Goal: Task Accomplishment & Management: Use online tool/utility

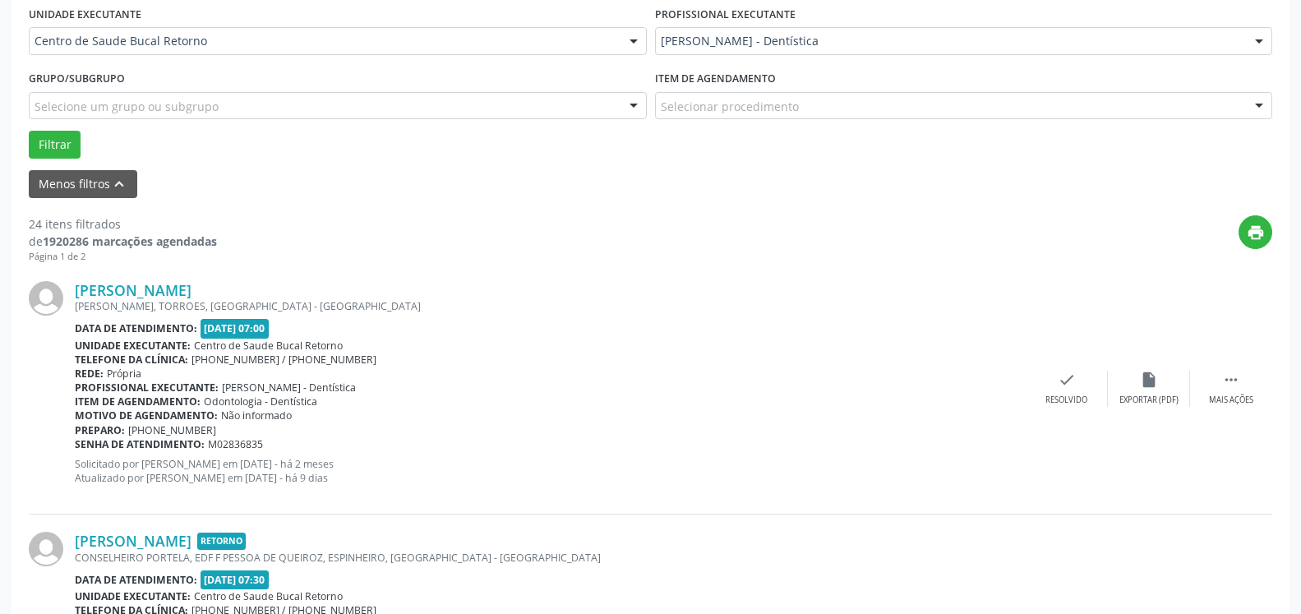
scroll to position [390, 0]
click at [1238, 390] on div " Mais ações" at bounding box center [1231, 388] width 82 height 35
click at [1143, 385] on icon "alarm_off" at bounding box center [1149, 380] width 18 height 18
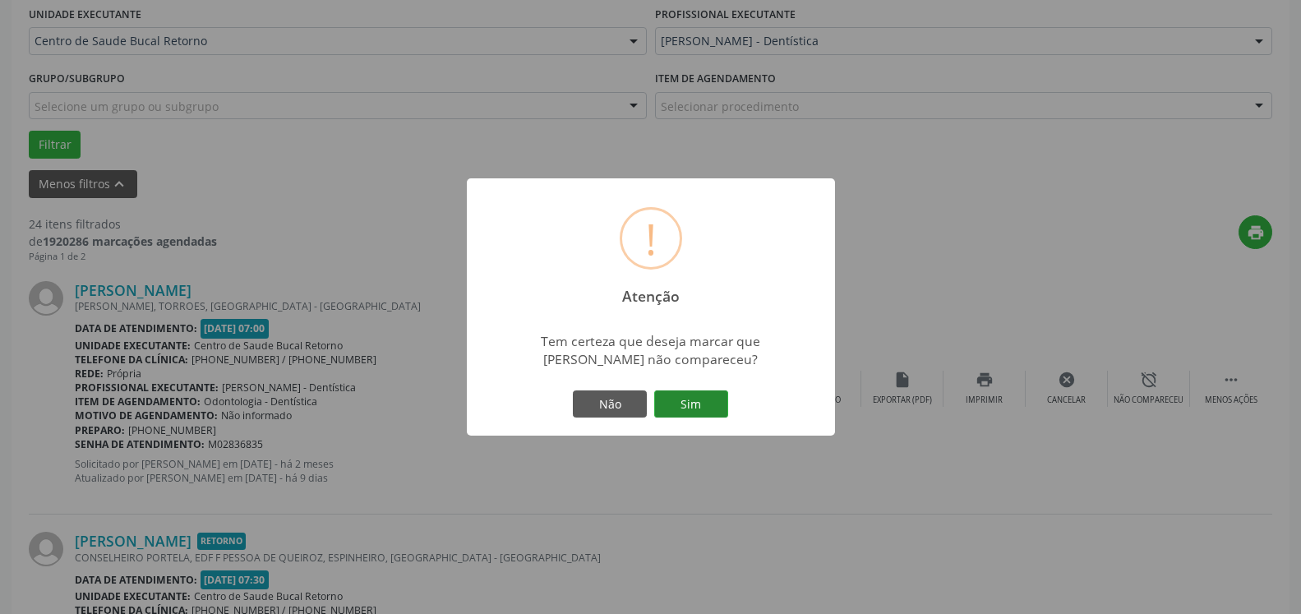
click at [711, 397] on button "Sim" at bounding box center [691, 404] width 74 height 28
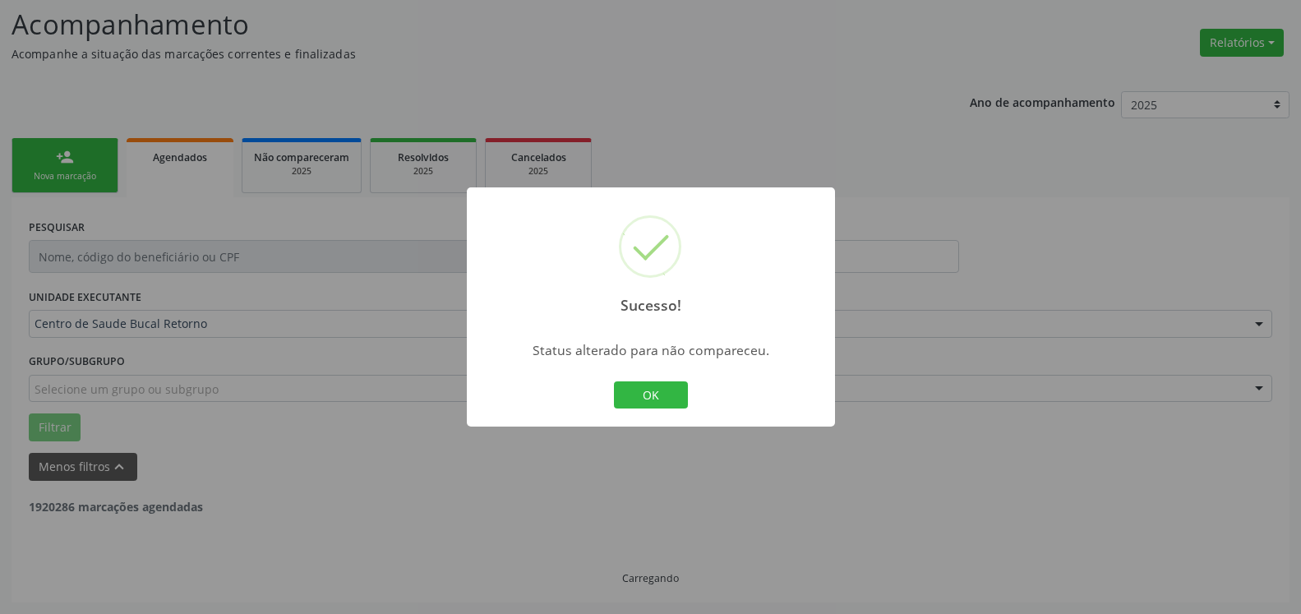
scroll to position [108, 0]
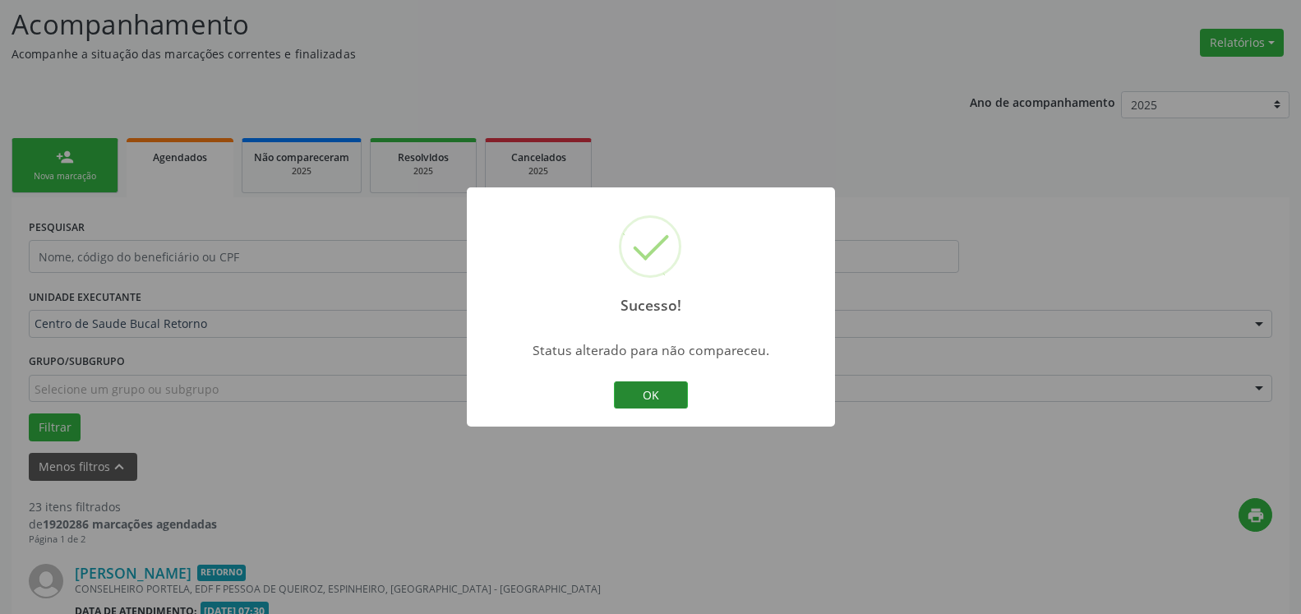
click at [661, 399] on button "OK" at bounding box center [651, 395] width 74 height 28
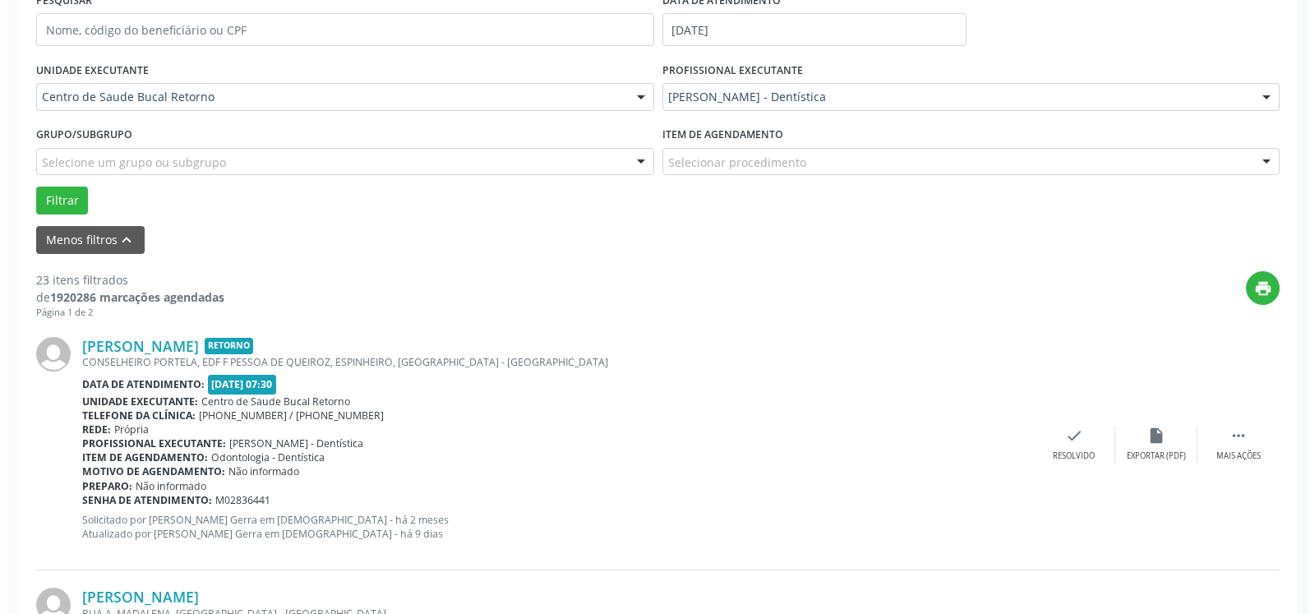
scroll to position [359, 0]
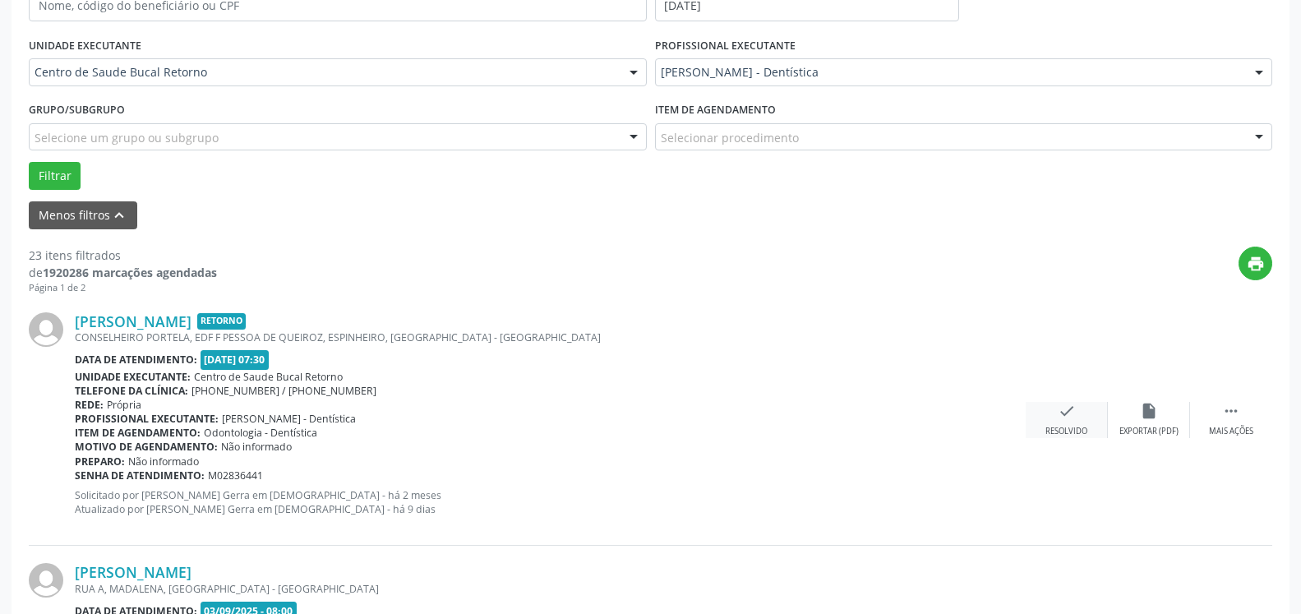
click at [1054, 418] on div "check Resolvido" at bounding box center [1067, 419] width 82 height 35
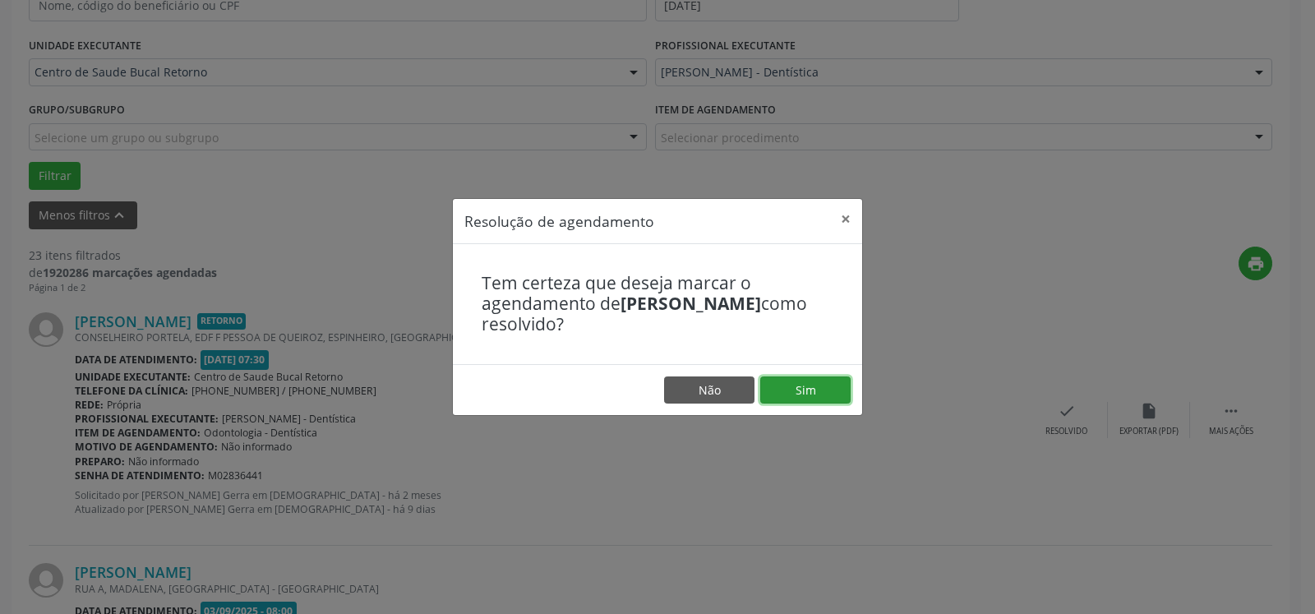
click at [786, 382] on button "Sim" at bounding box center [805, 390] width 90 height 28
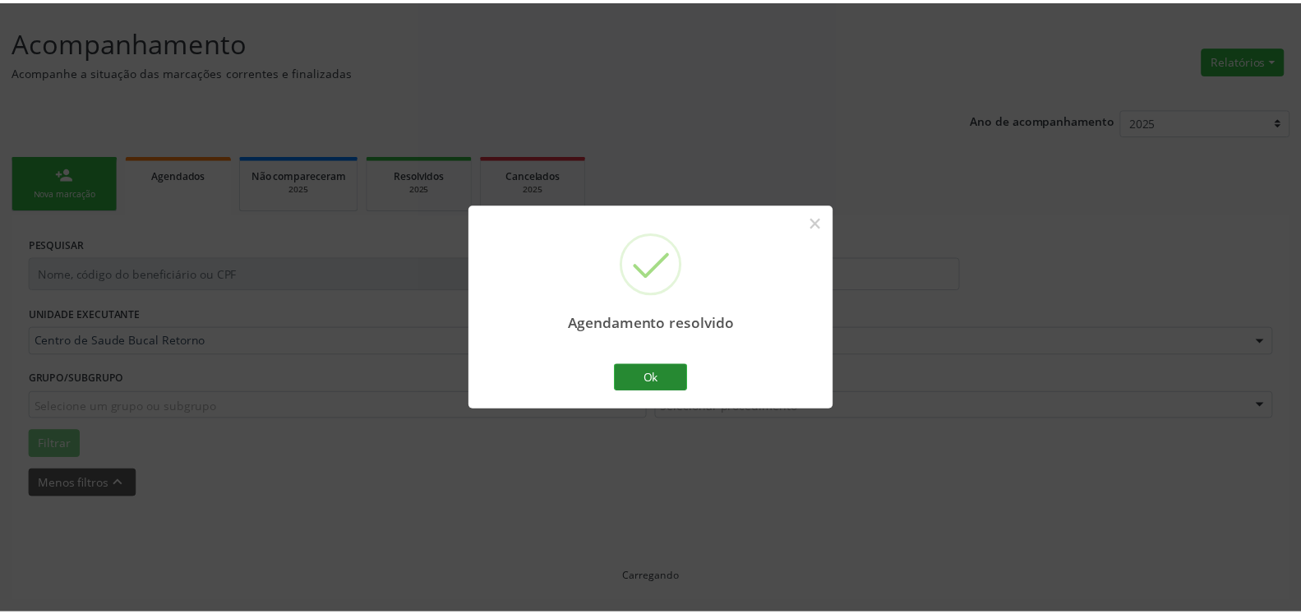
scroll to position [90, 0]
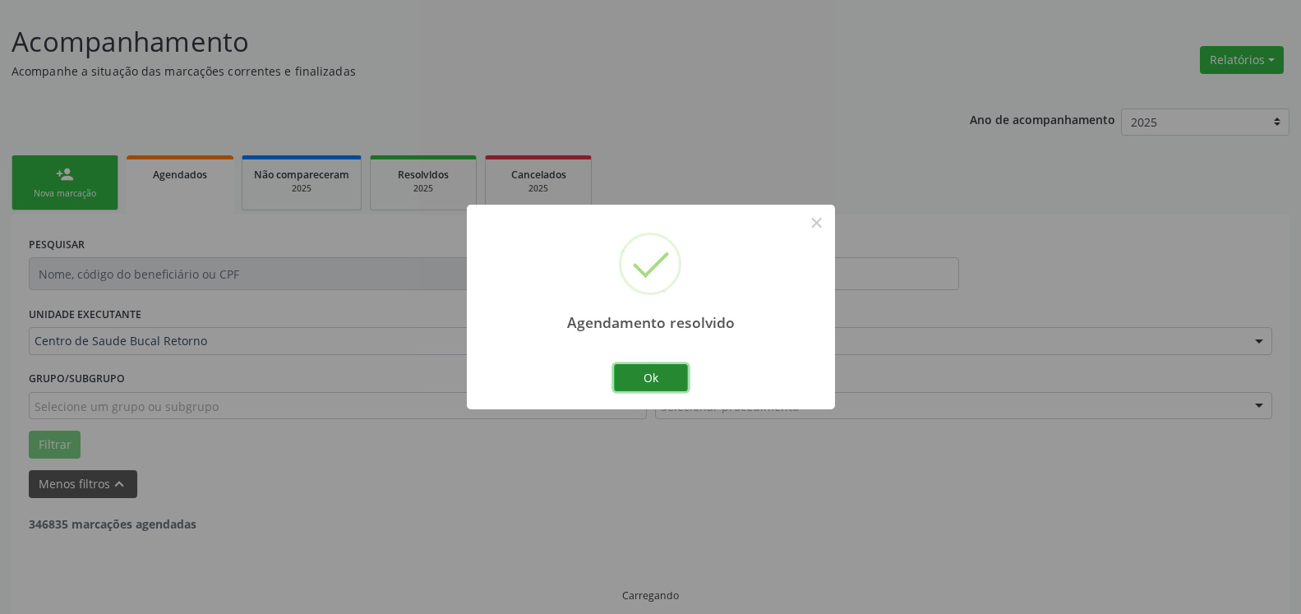
click at [642, 374] on button "Ok" at bounding box center [651, 378] width 74 height 28
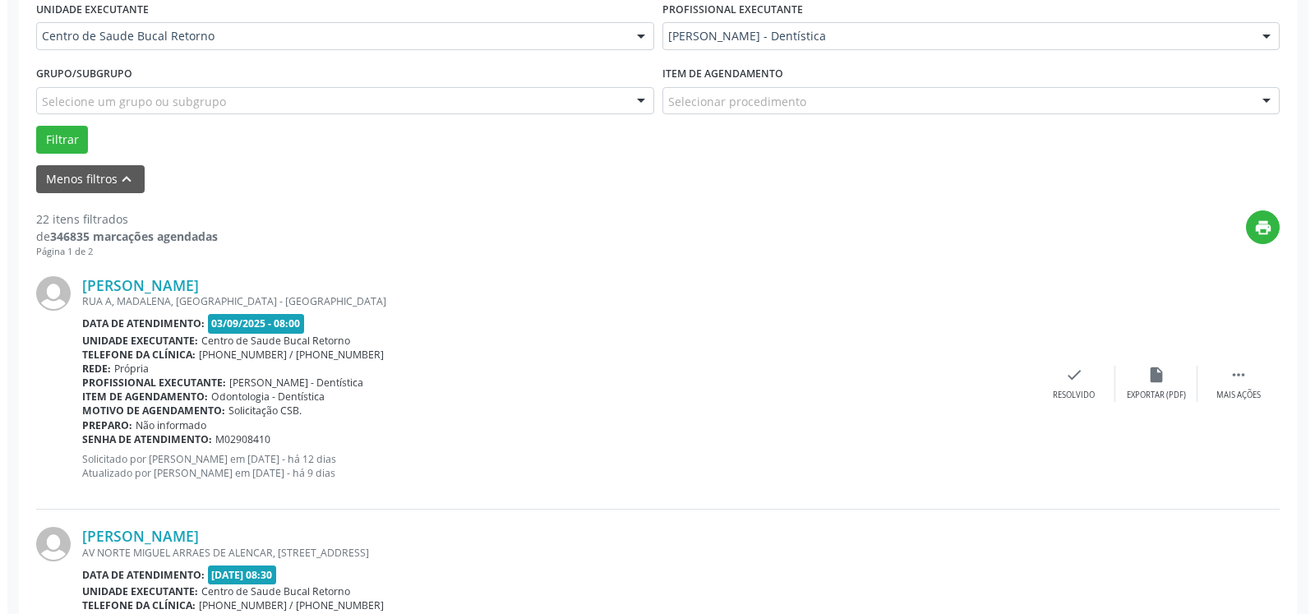
scroll to position [443, 0]
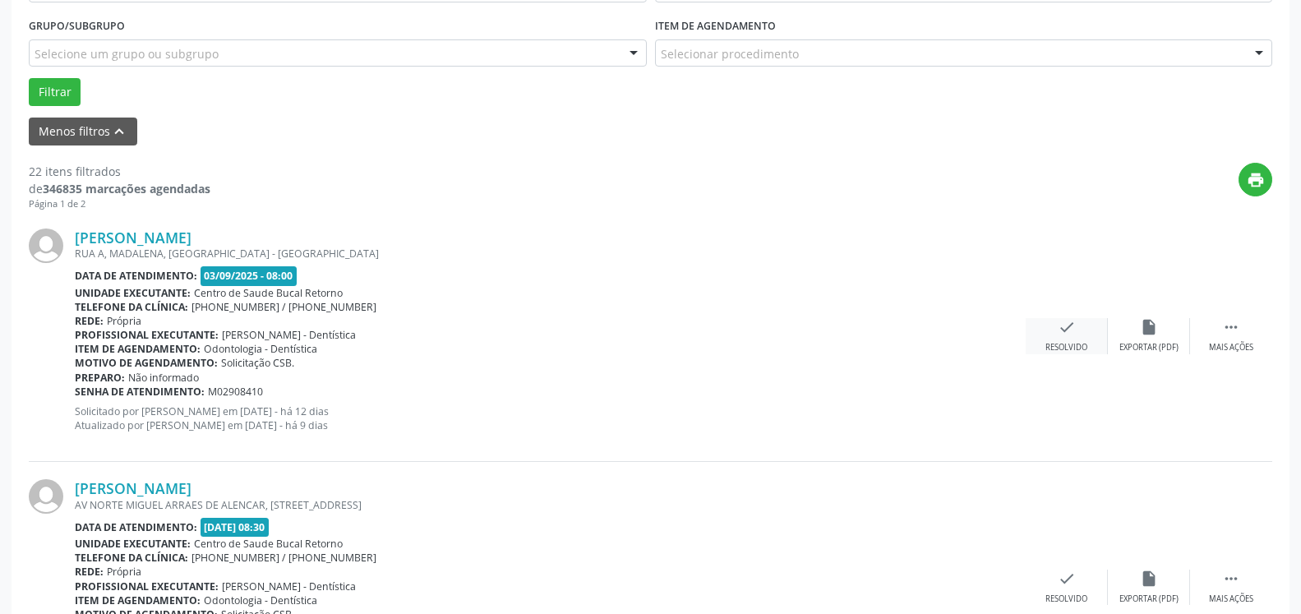
click at [1078, 348] on div "Resolvido" at bounding box center [1066, 348] width 42 height 12
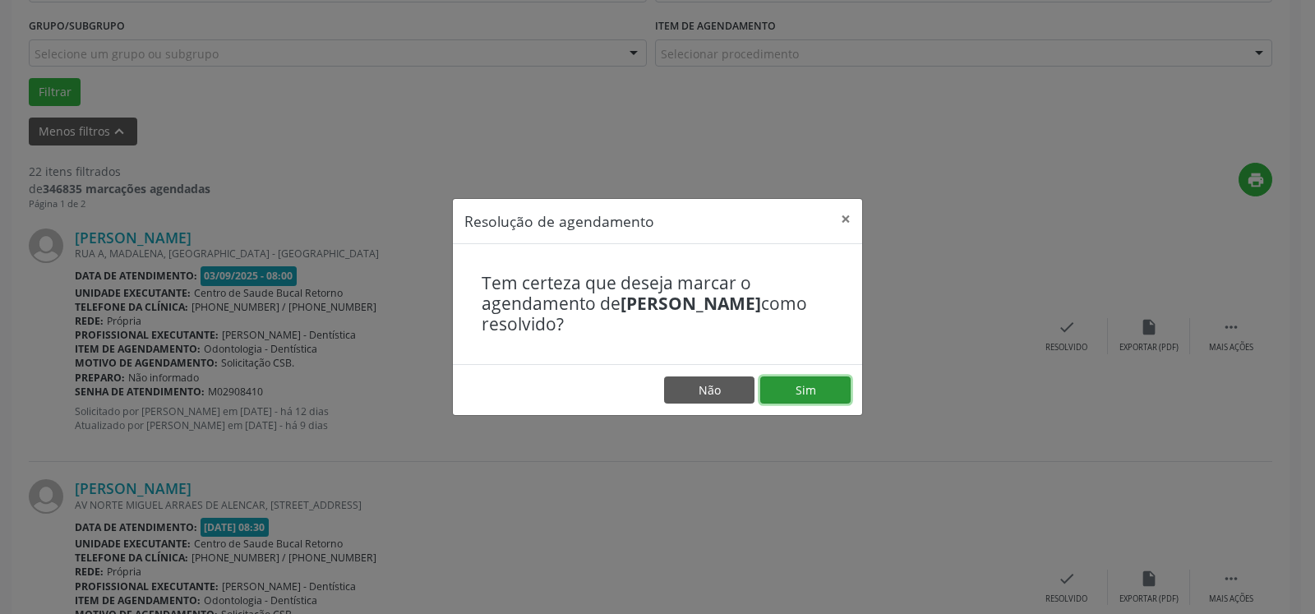
click at [833, 384] on button "Sim" at bounding box center [805, 390] width 90 height 28
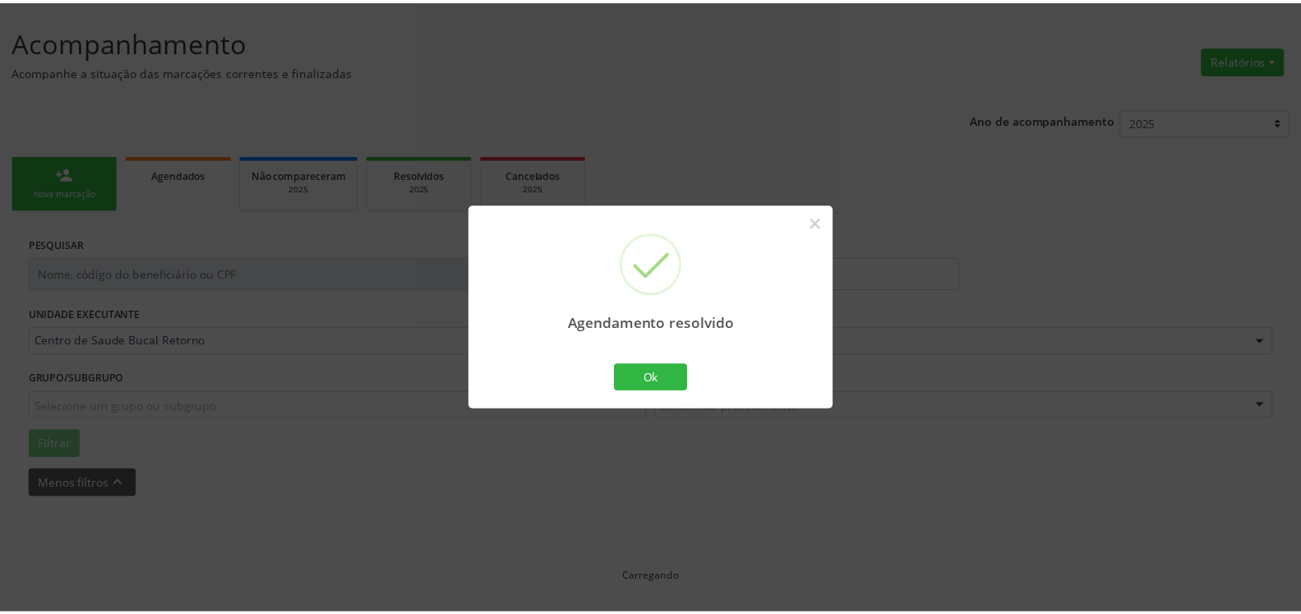
scroll to position [90, 0]
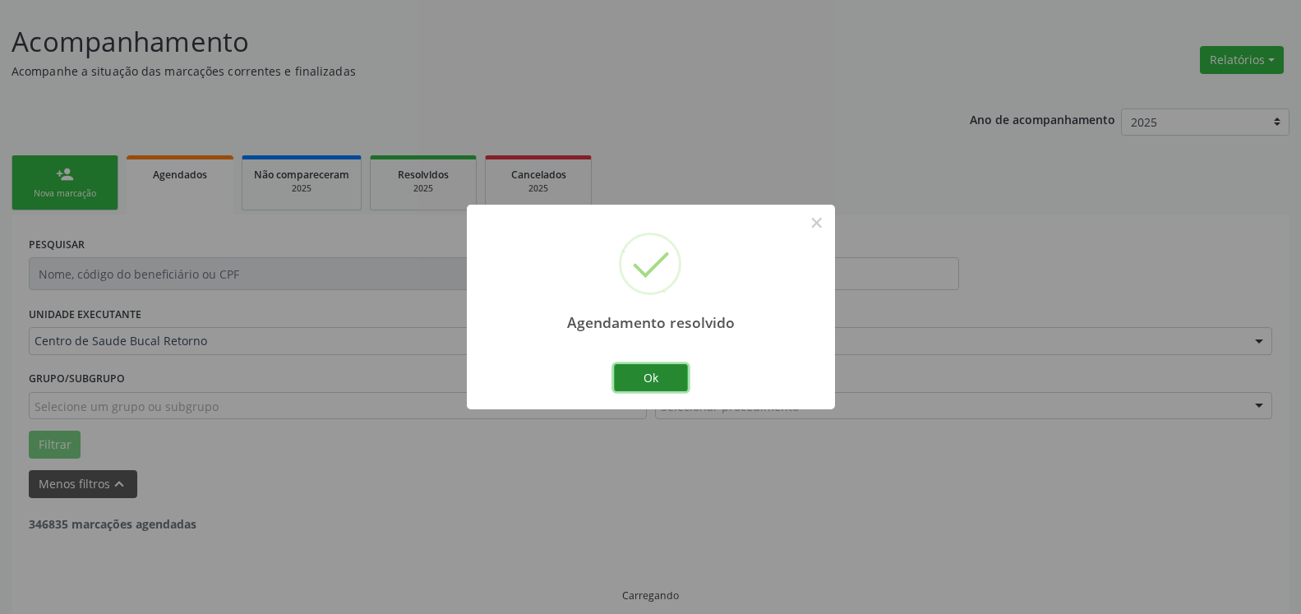
click at [625, 379] on button "Ok" at bounding box center [651, 378] width 74 height 28
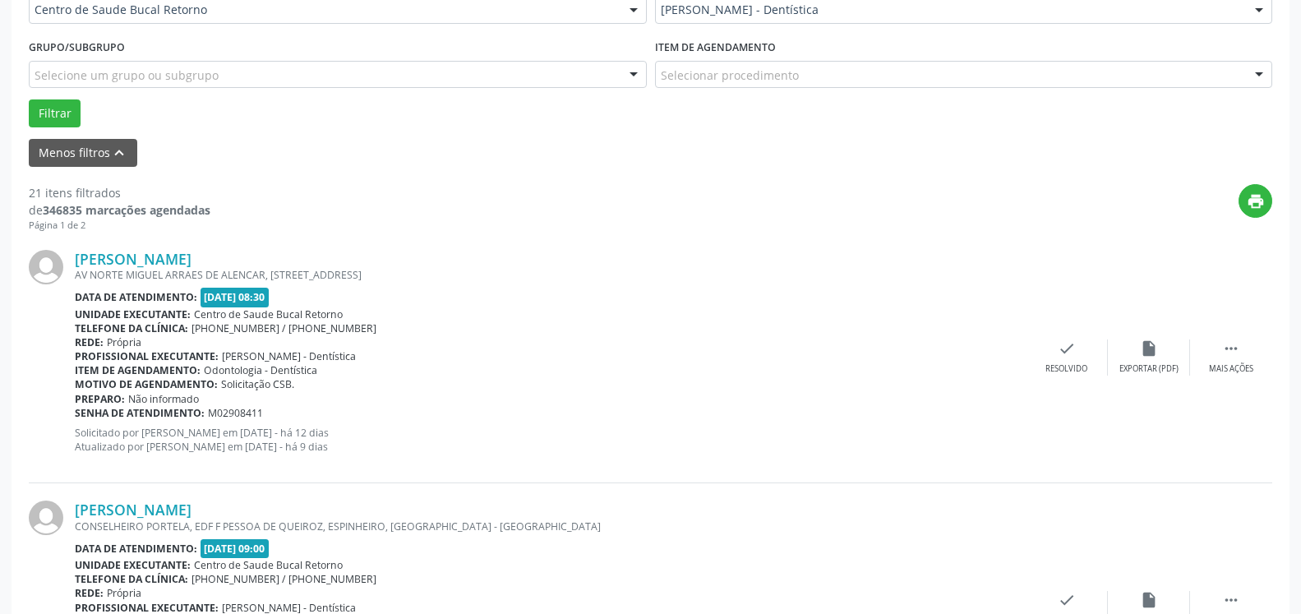
scroll to position [426, 0]
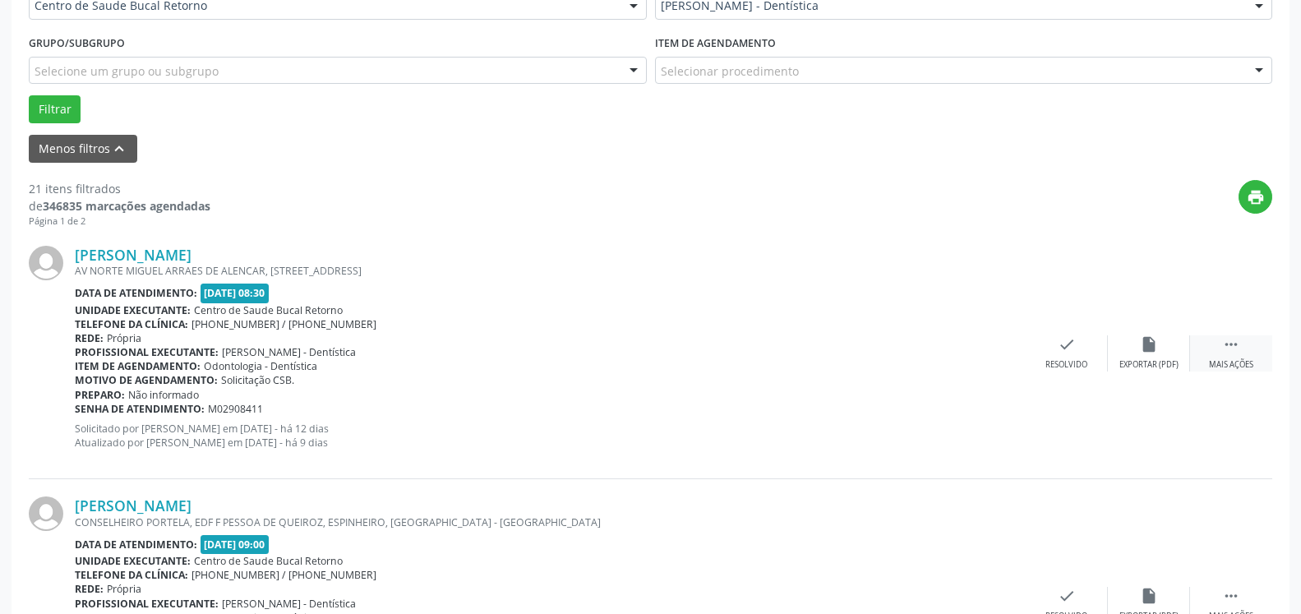
click at [1249, 347] on div " Mais ações" at bounding box center [1231, 352] width 82 height 35
click at [1167, 362] on div "Não compareceu" at bounding box center [1149, 365] width 70 height 12
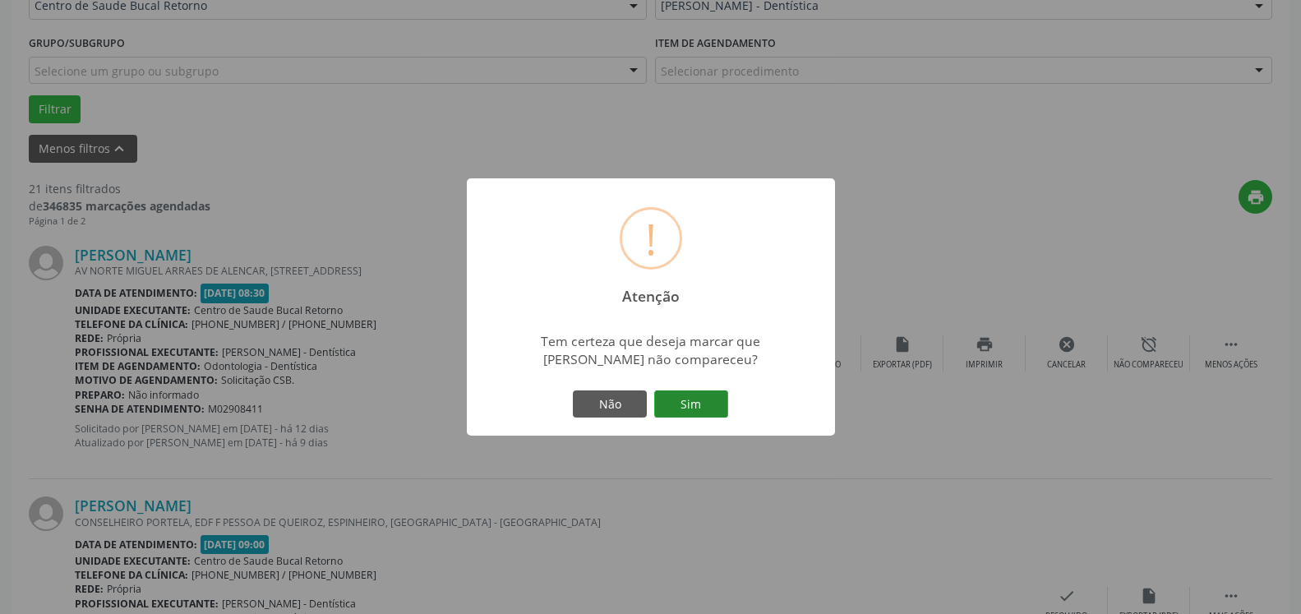
click at [708, 400] on button "Sim" at bounding box center [691, 404] width 74 height 28
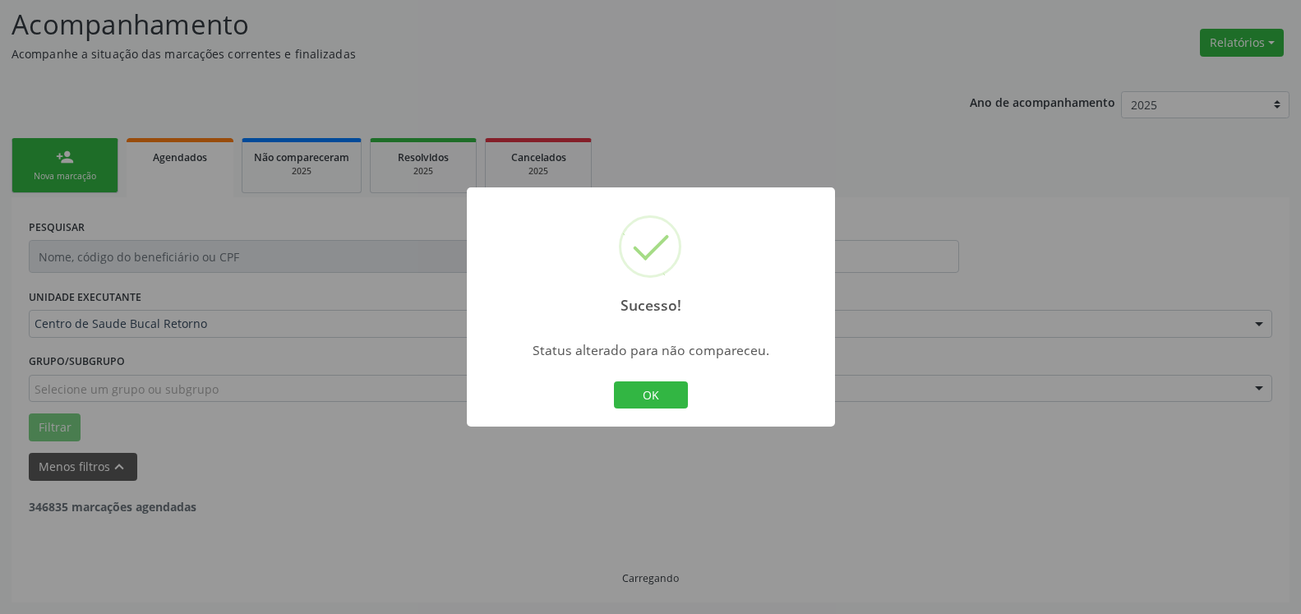
scroll to position [108, 0]
click at [657, 387] on button "OK" at bounding box center [651, 395] width 74 height 28
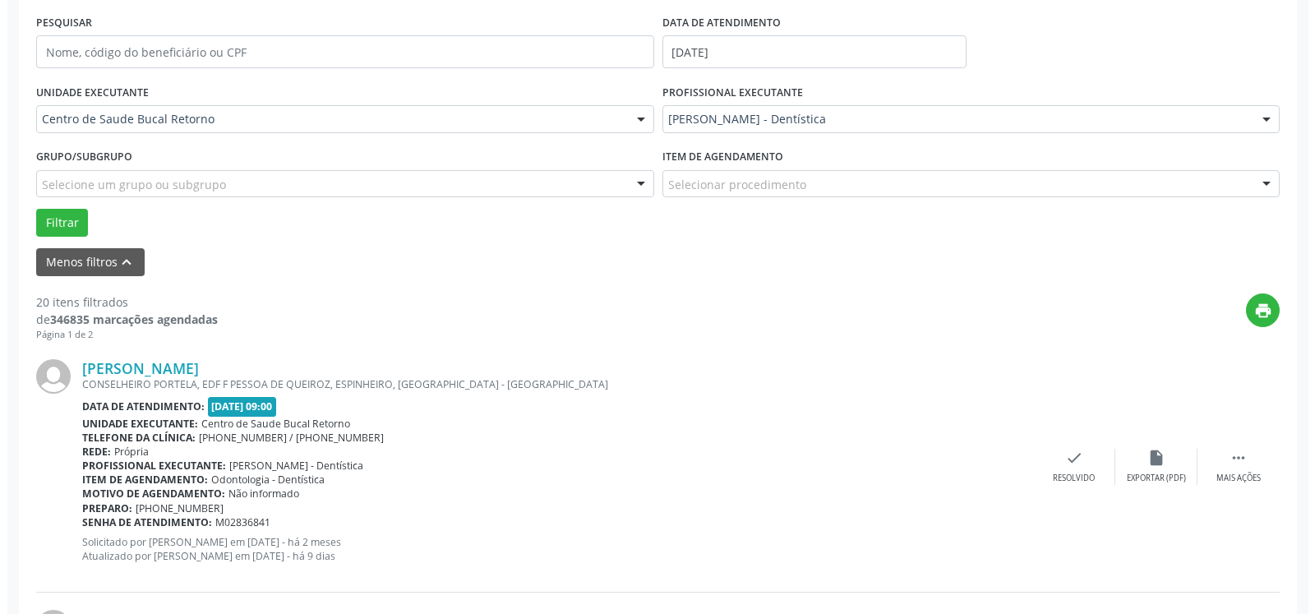
scroll to position [359, 0]
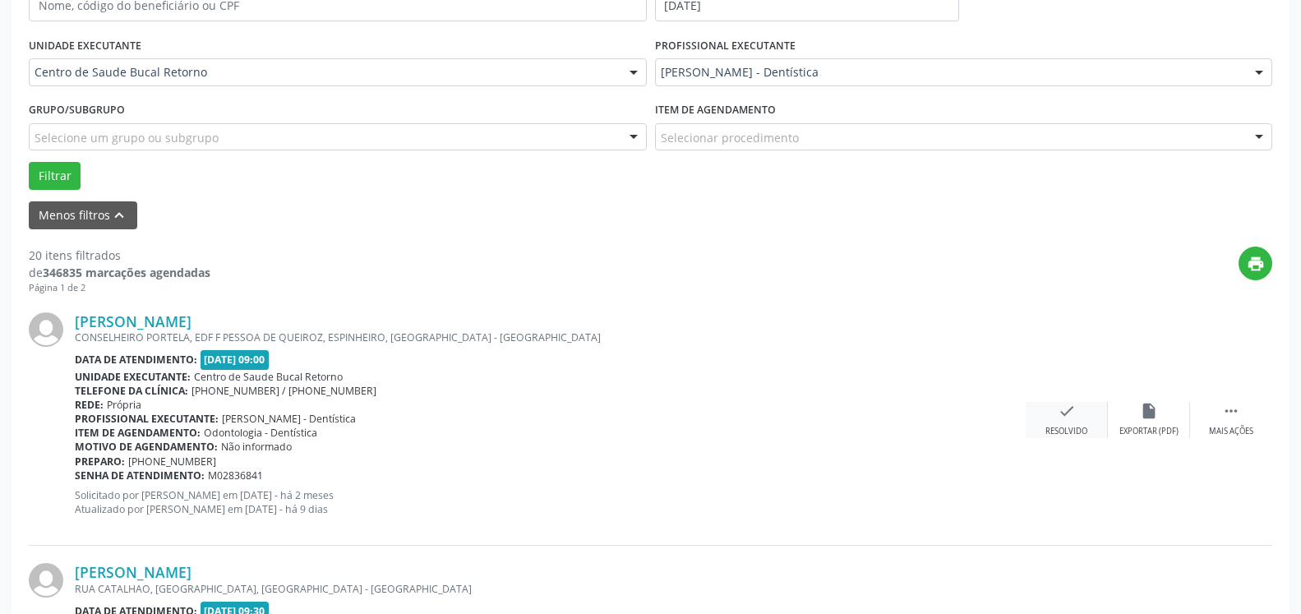
click at [1061, 429] on div "Resolvido" at bounding box center [1066, 432] width 42 height 12
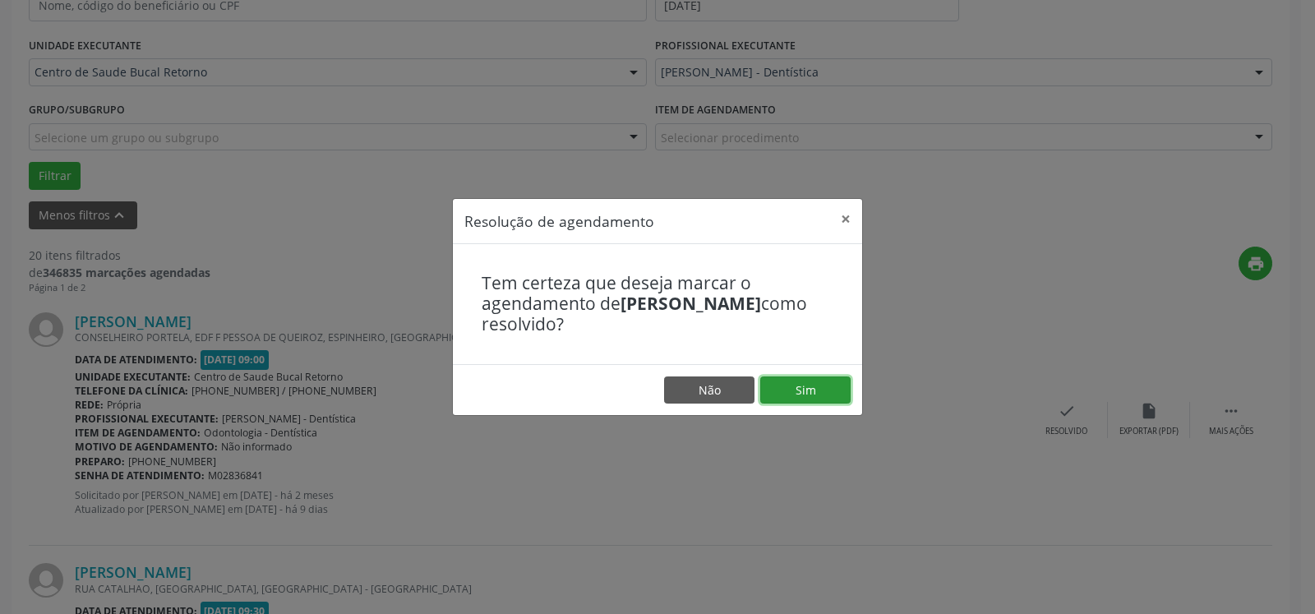
click at [796, 390] on button "Sim" at bounding box center [805, 390] width 90 height 28
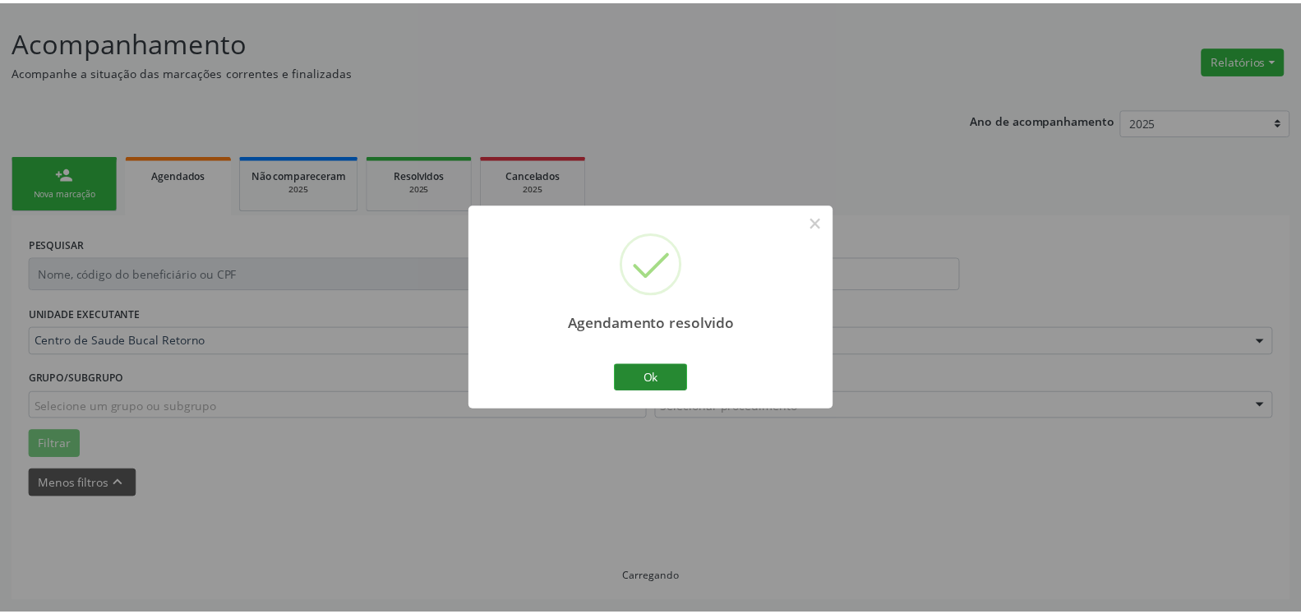
scroll to position [90, 0]
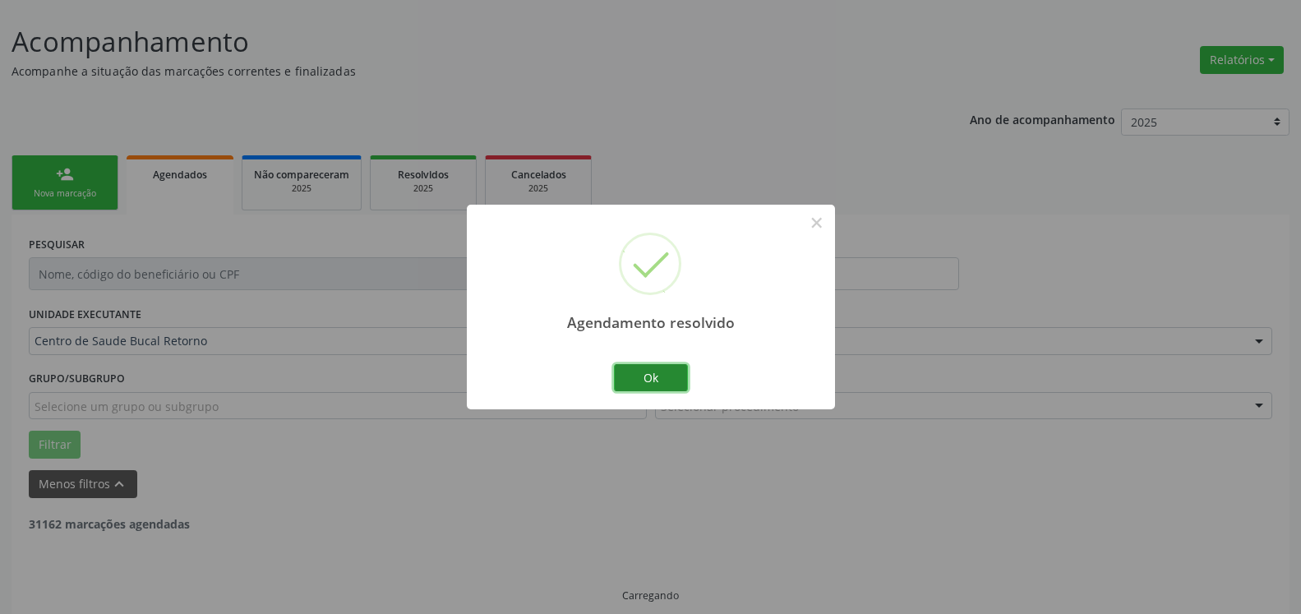
click at [651, 378] on button "Ok" at bounding box center [651, 378] width 74 height 28
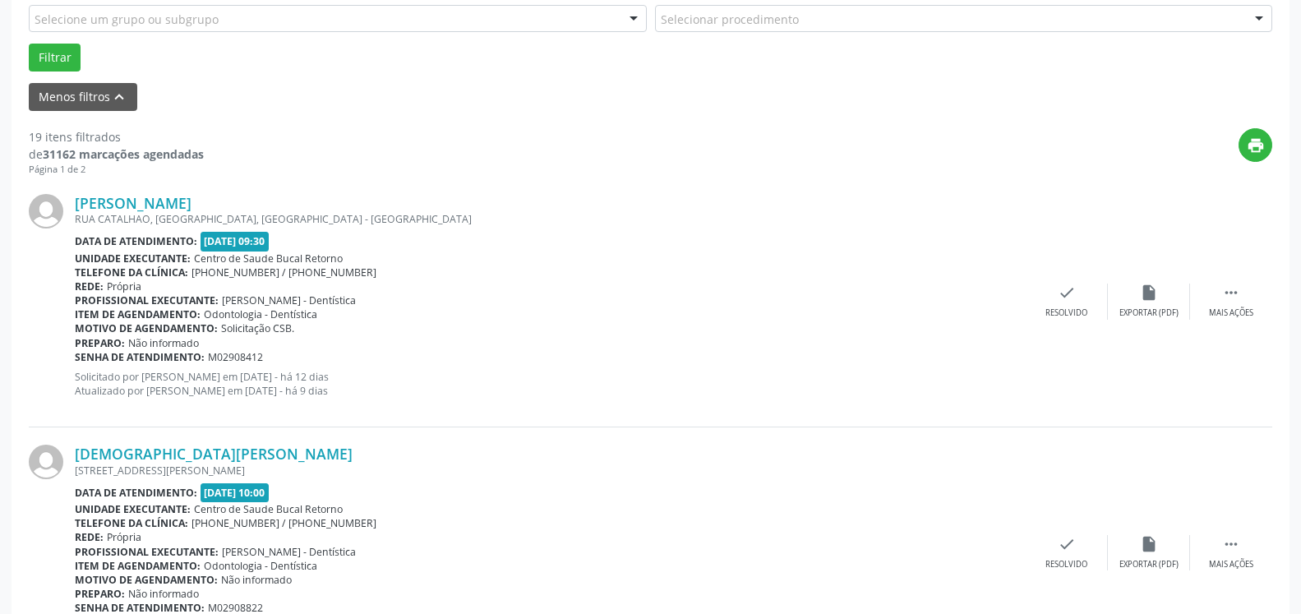
scroll to position [510, 0]
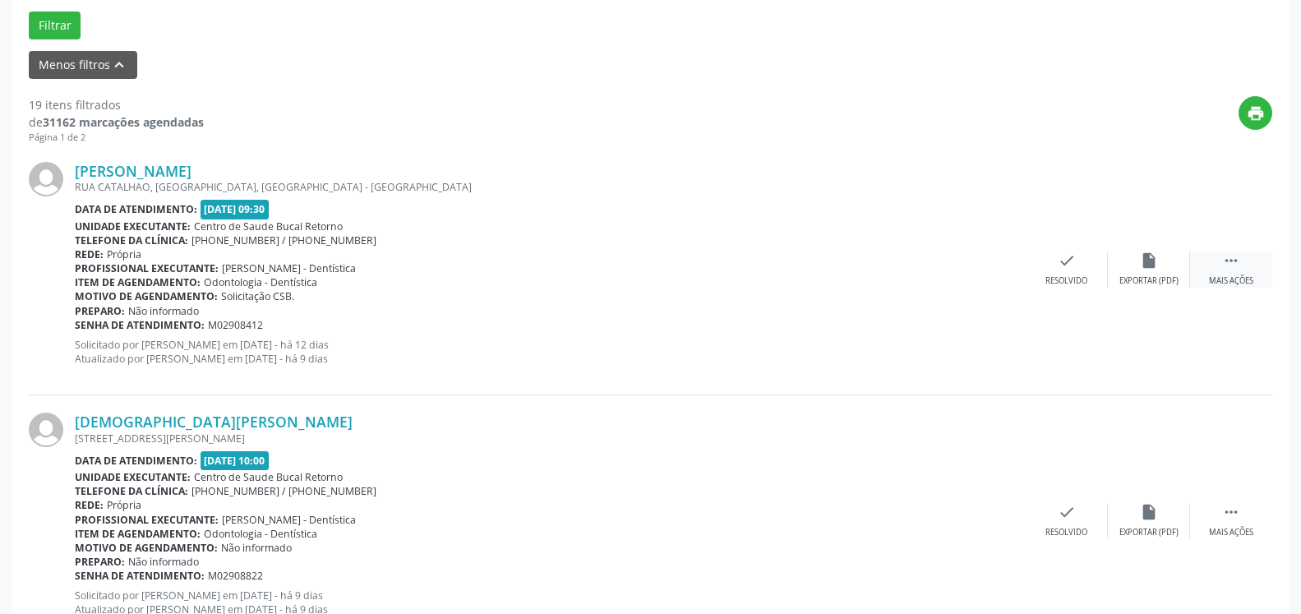
click at [1240, 264] on div " Mais ações" at bounding box center [1231, 268] width 82 height 35
click at [1172, 264] on div "alarm_off Não compareceu" at bounding box center [1149, 268] width 82 height 35
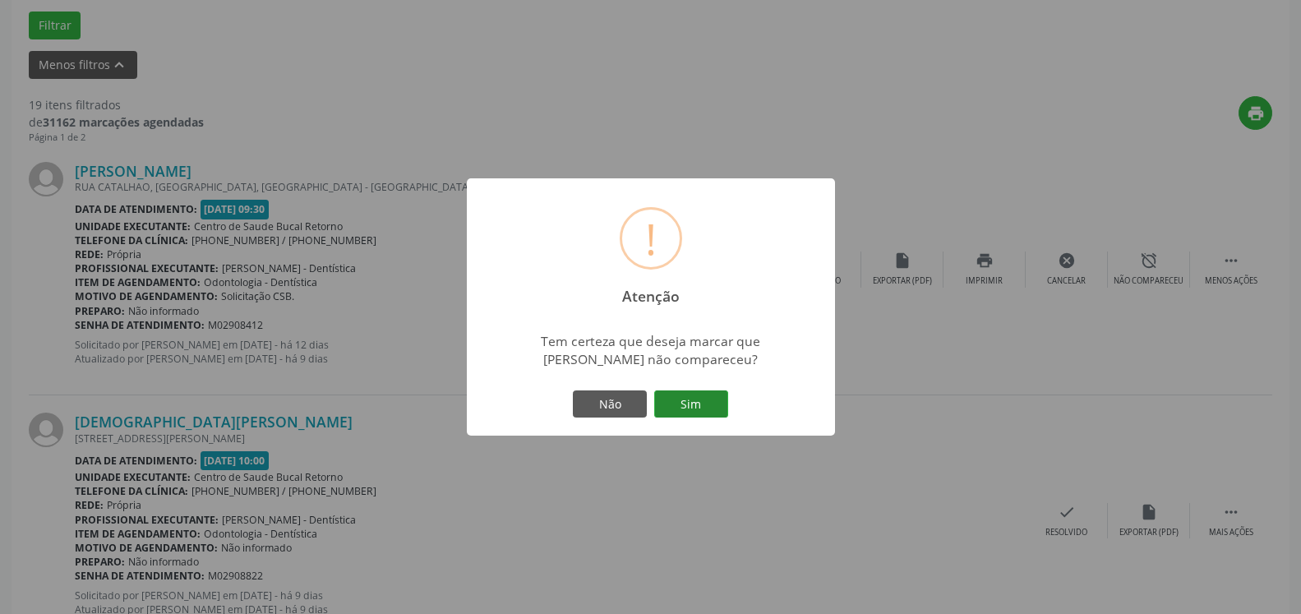
click at [687, 418] on button "Sim" at bounding box center [691, 404] width 74 height 28
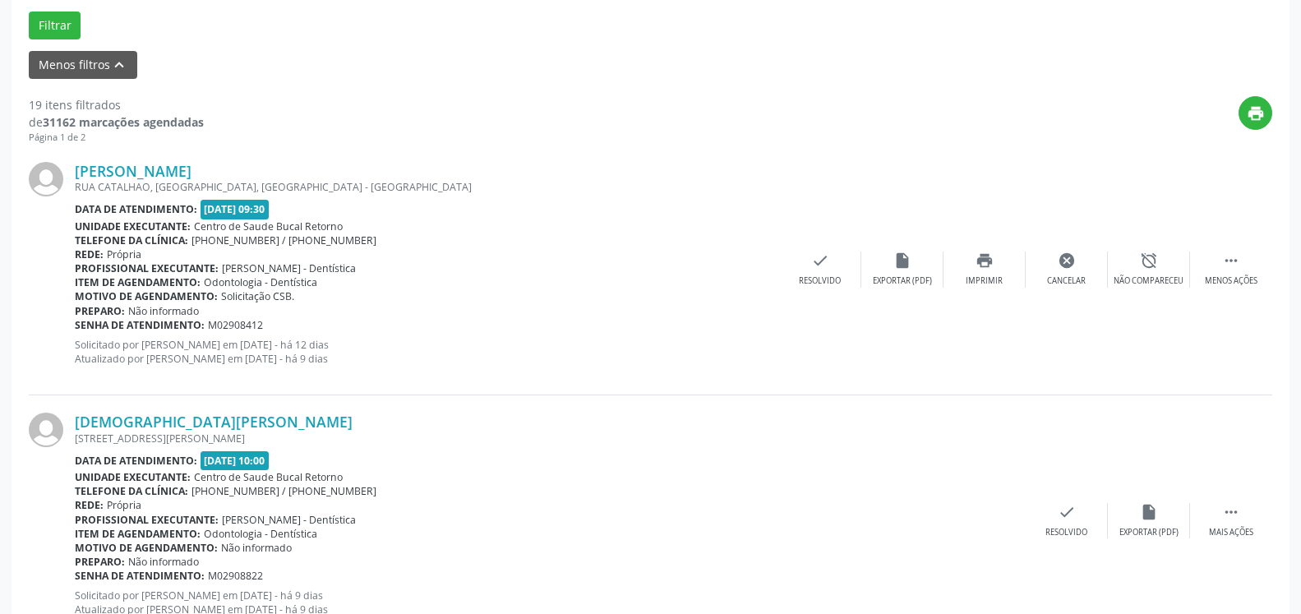
scroll to position [108, 0]
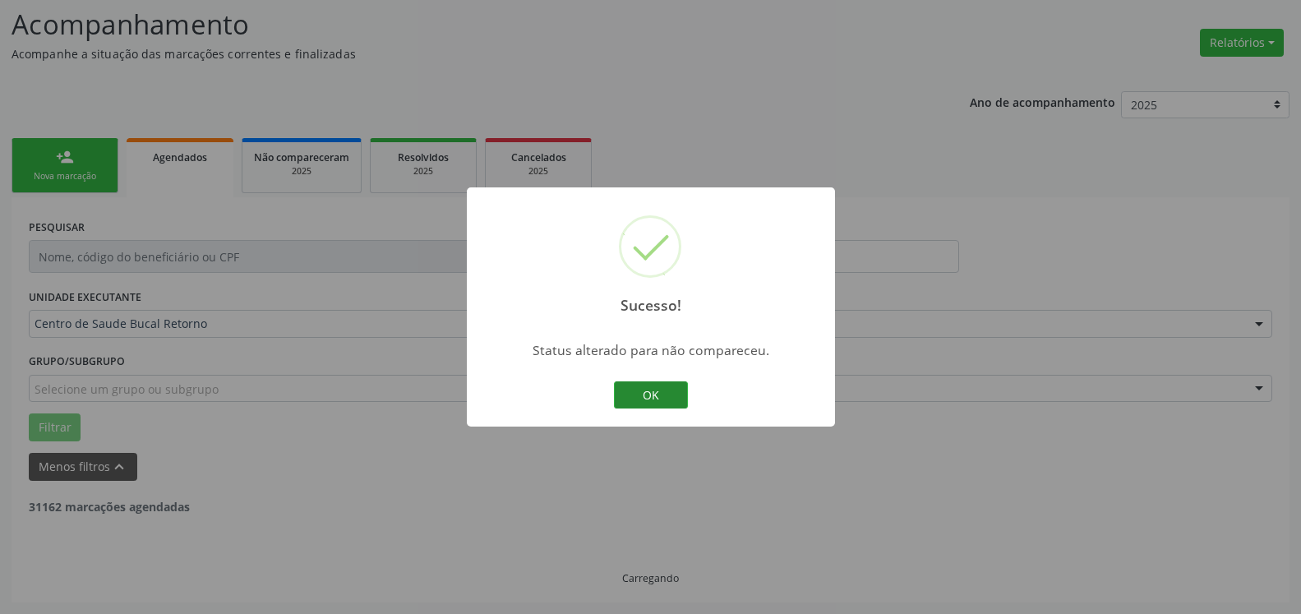
click at [657, 394] on button "OK" at bounding box center [651, 395] width 74 height 28
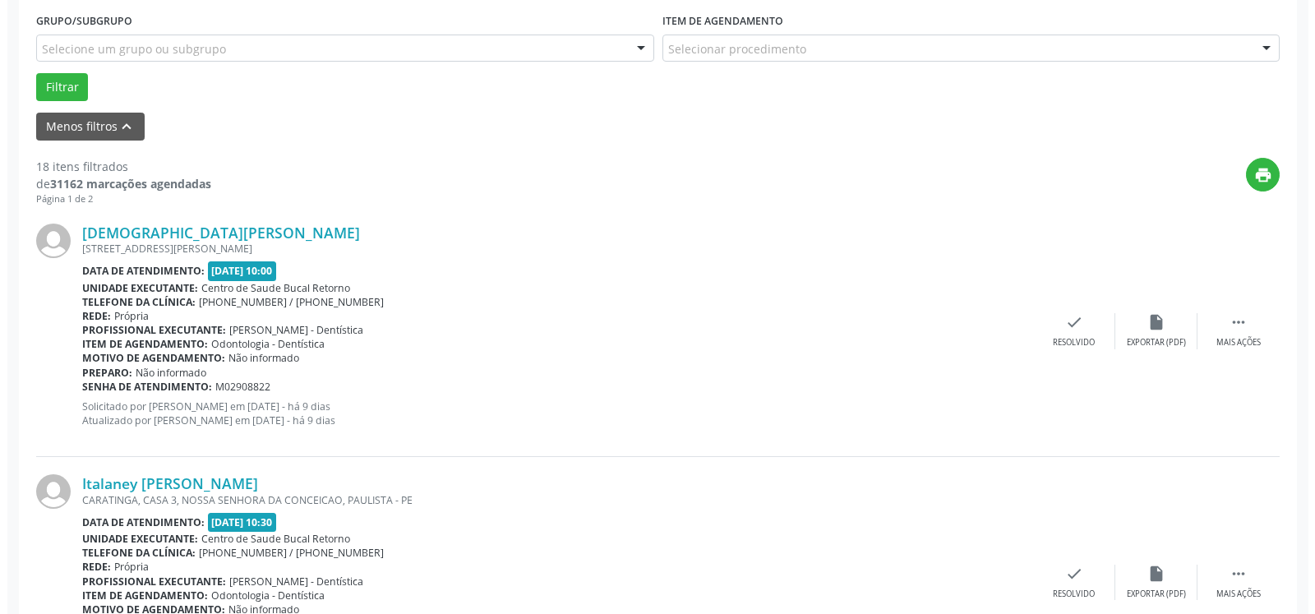
scroll to position [527, 0]
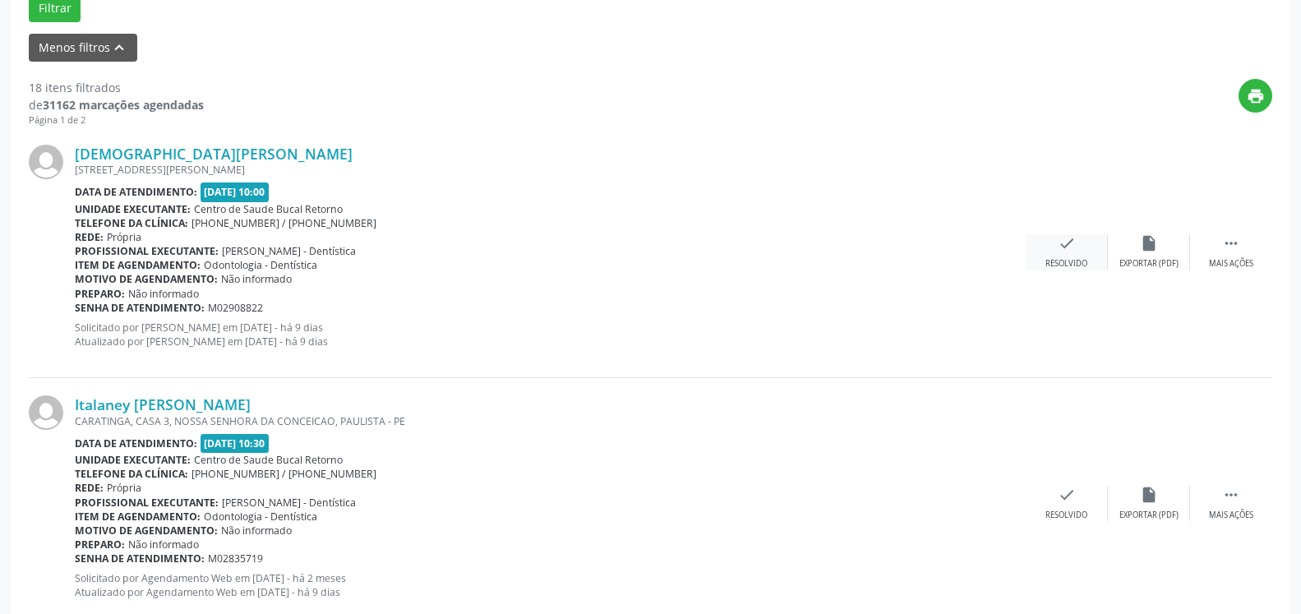
click at [1070, 252] on icon "check" at bounding box center [1067, 243] width 18 height 18
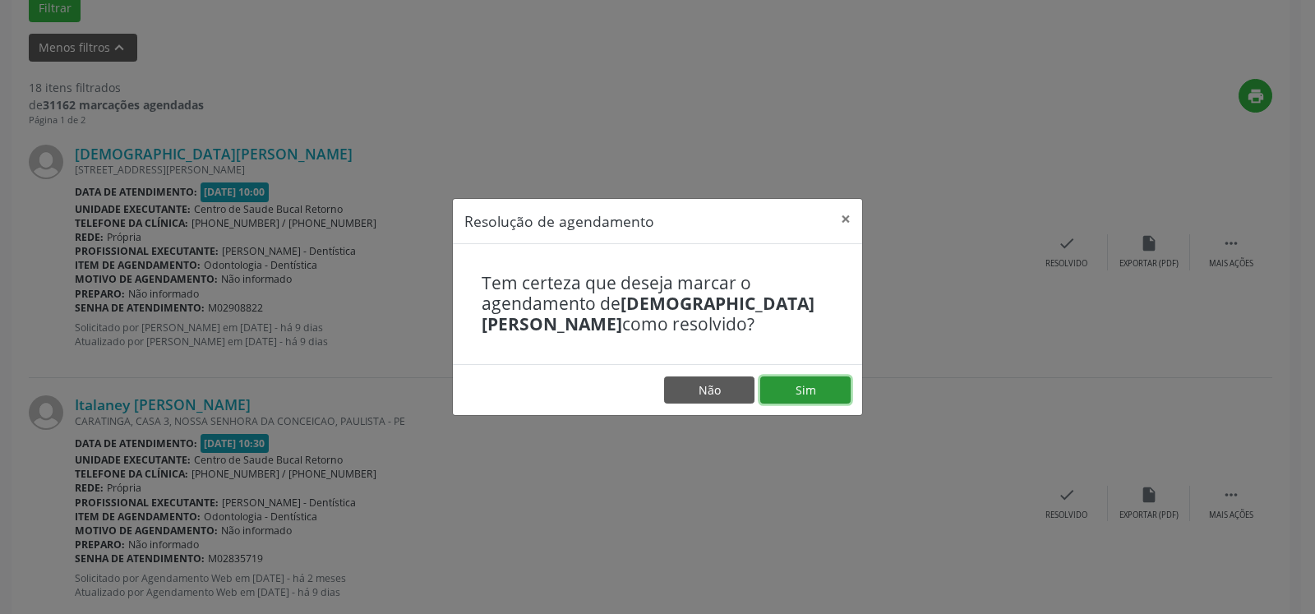
click at [813, 384] on button "Sim" at bounding box center [805, 390] width 90 height 28
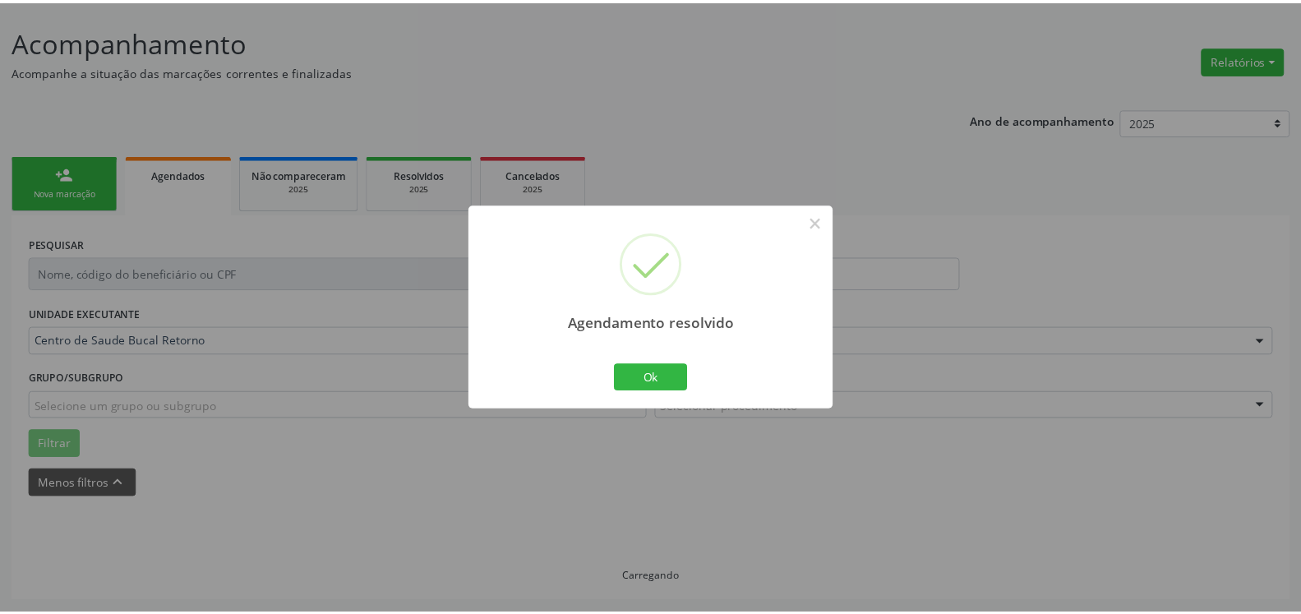
scroll to position [90, 0]
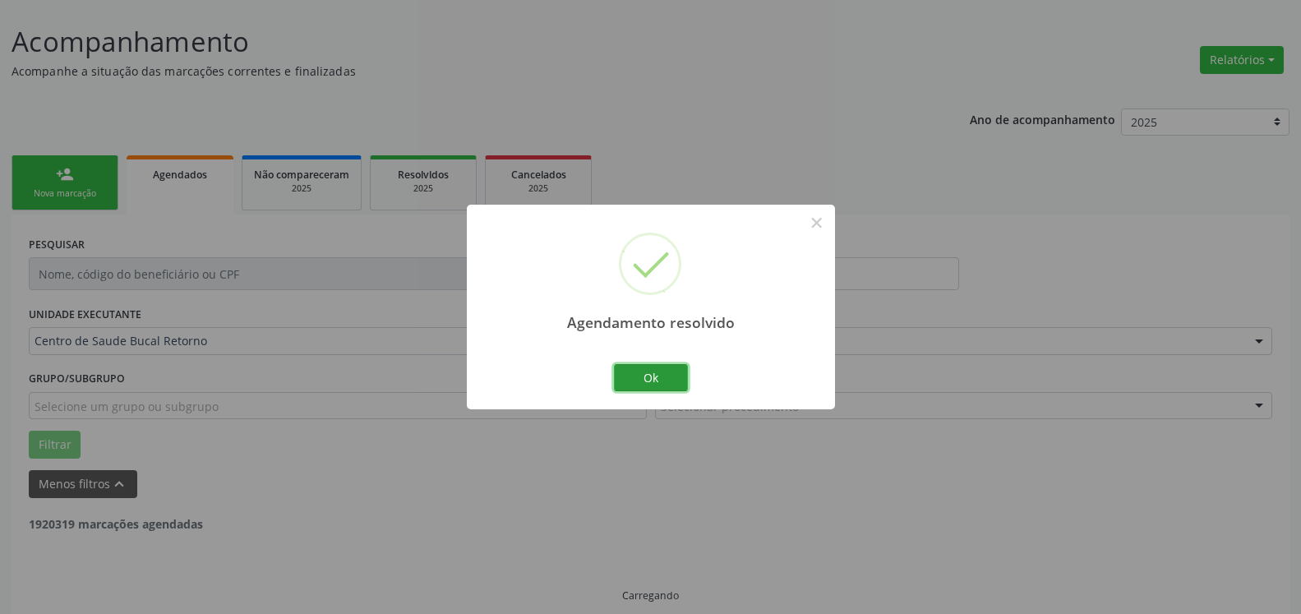
click at [652, 376] on button "Ok" at bounding box center [651, 378] width 74 height 28
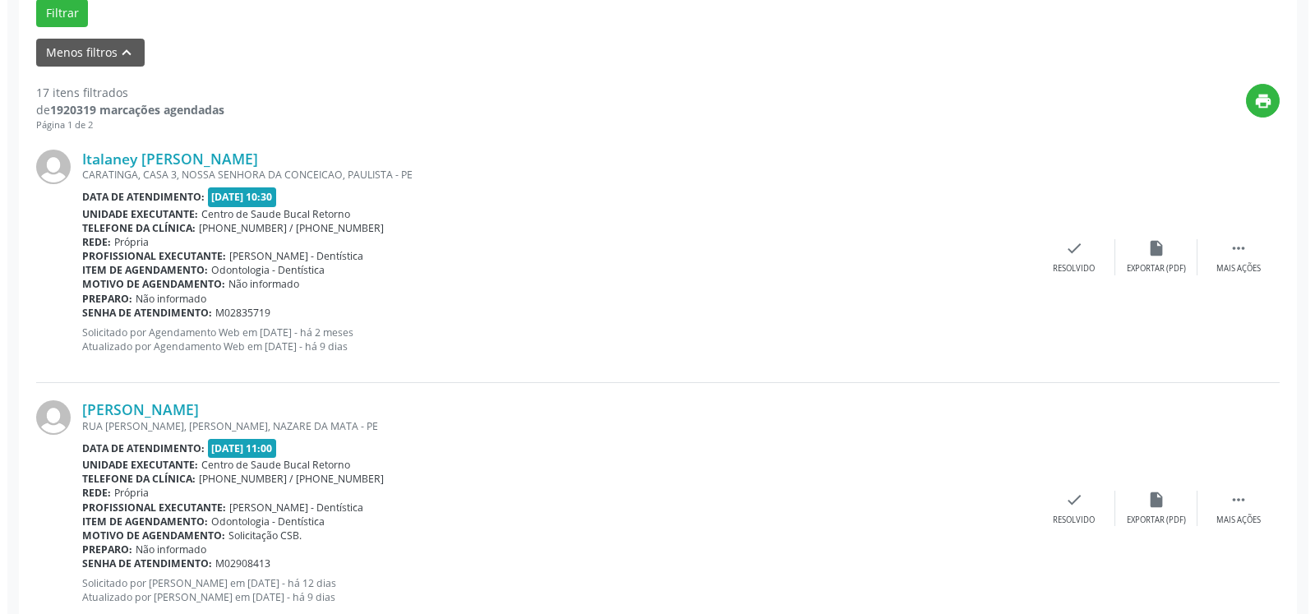
scroll to position [527, 0]
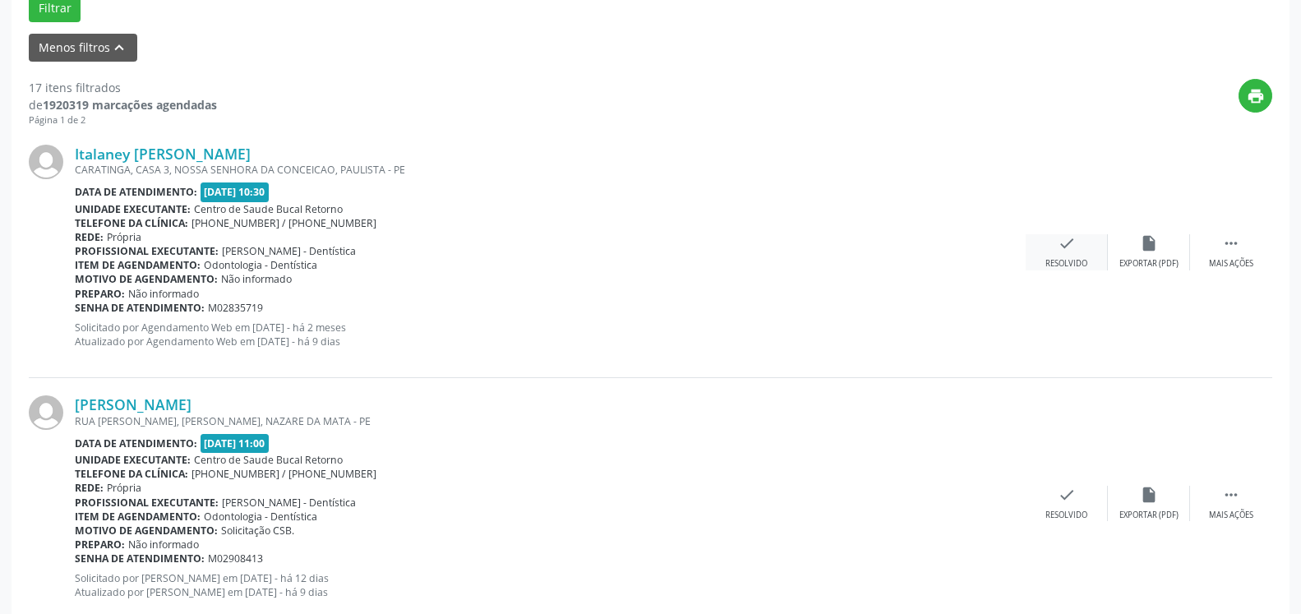
click at [1064, 247] on icon "check" at bounding box center [1067, 243] width 18 height 18
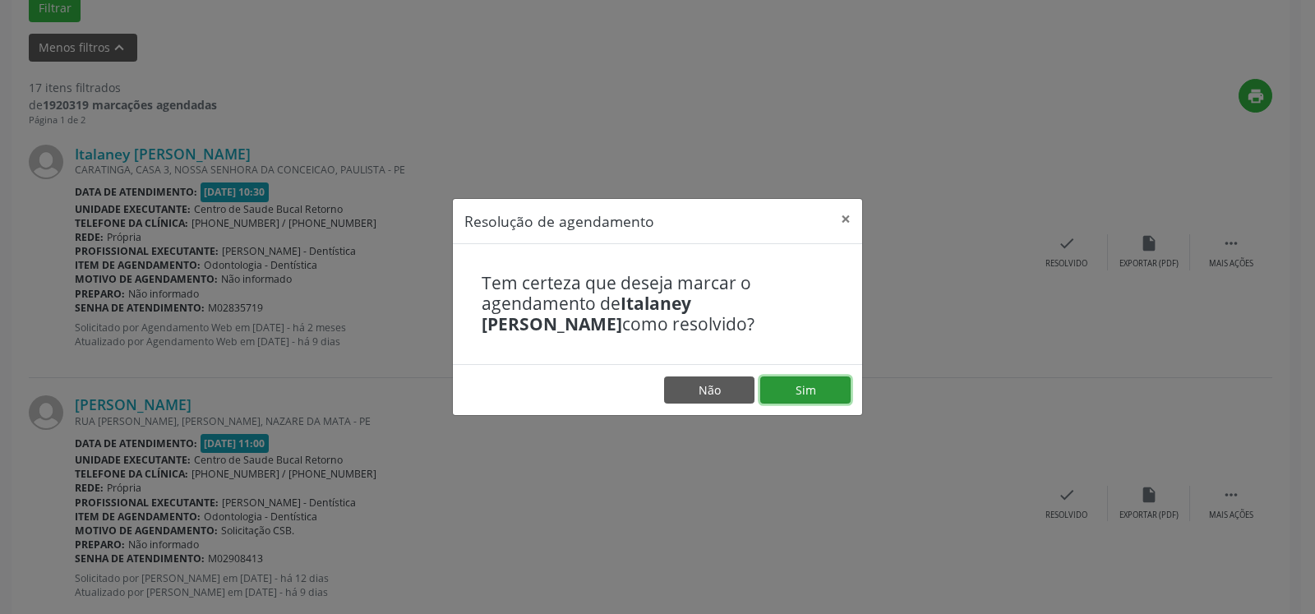
click at [806, 385] on button "Sim" at bounding box center [805, 390] width 90 height 28
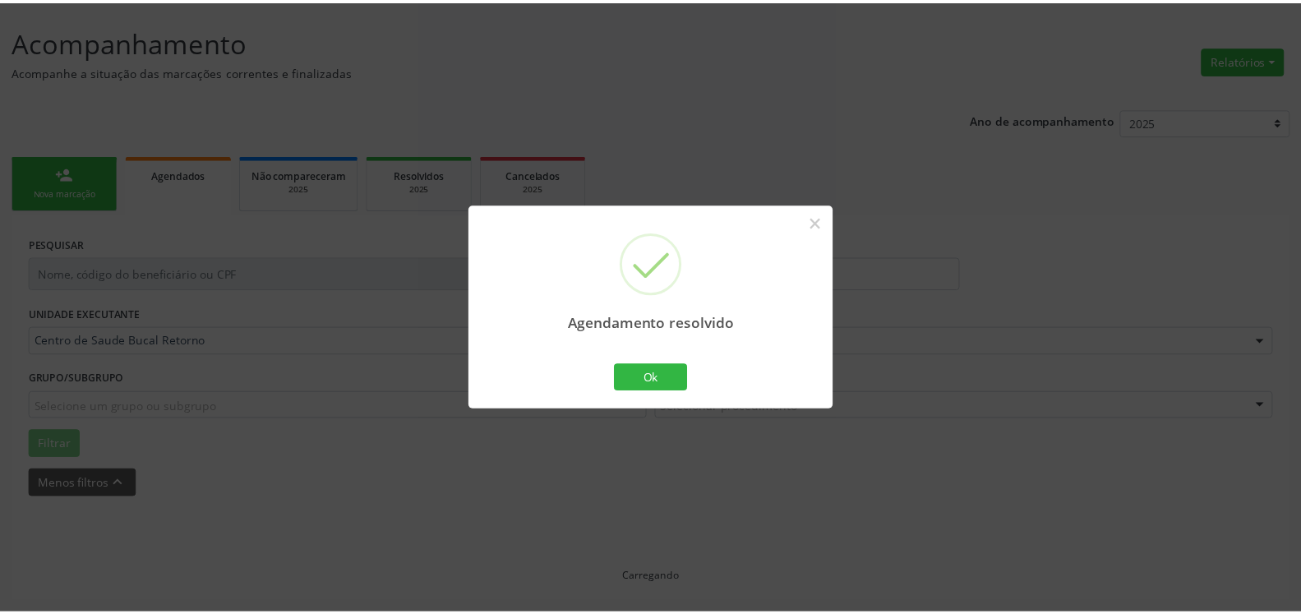
scroll to position [90, 0]
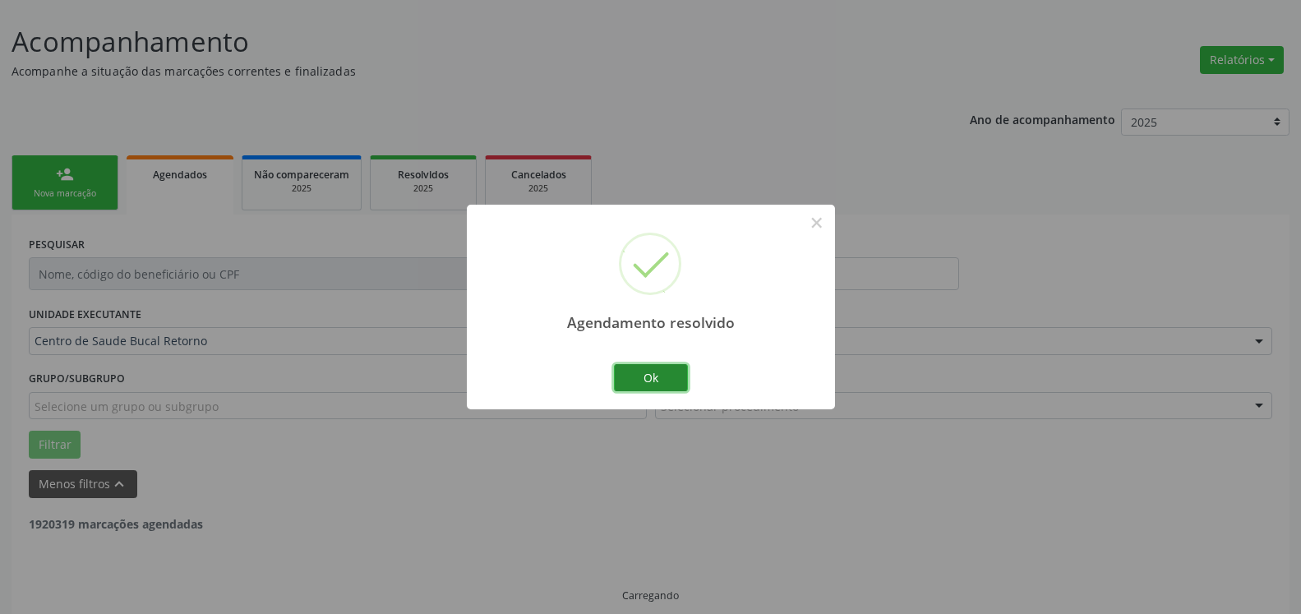
click at [645, 373] on button "Ok" at bounding box center [651, 378] width 74 height 28
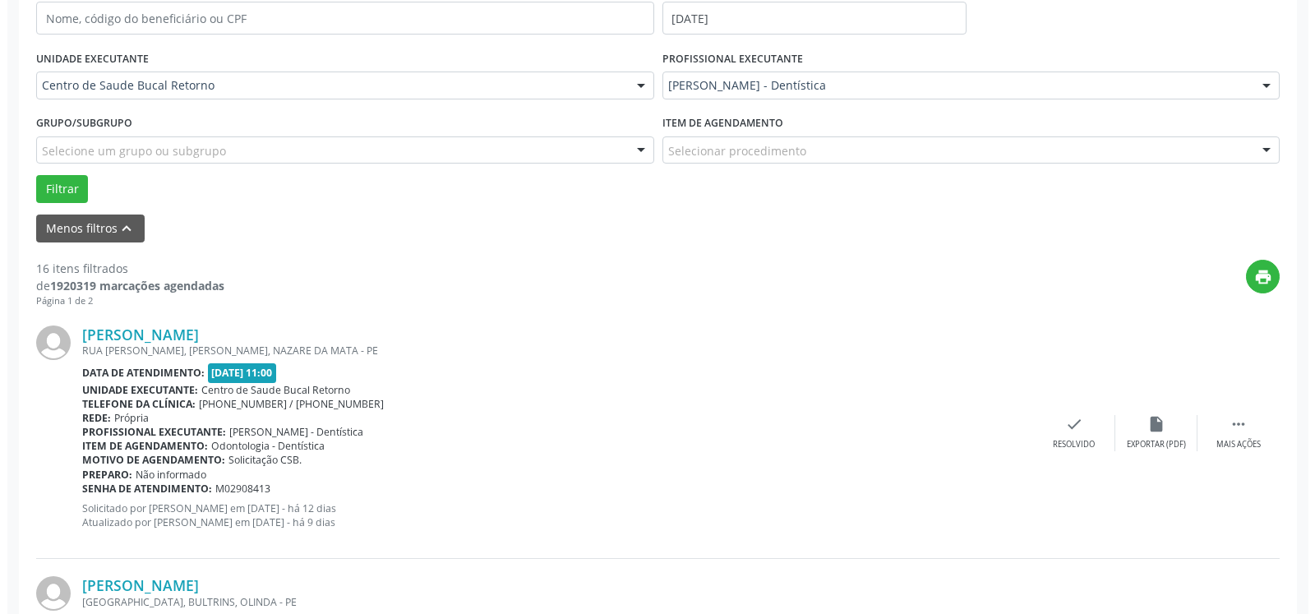
scroll to position [593, 0]
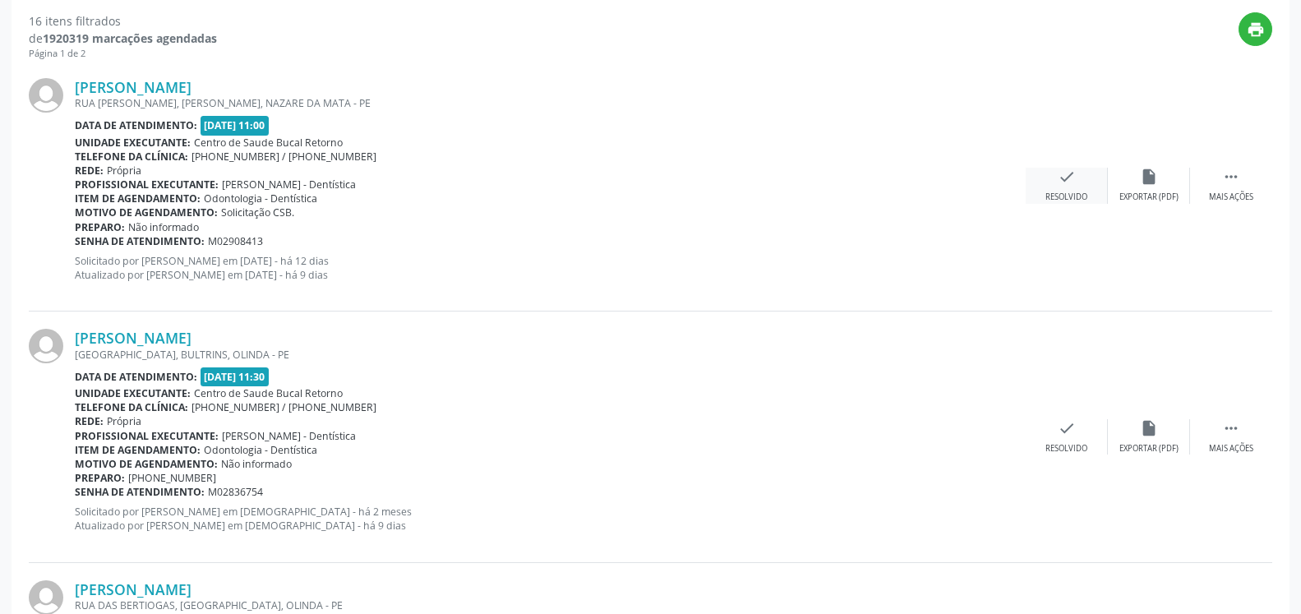
click at [1063, 182] on icon "check" at bounding box center [1067, 177] width 18 height 18
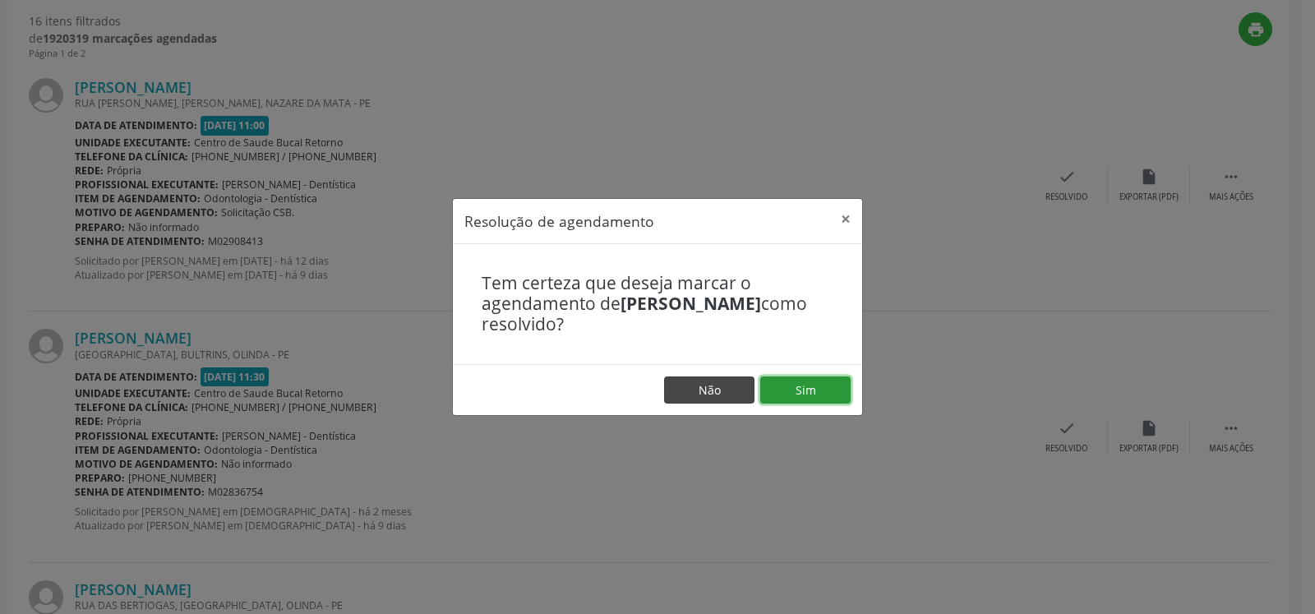
drag, startPoint x: 838, startPoint y: 378, endPoint x: 746, endPoint y: 401, distance: 94.9
click at [837, 379] on button "Sim" at bounding box center [805, 390] width 90 height 28
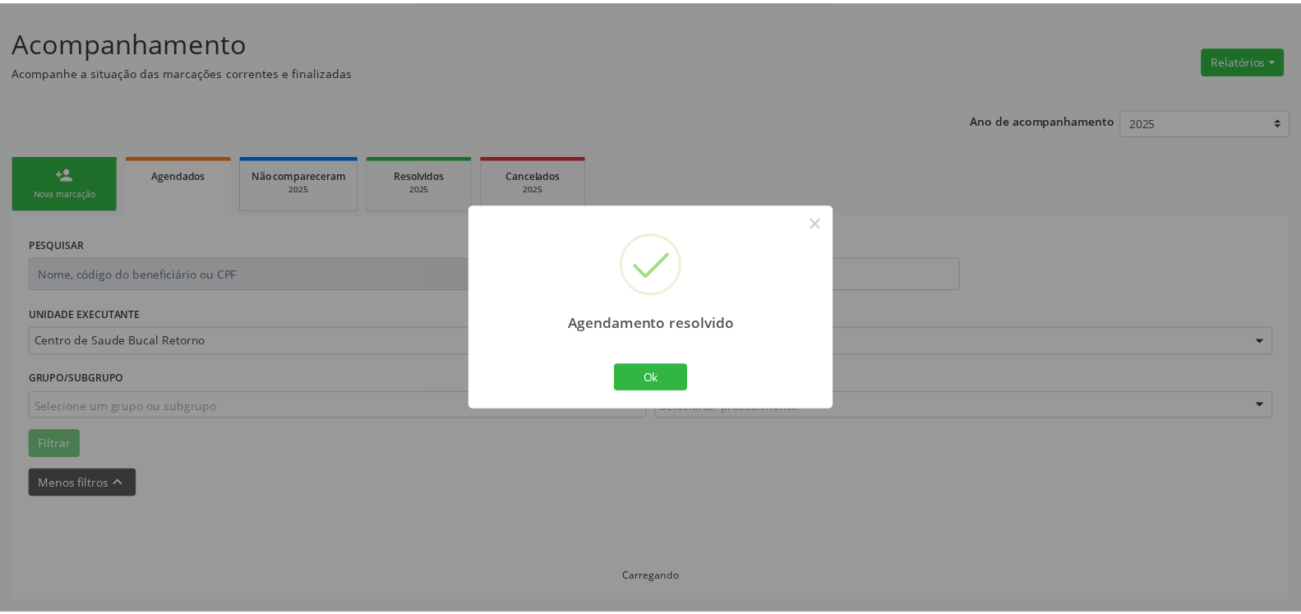
scroll to position [90, 0]
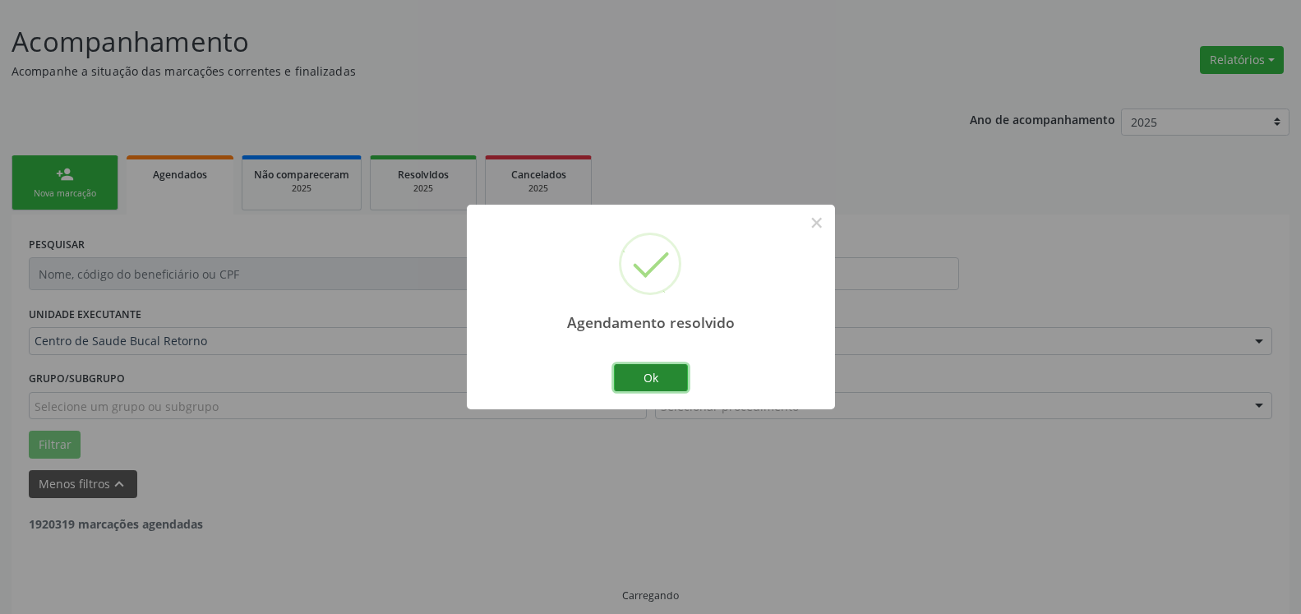
click at [666, 380] on button "Ok" at bounding box center [651, 378] width 74 height 28
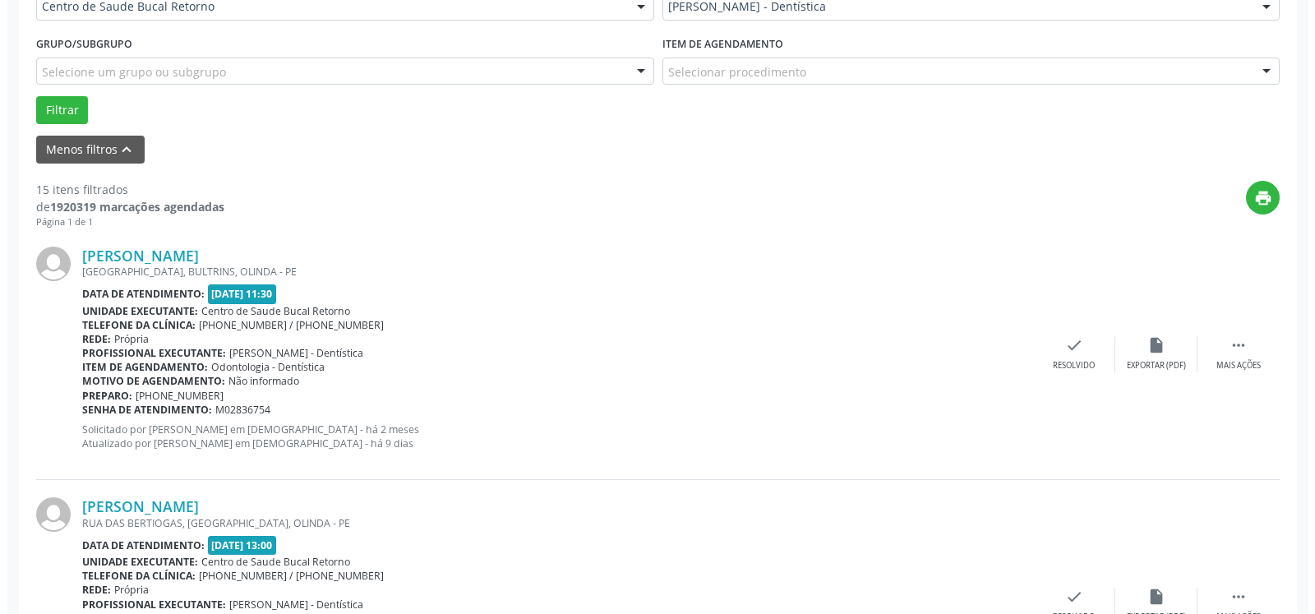
scroll to position [426, 0]
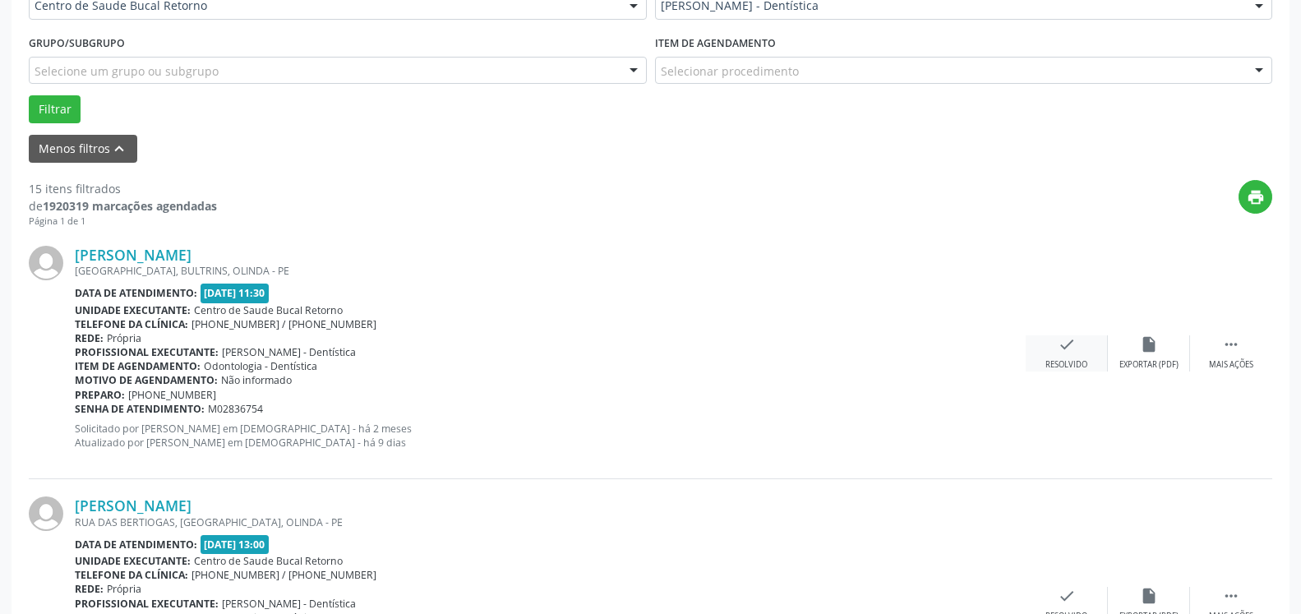
click at [1075, 353] on icon "check" at bounding box center [1067, 344] width 18 height 18
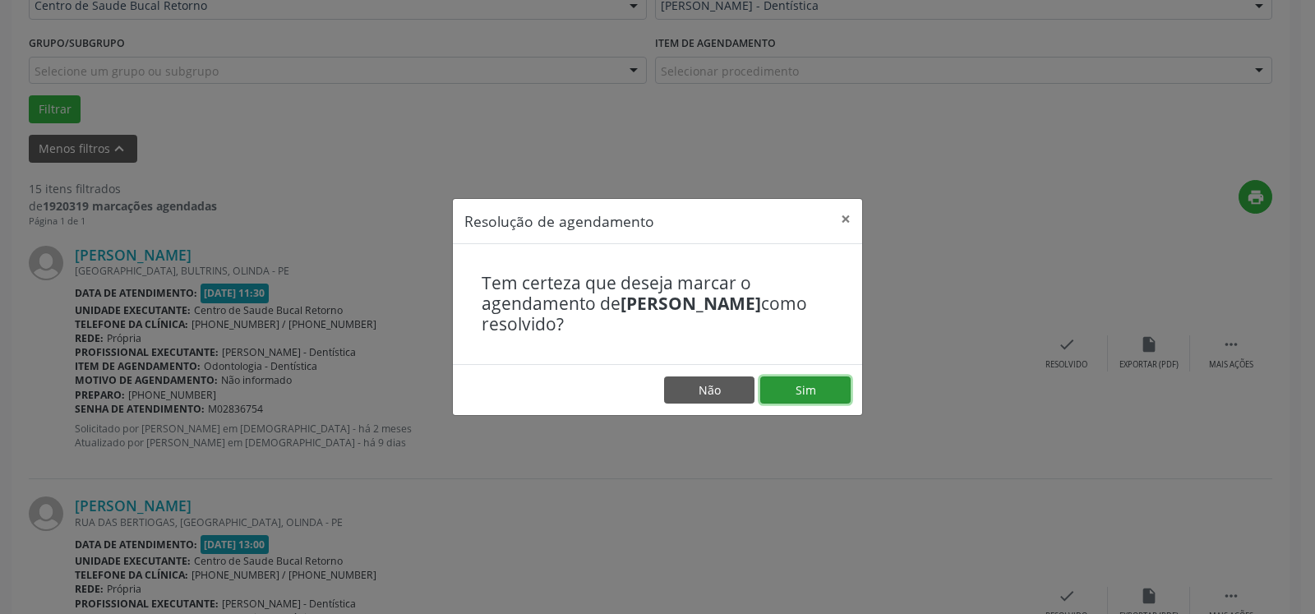
click at [809, 388] on button "Sim" at bounding box center [805, 390] width 90 height 28
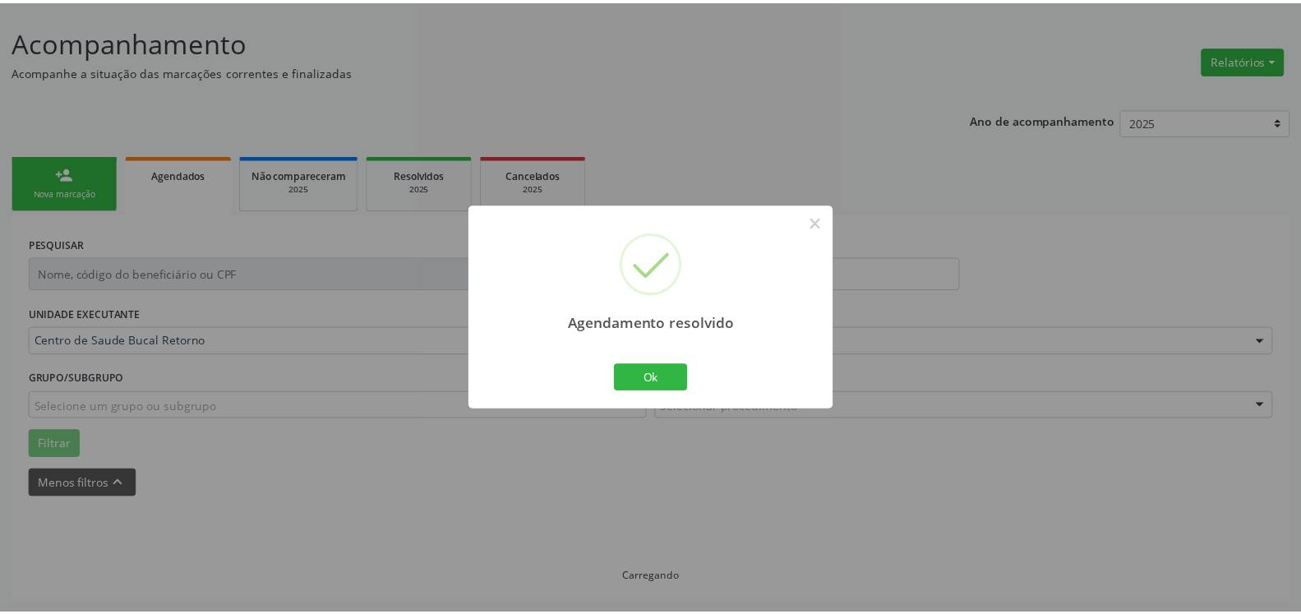
scroll to position [90, 0]
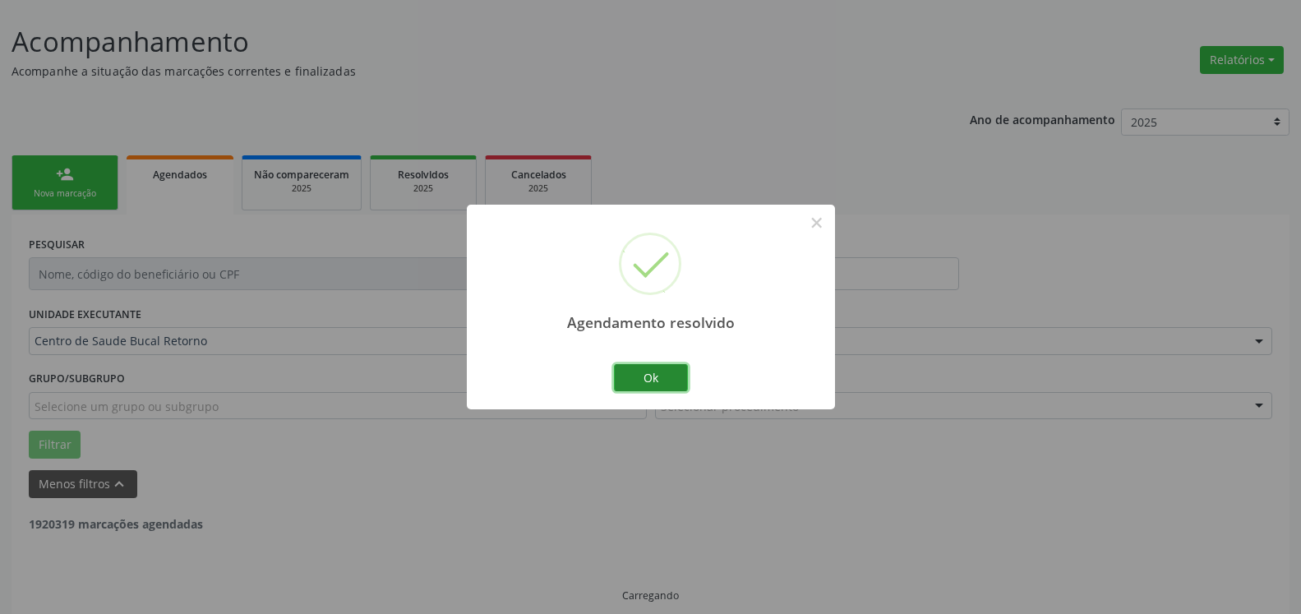
click at [644, 382] on button "Ok" at bounding box center [651, 378] width 74 height 28
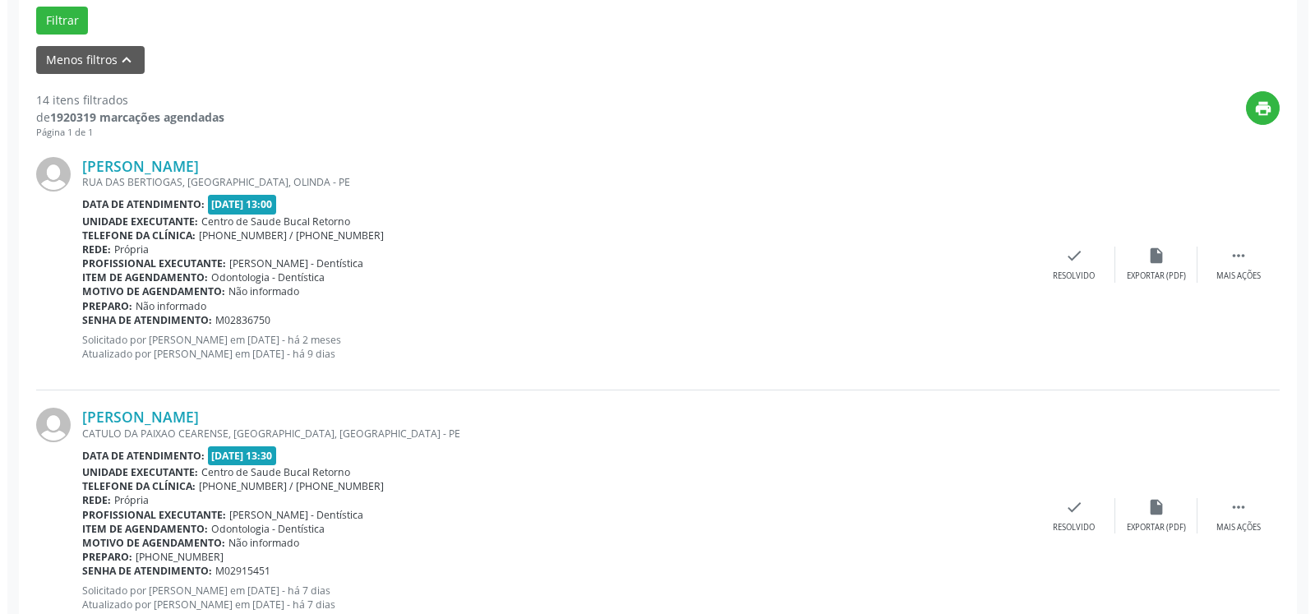
scroll to position [527, 0]
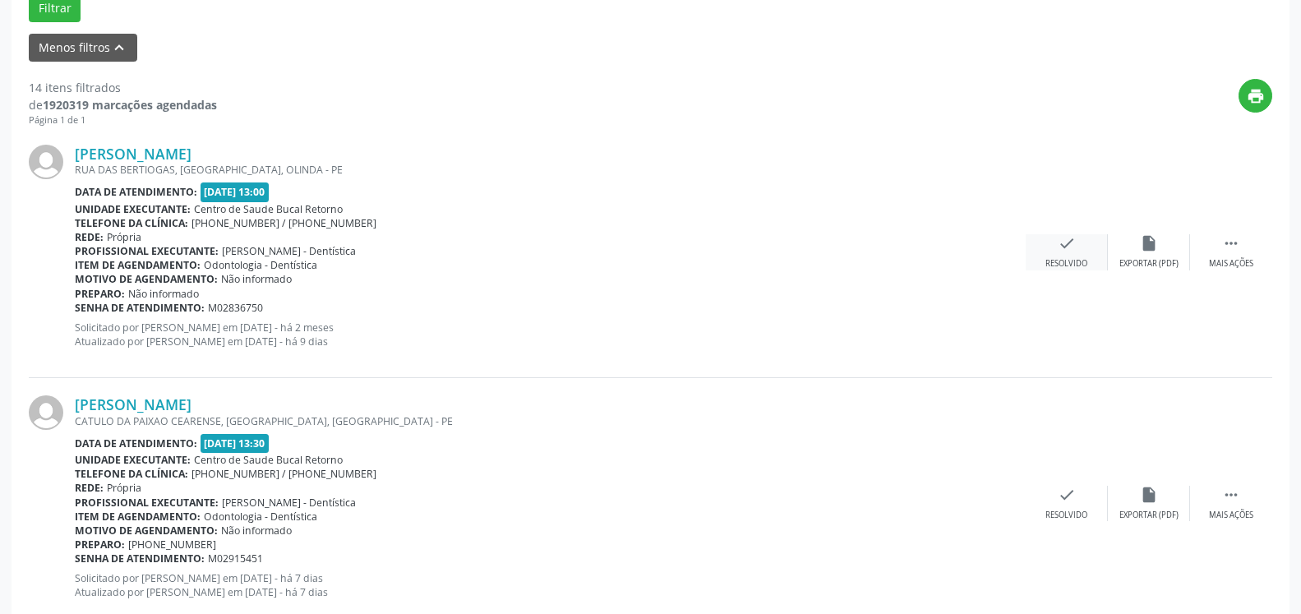
click at [1074, 260] on div "Resolvido" at bounding box center [1066, 264] width 42 height 12
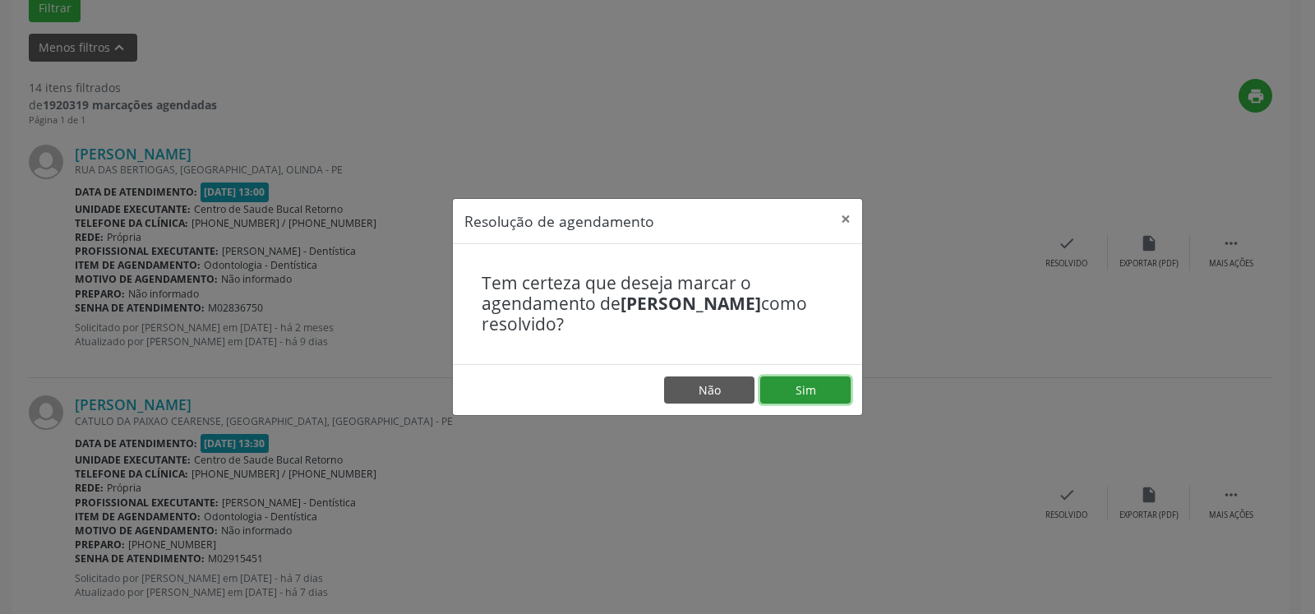
click at [814, 398] on button "Sim" at bounding box center [805, 390] width 90 height 28
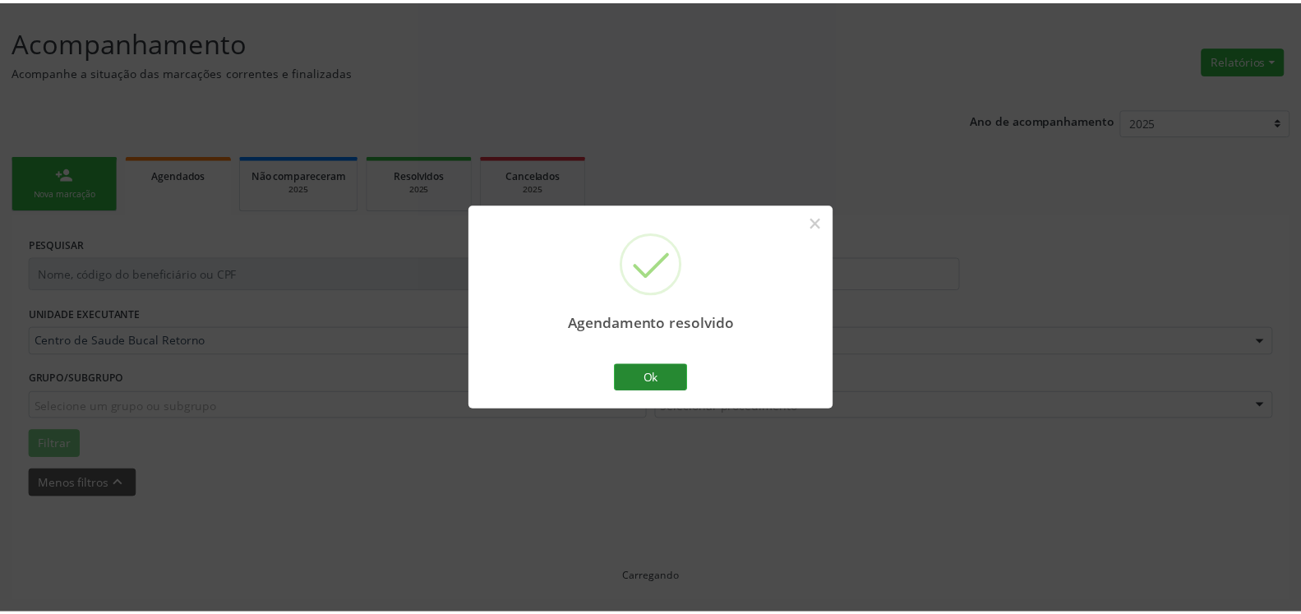
scroll to position [90, 0]
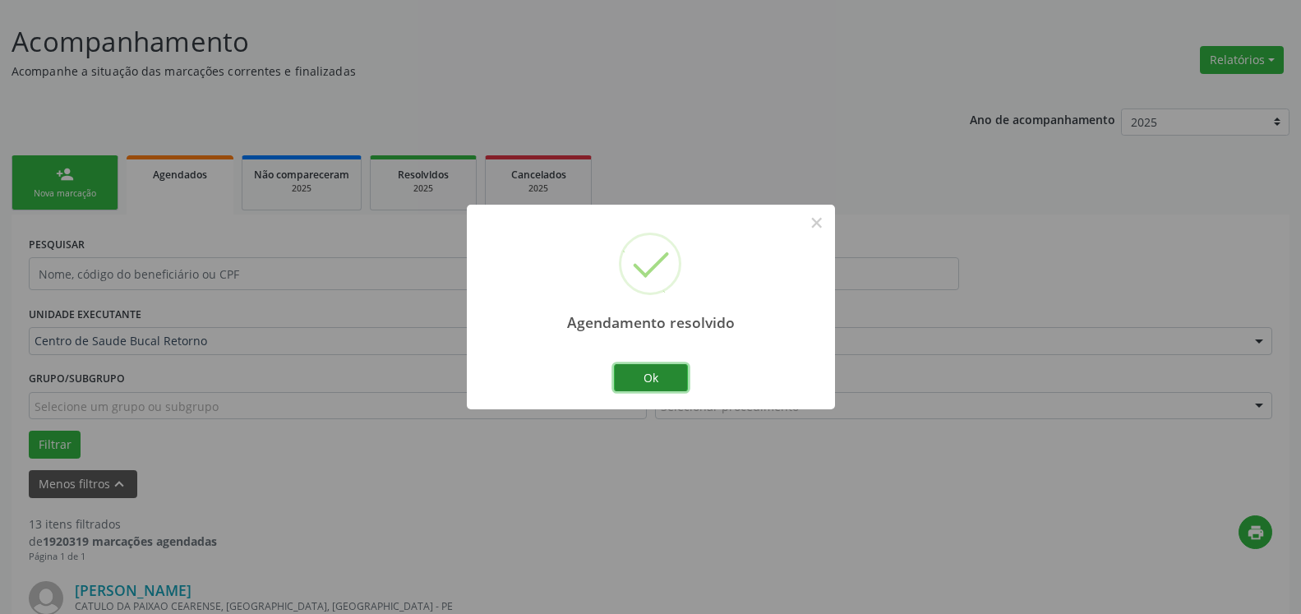
click at [657, 382] on button "Ok" at bounding box center [651, 378] width 74 height 28
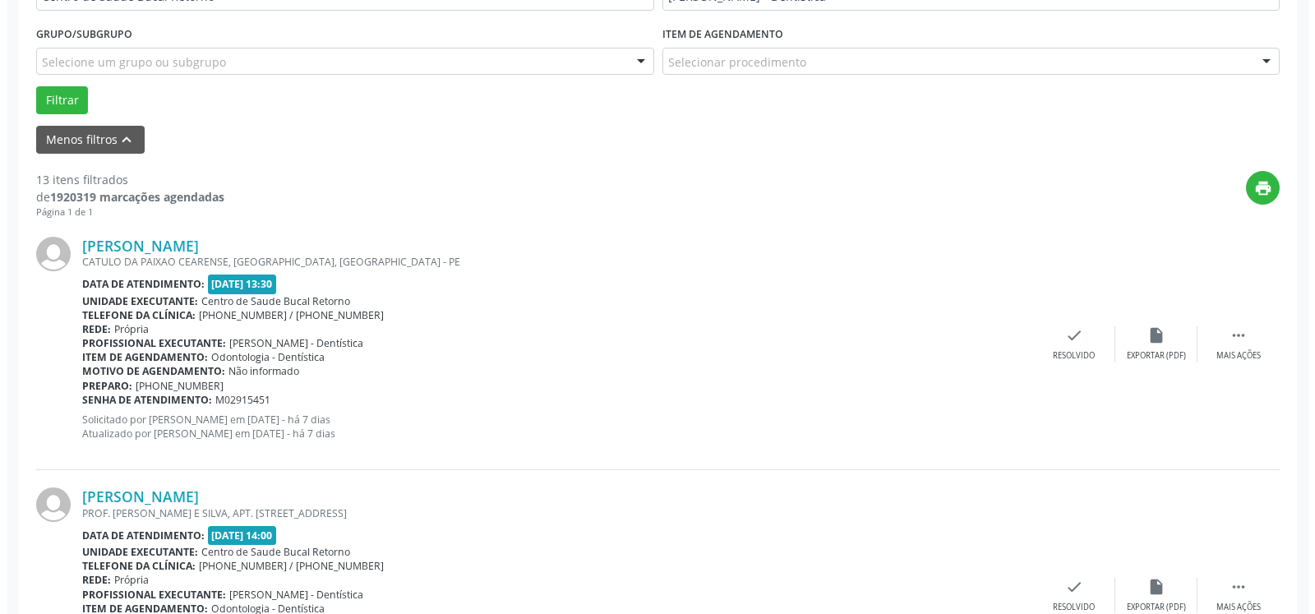
scroll to position [510, 0]
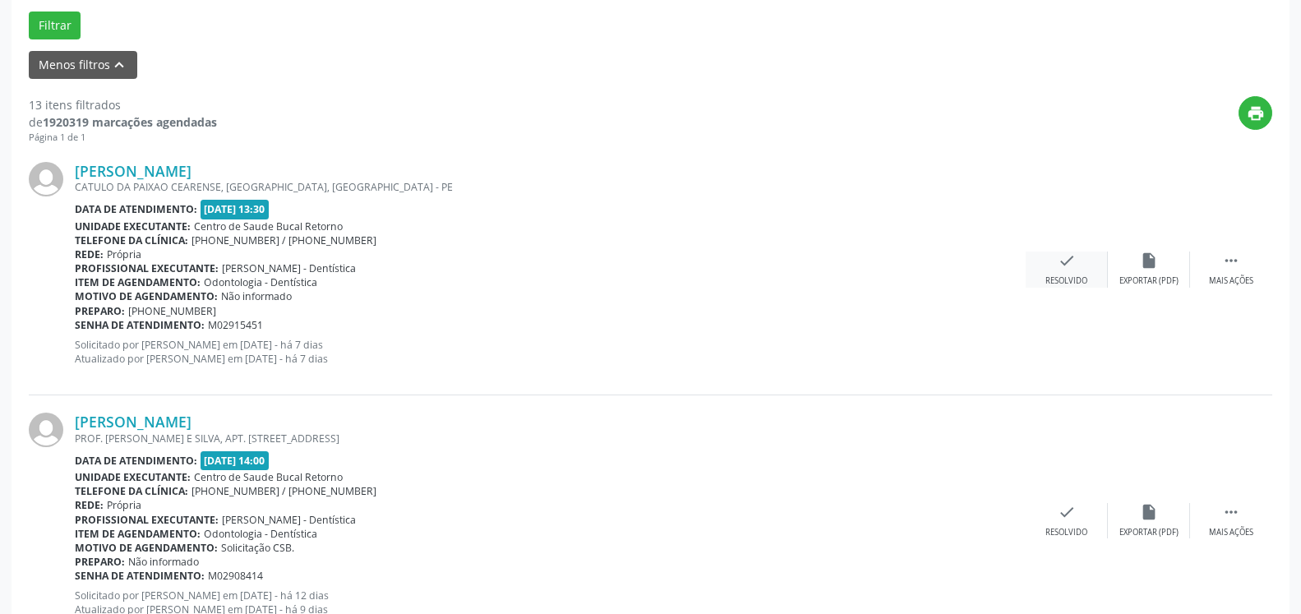
click at [1063, 270] on icon "check" at bounding box center [1067, 260] width 18 height 18
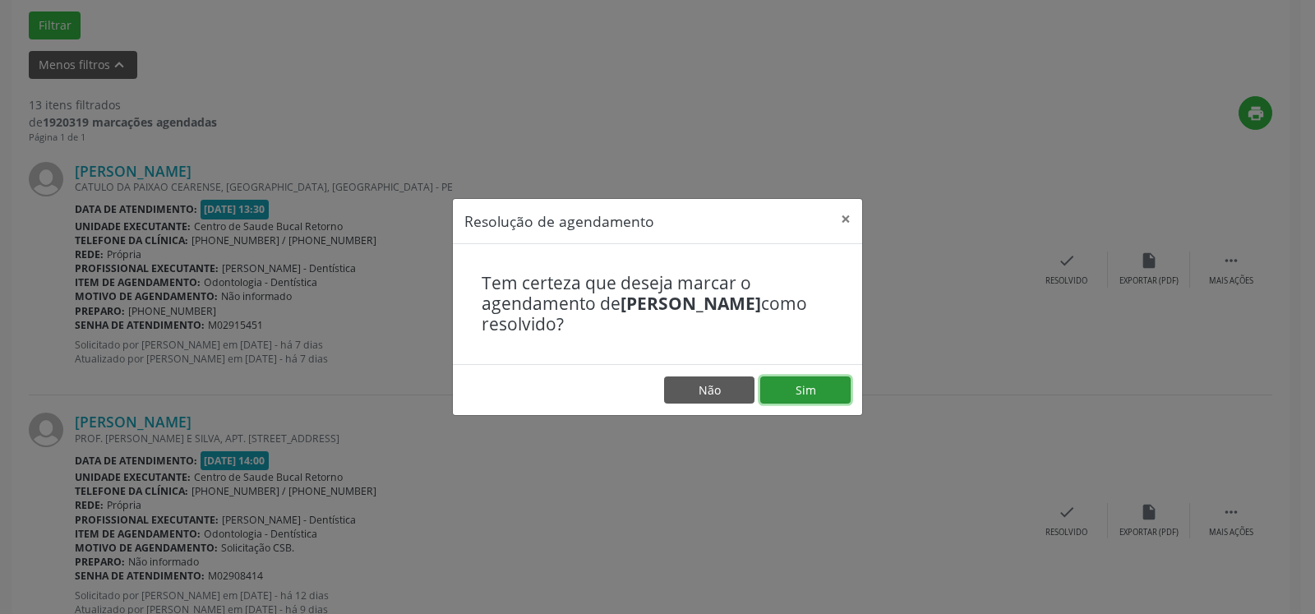
click at [820, 392] on button "Sim" at bounding box center [805, 390] width 90 height 28
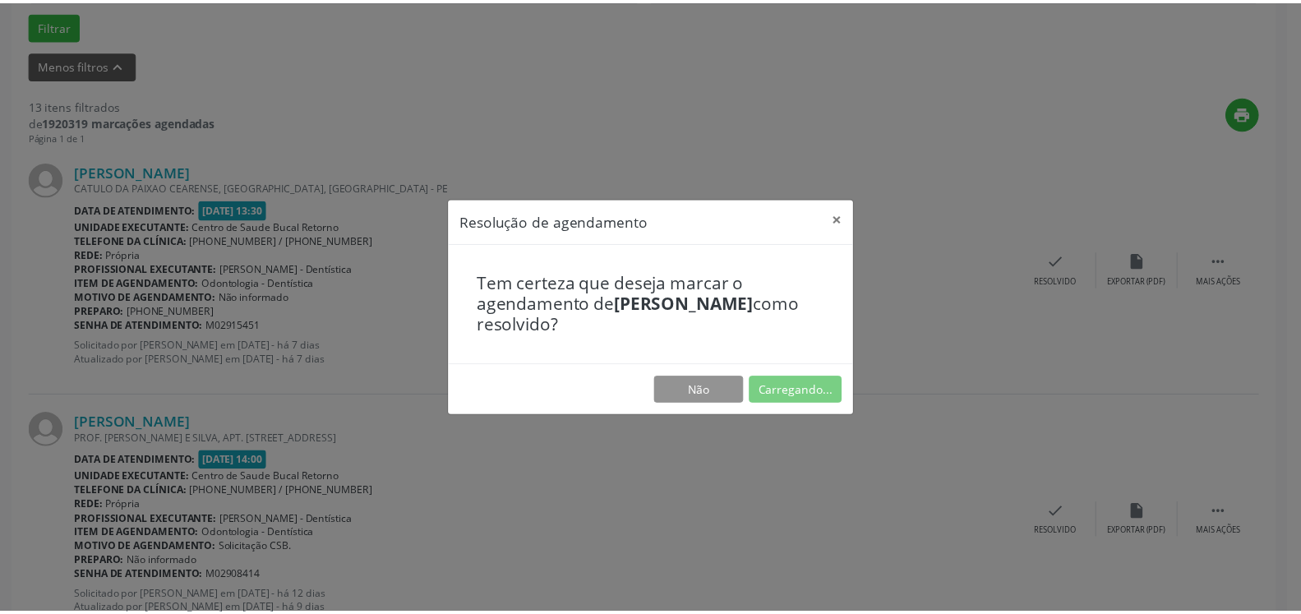
scroll to position [90, 0]
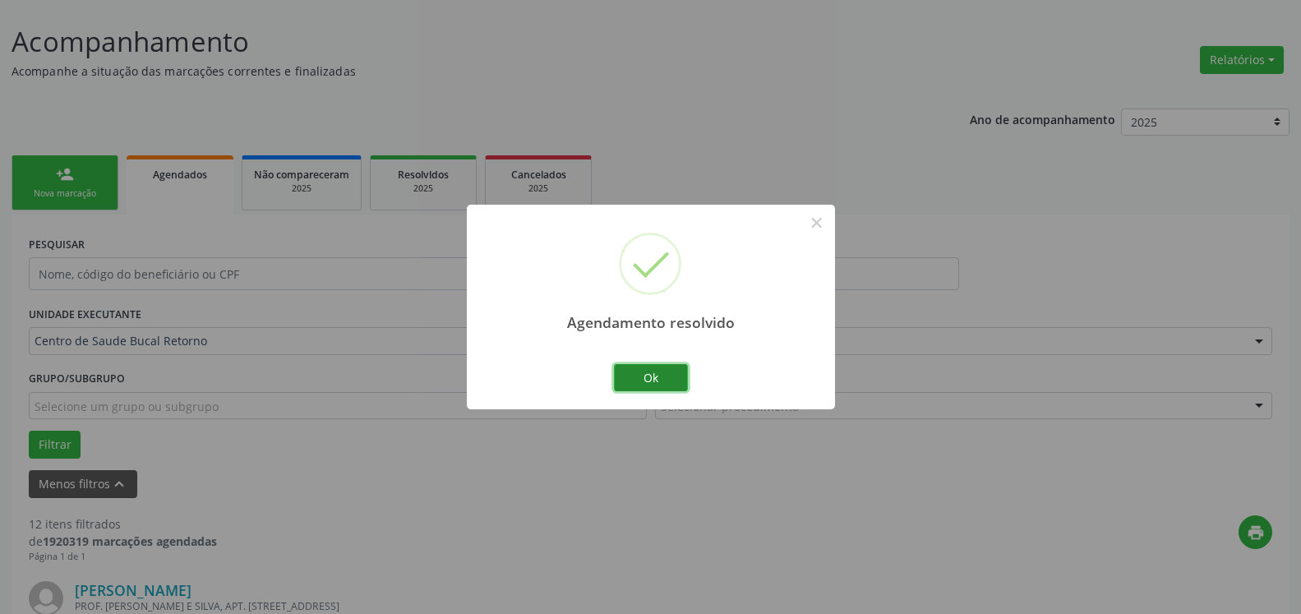
click at [646, 376] on button "Ok" at bounding box center [651, 378] width 74 height 28
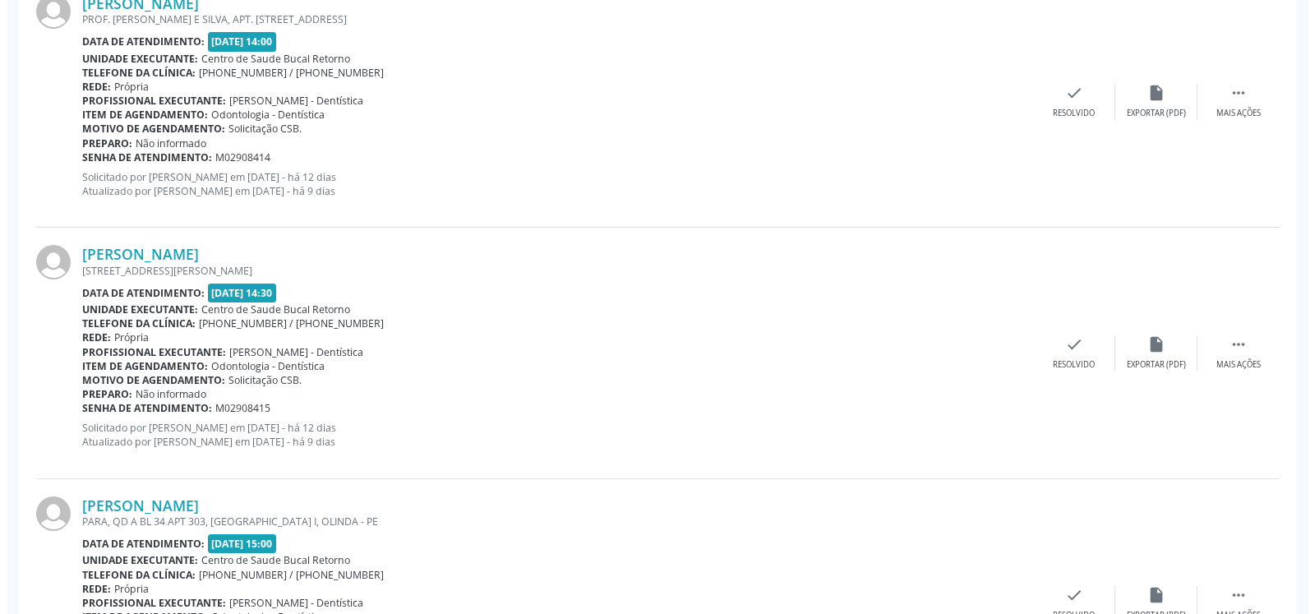
scroll to position [593, 0]
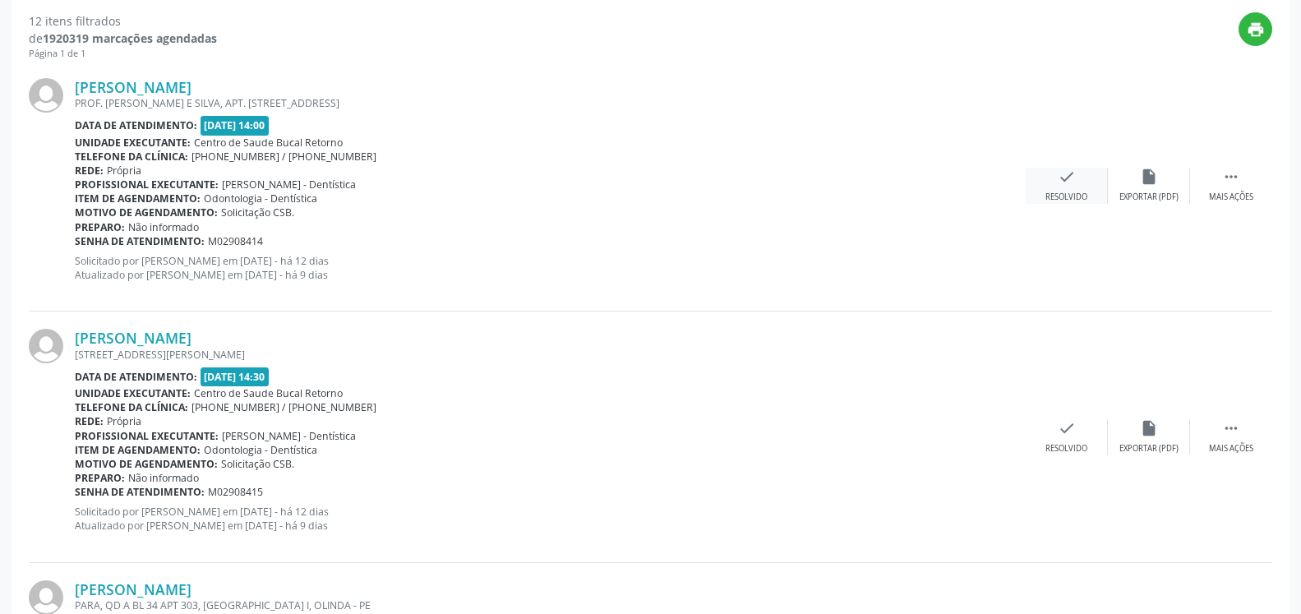
click at [1071, 173] on icon "check" at bounding box center [1067, 177] width 18 height 18
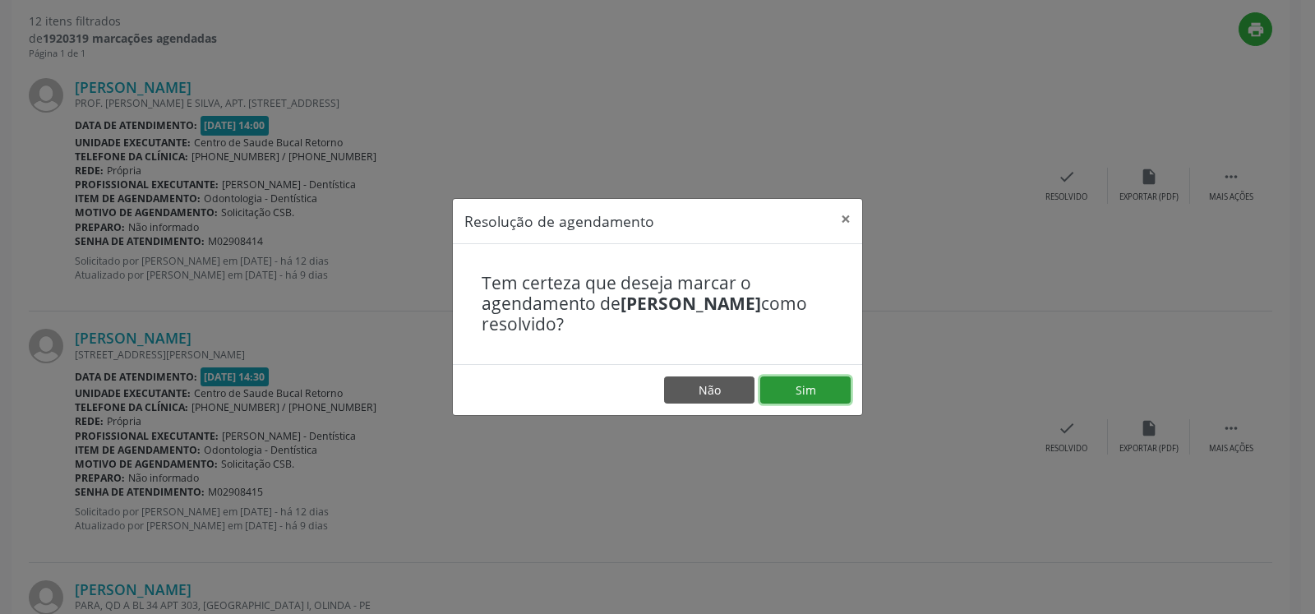
click at [819, 401] on button "Sim" at bounding box center [805, 390] width 90 height 28
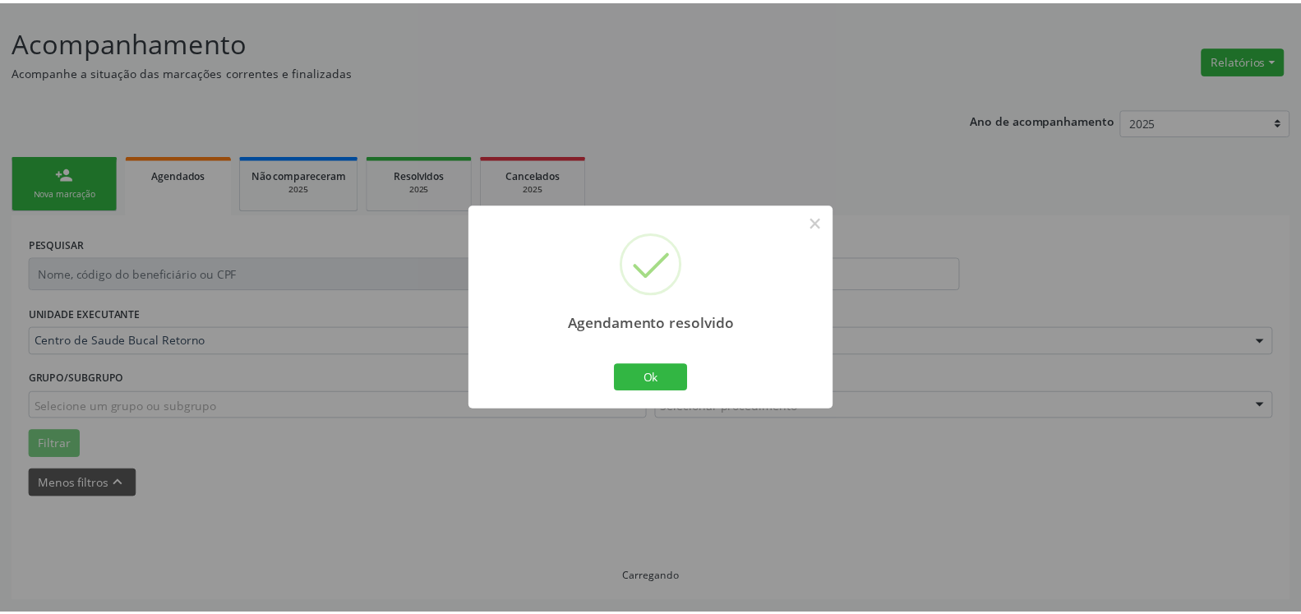
scroll to position [90, 0]
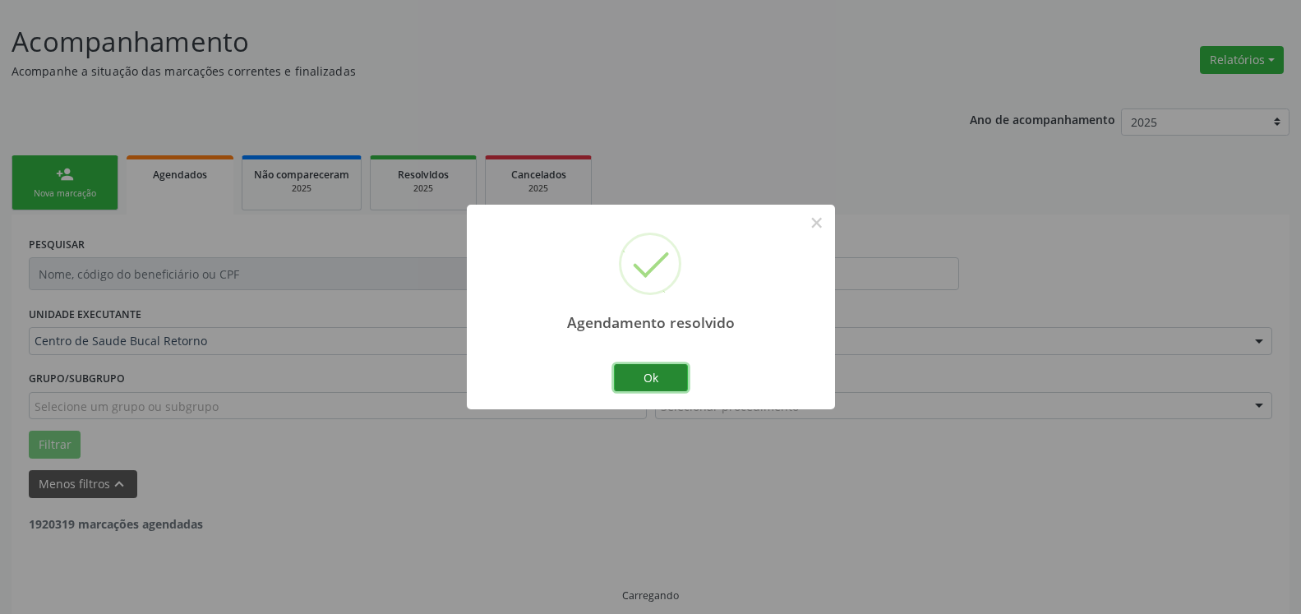
click at [659, 371] on button "Ok" at bounding box center [651, 378] width 74 height 28
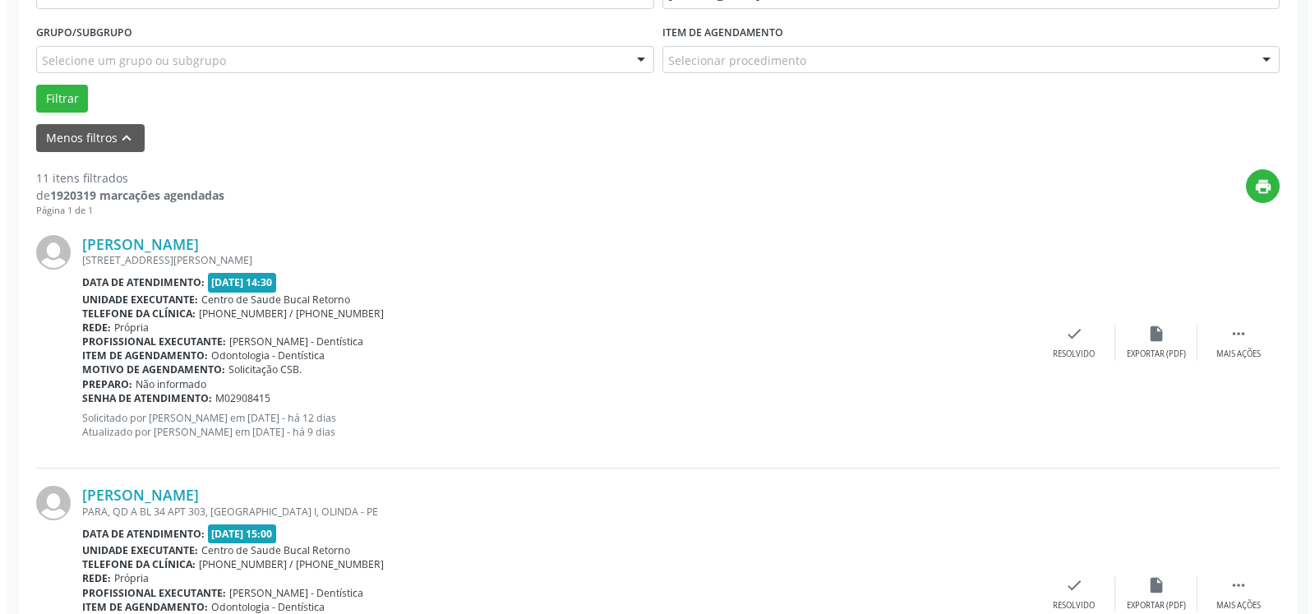
scroll to position [443, 0]
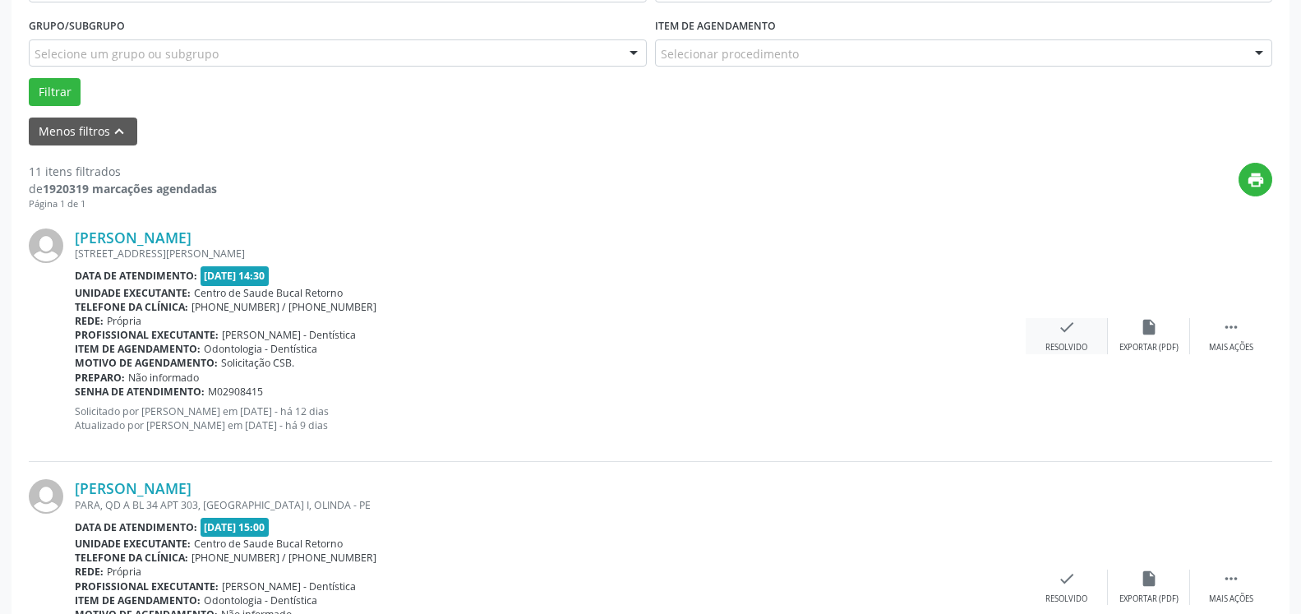
click at [1064, 332] on icon "check" at bounding box center [1067, 327] width 18 height 18
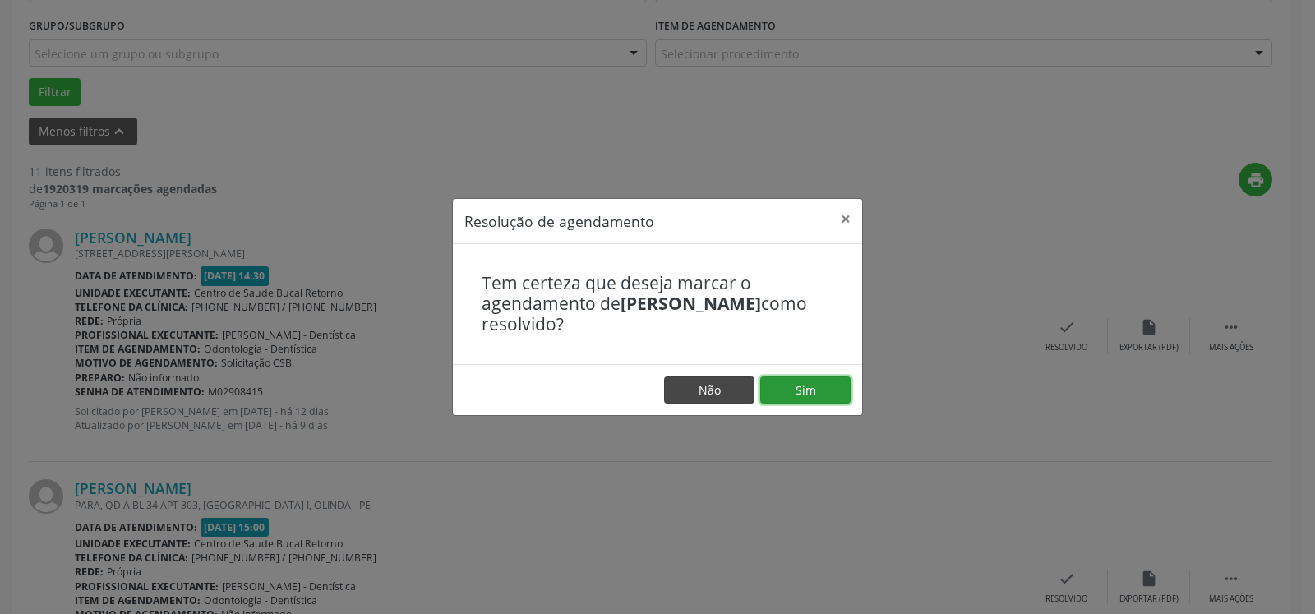
drag, startPoint x: 846, startPoint y: 385, endPoint x: 703, endPoint y: 390, distance: 143.1
click at [845, 385] on button "Sim" at bounding box center [805, 390] width 90 height 28
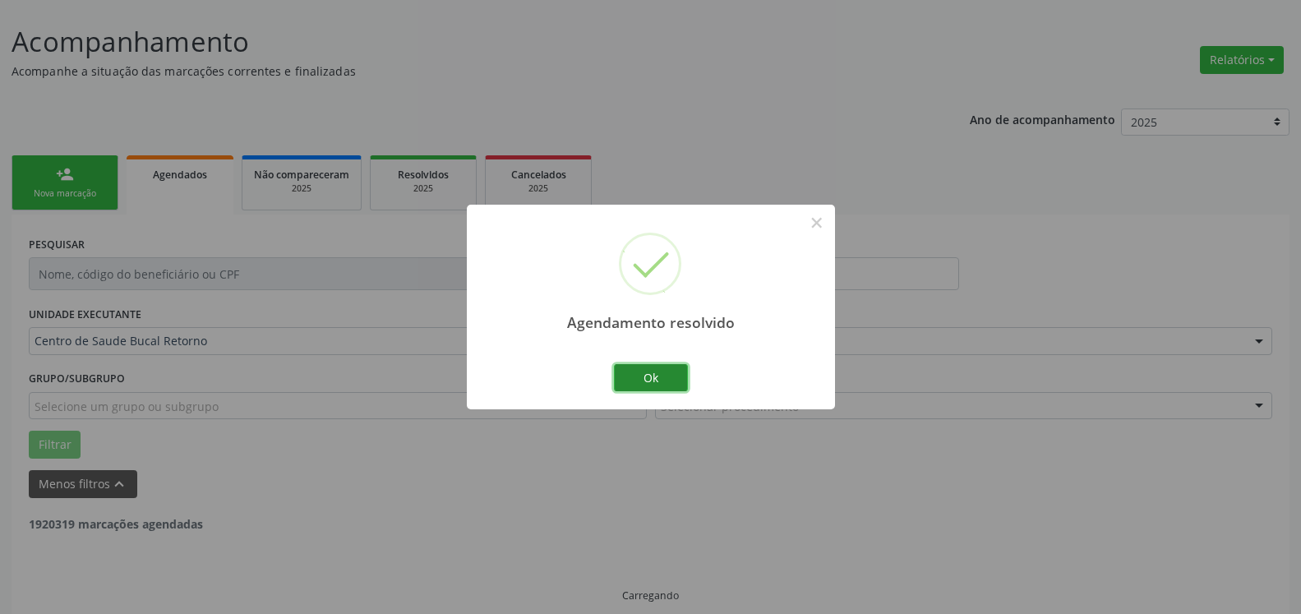
click at [664, 377] on button "Ok" at bounding box center [651, 378] width 74 height 28
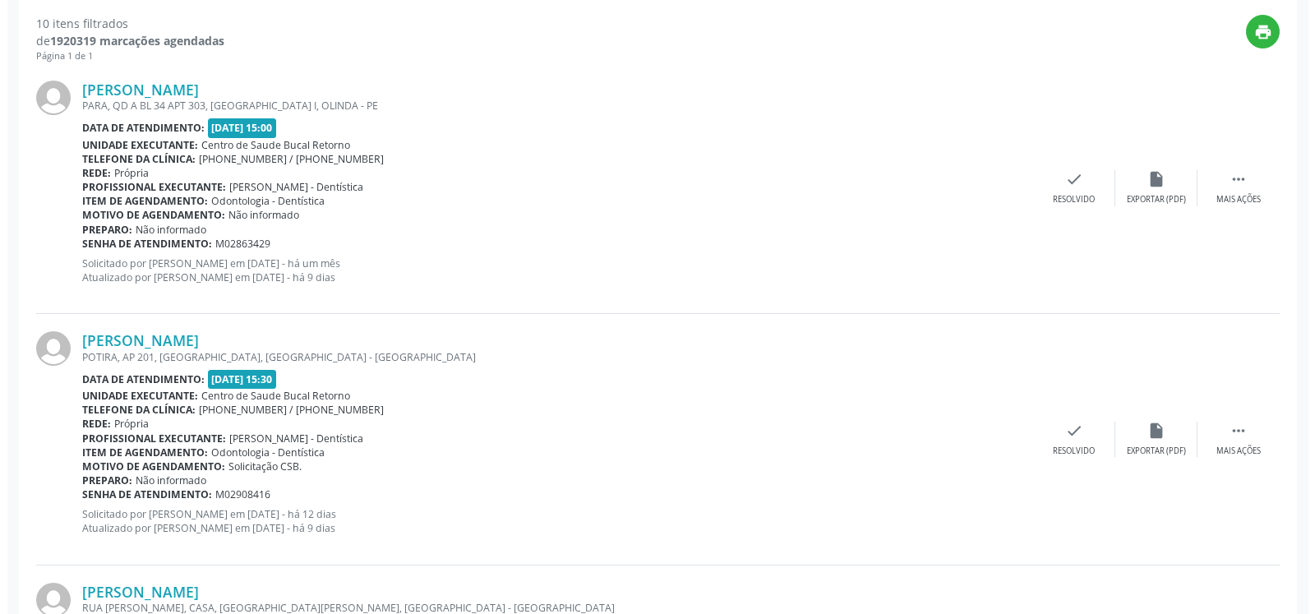
scroll to position [593, 0]
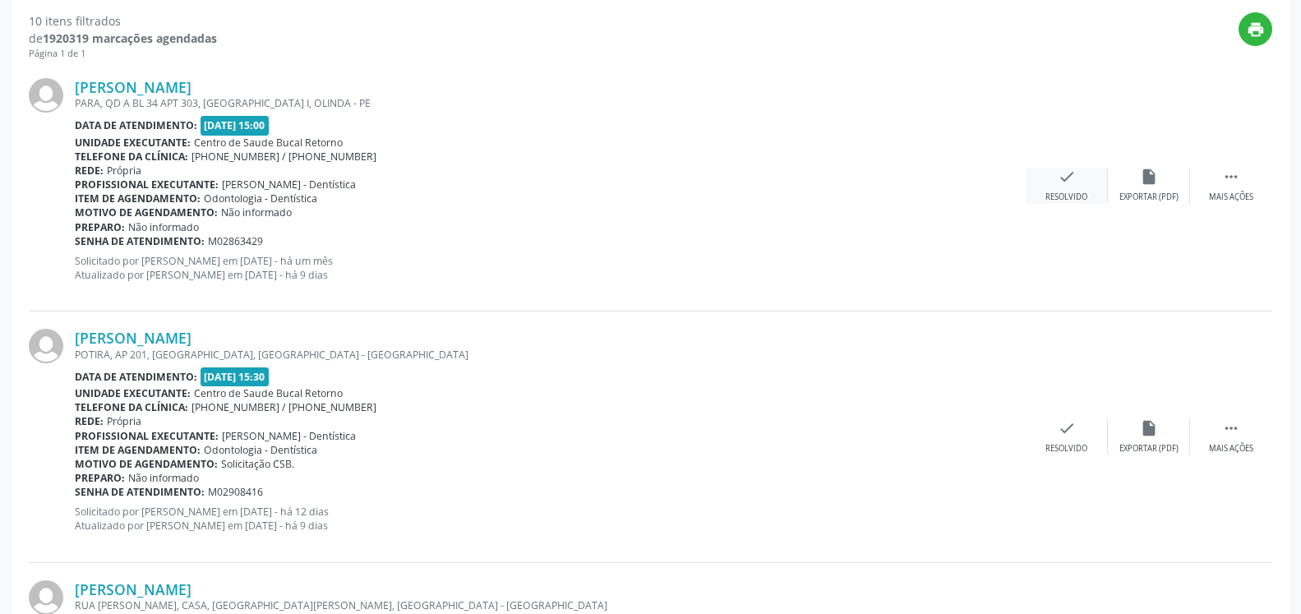
click at [1063, 177] on icon "check" at bounding box center [1067, 177] width 18 height 18
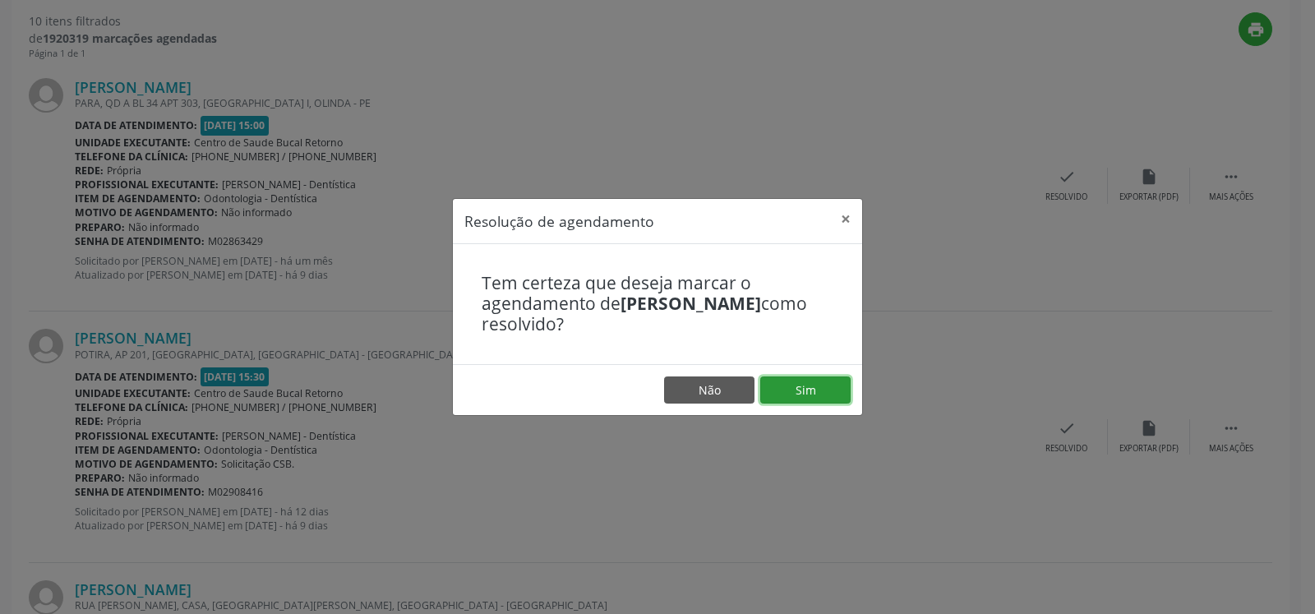
click at [801, 394] on button "Sim" at bounding box center [805, 390] width 90 height 28
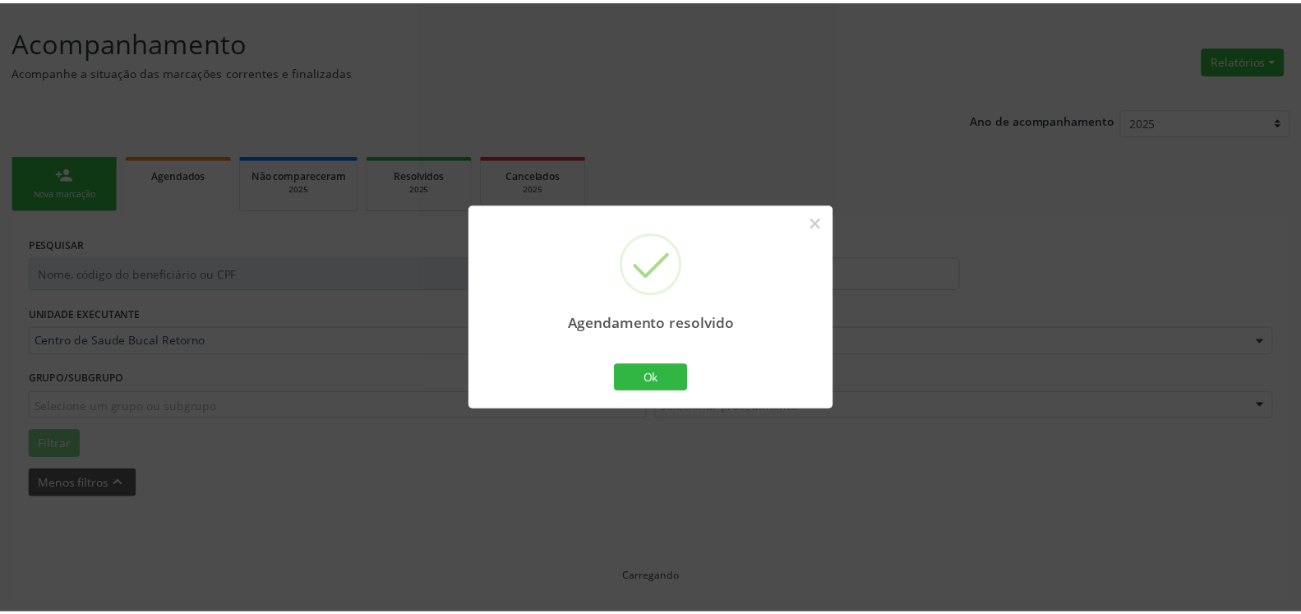
scroll to position [90, 0]
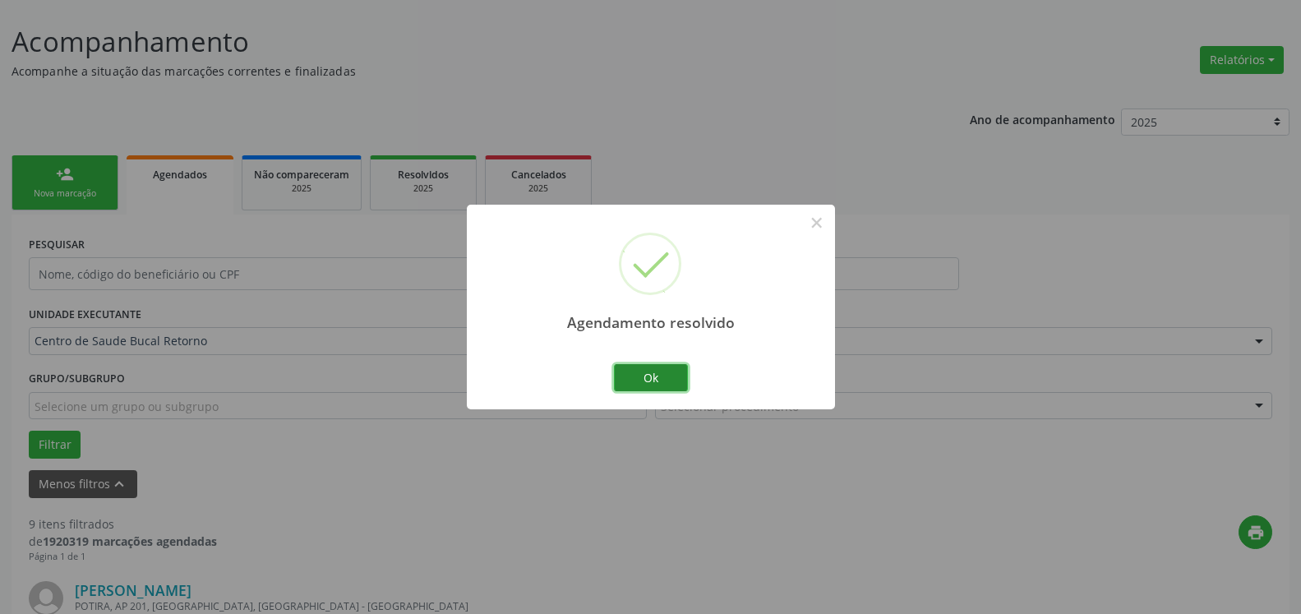
click at [665, 371] on button "Ok" at bounding box center [651, 378] width 74 height 28
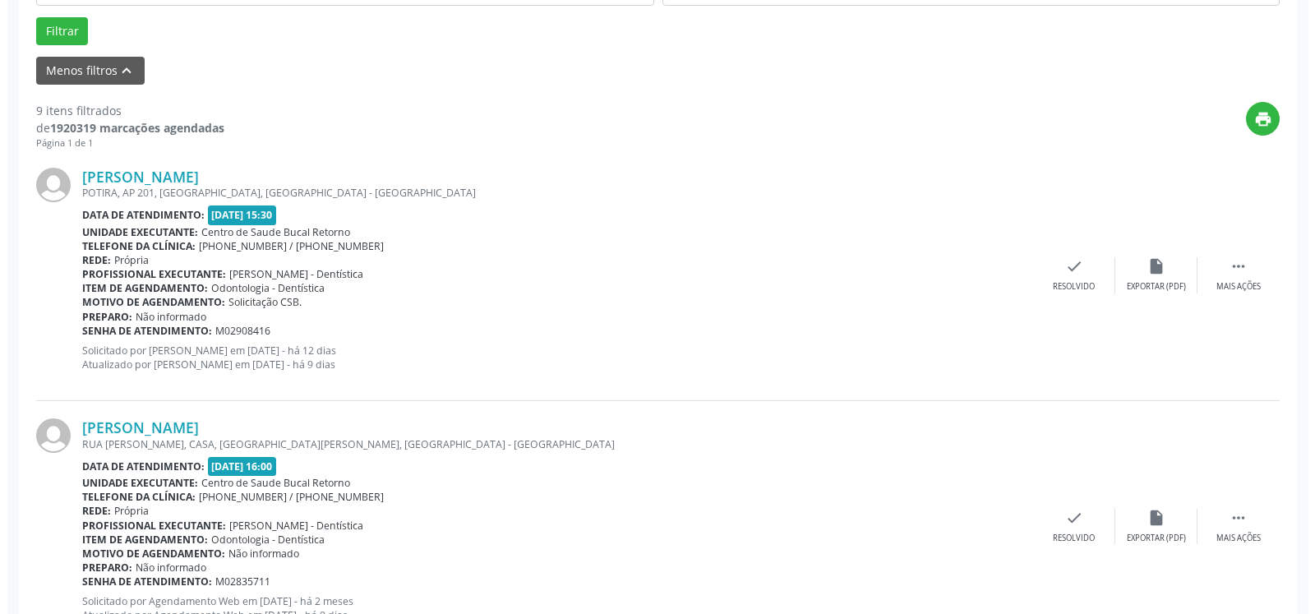
scroll to position [510, 0]
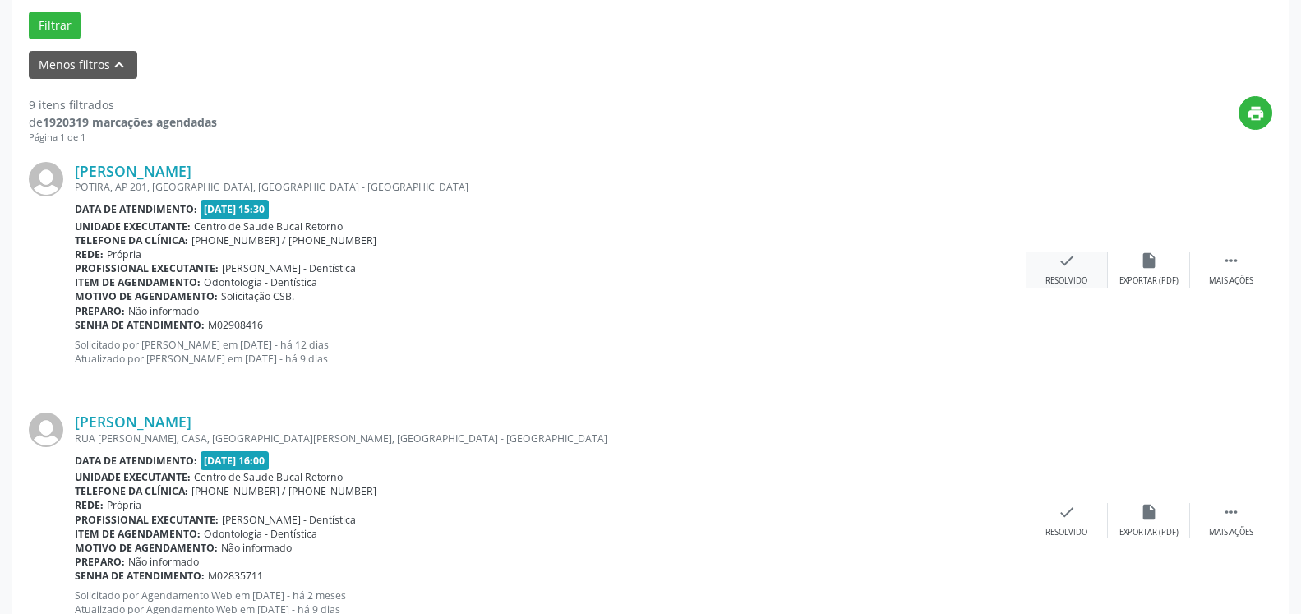
click at [1072, 277] on div "Resolvido" at bounding box center [1066, 281] width 42 height 12
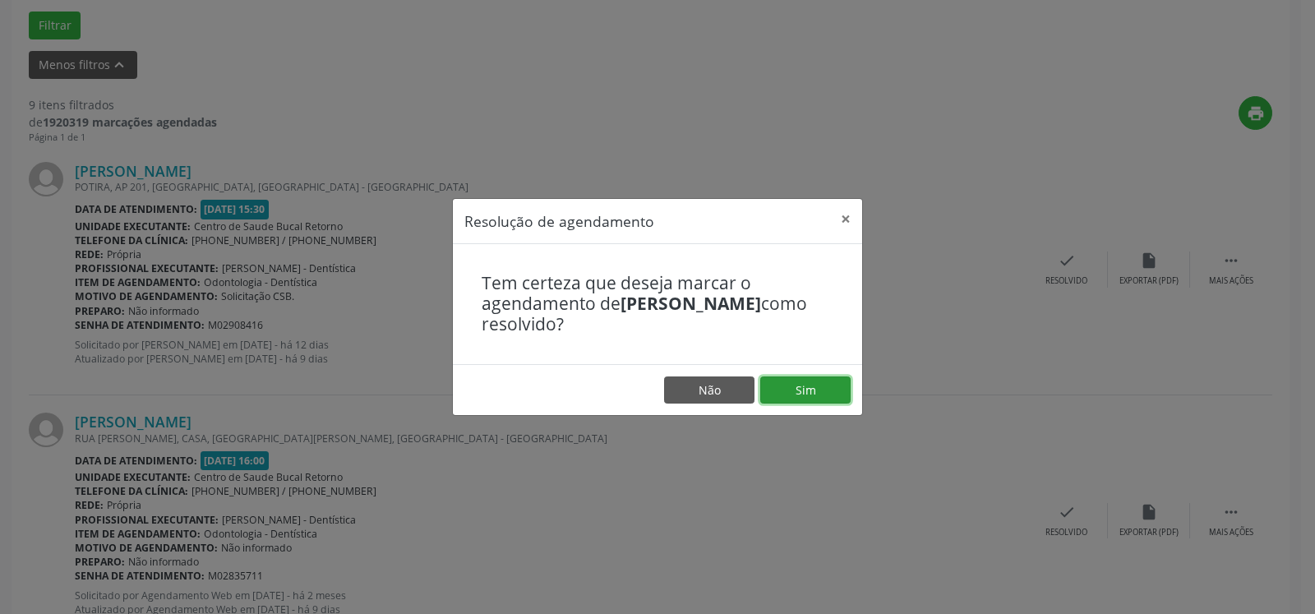
click at [822, 386] on button "Sim" at bounding box center [805, 390] width 90 height 28
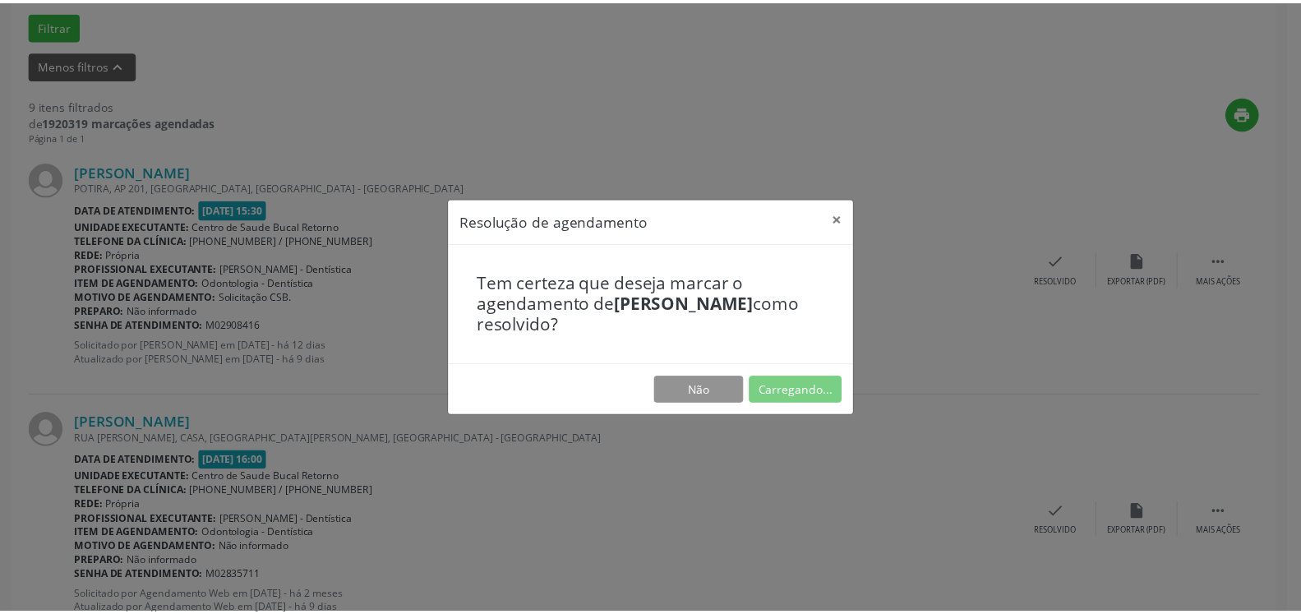
scroll to position [90, 0]
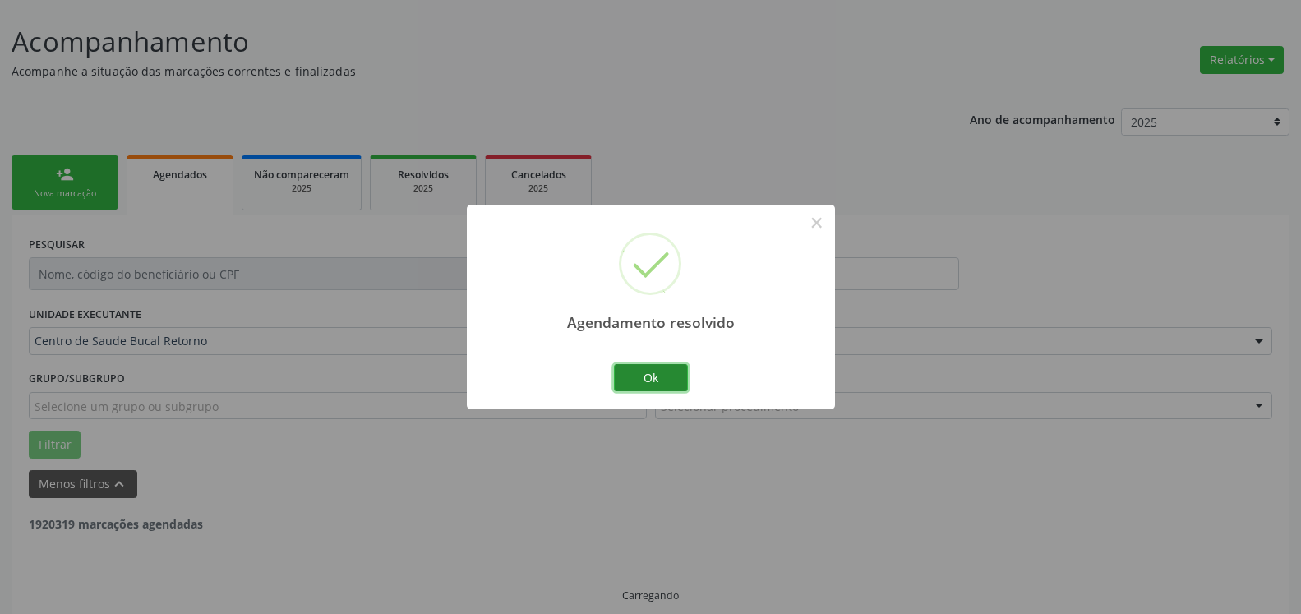
click at [659, 379] on button "Ok" at bounding box center [651, 378] width 74 height 28
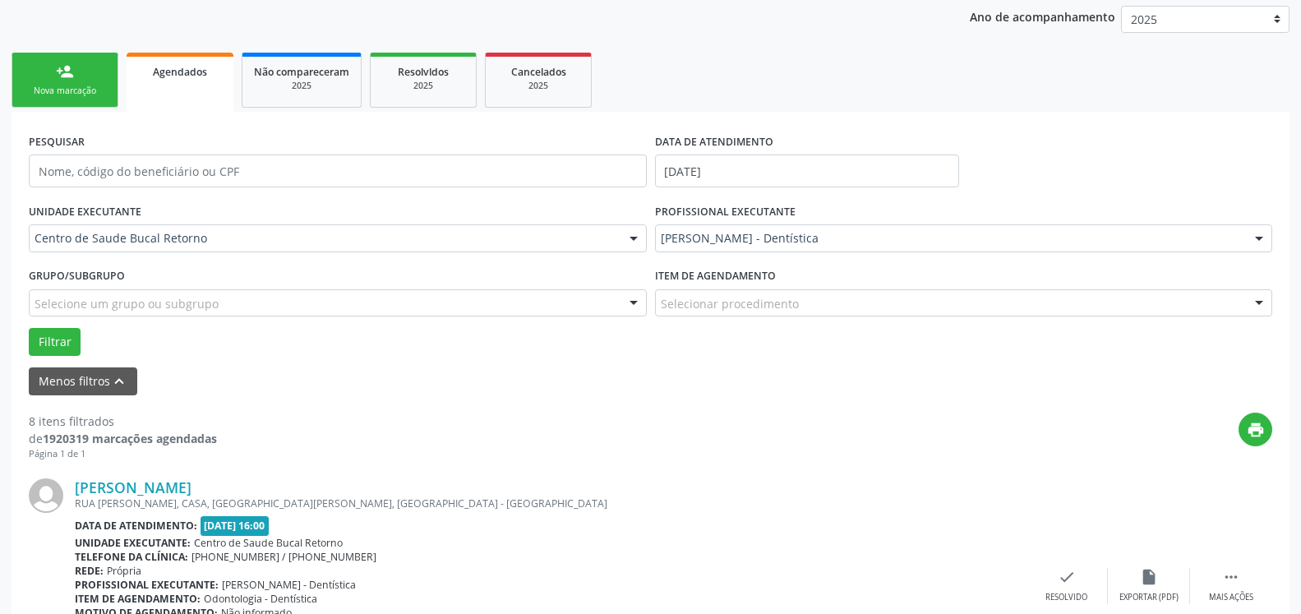
scroll to position [275, 0]
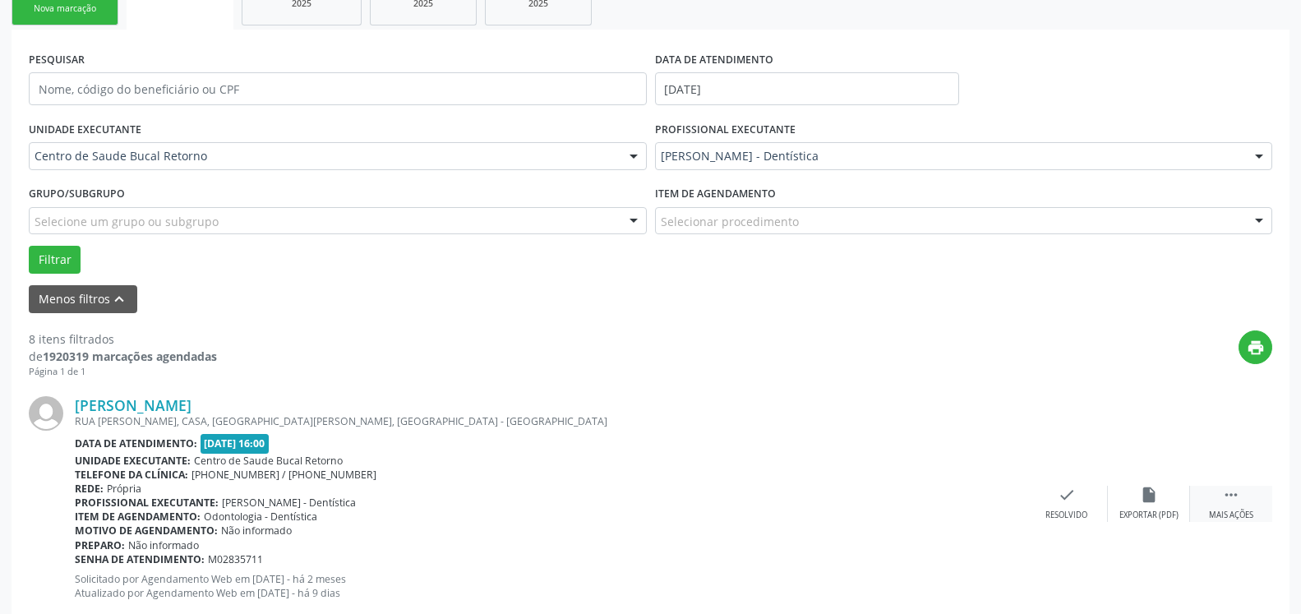
click at [1228, 491] on icon "" at bounding box center [1231, 495] width 18 height 18
click at [1145, 500] on icon "alarm_off" at bounding box center [1149, 495] width 18 height 18
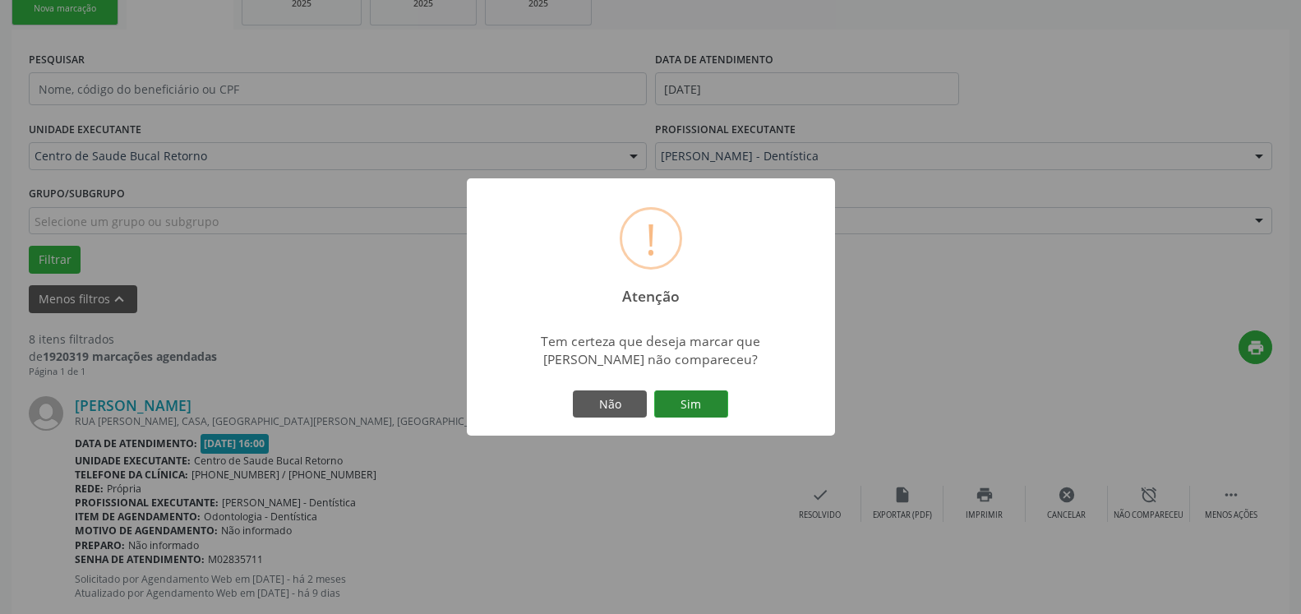
click at [690, 397] on button "Sim" at bounding box center [691, 404] width 74 height 28
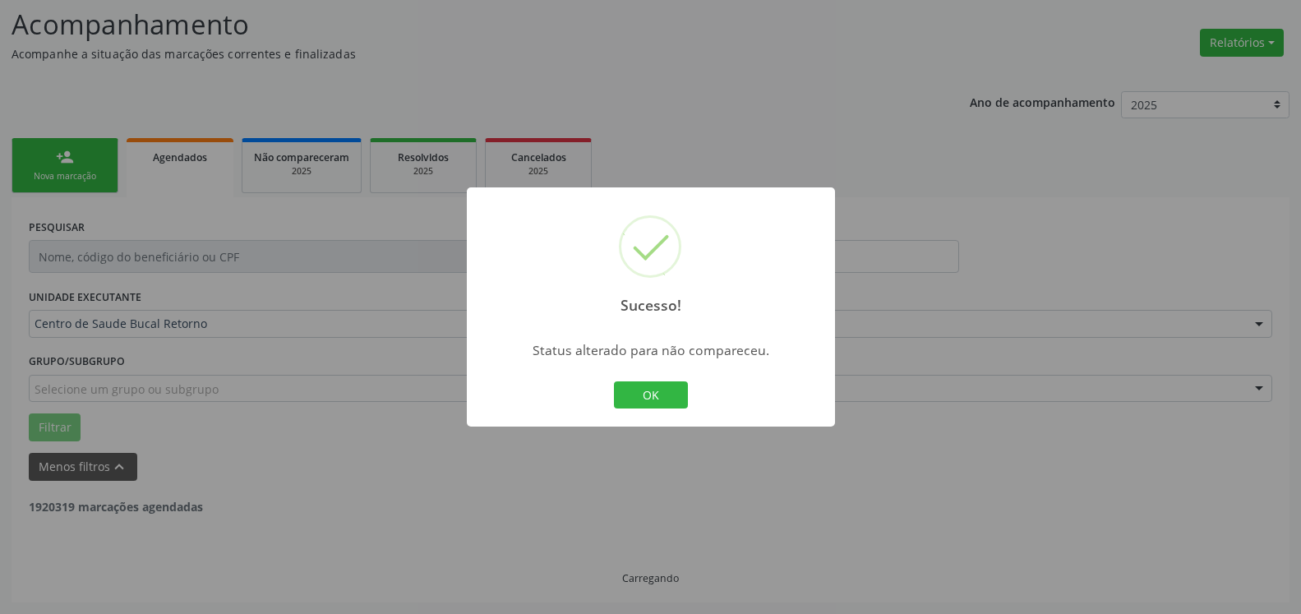
scroll to position [108, 0]
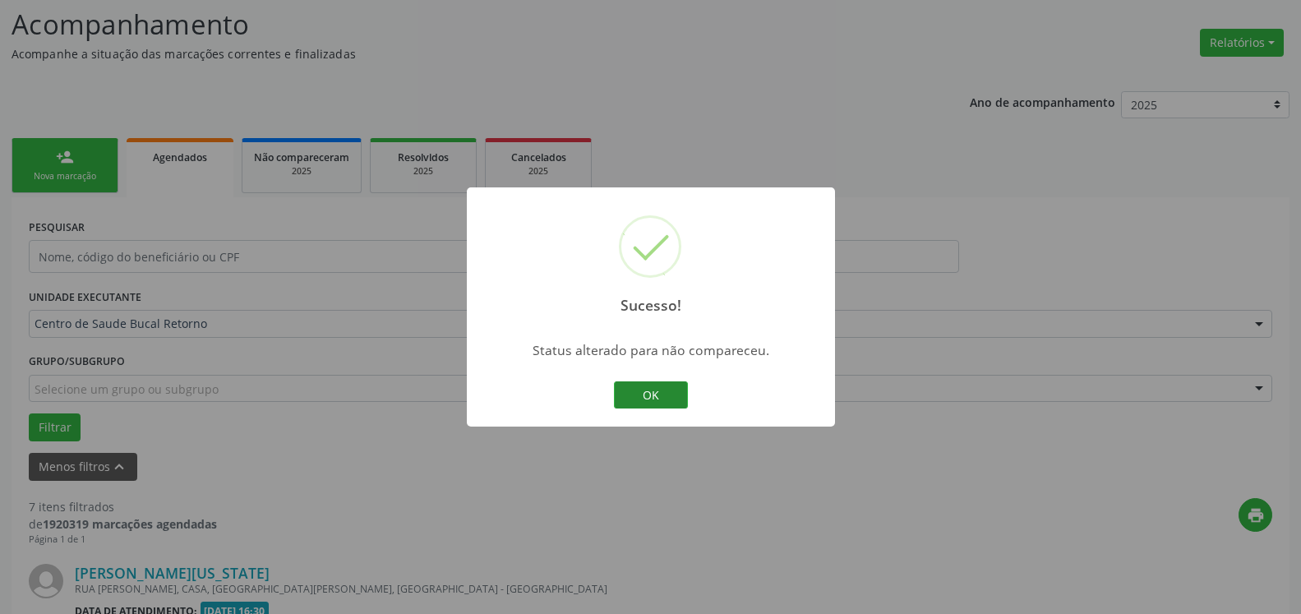
click at [648, 394] on button "OK" at bounding box center [651, 395] width 74 height 28
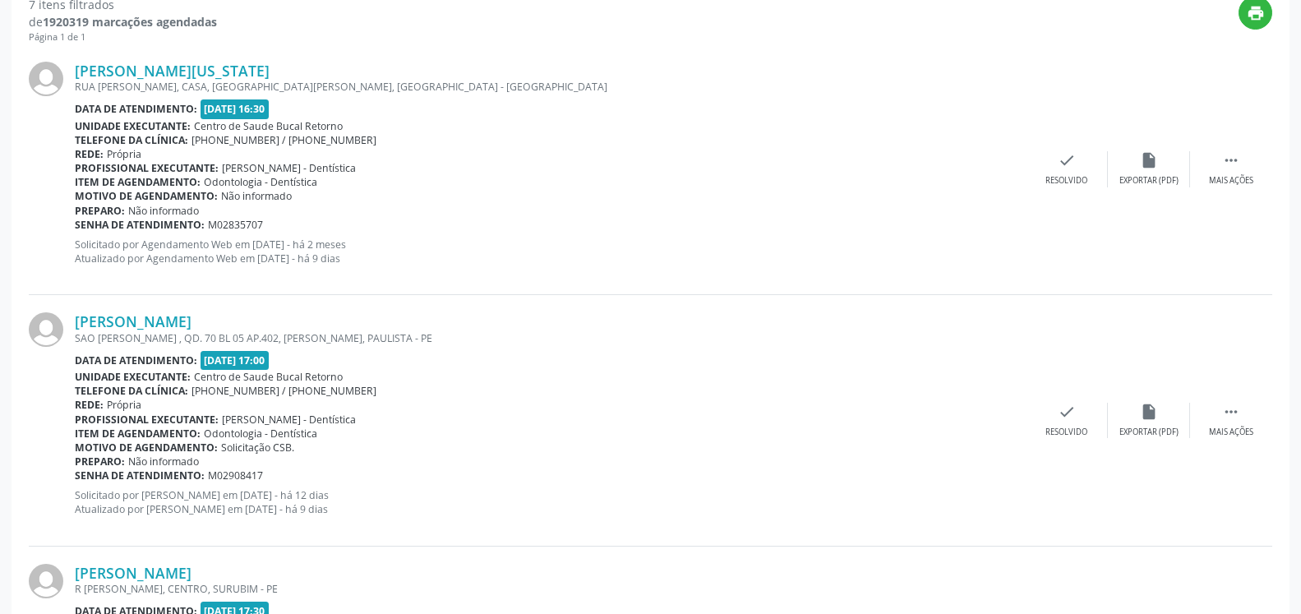
scroll to position [611, 0]
click at [1227, 159] on icon "" at bounding box center [1231, 159] width 18 height 18
click at [1173, 166] on div "alarm_off Não compareceu" at bounding box center [1149, 167] width 82 height 35
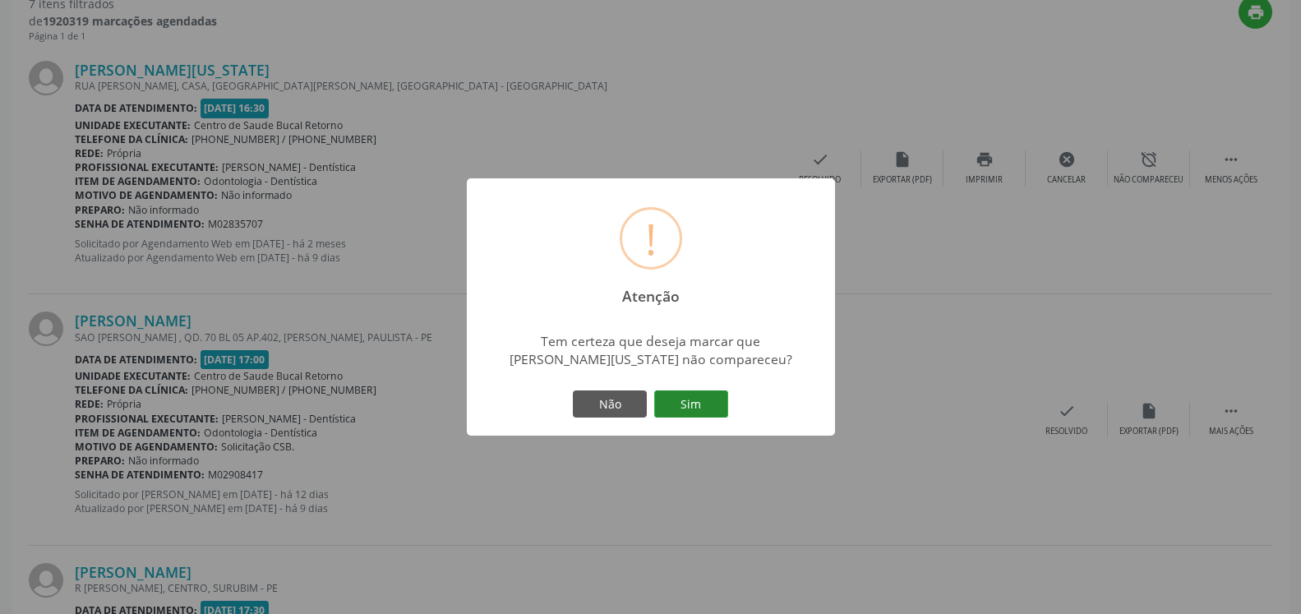
click at [688, 410] on button "Sim" at bounding box center [691, 404] width 74 height 28
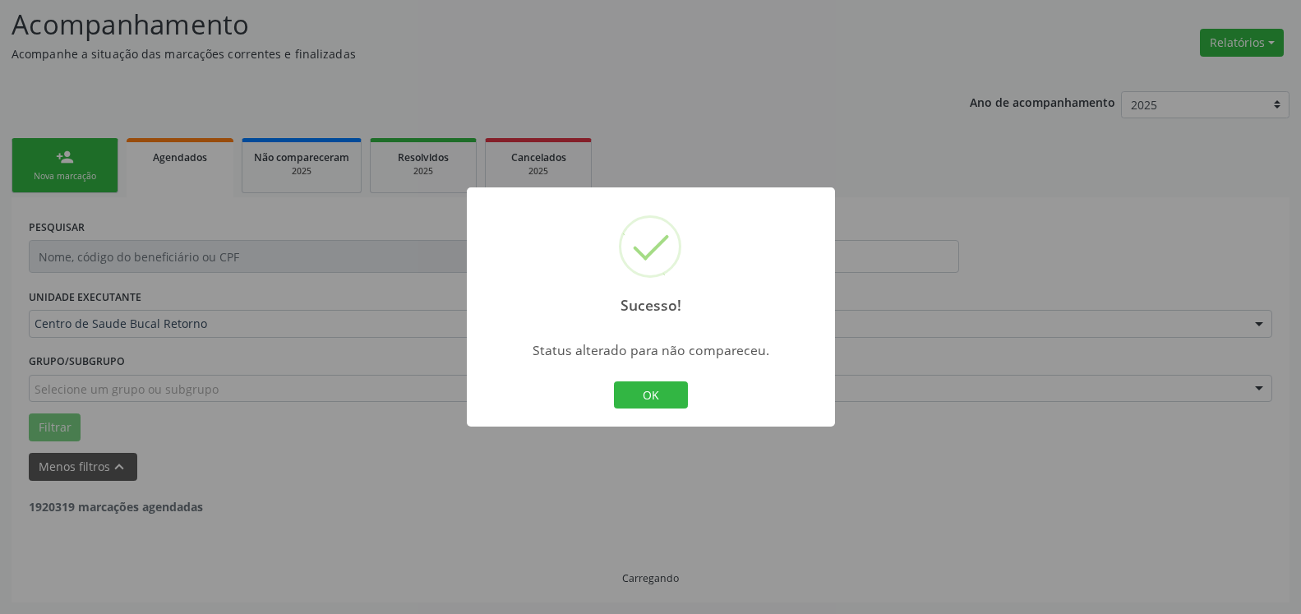
scroll to position [108, 0]
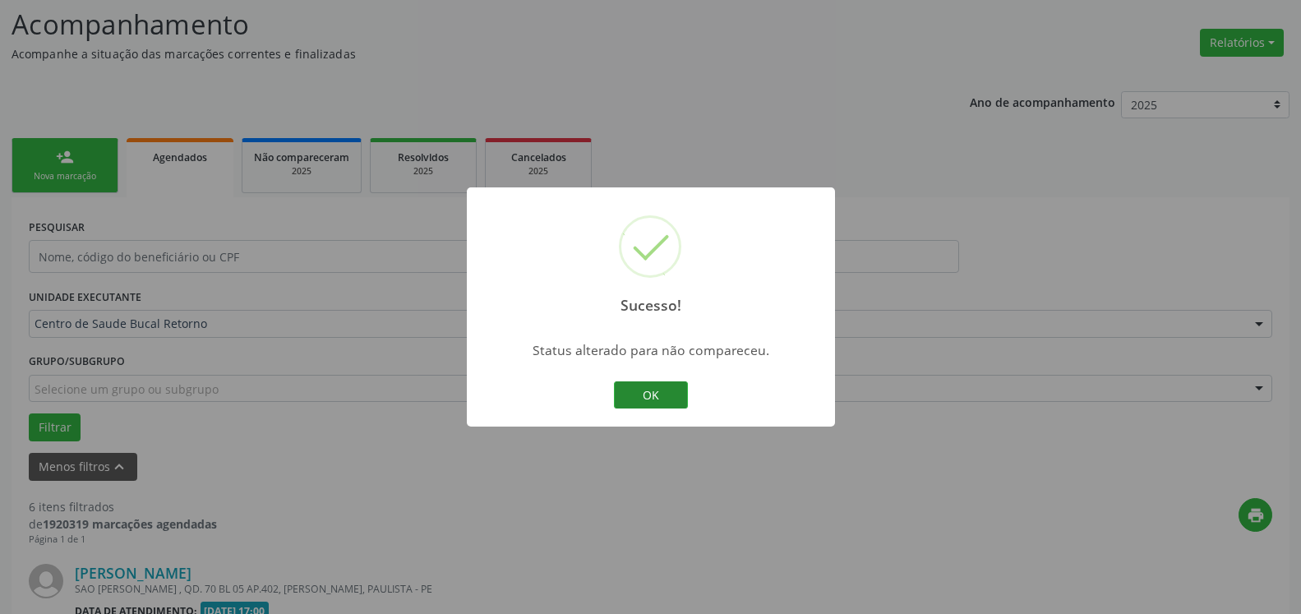
click at [643, 388] on button "OK" at bounding box center [651, 395] width 74 height 28
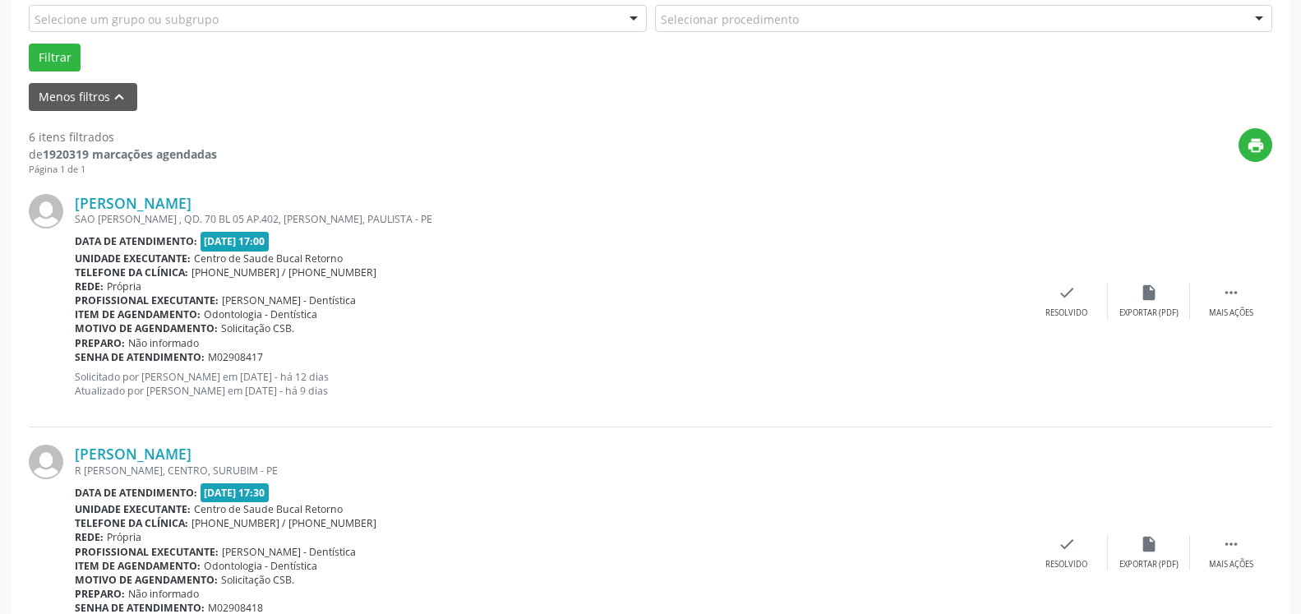
scroll to position [527, 0]
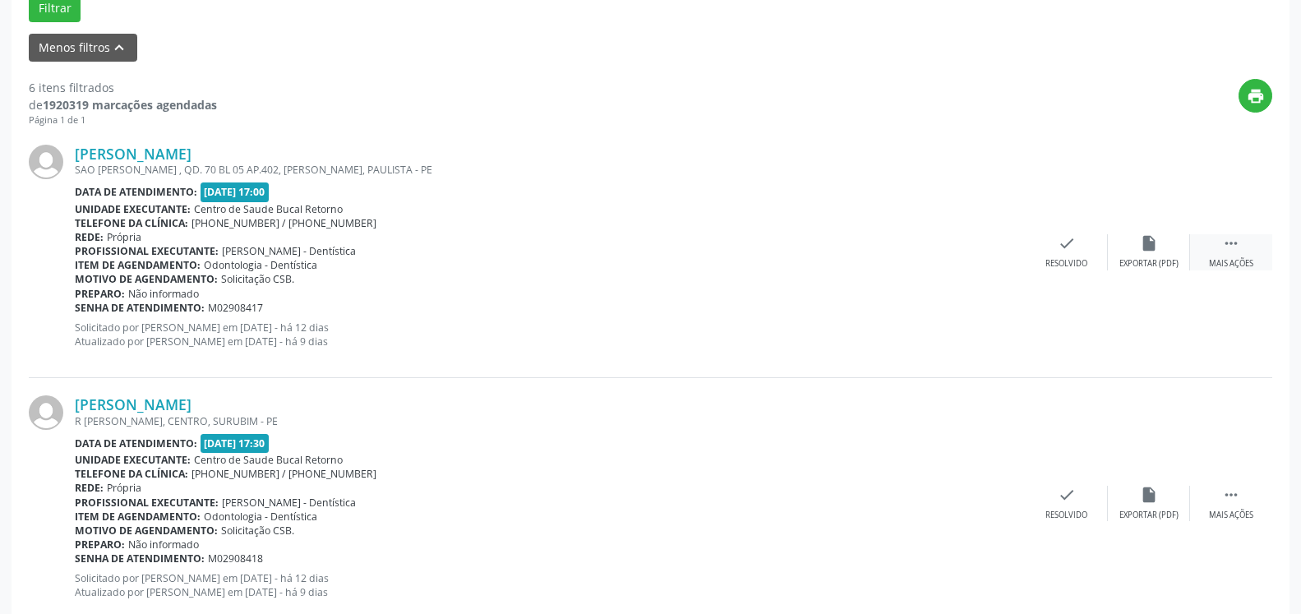
click at [1231, 242] on icon "" at bounding box center [1231, 243] width 18 height 18
click at [1152, 246] on icon "alarm_off" at bounding box center [1149, 243] width 18 height 18
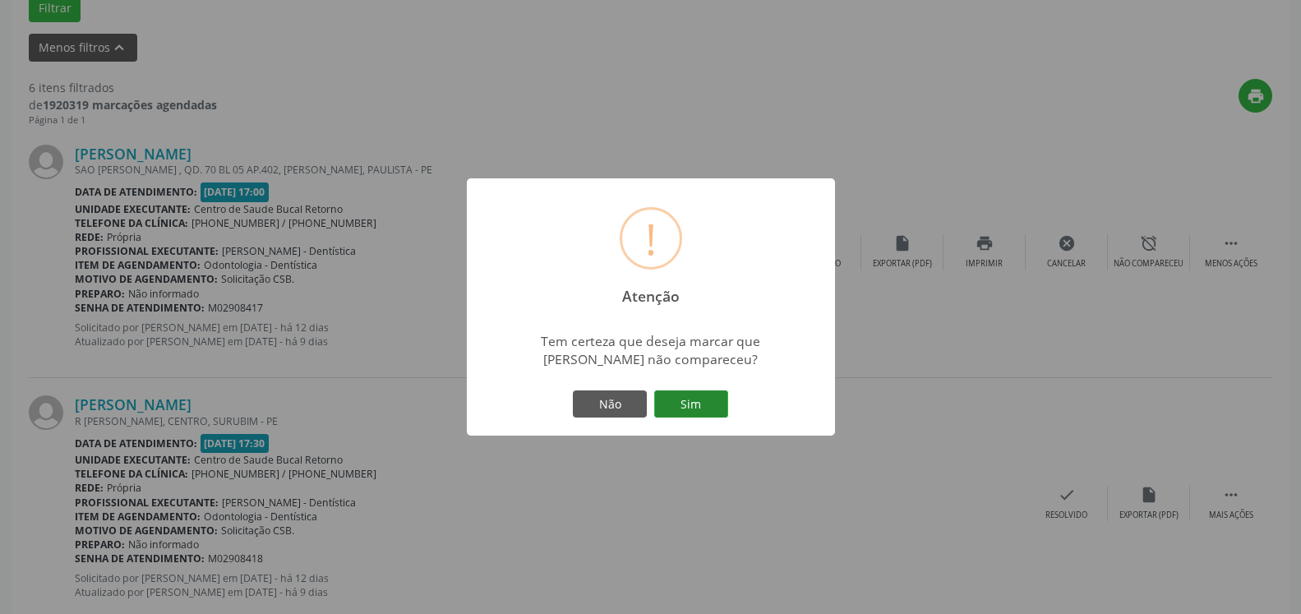
click at [697, 404] on button "Sim" at bounding box center [691, 404] width 74 height 28
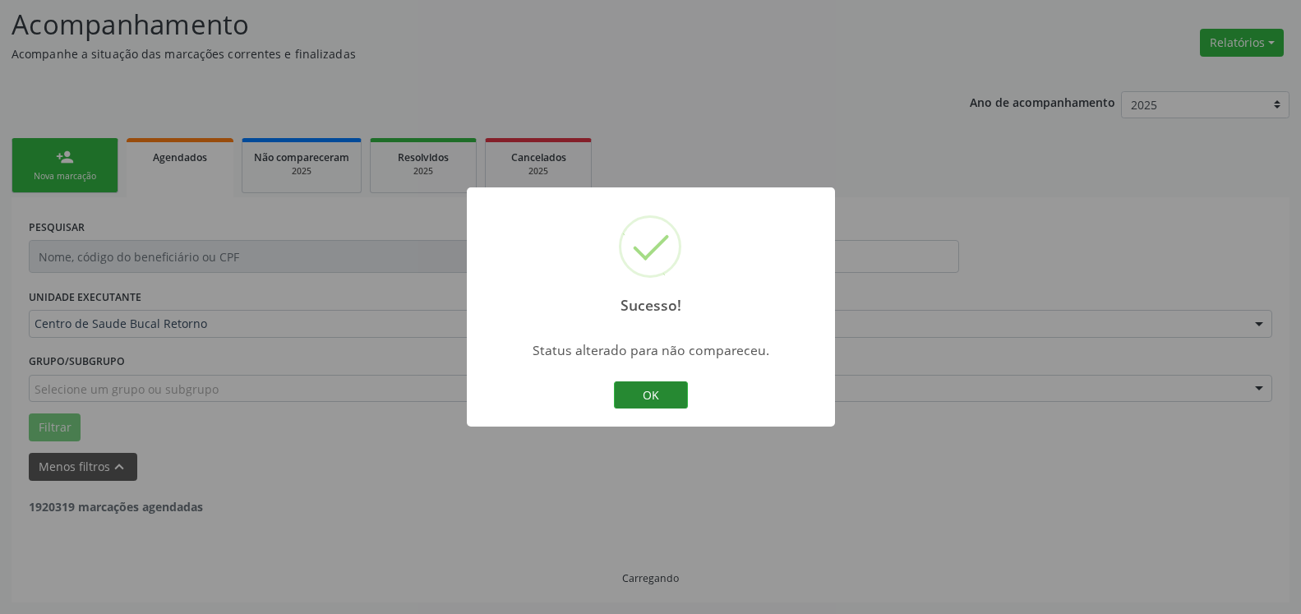
scroll to position [108, 0]
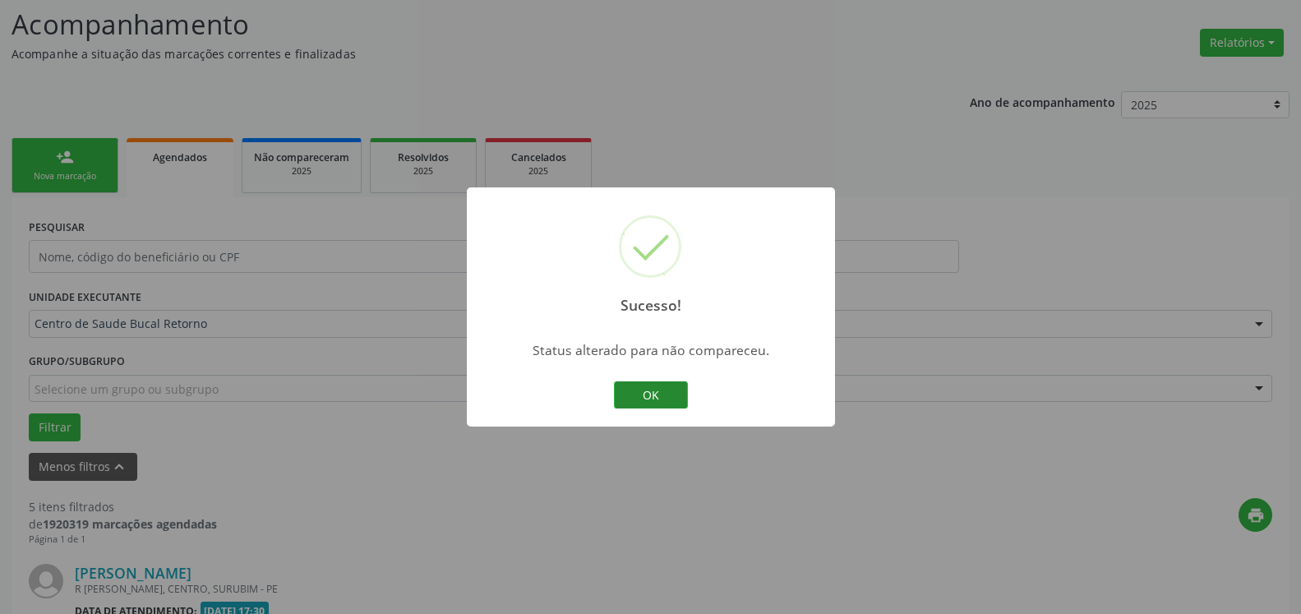
click at [657, 399] on button "OK" at bounding box center [651, 395] width 74 height 28
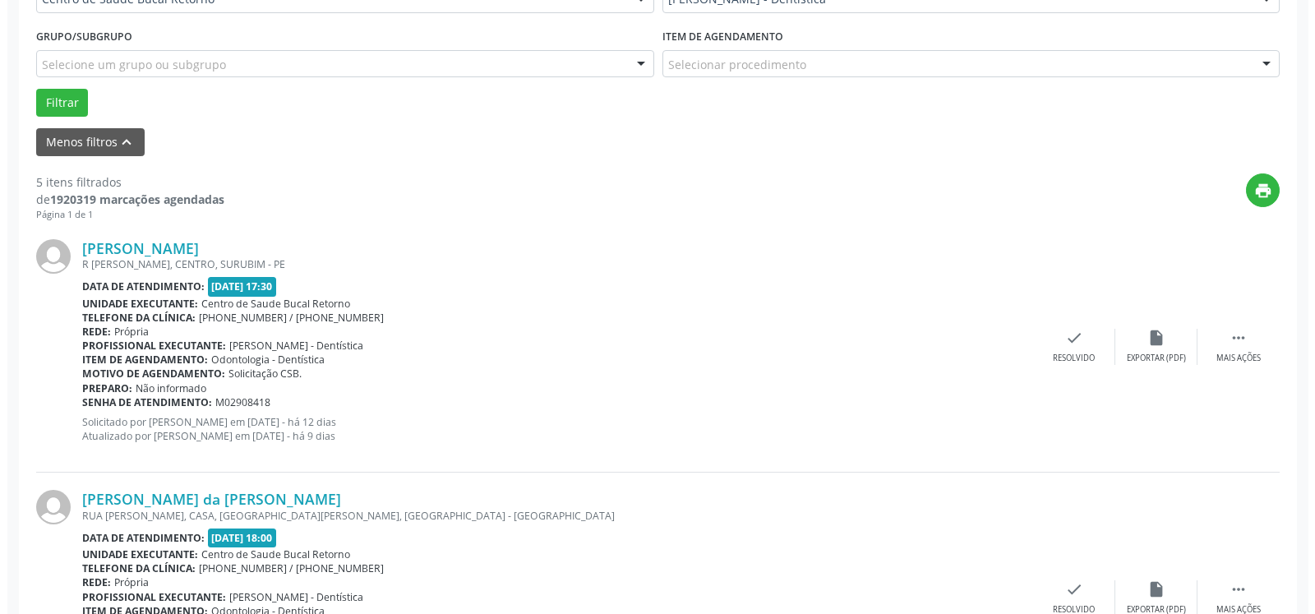
scroll to position [443, 0]
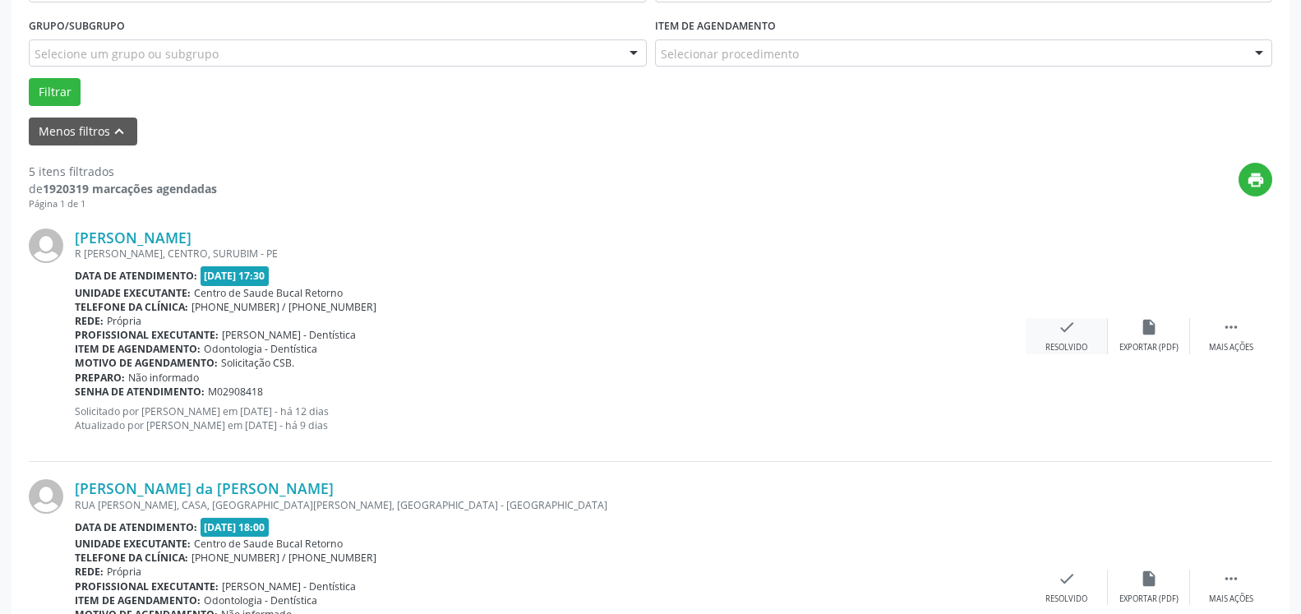
click at [1077, 330] on div "check Resolvido" at bounding box center [1067, 335] width 82 height 35
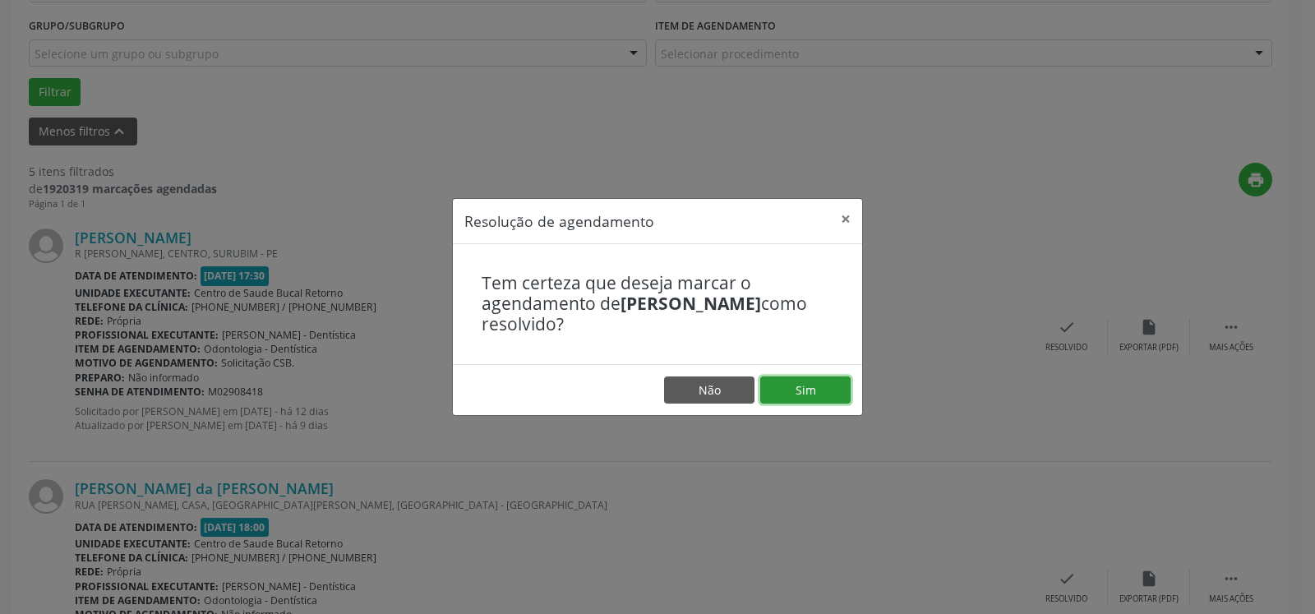
click at [782, 389] on button "Sim" at bounding box center [805, 390] width 90 height 28
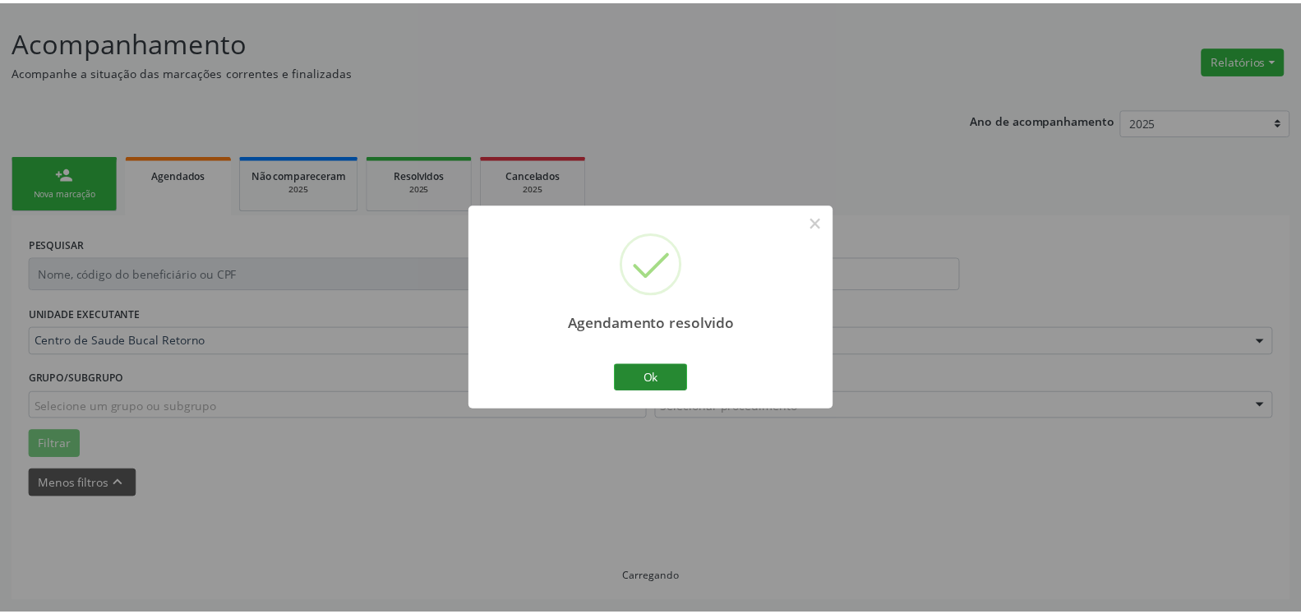
scroll to position [90, 0]
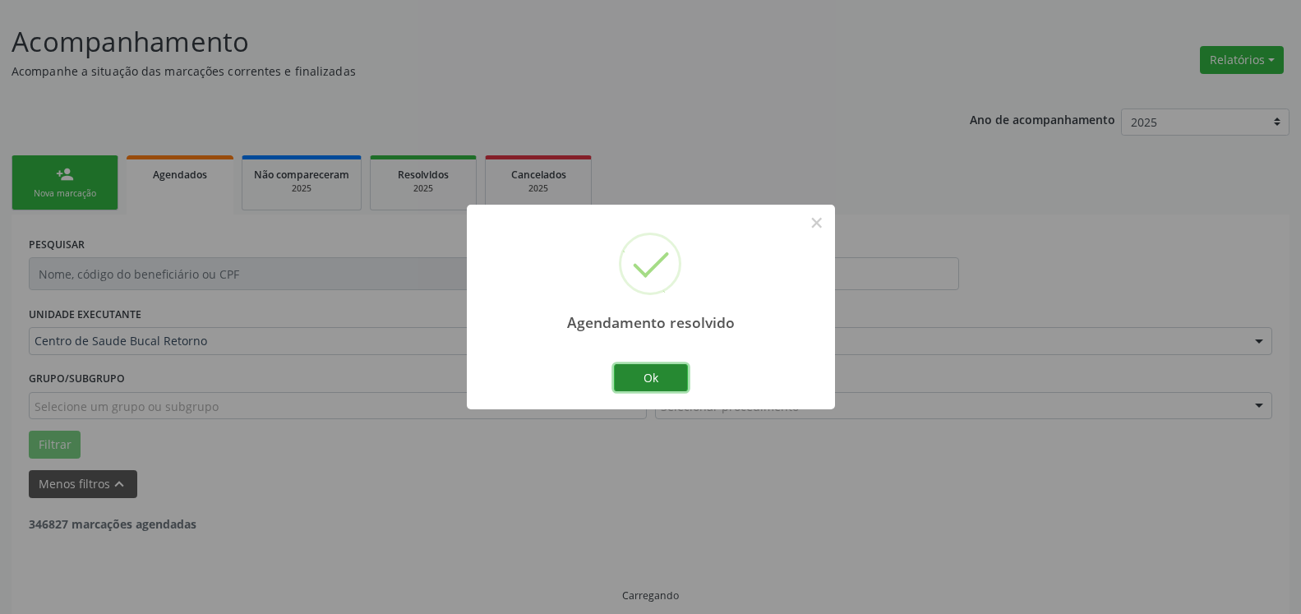
click at [662, 385] on button "Ok" at bounding box center [651, 378] width 74 height 28
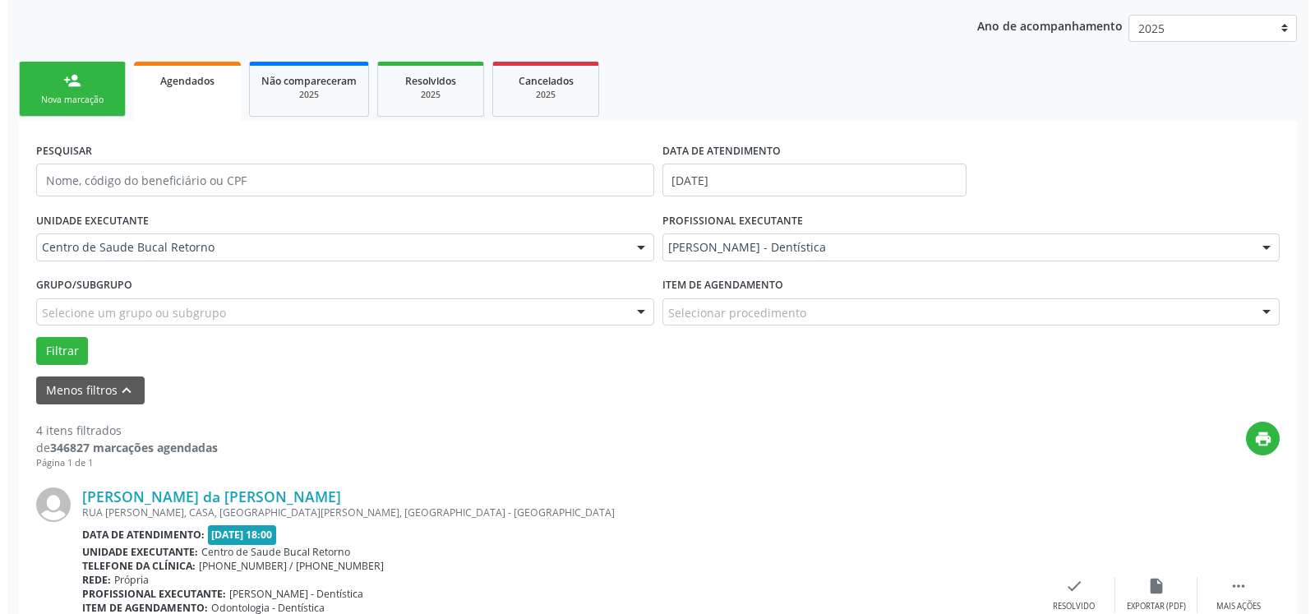
scroll to position [527, 0]
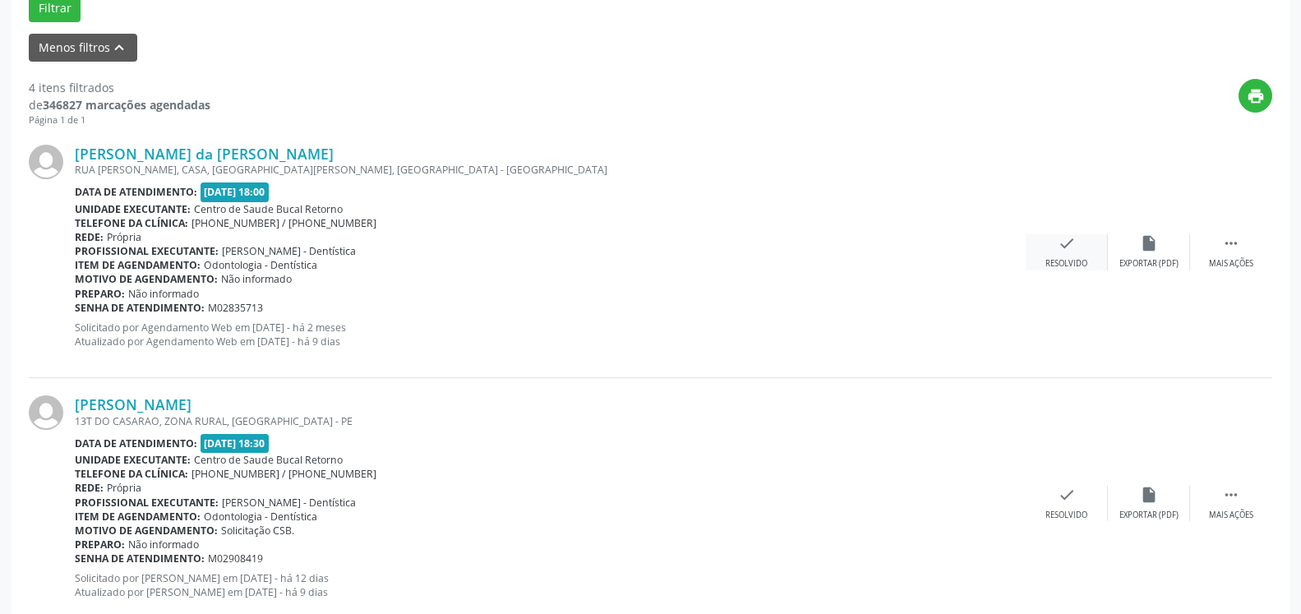
click at [1052, 252] on div "check Resolvido" at bounding box center [1067, 251] width 82 height 35
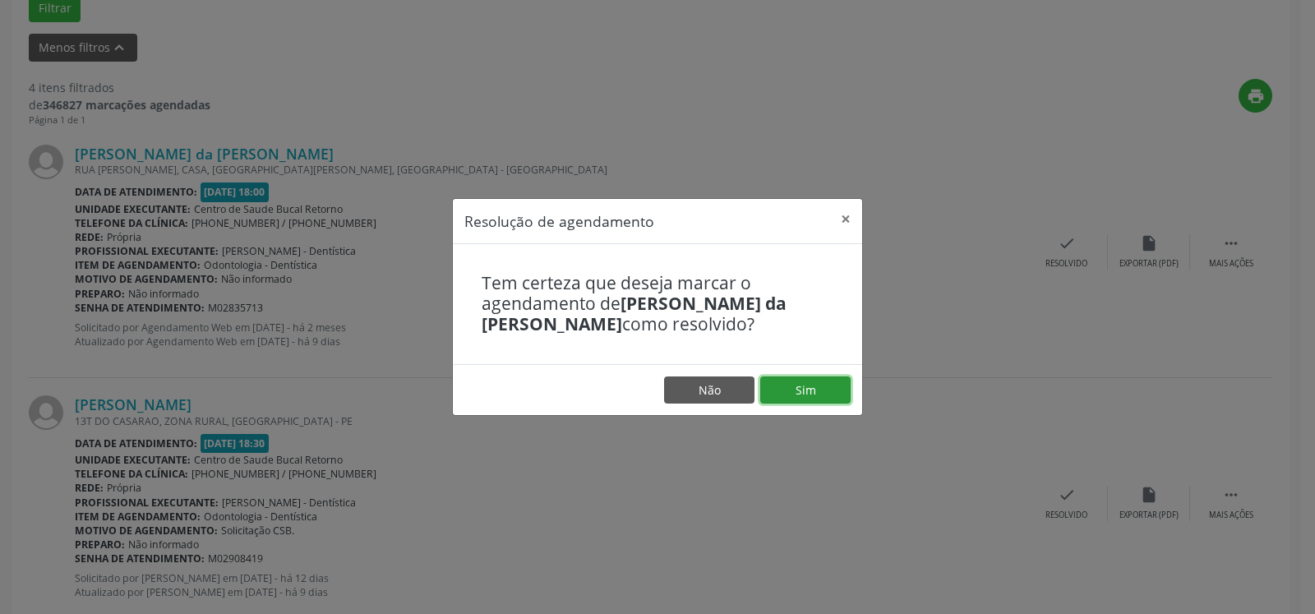
click at [794, 390] on button "Sim" at bounding box center [805, 390] width 90 height 28
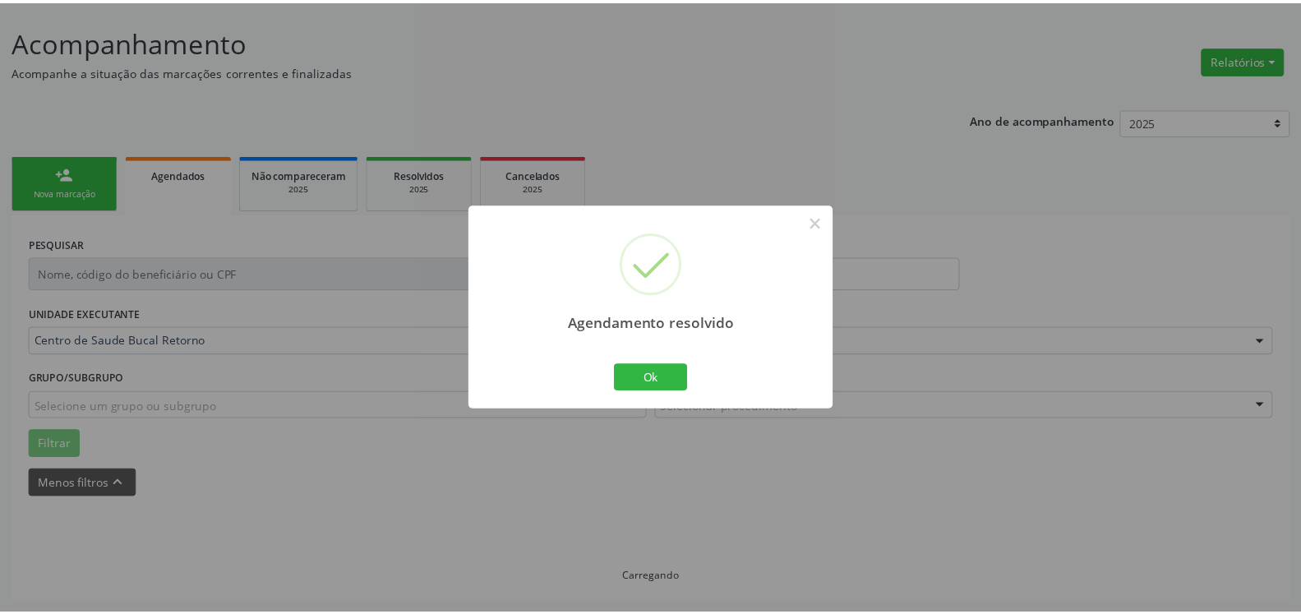
scroll to position [90, 0]
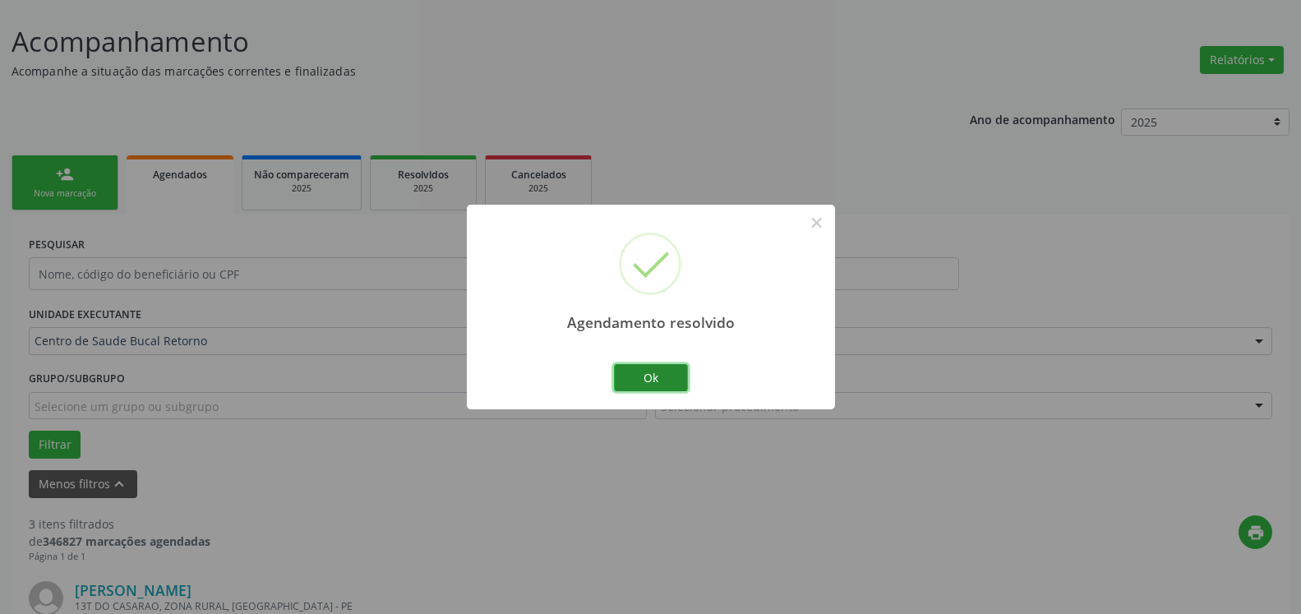
click at [658, 380] on button "Ok" at bounding box center [651, 378] width 74 height 28
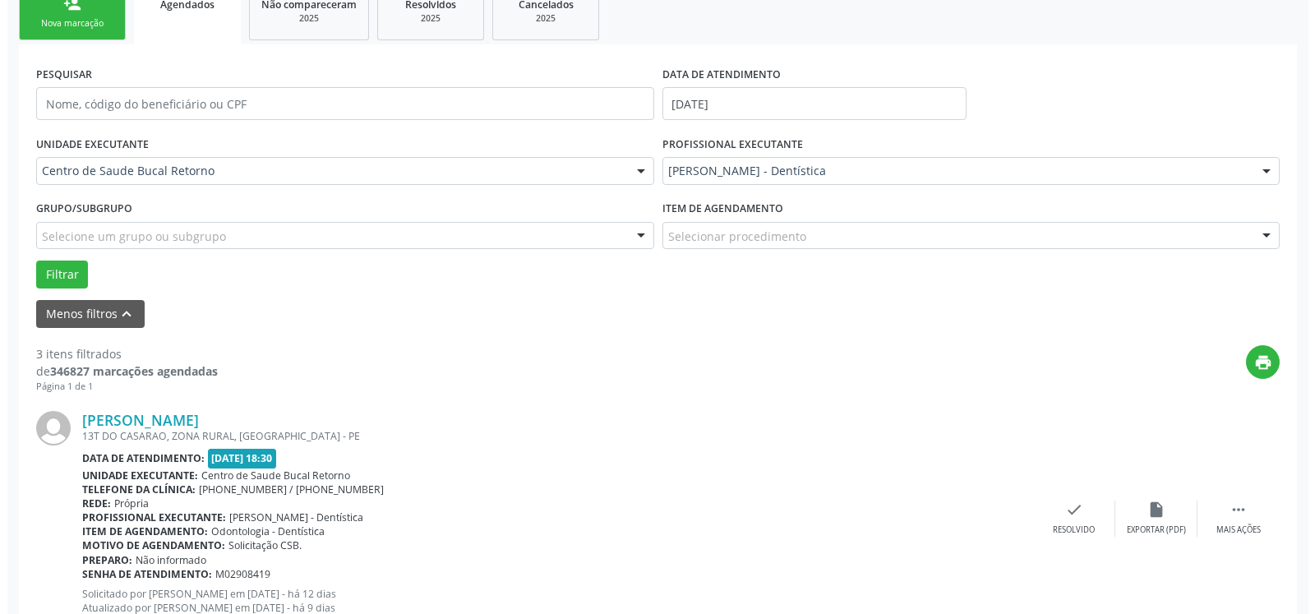
scroll to position [510, 0]
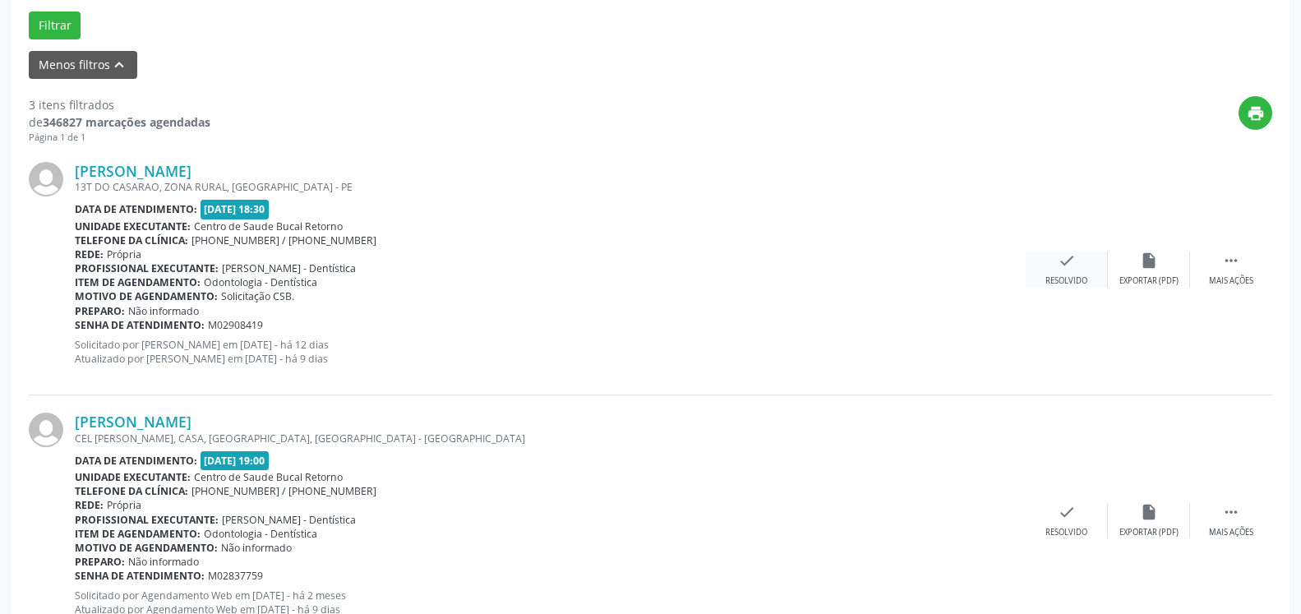
click at [1061, 268] on icon "check" at bounding box center [1067, 260] width 18 height 18
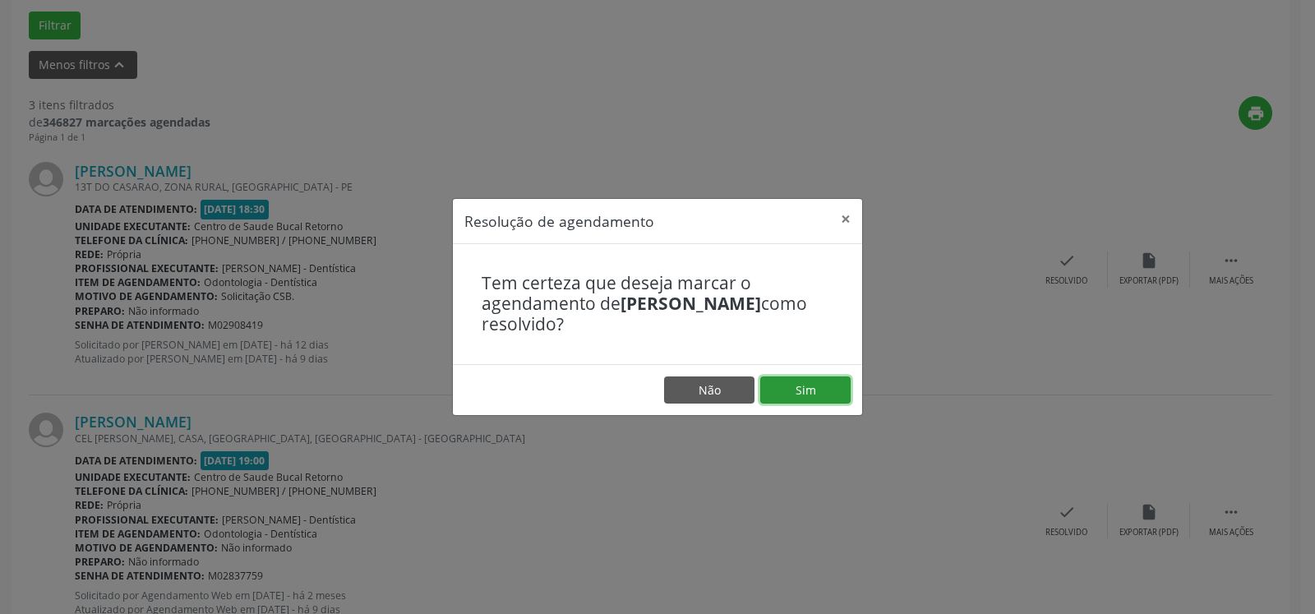
click at [837, 387] on button "Sim" at bounding box center [805, 390] width 90 height 28
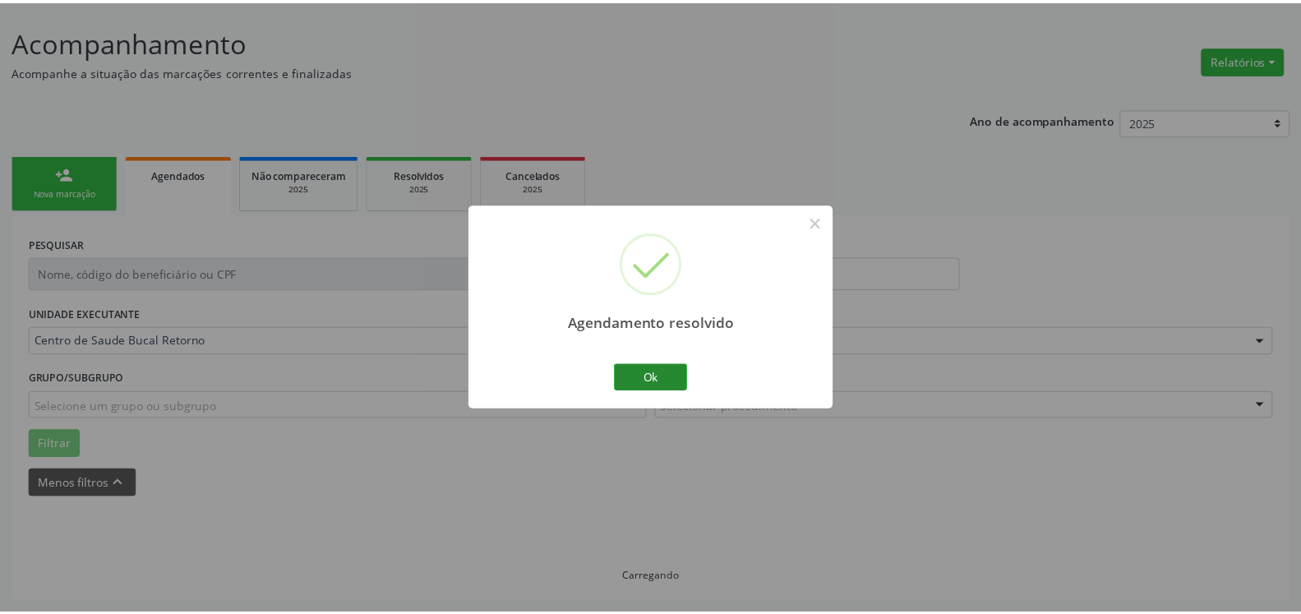
scroll to position [90, 0]
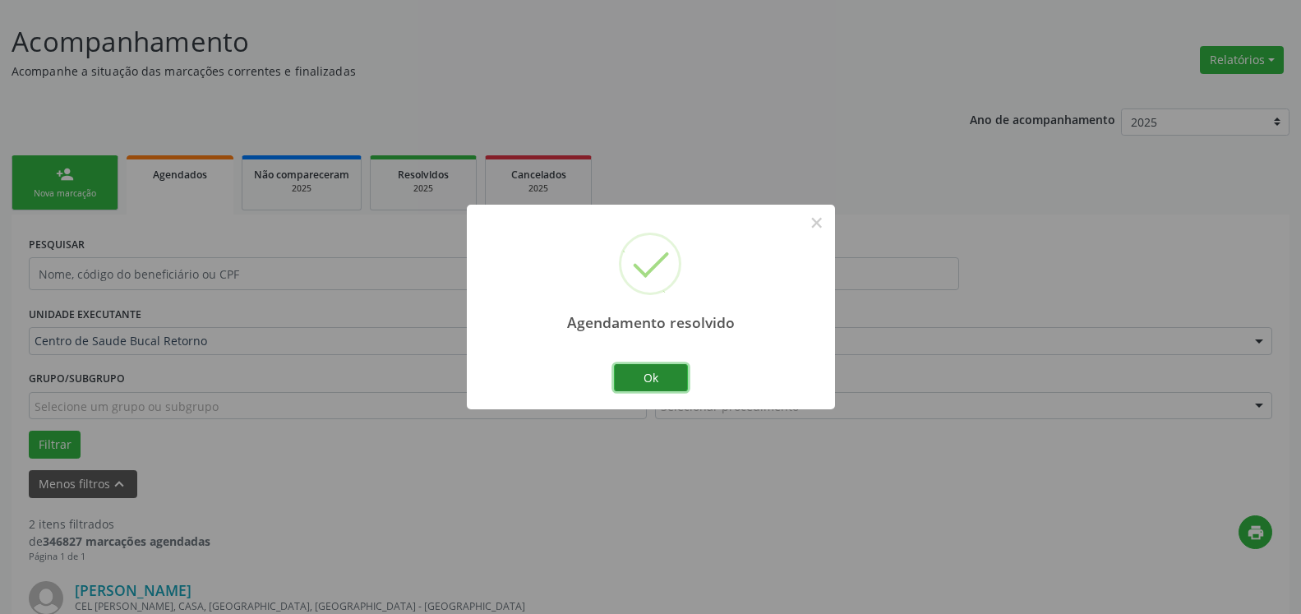
click at [660, 372] on button "Ok" at bounding box center [651, 378] width 74 height 28
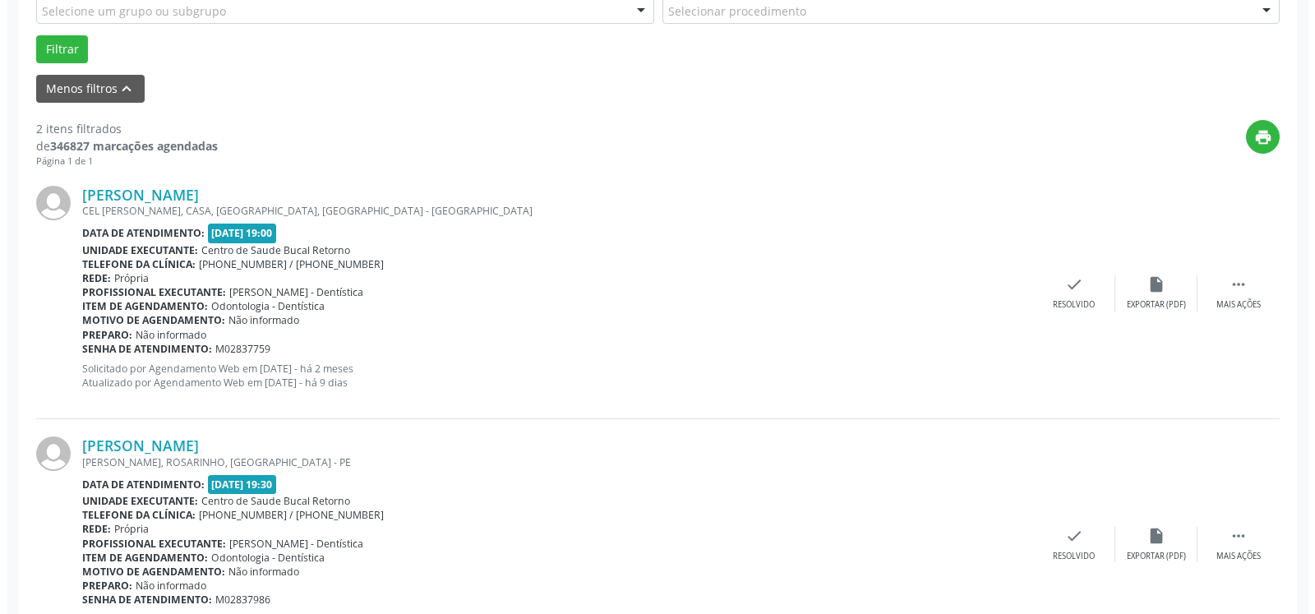
scroll to position [510, 0]
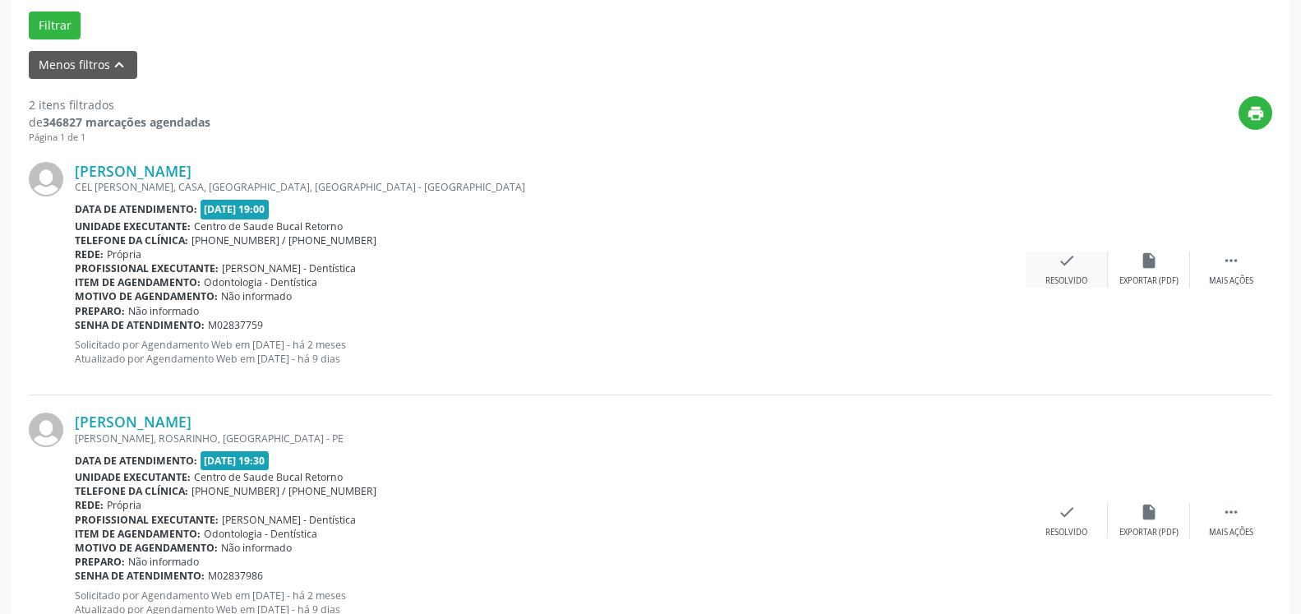
click at [1056, 274] on div "check Resolvido" at bounding box center [1067, 268] width 82 height 35
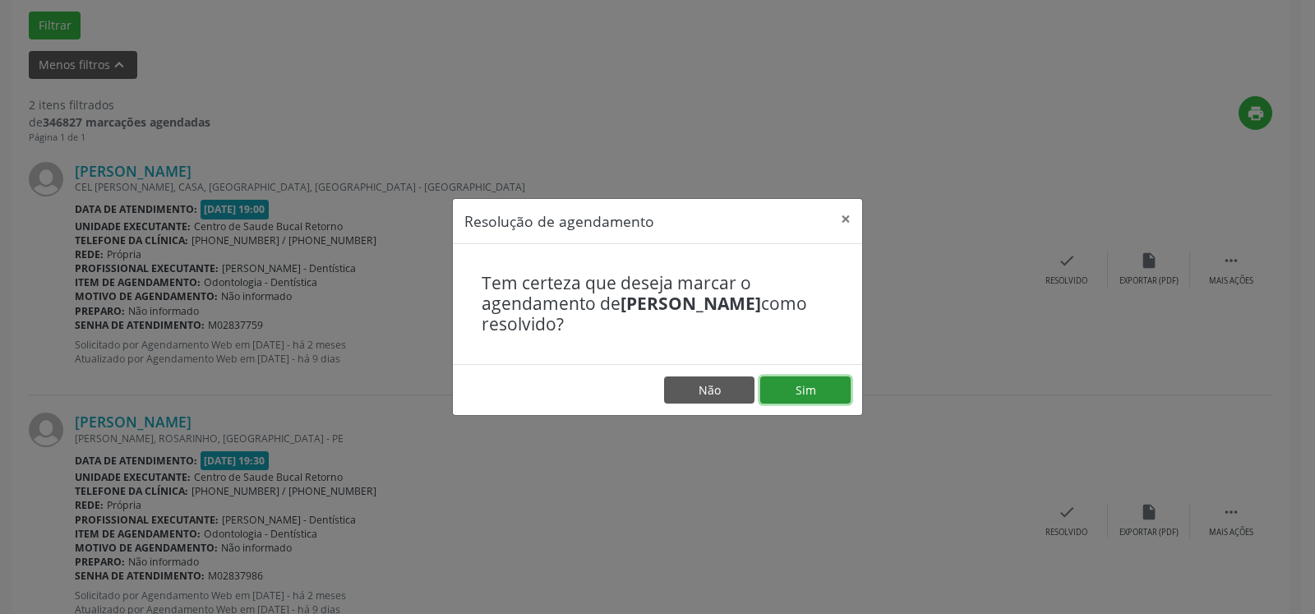
click at [835, 390] on button "Sim" at bounding box center [805, 390] width 90 height 28
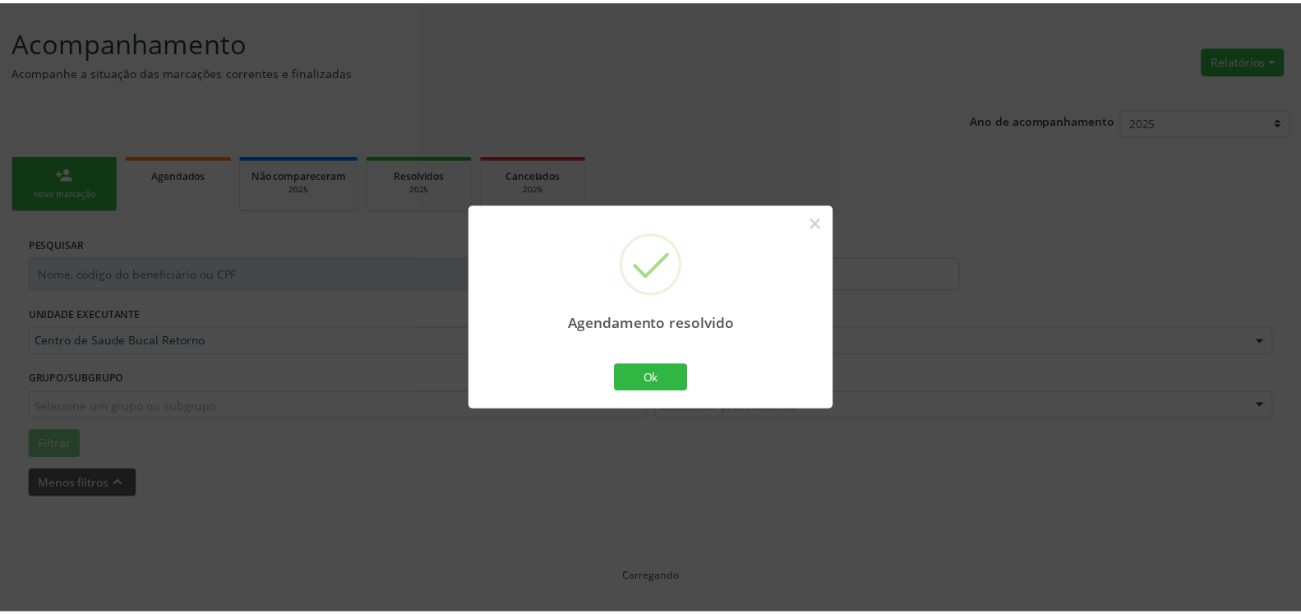
scroll to position [90, 0]
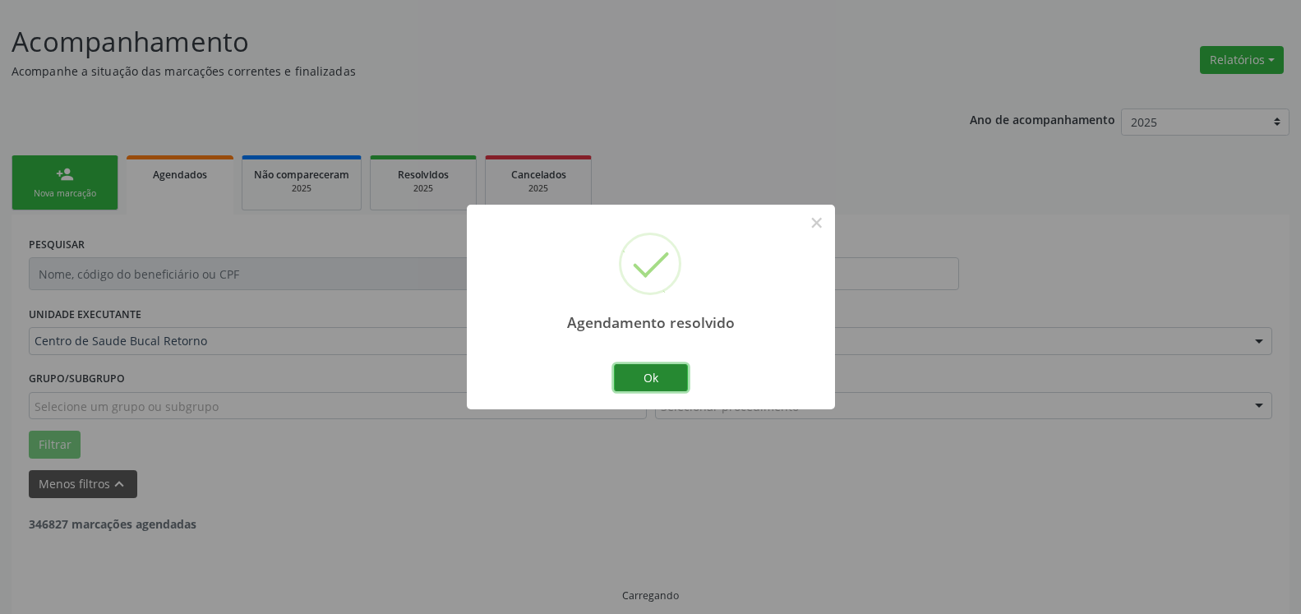
click at [647, 381] on button "Ok" at bounding box center [651, 378] width 74 height 28
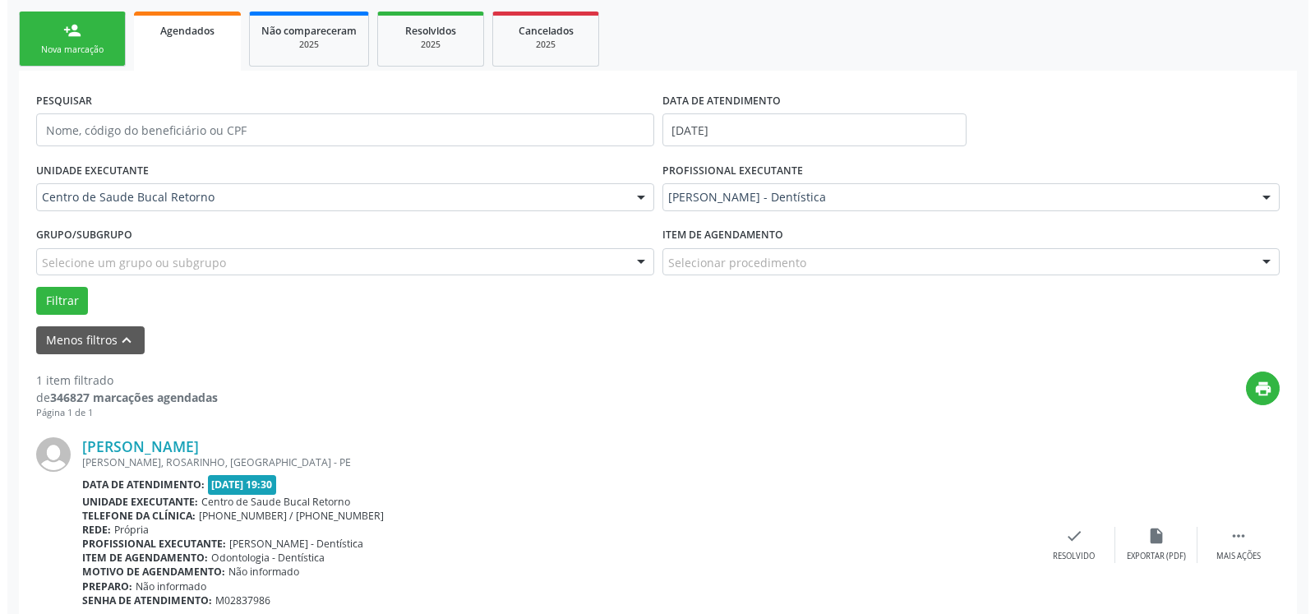
scroll to position [319, 0]
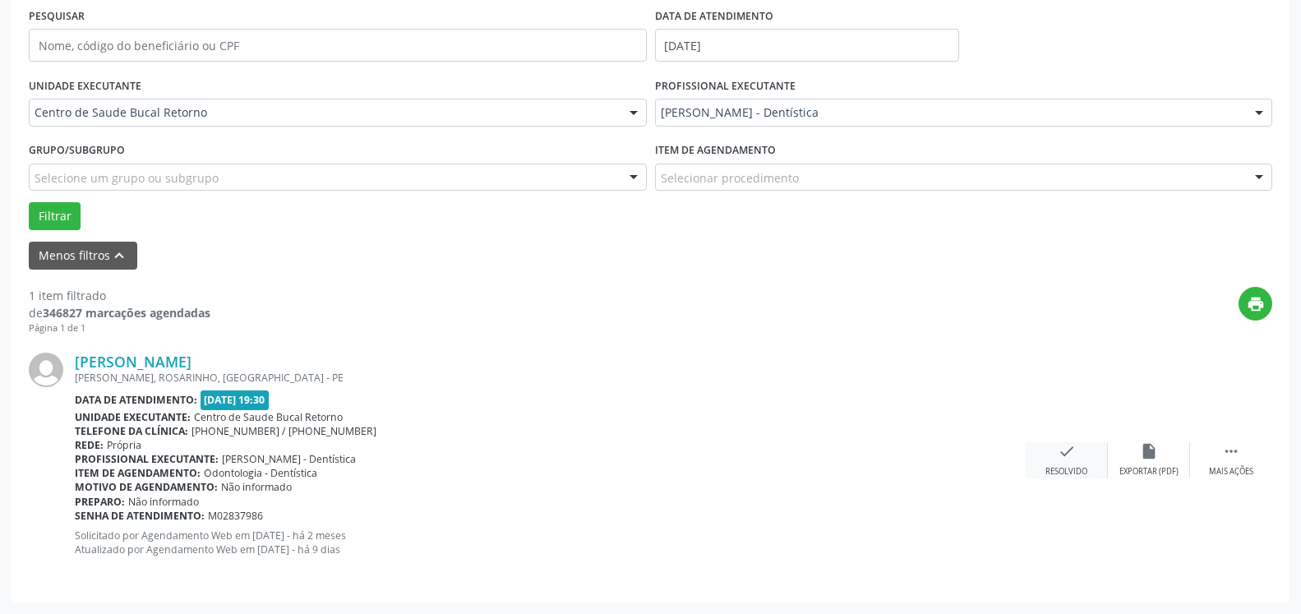
click at [1063, 468] on div "Resolvido" at bounding box center [1066, 472] width 42 height 12
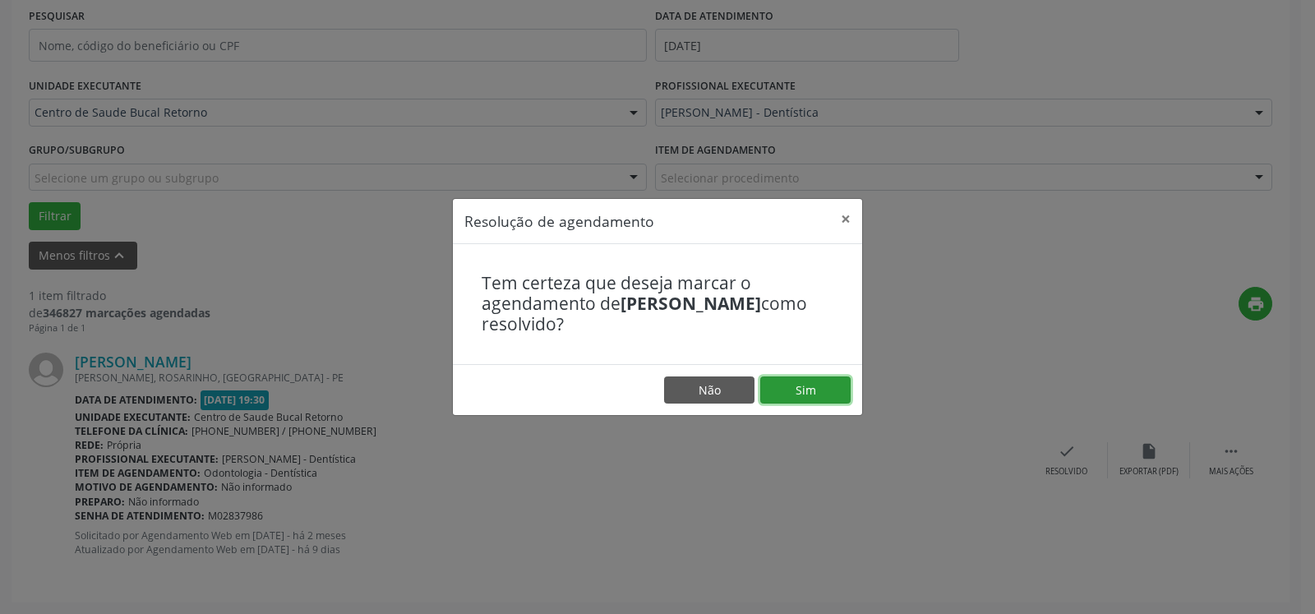
click at [821, 399] on button "Sim" at bounding box center [805, 390] width 90 height 28
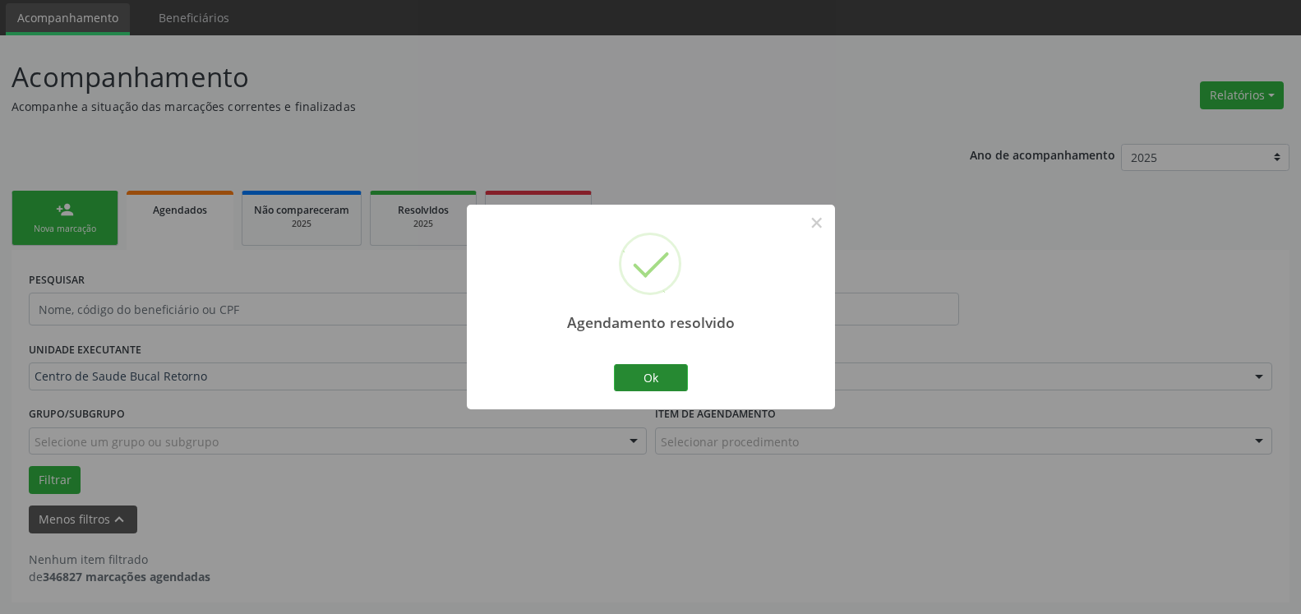
scroll to position [55, 0]
click at [662, 376] on button "Ok" at bounding box center [651, 378] width 74 height 28
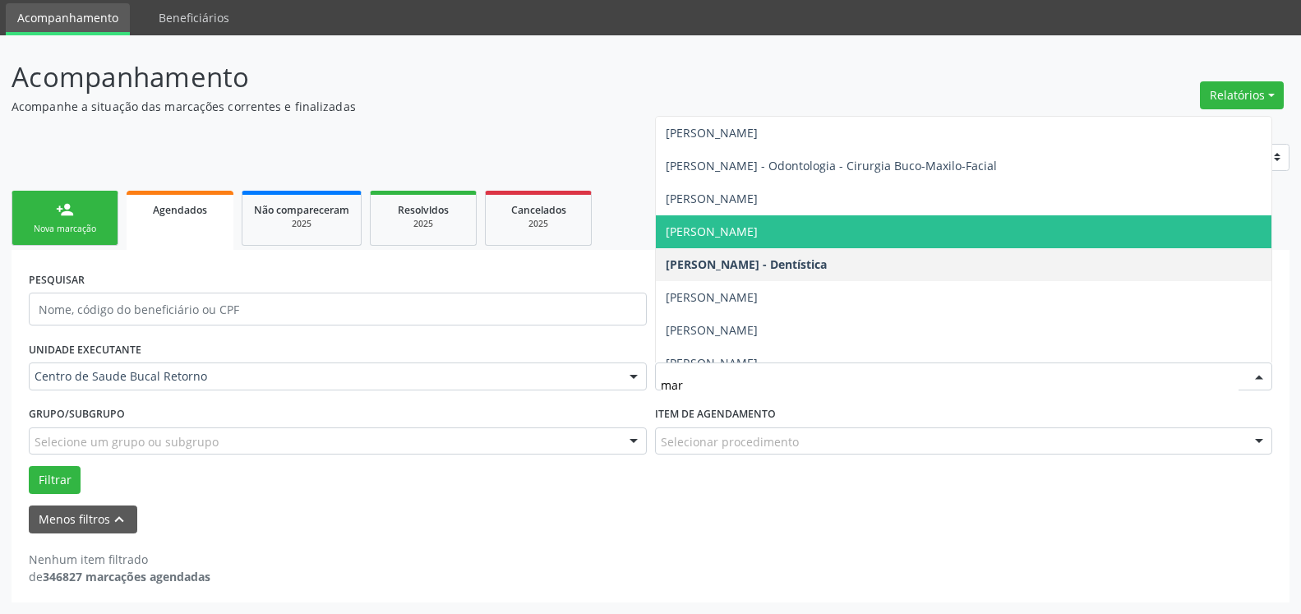
click at [758, 231] on span "[PERSON_NAME]" at bounding box center [712, 232] width 92 height 16
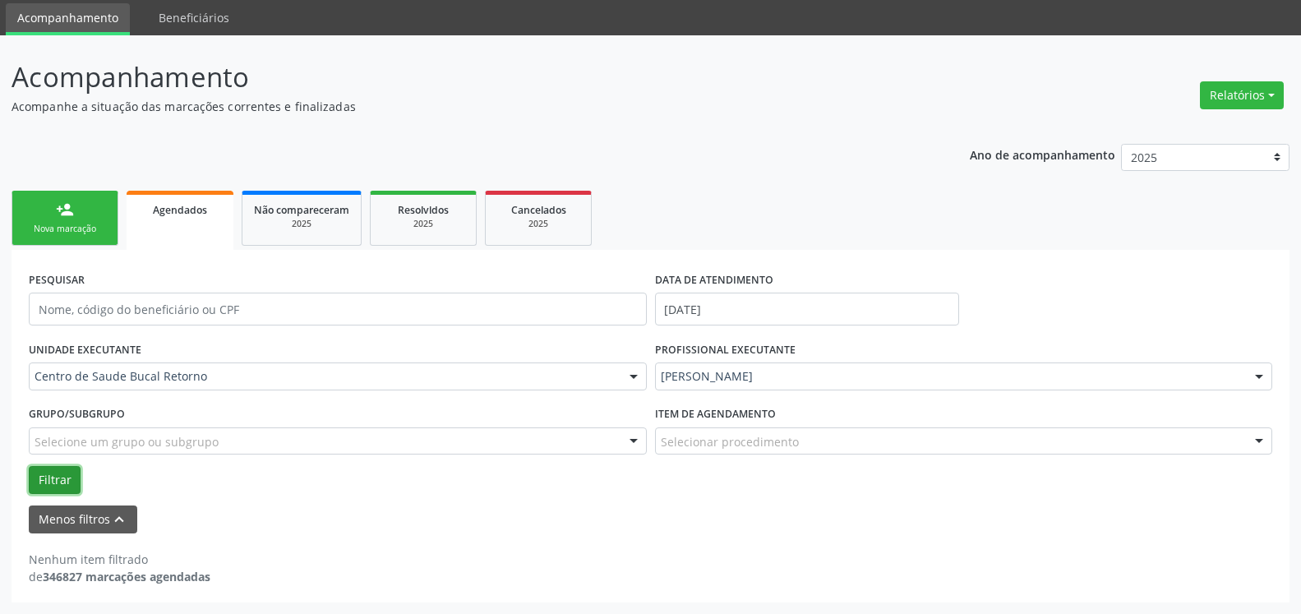
click at [50, 481] on button "Filtrar" at bounding box center [55, 480] width 52 height 28
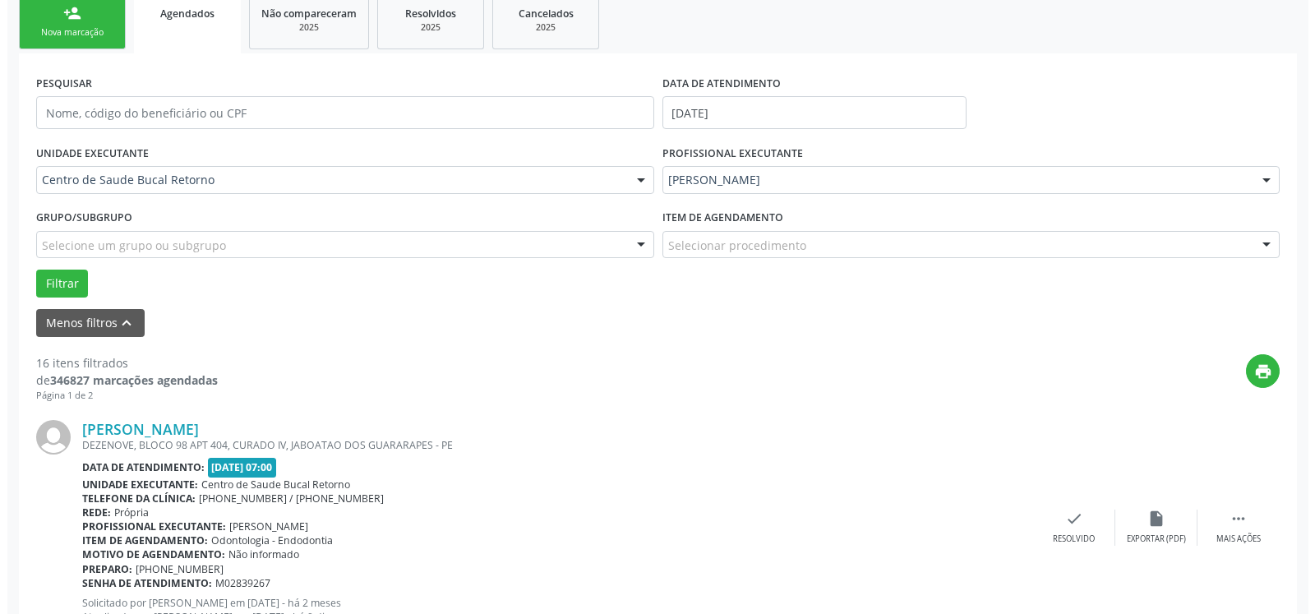
scroll to position [390, 0]
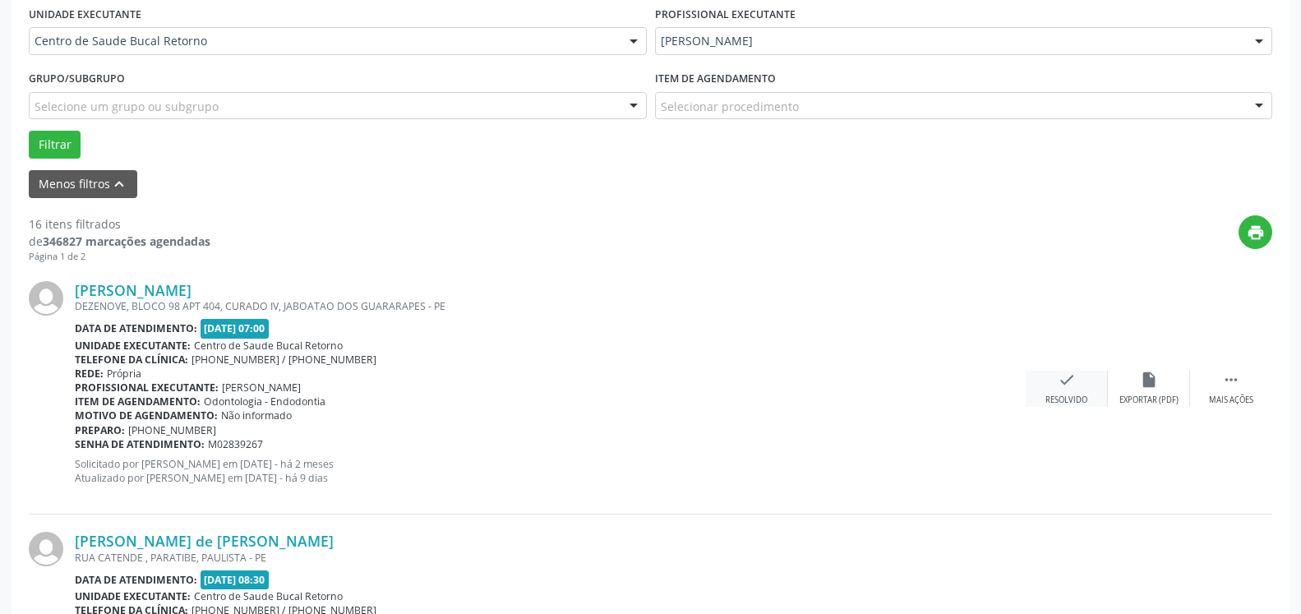
click at [1052, 389] on div "check Resolvido" at bounding box center [1067, 388] width 82 height 35
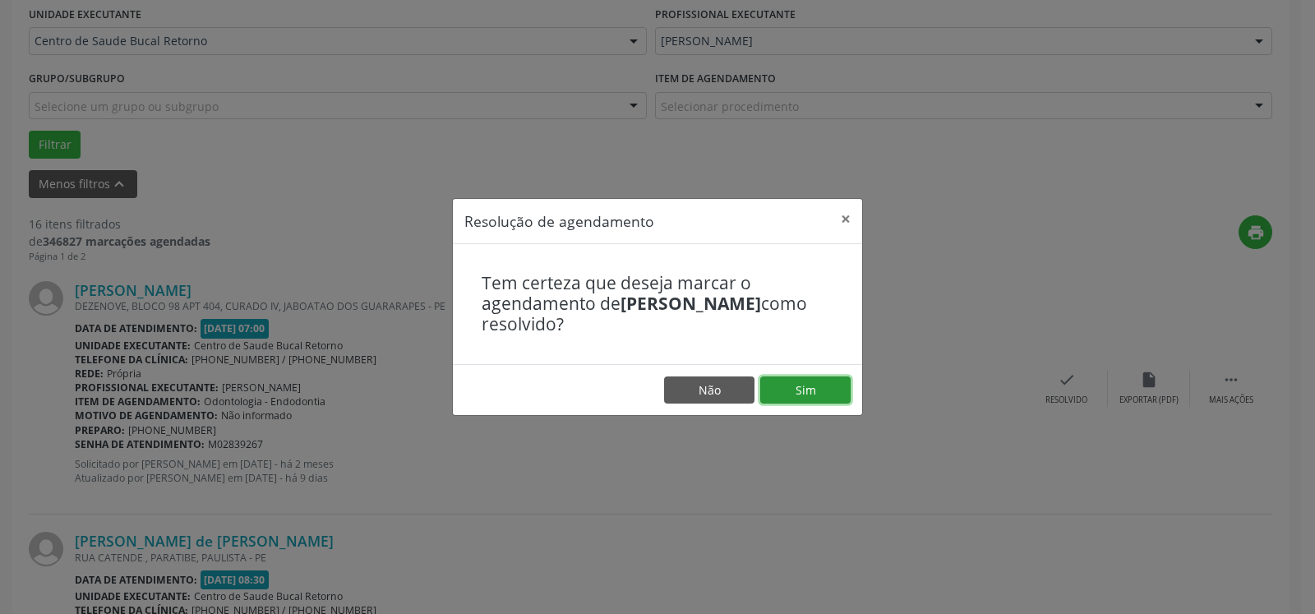
click at [819, 393] on button "Sim" at bounding box center [805, 390] width 90 height 28
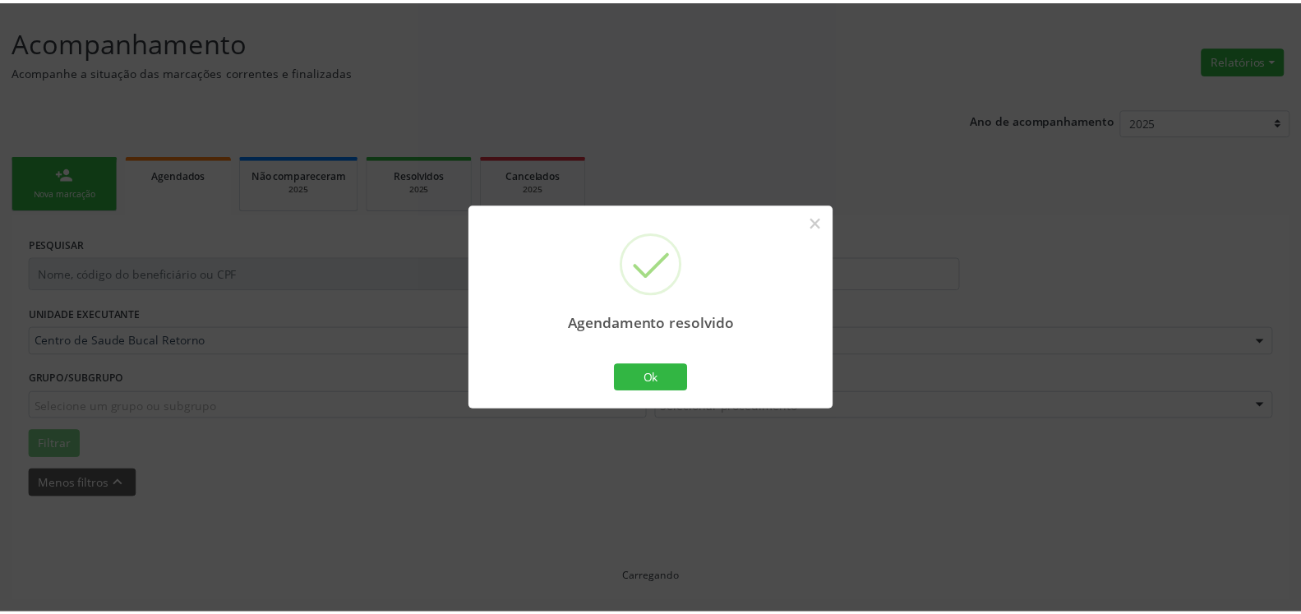
scroll to position [90, 0]
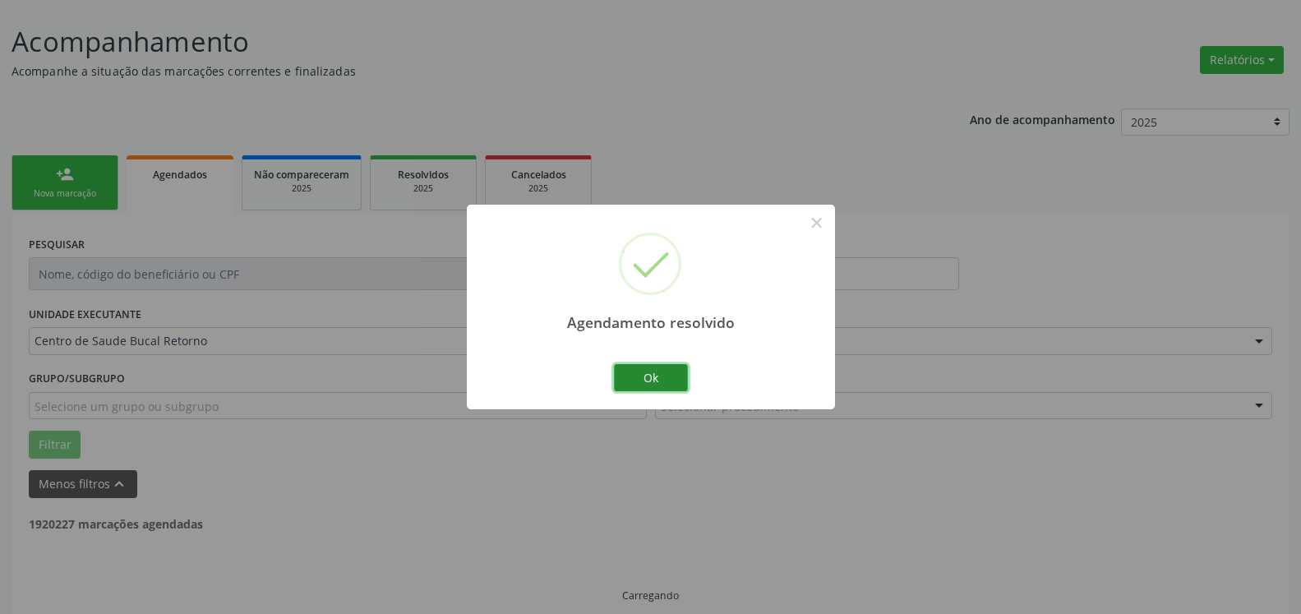
click at [671, 378] on button "Ok" at bounding box center [651, 378] width 74 height 28
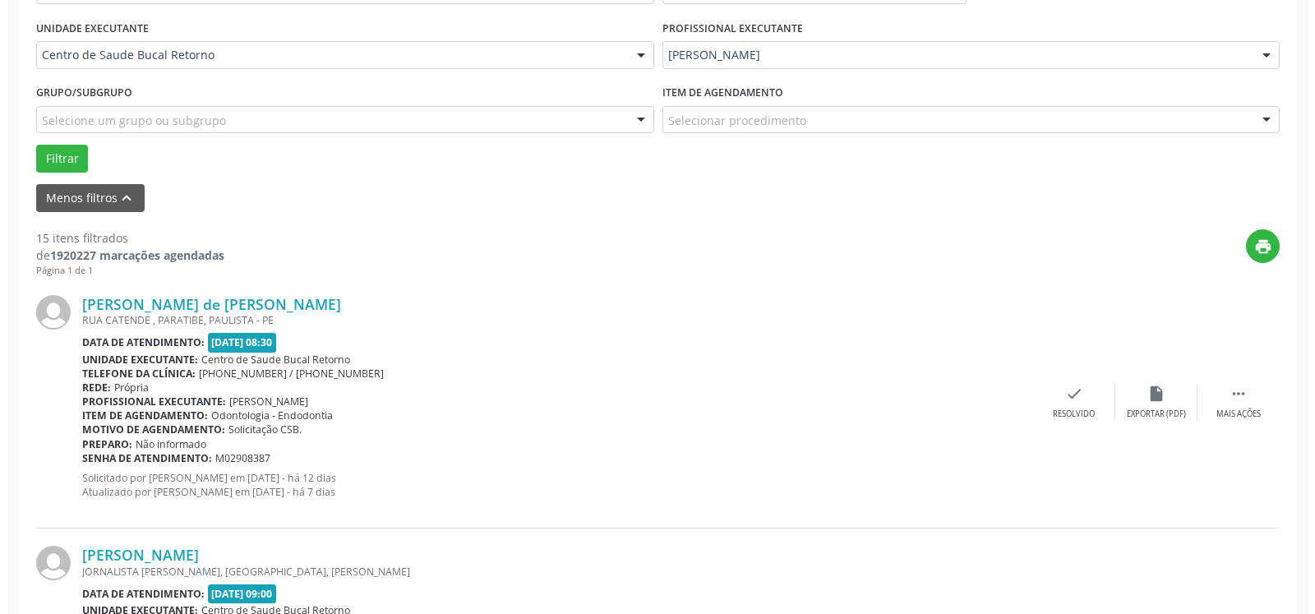
scroll to position [426, 0]
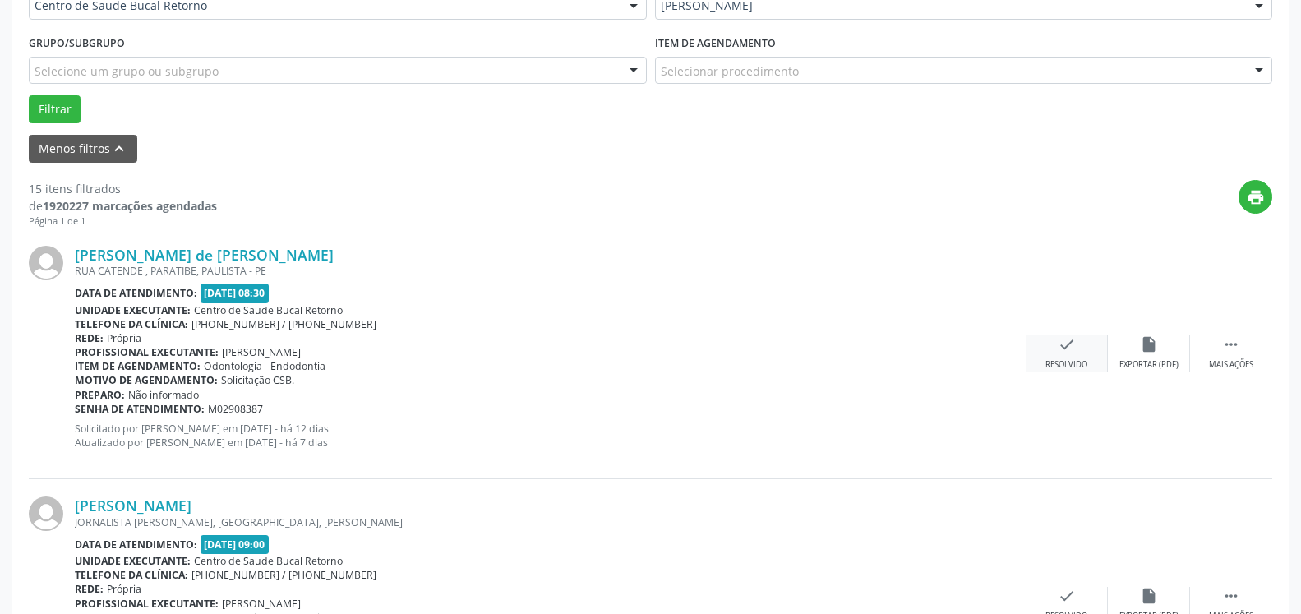
click at [1056, 353] on div "check Resolvido" at bounding box center [1067, 352] width 82 height 35
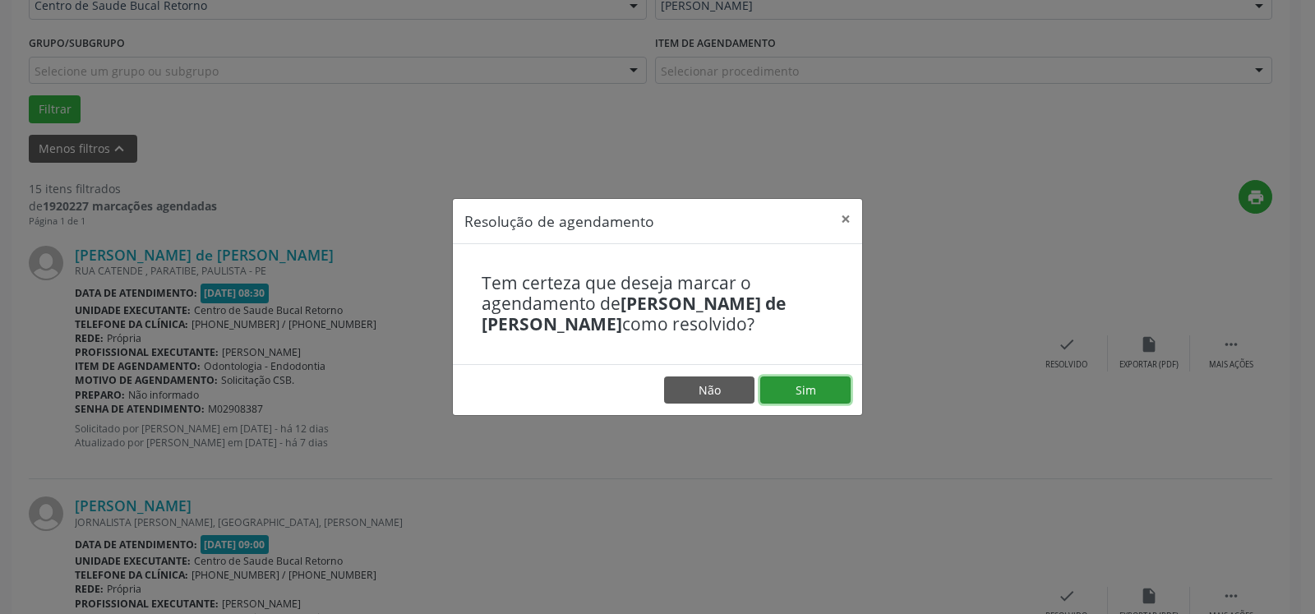
click at [812, 398] on button "Sim" at bounding box center [805, 390] width 90 height 28
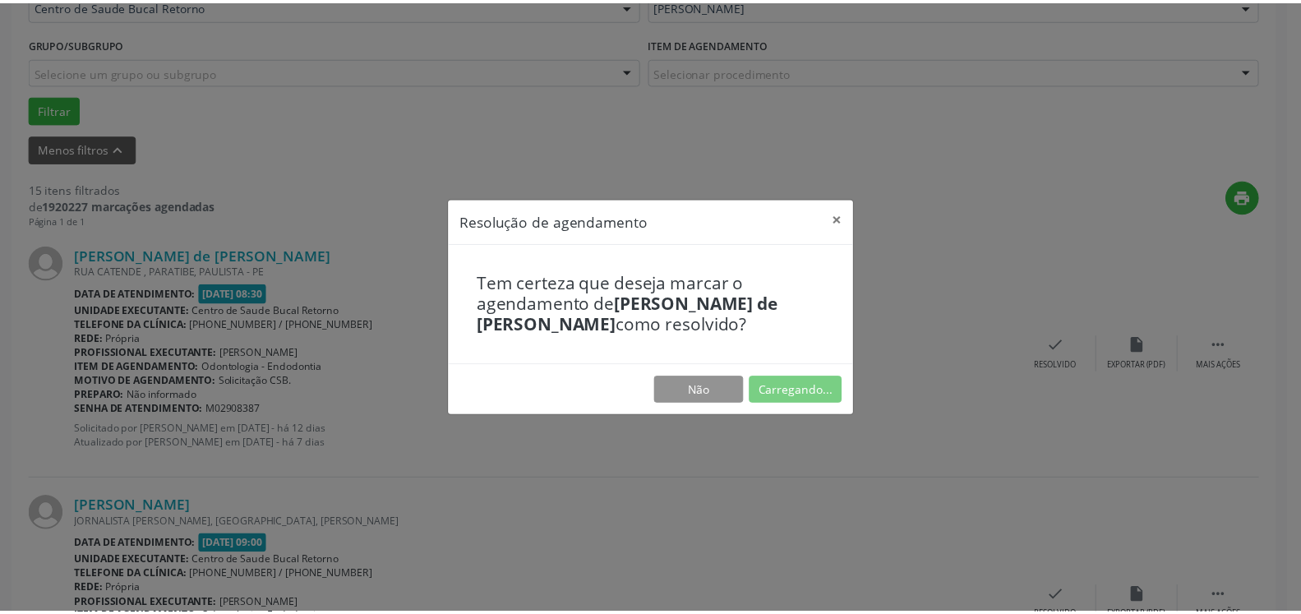
scroll to position [90, 0]
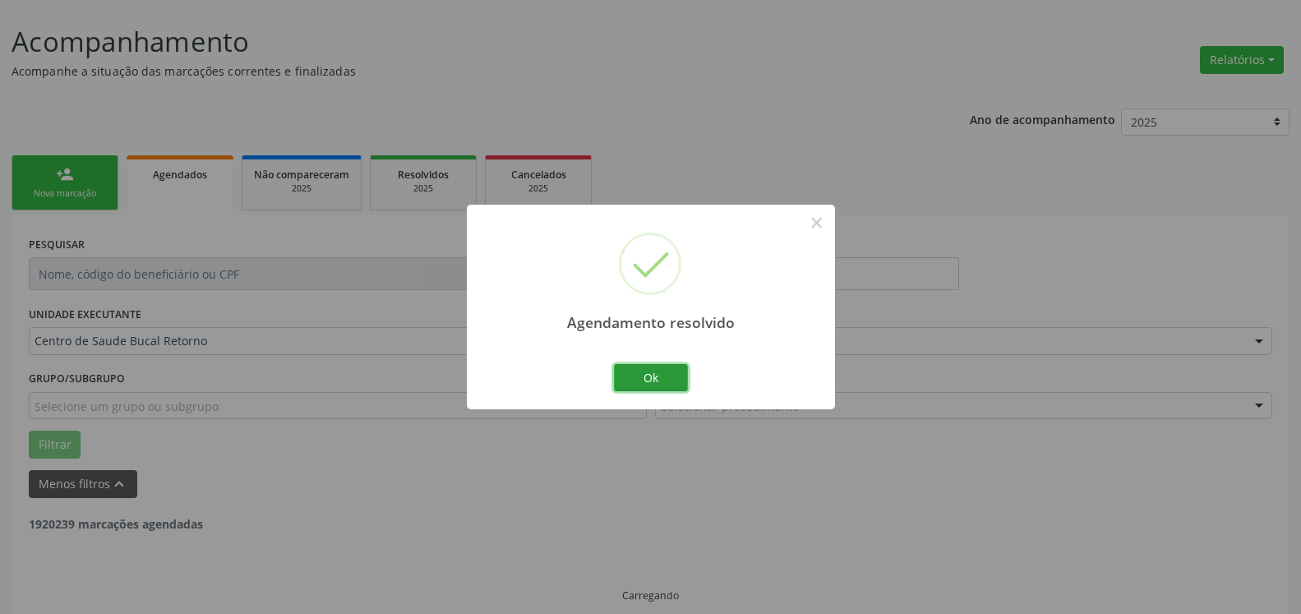
click at [670, 376] on button "Ok" at bounding box center [651, 378] width 74 height 28
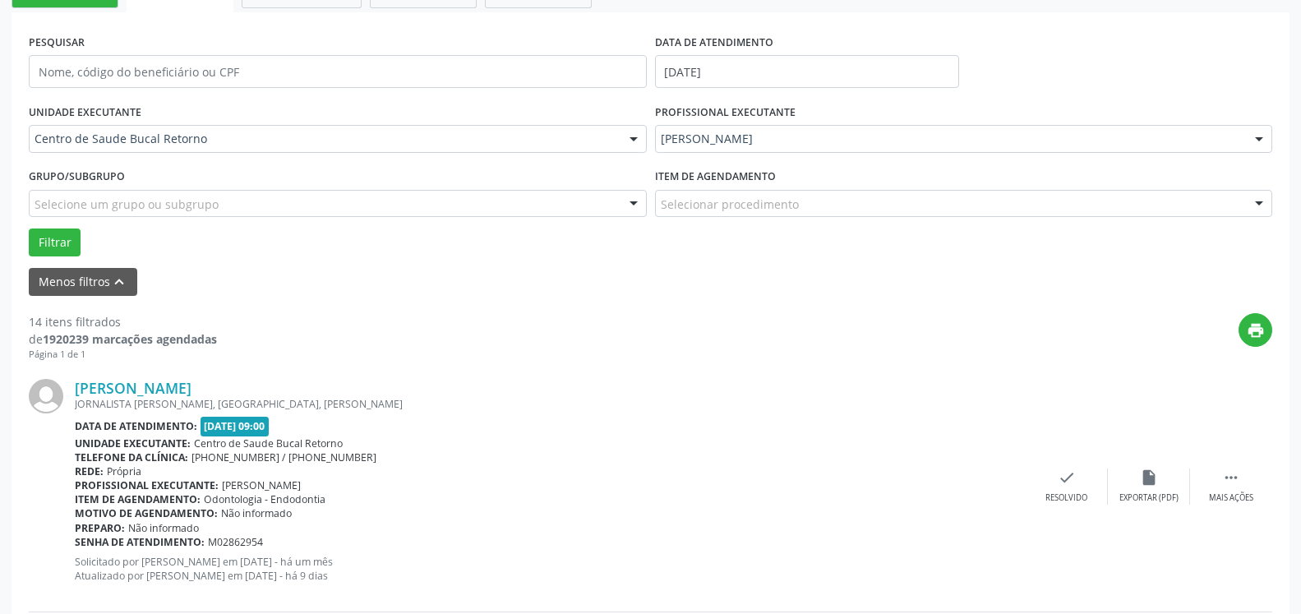
scroll to position [342, 0]
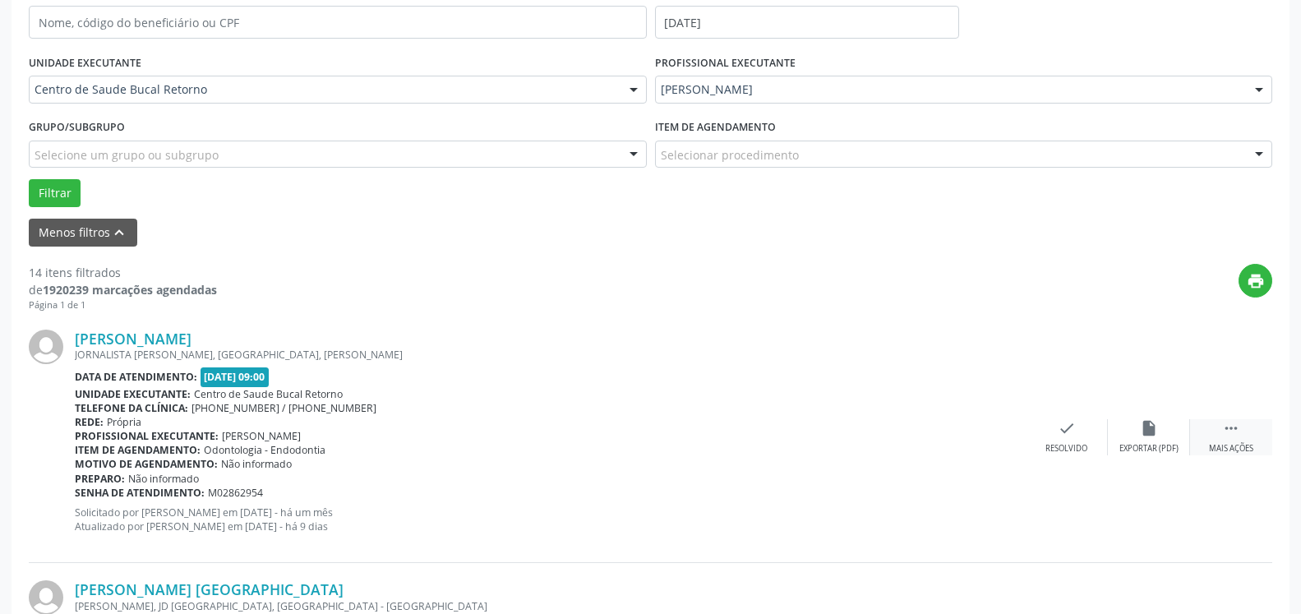
drag, startPoint x: 1223, startPoint y: 429, endPoint x: 1209, endPoint y: 438, distance: 16.6
click at [1222, 430] on icon "" at bounding box center [1231, 428] width 18 height 18
click at [1150, 445] on div "Não compareceu" at bounding box center [1149, 449] width 70 height 12
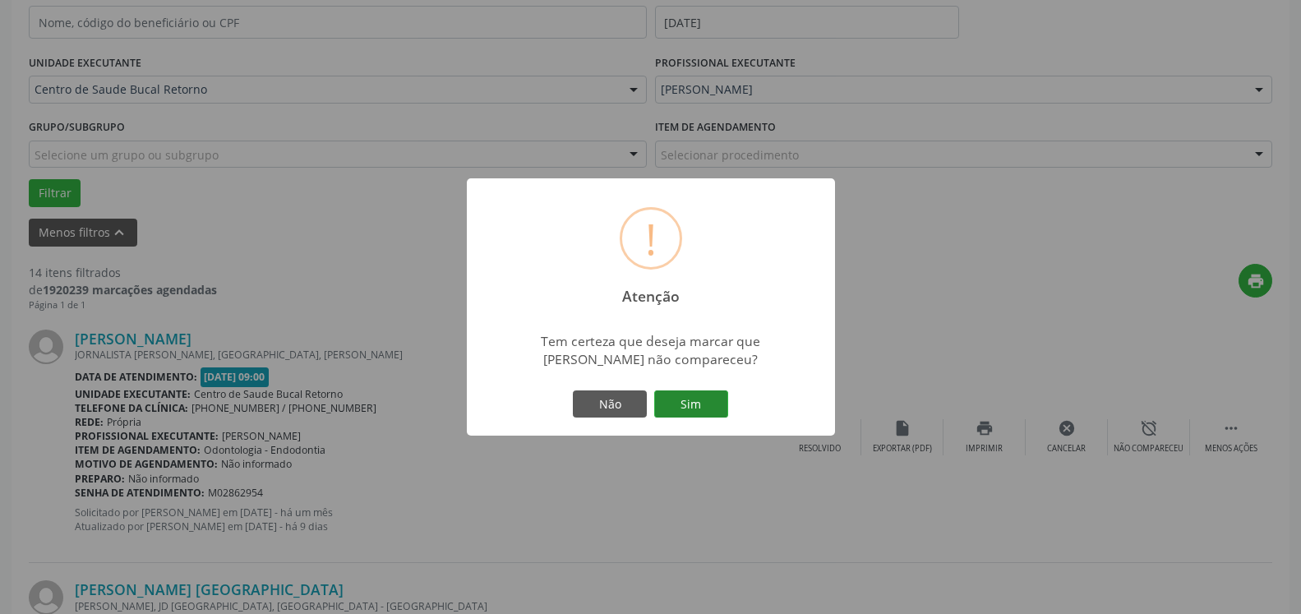
click at [704, 408] on button "Sim" at bounding box center [691, 404] width 74 height 28
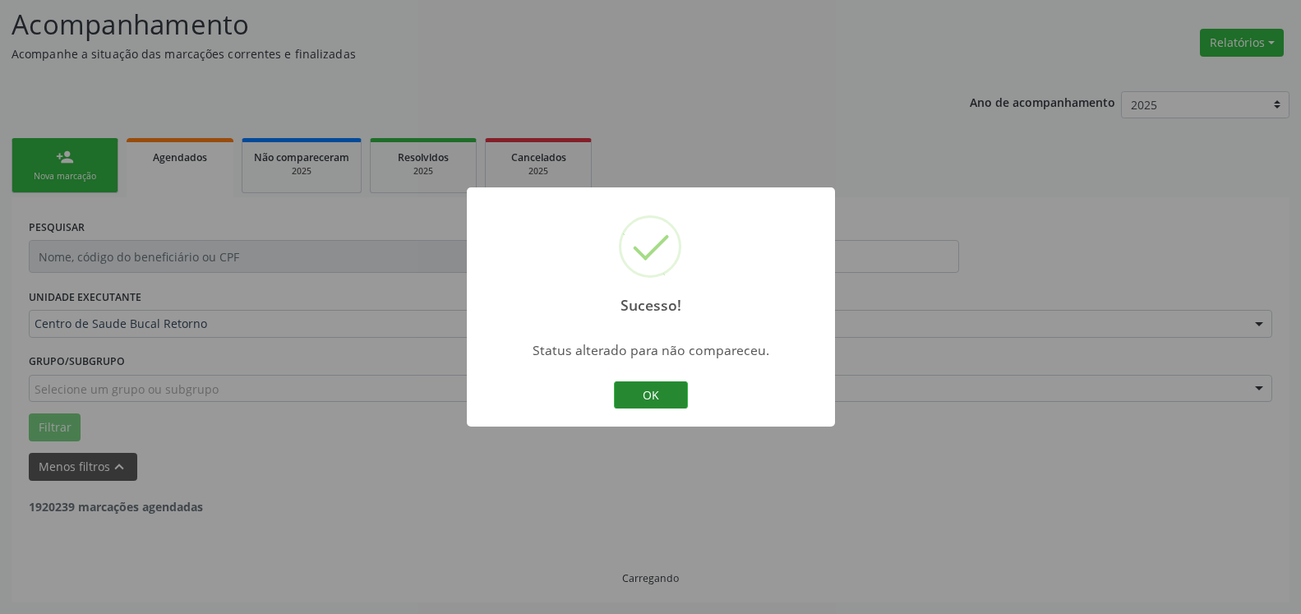
scroll to position [108, 0]
click at [664, 397] on button "OK" at bounding box center [651, 395] width 74 height 28
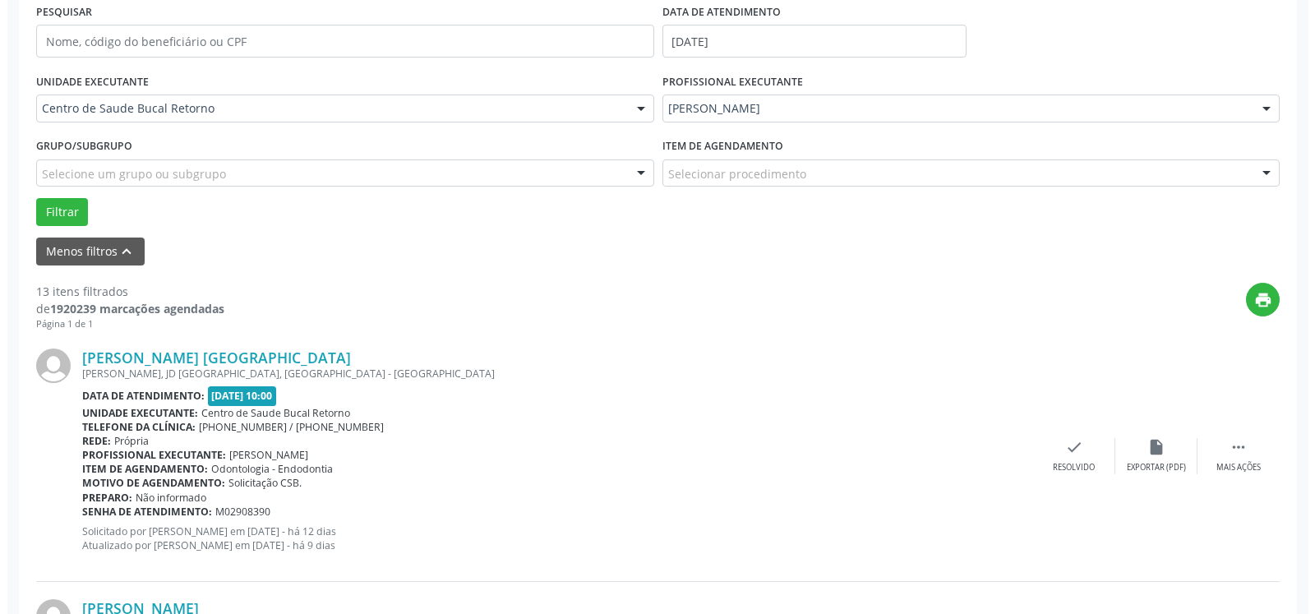
scroll to position [359, 0]
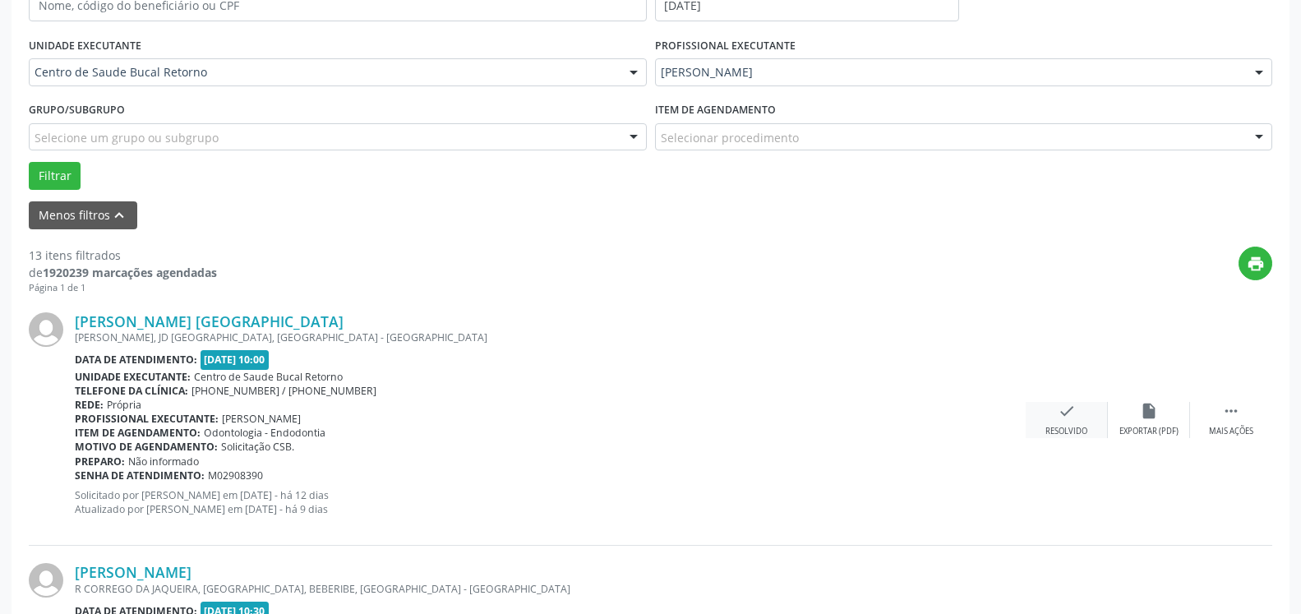
click at [1081, 418] on div "check Resolvido" at bounding box center [1067, 419] width 82 height 35
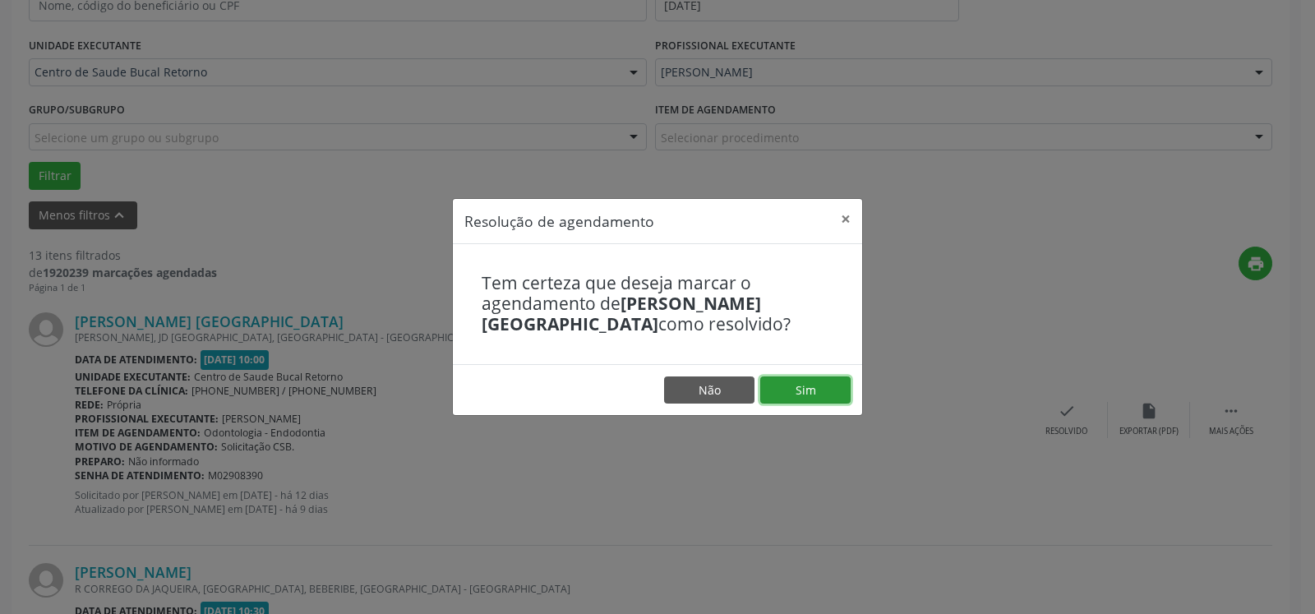
click at [819, 394] on button "Sim" at bounding box center [805, 390] width 90 height 28
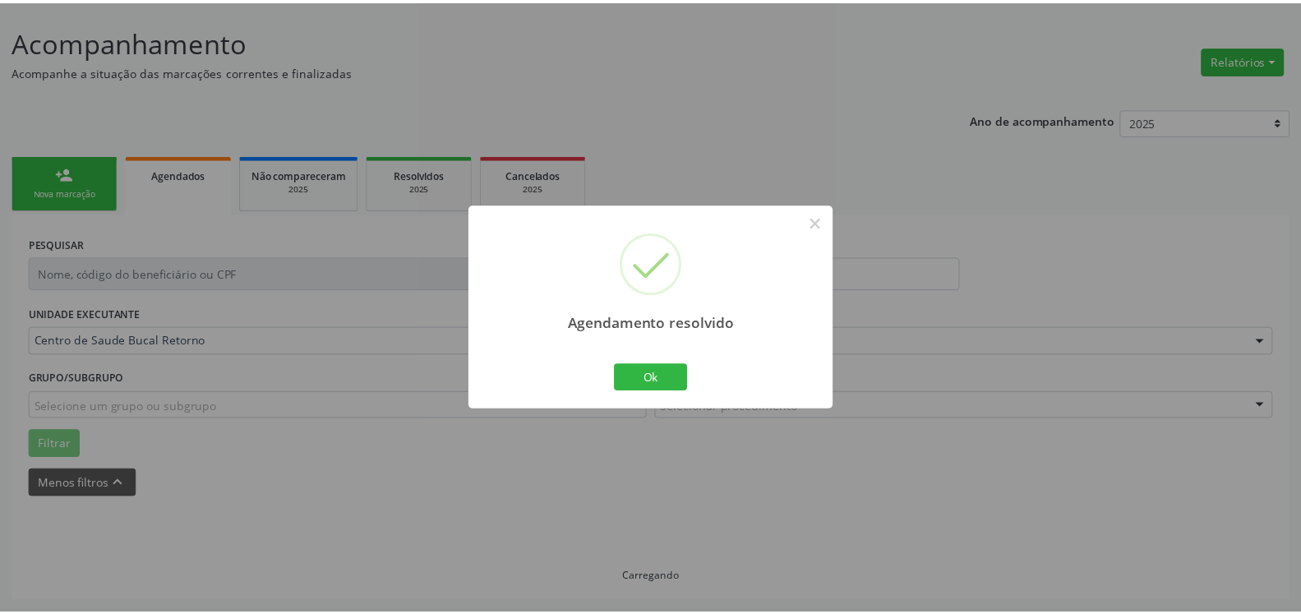
scroll to position [90, 0]
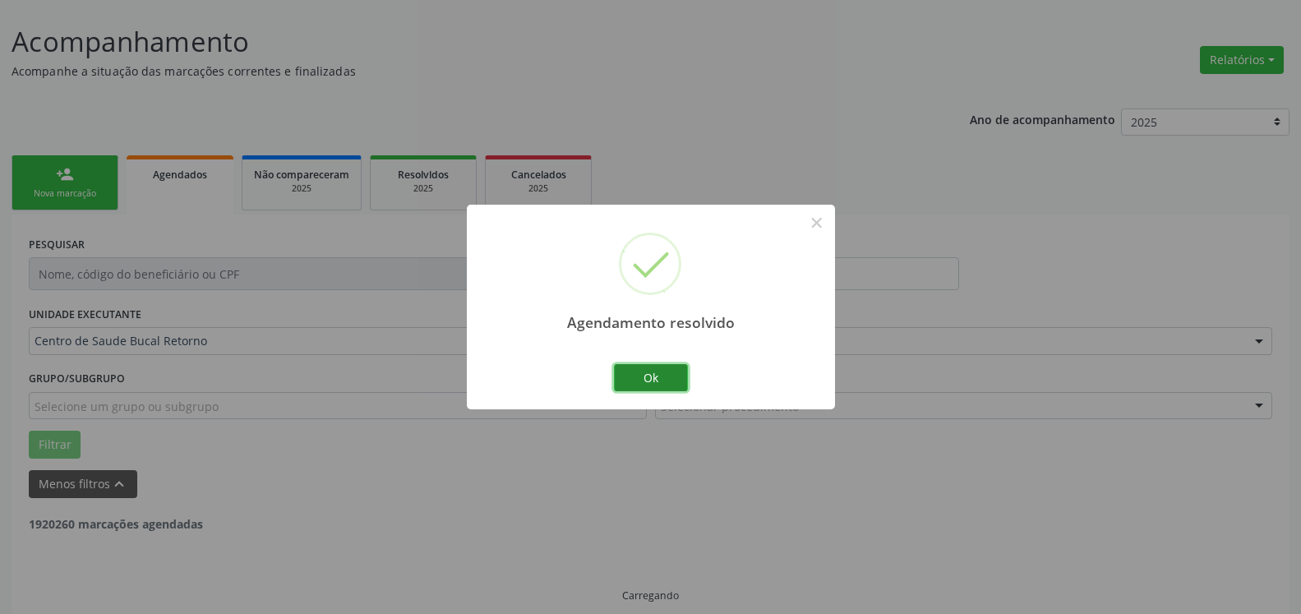
click at [654, 381] on button "Ok" at bounding box center [651, 378] width 74 height 28
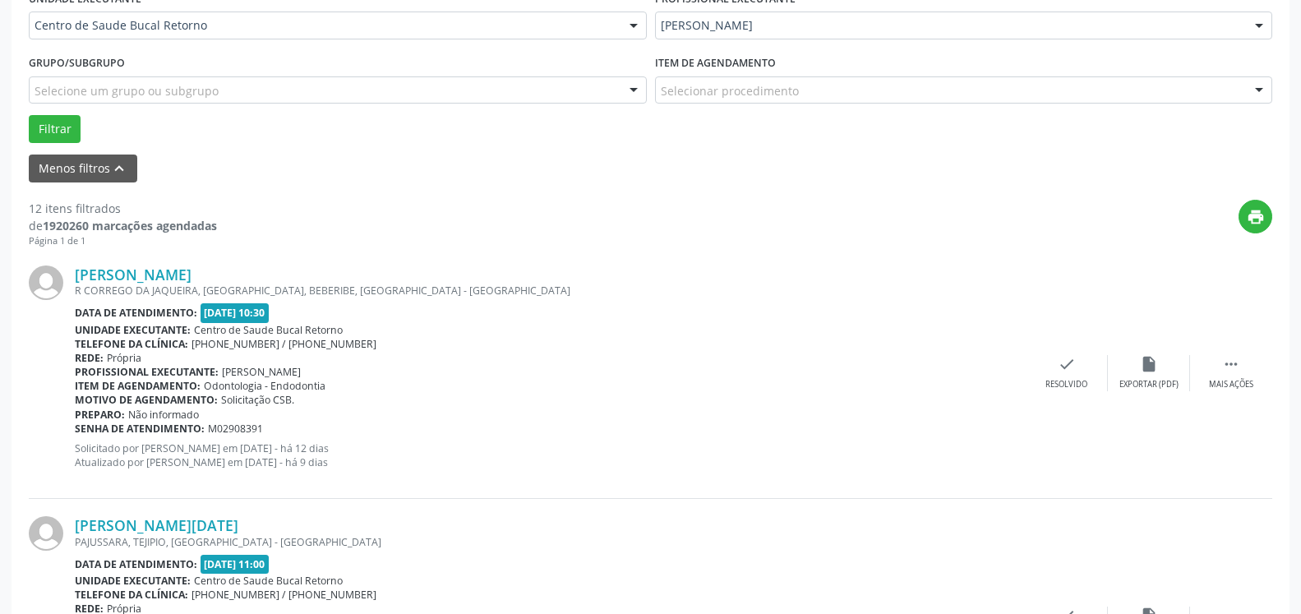
scroll to position [426, 0]
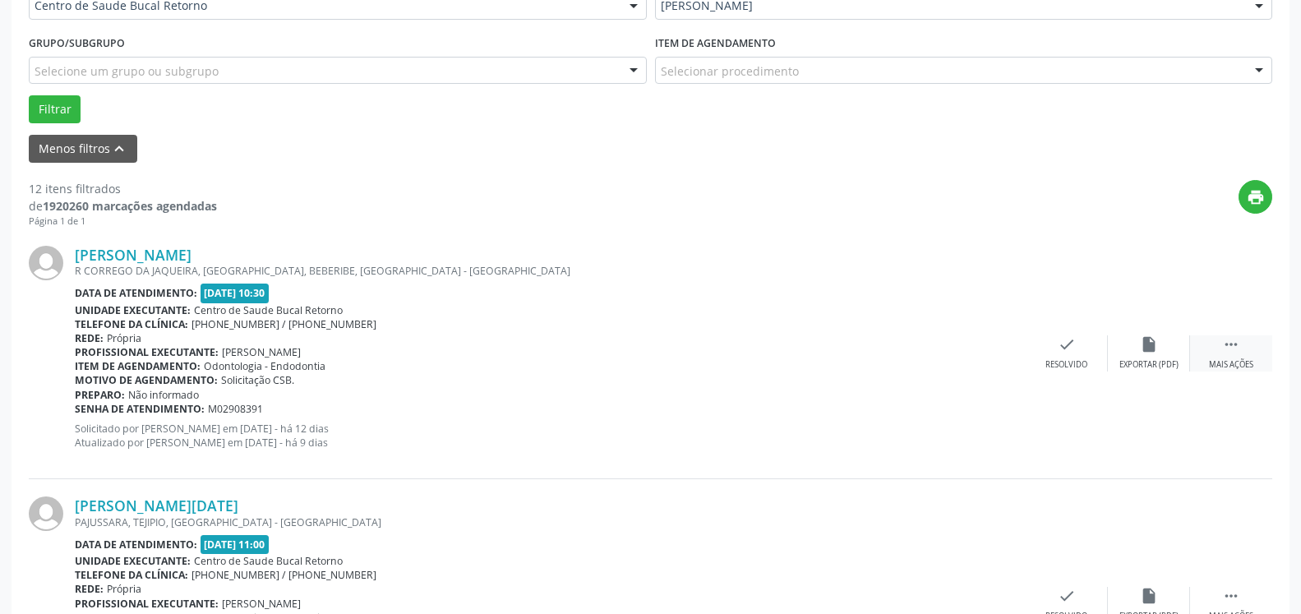
click at [1234, 353] on icon "" at bounding box center [1231, 344] width 18 height 18
click at [1142, 348] on div "alarm_off Não compareceu" at bounding box center [1149, 352] width 82 height 35
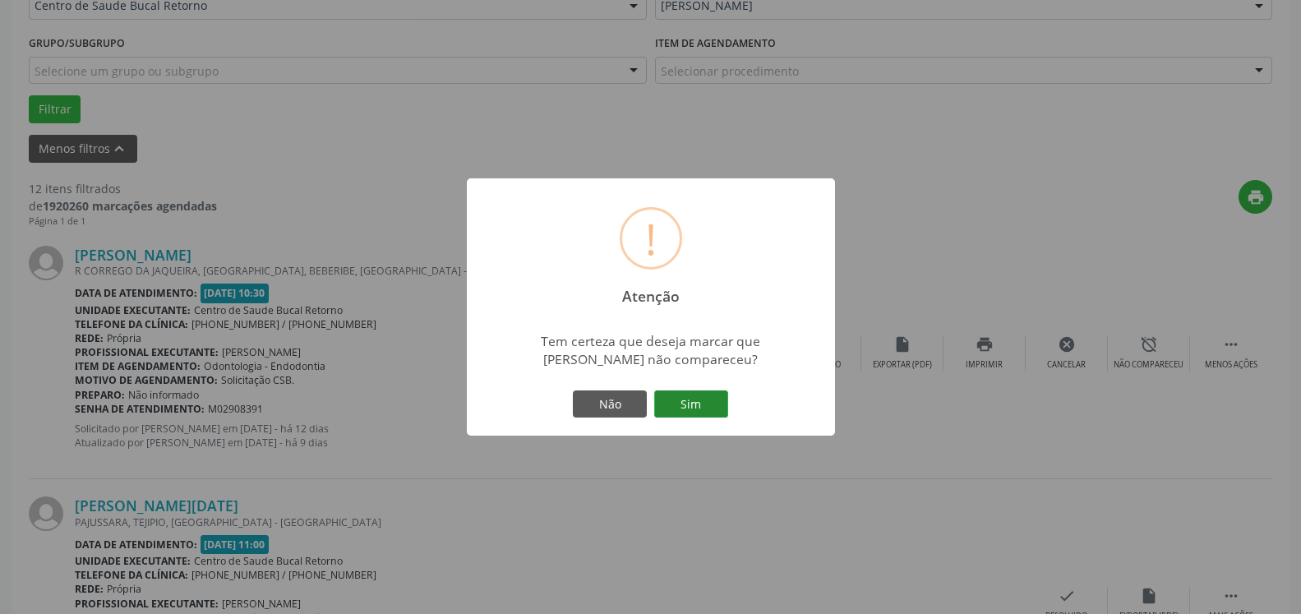
click at [697, 404] on button "Sim" at bounding box center [691, 404] width 74 height 28
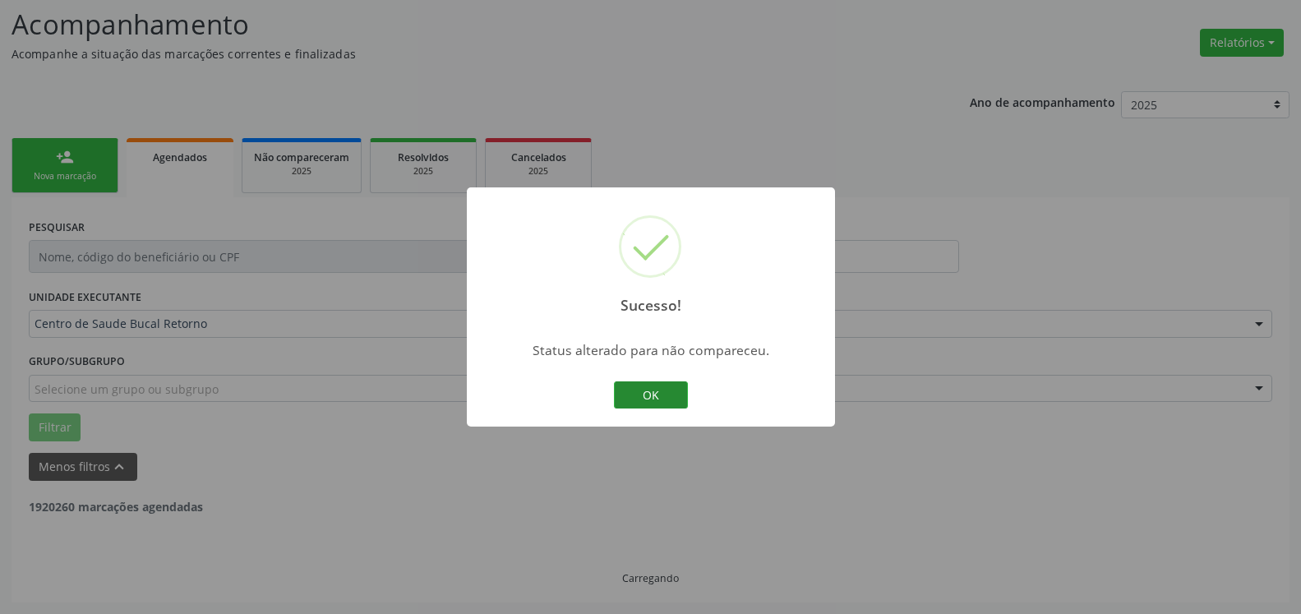
scroll to position [108, 0]
click at [669, 399] on button "OK" at bounding box center [651, 395] width 74 height 28
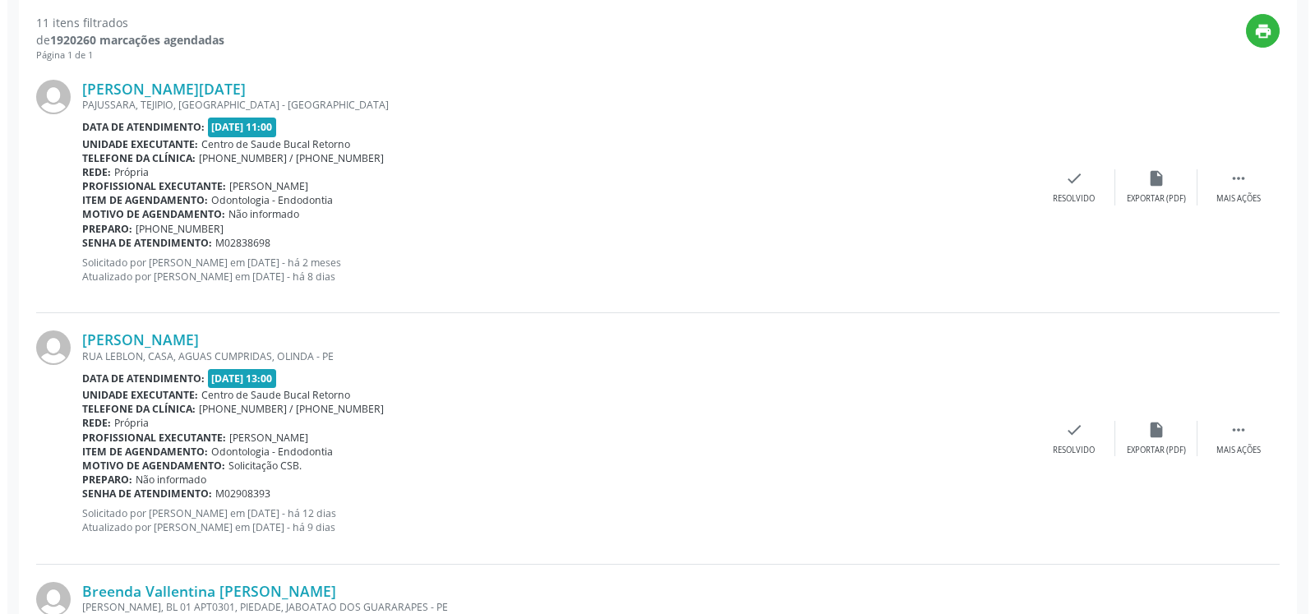
scroll to position [611, 0]
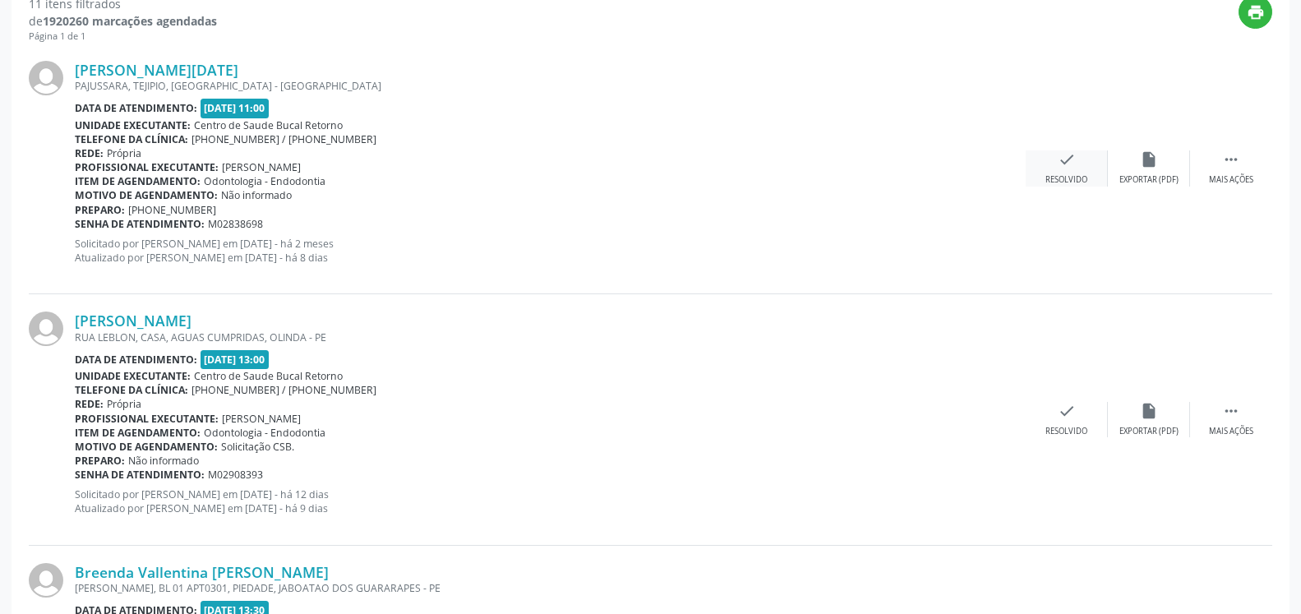
click at [1071, 159] on icon "check" at bounding box center [1067, 159] width 18 height 18
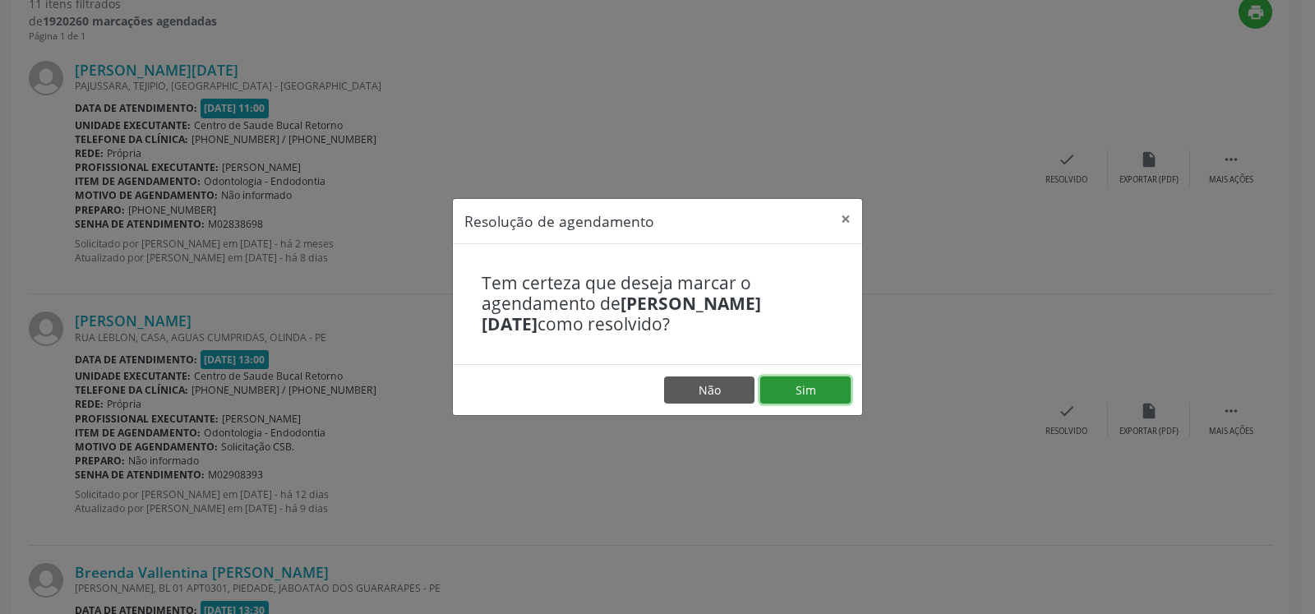
click at [822, 385] on button "Sim" at bounding box center [805, 390] width 90 height 28
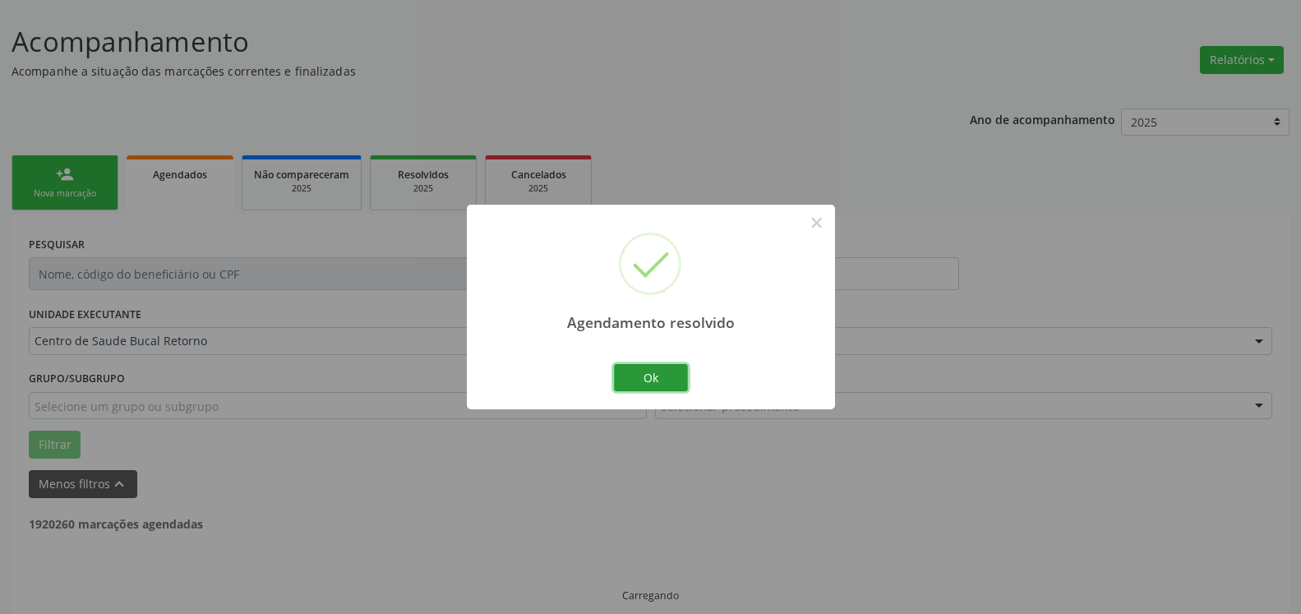
click at [662, 375] on button "Ok" at bounding box center [651, 378] width 74 height 28
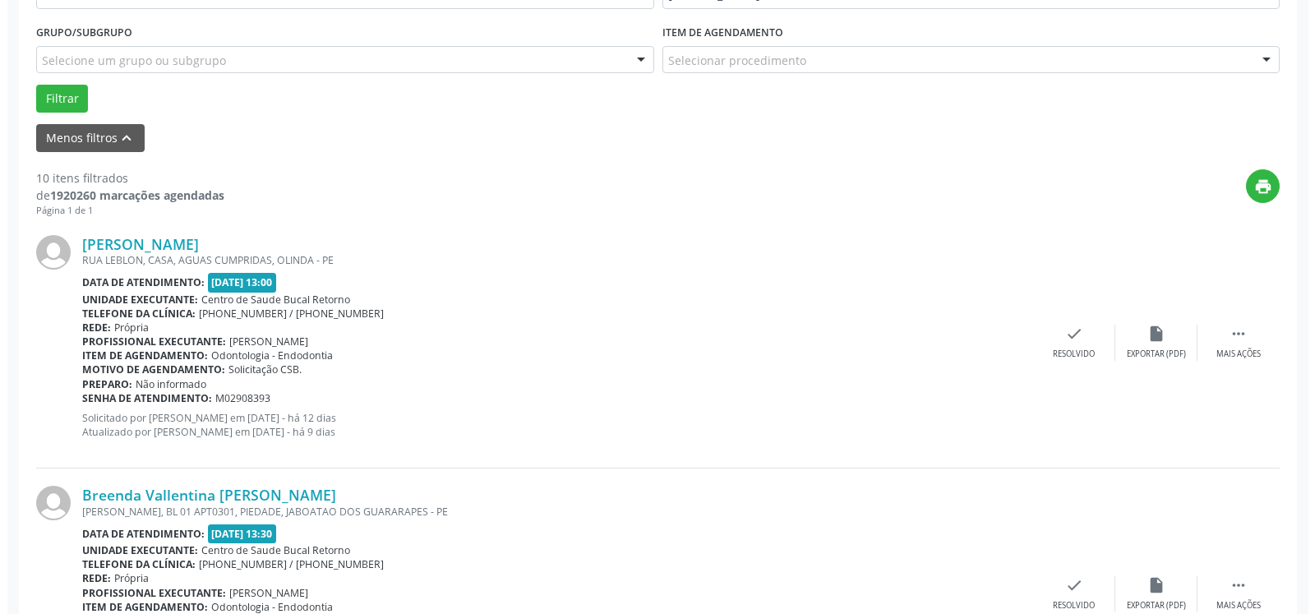
scroll to position [527, 0]
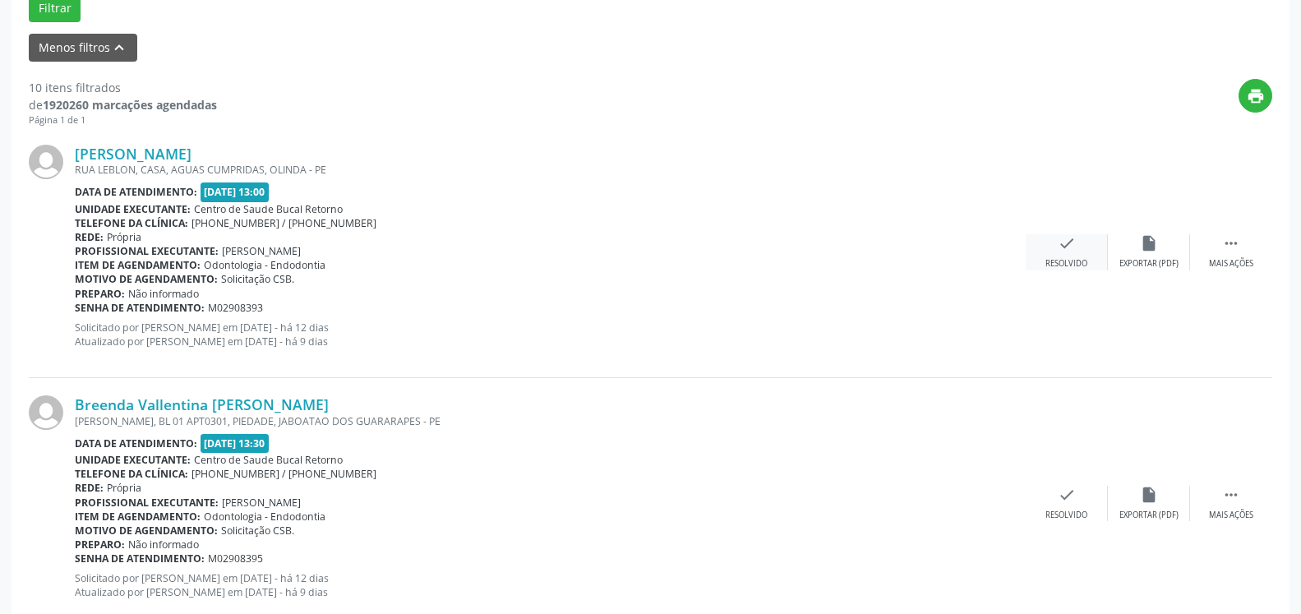
click at [1071, 248] on icon "check" at bounding box center [1067, 243] width 18 height 18
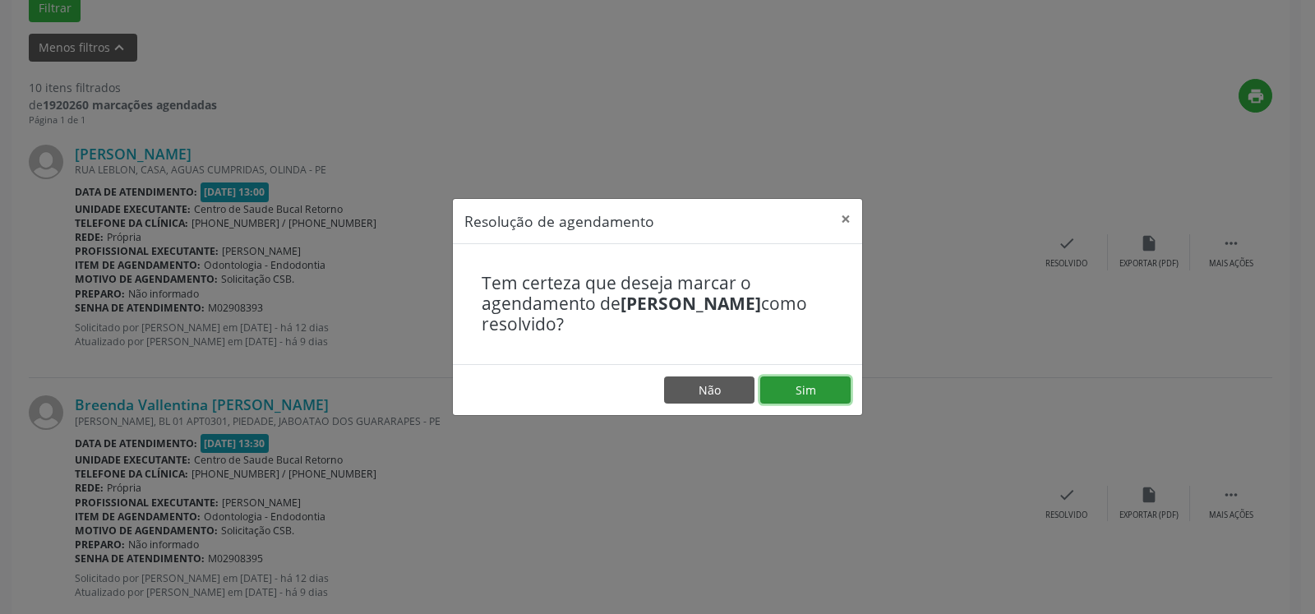
click at [800, 393] on button "Sim" at bounding box center [805, 390] width 90 height 28
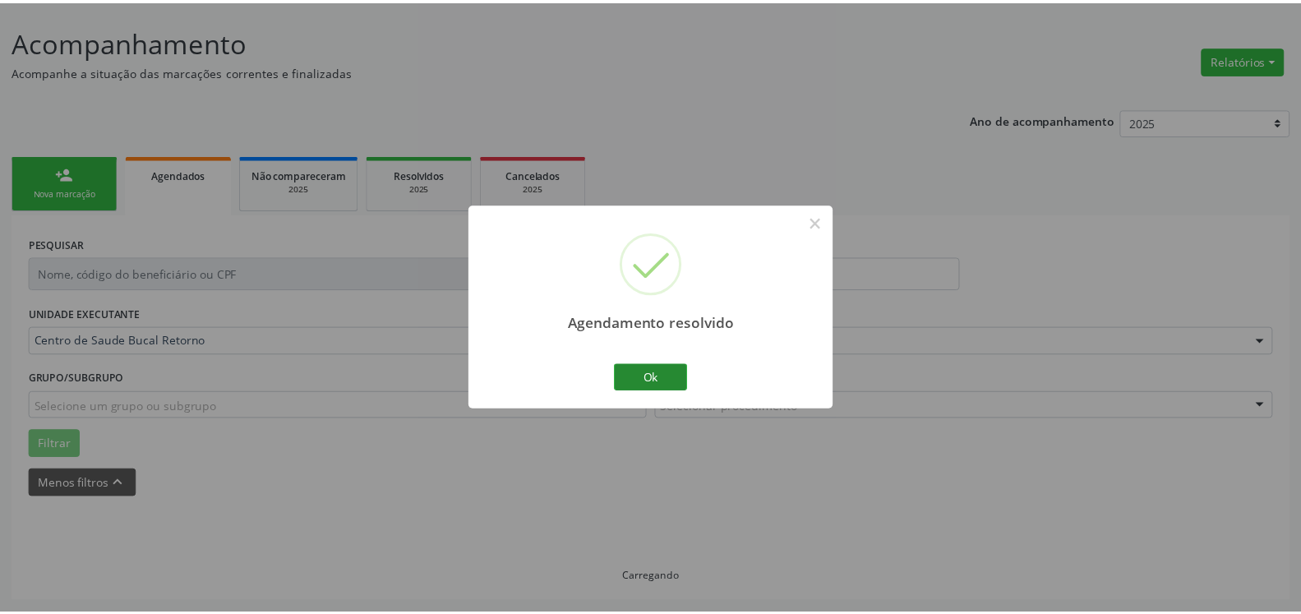
scroll to position [90, 0]
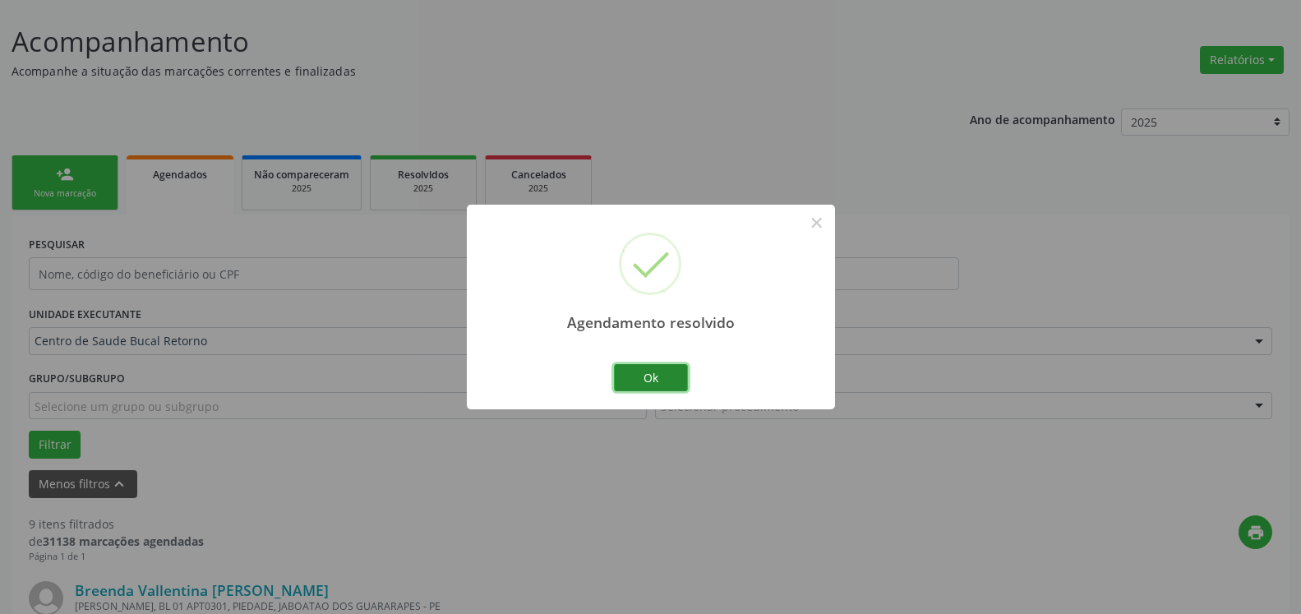
click at [681, 376] on button "Ok" at bounding box center [651, 378] width 74 height 28
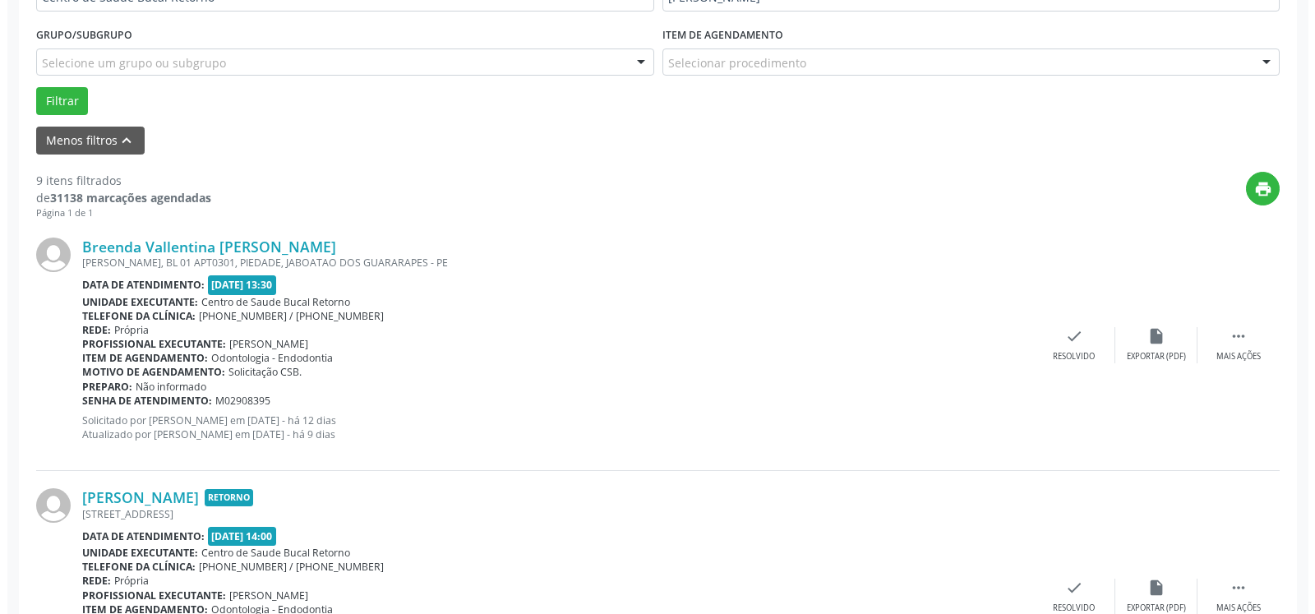
scroll to position [510, 0]
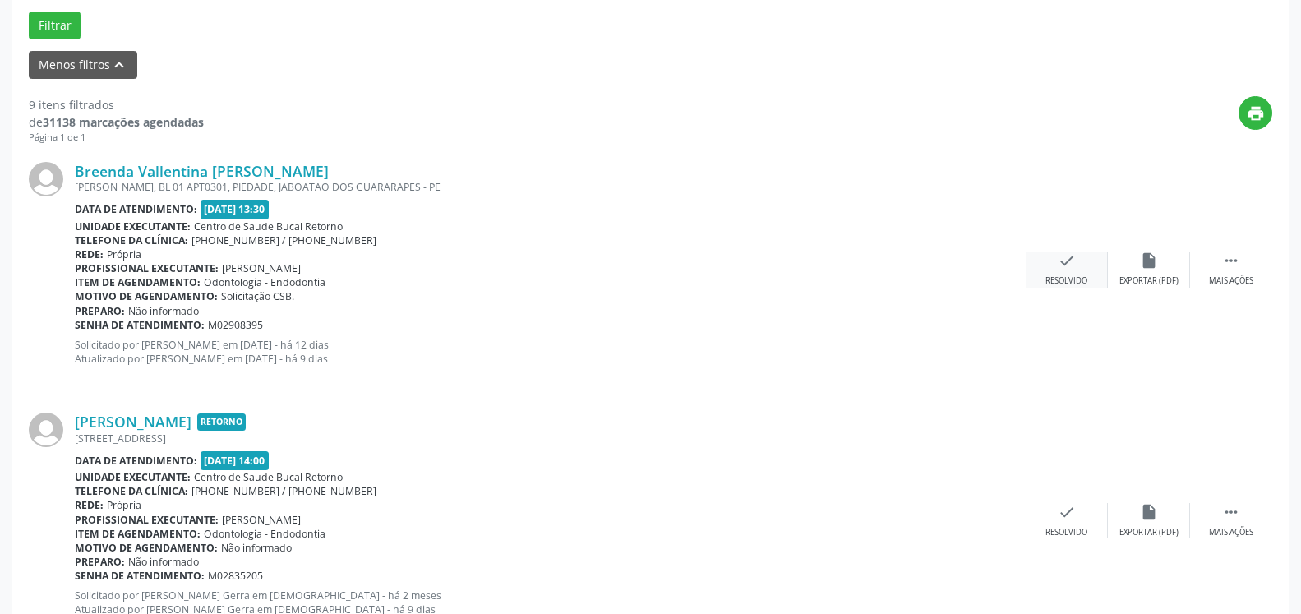
click at [1063, 262] on icon "check" at bounding box center [1067, 260] width 18 height 18
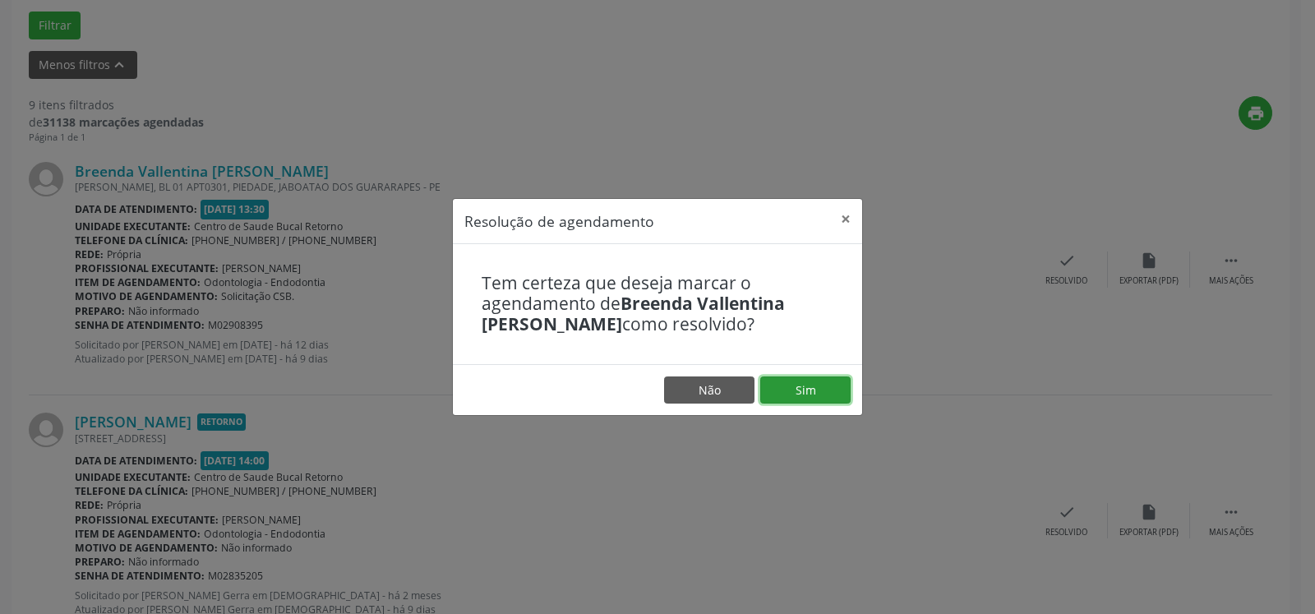
click at [786, 396] on button "Sim" at bounding box center [805, 390] width 90 height 28
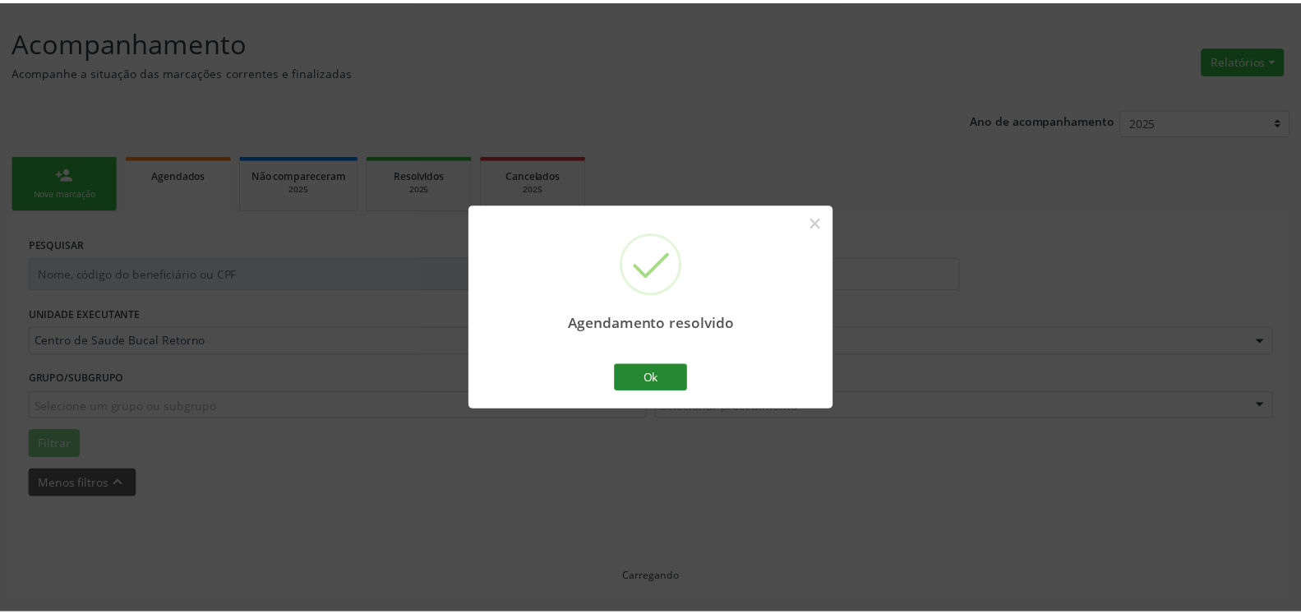
scroll to position [90, 0]
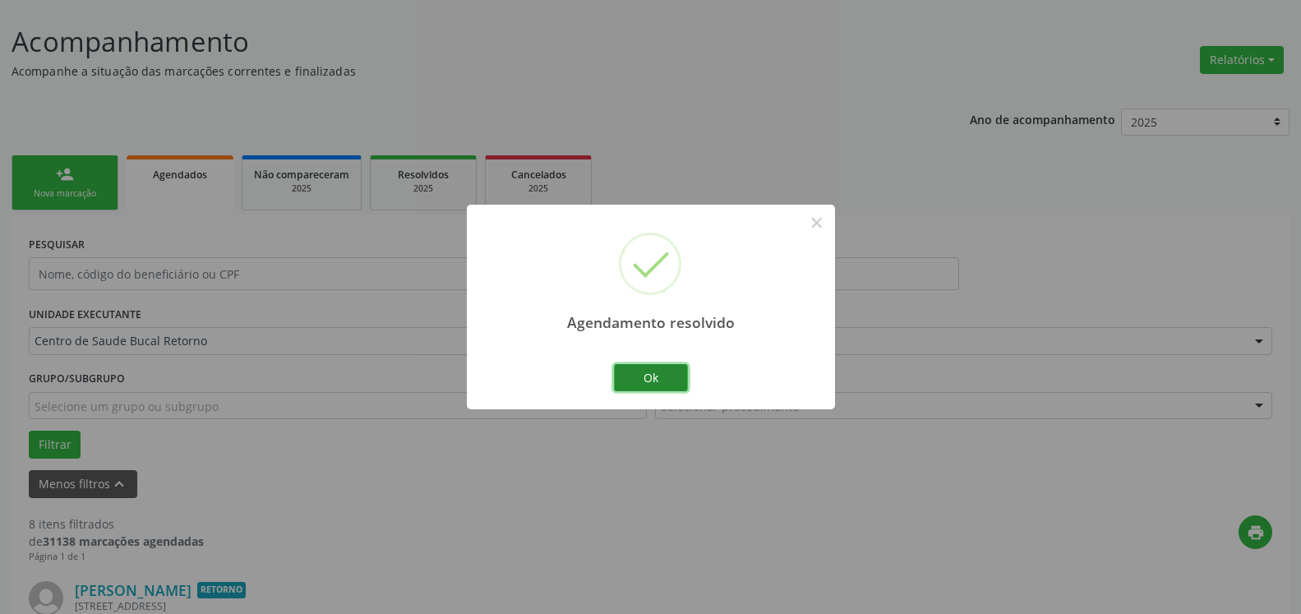
click at [655, 375] on button "Ok" at bounding box center [651, 378] width 74 height 28
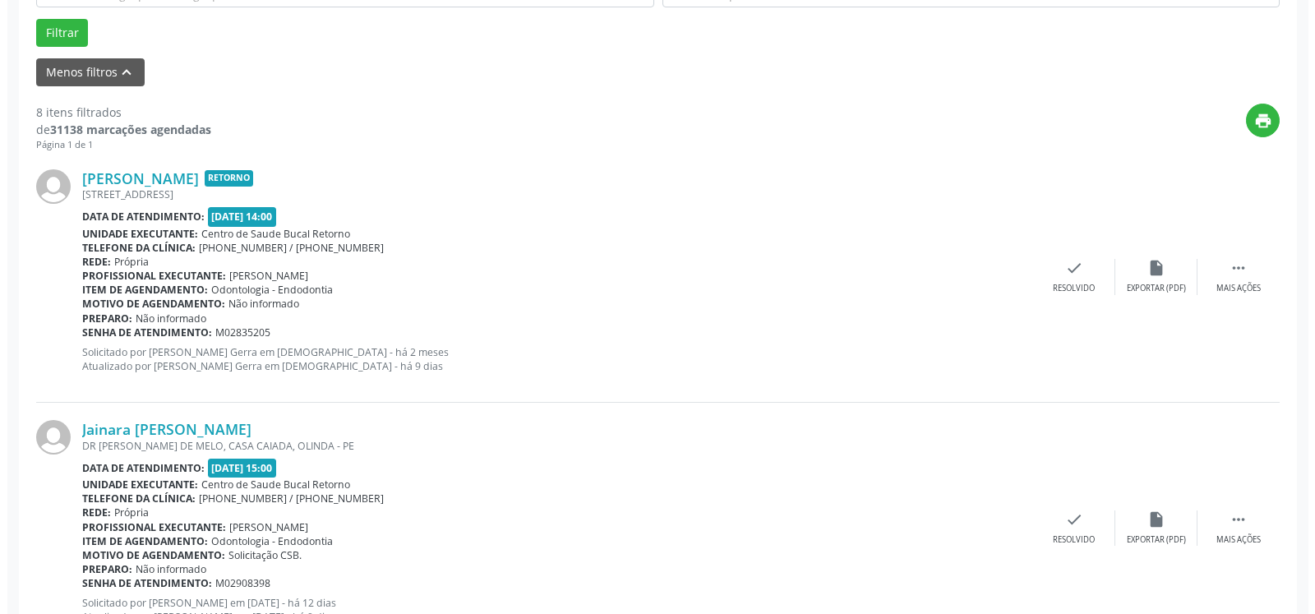
scroll to position [510, 0]
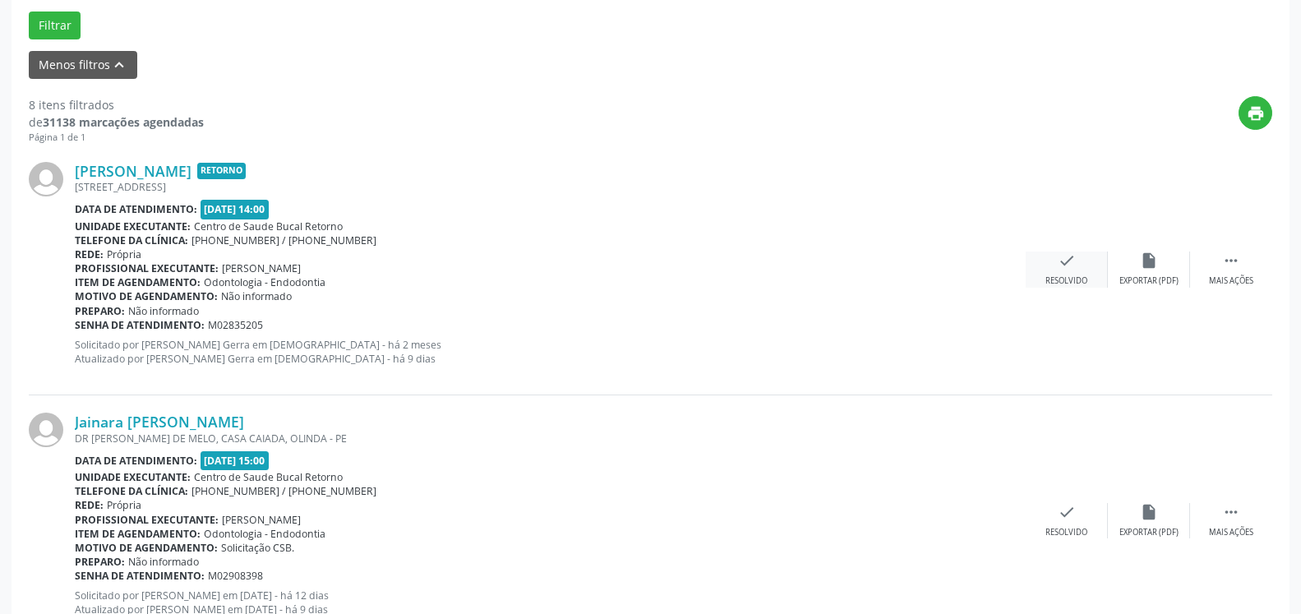
click at [1066, 269] on icon "check" at bounding box center [1067, 260] width 18 height 18
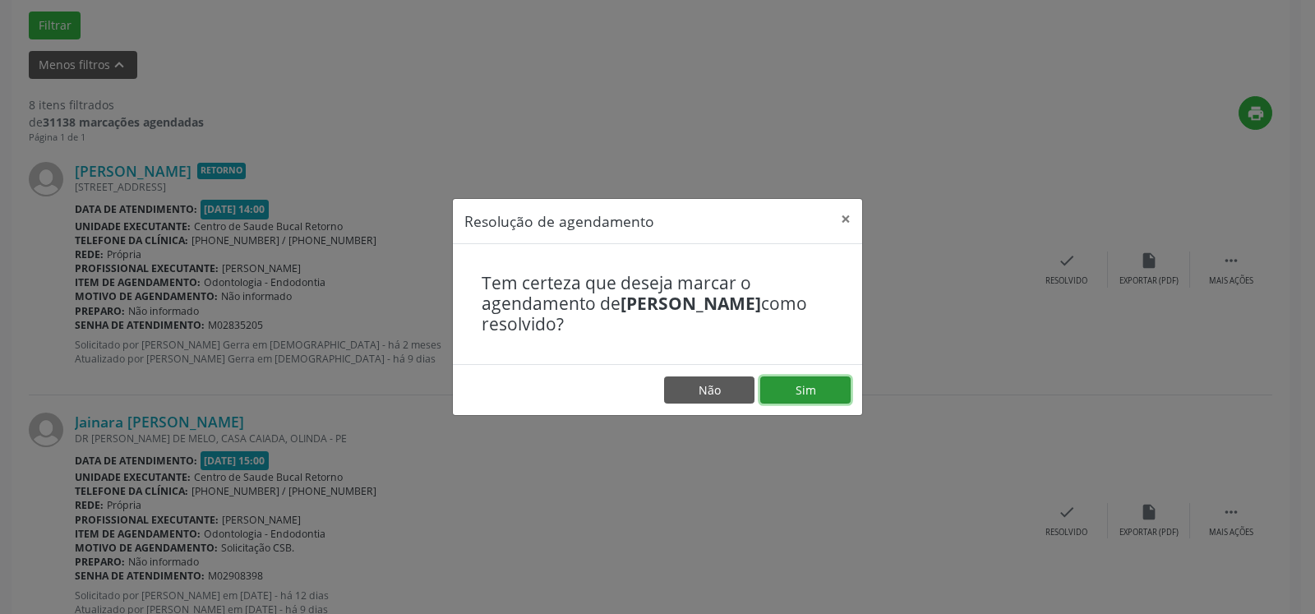
click at [822, 394] on button "Sim" at bounding box center [805, 390] width 90 height 28
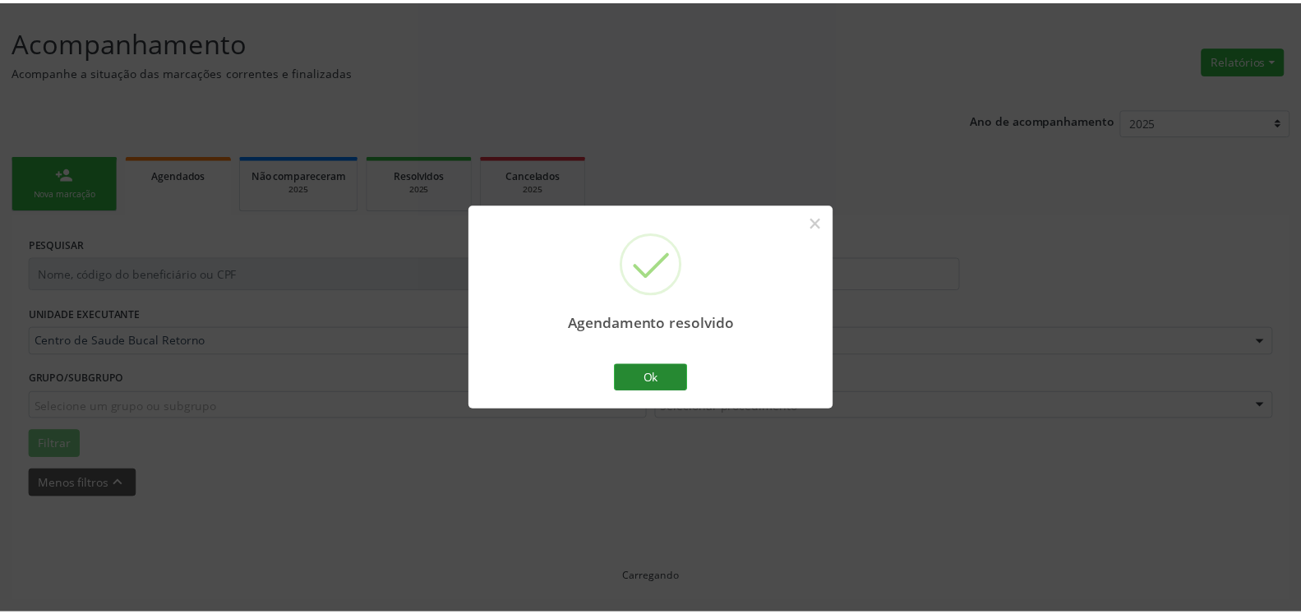
scroll to position [90, 0]
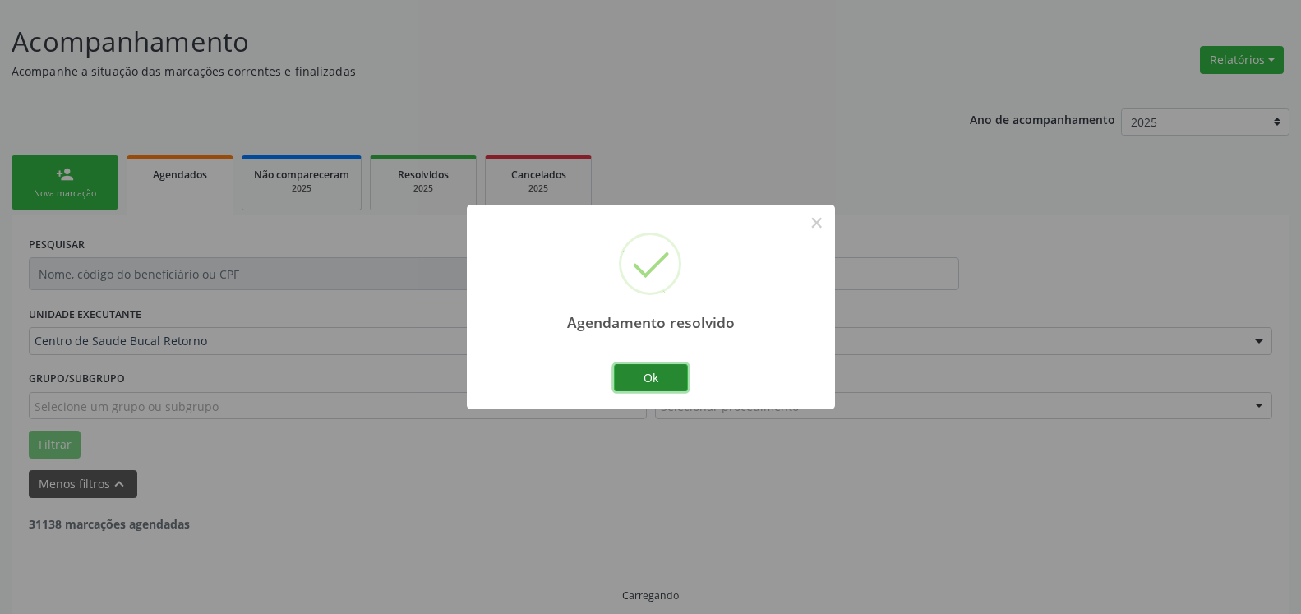
click at [632, 378] on button "Ok" at bounding box center [651, 378] width 74 height 28
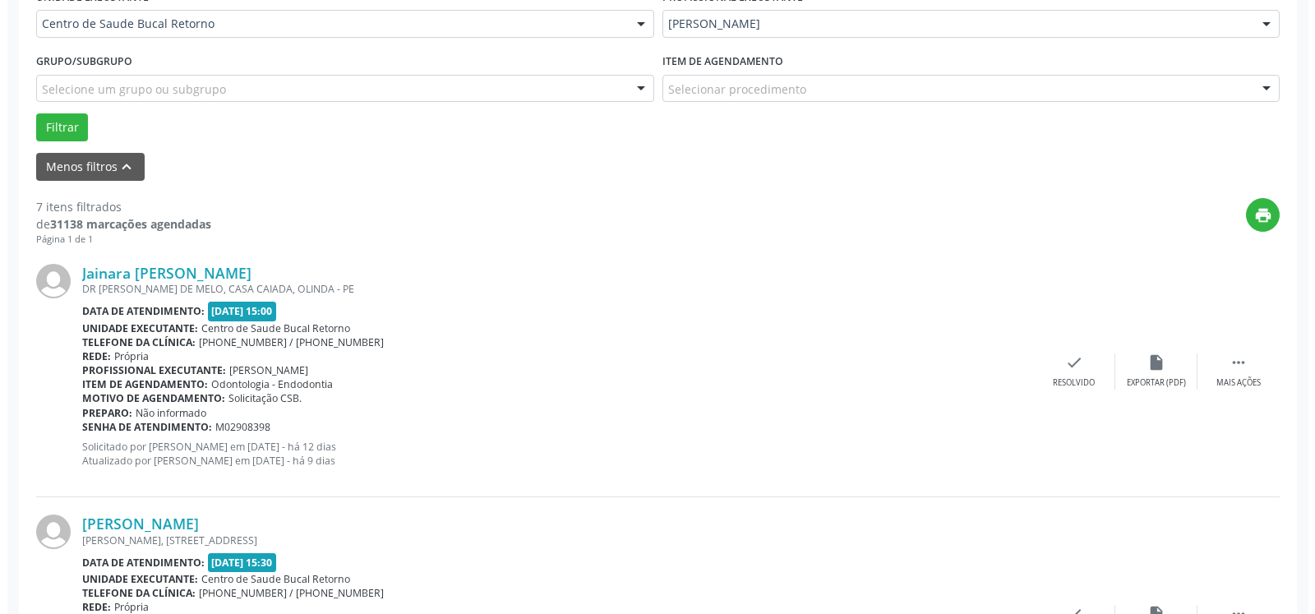
scroll to position [527, 0]
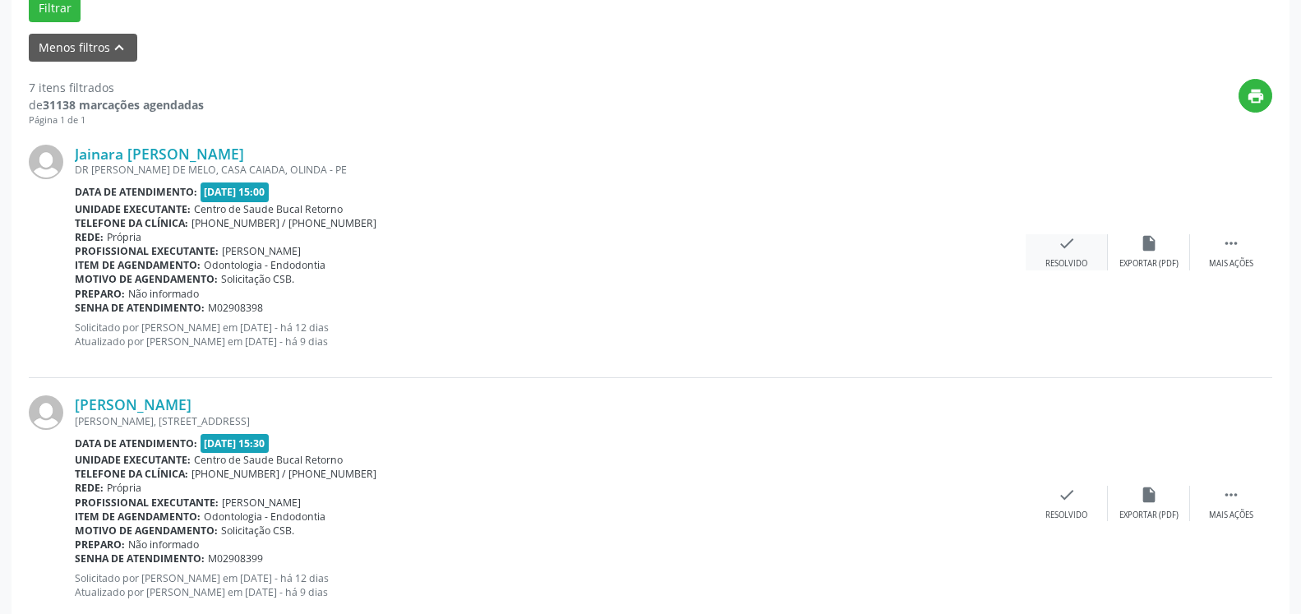
click at [1082, 256] on div "check Resolvido" at bounding box center [1067, 251] width 82 height 35
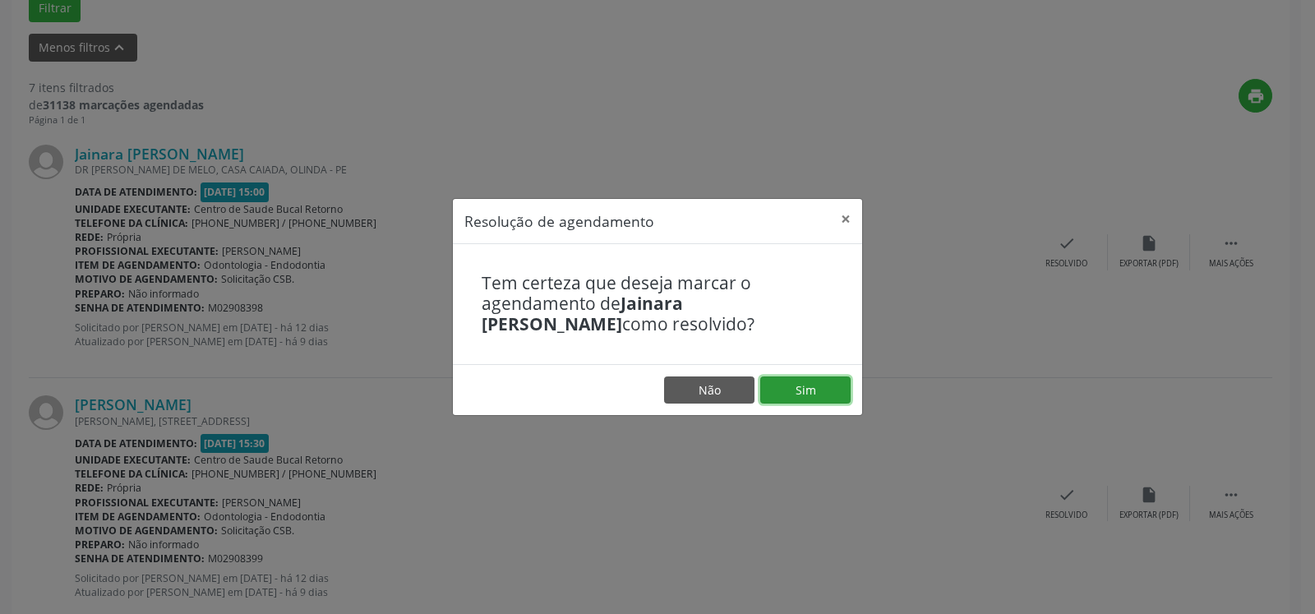
click at [796, 390] on button "Sim" at bounding box center [805, 390] width 90 height 28
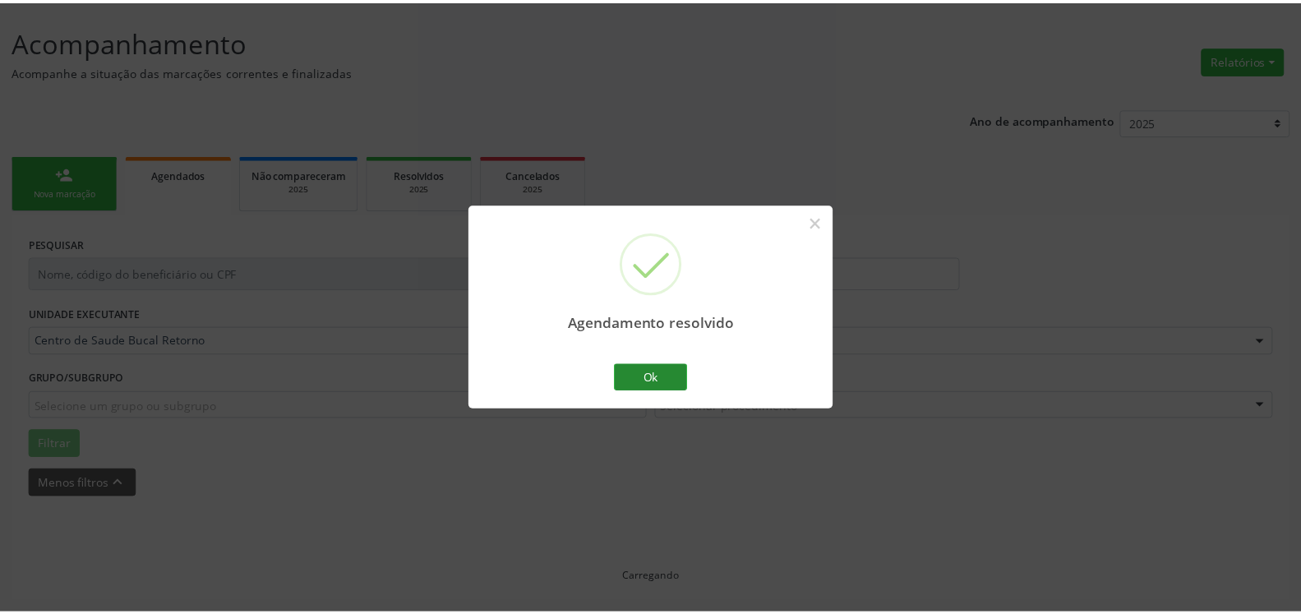
scroll to position [90, 0]
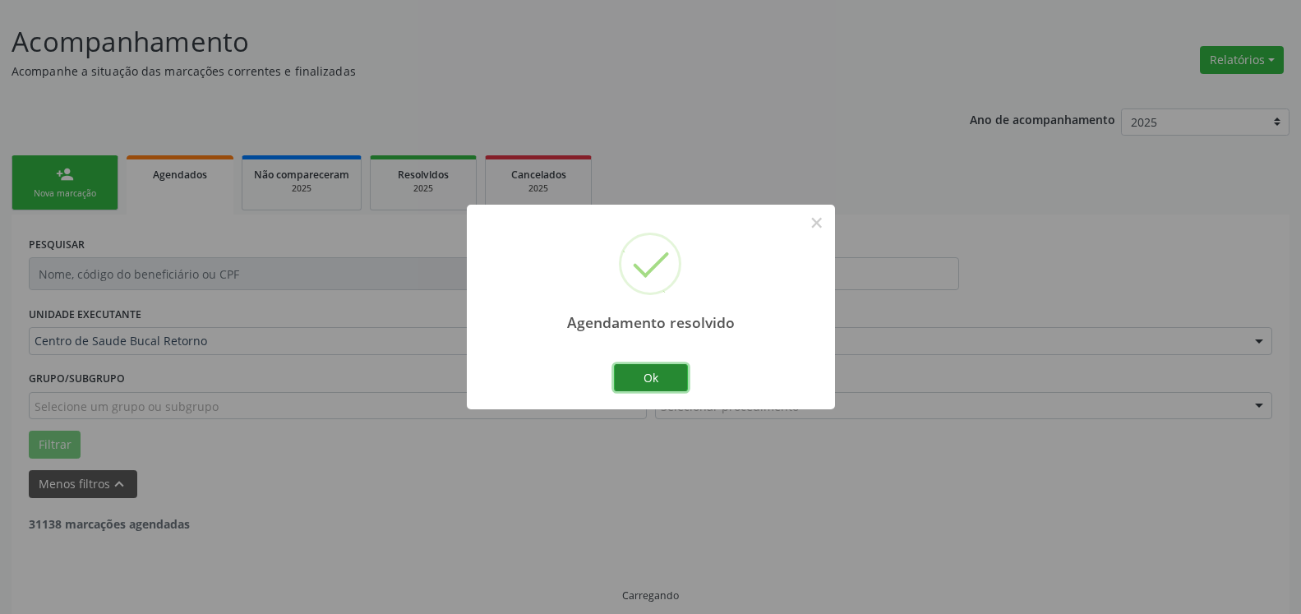
click at [653, 371] on button "Ok" at bounding box center [651, 378] width 74 height 28
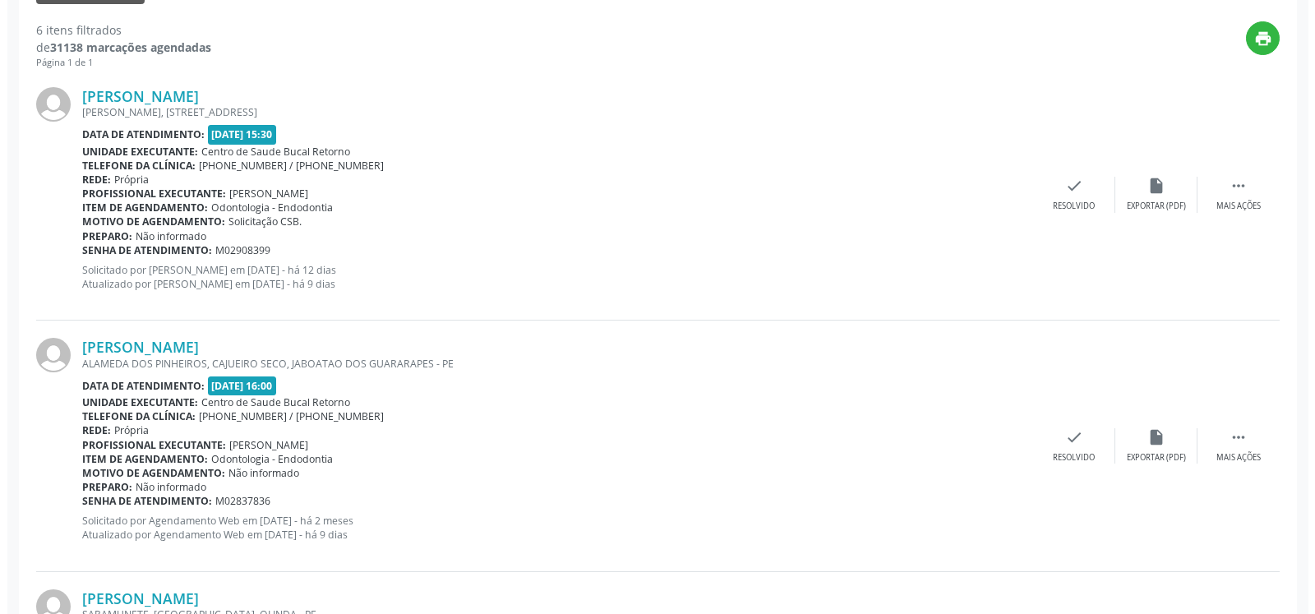
scroll to position [593, 0]
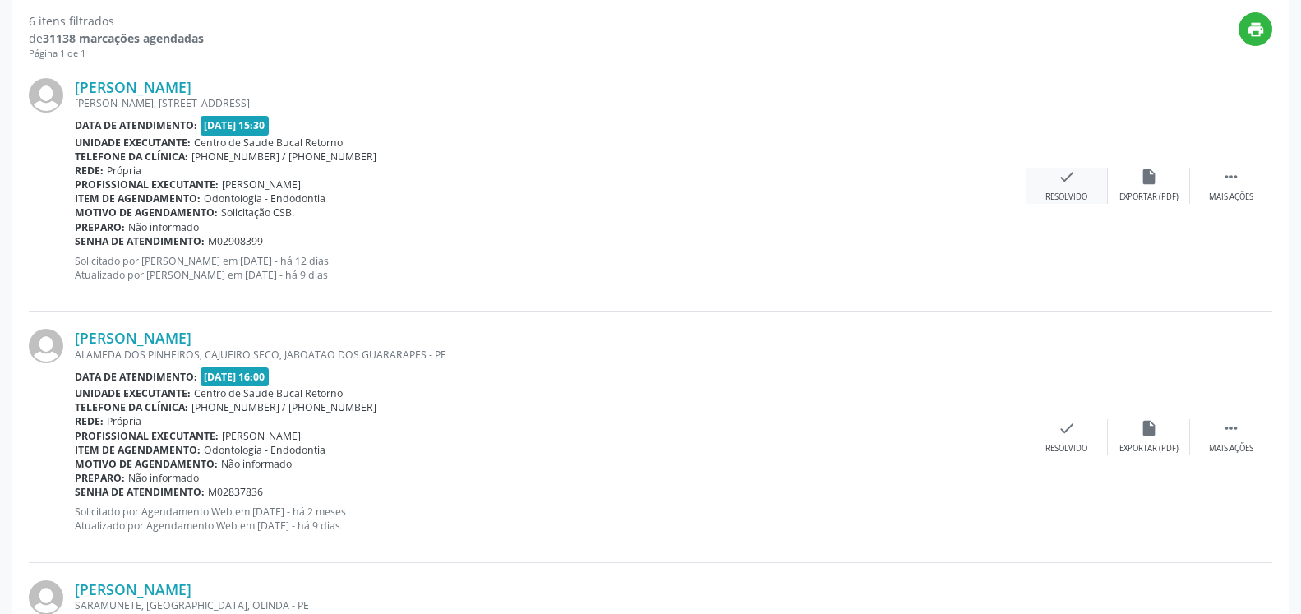
click at [1065, 194] on div "Resolvido" at bounding box center [1066, 197] width 42 height 12
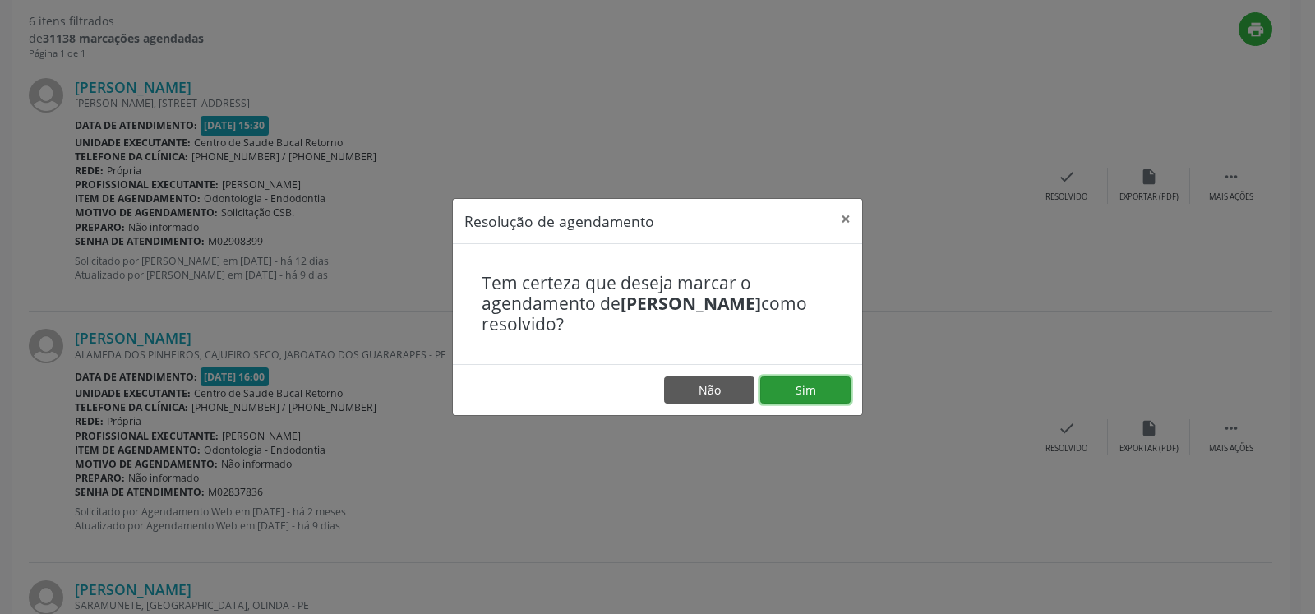
click at [791, 394] on button "Sim" at bounding box center [805, 390] width 90 height 28
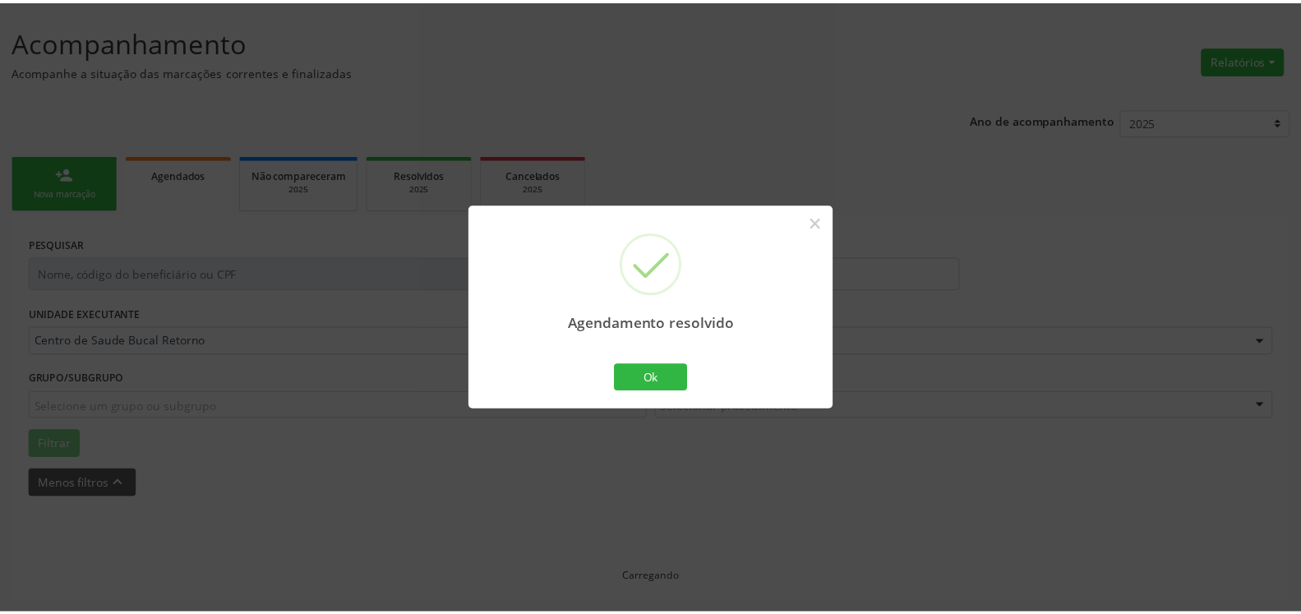
scroll to position [90, 0]
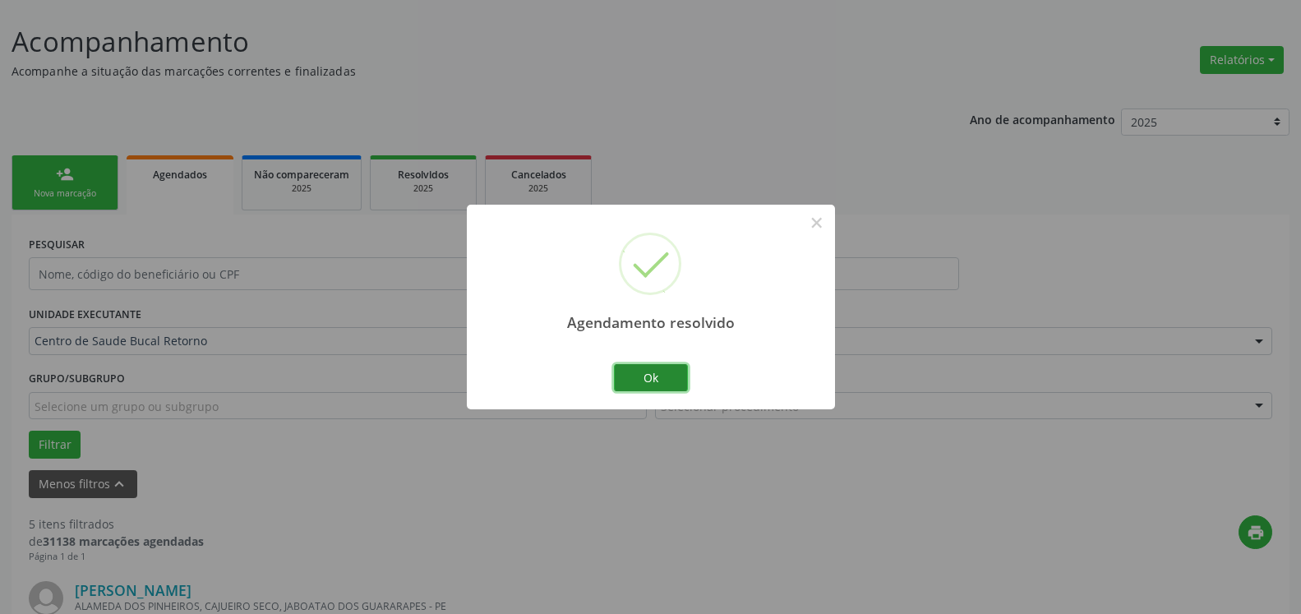
click at [660, 381] on button "Ok" at bounding box center [651, 378] width 74 height 28
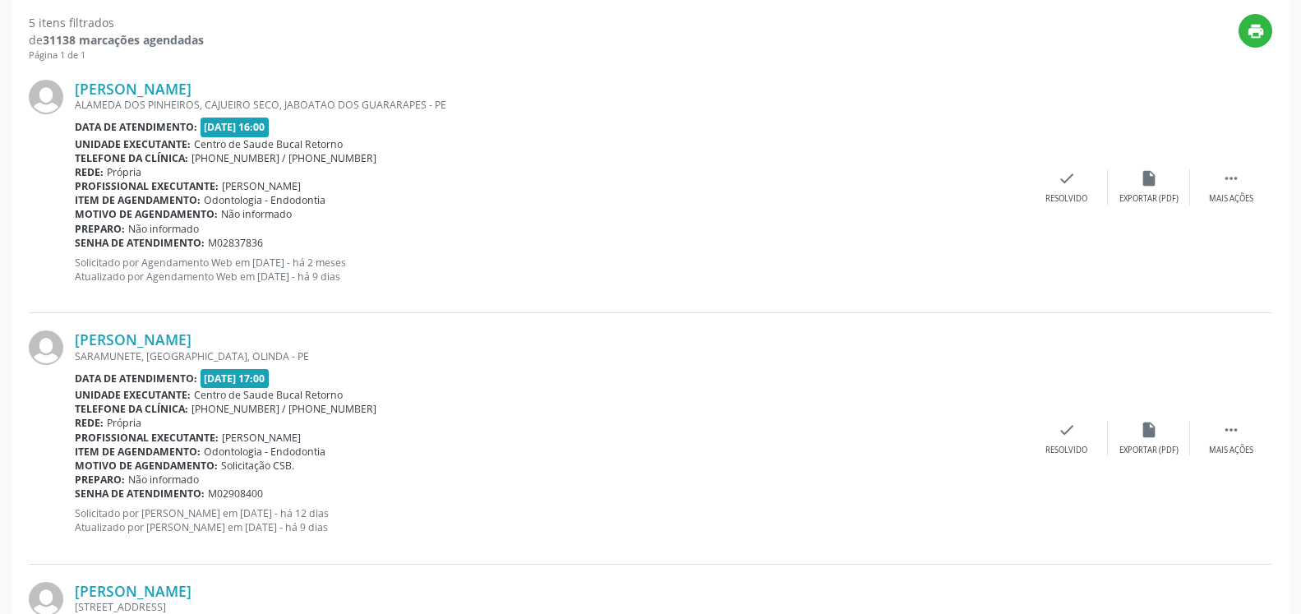
scroll to position [593, 0]
click at [1243, 176] on div " Mais ações" at bounding box center [1231, 185] width 82 height 35
click at [1136, 182] on div "alarm_off Não compareceu" at bounding box center [1149, 185] width 82 height 35
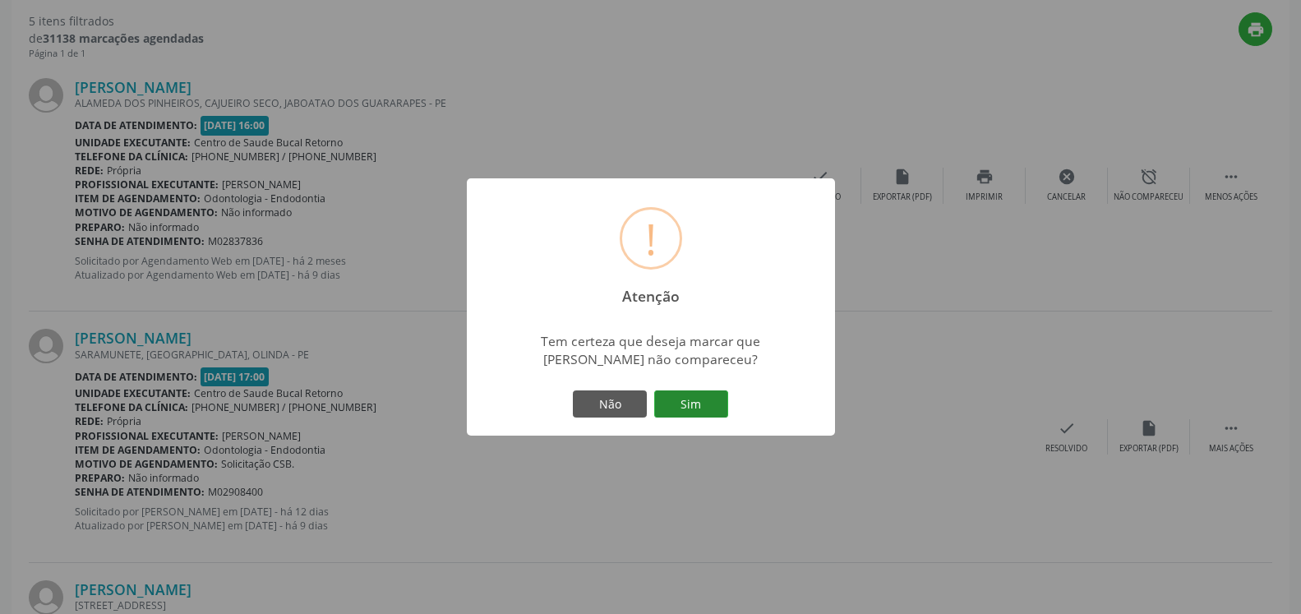
click at [699, 402] on button "Sim" at bounding box center [691, 404] width 74 height 28
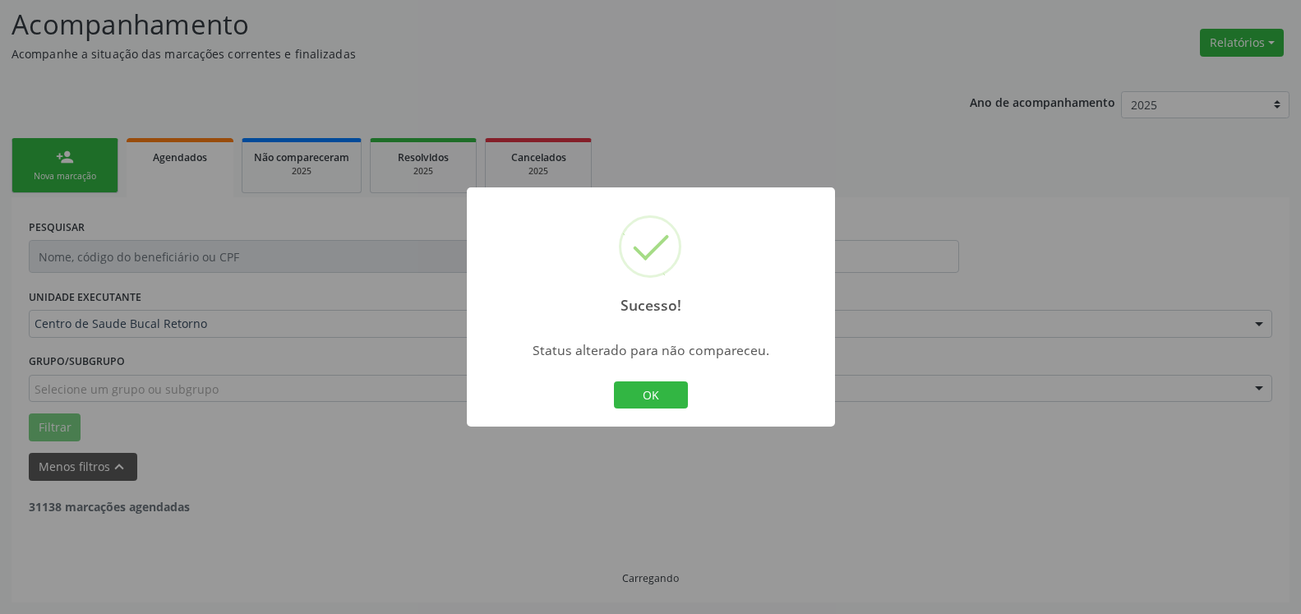
scroll to position [108, 0]
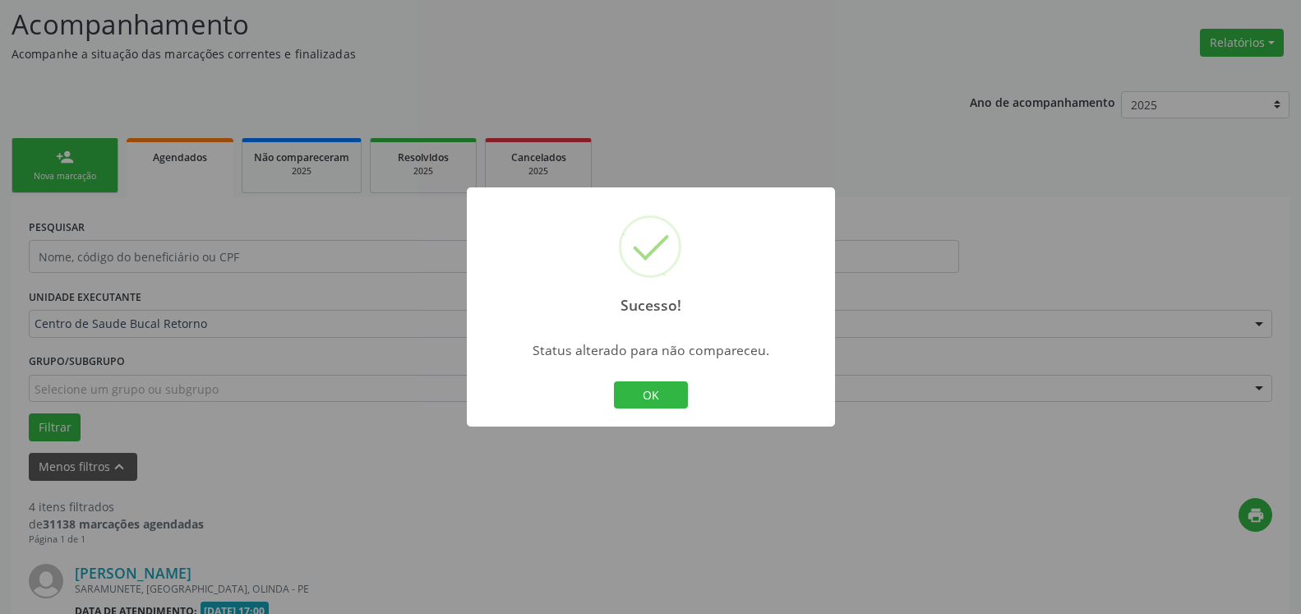
click at [652, 396] on button "OK" at bounding box center [651, 395] width 74 height 28
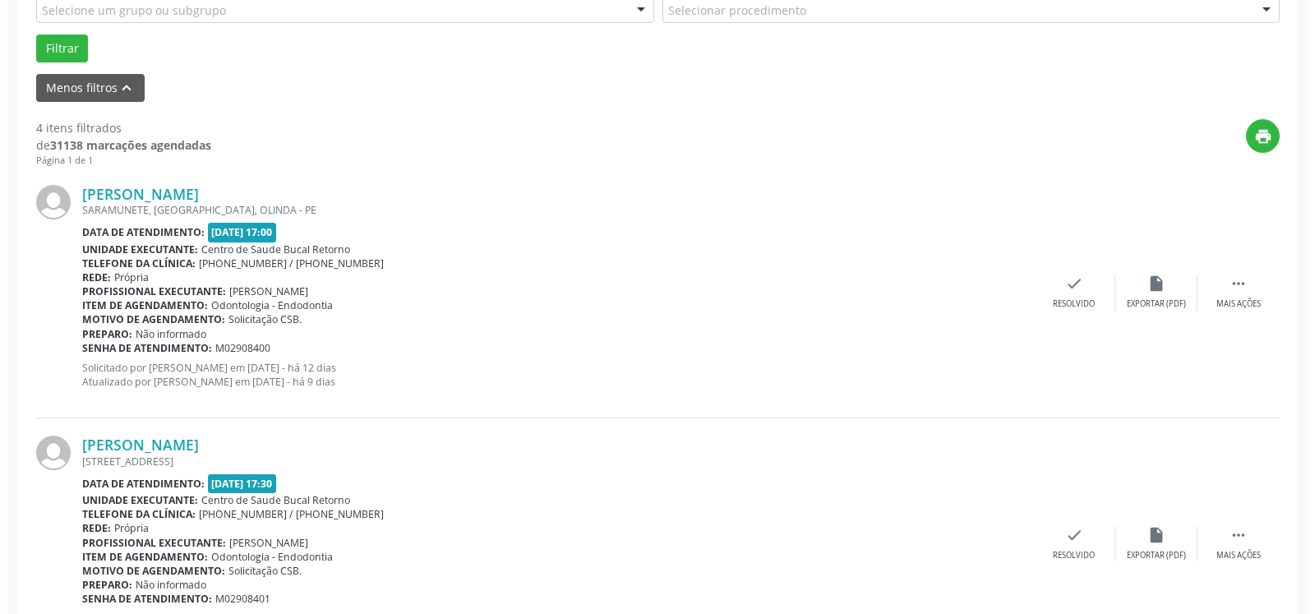
scroll to position [527, 0]
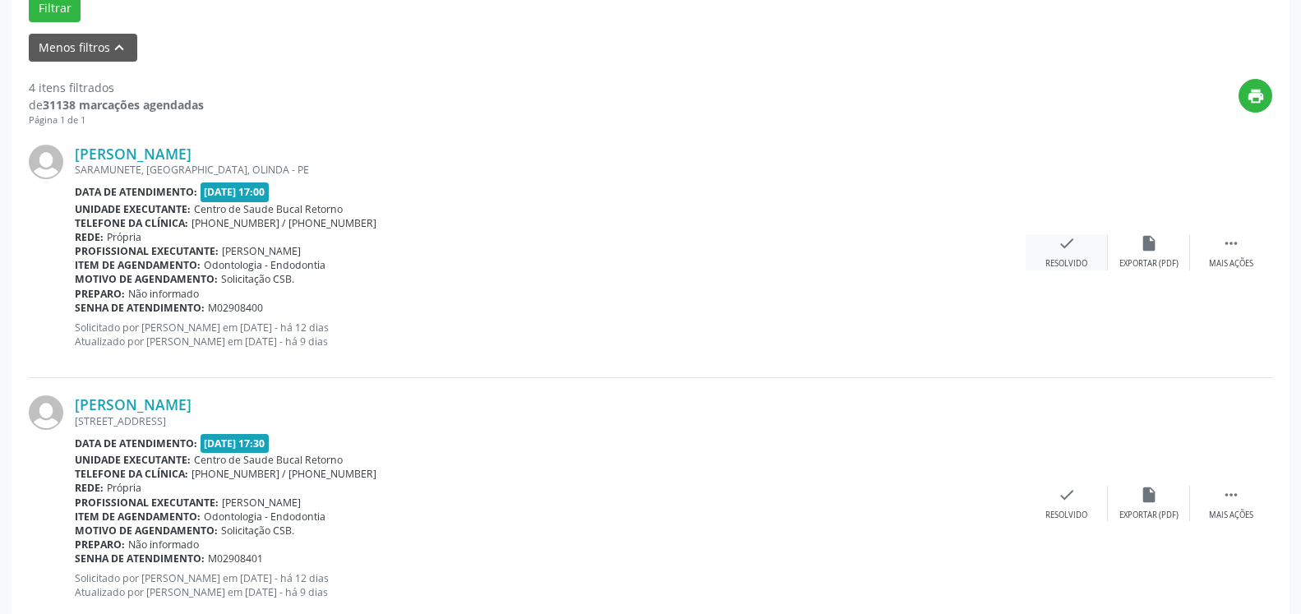
click at [1064, 242] on icon "check" at bounding box center [1067, 243] width 18 height 18
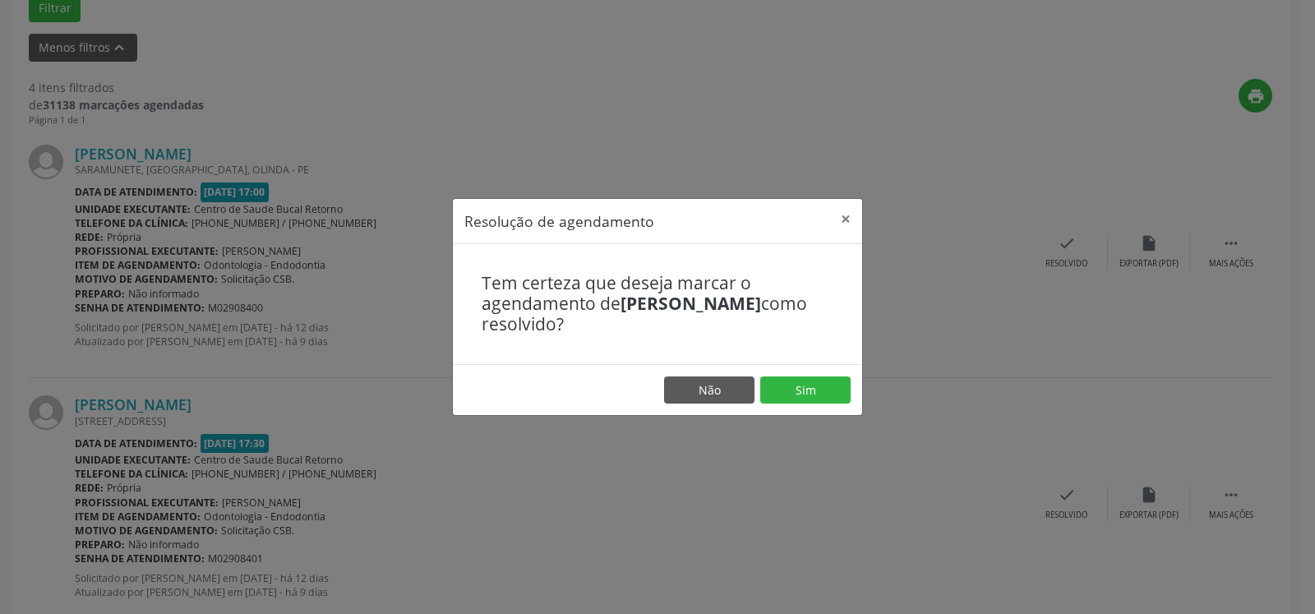
click at [821, 412] on footer "Não Sim" at bounding box center [657, 390] width 409 height 52
drag, startPoint x: 804, startPoint y: 399, endPoint x: 822, endPoint y: 394, distance: 18.7
click at [805, 399] on button "Sim" at bounding box center [805, 390] width 90 height 28
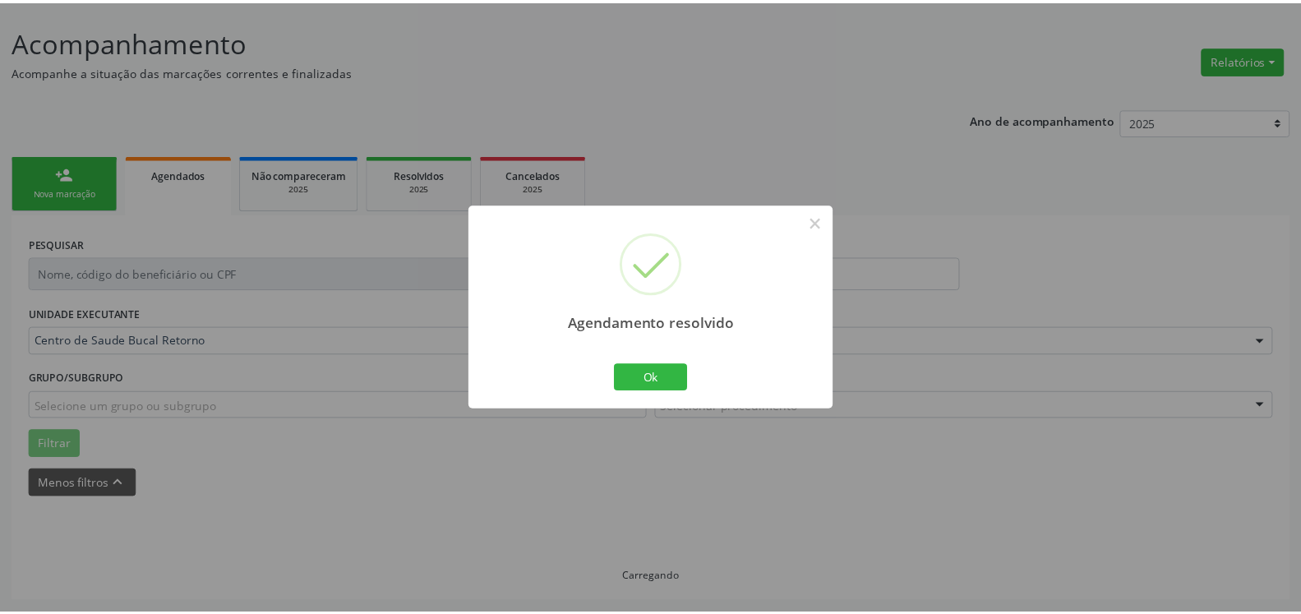
scroll to position [90, 0]
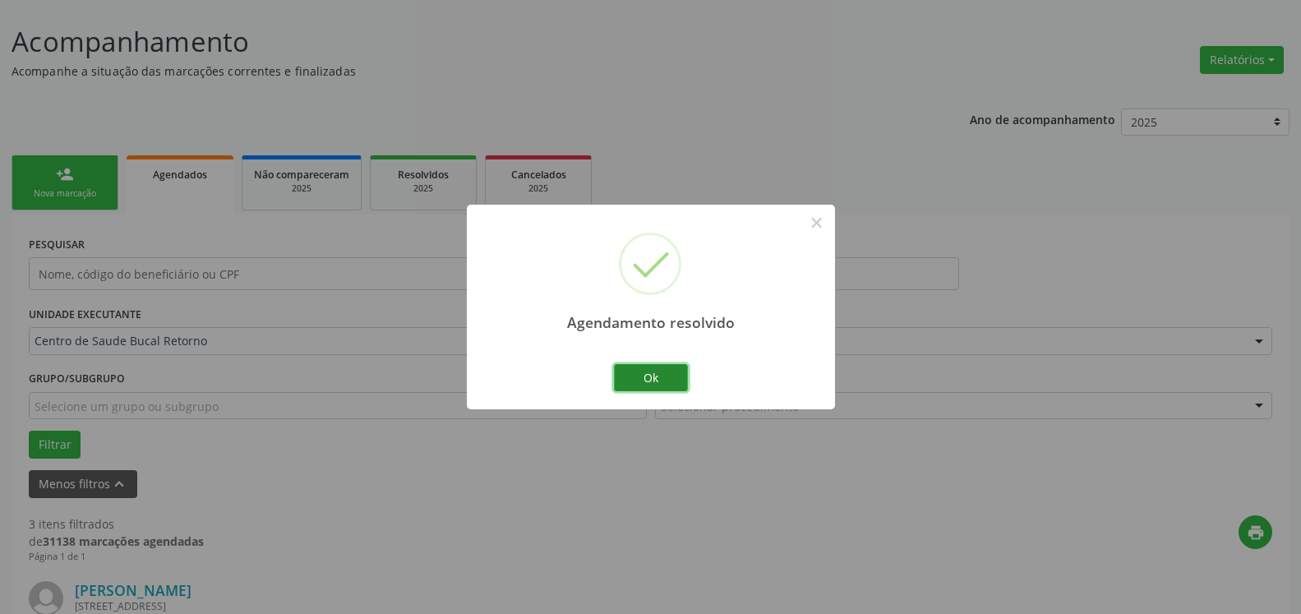
click at [639, 370] on button "Ok" at bounding box center [651, 378] width 74 height 28
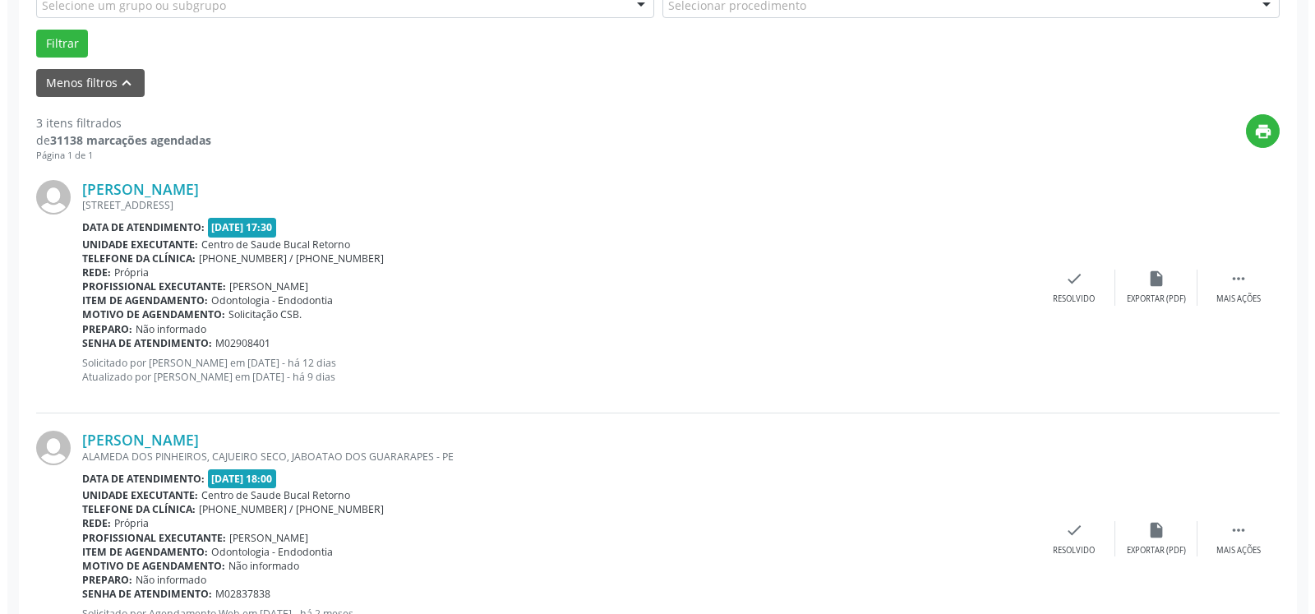
scroll to position [510, 0]
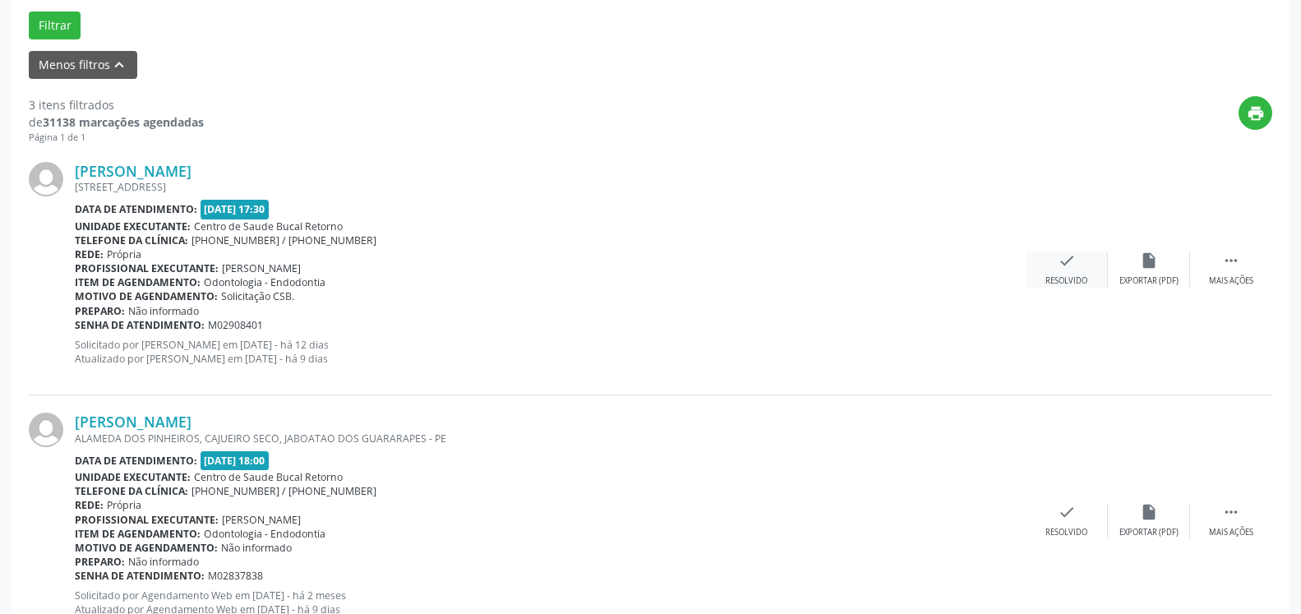
click at [1062, 270] on icon "check" at bounding box center [1067, 260] width 18 height 18
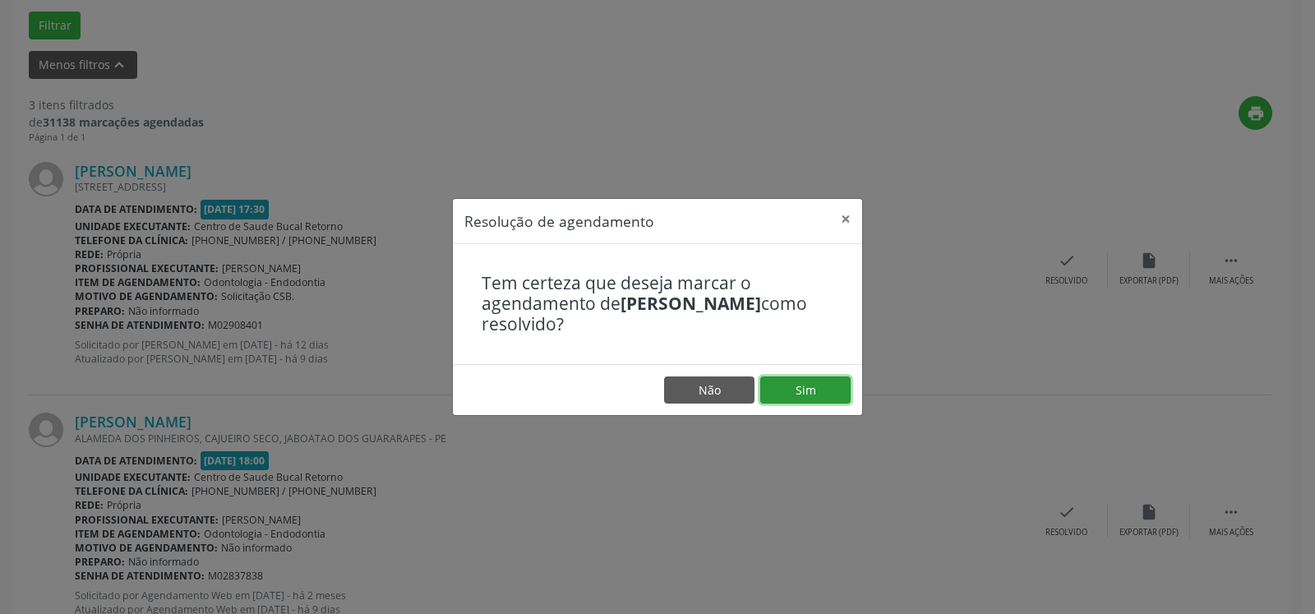
click at [791, 386] on button "Sim" at bounding box center [805, 390] width 90 height 28
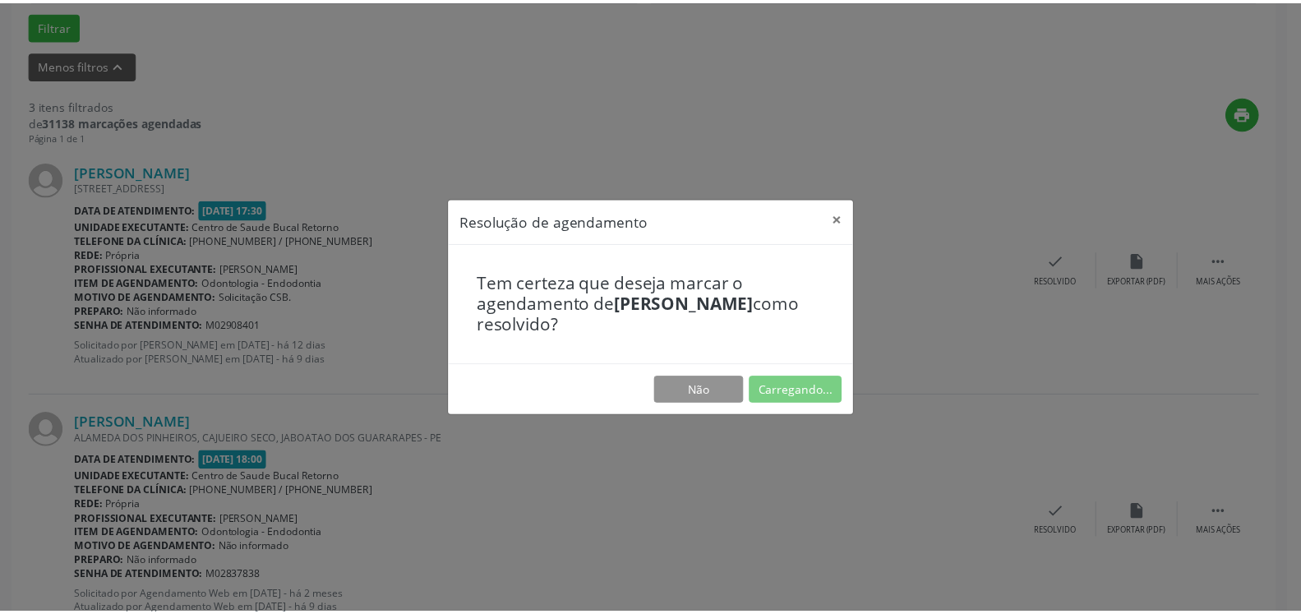
scroll to position [90, 0]
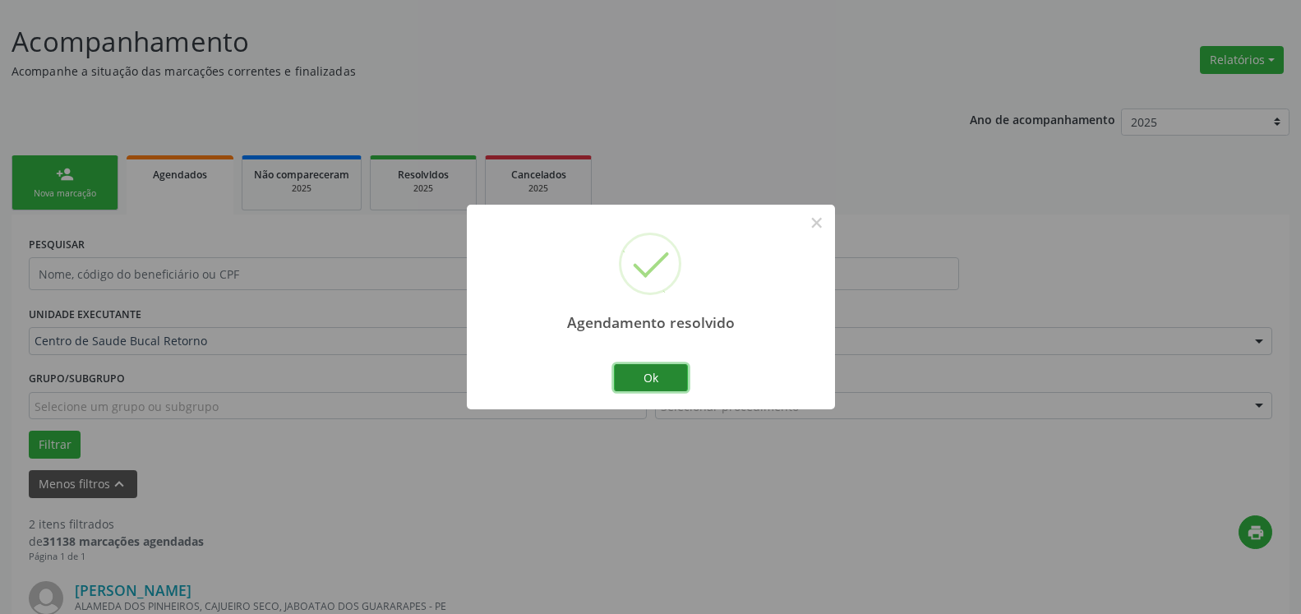
click at [634, 378] on button "Ok" at bounding box center [651, 378] width 74 height 28
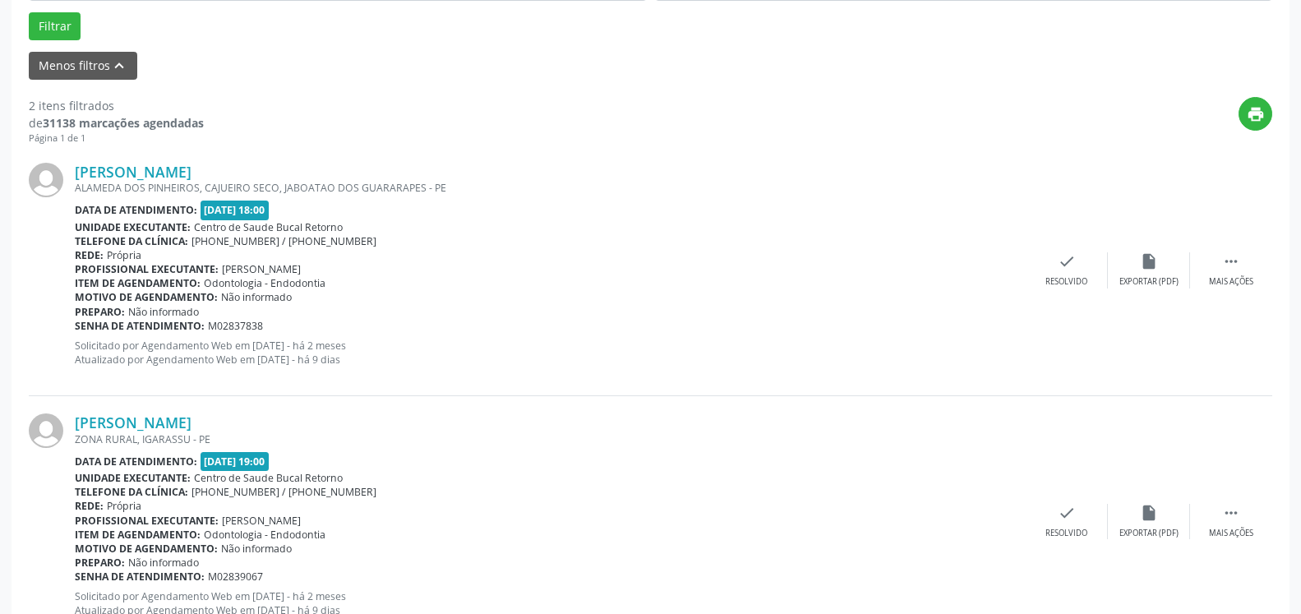
scroll to position [570, 0]
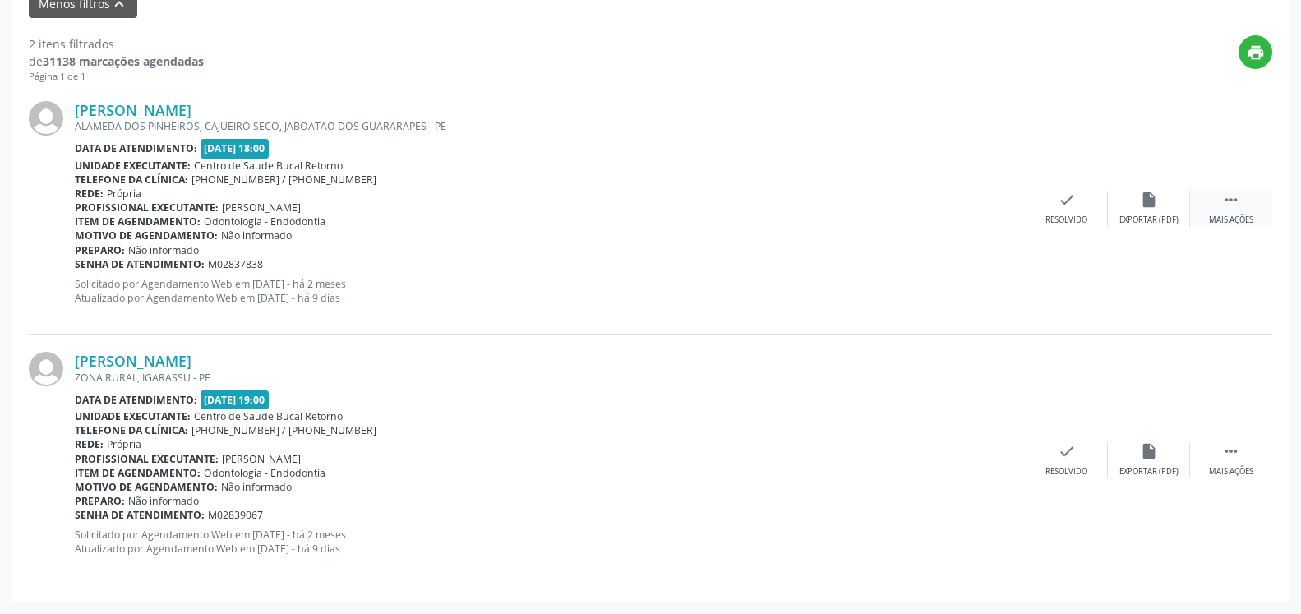
click at [1229, 203] on icon "" at bounding box center [1231, 200] width 18 height 18
click at [1160, 210] on div "alarm_off Não compareceu" at bounding box center [1149, 208] width 82 height 35
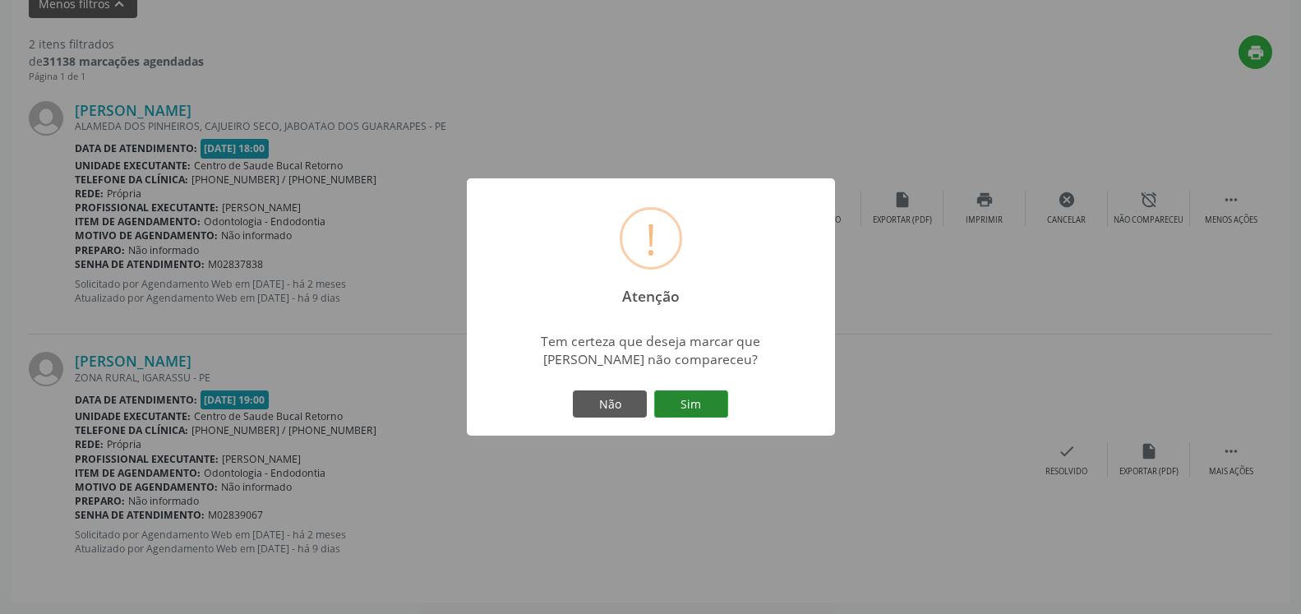
click at [707, 393] on button "Sim" at bounding box center [691, 404] width 74 height 28
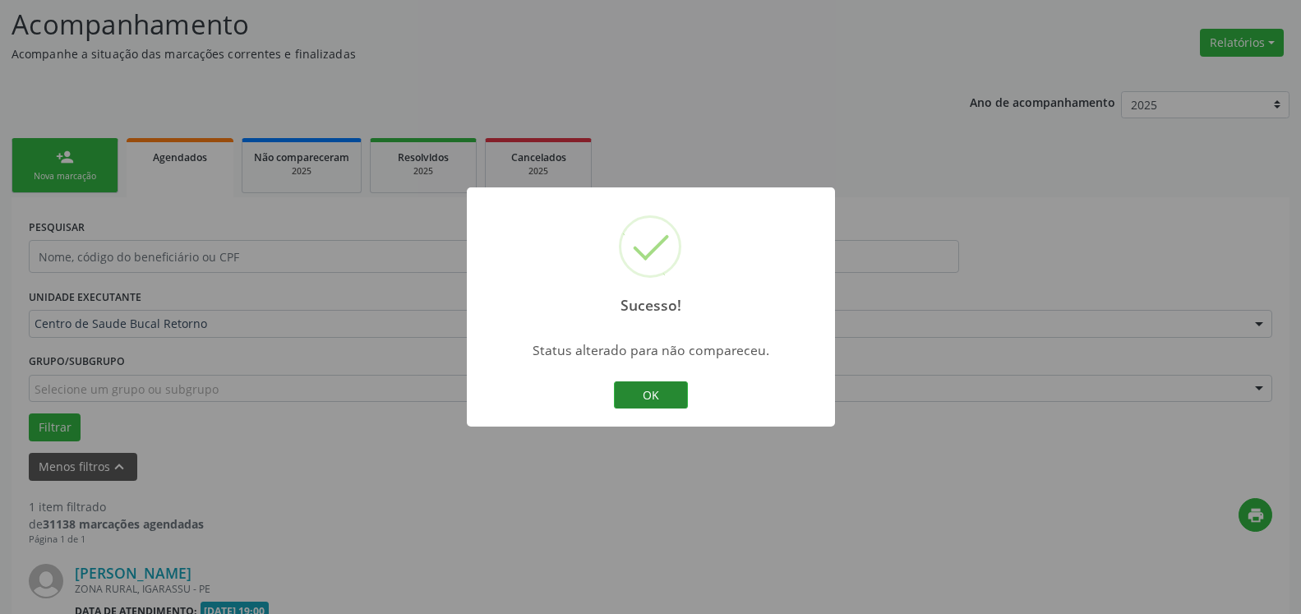
click at [643, 394] on button "OK" at bounding box center [651, 395] width 74 height 28
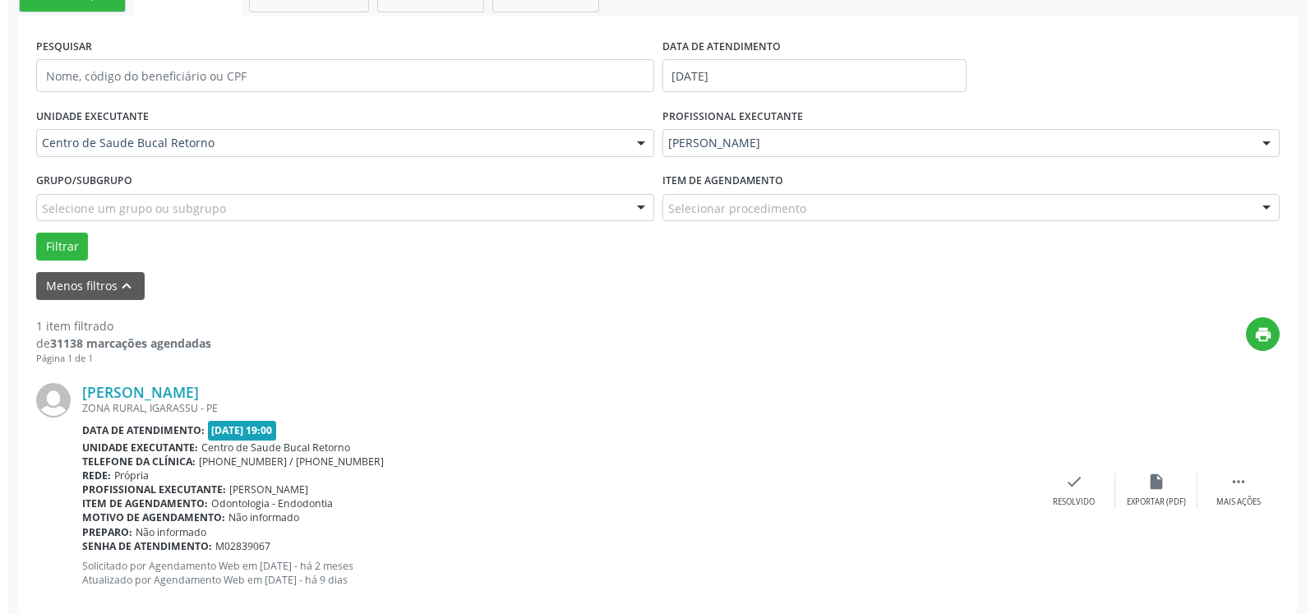
scroll to position [319, 0]
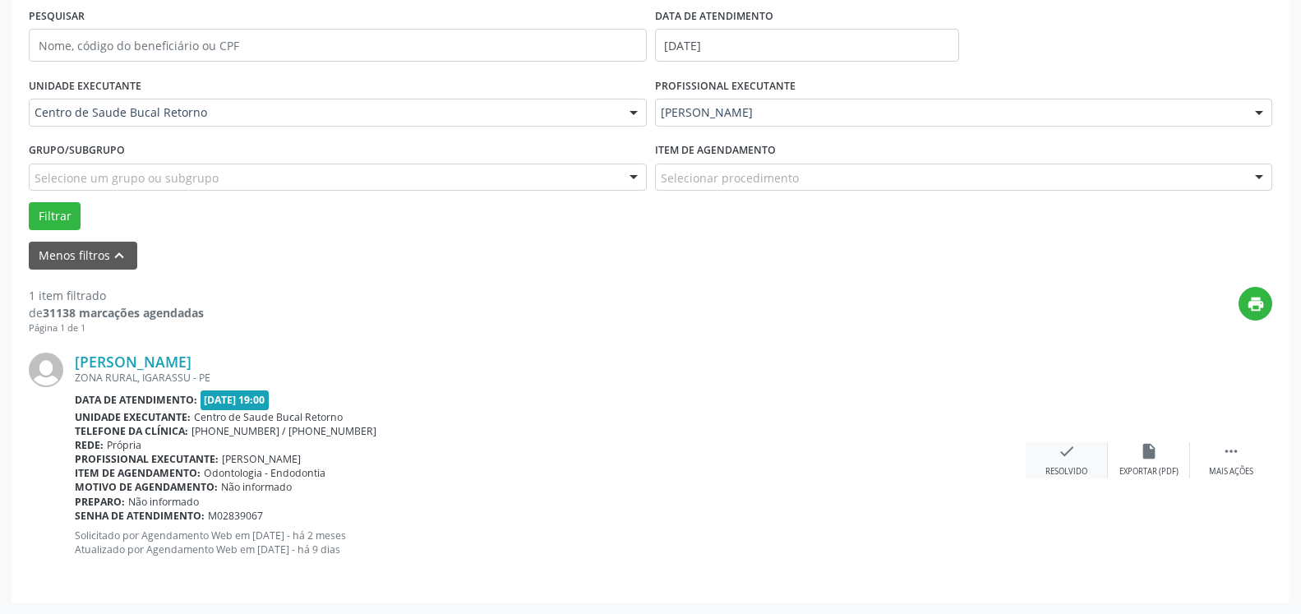
click at [1082, 458] on div "check Resolvido" at bounding box center [1067, 459] width 82 height 35
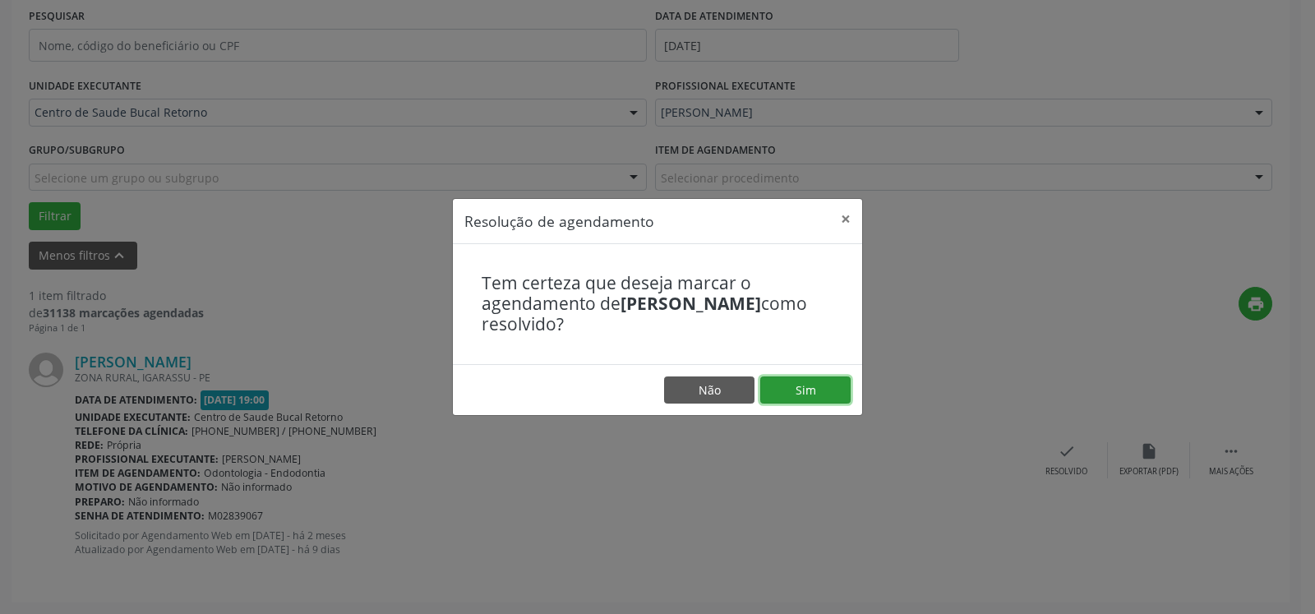
click at [827, 398] on button "Sim" at bounding box center [805, 390] width 90 height 28
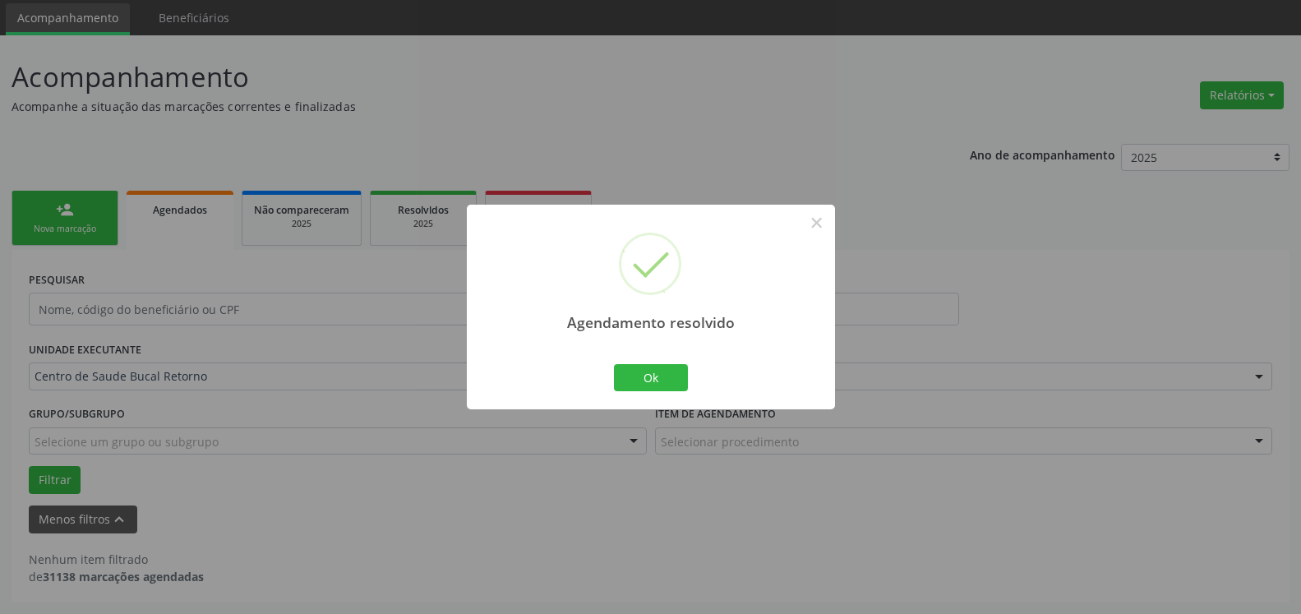
scroll to position [55, 0]
click at [670, 384] on button "Ok" at bounding box center [651, 378] width 74 height 28
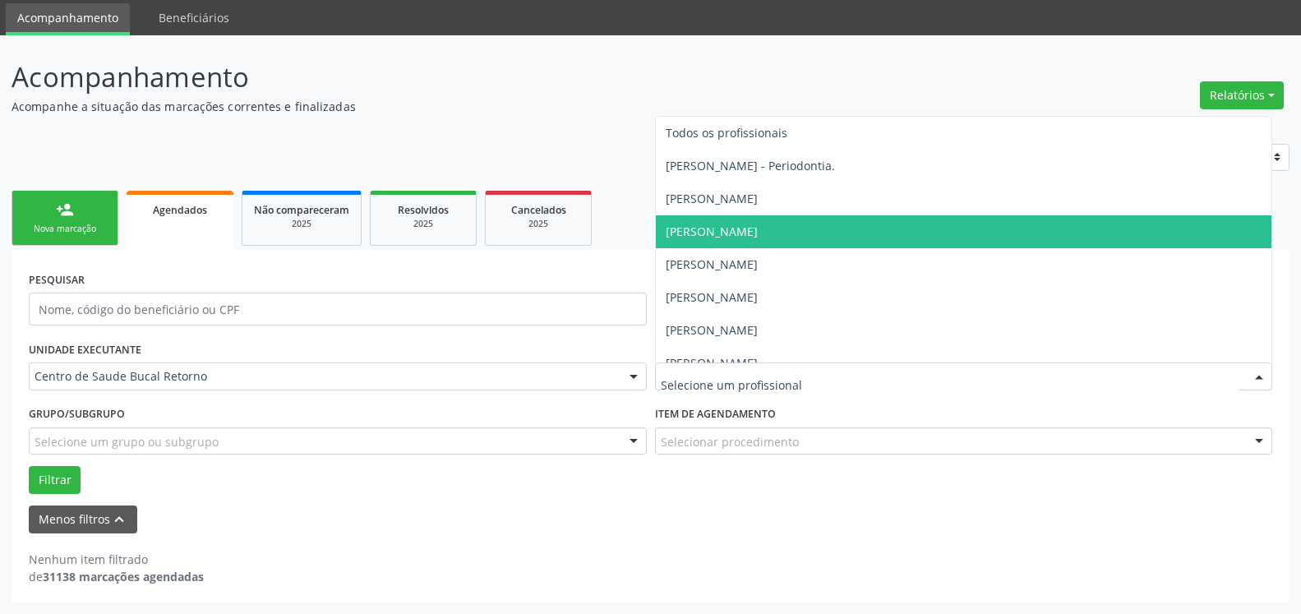
click at [855, 367] on div at bounding box center [964, 376] width 618 height 28
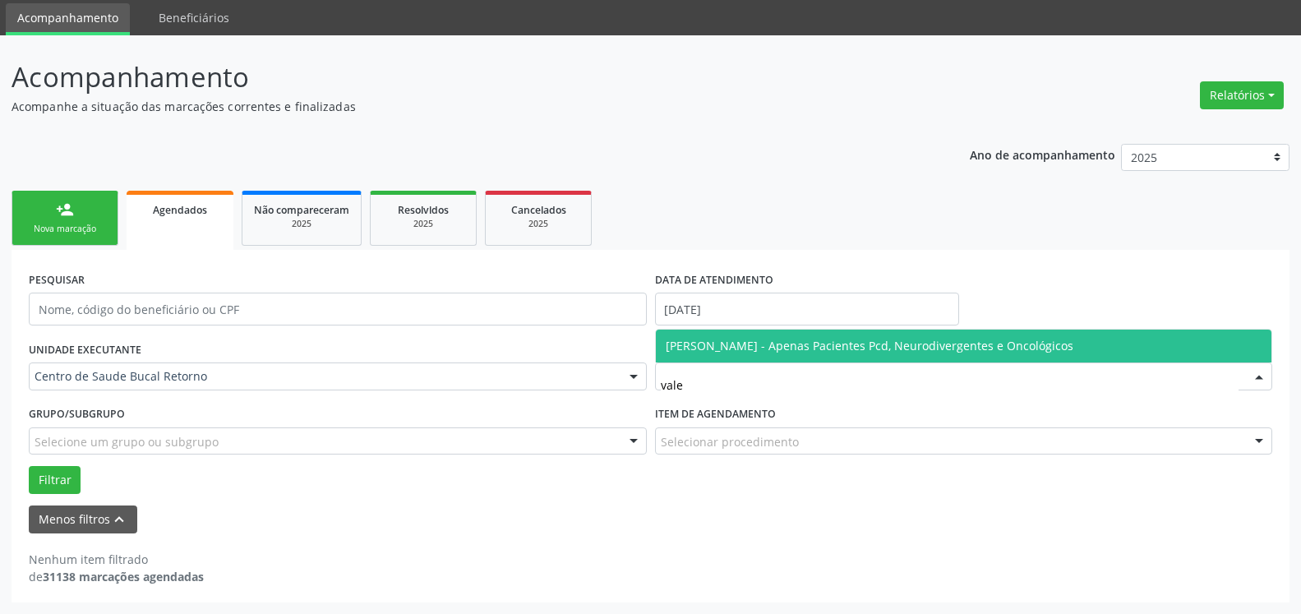
click at [883, 341] on span "[PERSON_NAME] - Apenas Pacientes Pcd, Neurodivergentes e Oncológicos" at bounding box center [870, 346] width 408 height 16
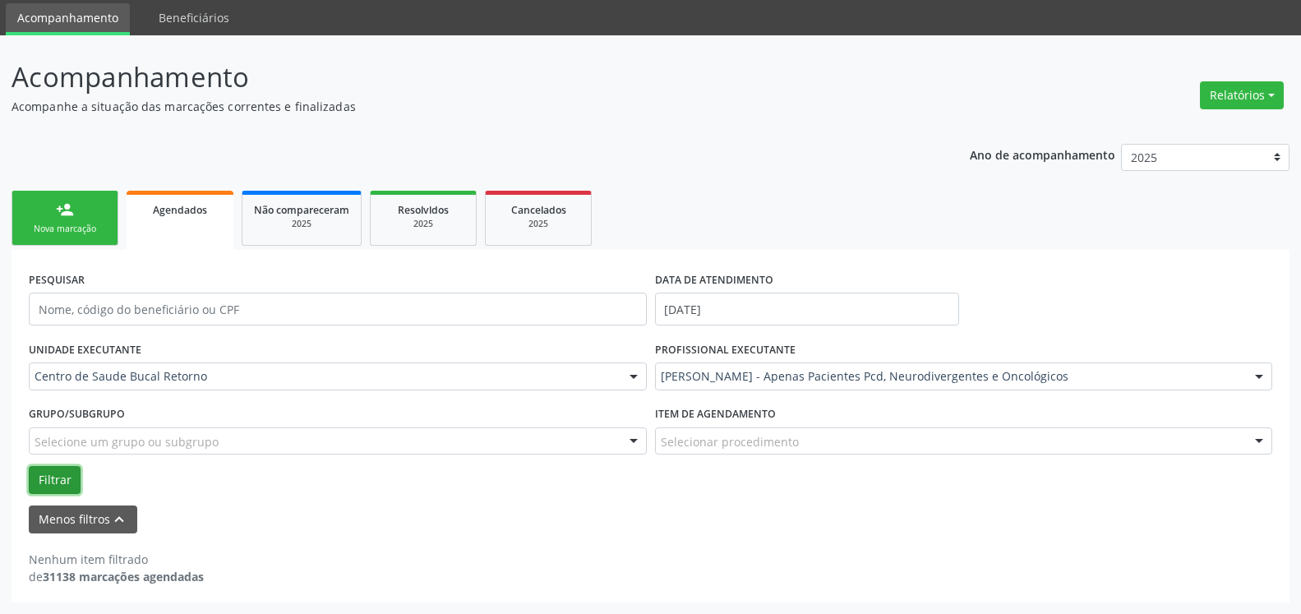
click at [48, 481] on button "Filtrar" at bounding box center [55, 480] width 52 height 28
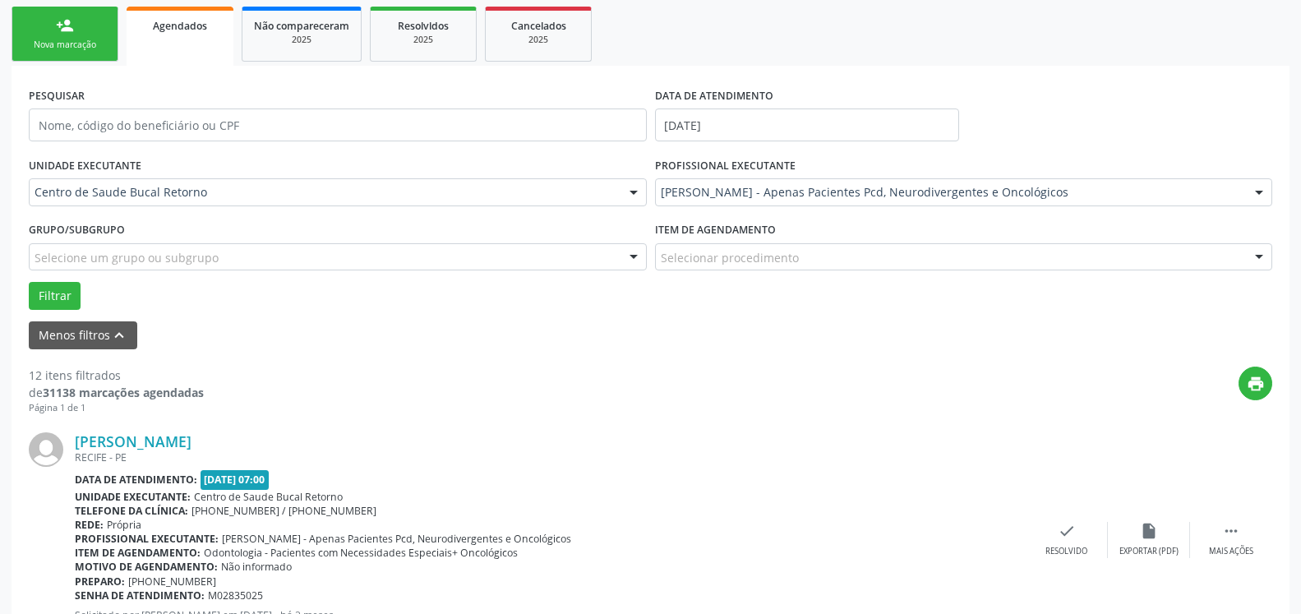
scroll to position [390, 0]
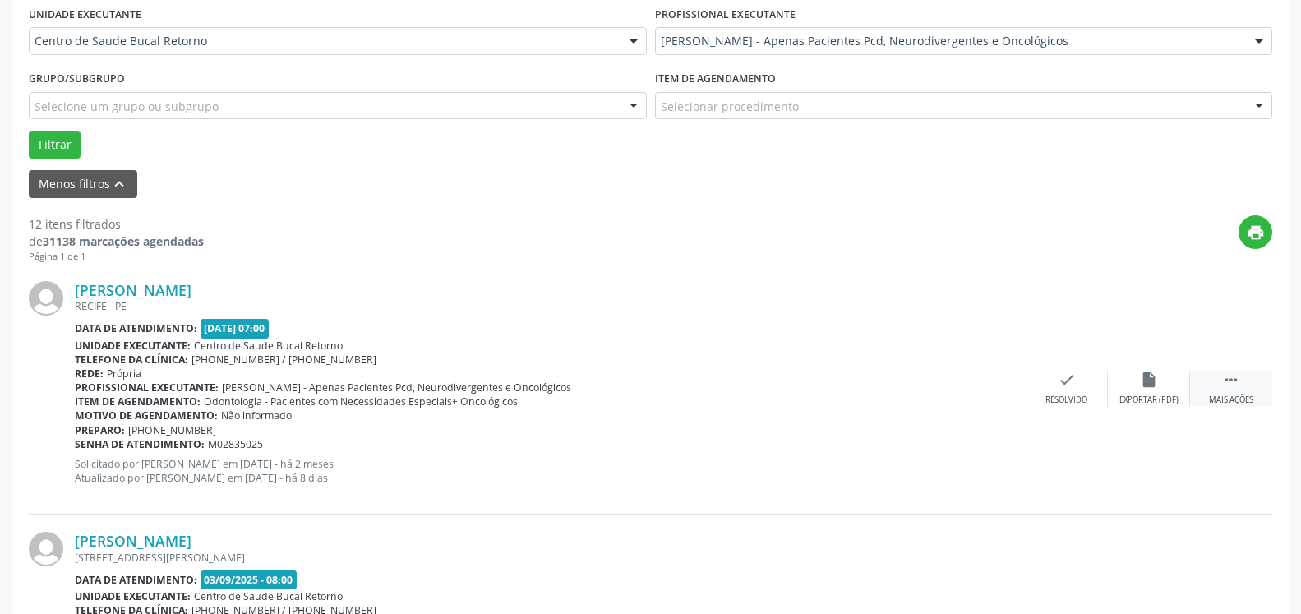
click at [1233, 382] on icon "" at bounding box center [1231, 380] width 18 height 18
click at [1140, 389] on icon "alarm_off" at bounding box center [1149, 380] width 18 height 18
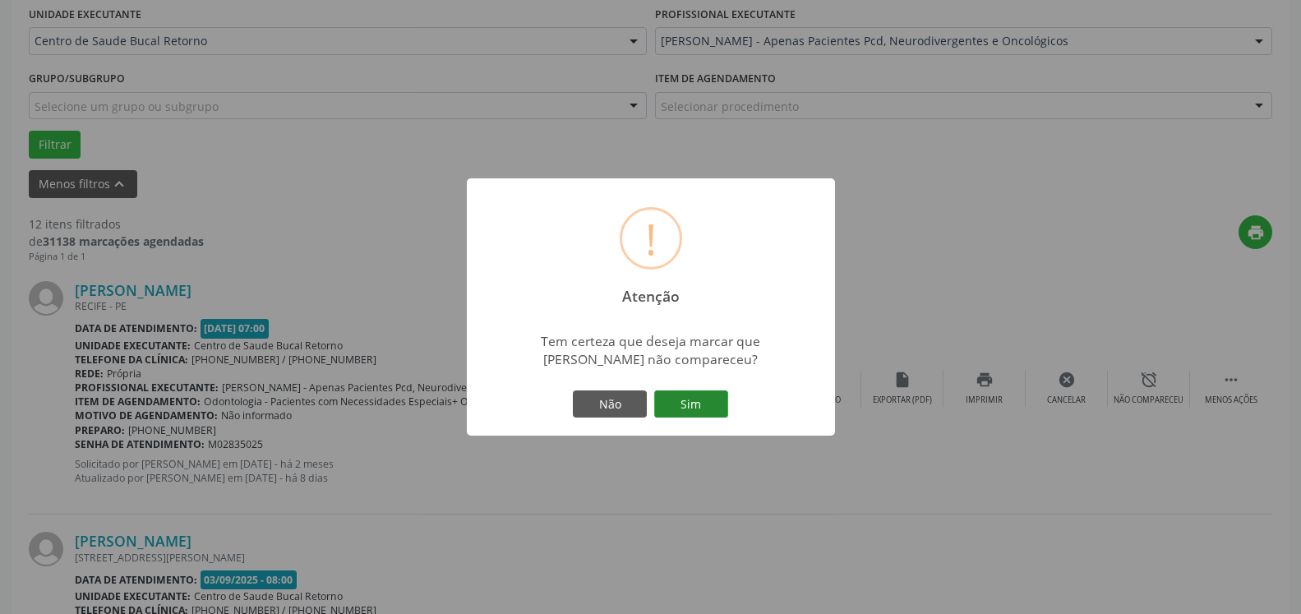
click at [688, 406] on button "Sim" at bounding box center [691, 404] width 74 height 28
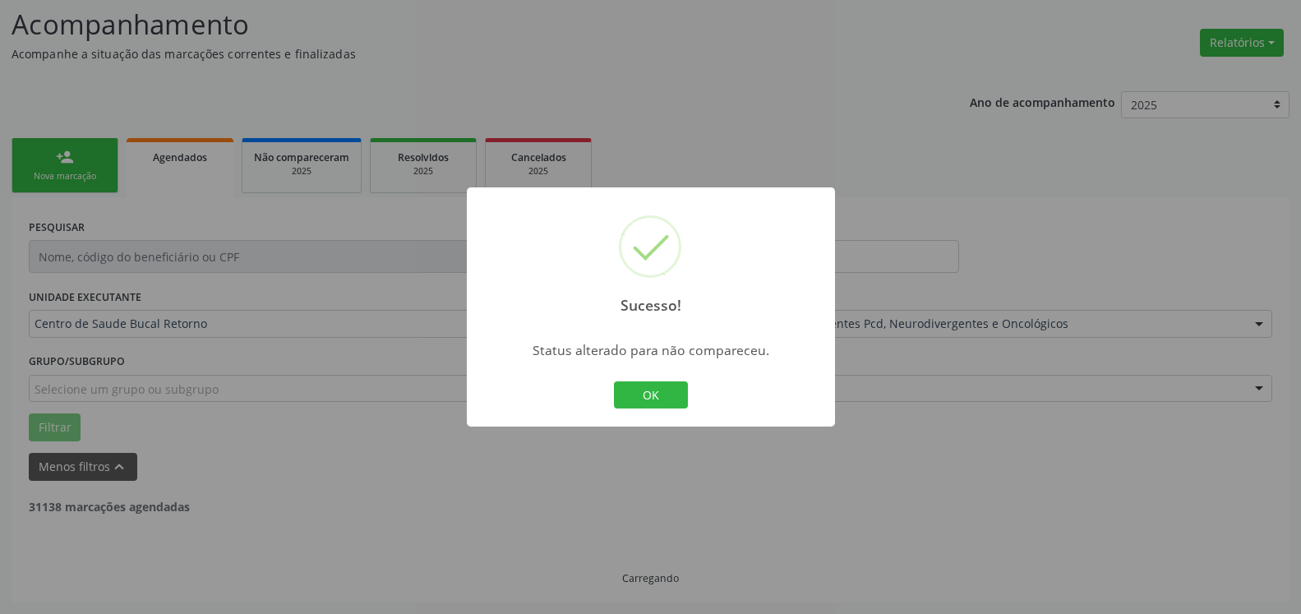
scroll to position [108, 0]
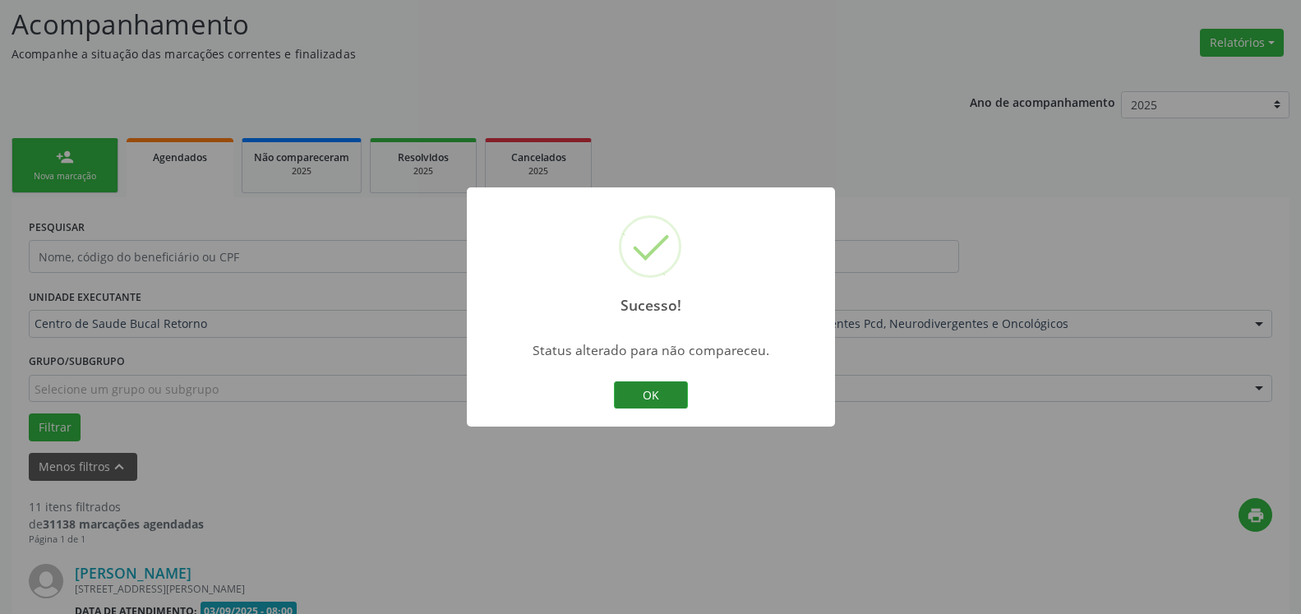
click at [634, 394] on button "OK" at bounding box center [651, 395] width 74 height 28
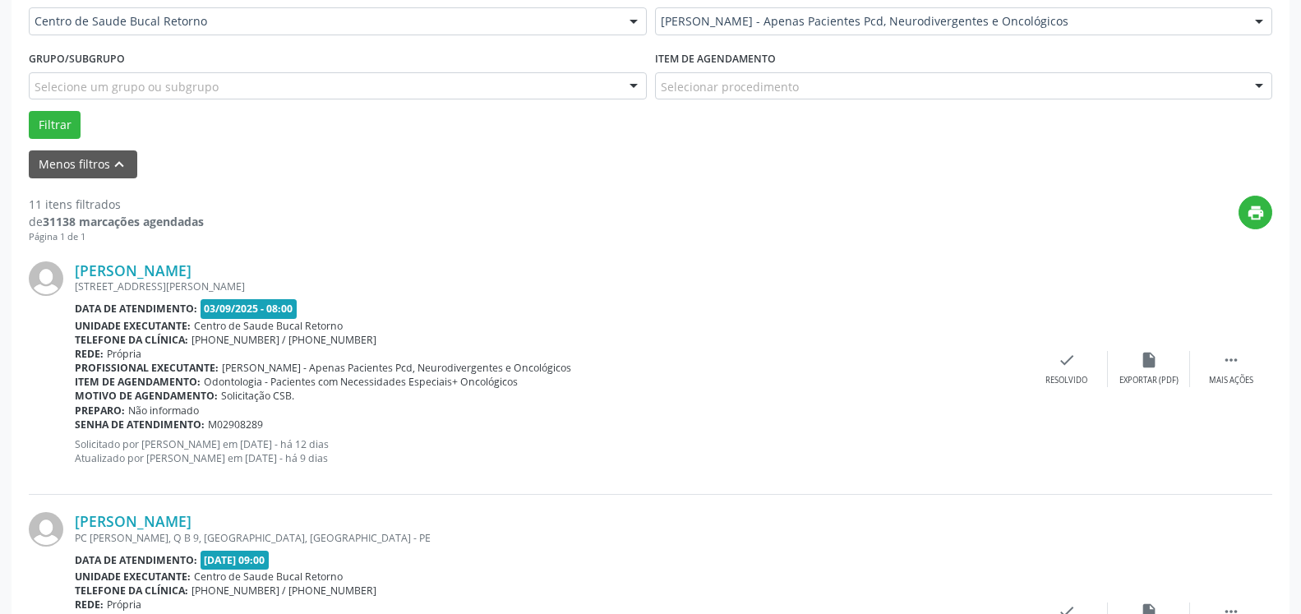
scroll to position [443, 0]
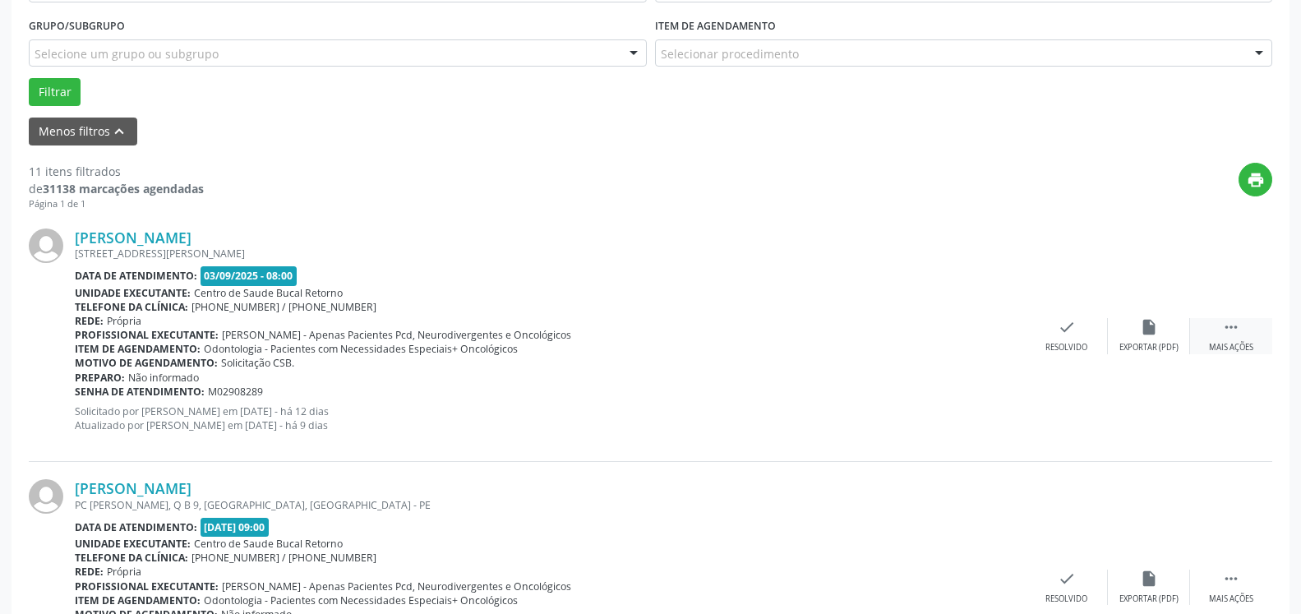
click at [1238, 332] on icon "" at bounding box center [1231, 327] width 18 height 18
click at [1160, 331] on div "alarm_off Não compareceu" at bounding box center [1149, 335] width 82 height 35
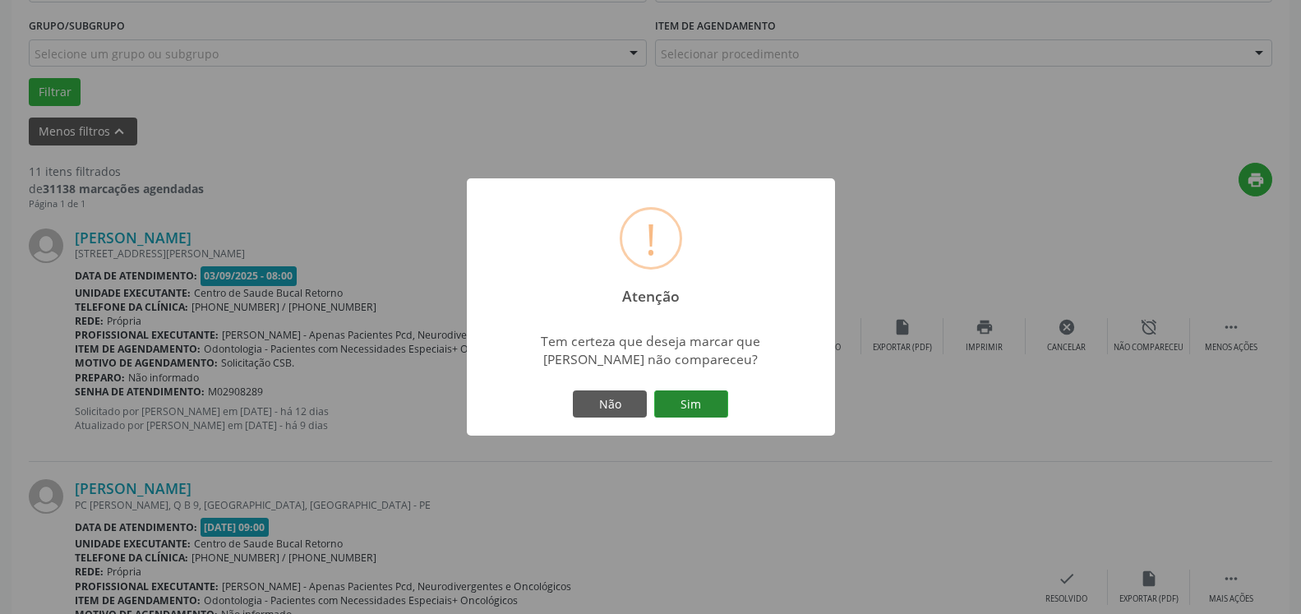
click at [701, 398] on button "Sim" at bounding box center [691, 404] width 74 height 28
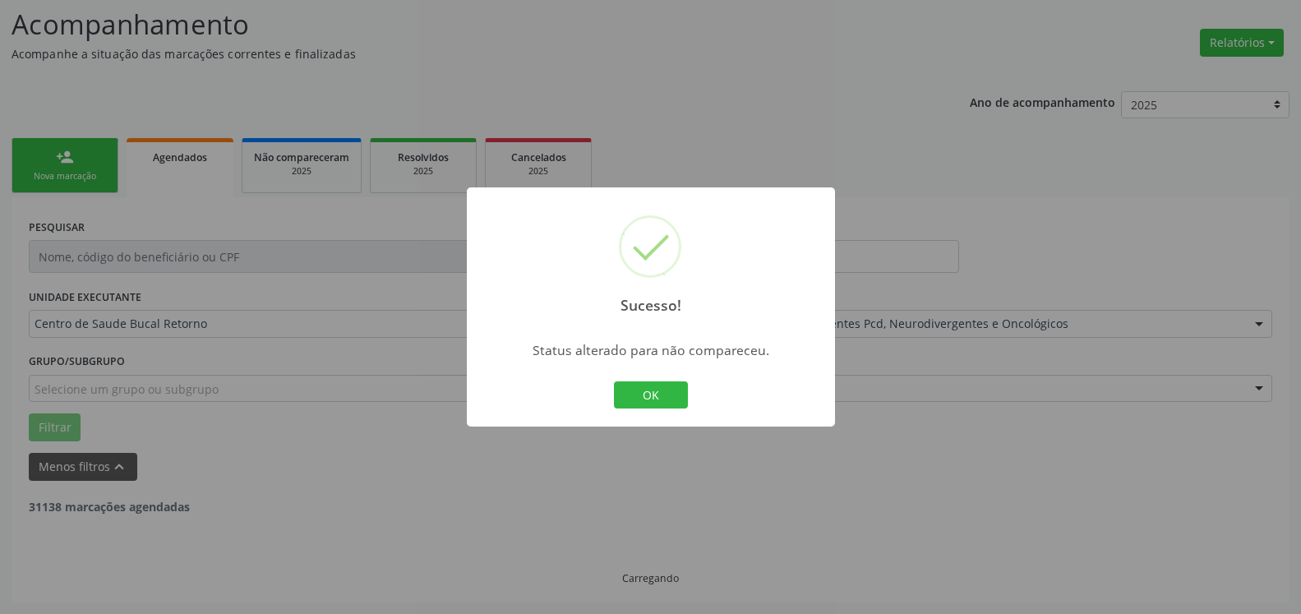
scroll to position [108, 0]
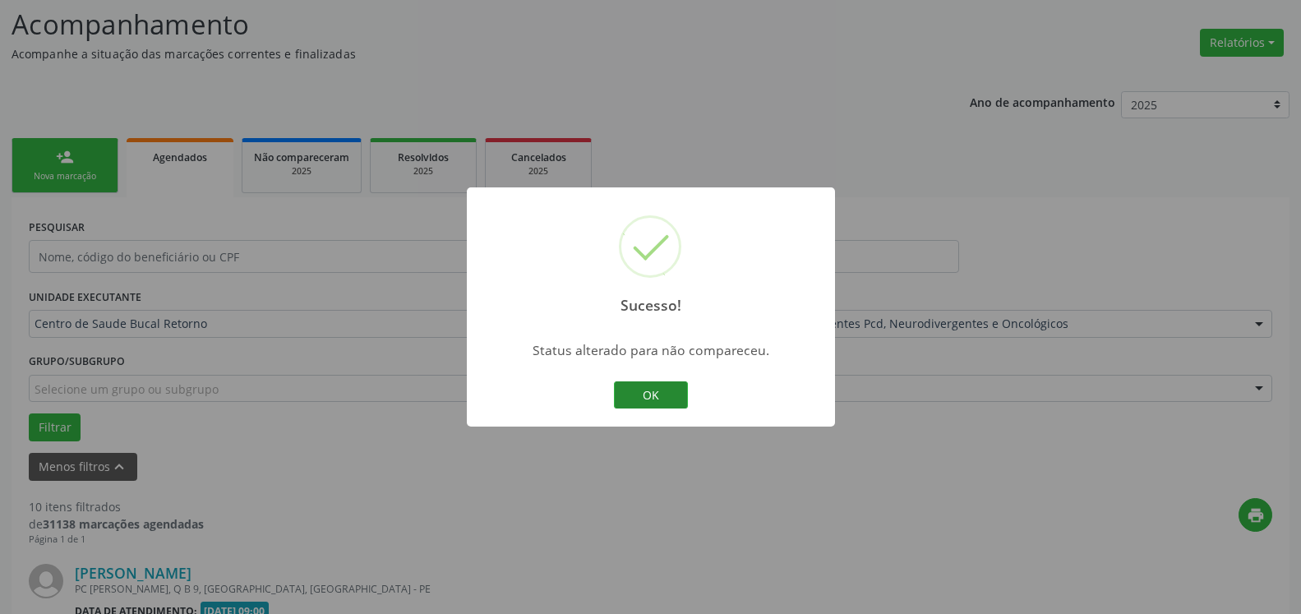
click at [655, 391] on button "OK" at bounding box center [651, 395] width 74 height 28
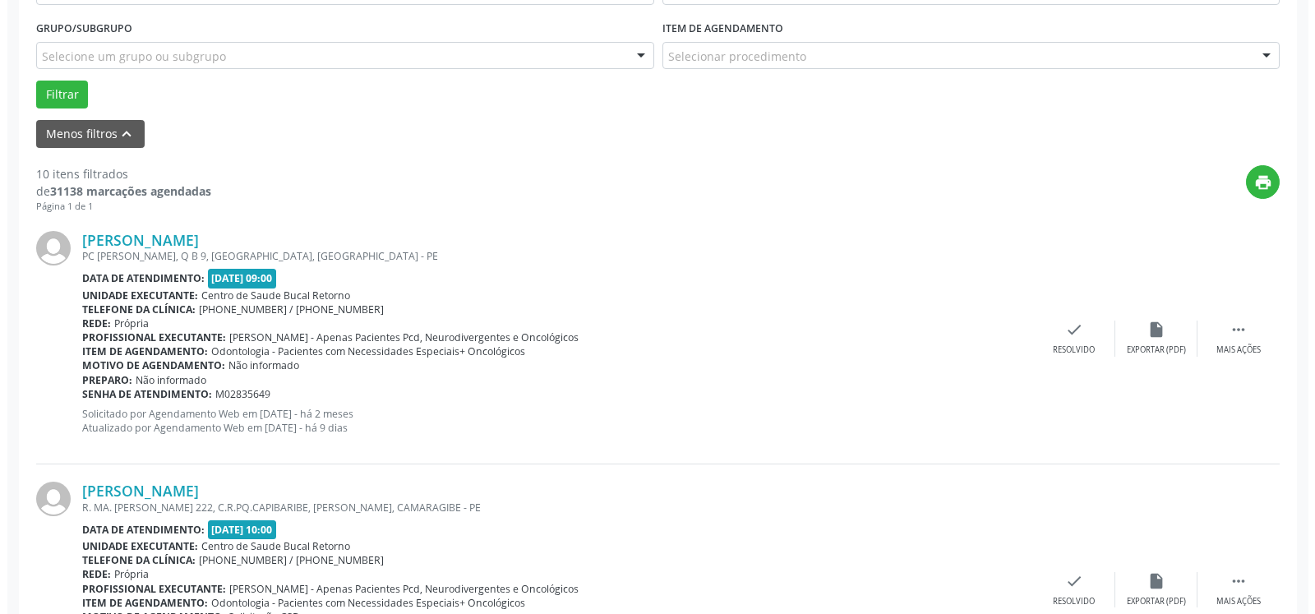
scroll to position [443, 0]
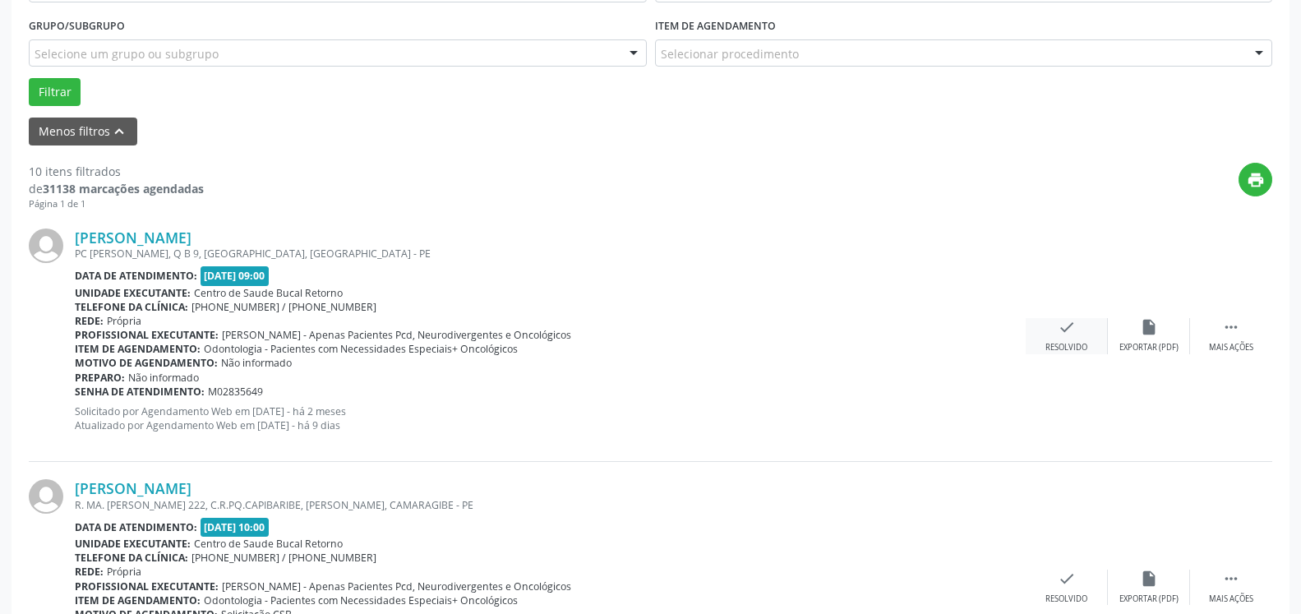
click at [1072, 336] on icon "check" at bounding box center [1067, 327] width 18 height 18
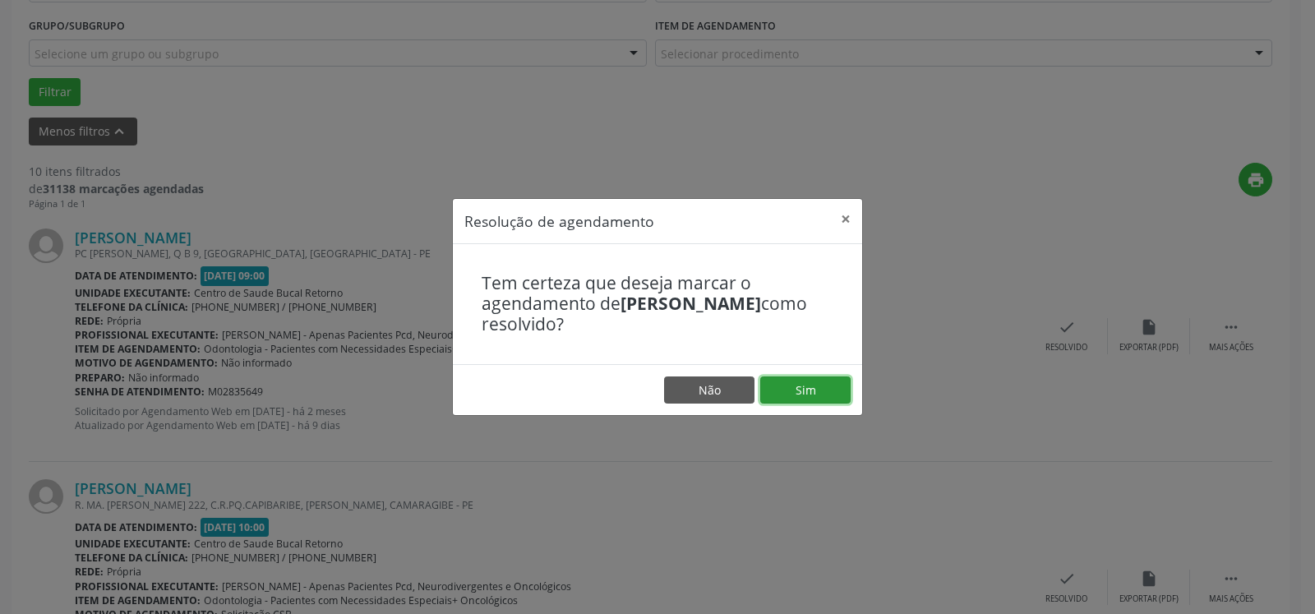
click at [828, 391] on button "Sim" at bounding box center [805, 390] width 90 height 28
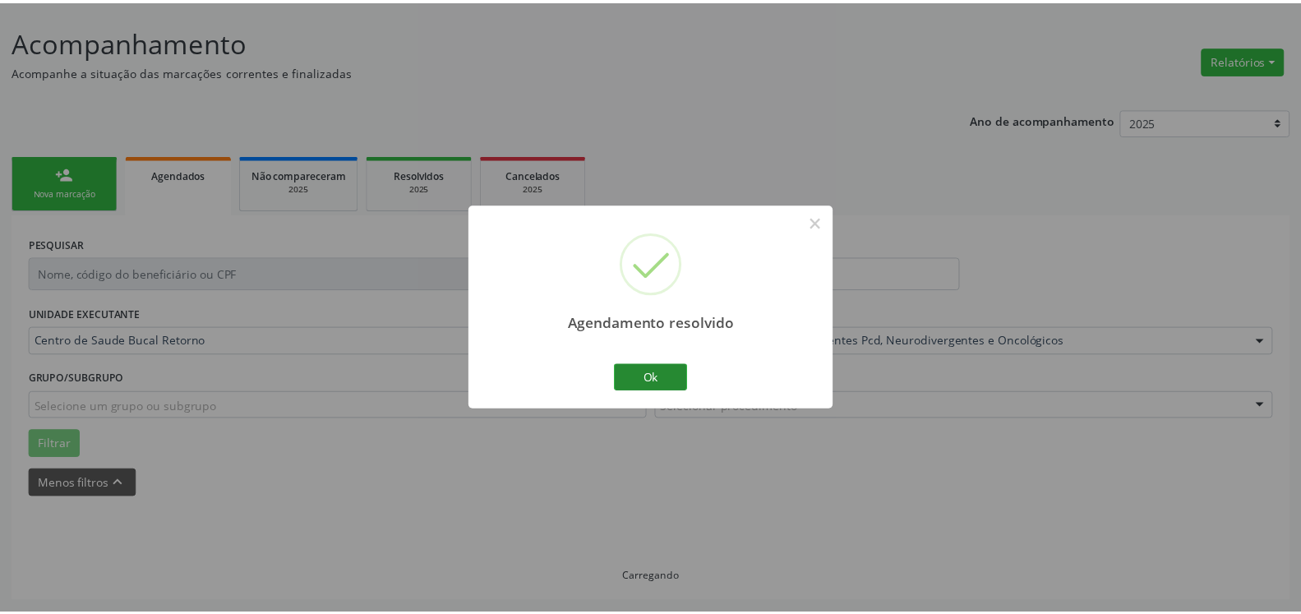
scroll to position [90, 0]
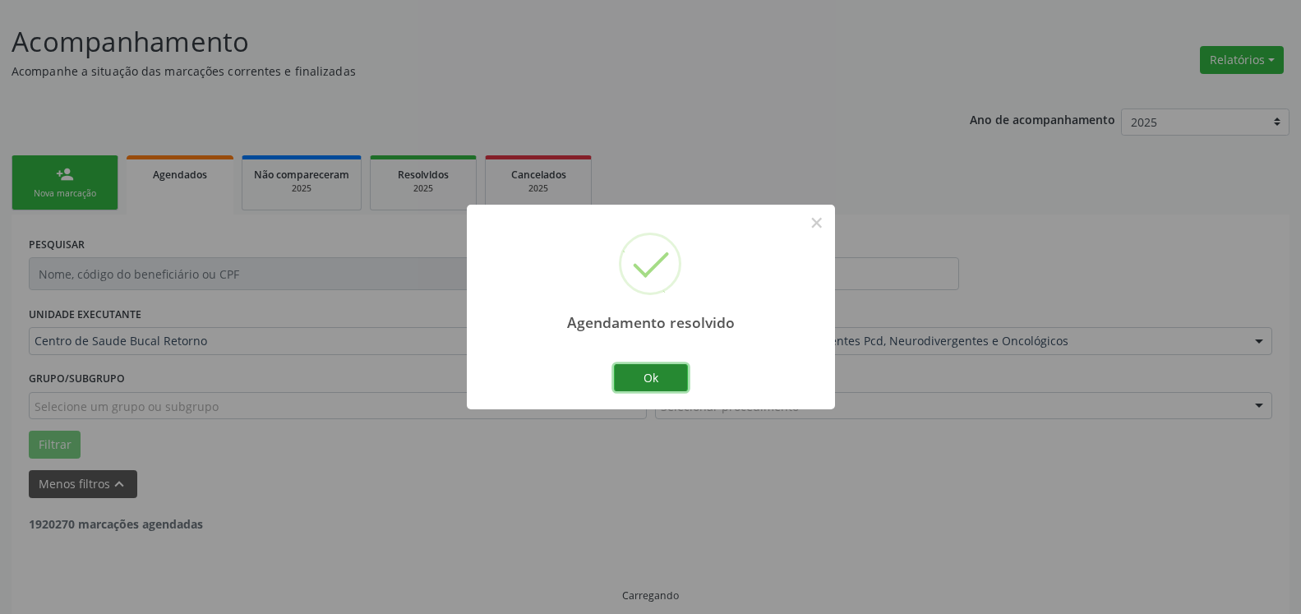
click at [657, 373] on button "Ok" at bounding box center [651, 378] width 74 height 28
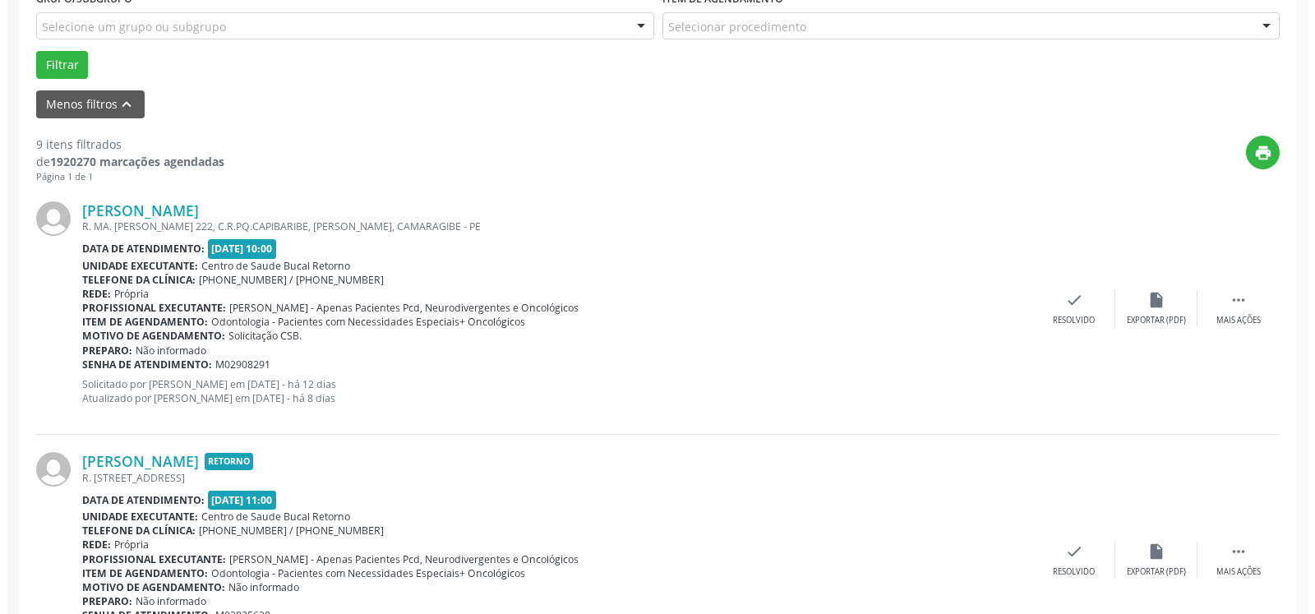
scroll to position [510, 0]
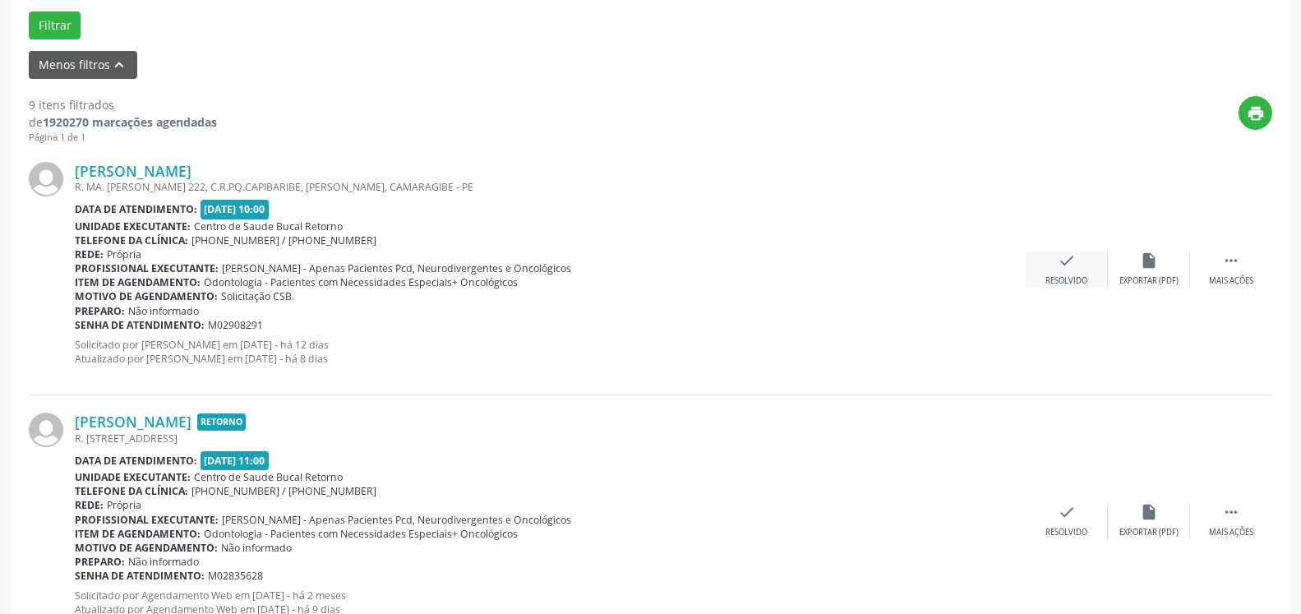
click at [1067, 265] on icon "check" at bounding box center [1067, 260] width 18 height 18
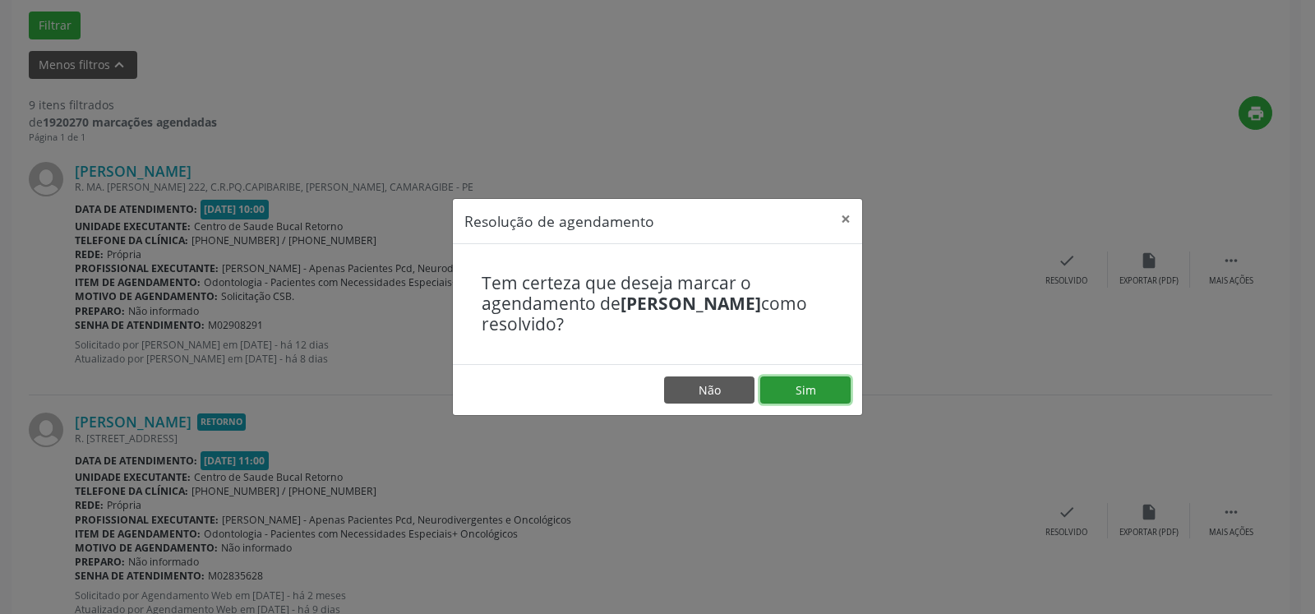
click at [782, 393] on button "Sim" at bounding box center [805, 390] width 90 height 28
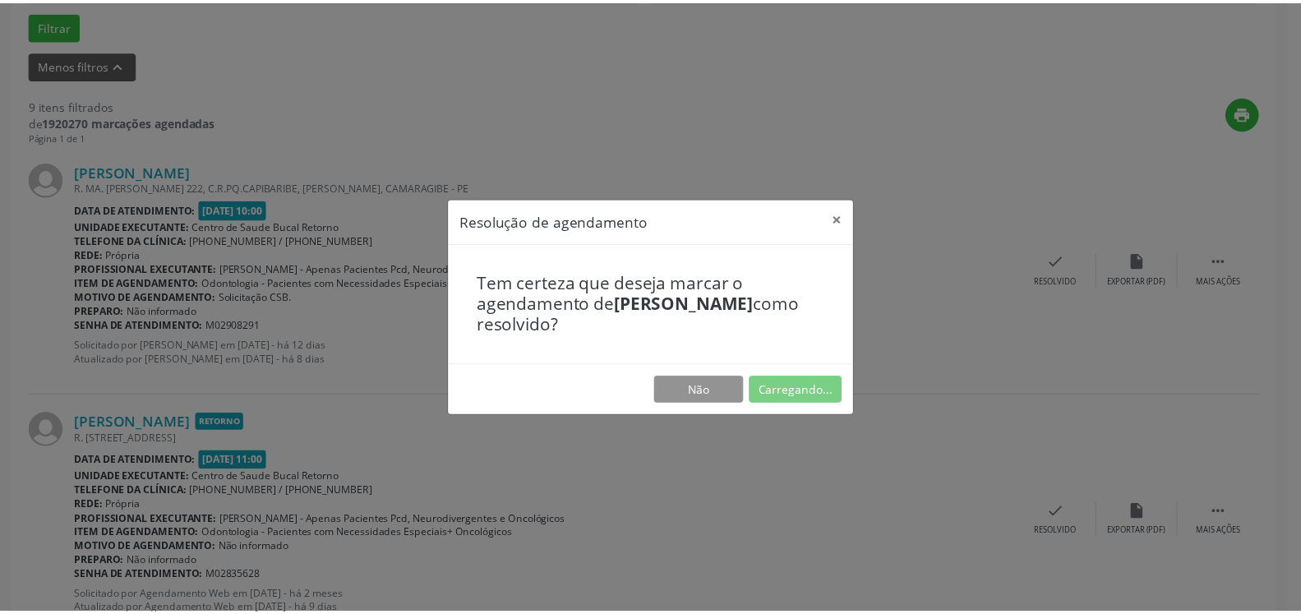
scroll to position [90, 0]
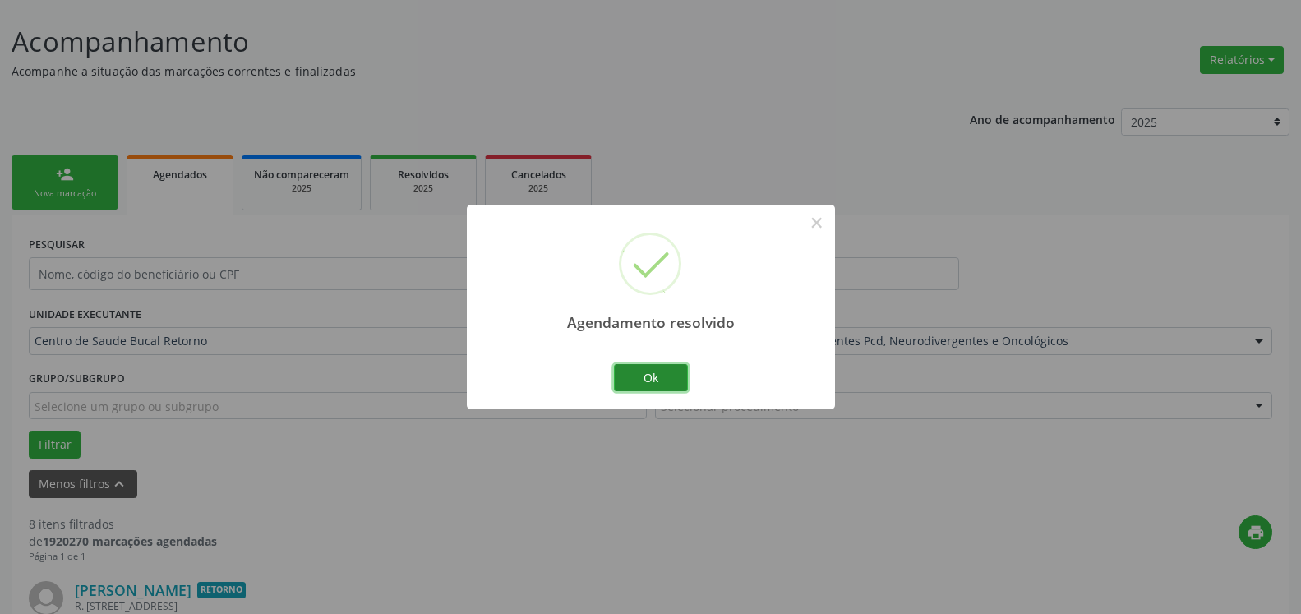
click at [652, 376] on button "Ok" at bounding box center [651, 378] width 74 height 28
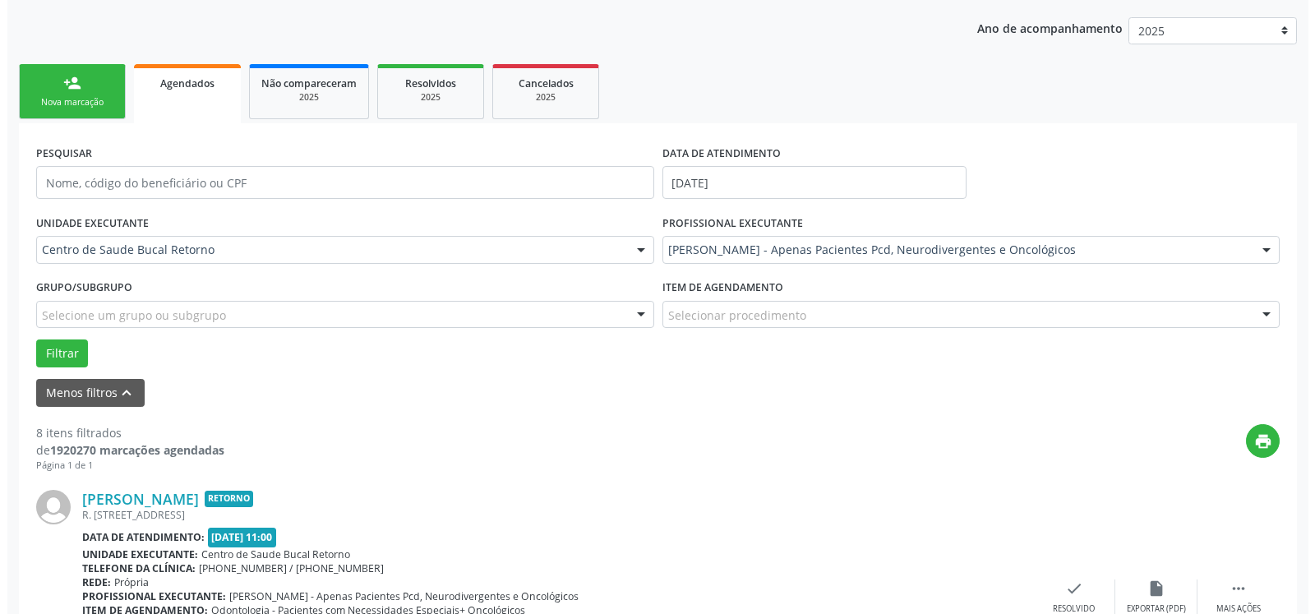
scroll to position [593, 0]
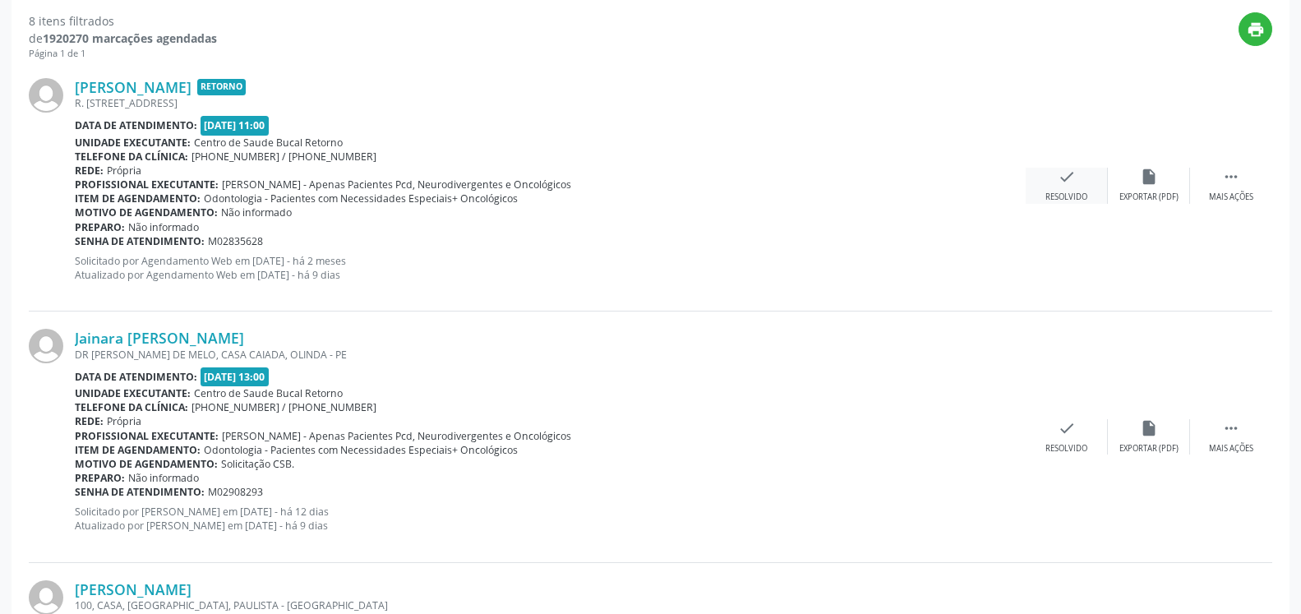
click at [1071, 181] on icon "check" at bounding box center [1067, 177] width 18 height 18
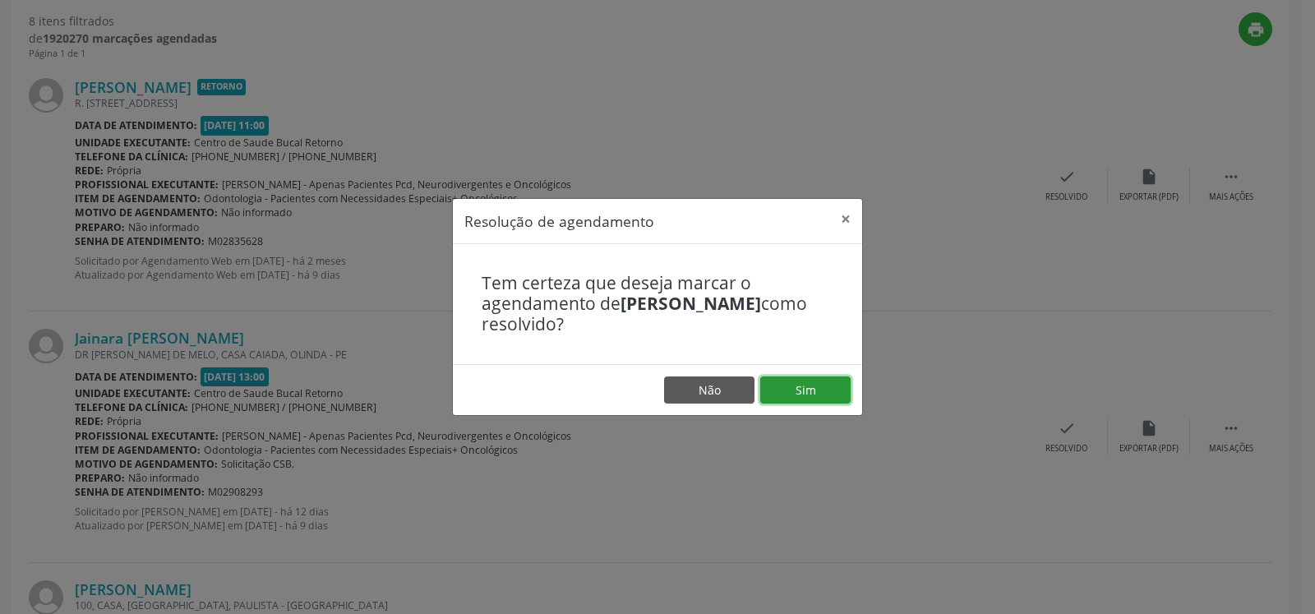
click at [804, 385] on button "Sim" at bounding box center [805, 390] width 90 height 28
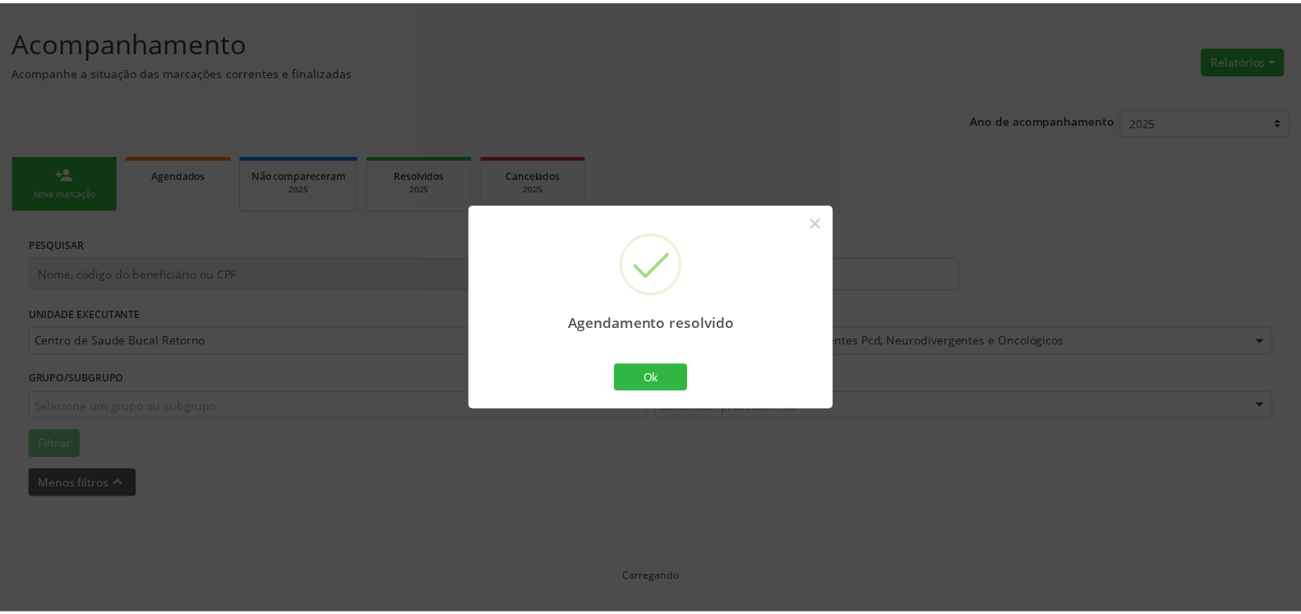
scroll to position [90, 0]
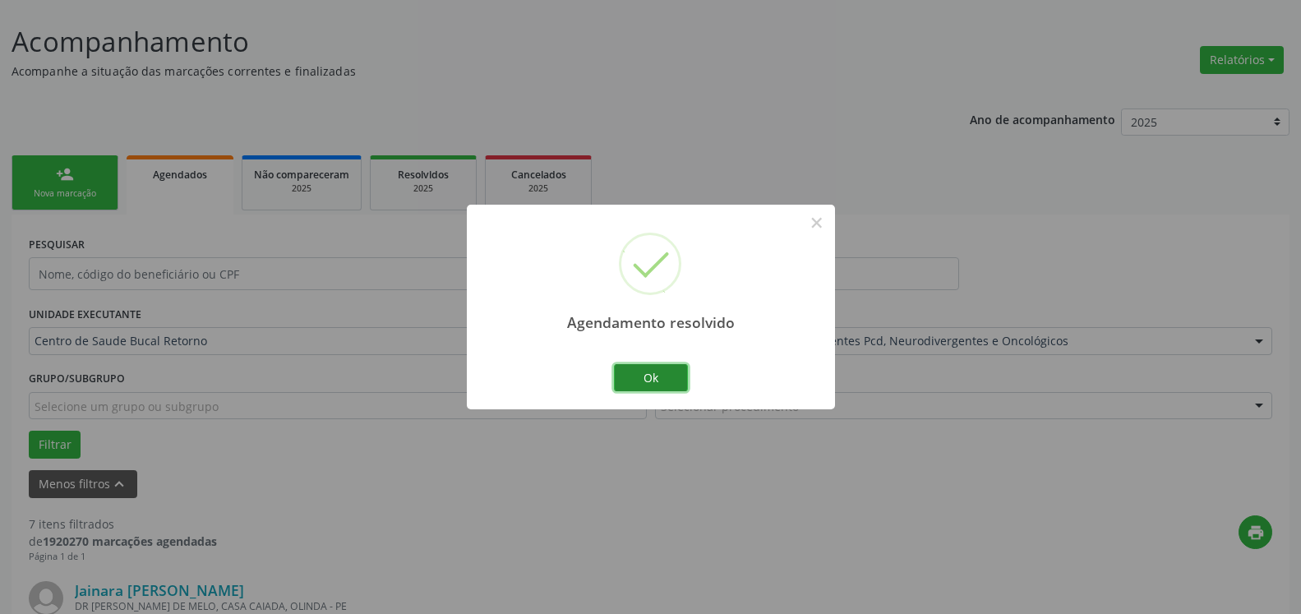
click at [650, 367] on button "Ok" at bounding box center [651, 378] width 74 height 28
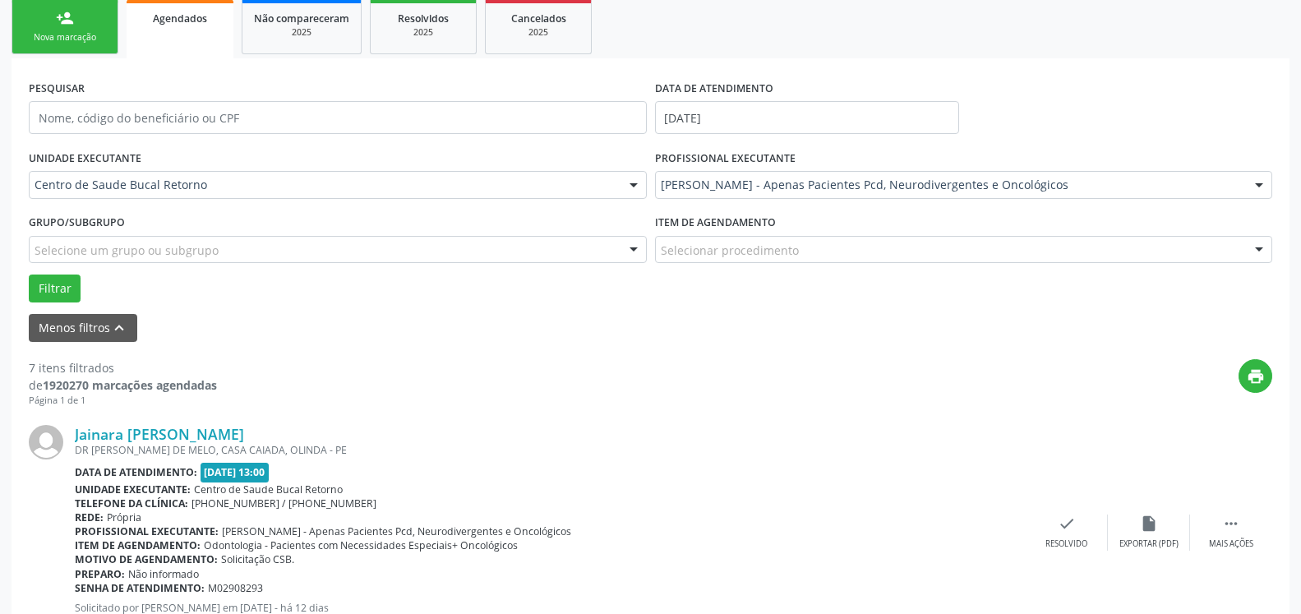
scroll to position [258, 0]
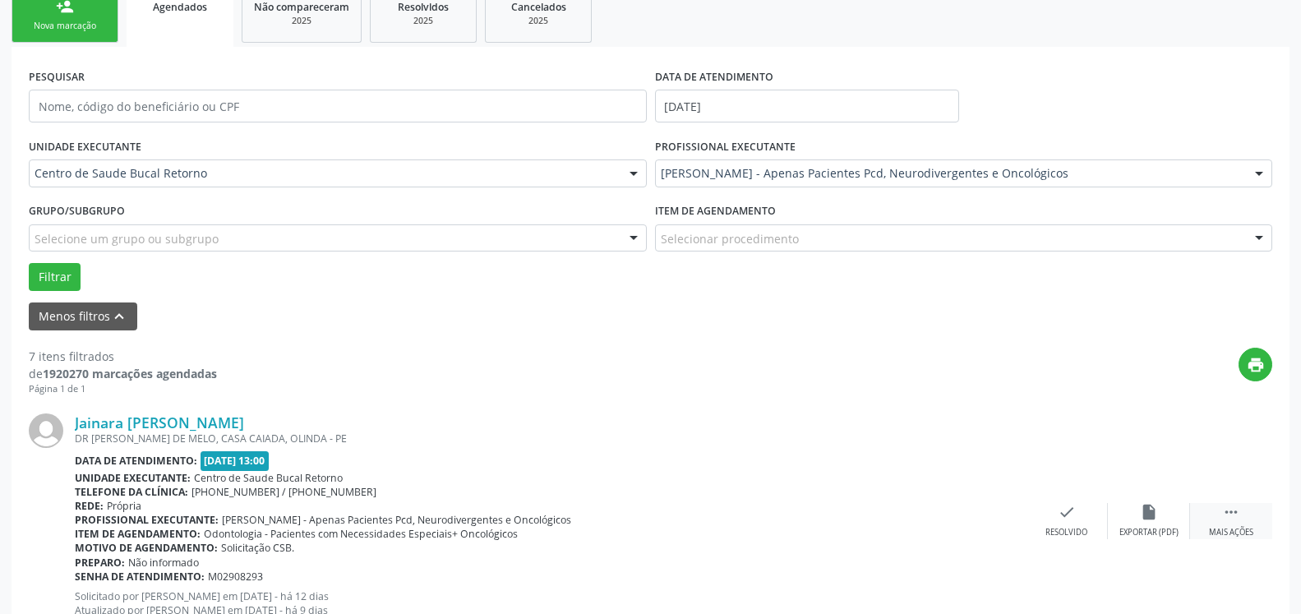
click at [1228, 516] on icon "" at bounding box center [1231, 512] width 18 height 18
click at [1122, 503] on div "Jainara [PERSON_NAME] DR [PERSON_NAME], CASA CAIADA, OLINDA - PE Data de atendi…" at bounding box center [650, 521] width 1243 height 251
click at [1152, 516] on icon "alarm_off" at bounding box center [1149, 512] width 18 height 18
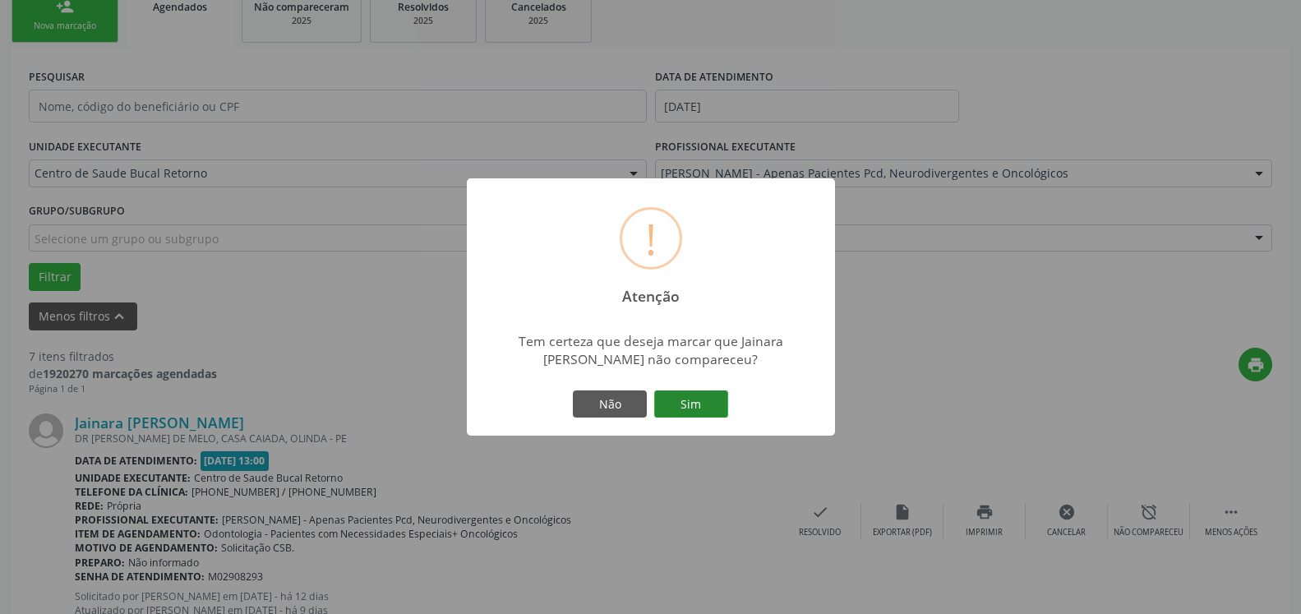
click at [707, 415] on button "Sim" at bounding box center [691, 404] width 74 height 28
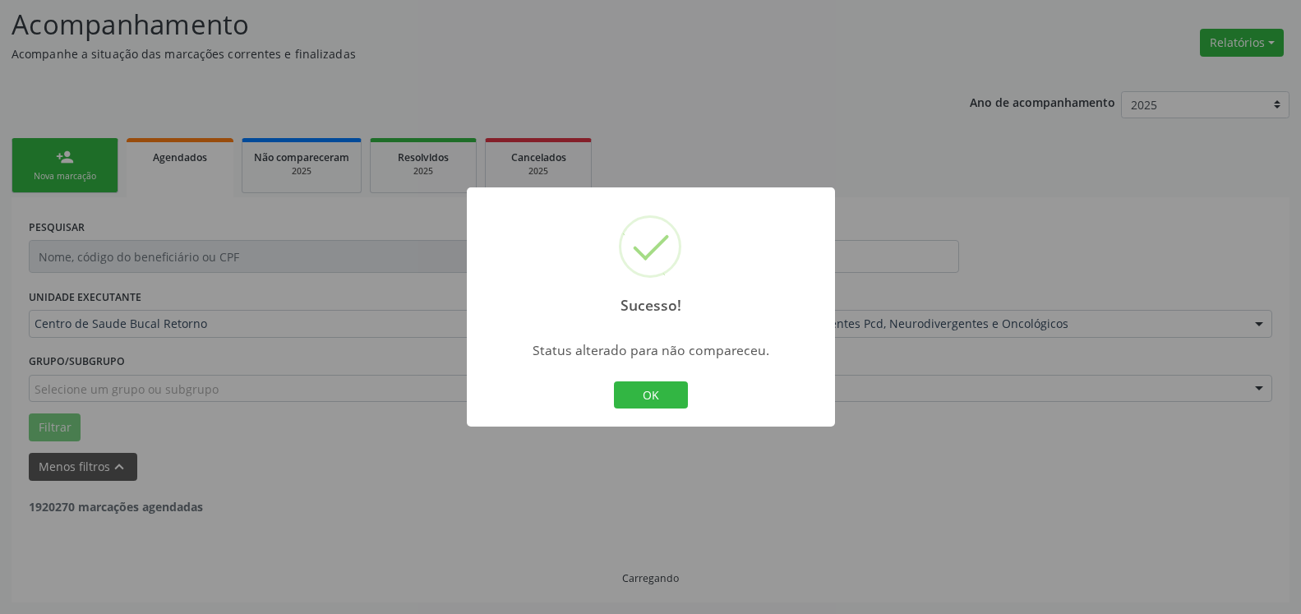
scroll to position [108, 0]
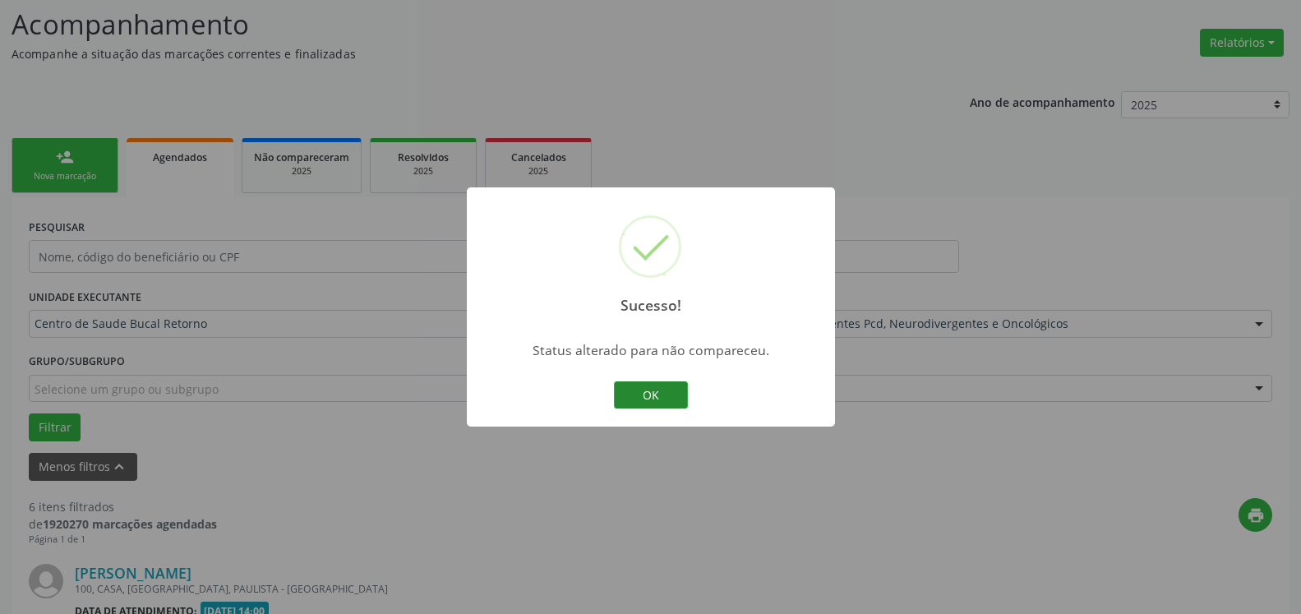
click at [651, 395] on button "OK" at bounding box center [651, 395] width 74 height 28
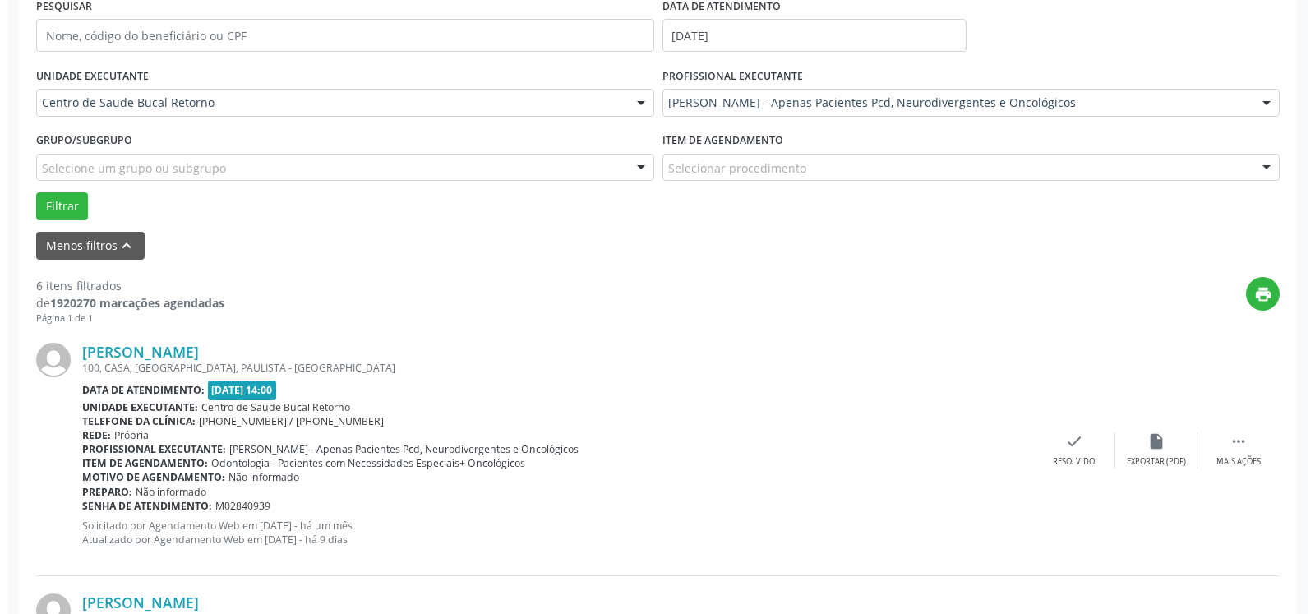
scroll to position [359, 0]
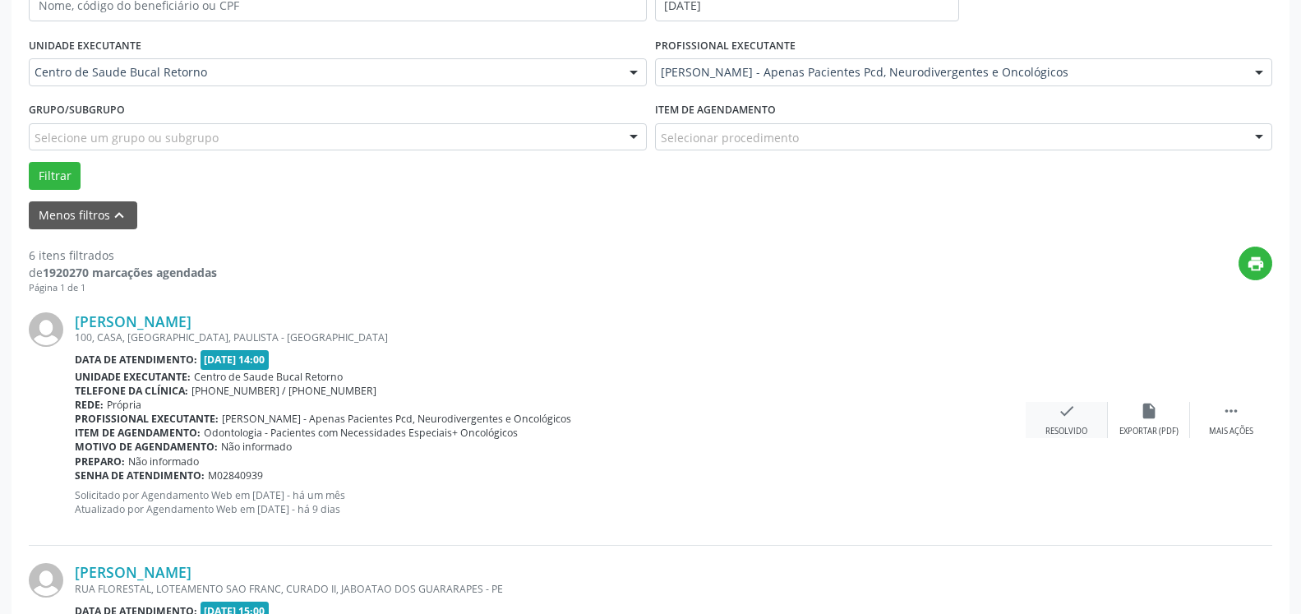
click at [1074, 419] on icon "check" at bounding box center [1067, 411] width 18 height 18
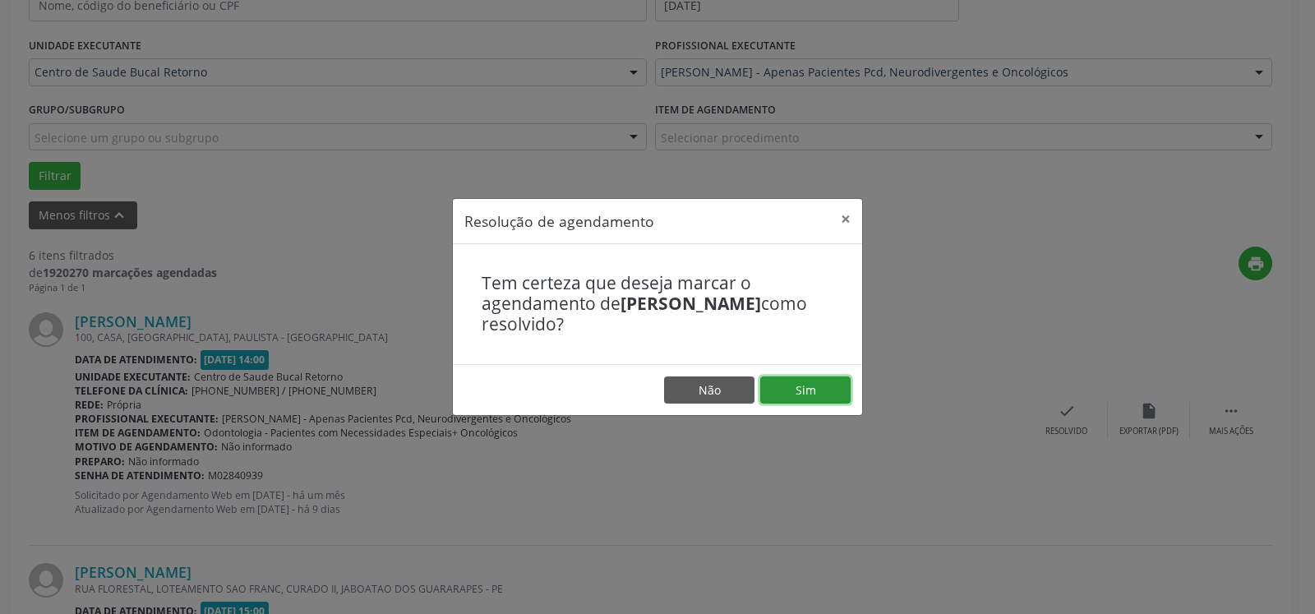
click at [813, 387] on button "Sim" at bounding box center [805, 390] width 90 height 28
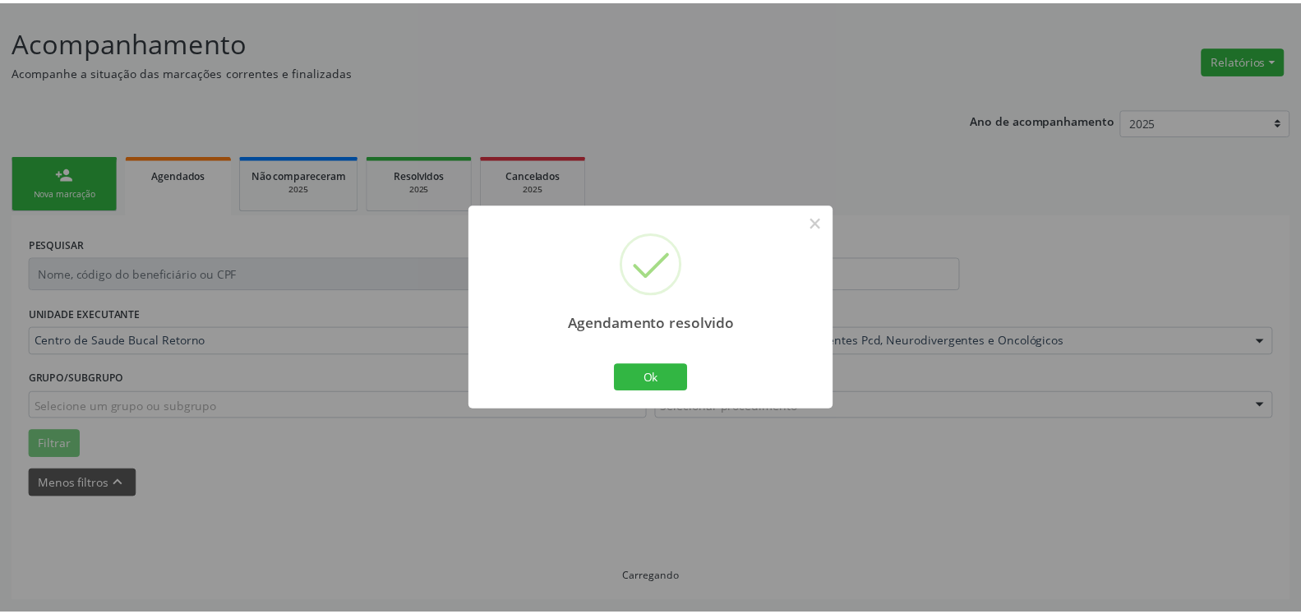
scroll to position [90, 0]
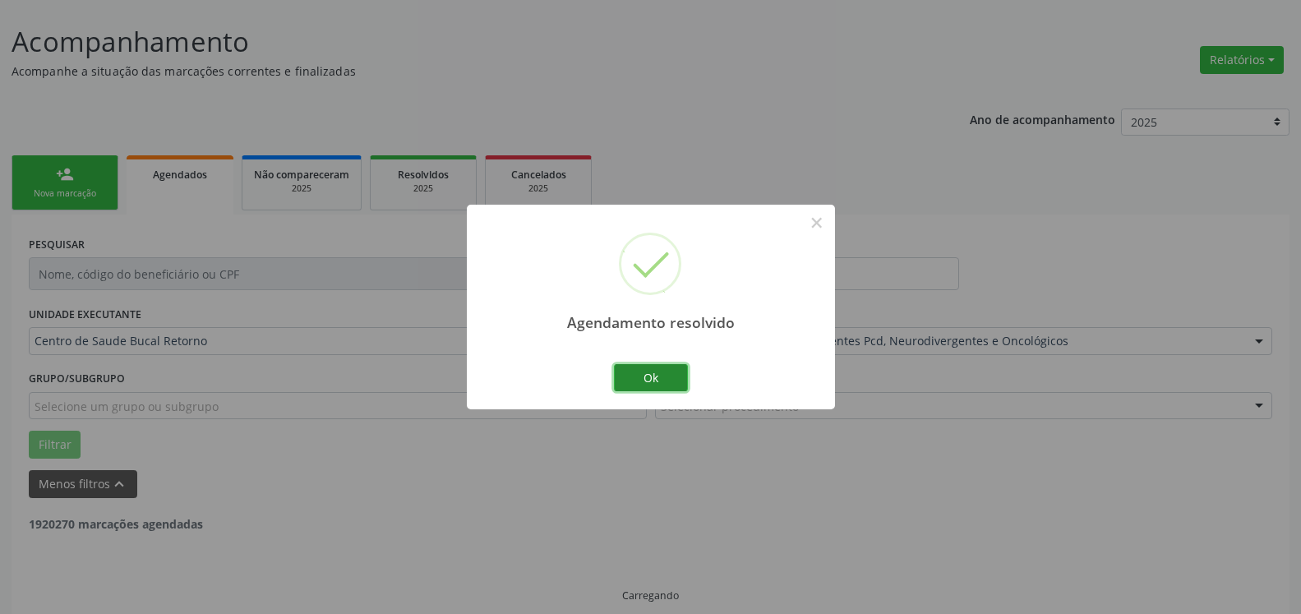
click at [659, 368] on button "Ok" at bounding box center [651, 378] width 74 height 28
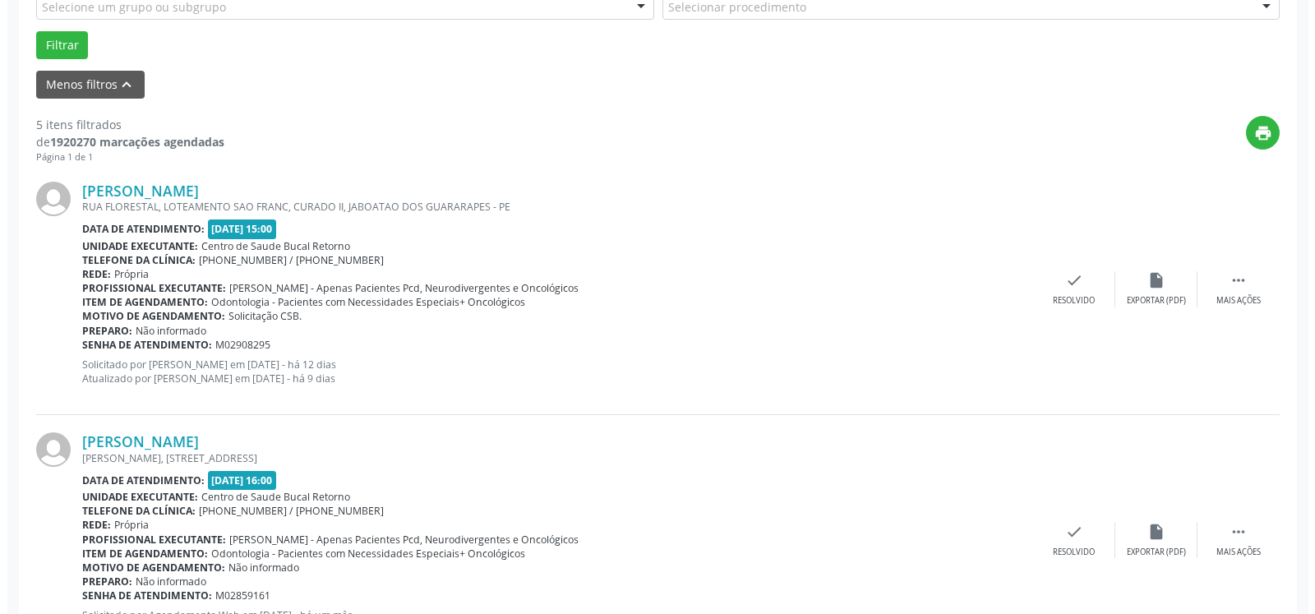
scroll to position [510, 0]
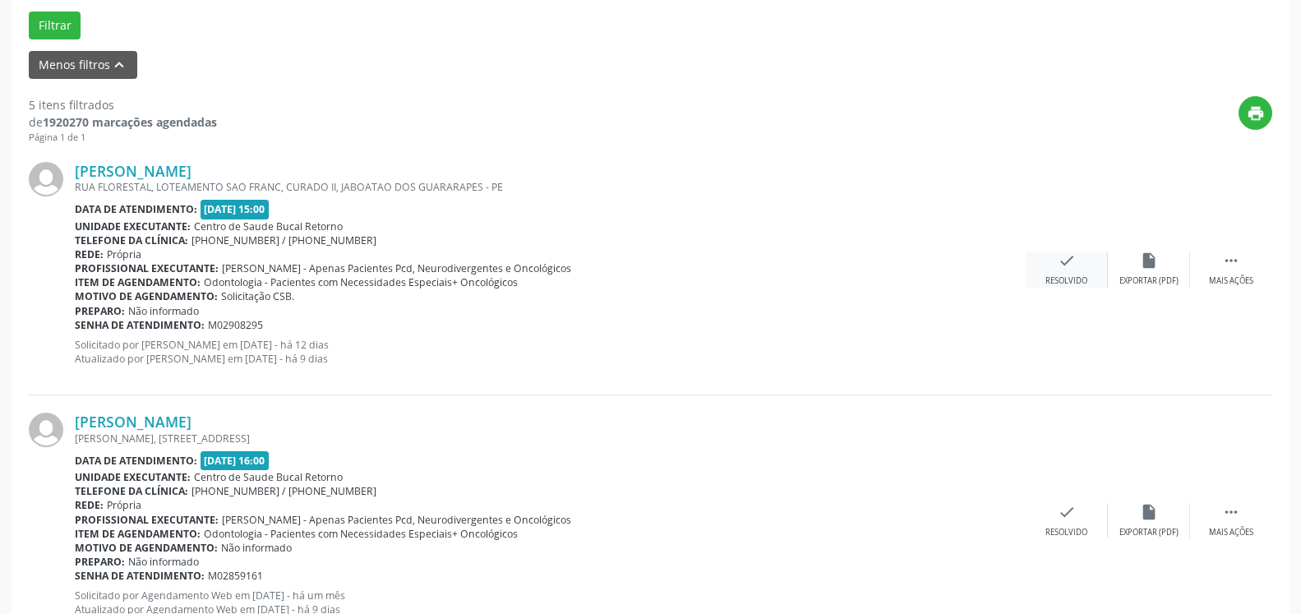
click at [1068, 275] on div "check Resolvido" at bounding box center [1067, 268] width 82 height 35
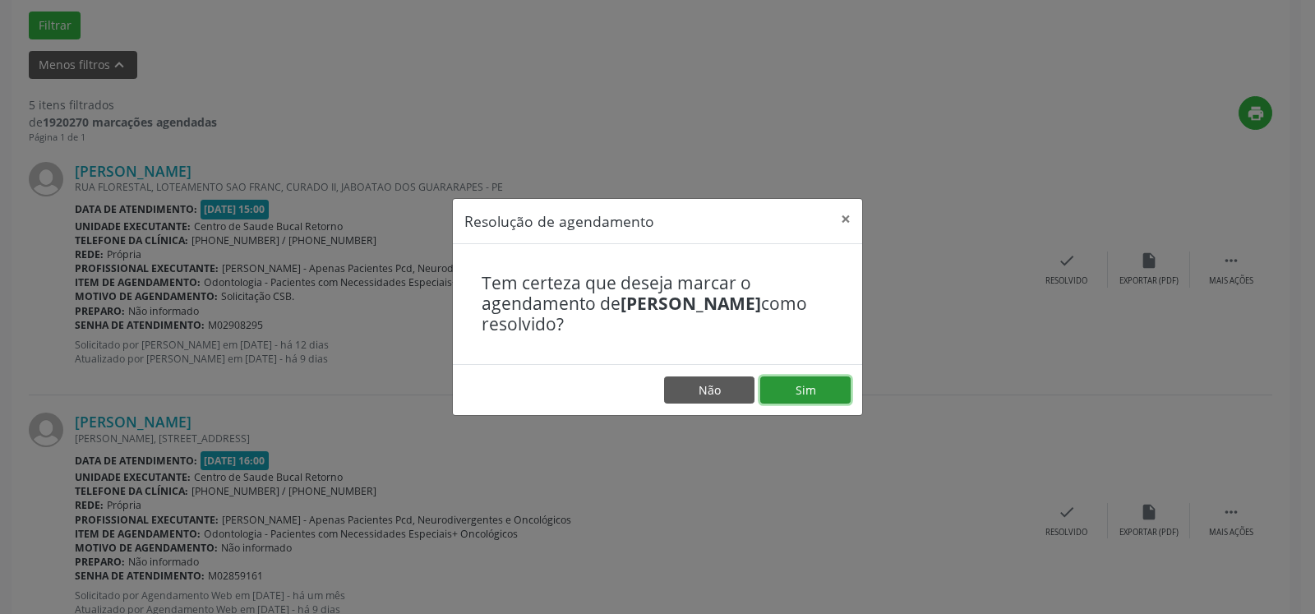
click at [800, 385] on button "Sim" at bounding box center [805, 390] width 90 height 28
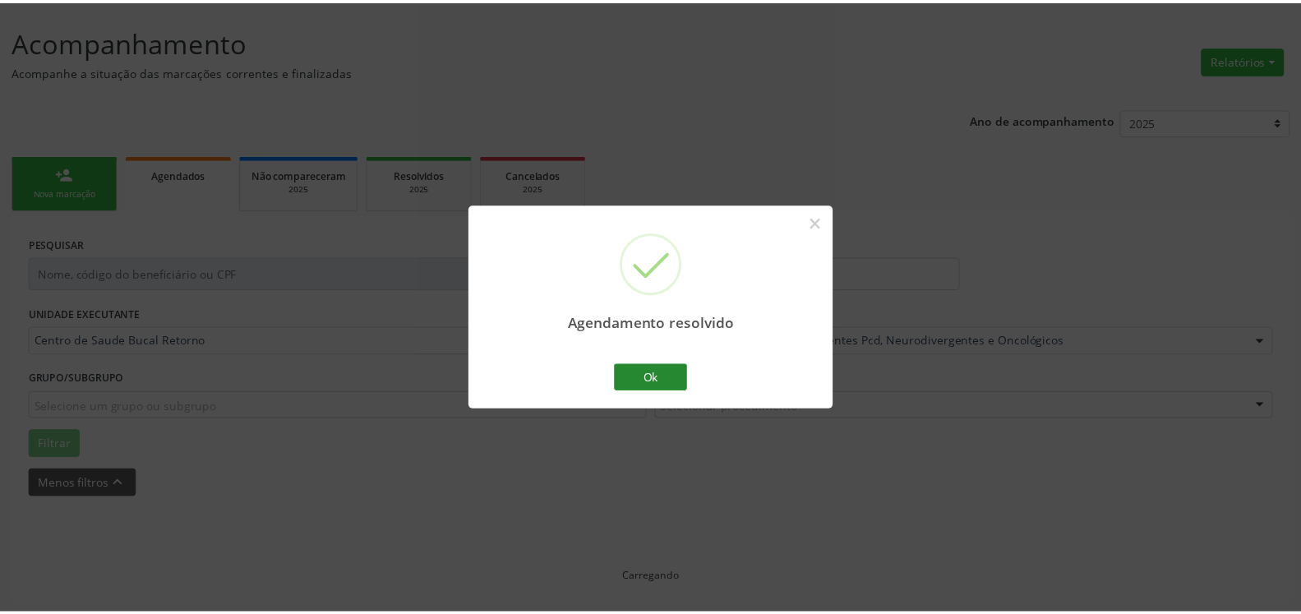
scroll to position [90, 0]
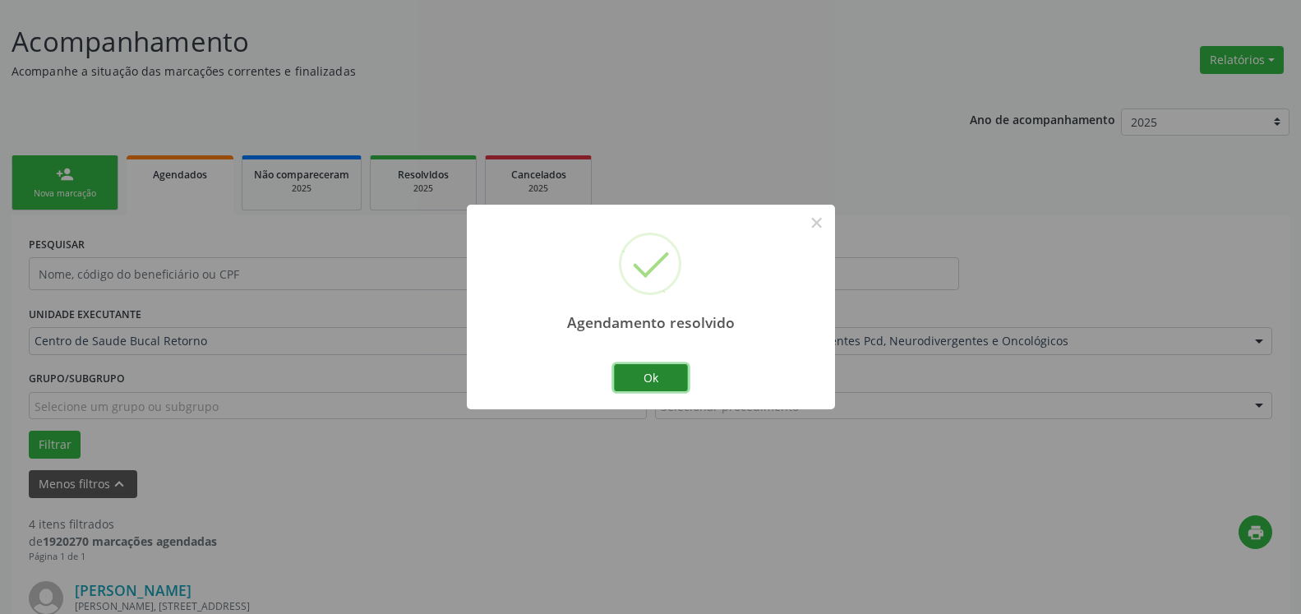
click at [672, 380] on button "Ok" at bounding box center [651, 378] width 74 height 28
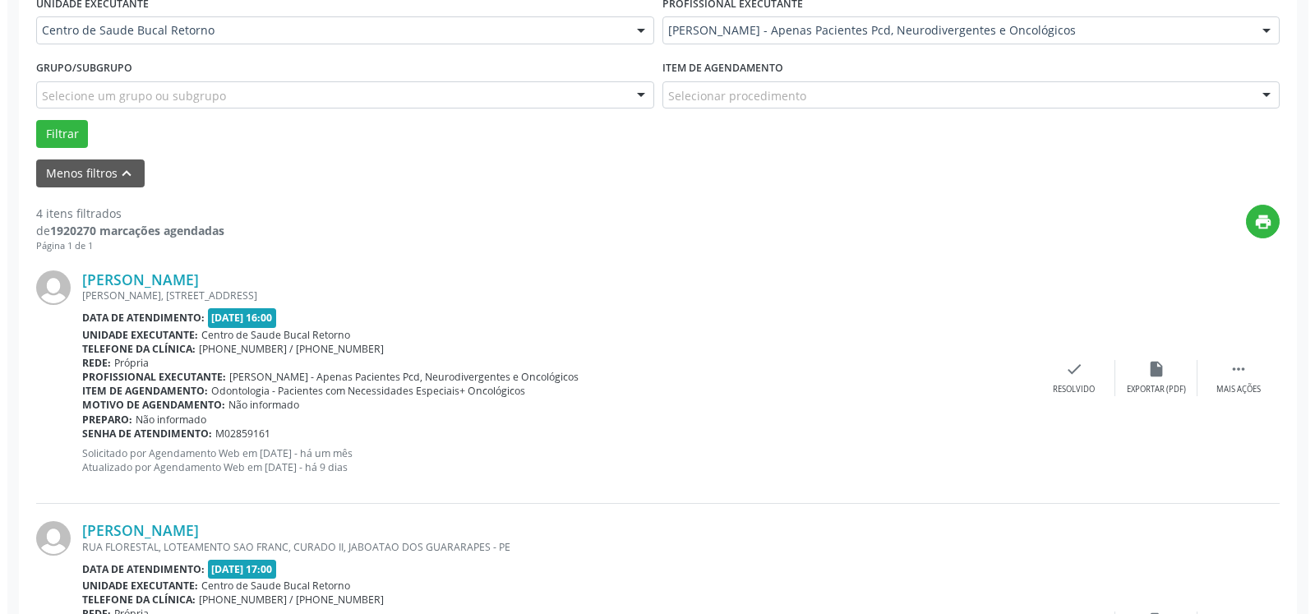
scroll to position [426, 0]
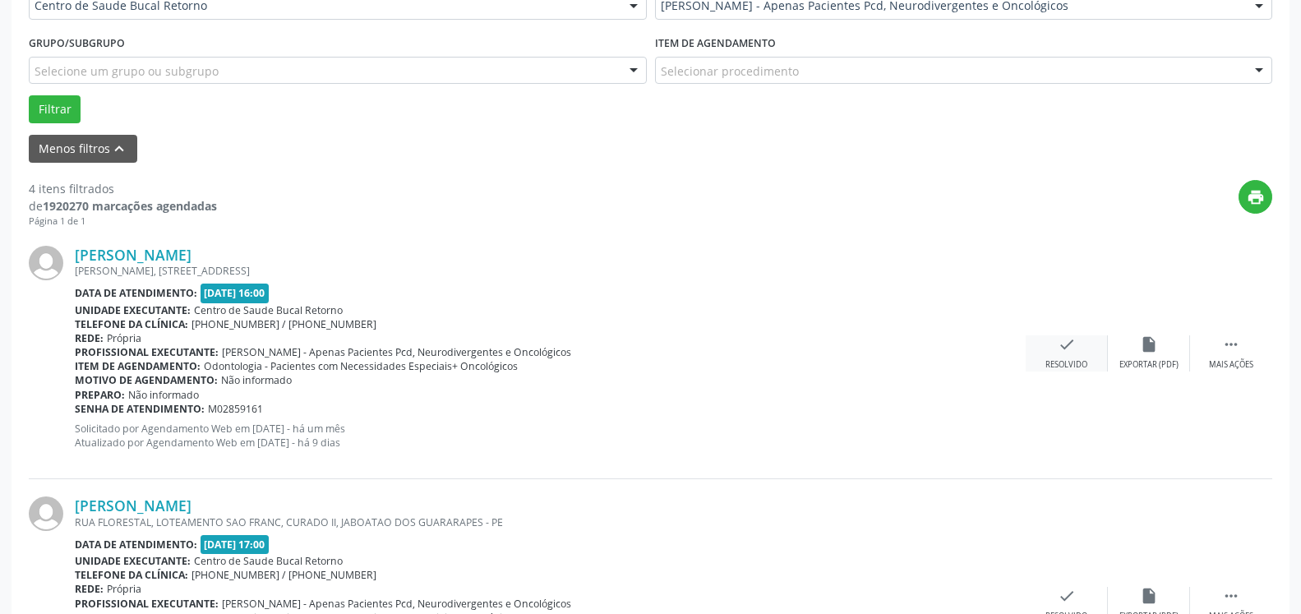
click at [1068, 353] on icon "check" at bounding box center [1067, 344] width 18 height 18
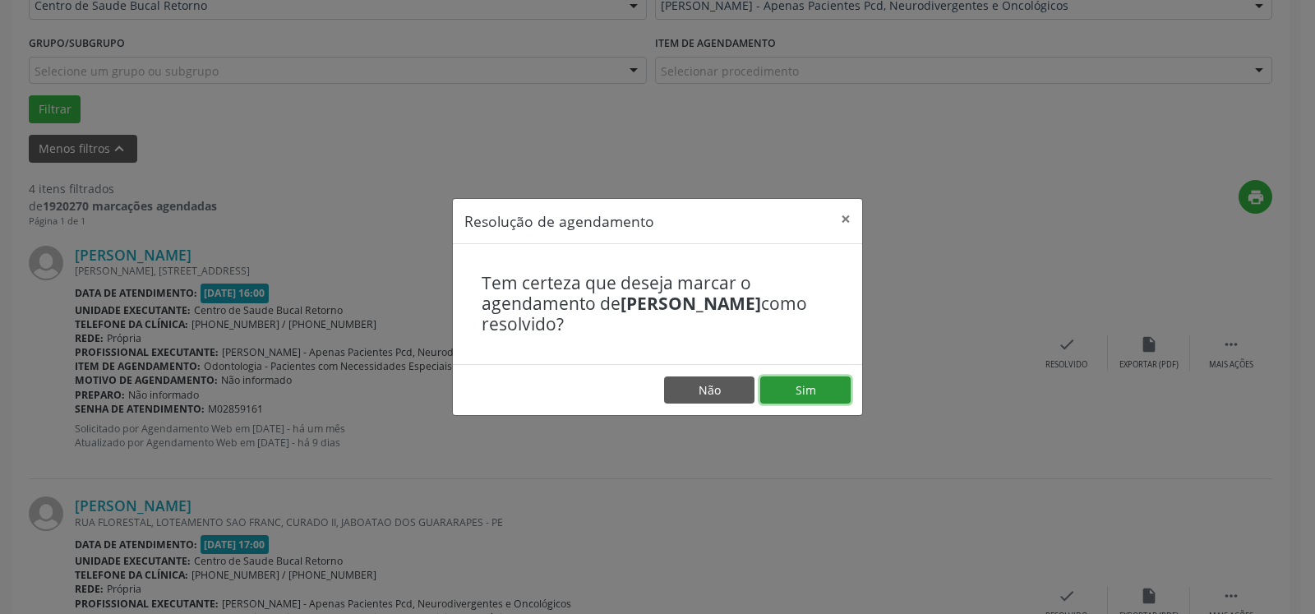
click at [824, 392] on button "Sim" at bounding box center [805, 390] width 90 height 28
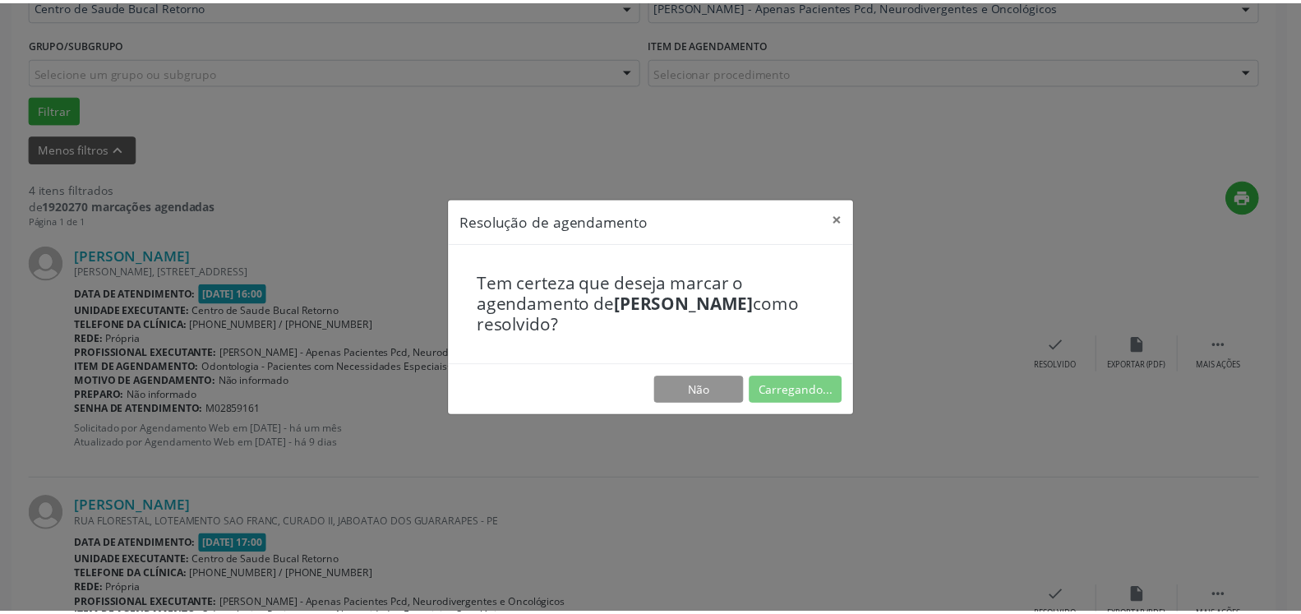
scroll to position [90, 0]
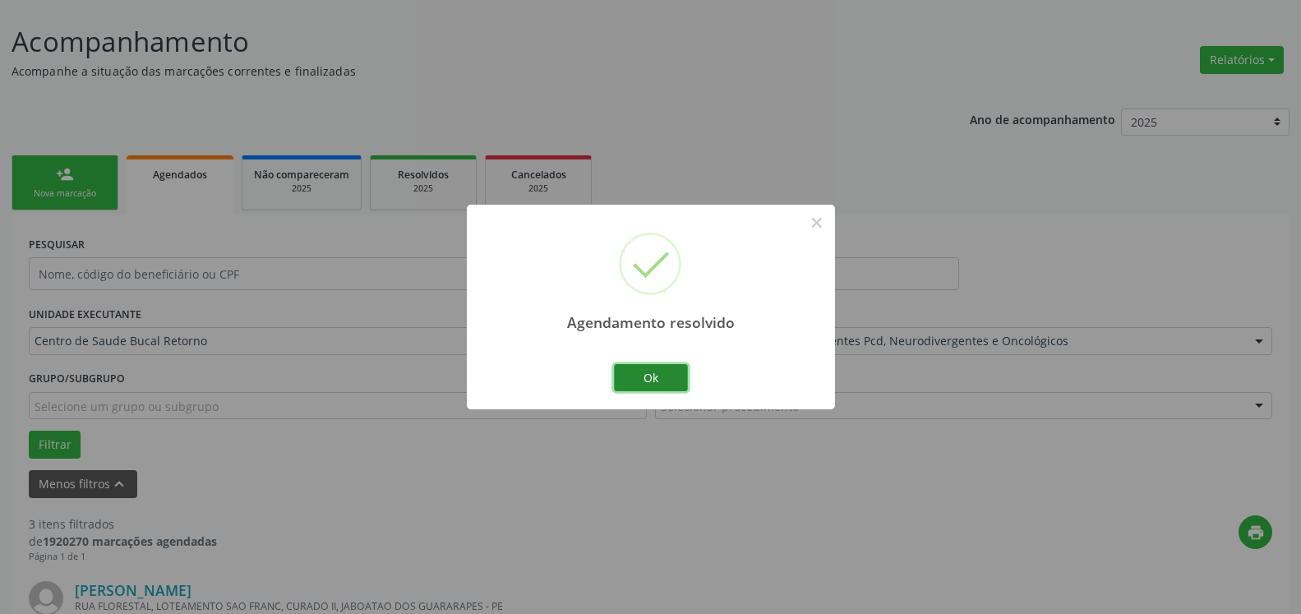
click at [678, 381] on button "Ok" at bounding box center [651, 378] width 74 height 28
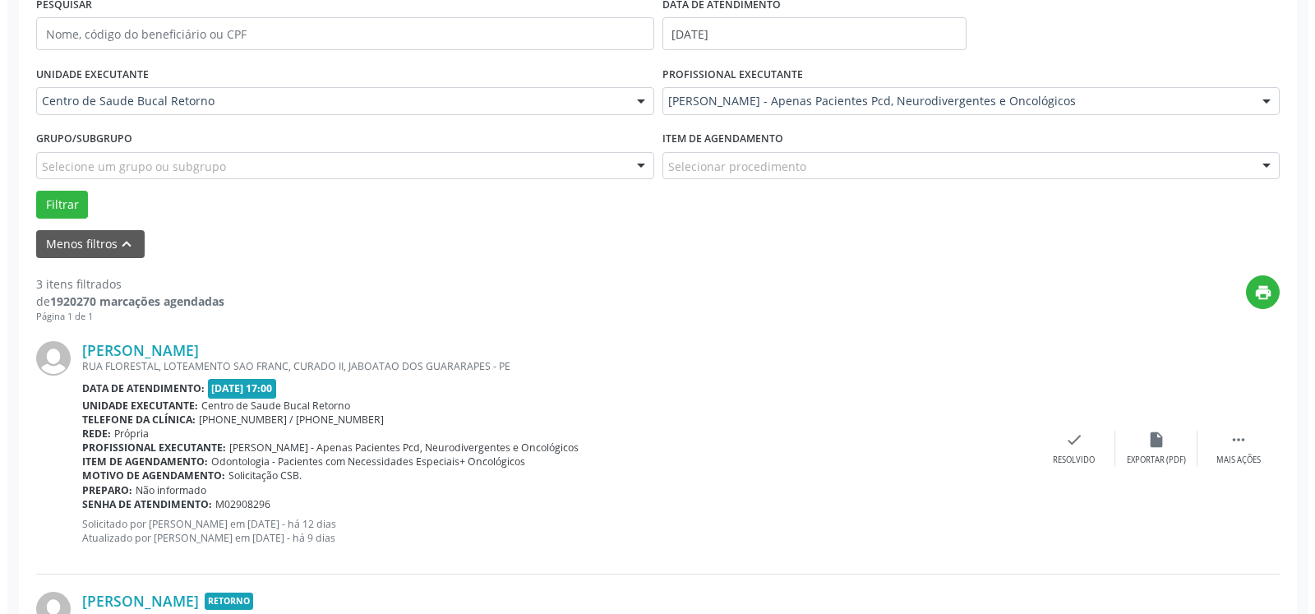
scroll to position [342, 0]
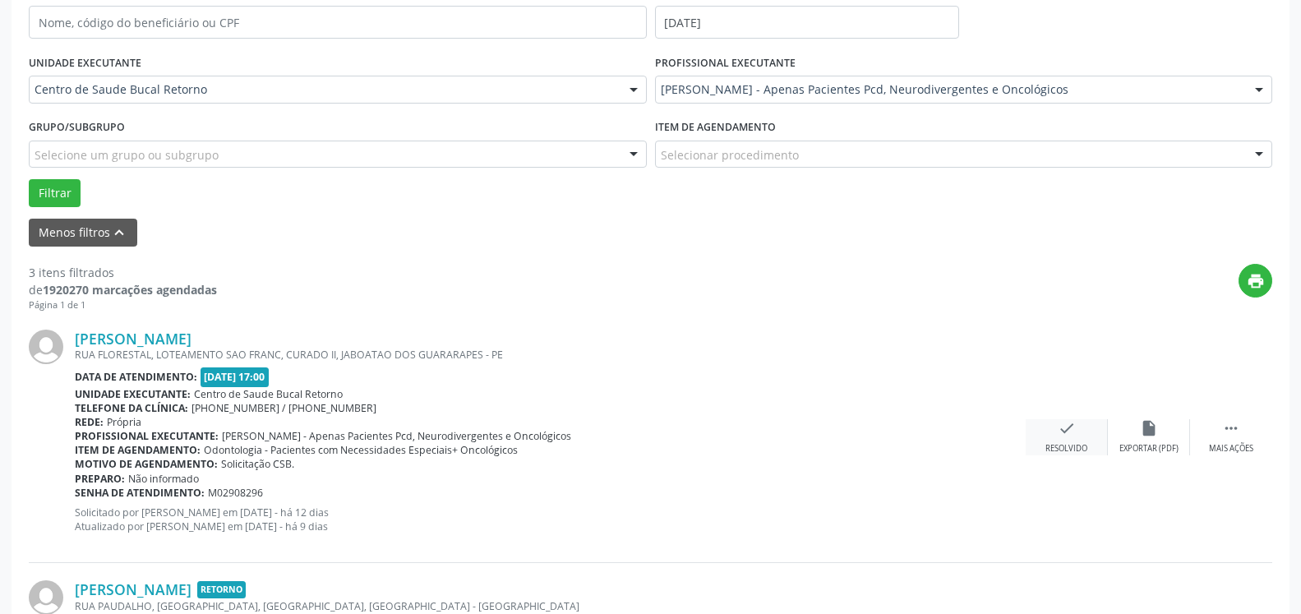
click at [1059, 442] on div "check Resolvido" at bounding box center [1067, 436] width 82 height 35
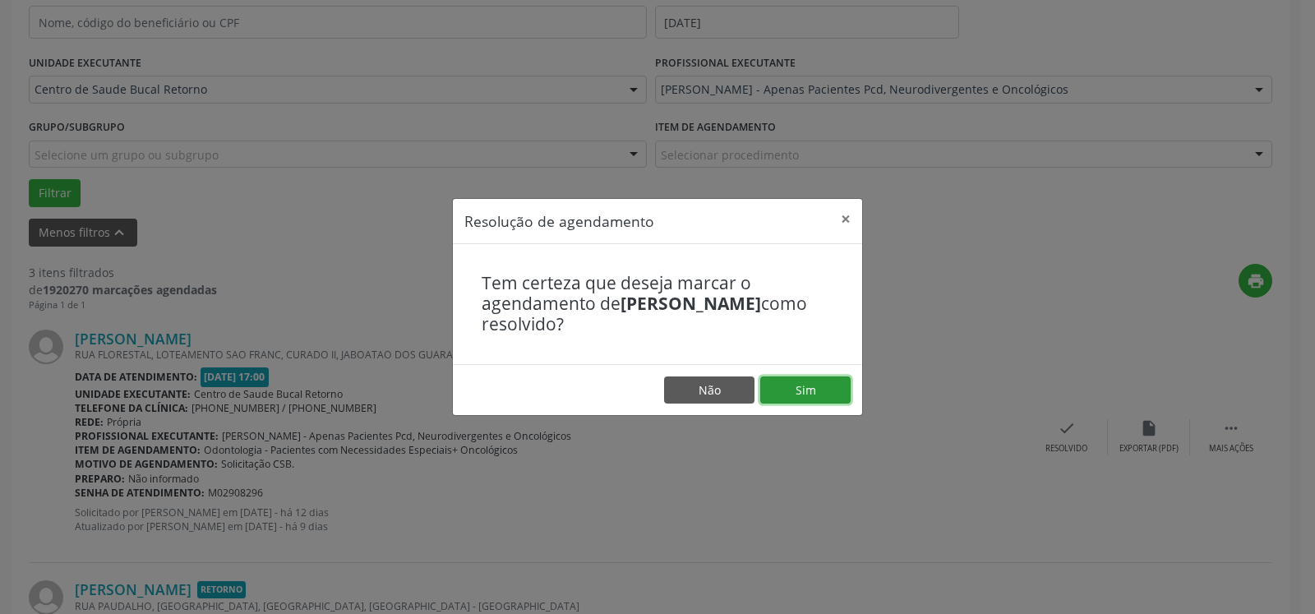
click at [823, 392] on button "Sim" at bounding box center [805, 390] width 90 height 28
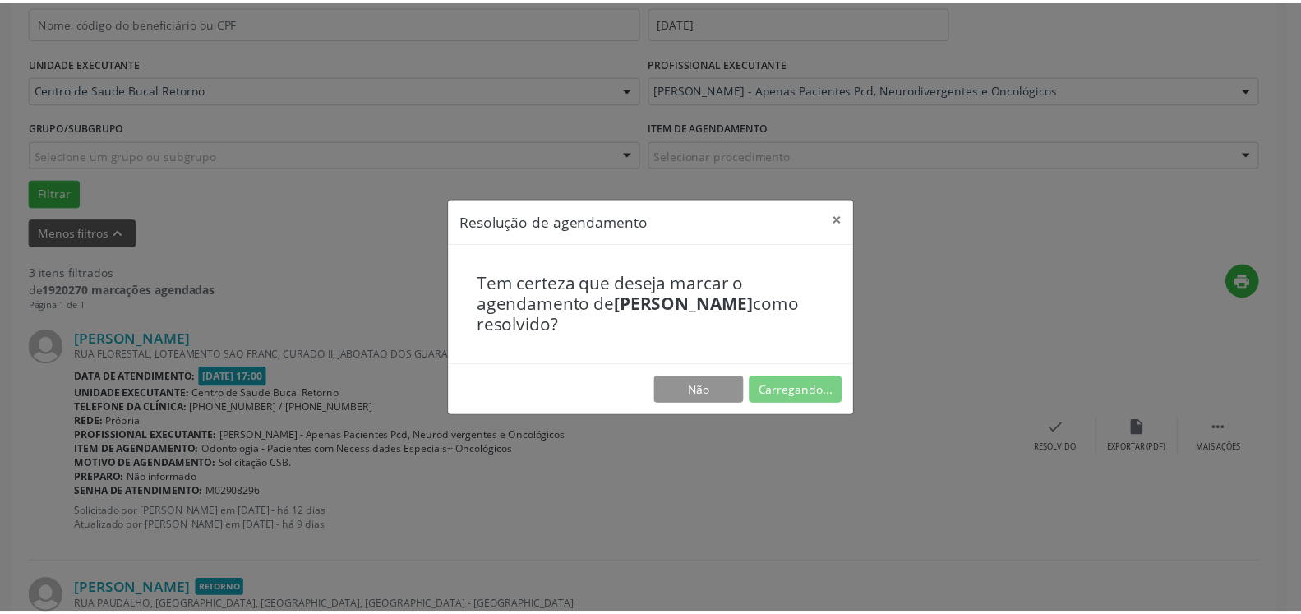
scroll to position [90, 0]
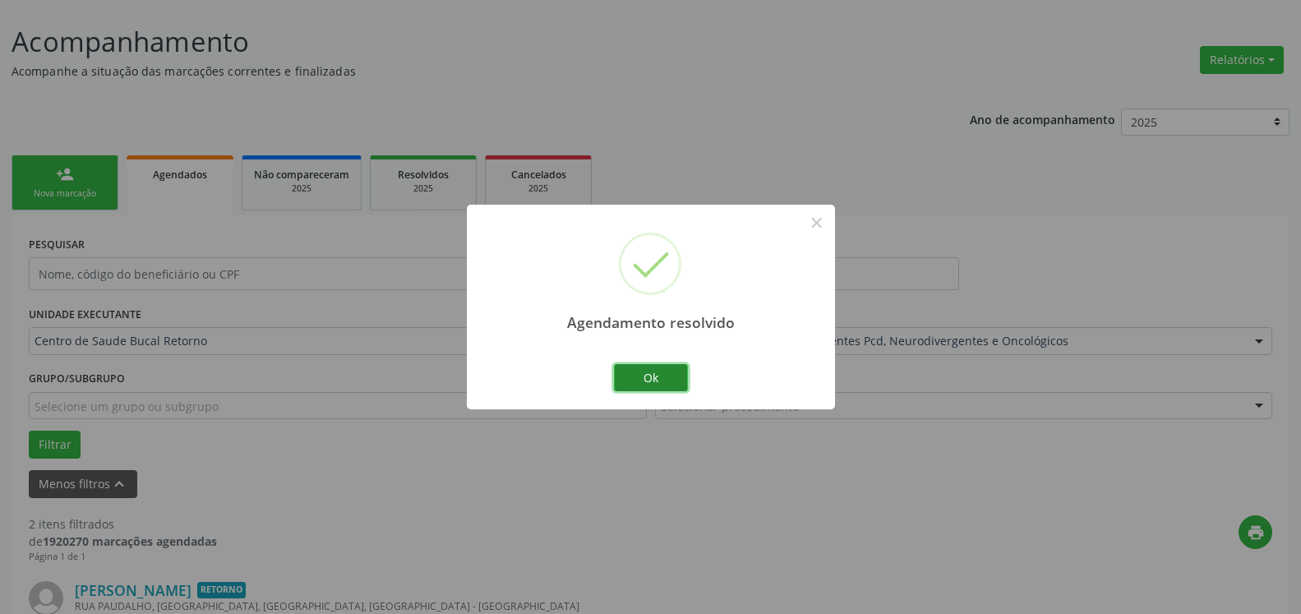
click at [645, 371] on button "Ok" at bounding box center [651, 378] width 74 height 28
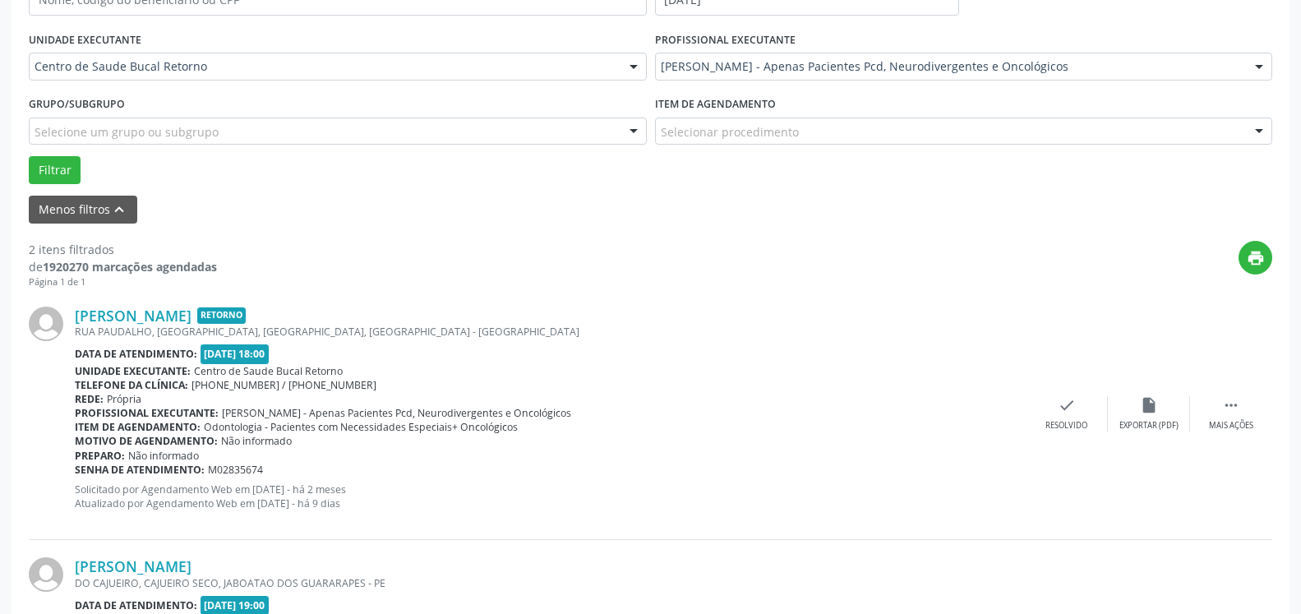
scroll to position [426, 0]
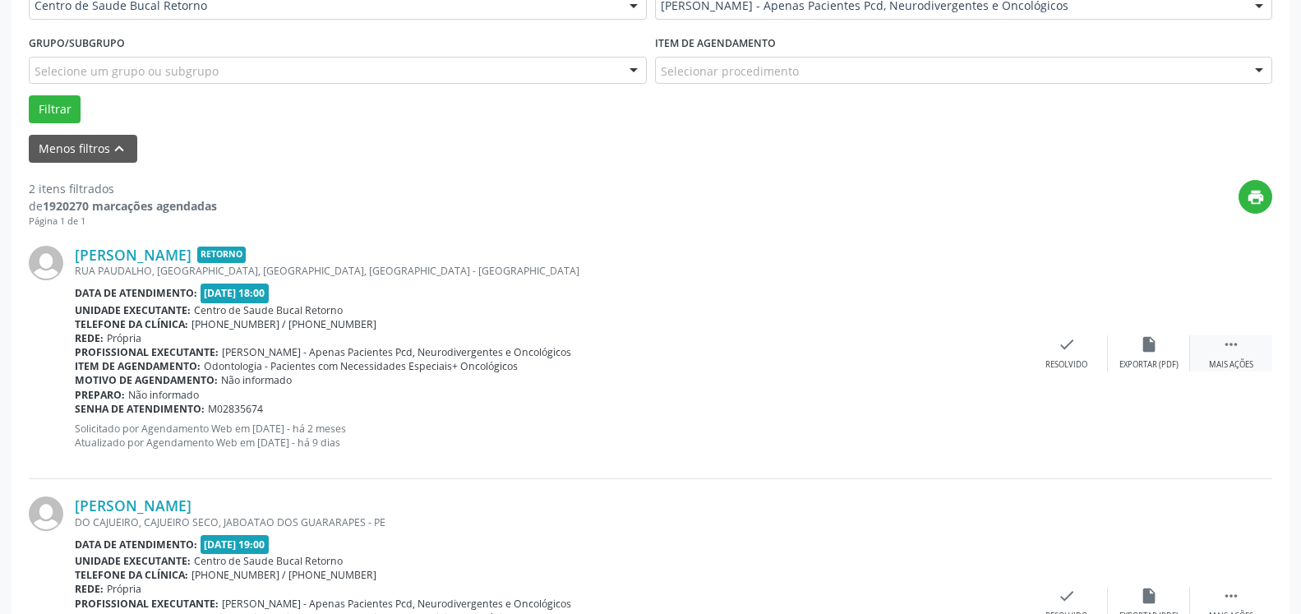
click at [1226, 353] on icon "" at bounding box center [1231, 344] width 18 height 18
click at [1157, 349] on icon "alarm_off" at bounding box center [1149, 344] width 18 height 18
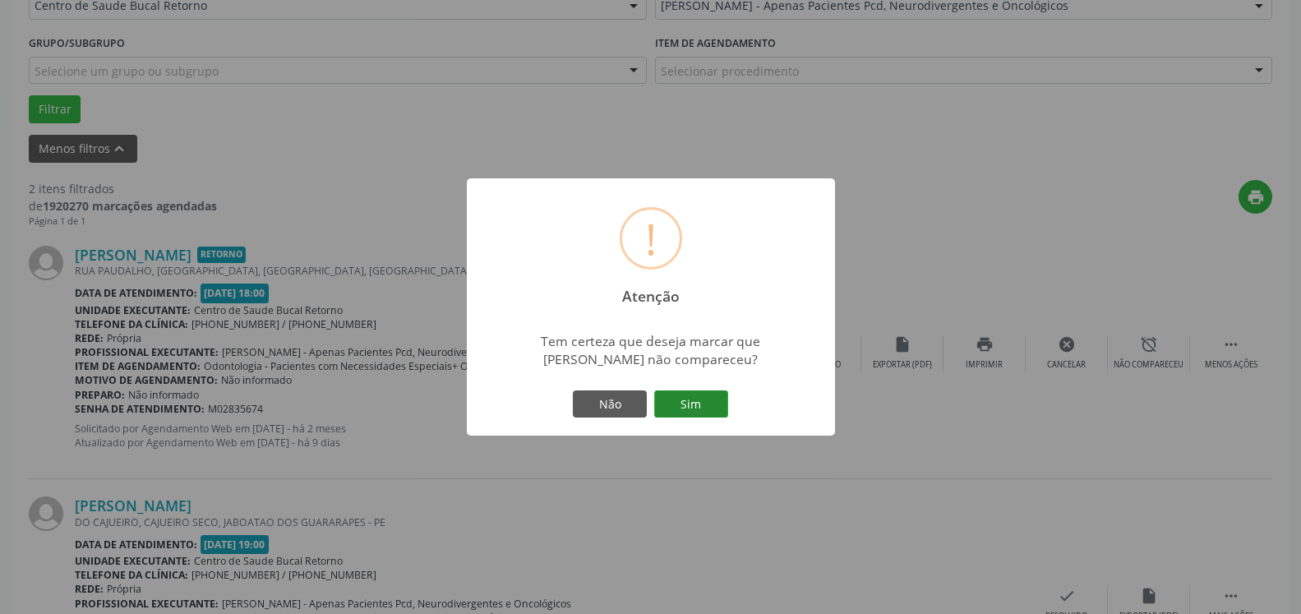
click at [715, 402] on button "Sim" at bounding box center [691, 404] width 74 height 28
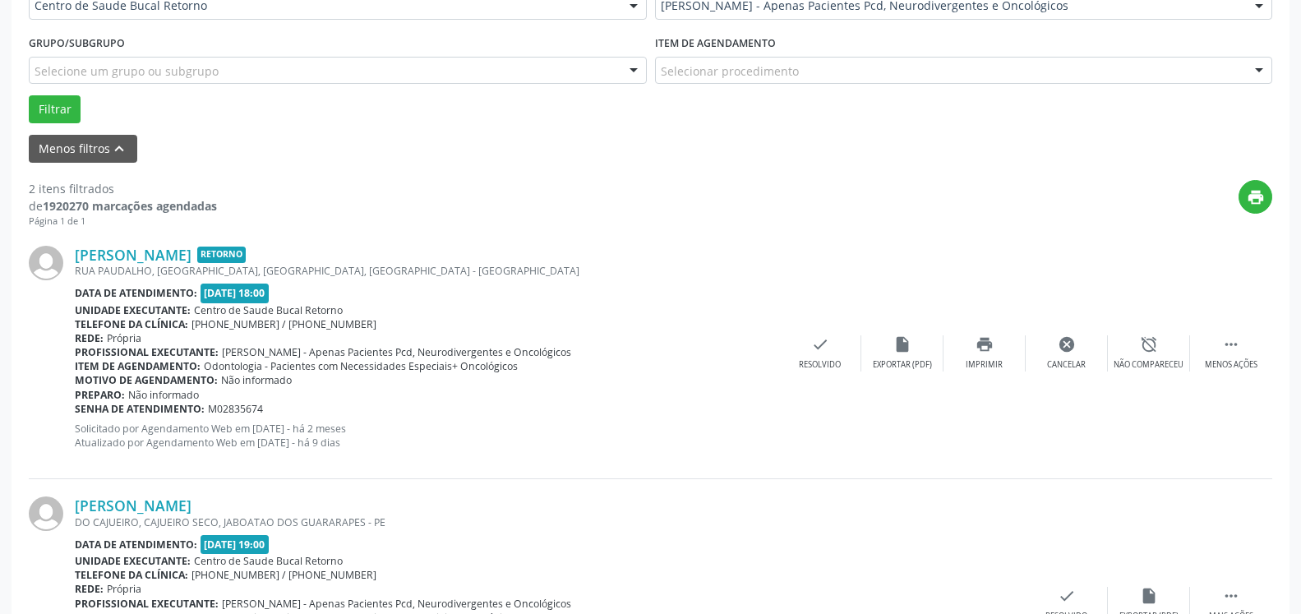
scroll to position [108, 0]
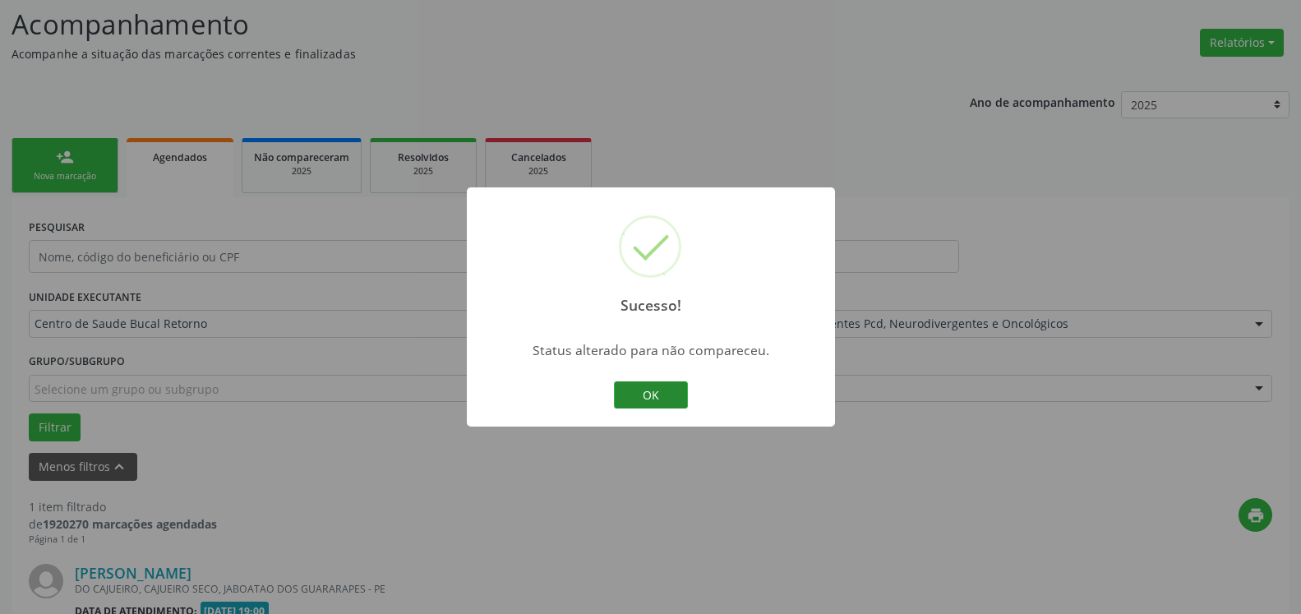
click at [653, 388] on button "OK" at bounding box center [651, 395] width 74 height 28
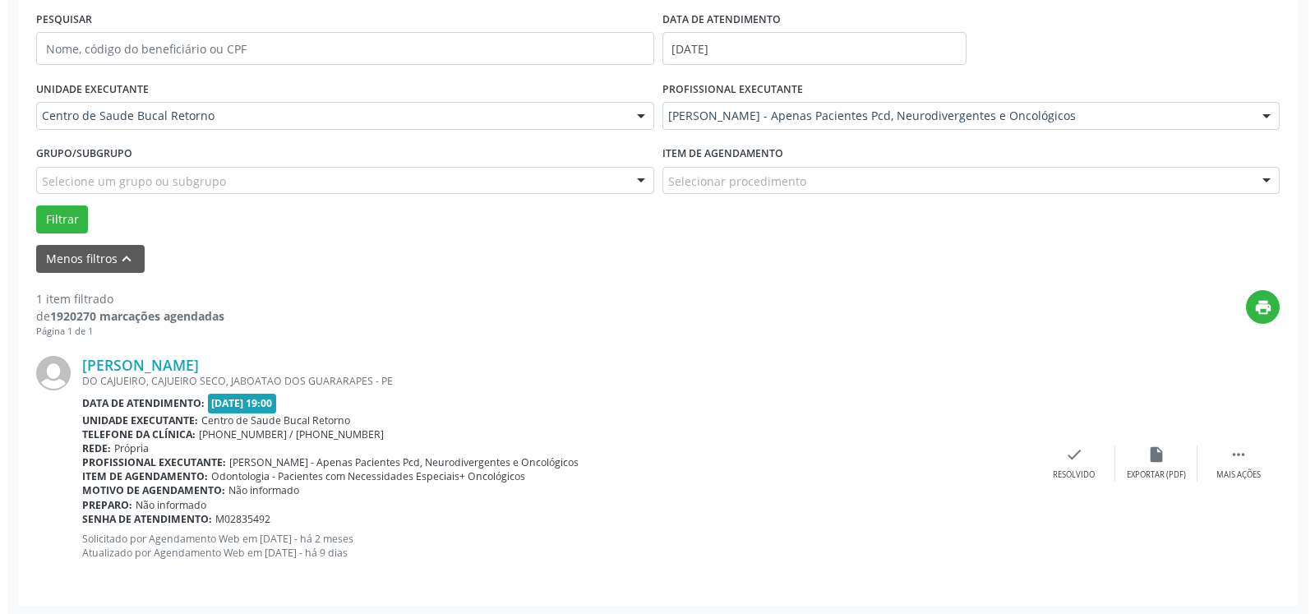
scroll to position [319, 0]
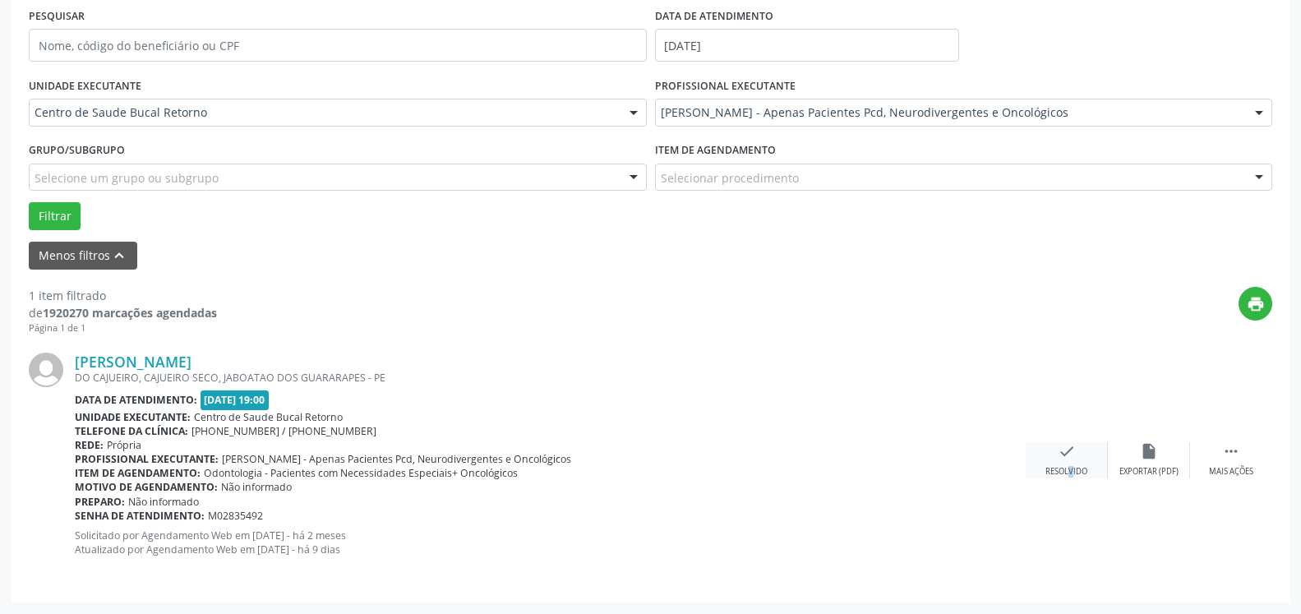
click at [1057, 459] on div "check Resolvido" at bounding box center [1067, 459] width 82 height 35
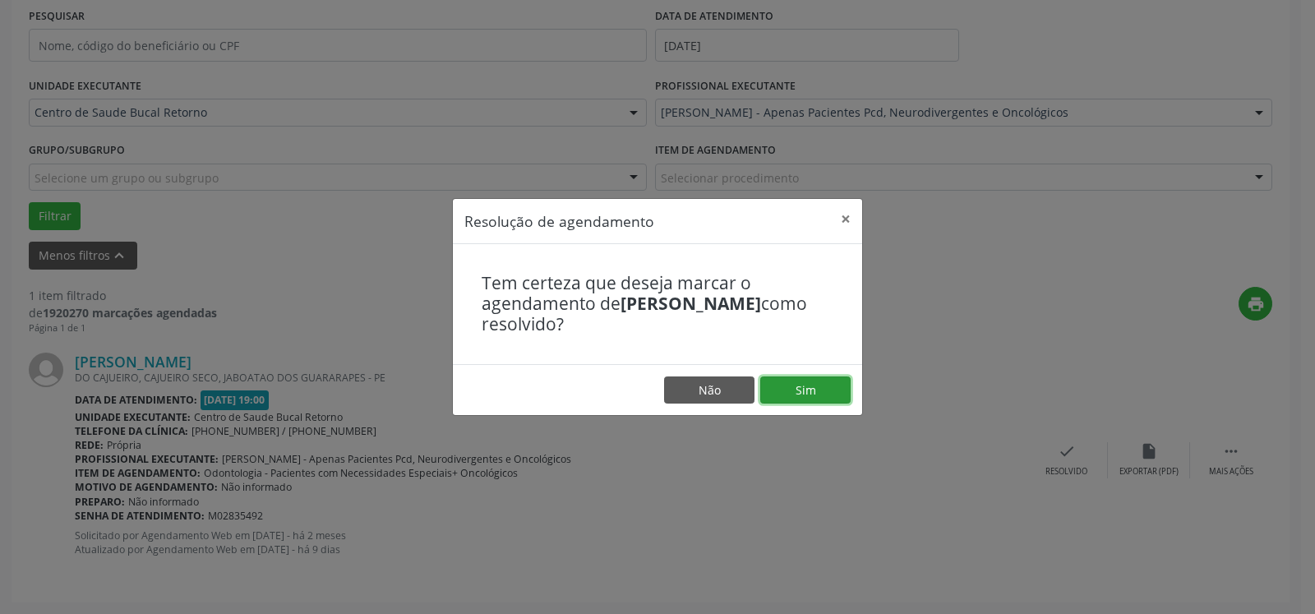
click at [806, 395] on button "Sim" at bounding box center [805, 390] width 90 height 28
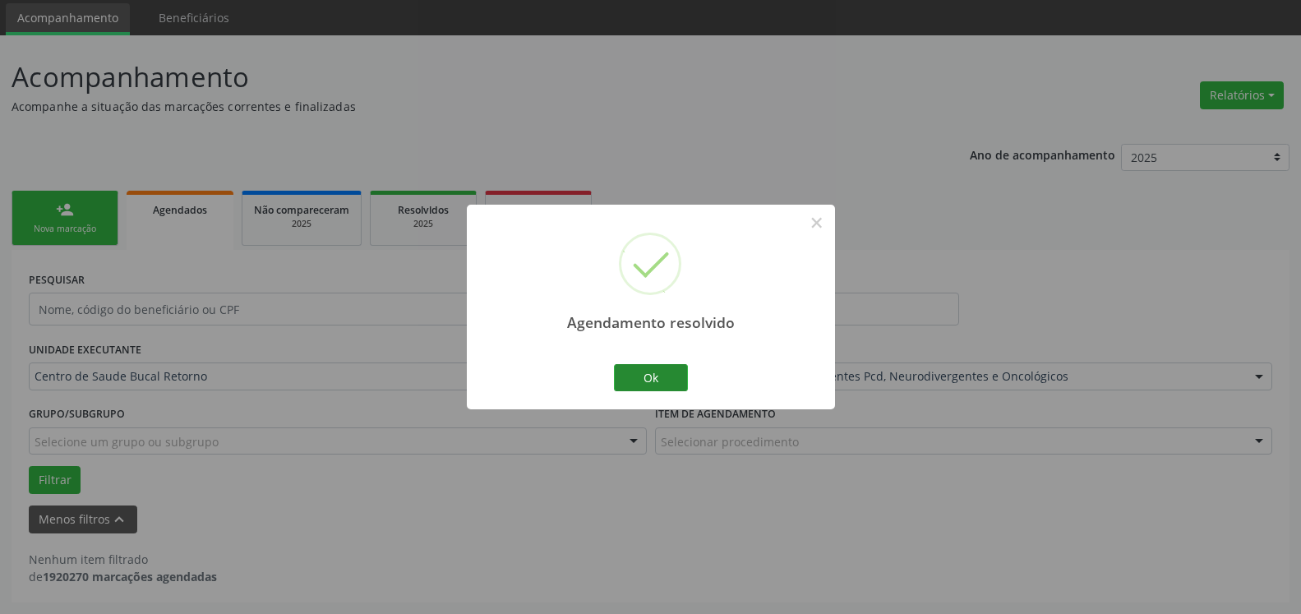
scroll to position [55, 0]
click at [657, 379] on button "Ok" at bounding box center [651, 378] width 74 height 28
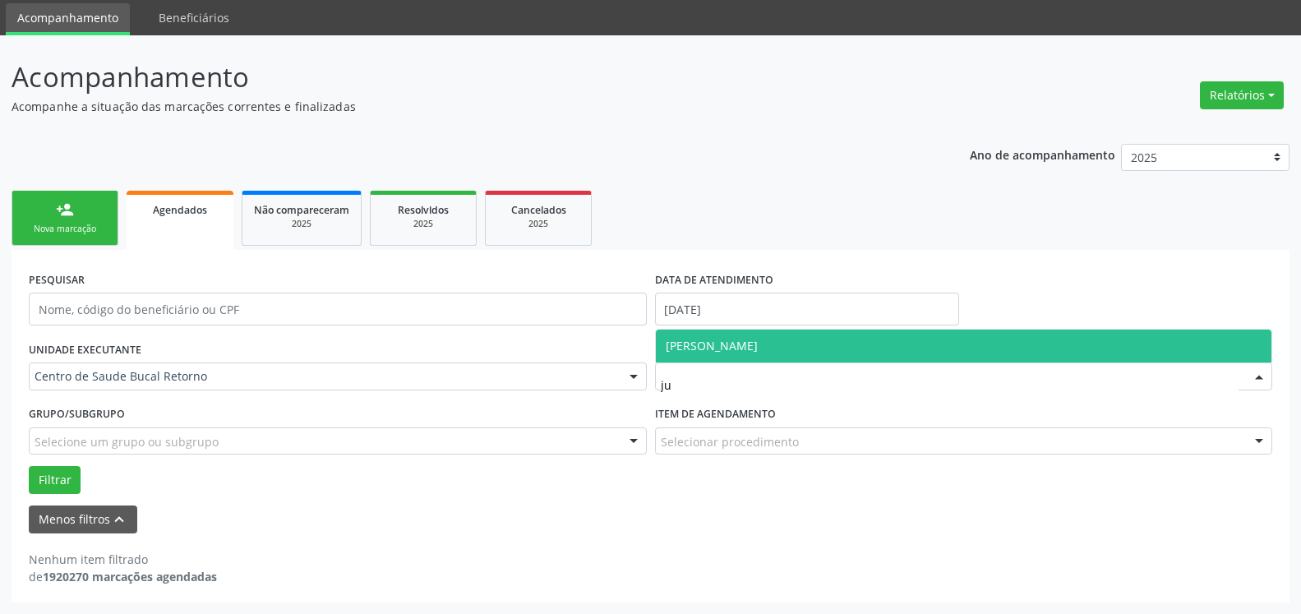
click at [758, 352] on span "[PERSON_NAME]" at bounding box center [712, 346] width 92 height 16
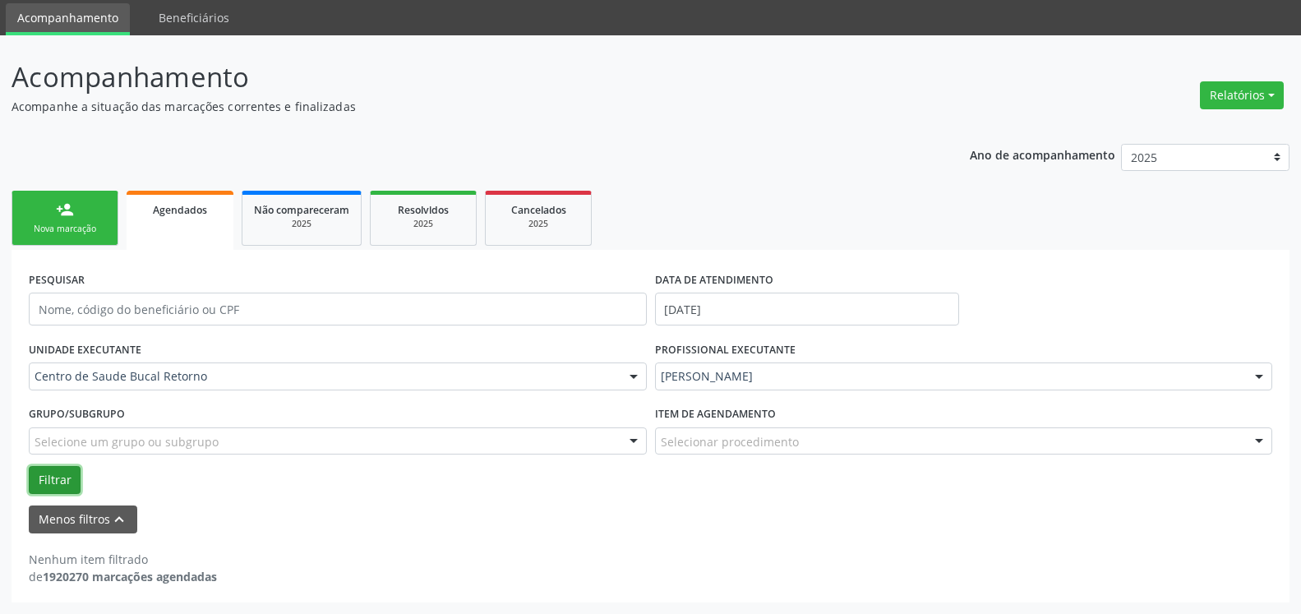
click at [62, 471] on button "Filtrar" at bounding box center [55, 480] width 52 height 28
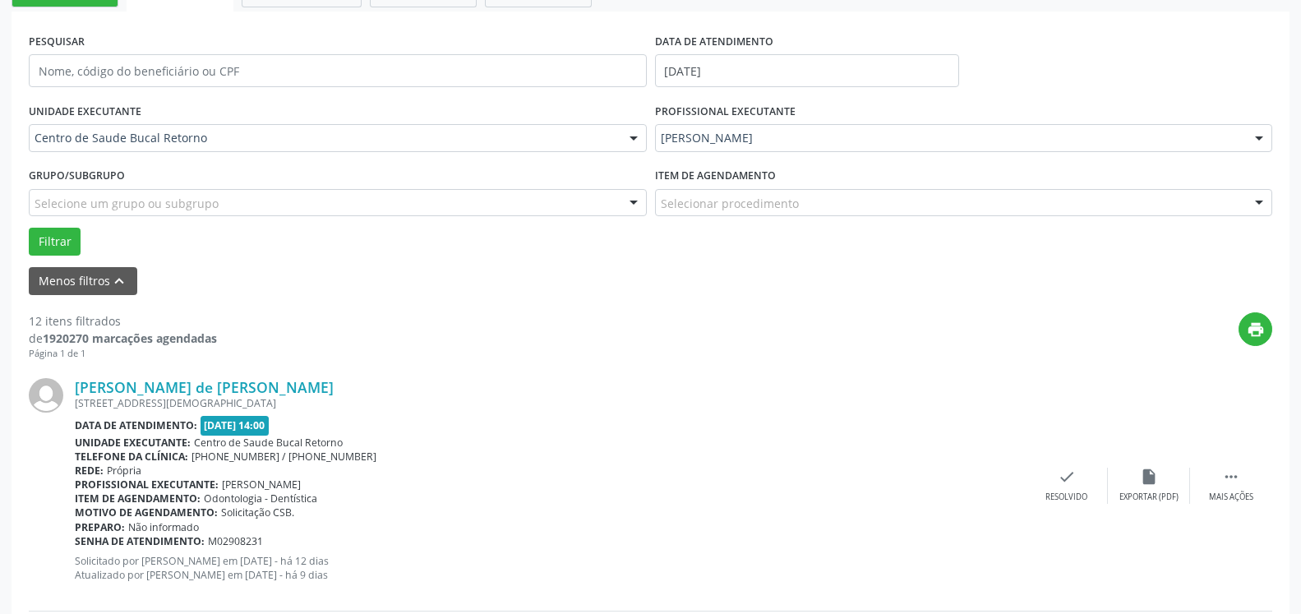
scroll to position [307, 0]
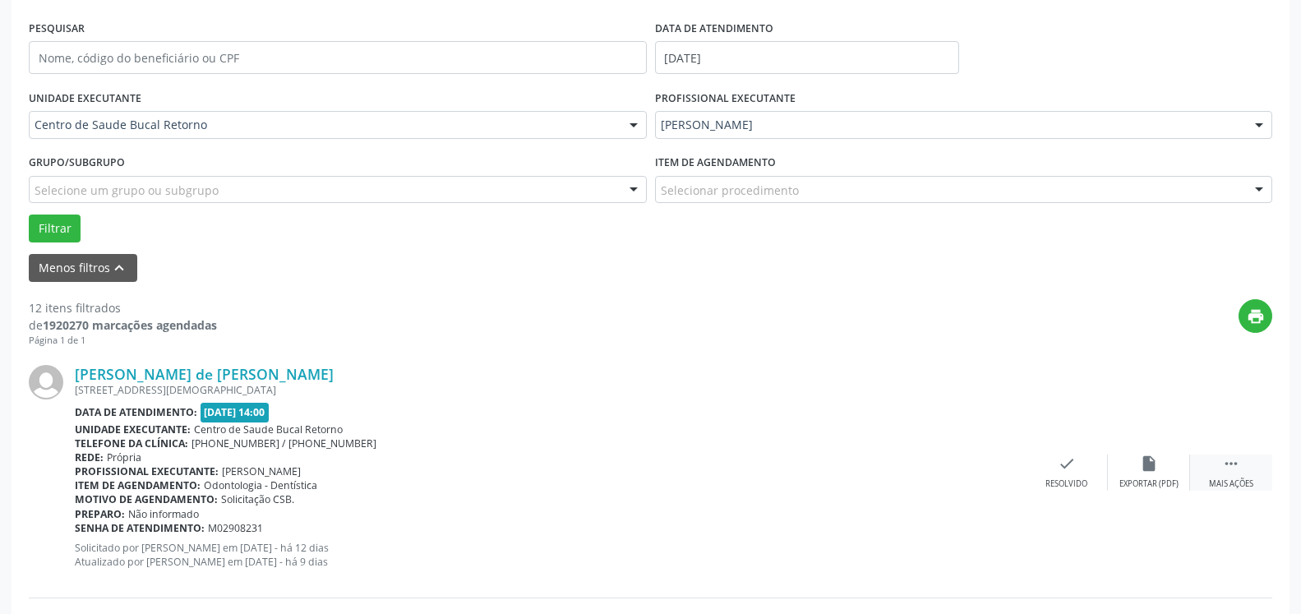
click at [1234, 462] on icon "" at bounding box center [1231, 463] width 18 height 18
click at [1153, 468] on icon "alarm_off" at bounding box center [1149, 463] width 18 height 18
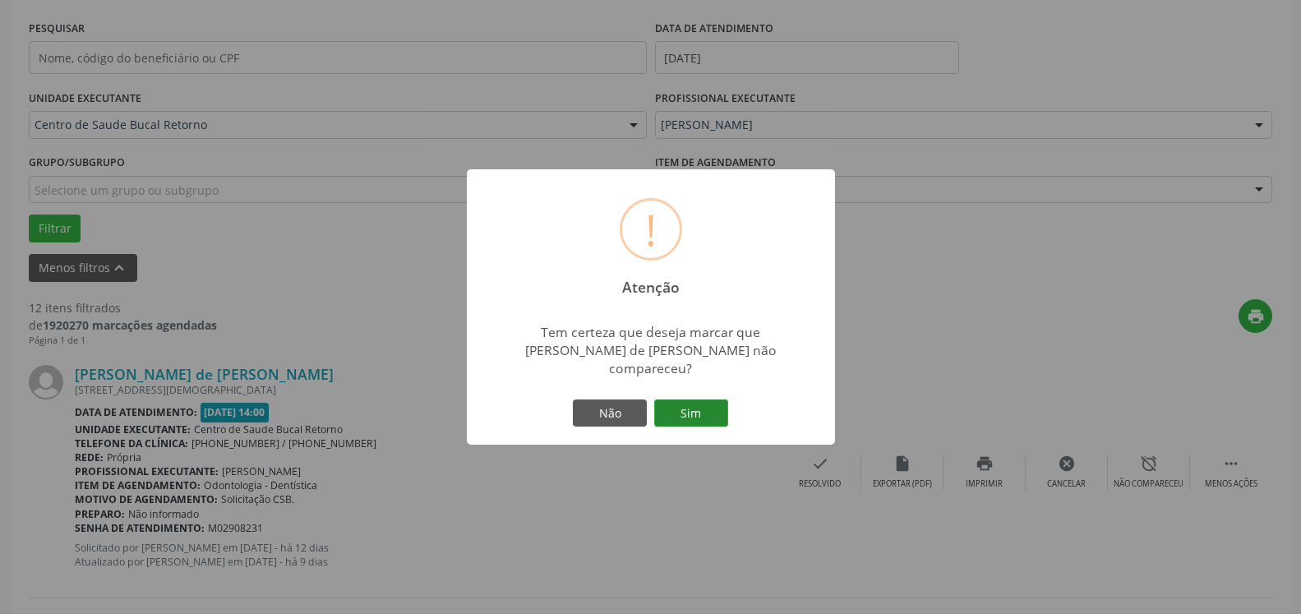
click at [676, 399] on button "Sim" at bounding box center [691, 413] width 74 height 28
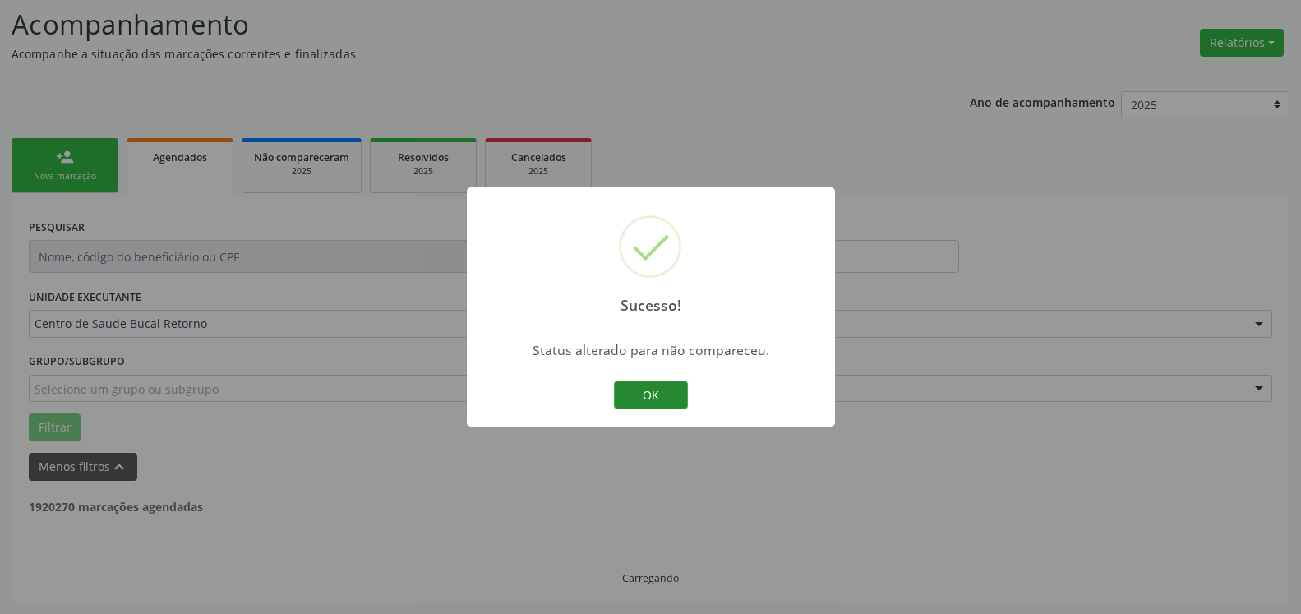
scroll to position [108, 0]
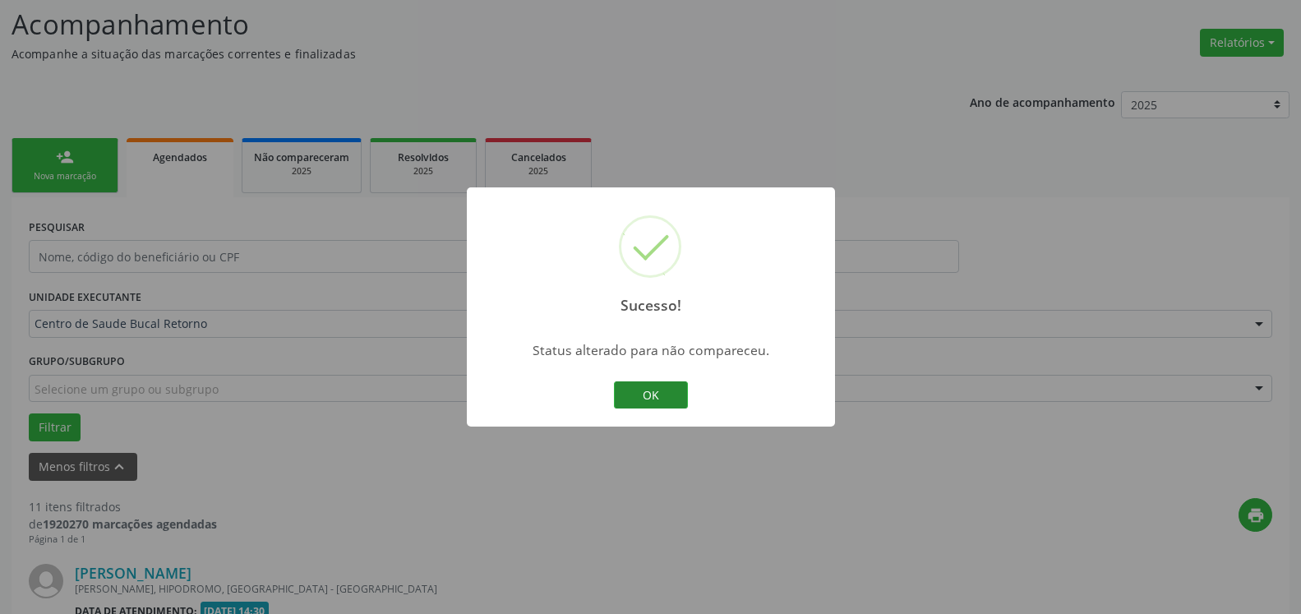
click at [672, 396] on button "OK" at bounding box center [651, 395] width 74 height 28
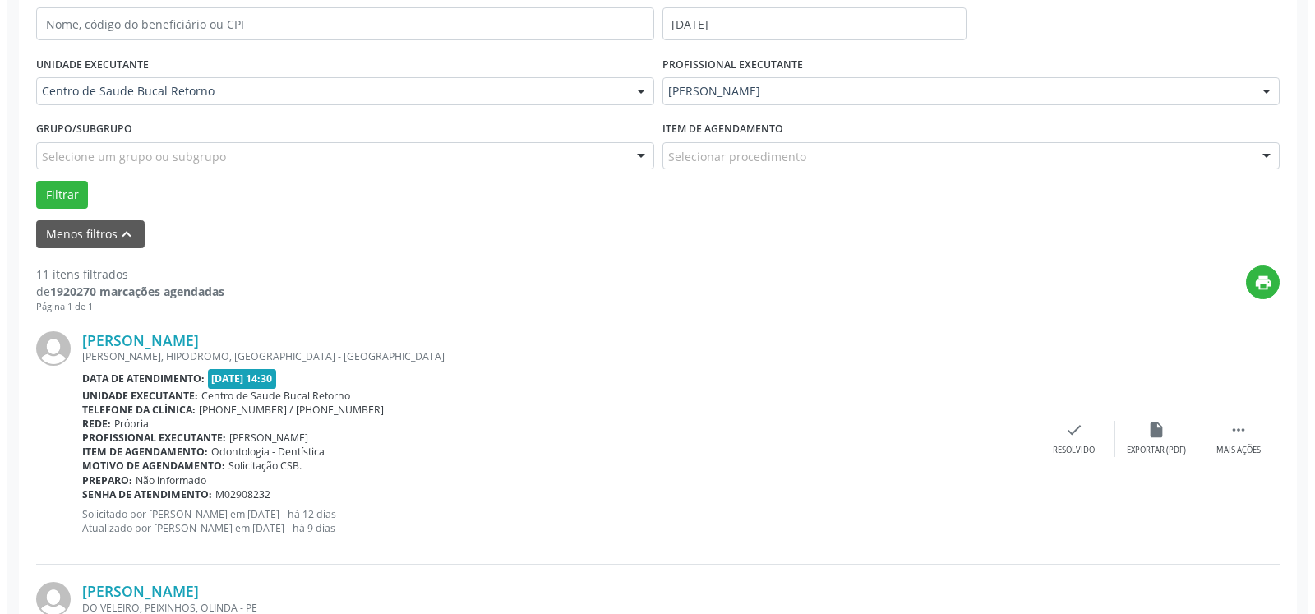
scroll to position [359, 0]
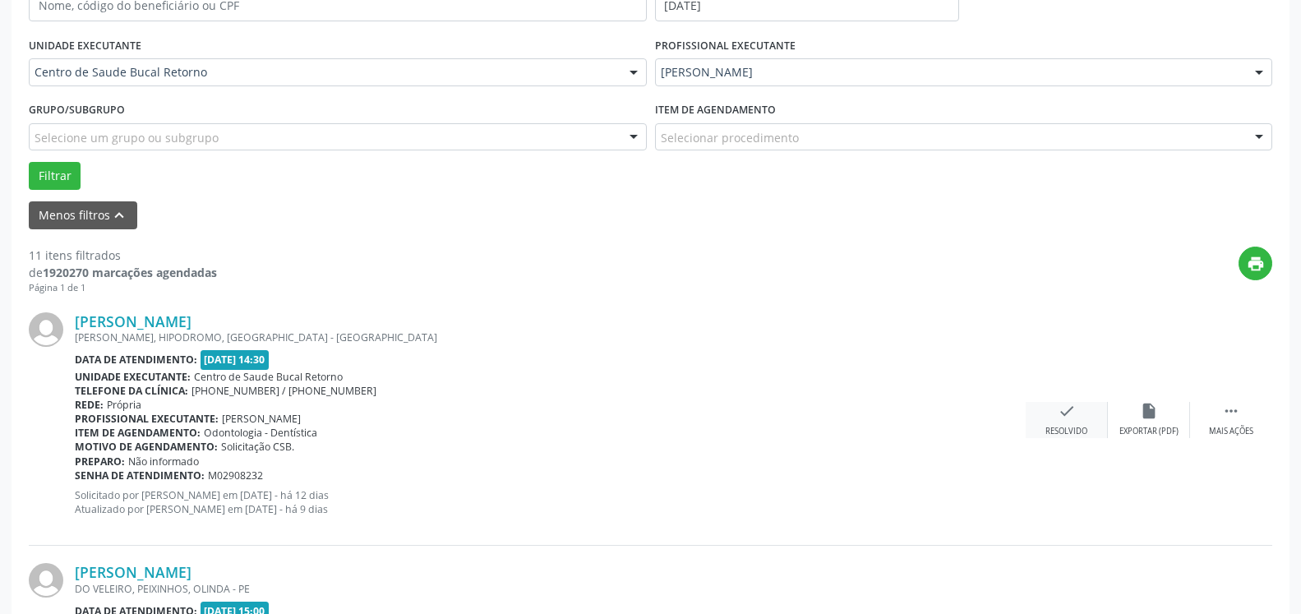
click at [1062, 425] on div "check Resolvido" at bounding box center [1067, 419] width 82 height 35
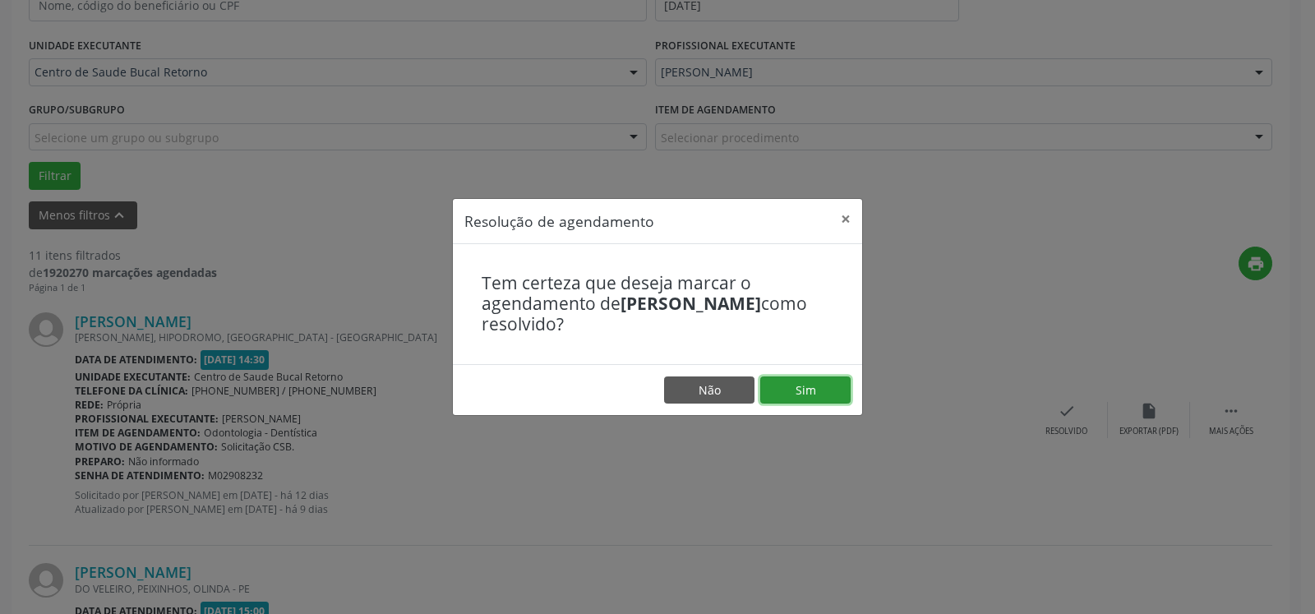
click at [815, 380] on button "Sim" at bounding box center [805, 390] width 90 height 28
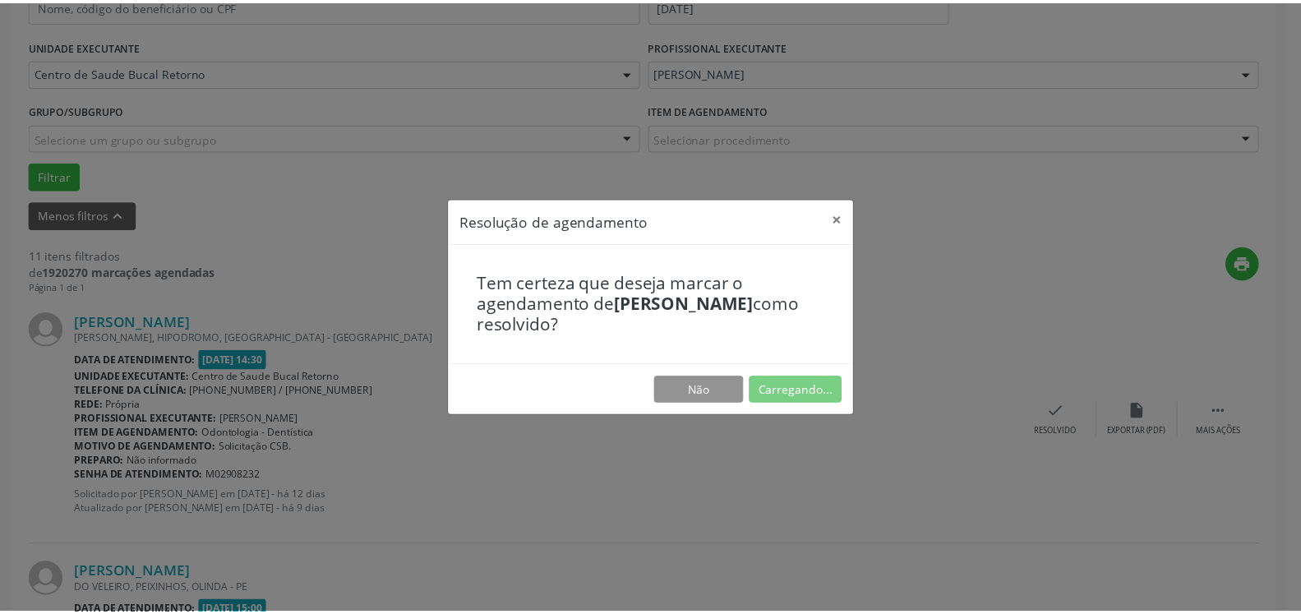
scroll to position [90, 0]
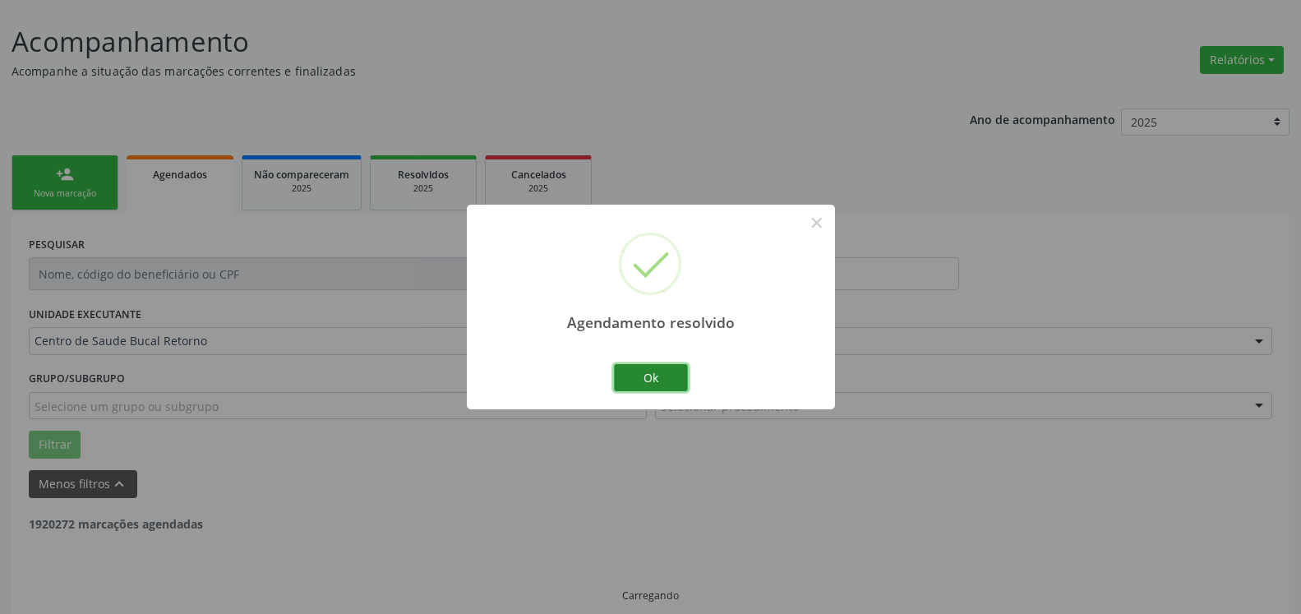
click at [645, 374] on button "Ok" at bounding box center [651, 378] width 74 height 28
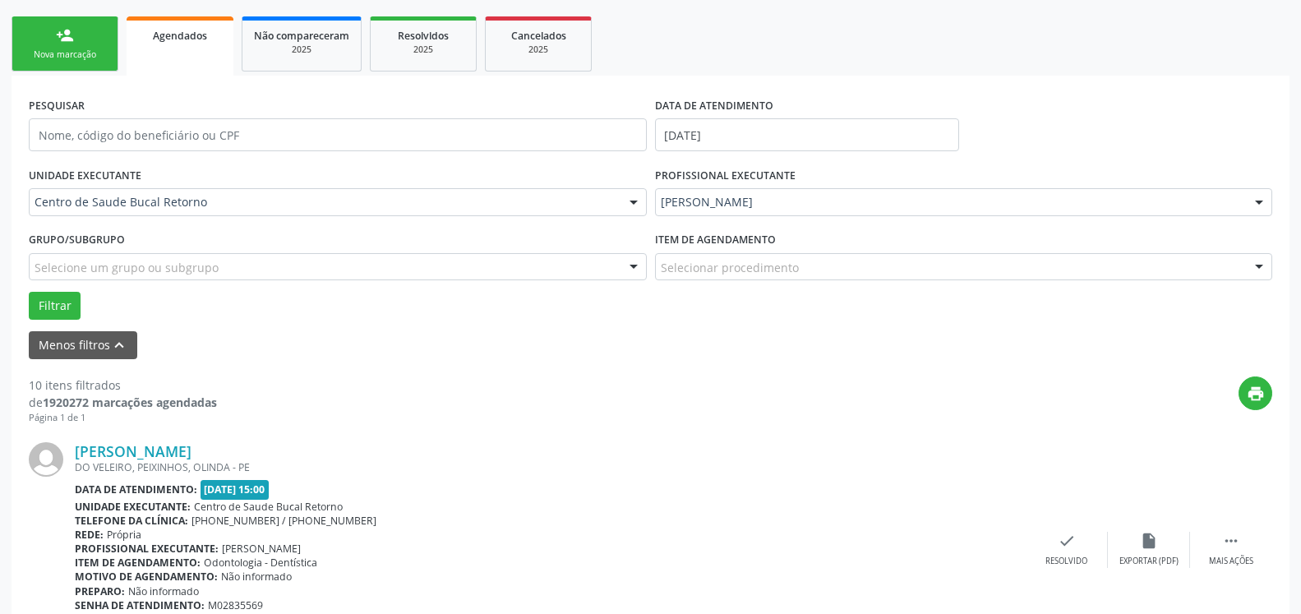
scroll to position [342, 0]
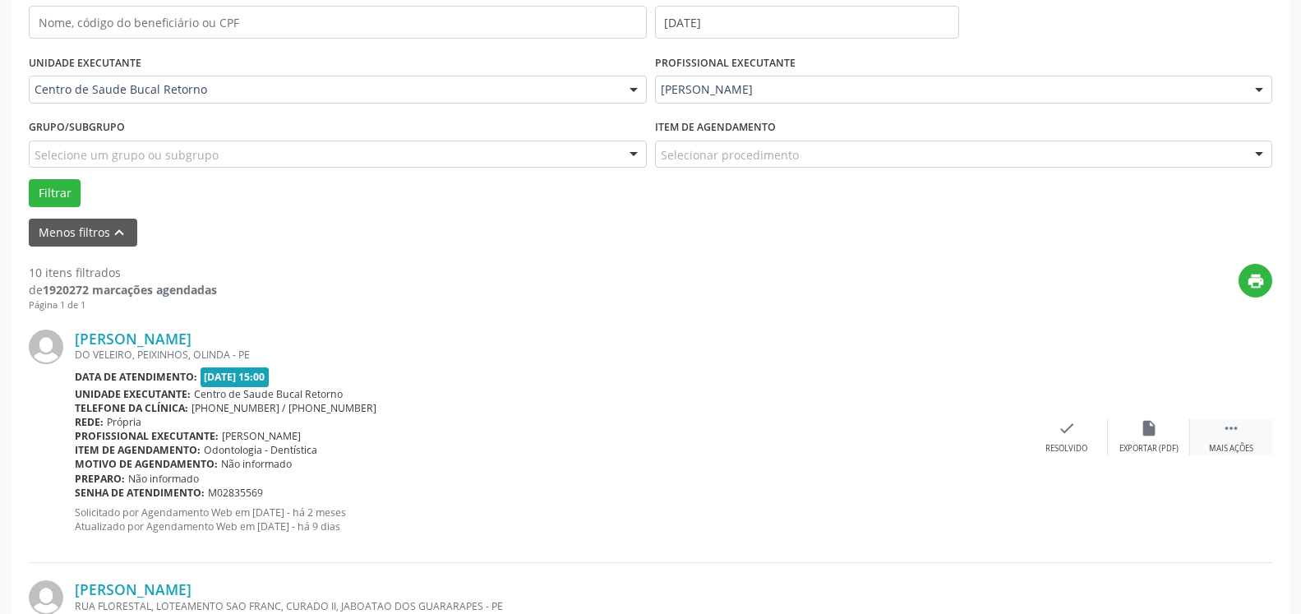
click at [1231, 432] on icon "" at bounding box center [1231, 428] width 18 height 18
click at [1159, 431] on div "alarm_off Não compareceu" at bounding box center [1149, 436] width 82 height 35
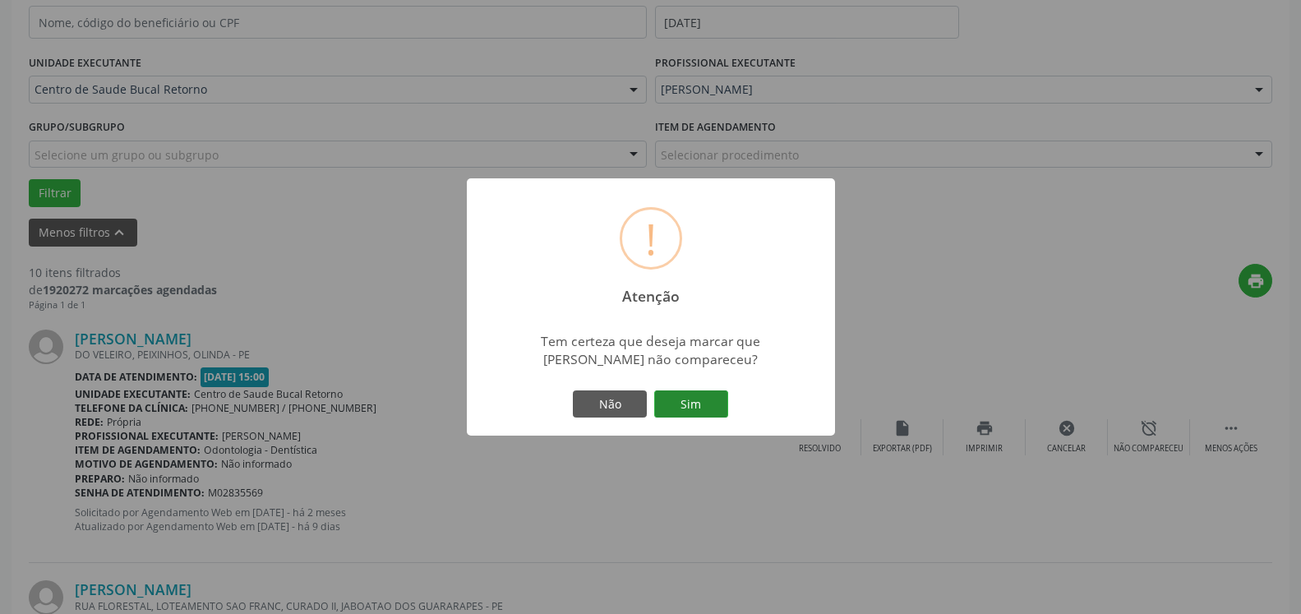
click at [713, 398] on button "Sim" at bounding box center [691, 404] width 74 height 28
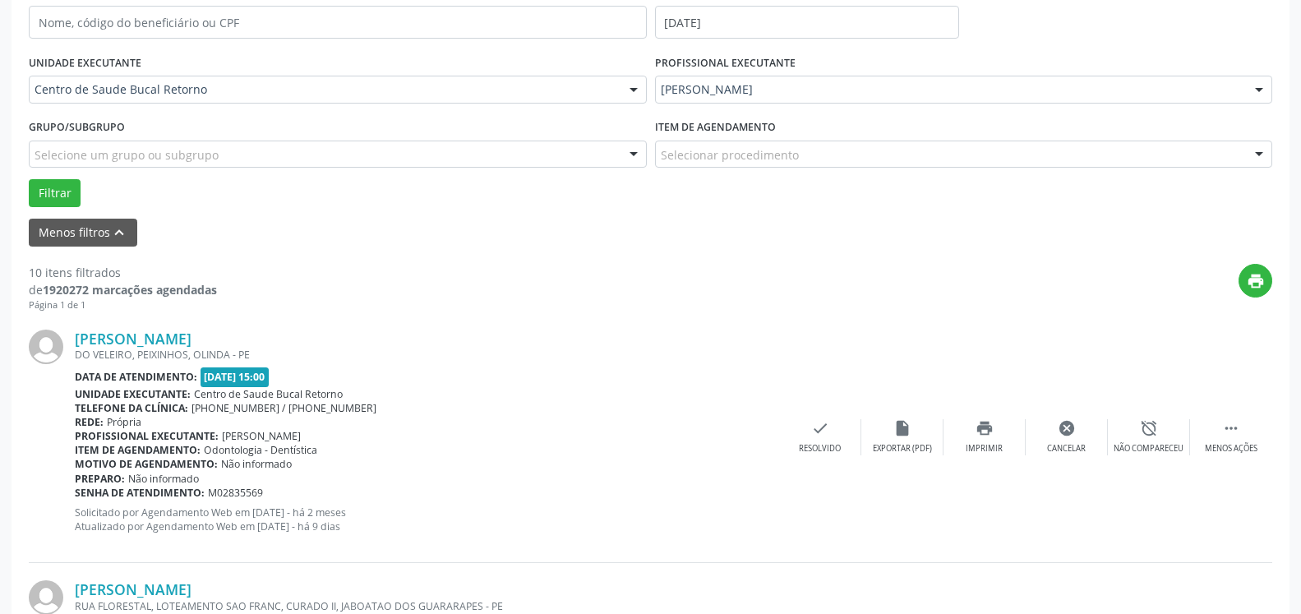
scroll to position [108, 0]
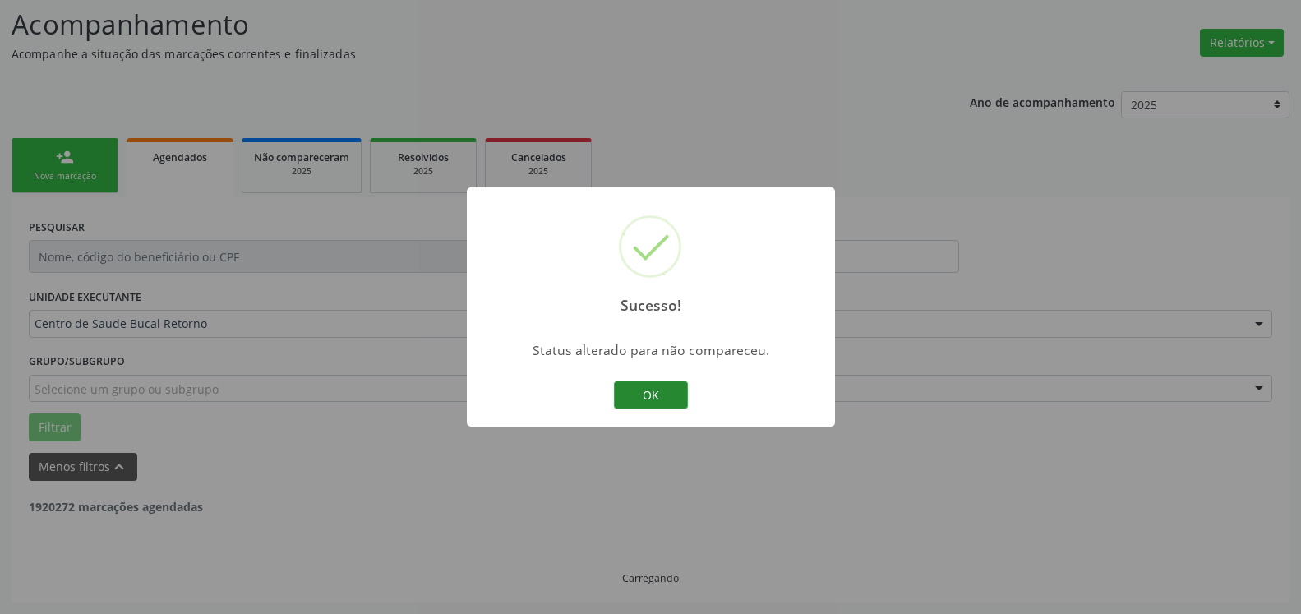
click at [620, 398] on button "OK" at bounding box center [651, 395] width 74 height 28
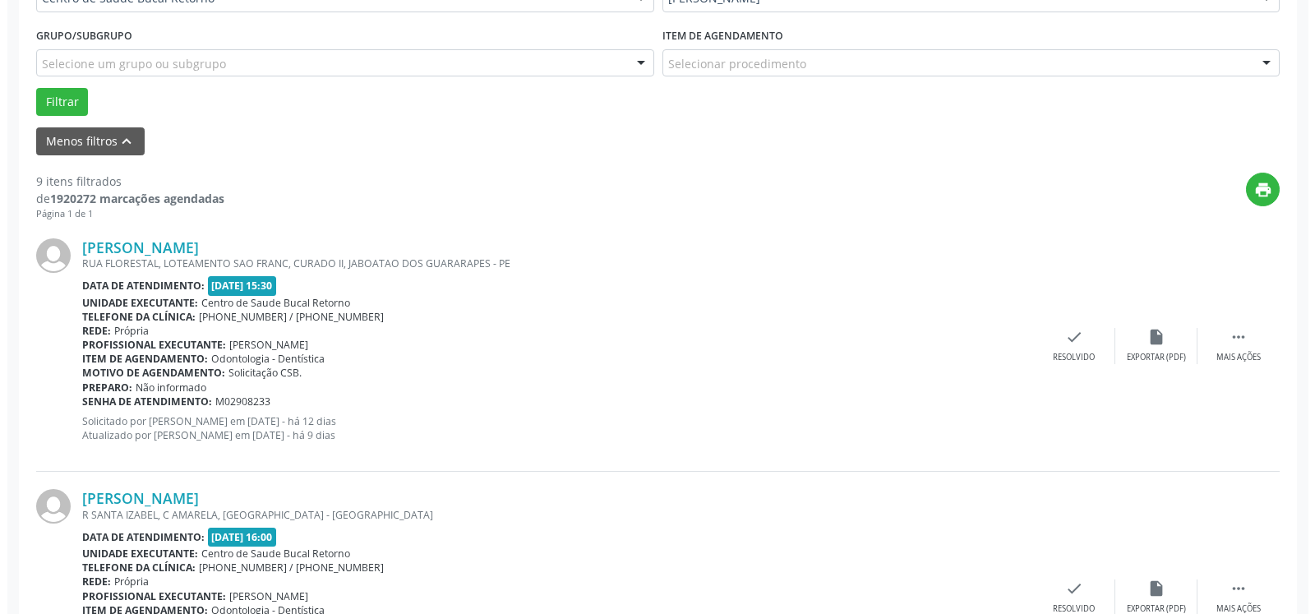
scroll to position [443, 0]
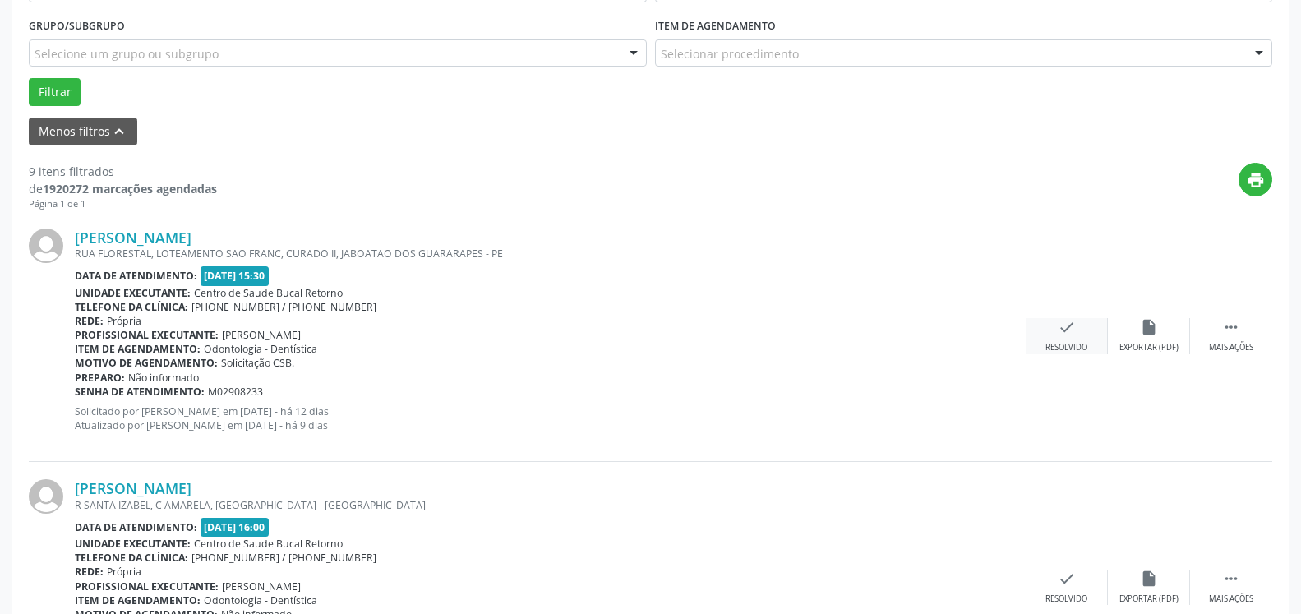
click at [1061, 332] on icon "check" at bounding box center [1067, 327] width 18 height 18
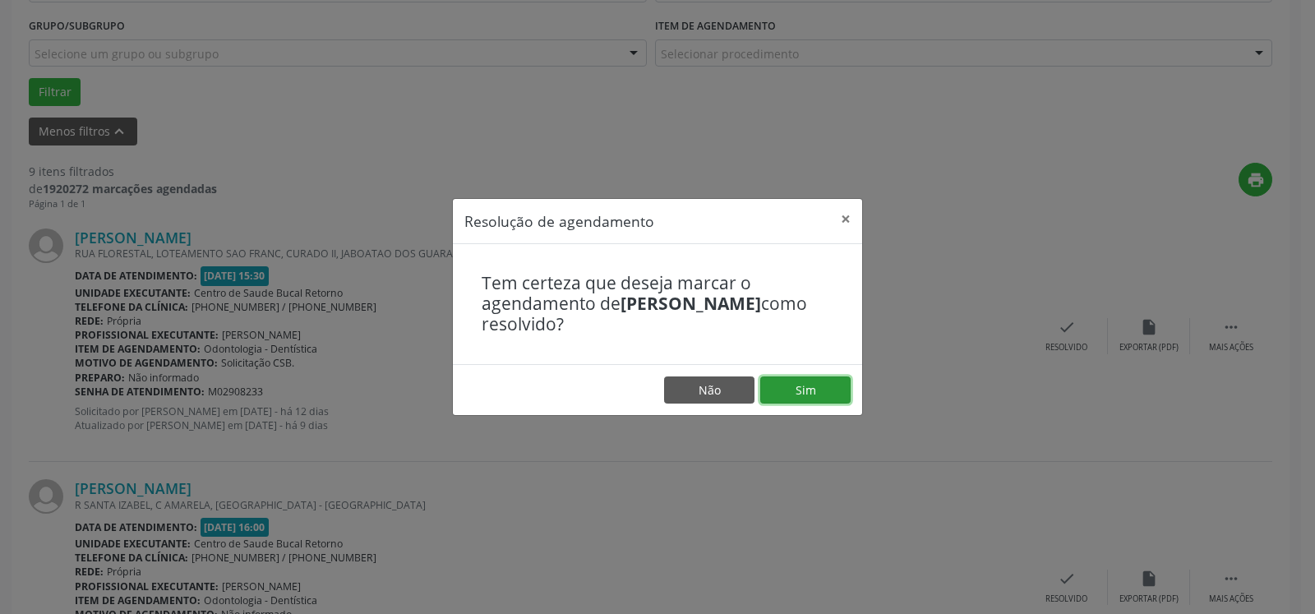
click at [810, 390] on button "Sim" at bounding box center [805, 390] width 90 height 28
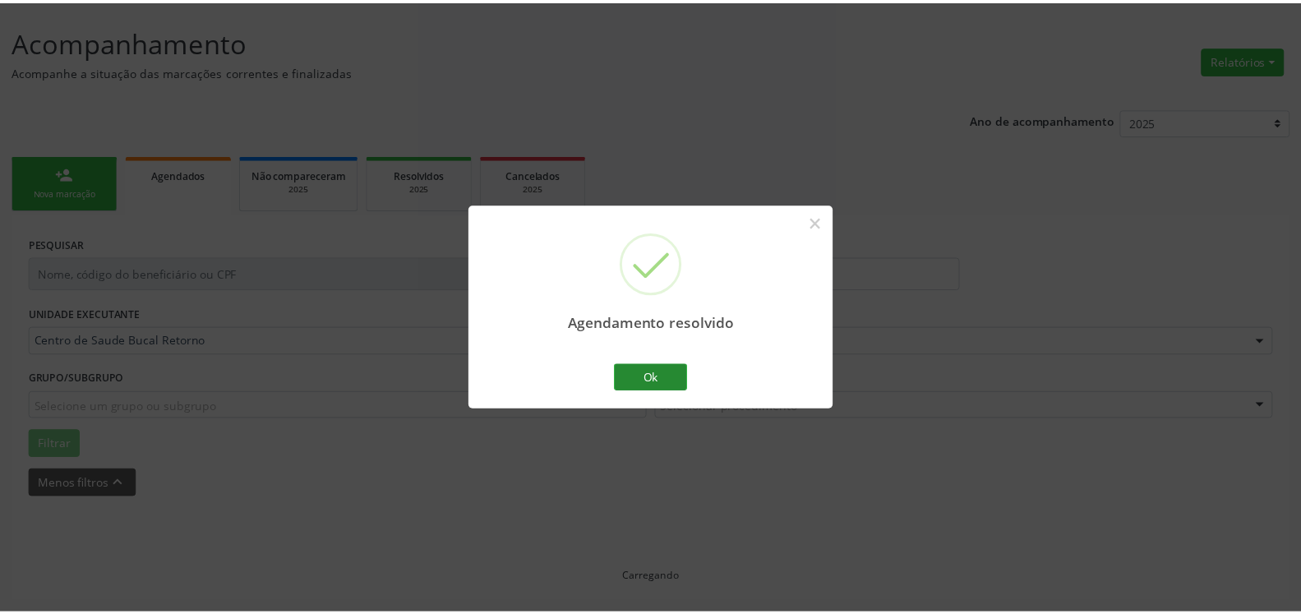
scroll to position [90, 0]
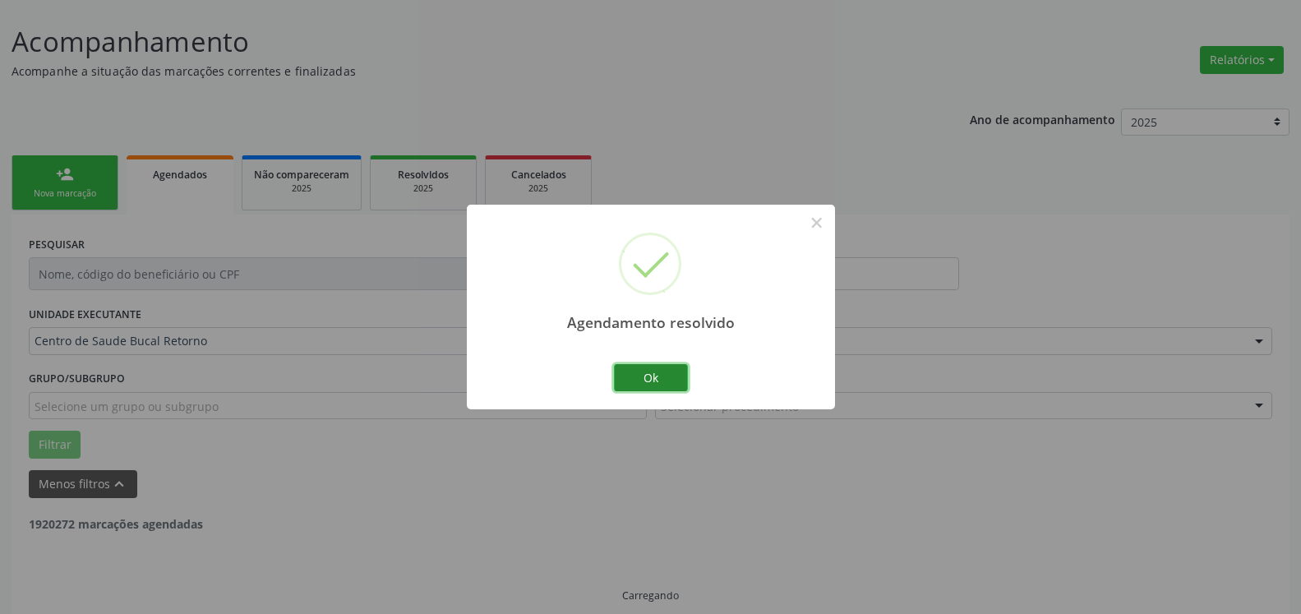
click at [675, 382] on button "Ok" at bounding box center [651, 378] width 74 height 28
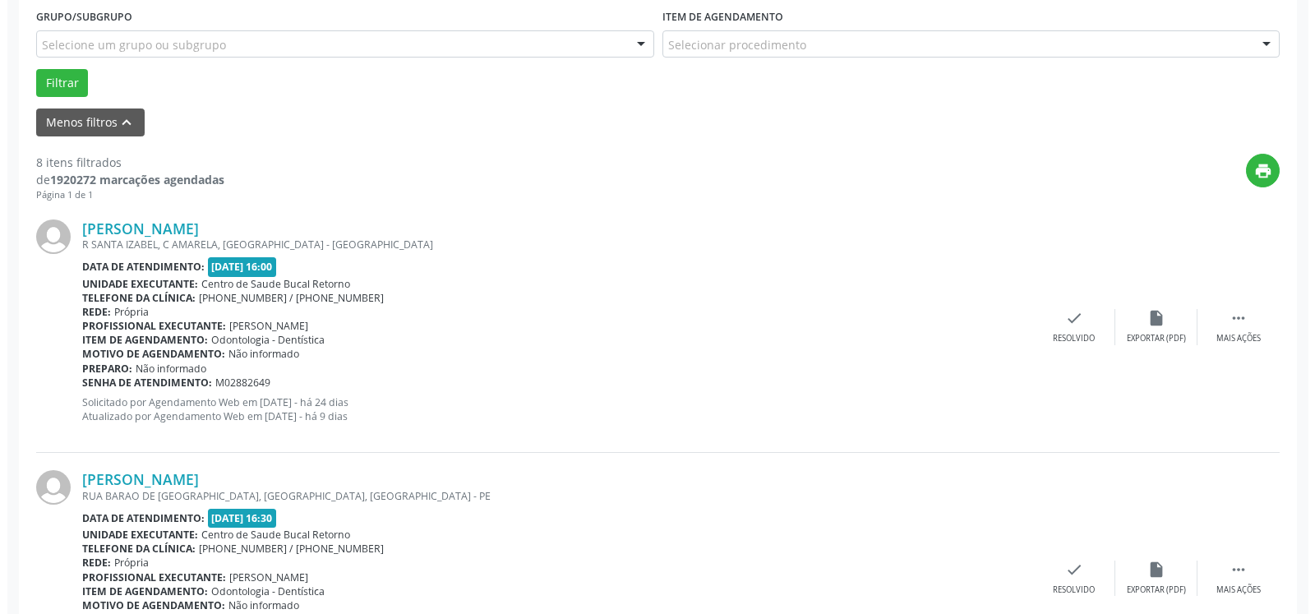
scroll to position [510, 0]
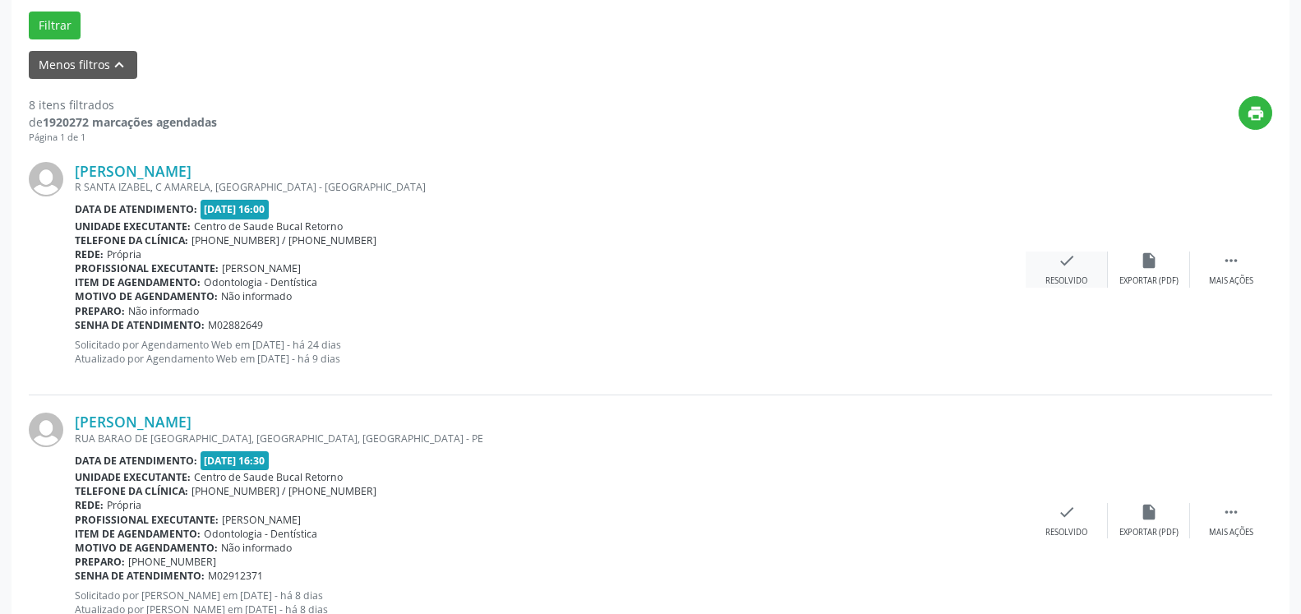
click at [1068, 269] on icon "check" at bounding box center [1067, 260] width 18 height 18
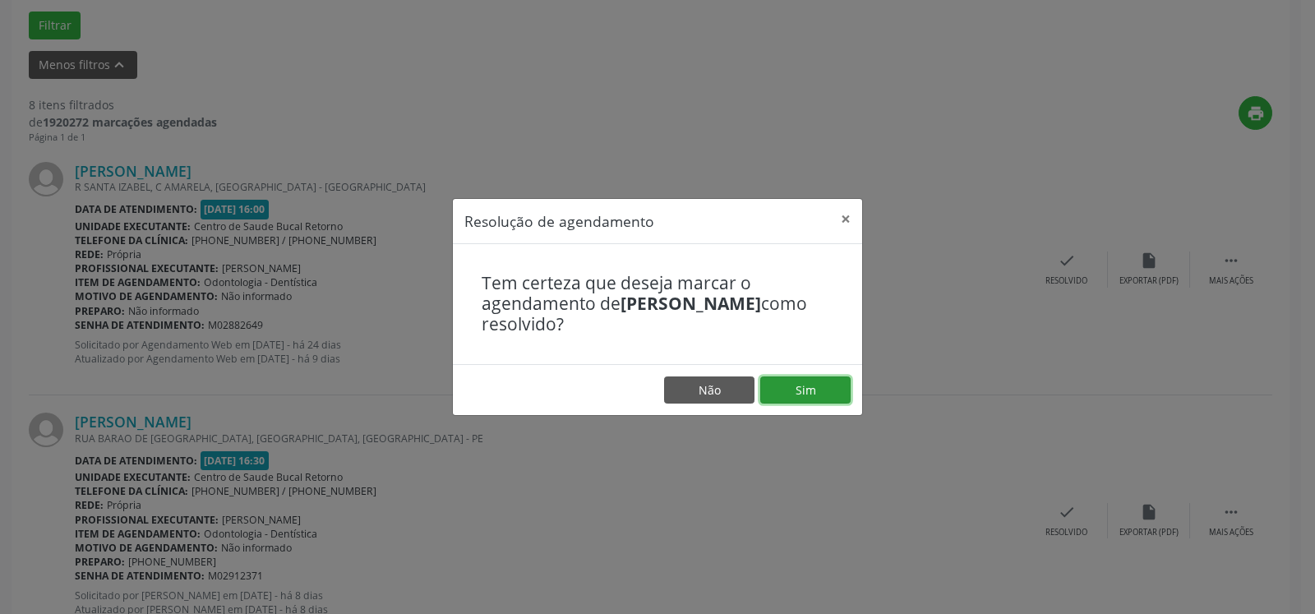
click at [789, 392] on button "Sim" at bounding box center [805, 390] width 90 height 28
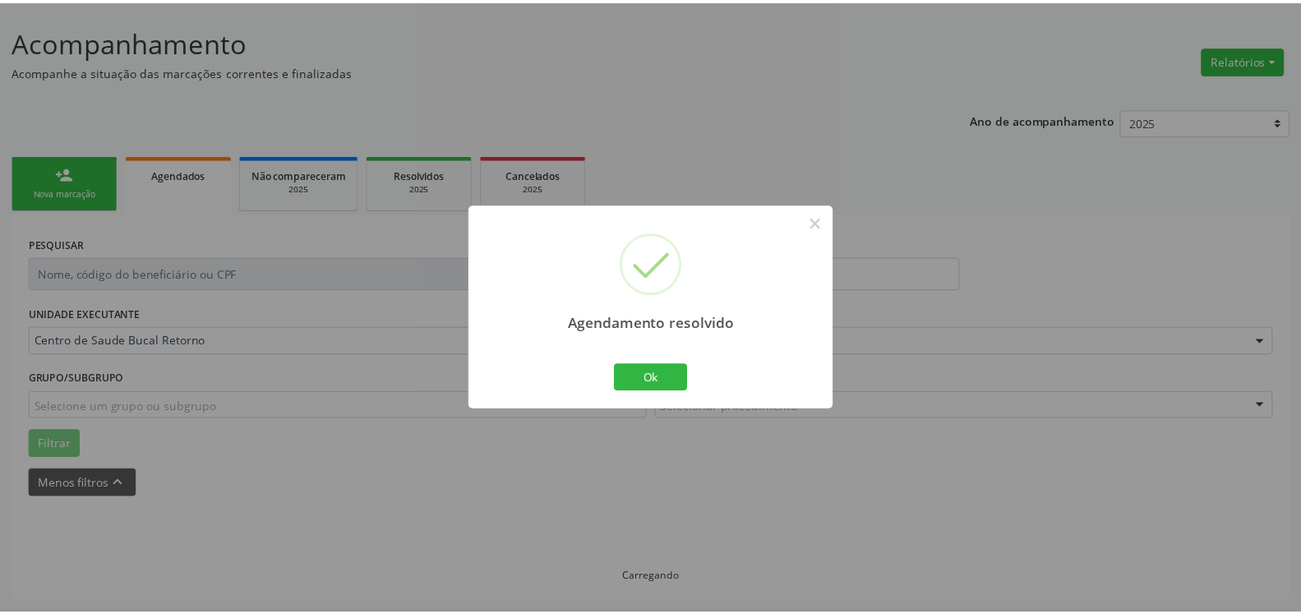
scroll to position [90, 0]
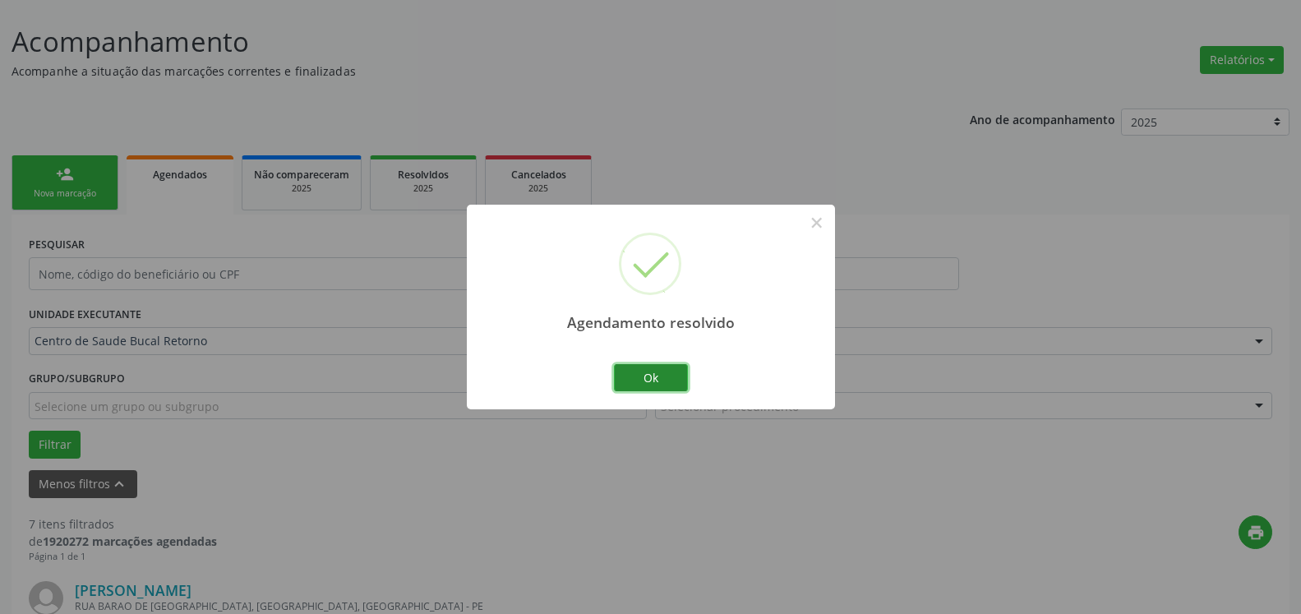
click at [665, 378] on button "Ok" at bounding box center [651, 378] width 74 height 28
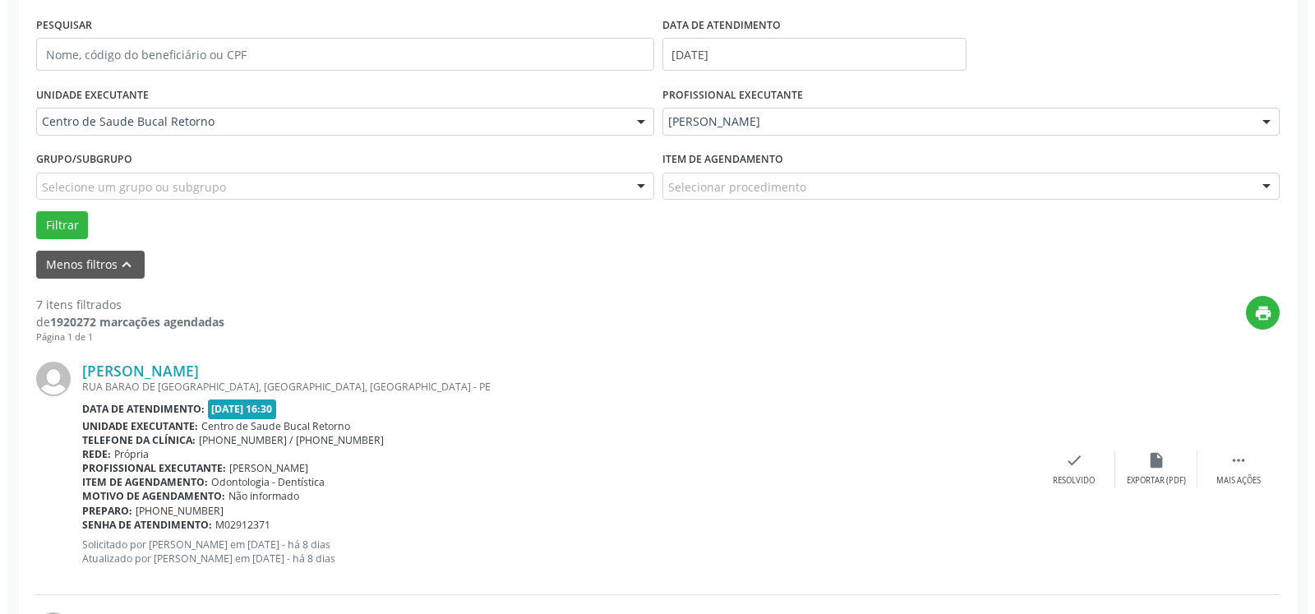
scroll to position [342, 0]
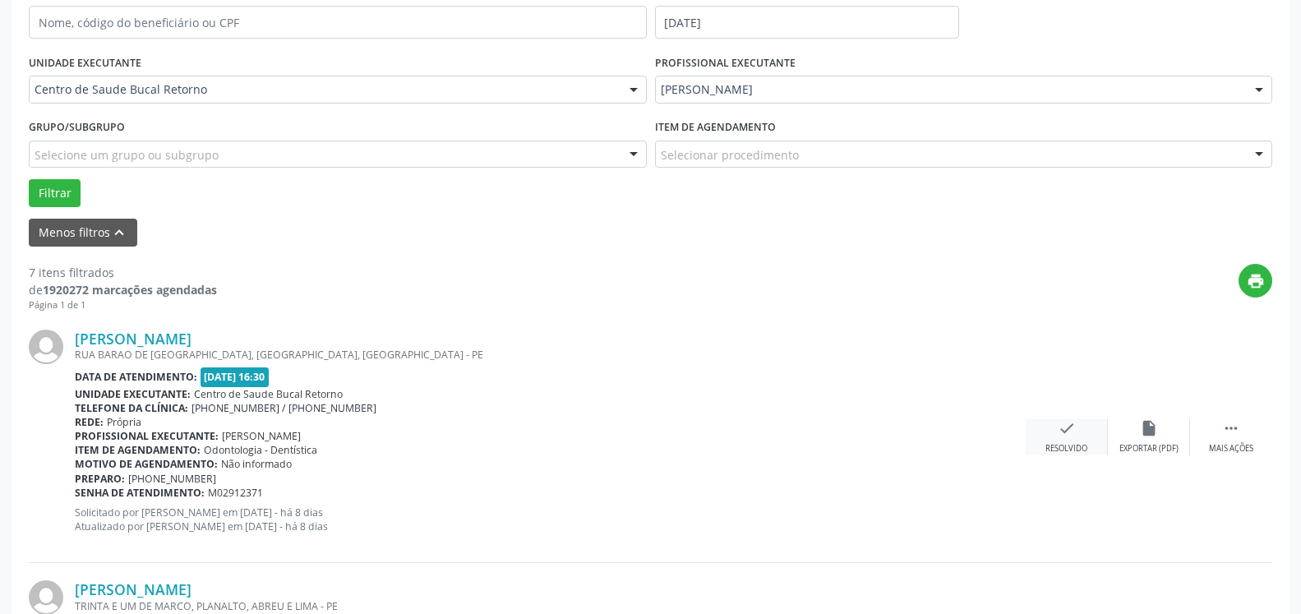
click at [1072, 443] on div "check Resolvido" at bounding box center [1067, 436] width 82 height 35
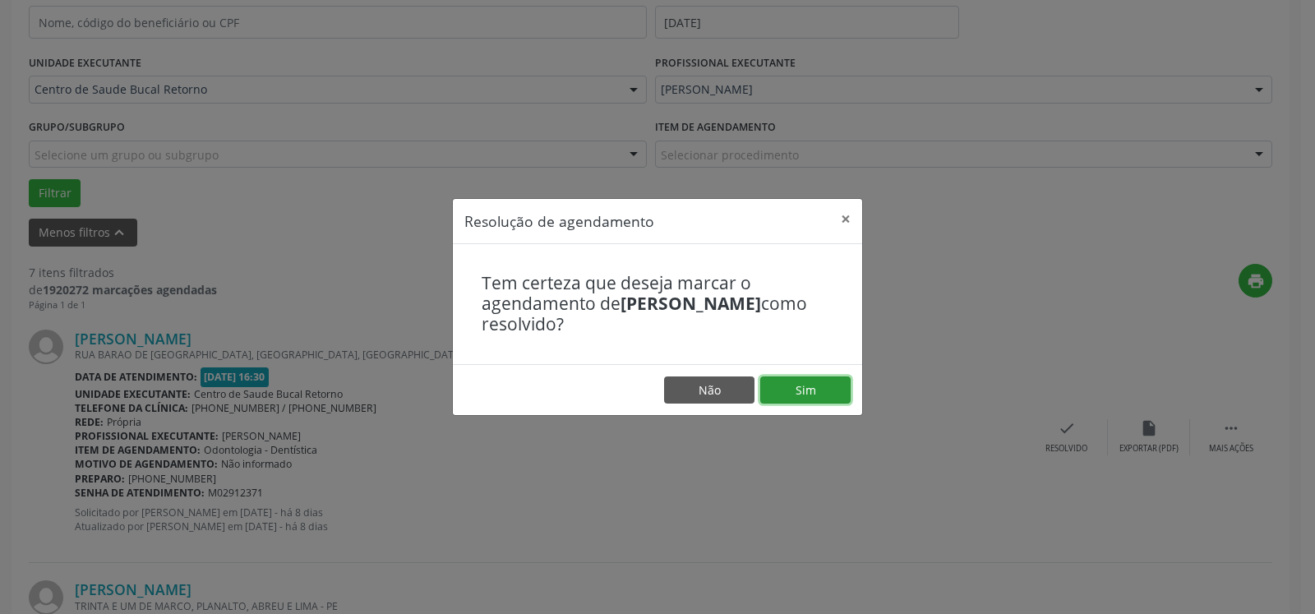
click at [796, 392] on button "Sim" at bounding box center [805, 390] width 90 height 28
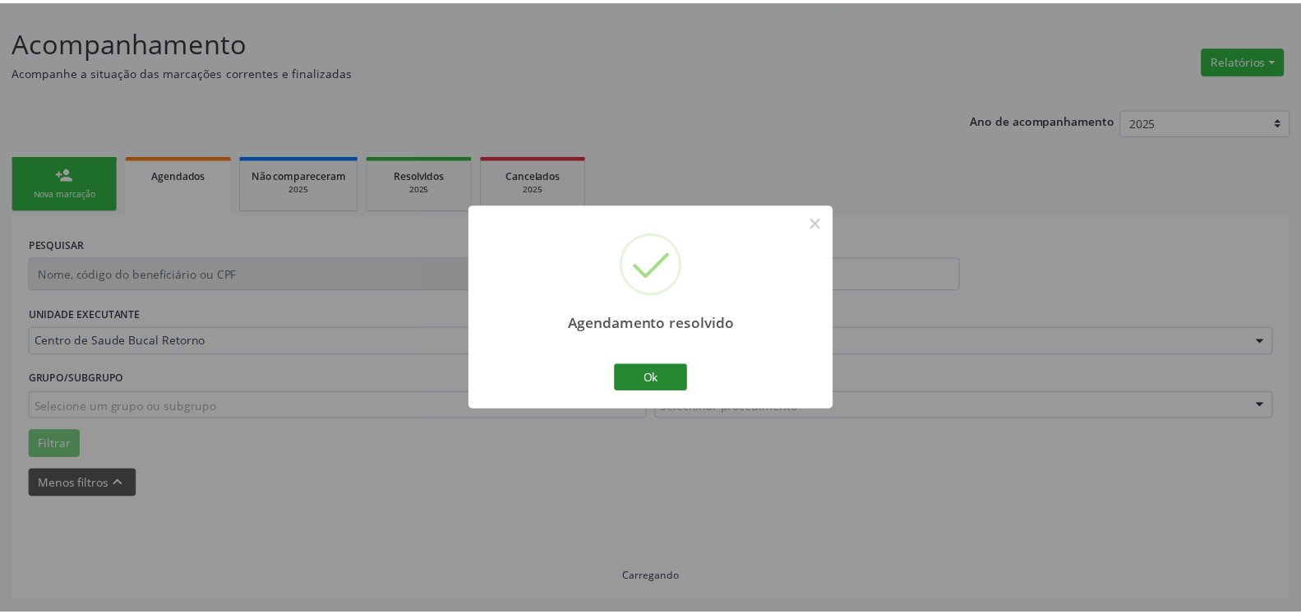
scroll to position [90, 0]
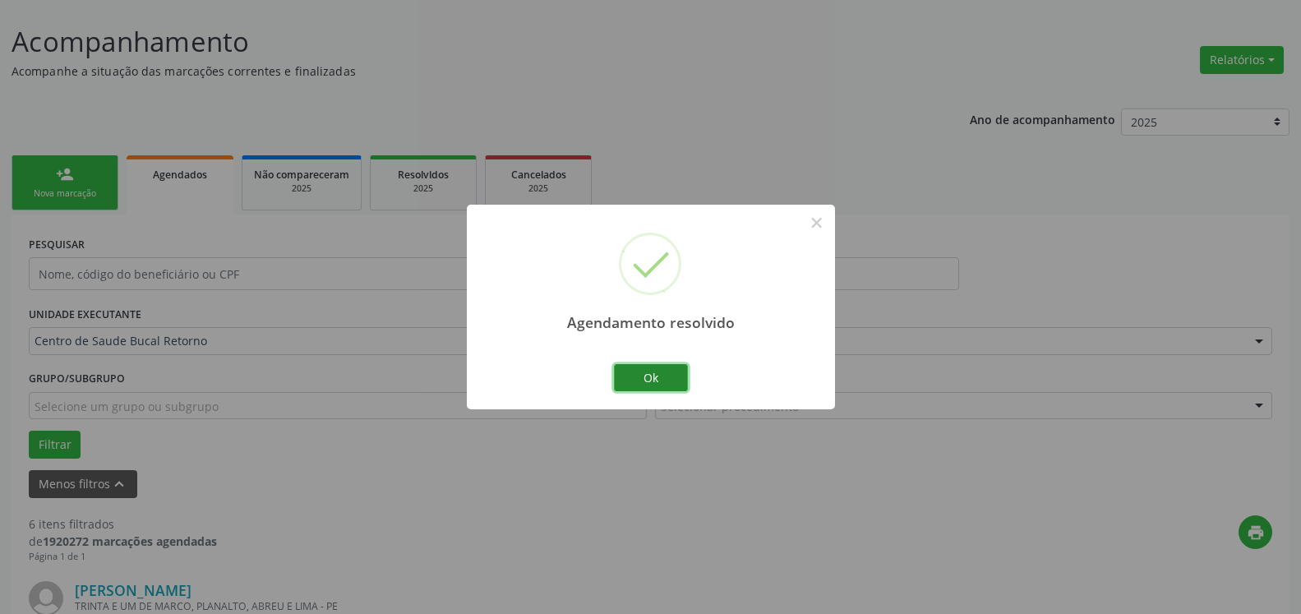
click at [666, 380] on button "Ok" at bounding box center [651, 378] width 74 height 28
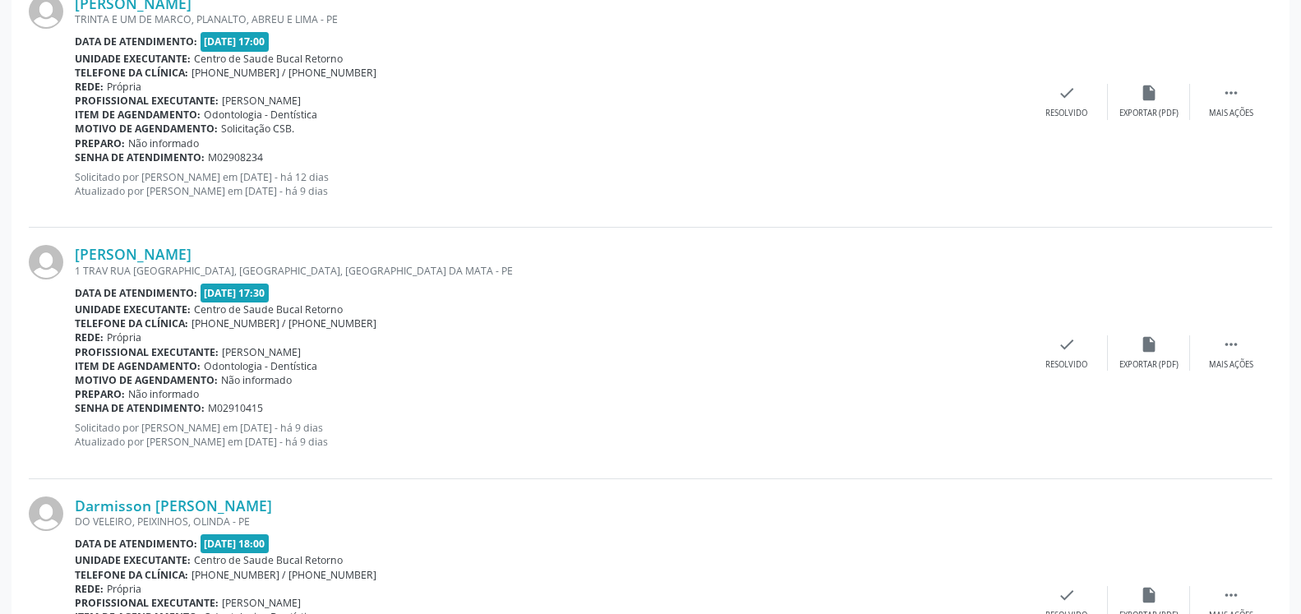
scroll to position [510, 0]
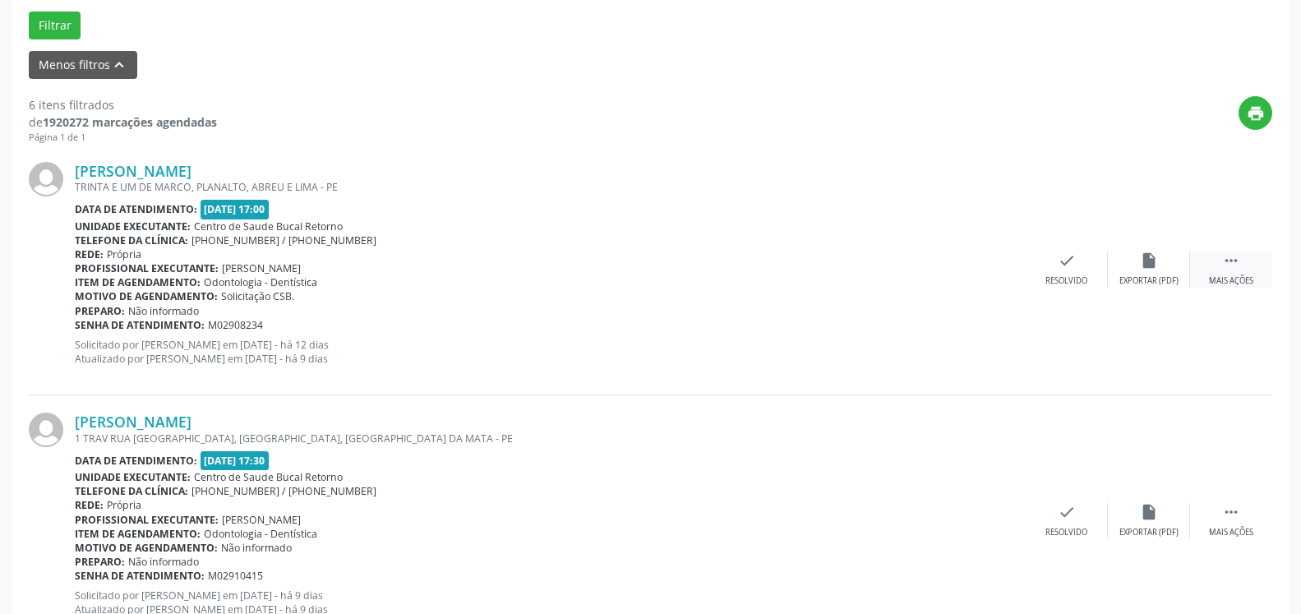
drag, startPoint x: 1239, startPoint y: 256, endPoint x: 1197, endPoint y: 265, distance: 43.7
click at [1237, 256] on icon "" at bounding box center [1231, 260] width 18 height 18
click at [1134, 267] on div "alarm_off Não compareceu" at bounding box center [1149, 268] width 82 height 35
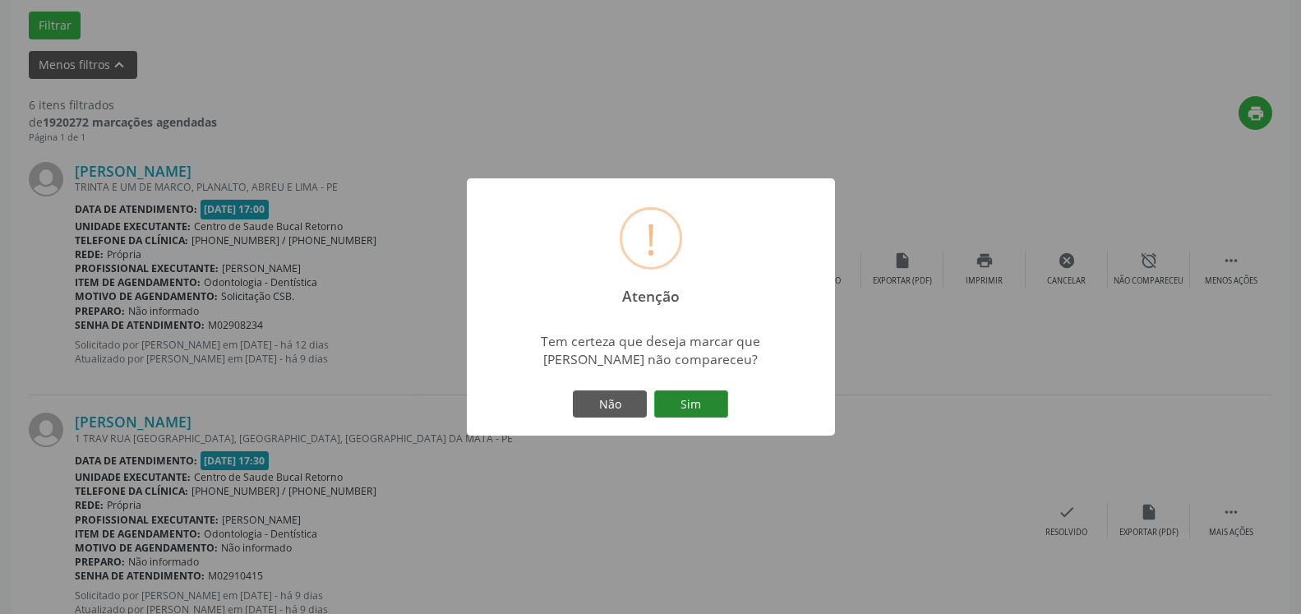
click at [697, 407] on button "Sim" at bounding box center [691, 404] width 74 height 28
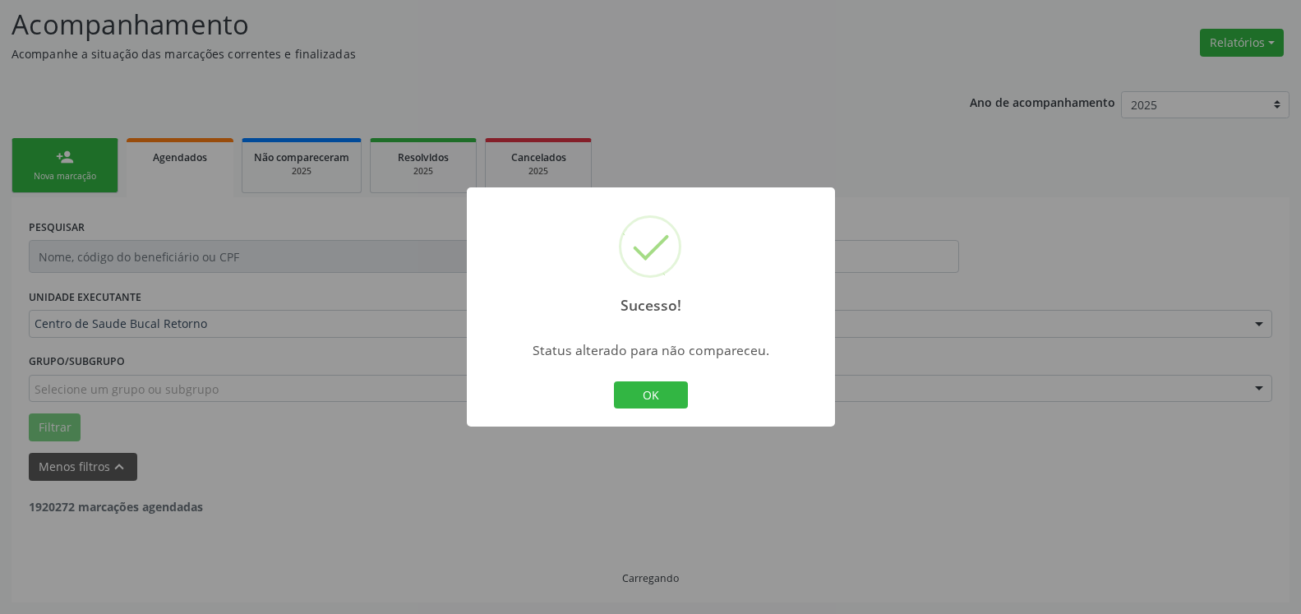
click at [675, 394] on button "OK" at bounding box center [651, 395] width 74 height 28
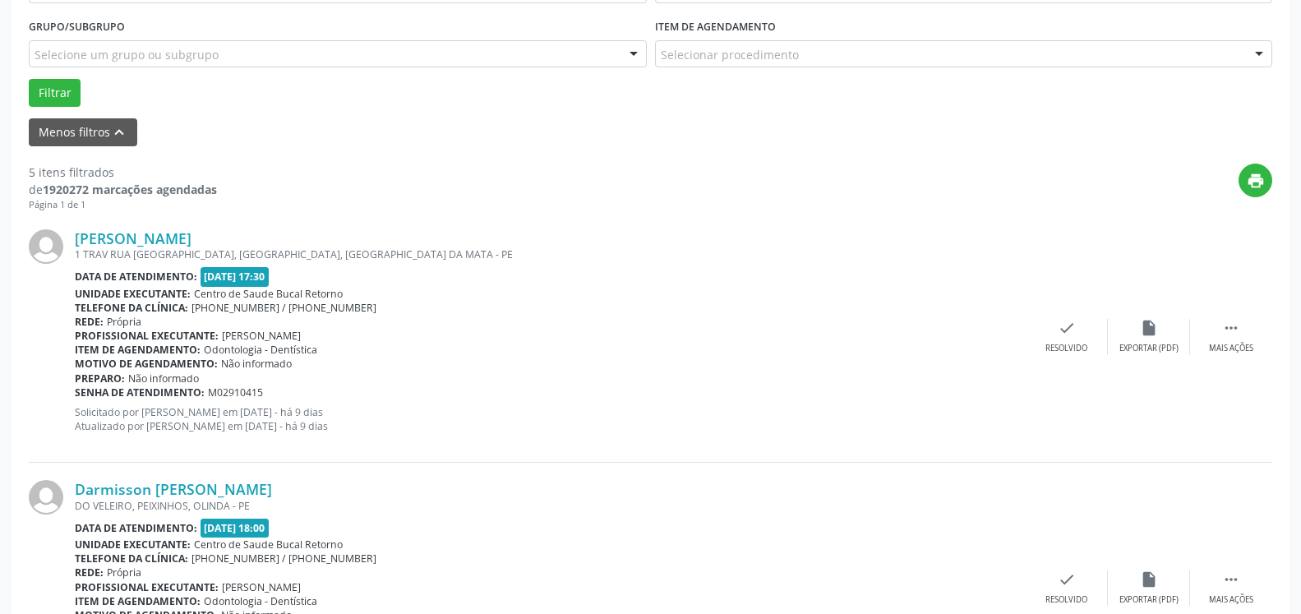
scroll to position [443, 0]
click at [1249, 347] on div "Mais ações" at bounding box center [1231, 348] width 44 height 12
click at [1163, 337] on div "alarm_off Não compareceu" at bounding box center [1149, 335] width 82 height 35
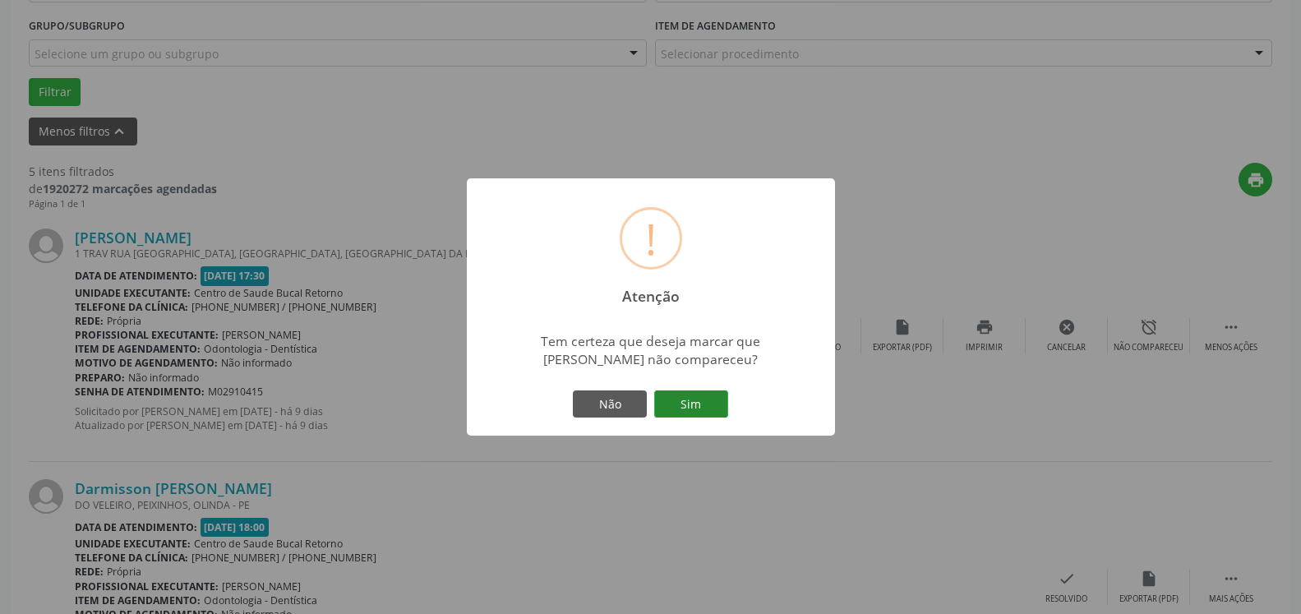
click at [721, 396] on button "Sim" at bounding box center [691, 404] width 74 height 28
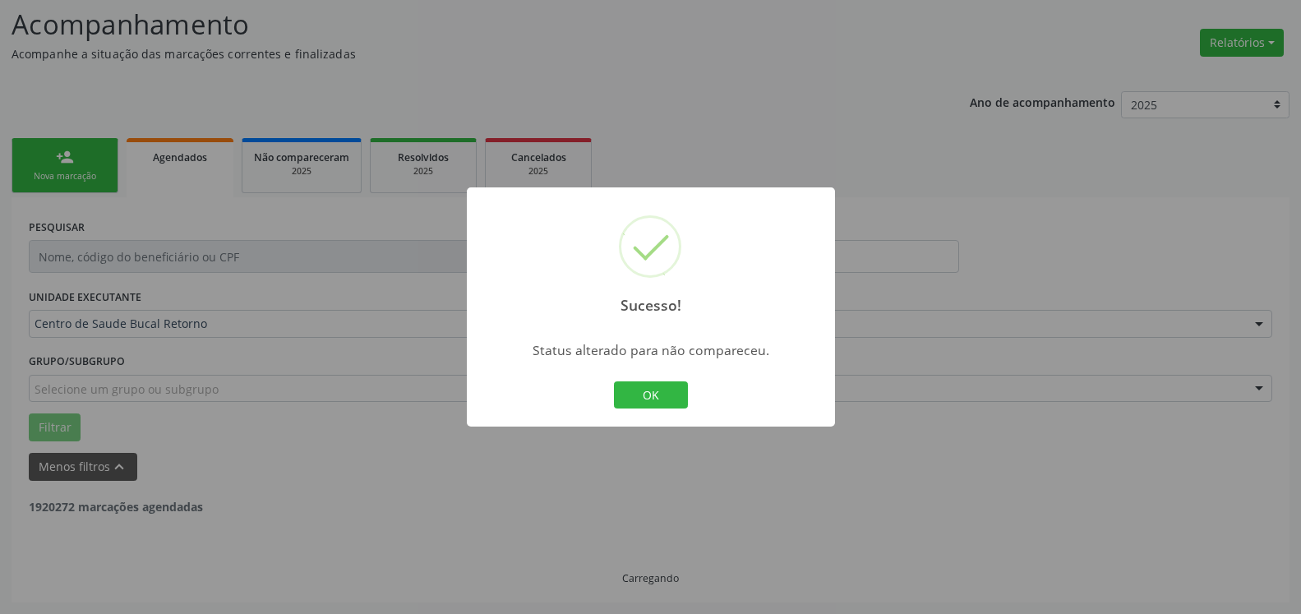
scroll to position [108, 0]
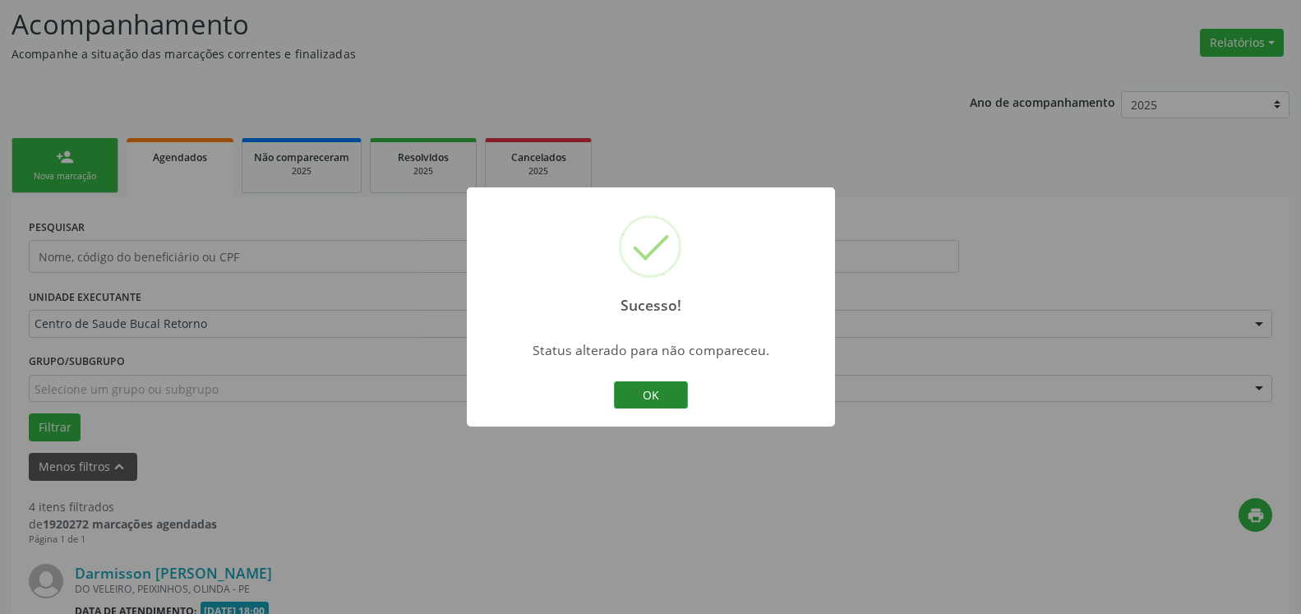
click at [642, 403] on button "OK" at bounding box center [651, 395] width 74 height 28
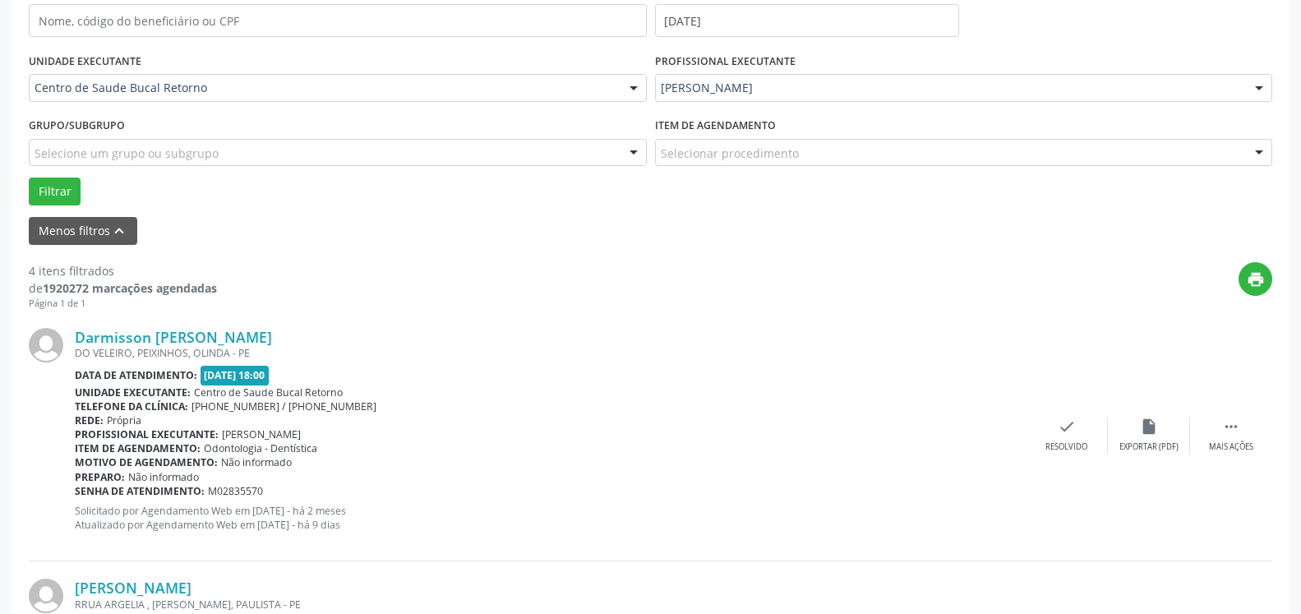
scroll to position [443, 0]
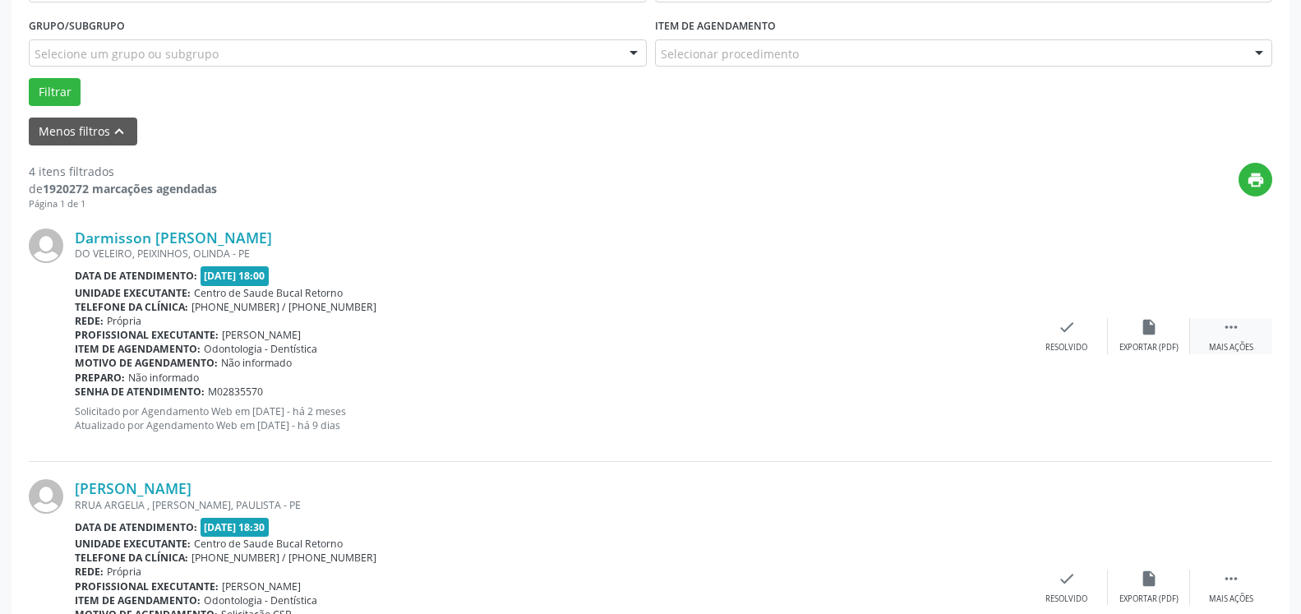
click at [1225, 329] on icon "" at bounding box center [1231, 327] width 18 height 18
click at [1163, 336] on div "alarm_off Não compareceu" at bounding box center [1149, 335] width 82 height 35
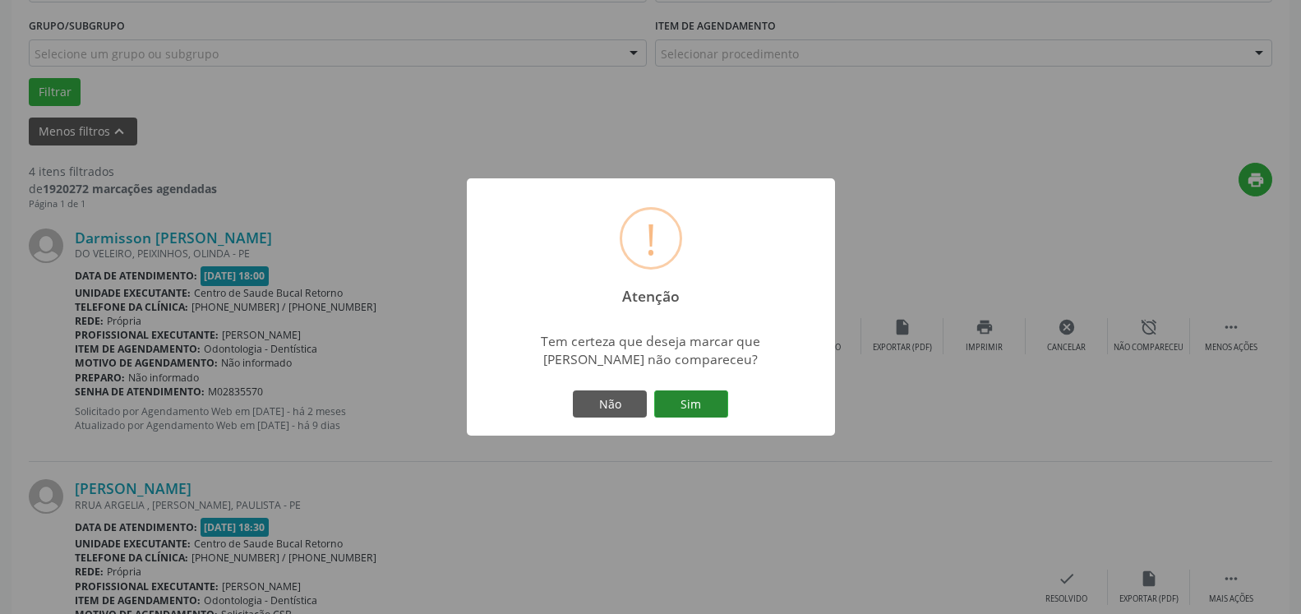
click at [690, 411] on button "Sim" at bounding box center [691, 404] width 74 height 28
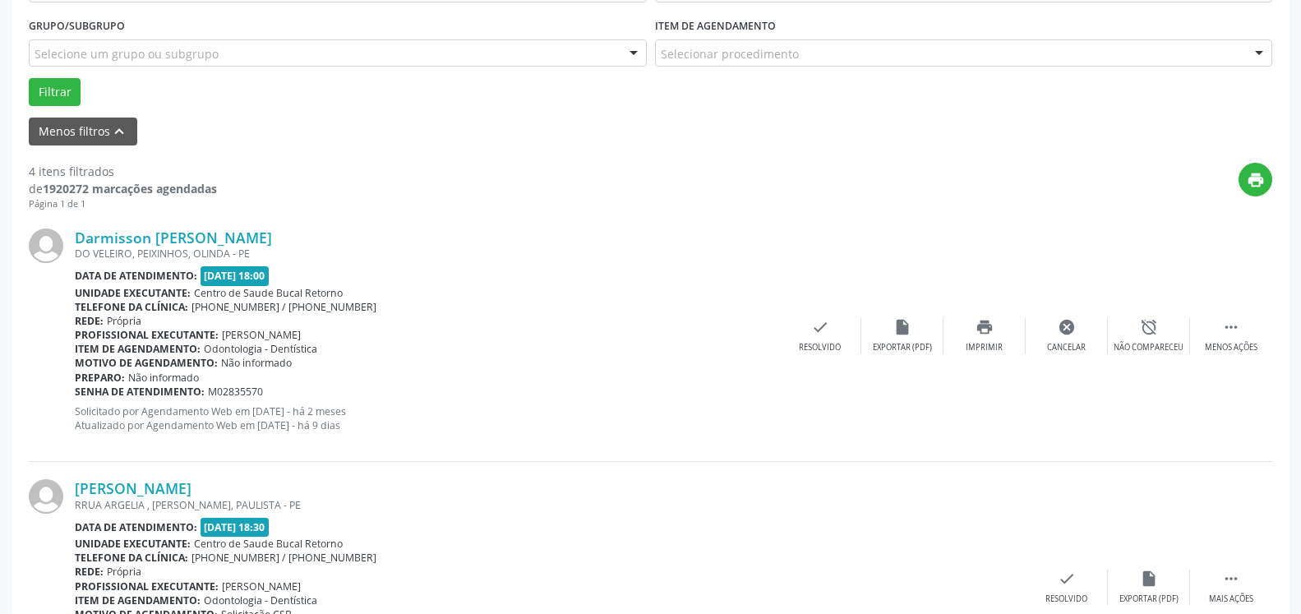
scroll to position [108, 0]
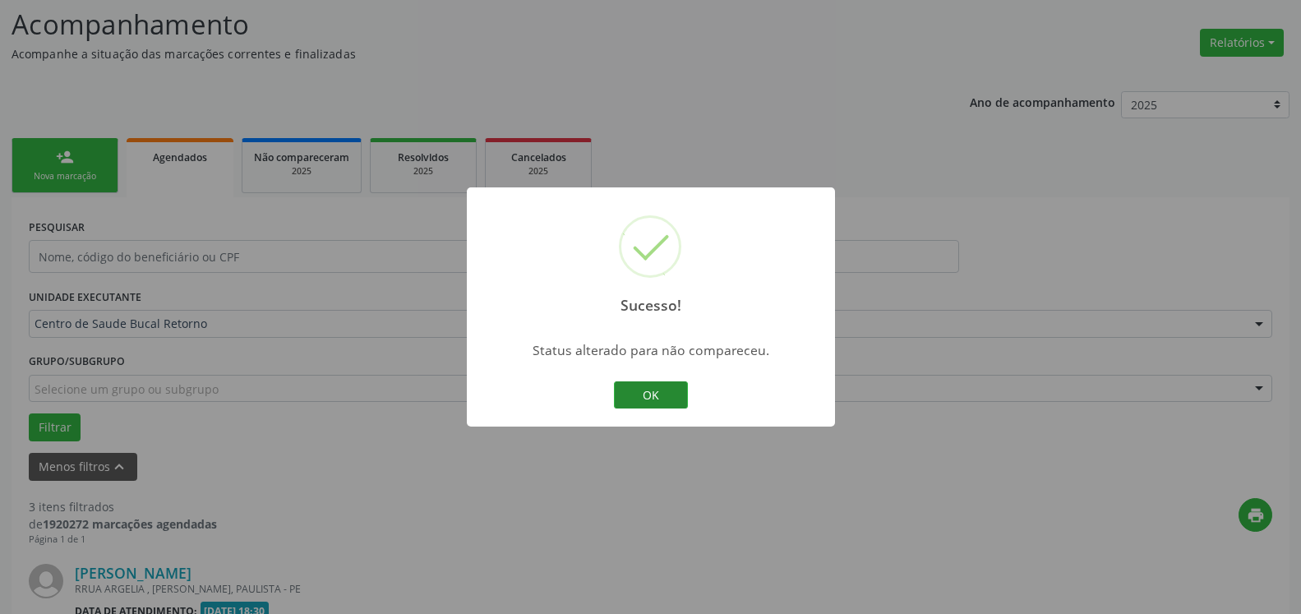
click at [662, 390] on button "OK" at bounding box center [651, 395] width 74 height 28
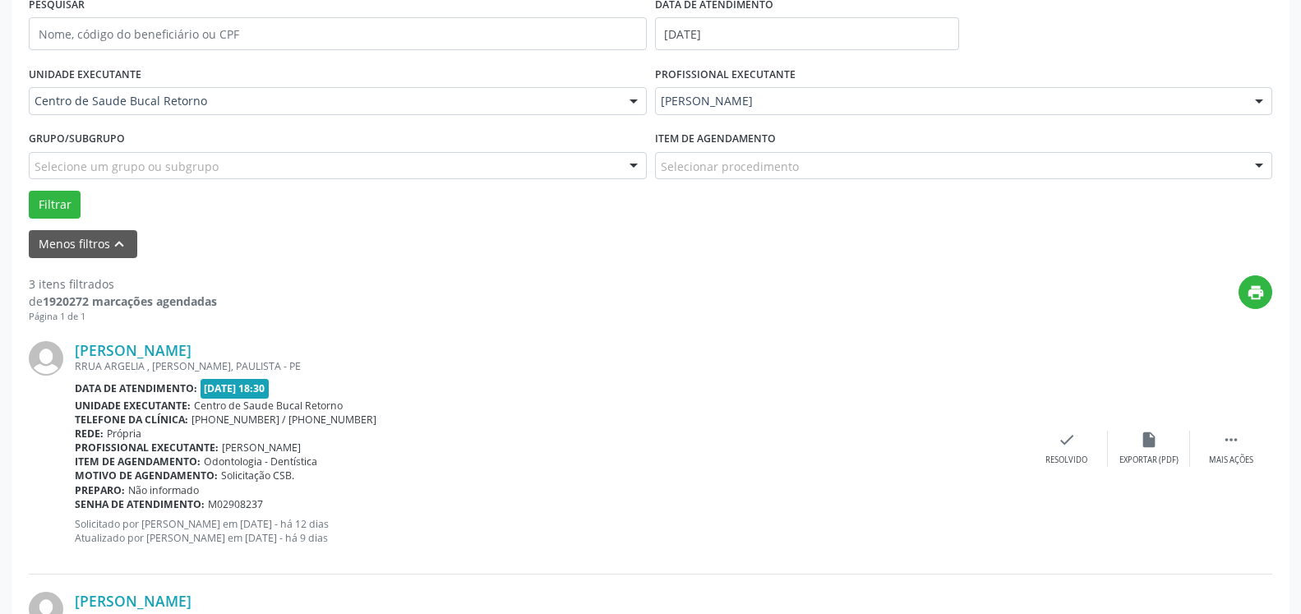
scroll to position [443, 0]
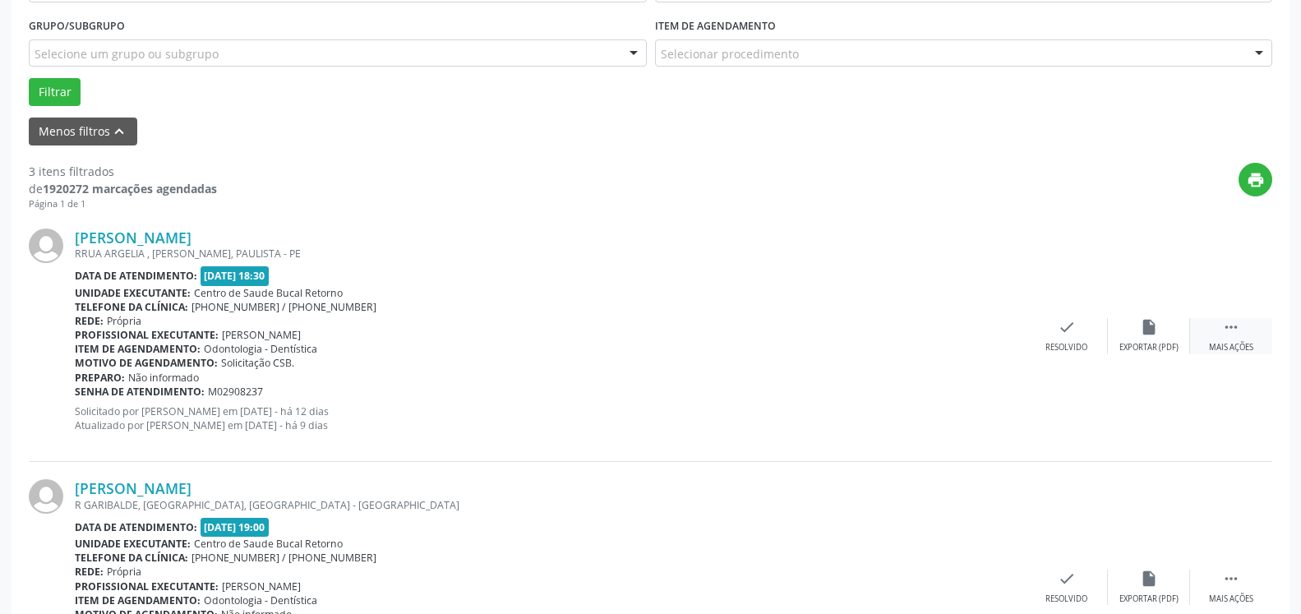
click at [1229, 330] on icon "" at bounding box center [1231, 327] width 18 height 18
click at [1161, 328] on div "alarm_off Não compareceu" at bounding box center [1149, 335] width 82 height 35
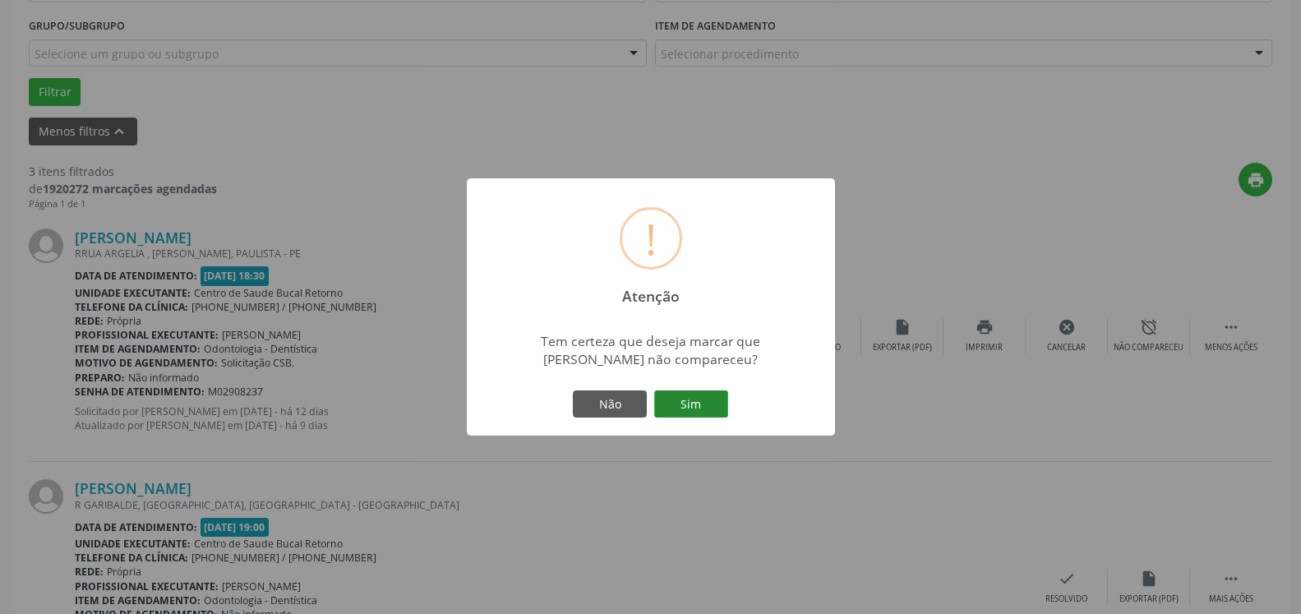
click at [707, 403] on button "Sim" at bounding box center [691, 404] width 74 height 28
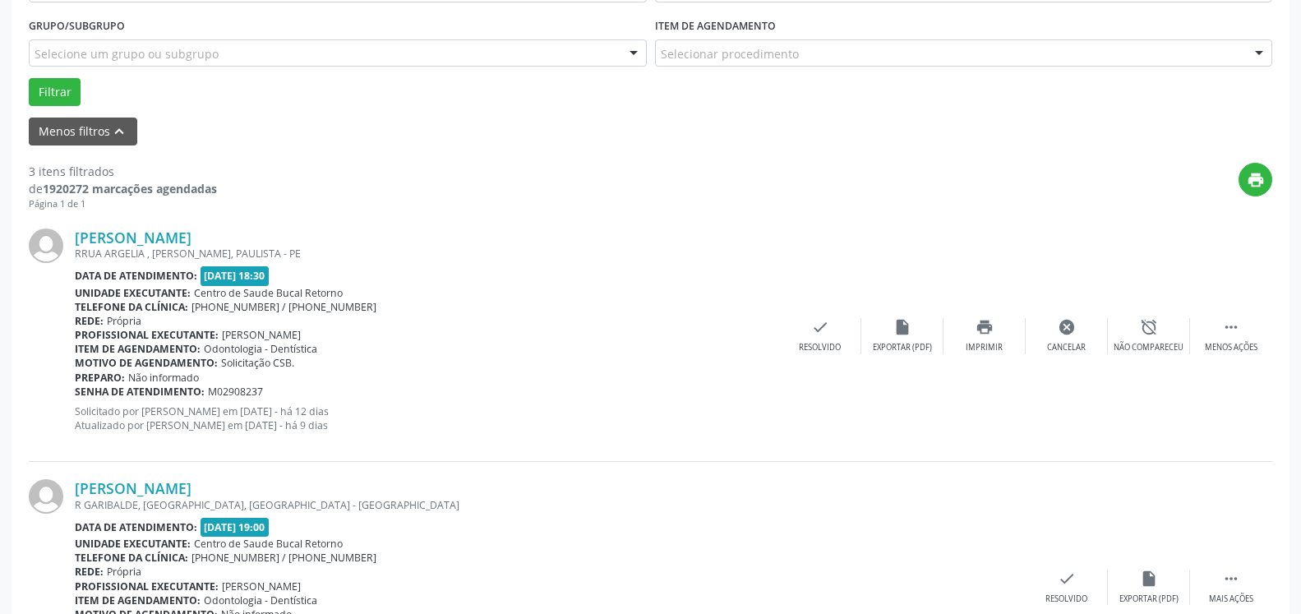
scroll to position [108, 0]
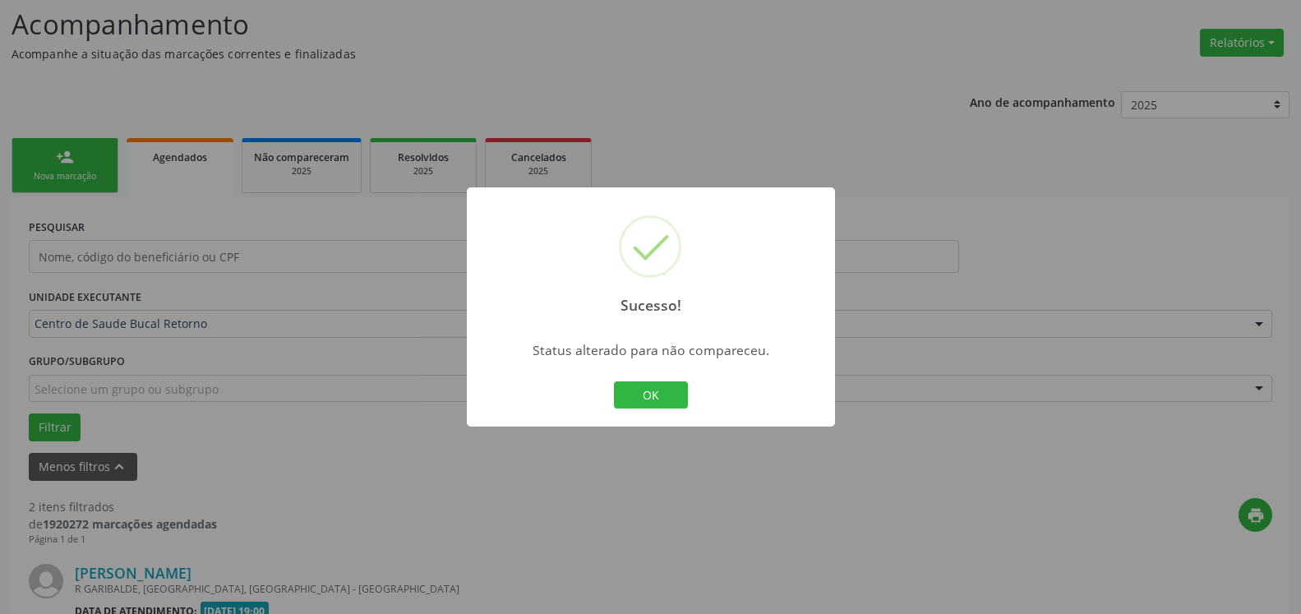
click at [667, 383] on button "OK" at bounding box center [651, 395] width 74 height 28
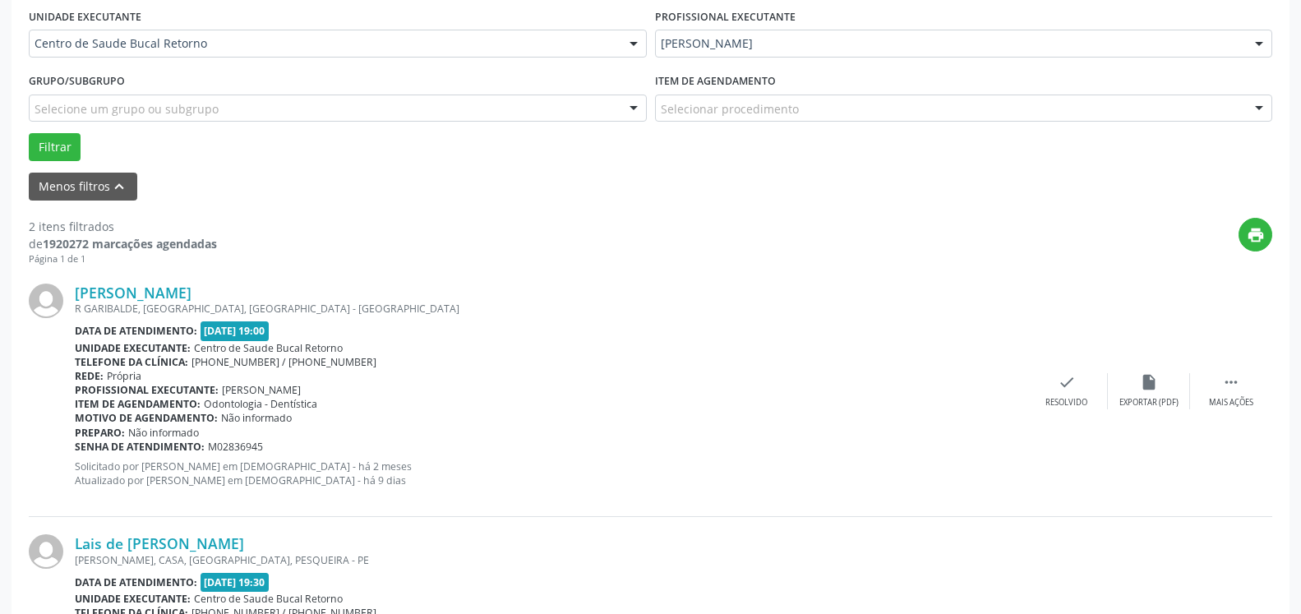
scroll to position [443, 0]
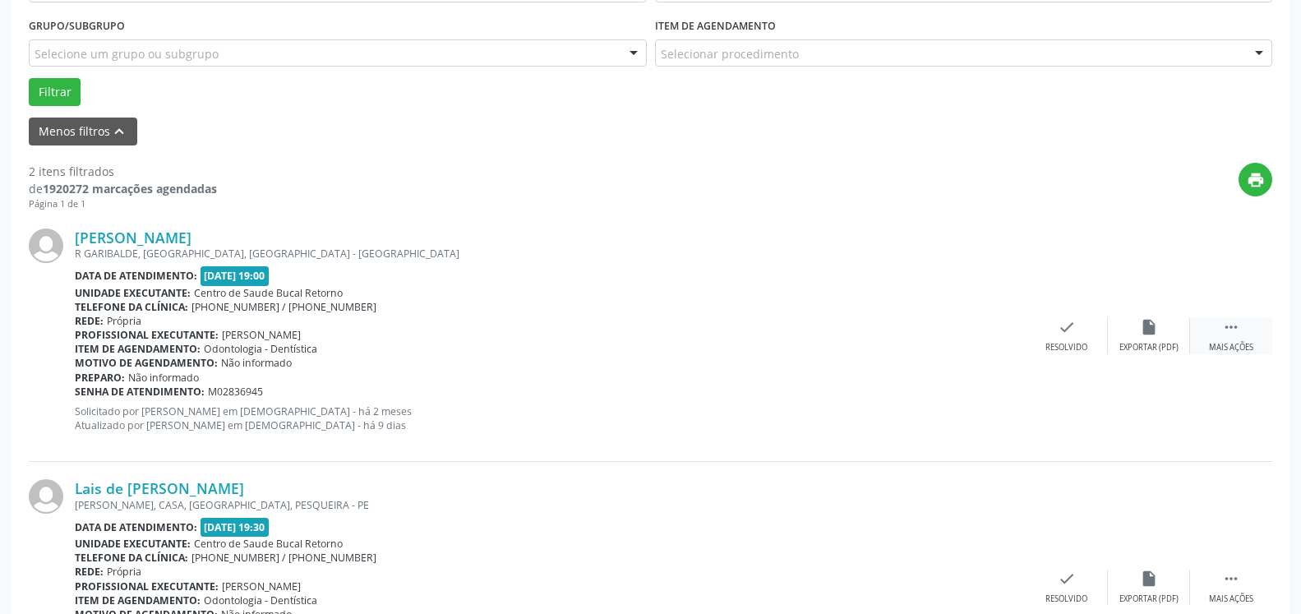
click at [1241, 330] on div " Mais ações" at bounding box center [1231, 335] width 82 height 35
click at [1151, 330] on icon "alarm_off" at bounding box center [1149, 327] width 18 height 18
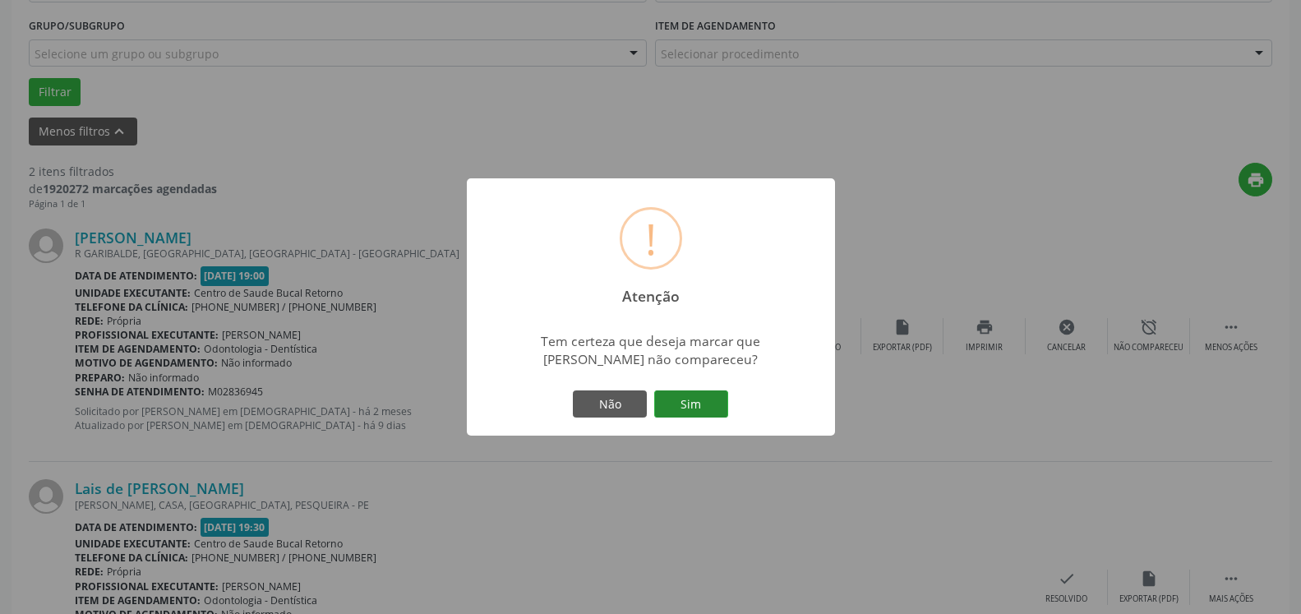
click at [692, 402] on button "Sim" at bounding box center [691, 404] width 74 height 28
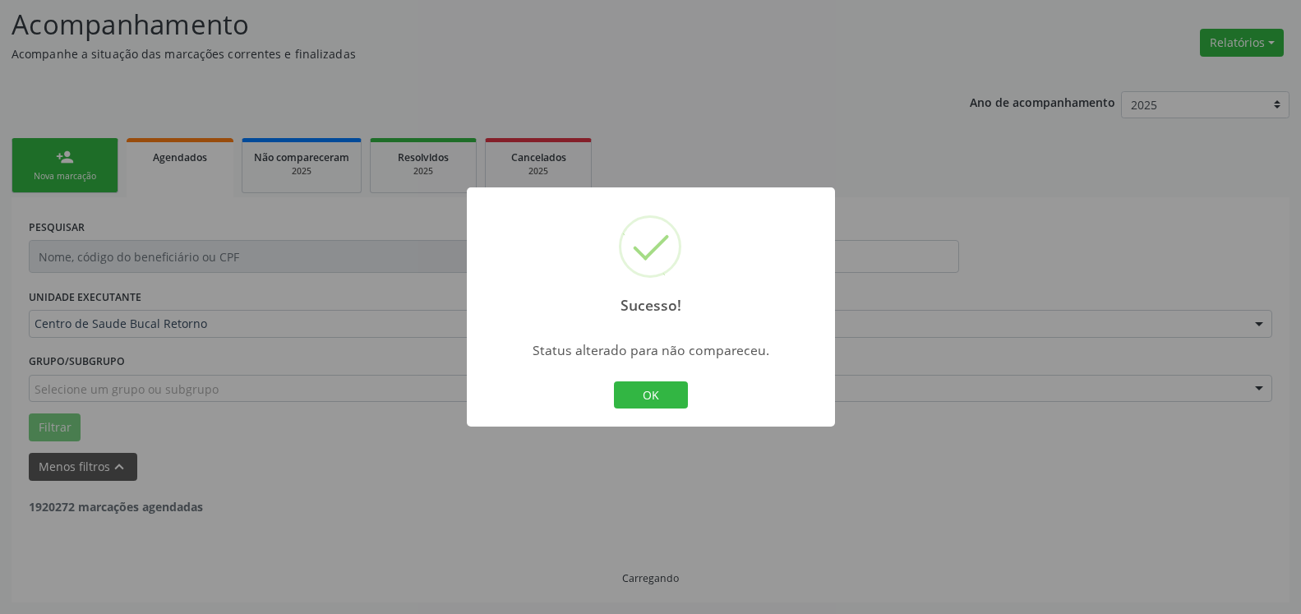
scroll to position [108, 0]
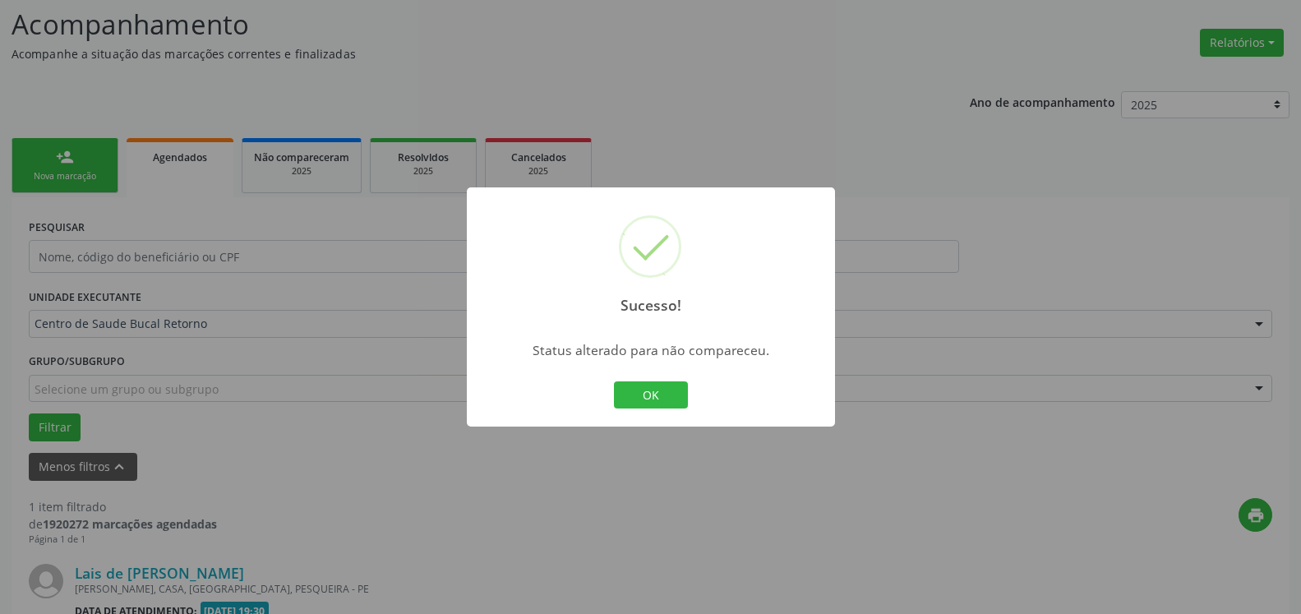
click at [656, 394] on button "OK" at bounding box center [651, 395] width 74 height 28
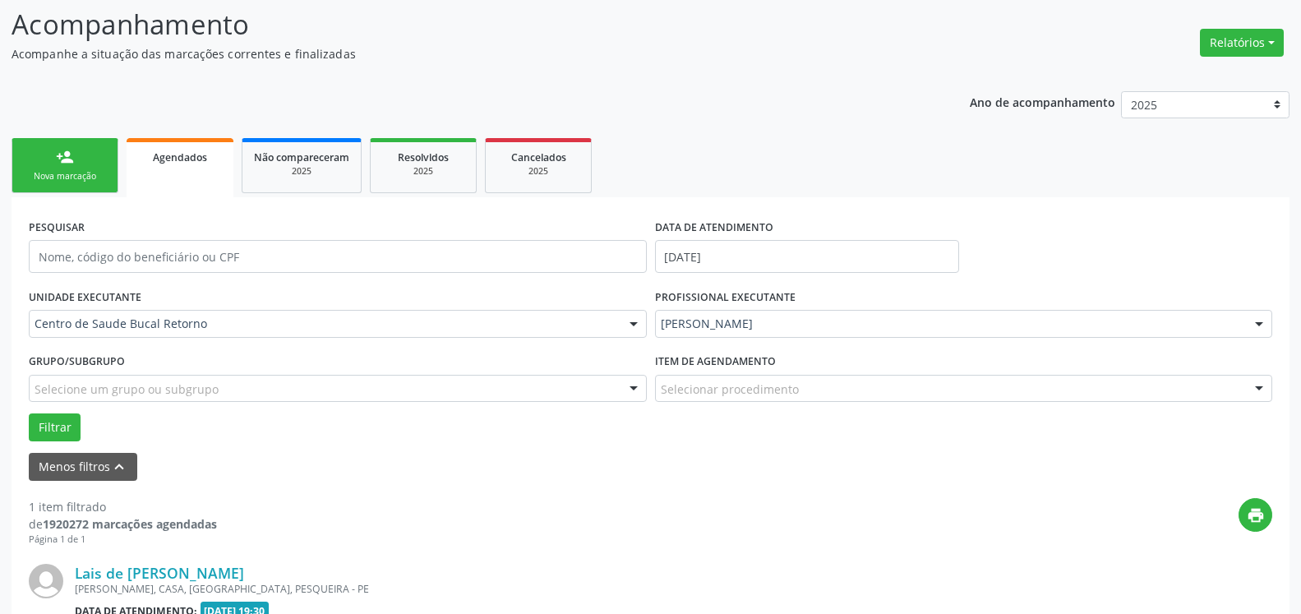
scroll to position [319, 0]
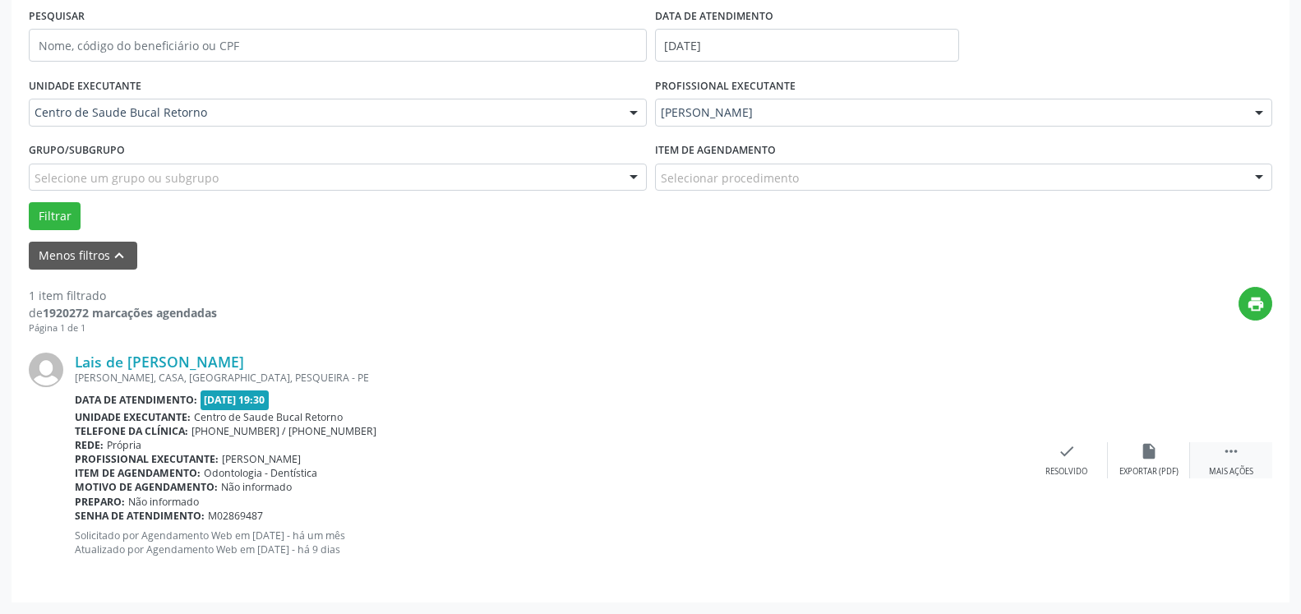
click at [1227, 452] on icon "" at bounding box center [1231, 451] width 18 height 18
click at [1167, 450] on div "alarm_off Não compareceu" at bounding box center [1149, 459] width 82 height 35
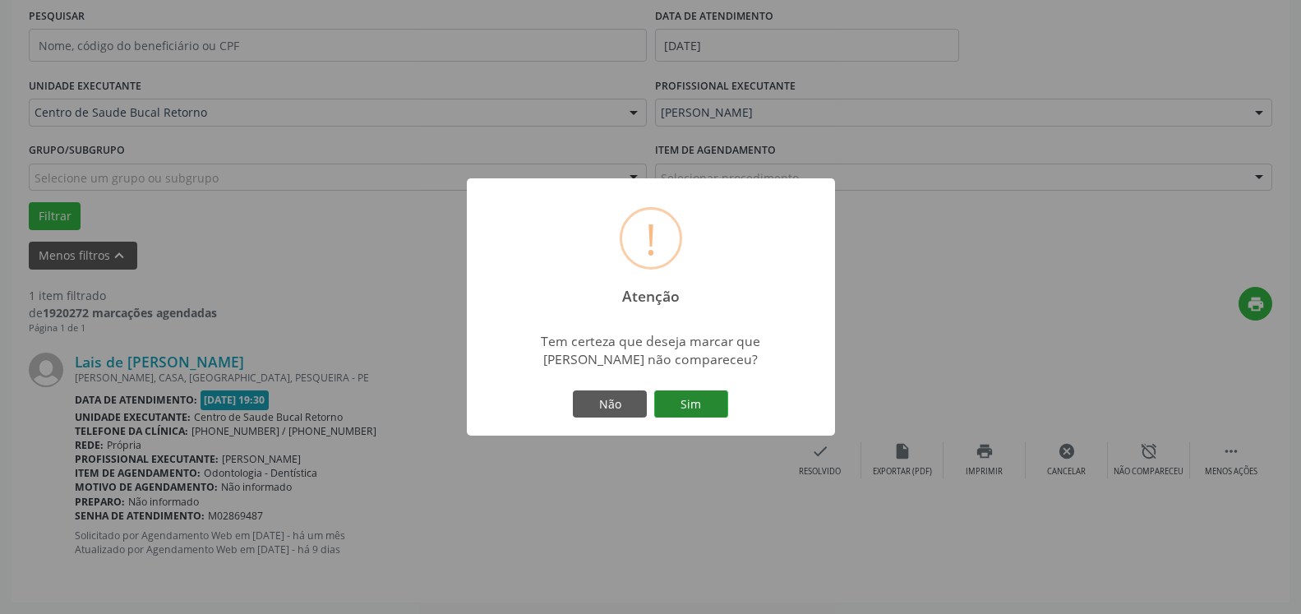
click at [716, 404] on button "Sim" at bounding box center [691, 404] width 74 height 28
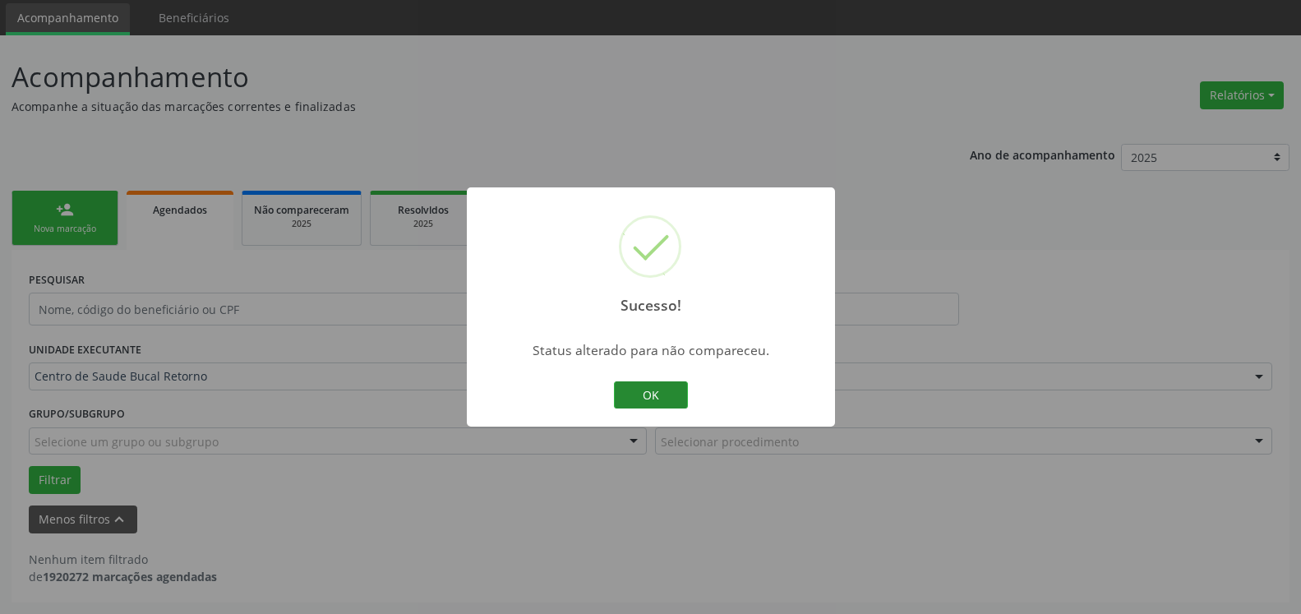
scroll to position [55, 0]
click at [626, 394] on button "OK" at bounding box center [651, 395] width 74 height 28
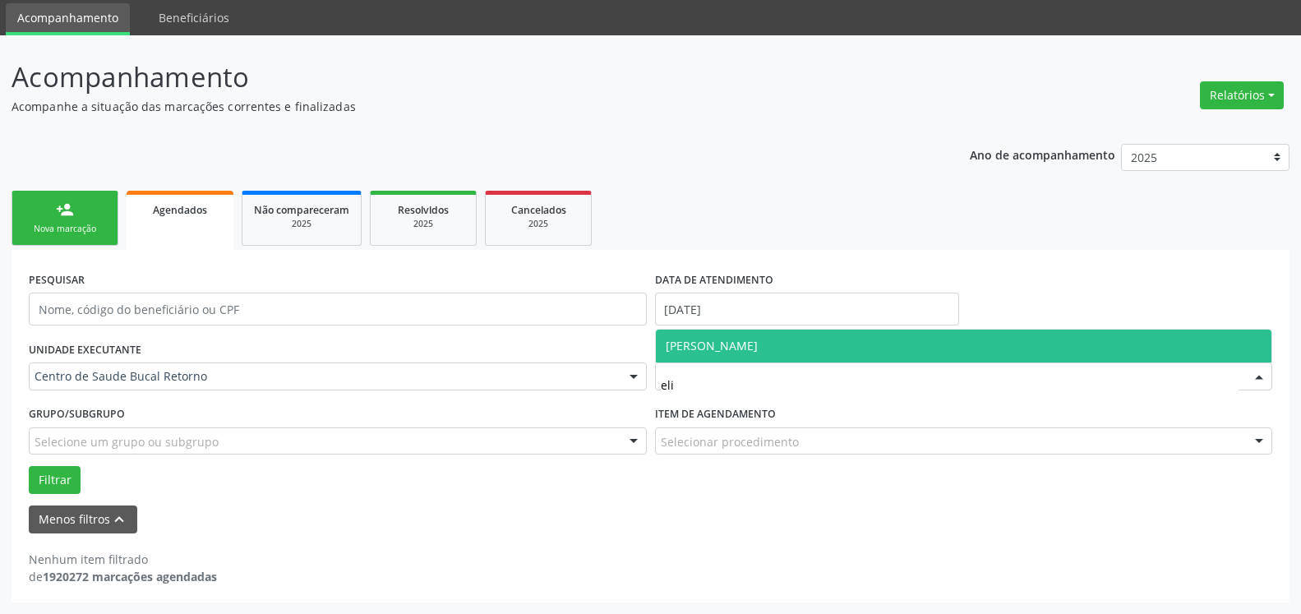
click at [758, 348] on span "[PERSON_NAME]" at bounding box center [712, 346] width 92 height 16
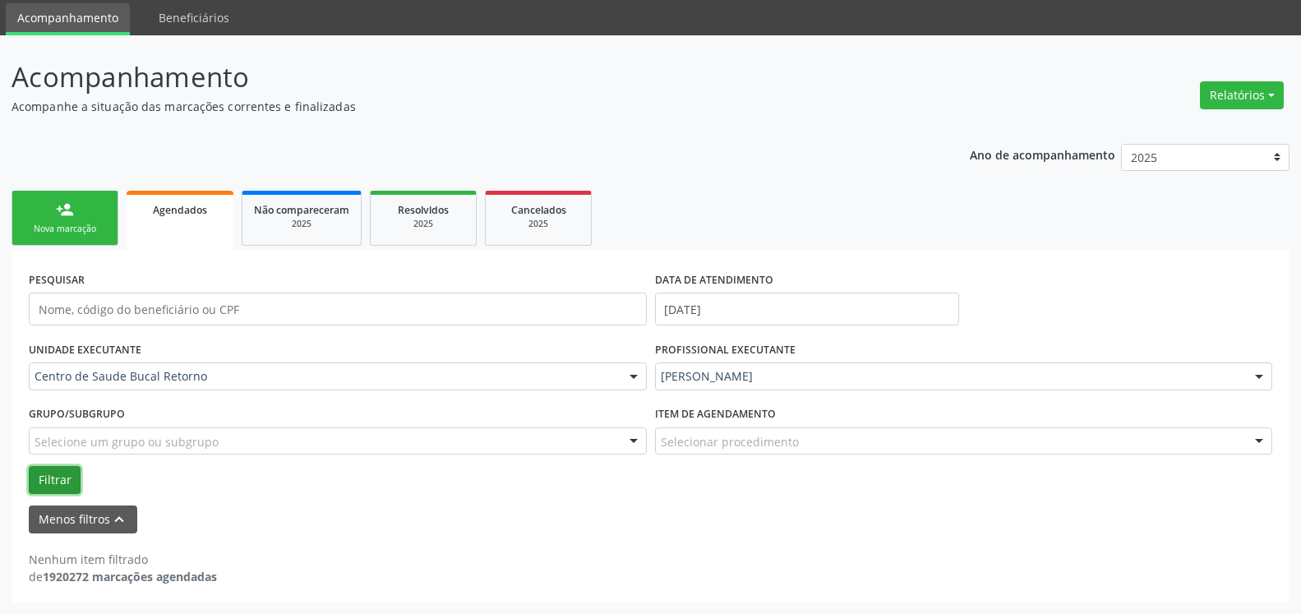
click at [52, 482] on button "Filtrar" at bounding box center [55, 480] width 52 height 28
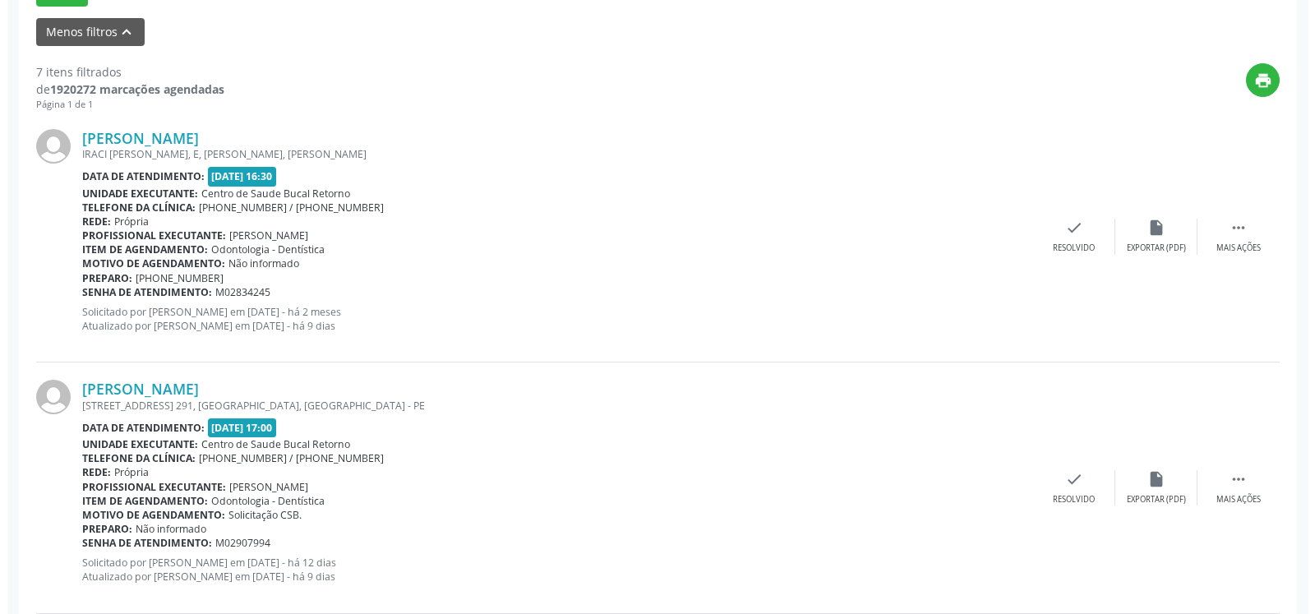
scroll to position [558, 0]
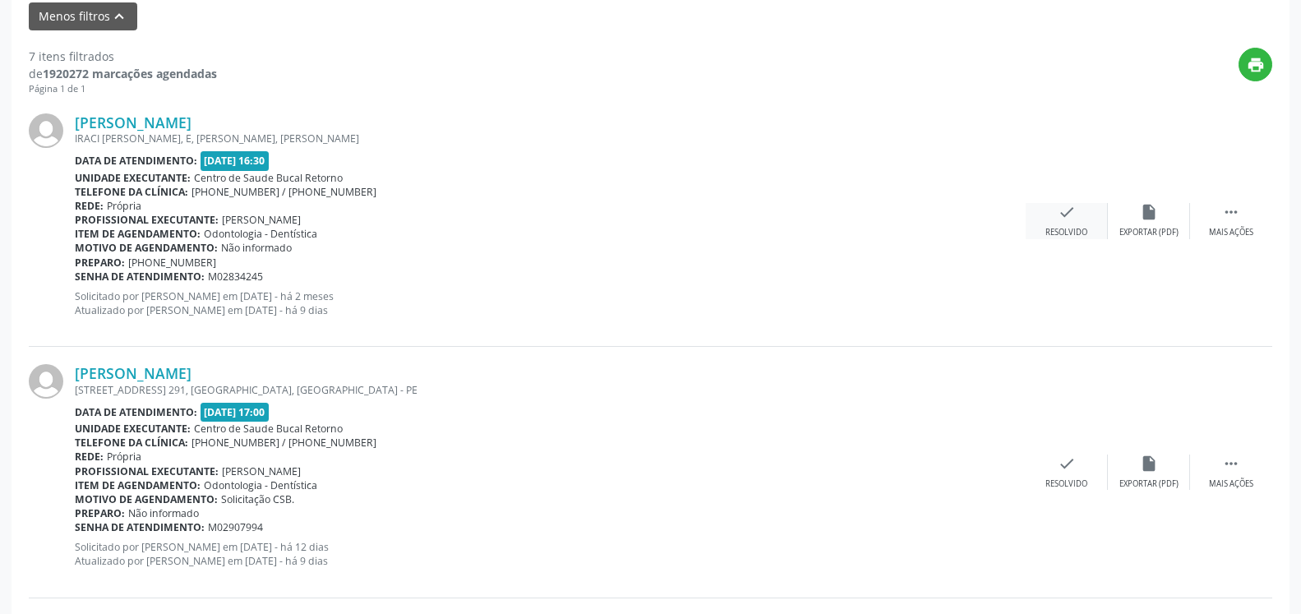
click at [1073, 210] on icon "check" at bounding box center [1067, 212] width 18 height 18
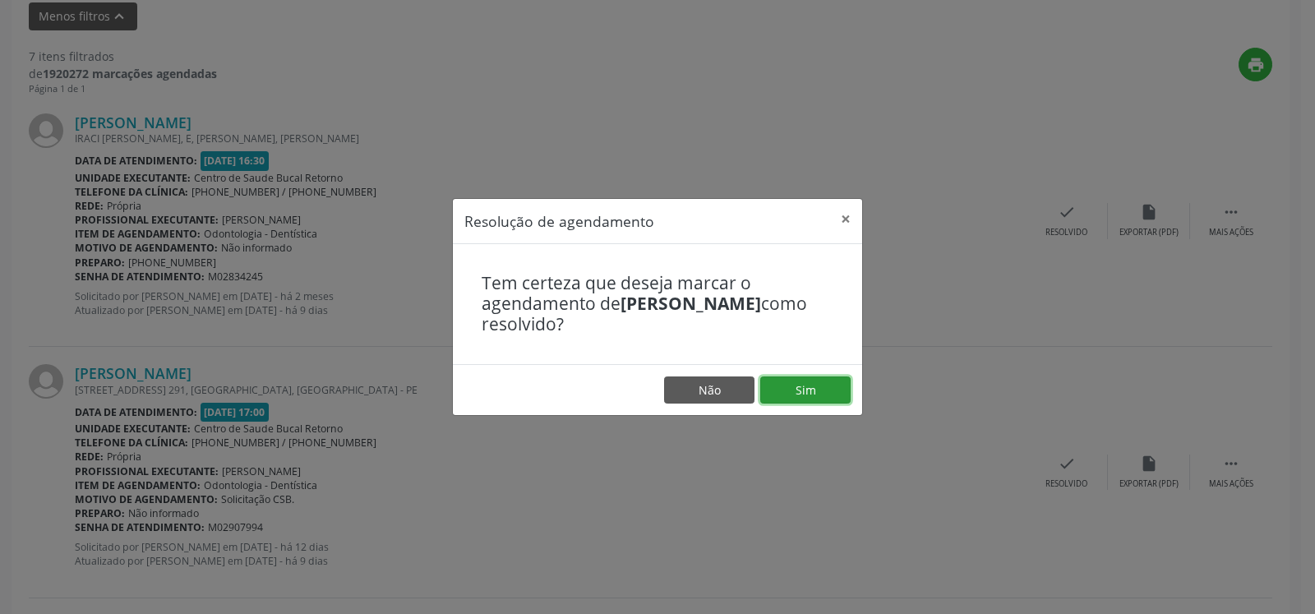
click at [830, 390] on button "Sim" at bounding box center [805, 390] width 90 height 28
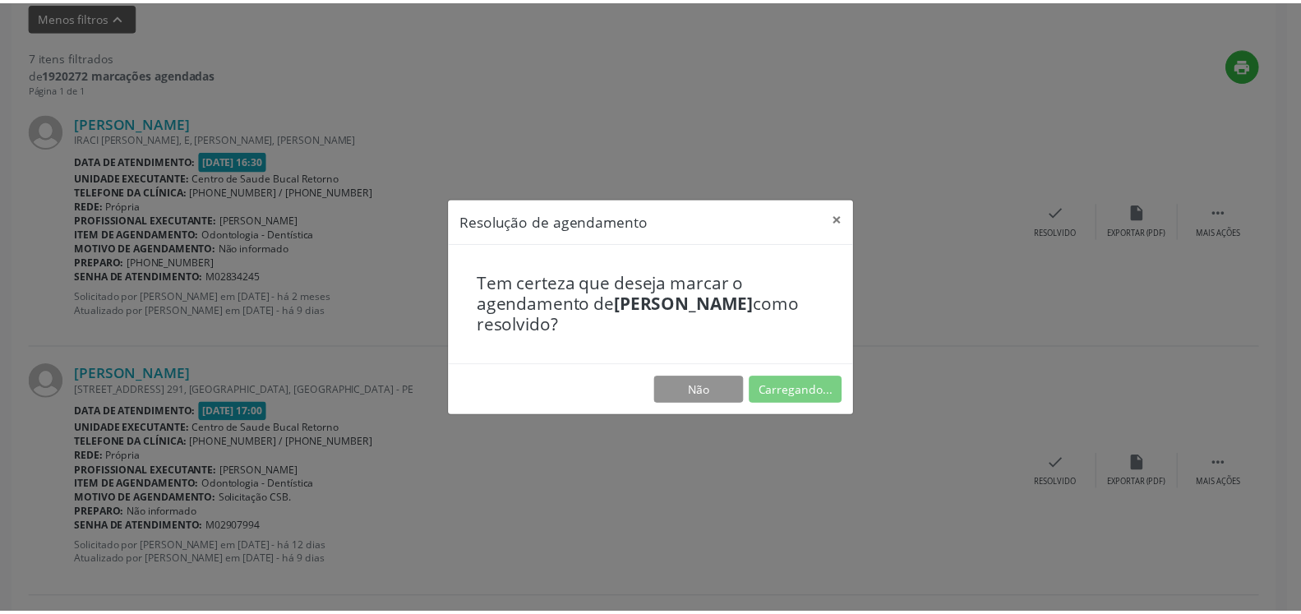
scroll to position [90, 0]
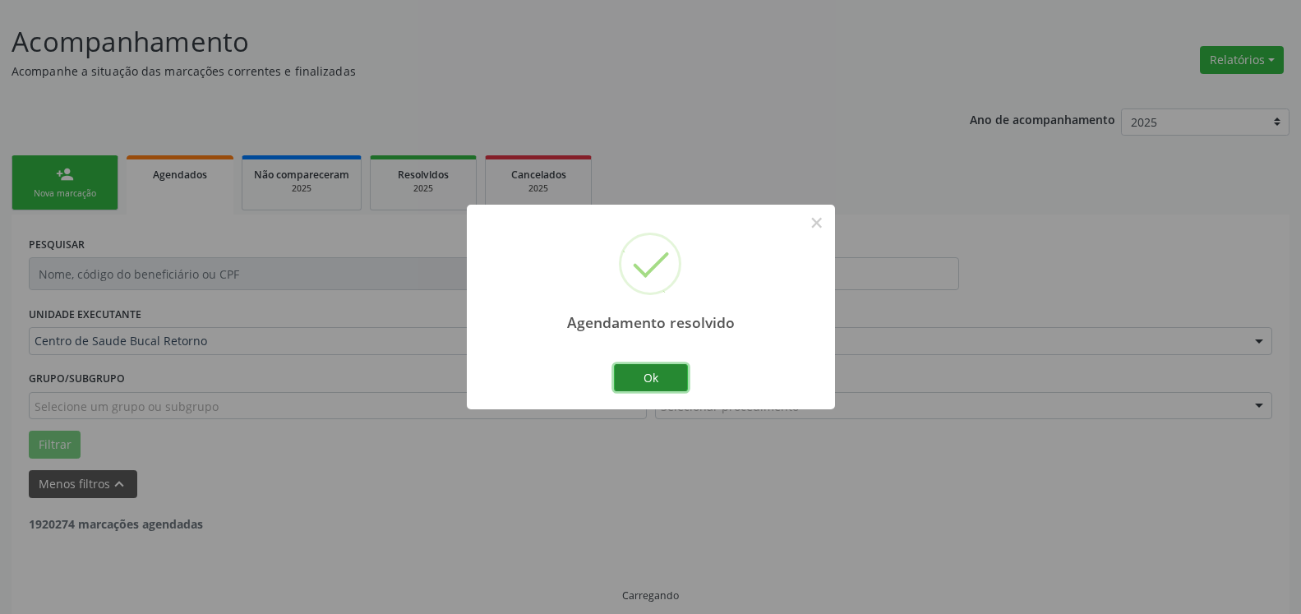
click at [634, 374] on button "Ok" at bounding box center [651, 378] width 74 height 28
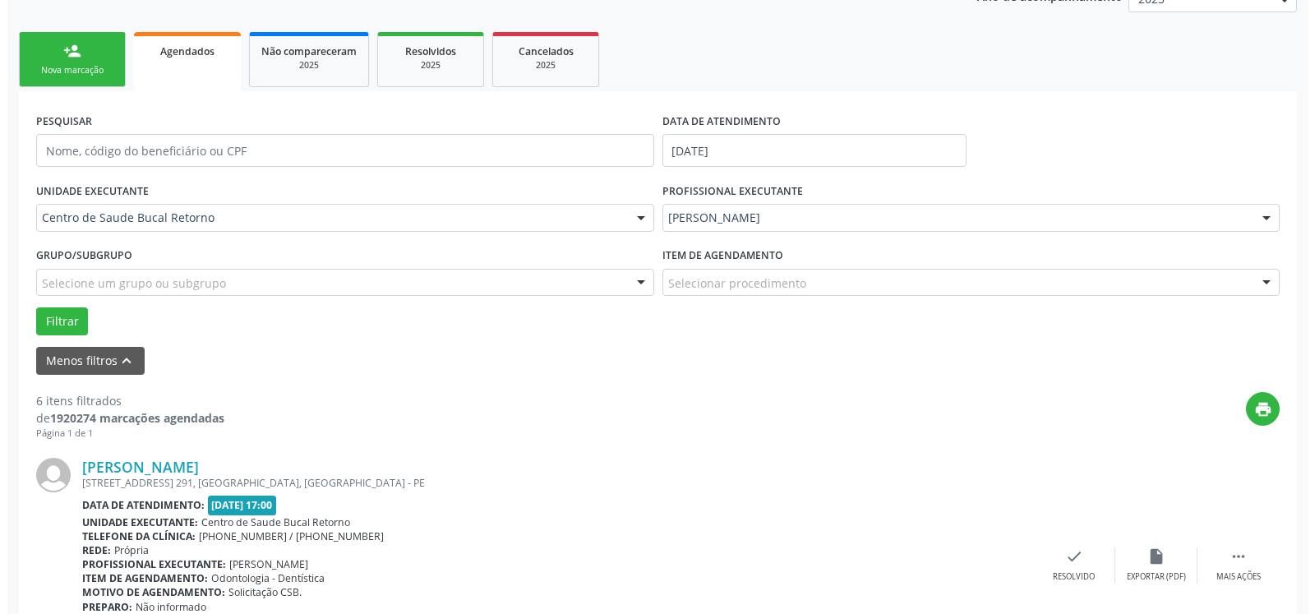
scroll to position [258, 0]
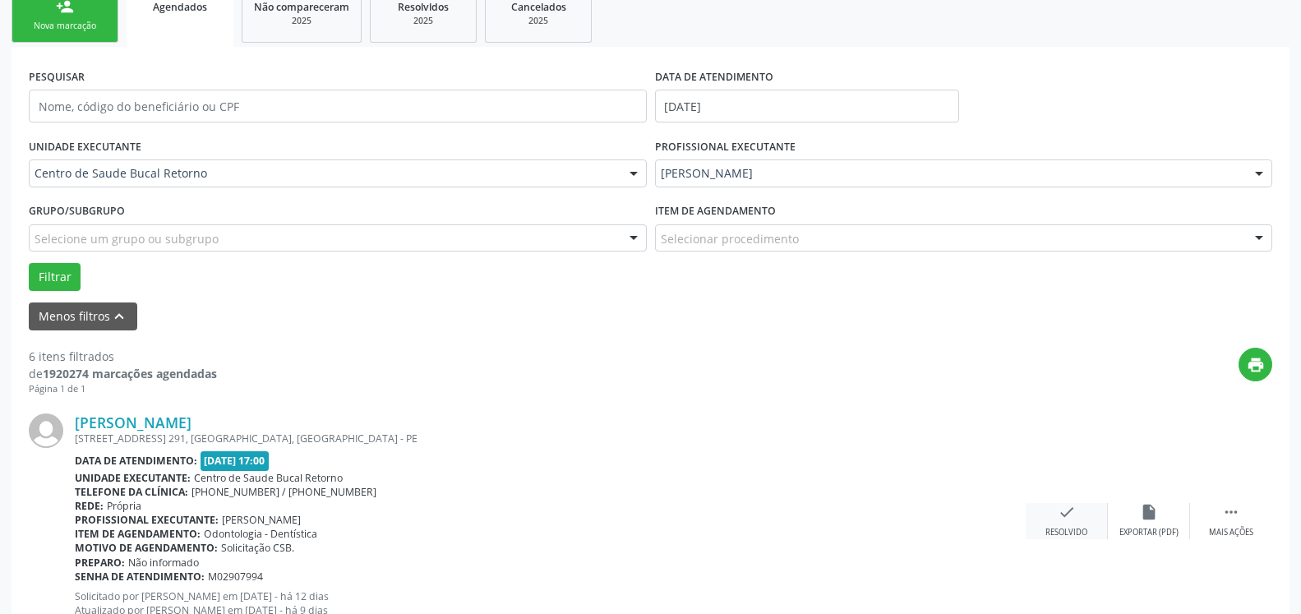
click at [1072, 528] on div "Resolvido" at bounding box center [1066, 533] width 42 height 12
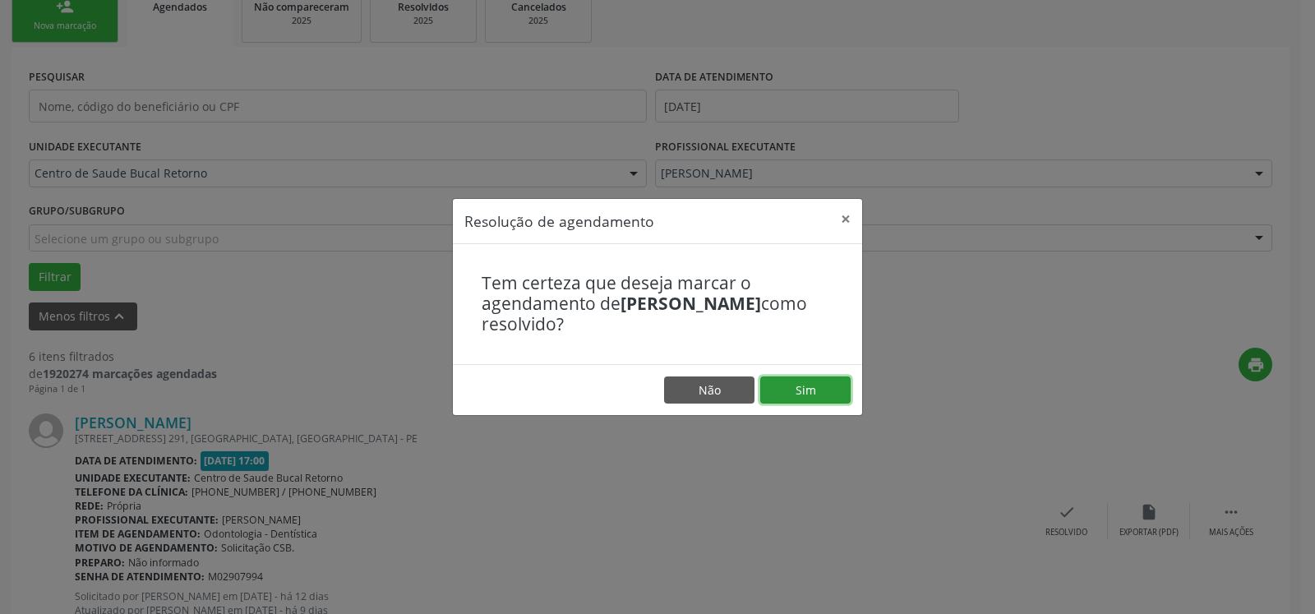
click at [807, 389] on button "Sim" at bounding box center [805, 390] width 90 height 28
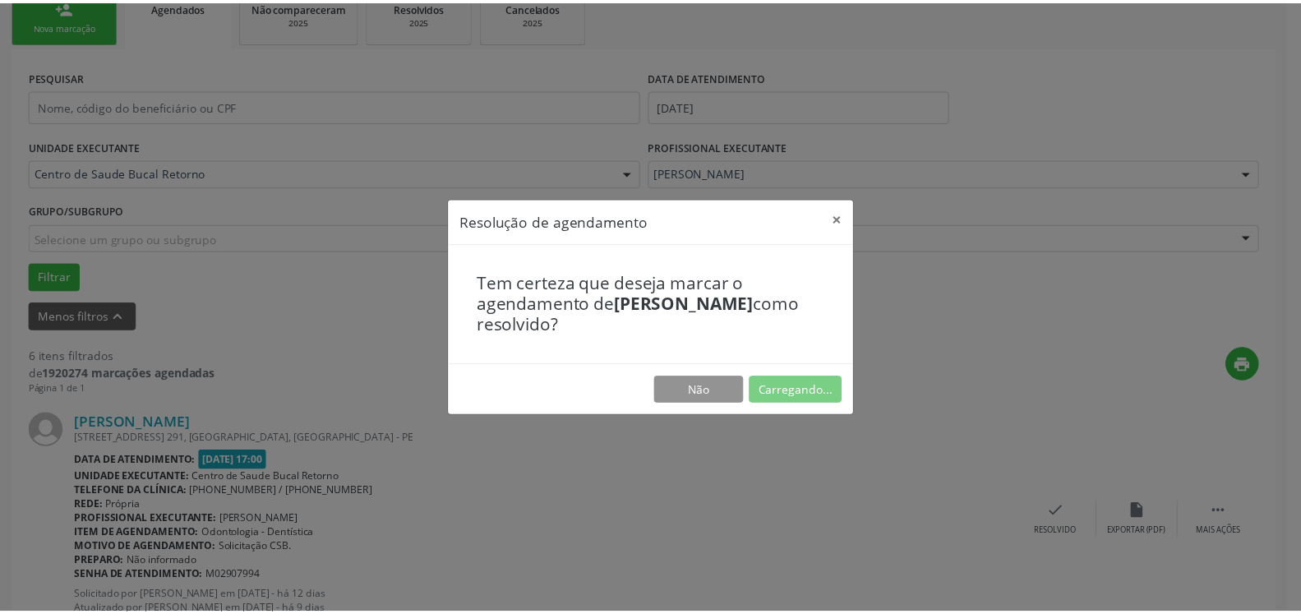
scroll to position [90, 0]
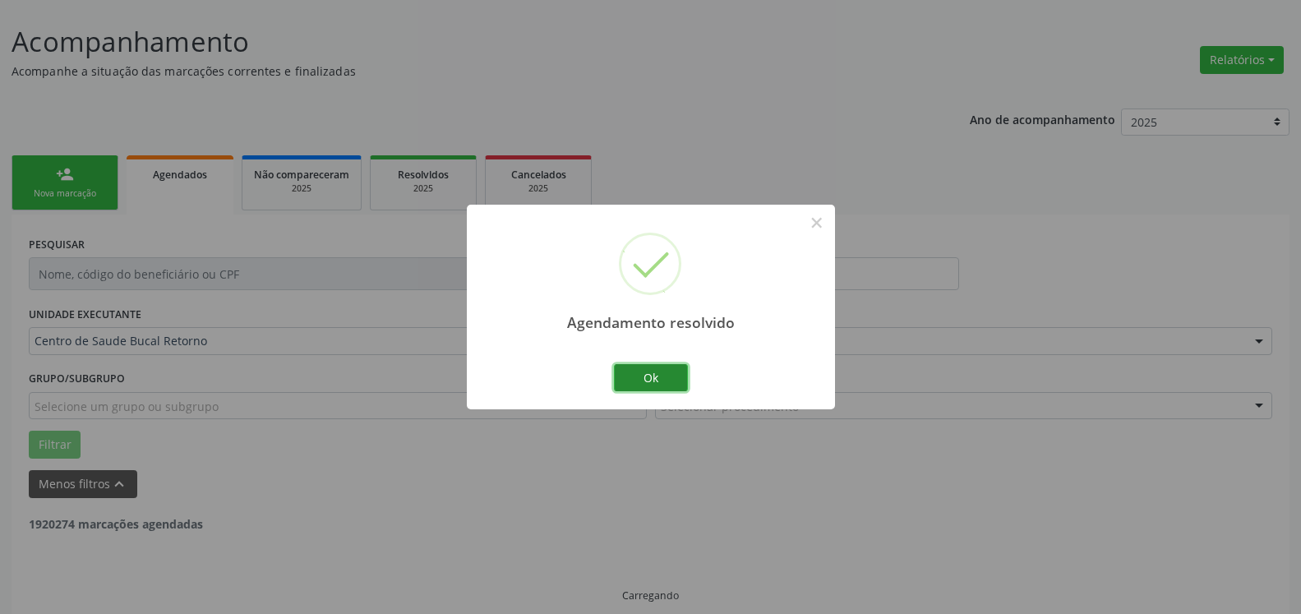
click at [642, 374] on button "Ok" at bounding box center [651, 378] width 74 height 28
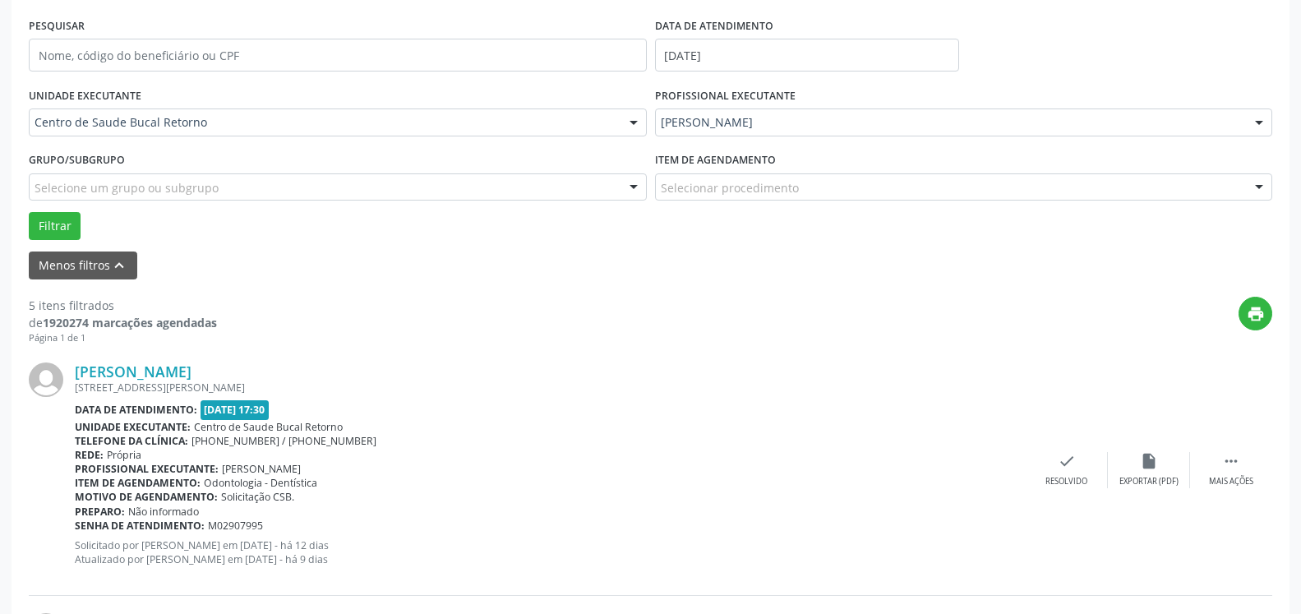
scroll to position [342, 0]
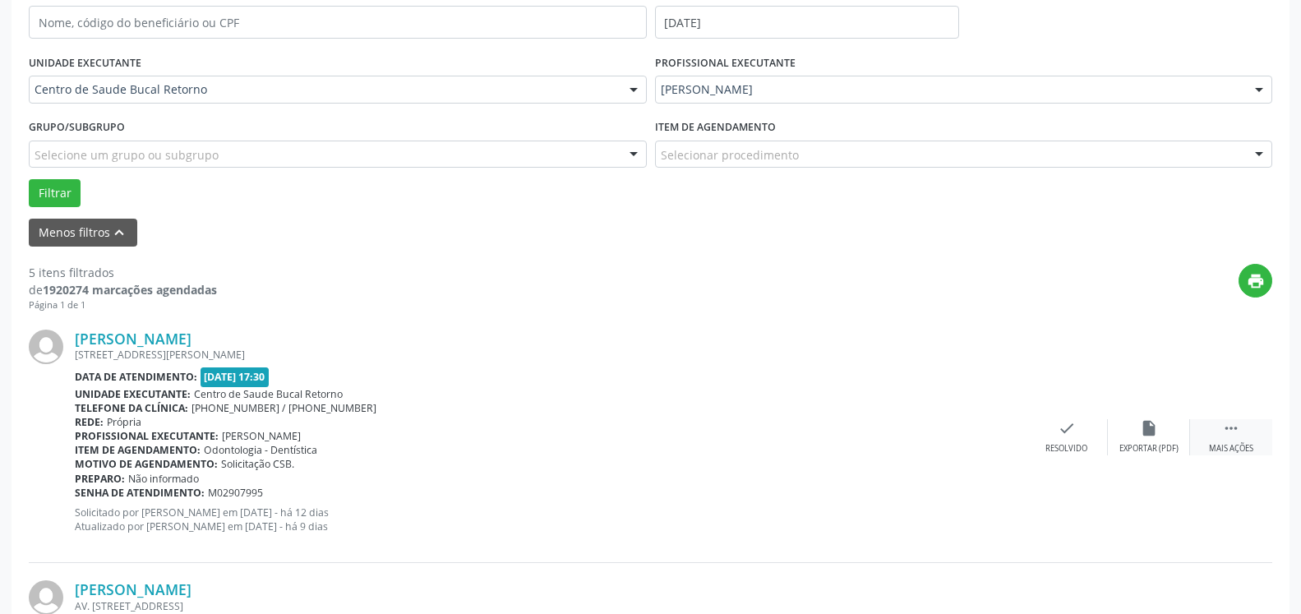
drag, startPoint x: 1244, startPoint y: 429, endPoint x: 1193, endPoint y: 438, distance: 51.7
click at [1243, 429] on div " Mais ações" at bounding box center [1231, 436] width 82 height 35
click at [1170, 434] on div "alarm_off Não compareceu" at bounding box center [1149, 436] width 82 height 35
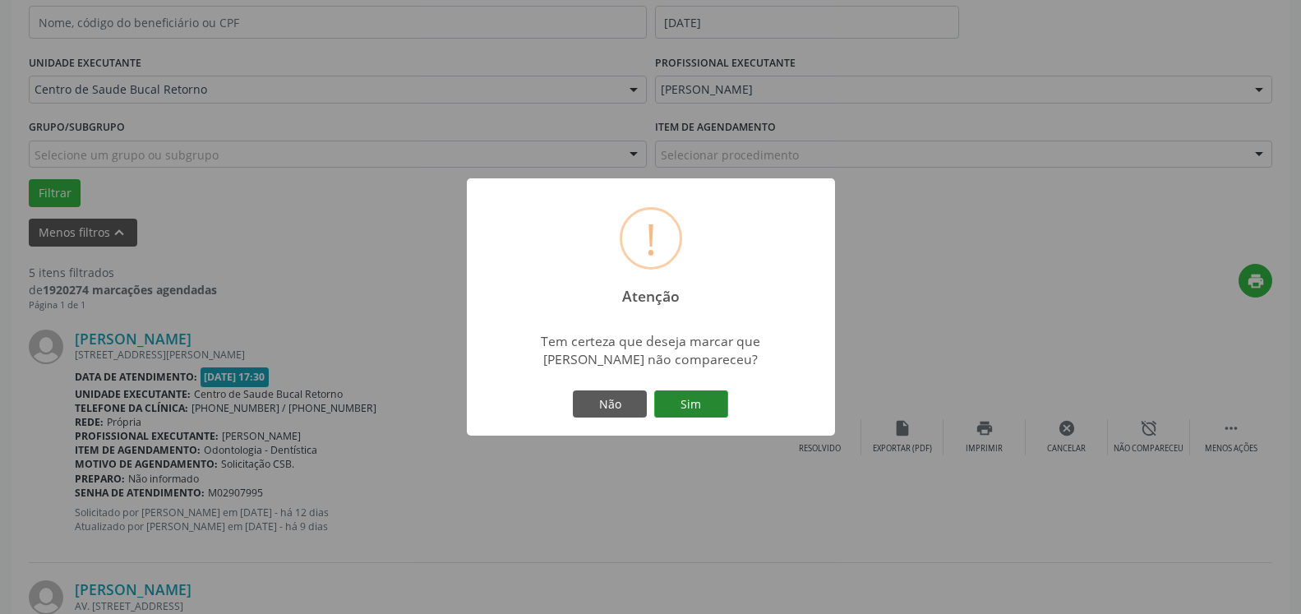
click at [692, 409] on button "Sim" at bounding box center [691, 404] width 74 height 28
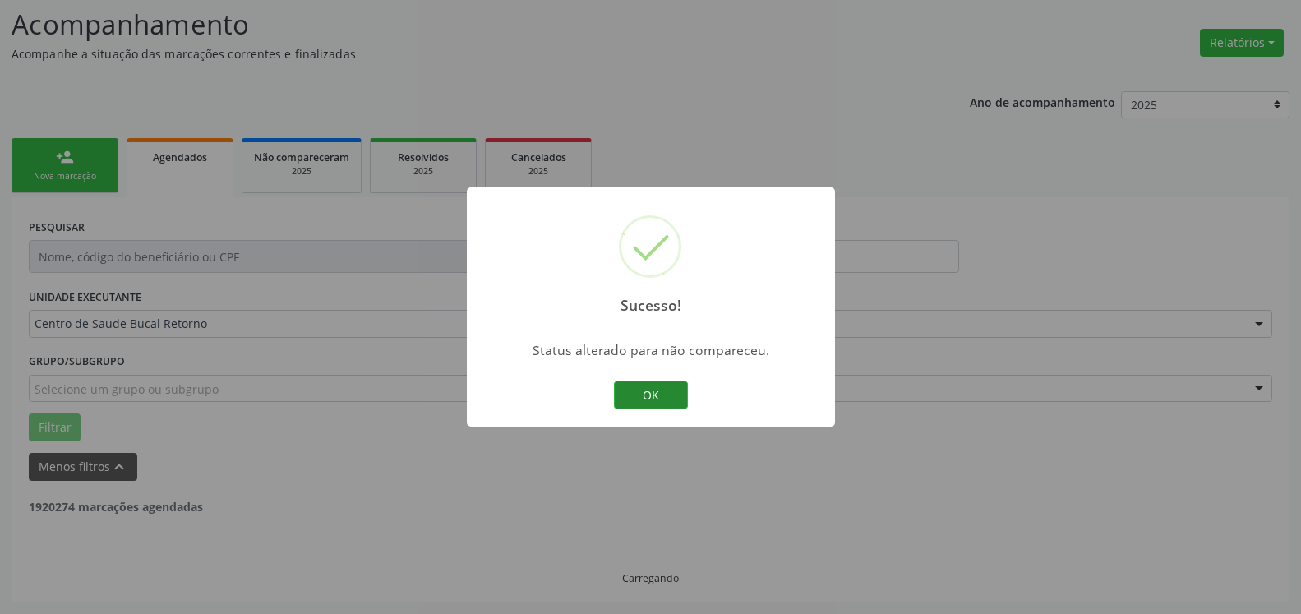
scroll to position [108, 0]
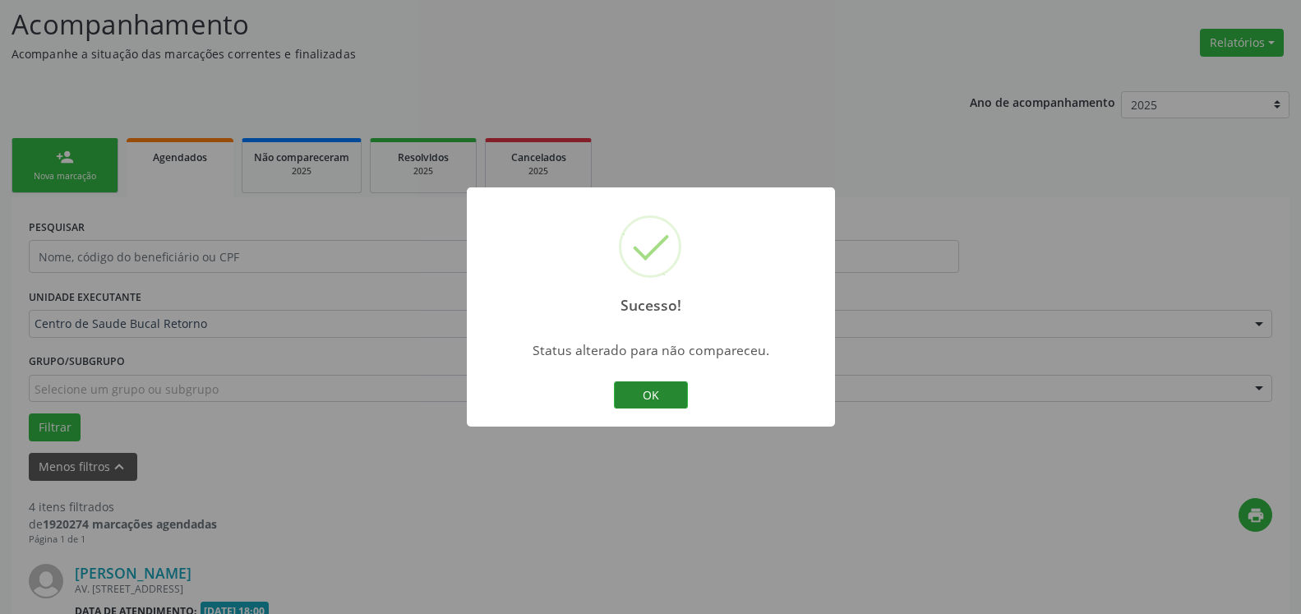
click at [637, 401] on button "OK" at bounding box center [651, 395] width 74 height 28
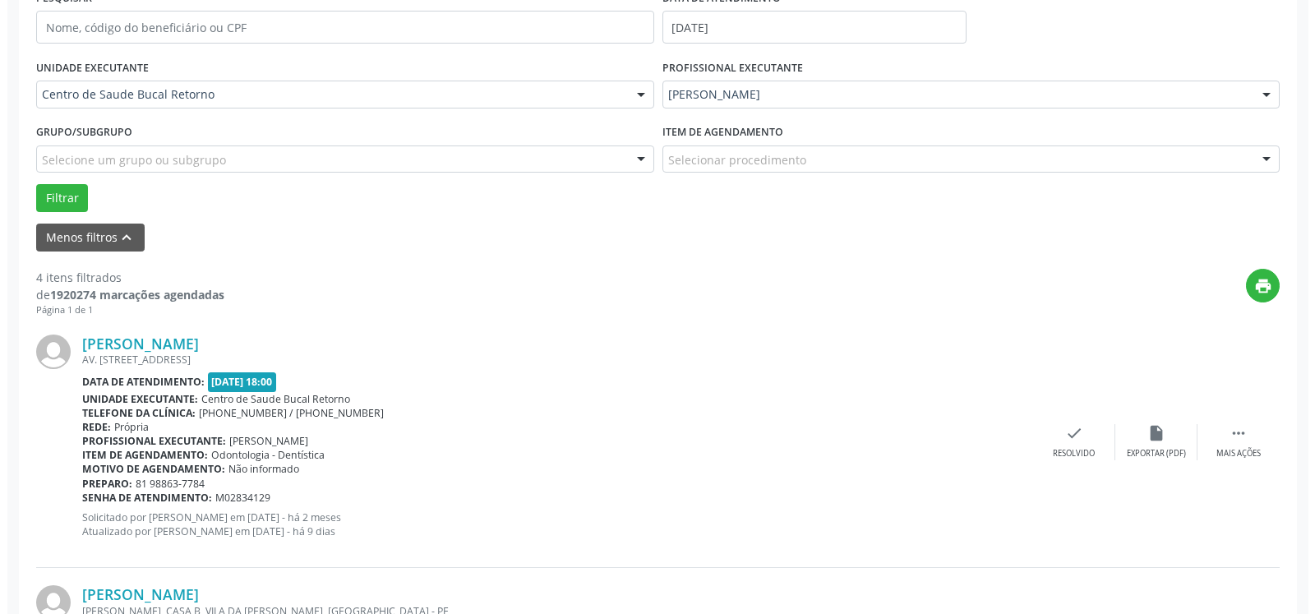
scroll to position [359, 0]
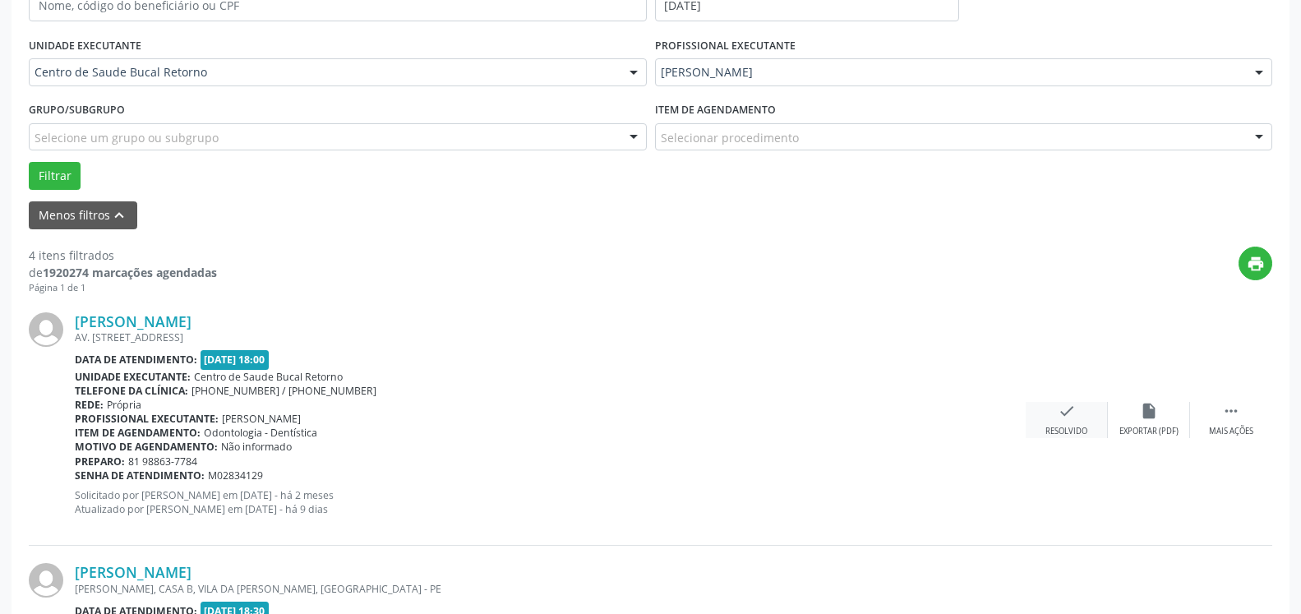
click at [1067, 414] on icon "check" at bounding box center [1067, 411] width 18 height 18
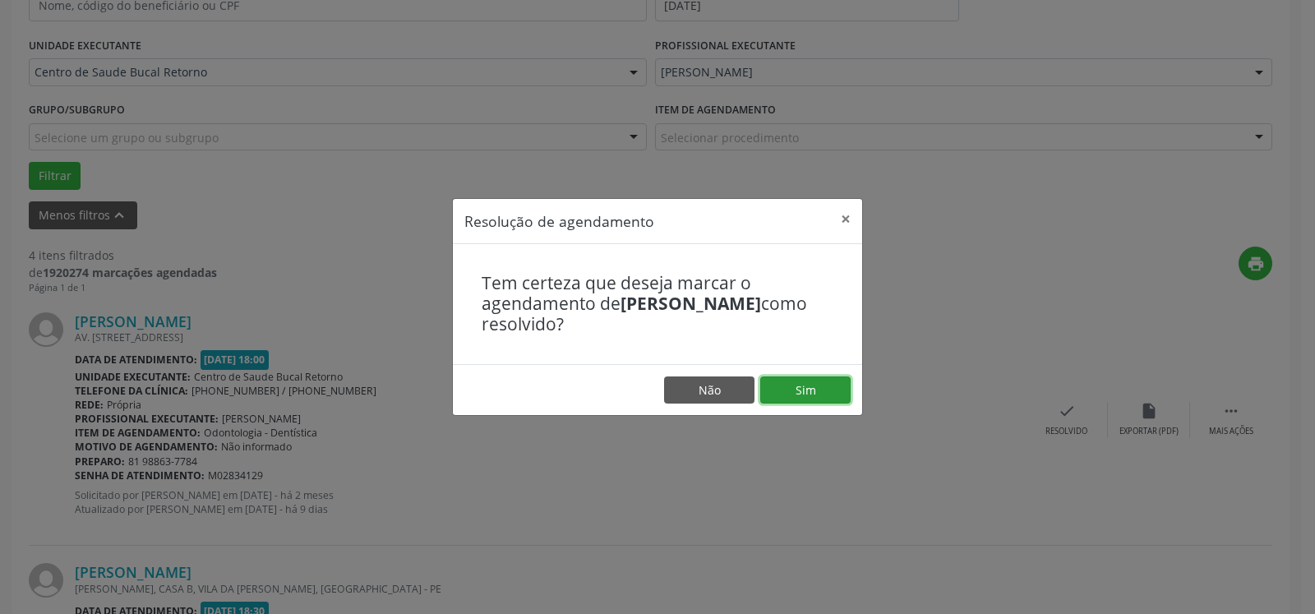
click at [799, 383] on button "Sim" at bounding box center [805, 390] width 90 height 28
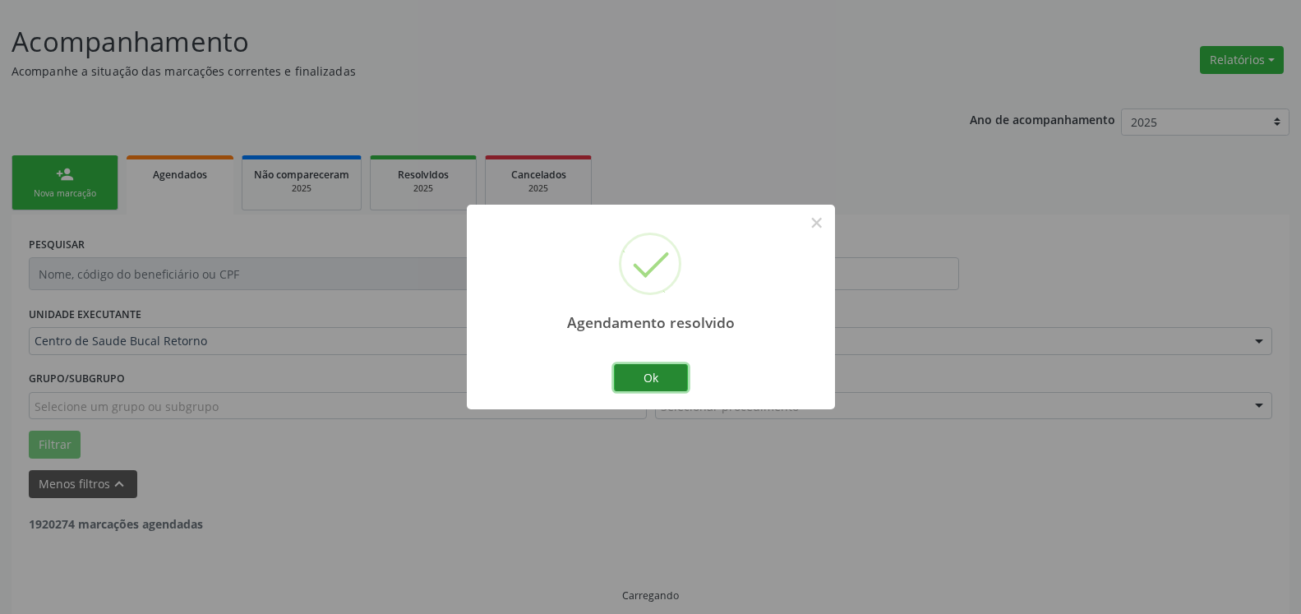
click at [639, 381] on button "Ok" at bounding box center [651, 378] width 74 height 28
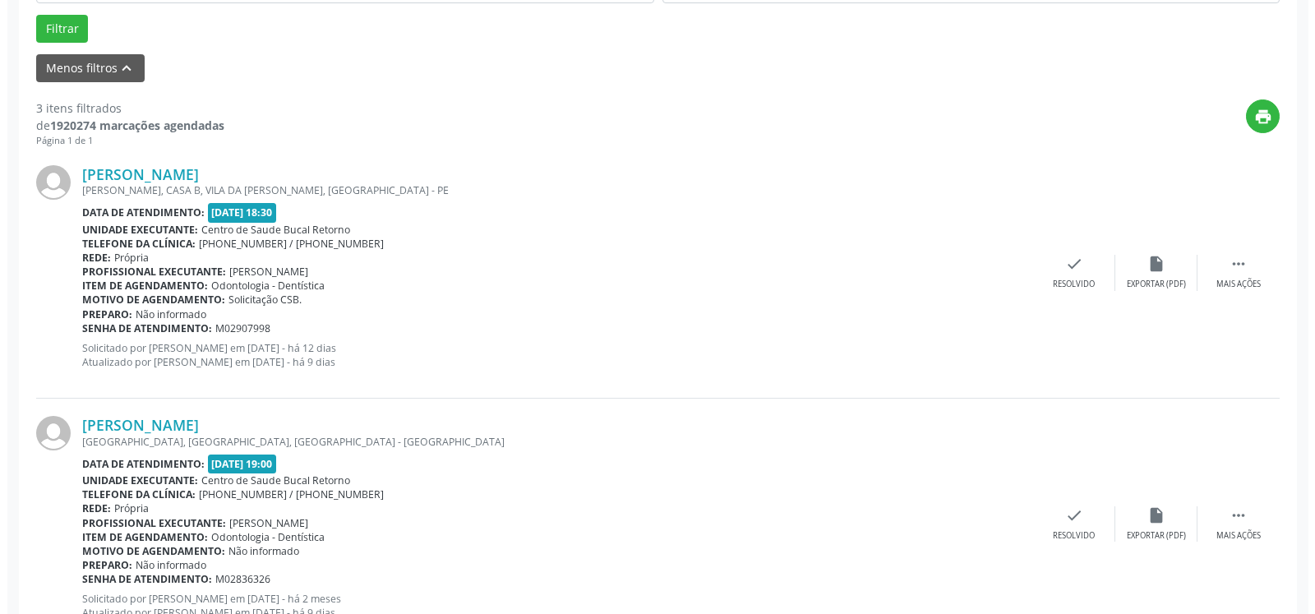
scroll to position [510, 0]
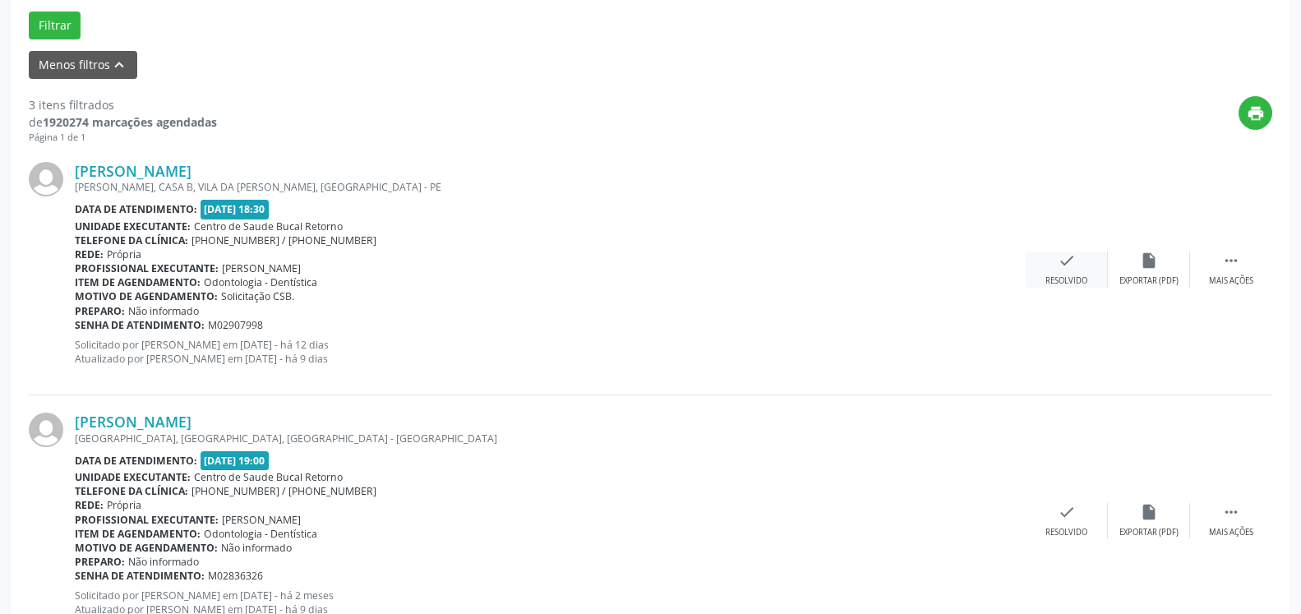
click at [1067, 270] on icon "check" at bounding box center [1067, 260] width 18 height 18
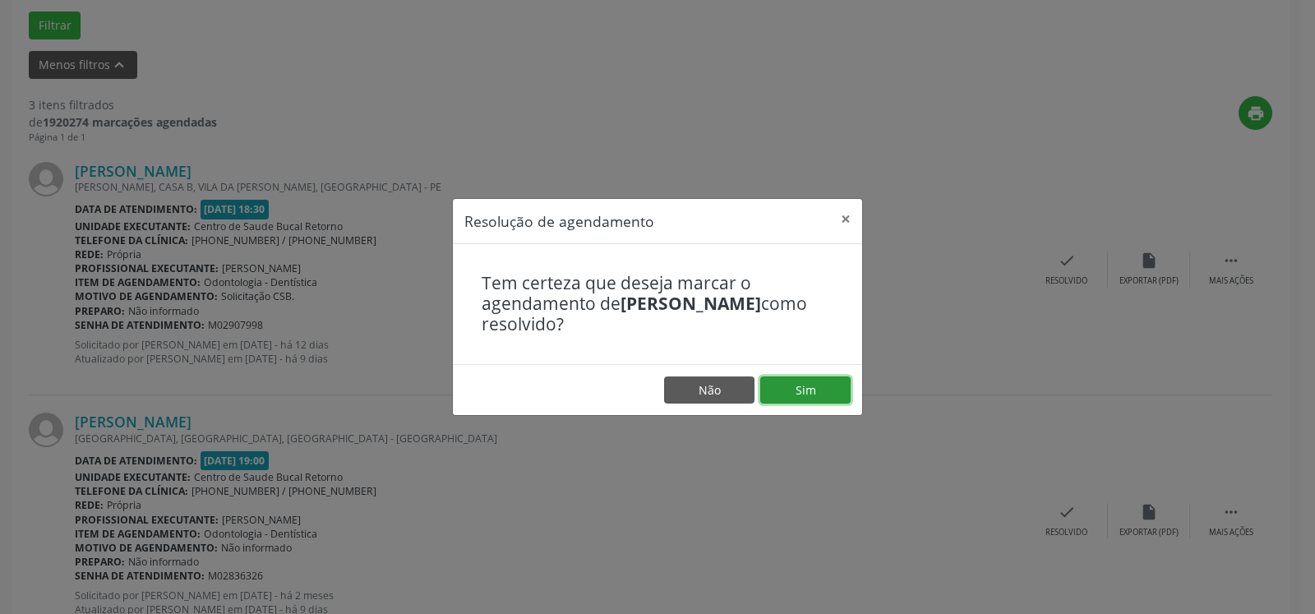
click at [839, 400] on button "Sim" at bounding box center [805, 390] width 90 height 28
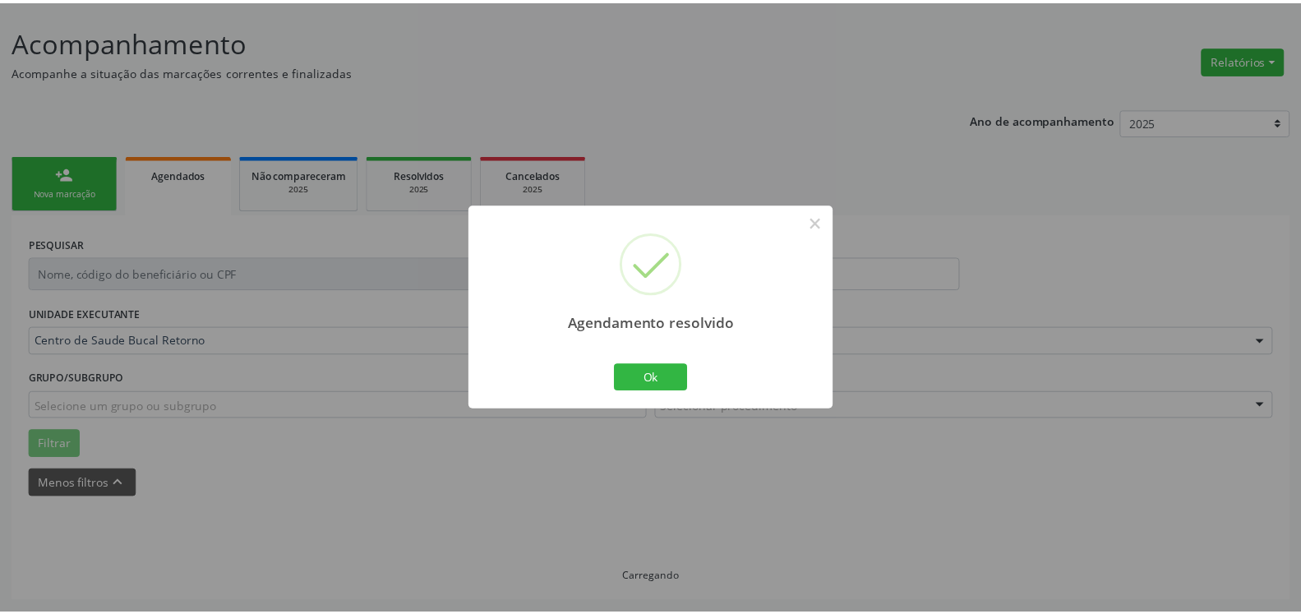
scroll to position [90, 0]
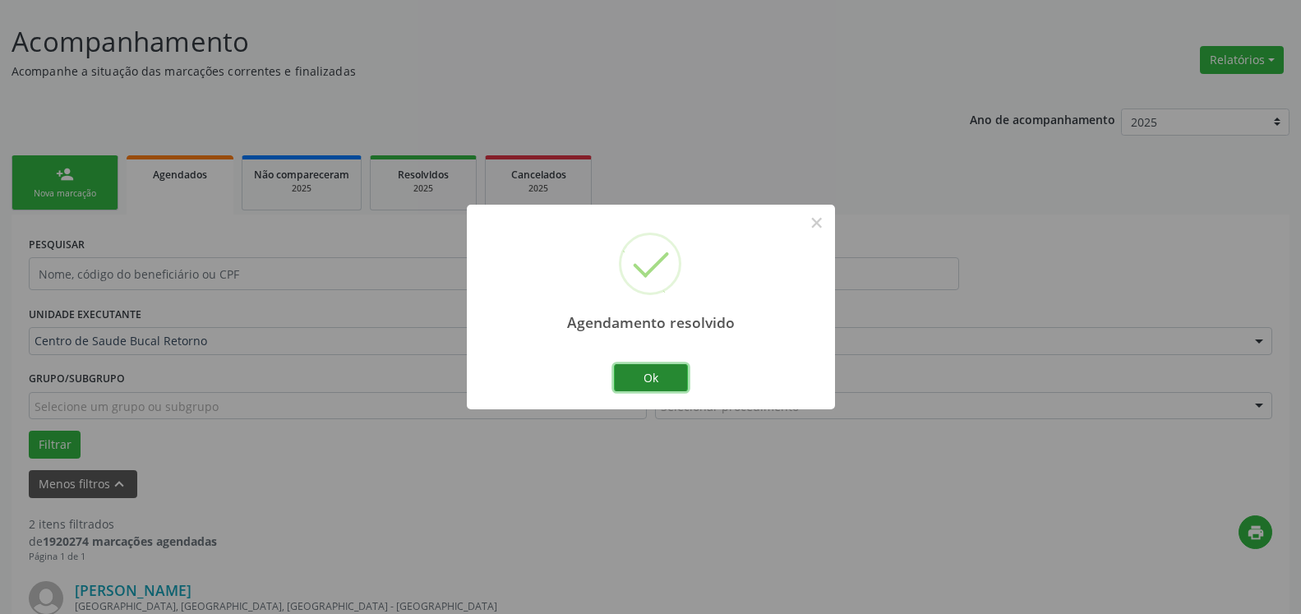
click at [658, 386] on button "Ok" at bounding box center [651, 378] width 74 height 28
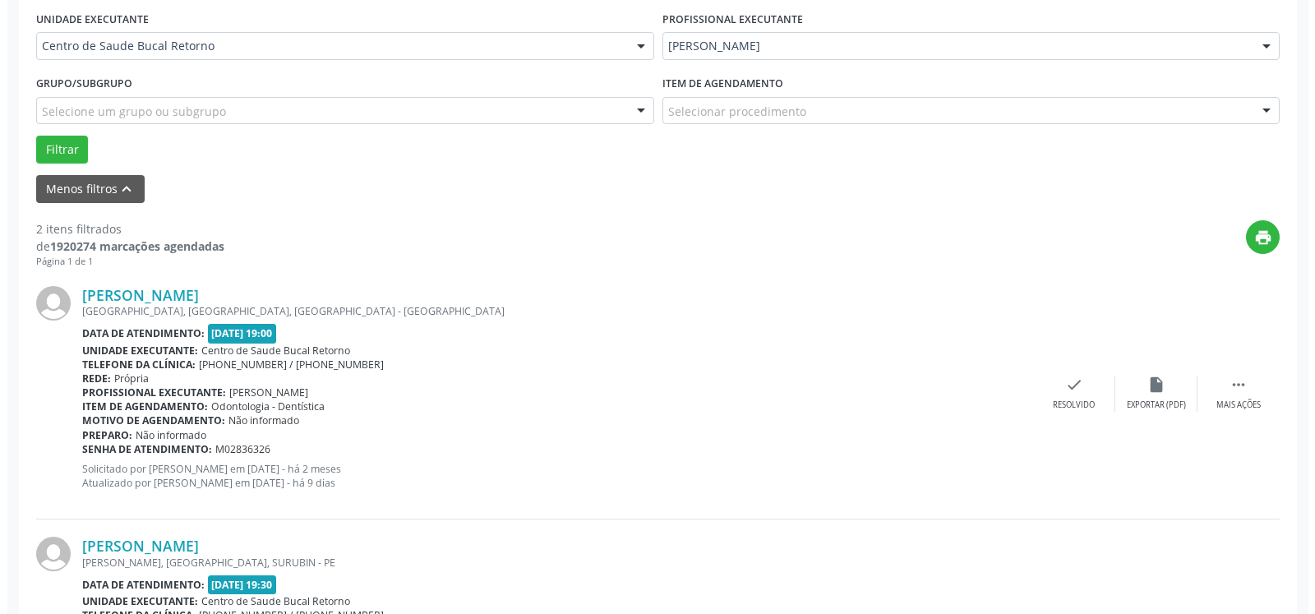
scroll to position [510, 0]
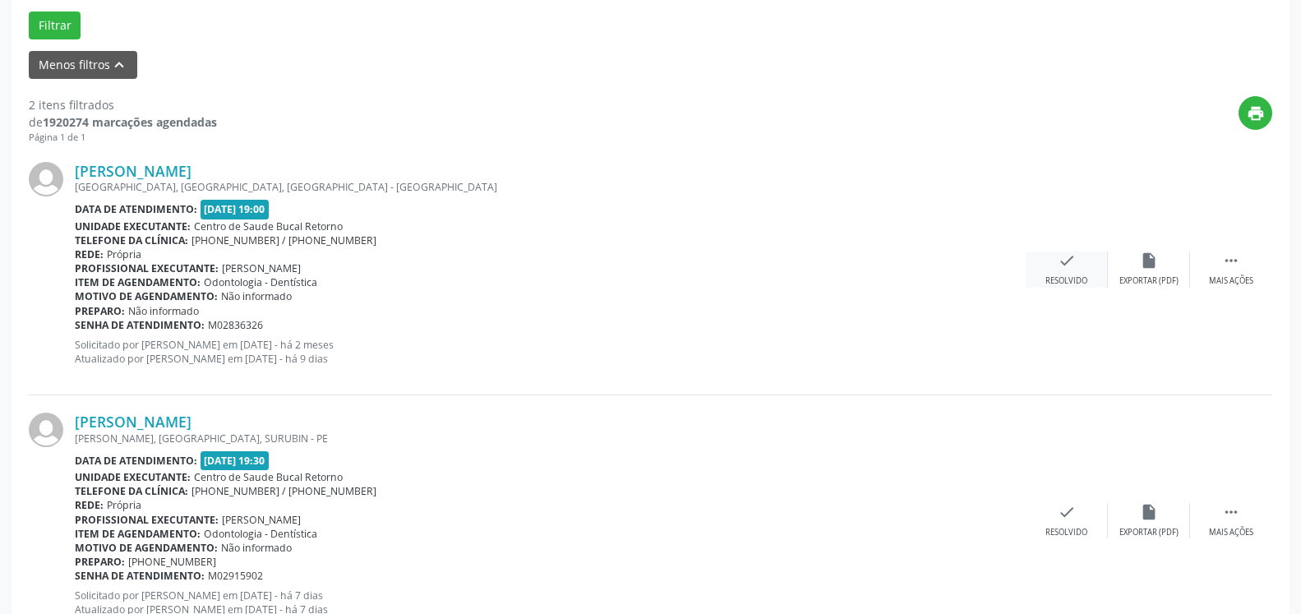
click at [1048, 265] on div "check Resolvido" at bounding box center [1067, 268] width 82 height 35
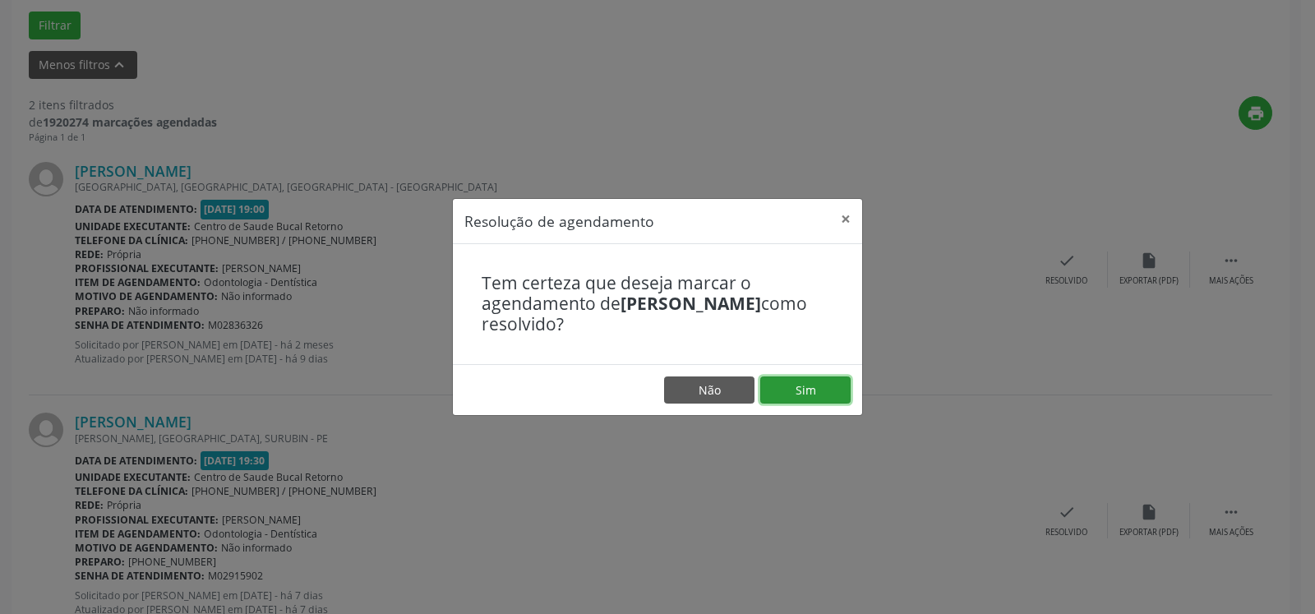
click at [795, 390] on button "Sim" at bounding box center [805, 390] width 90 height 28
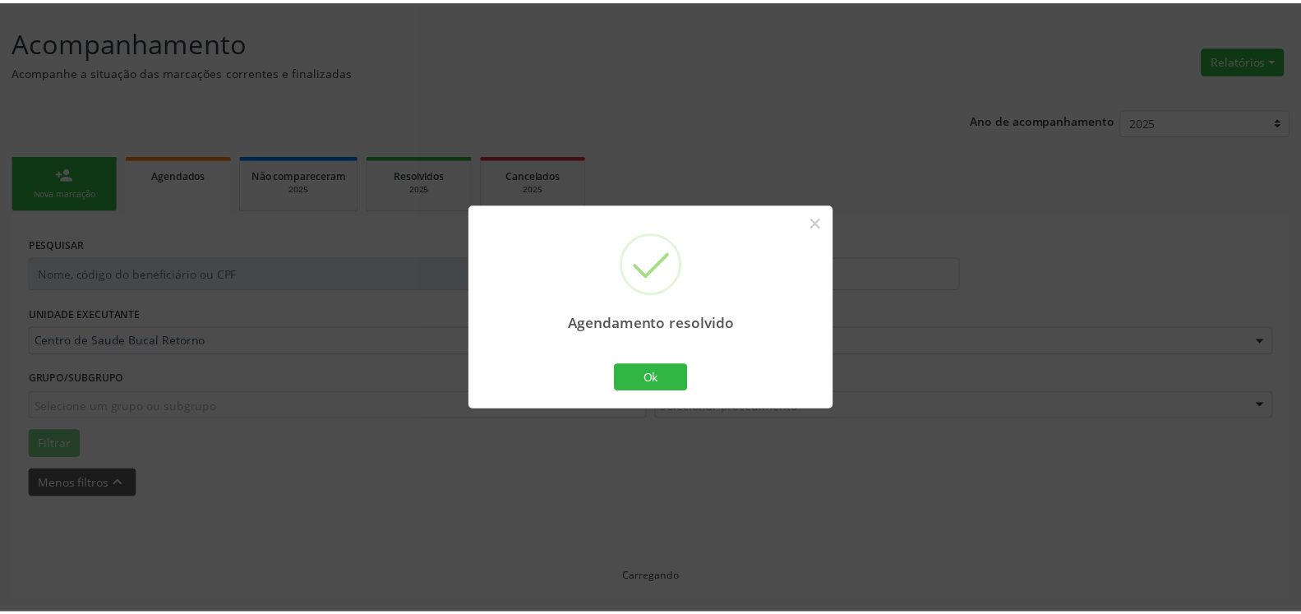
scroll to position [90, 0]
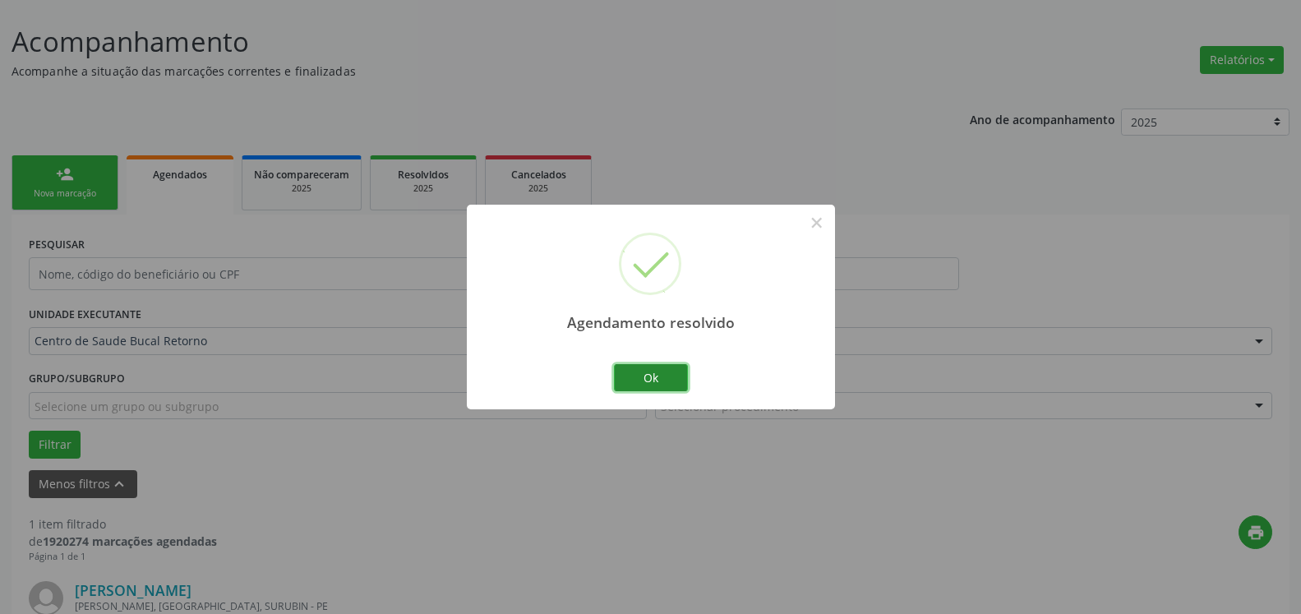
click at [664, 373] on button "Ok" at bounding box center [651, 378] width 74 height 28
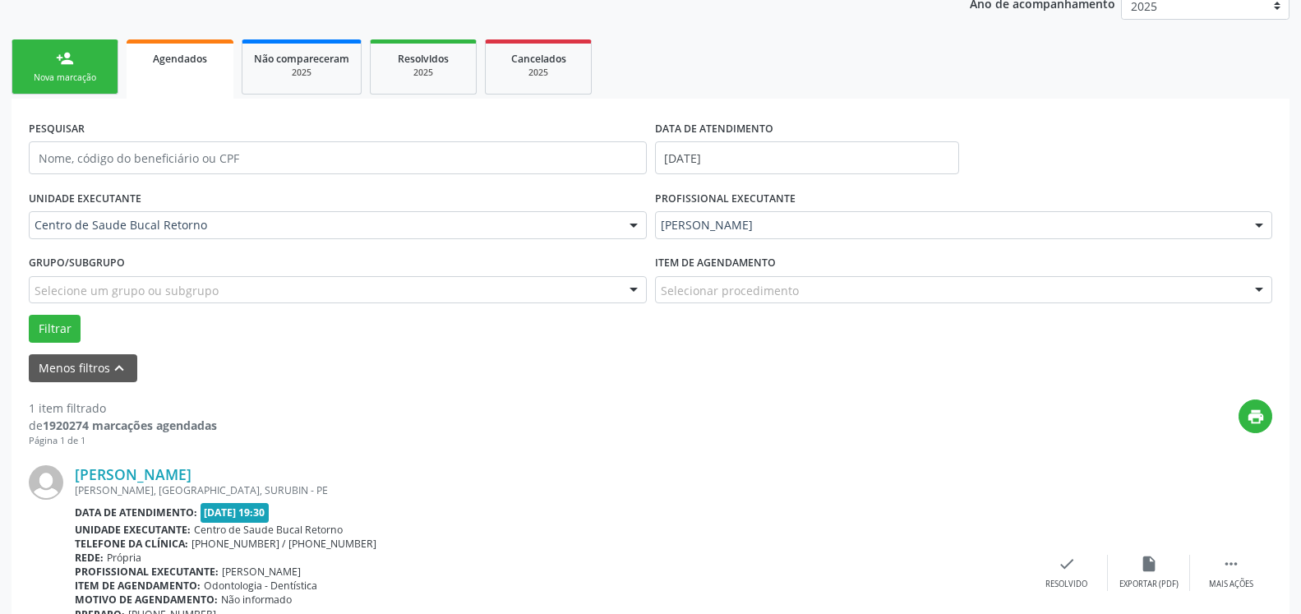
scroll to position [319, 0]
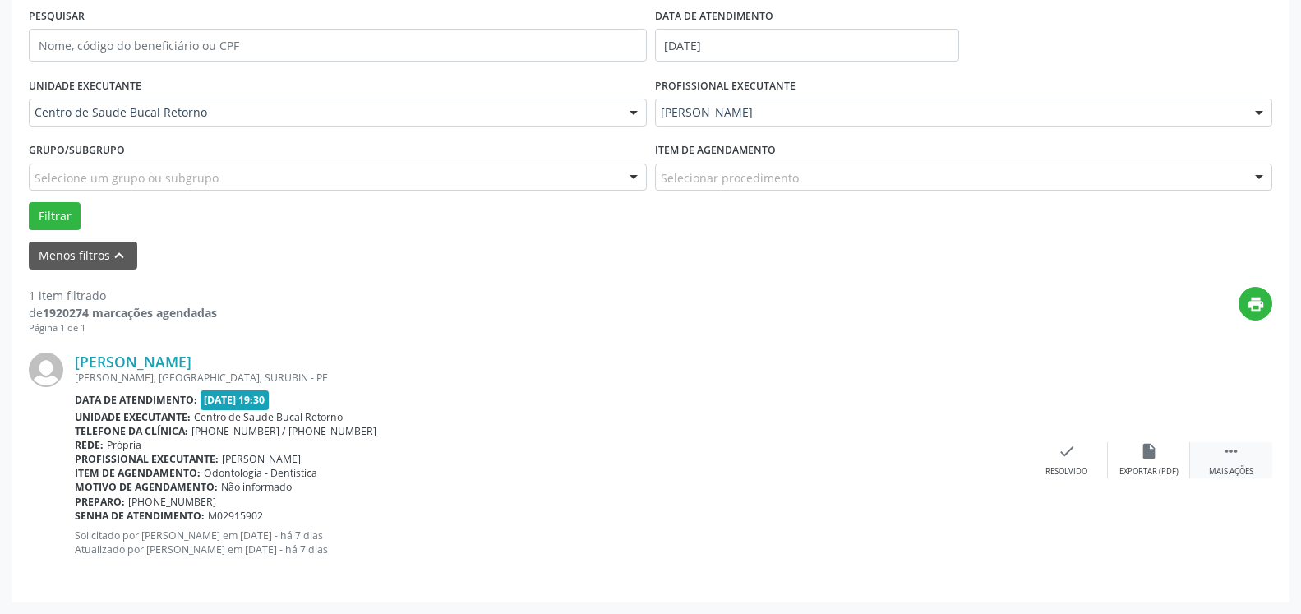
click at [1241, 462] on div " Mais ações" at bounding box center [1231, 459] width 82 height 35
drag, startPoint x: 1152, startPoint y: 442, endPoint x: 935, endPoint y: 524, distance: 232.0
click at [1150, 444] on div "[PERSON_NAME] [PERSON_NAME], [GEOGRAPHIC_DATA], SURUBIN - PE Data de atendiment…" at bounding box center [650, 460] width 1243 height 250
click at [1141, 456] on icon "alarm_off" at bounding box center [1149, 451] width 18 height 18
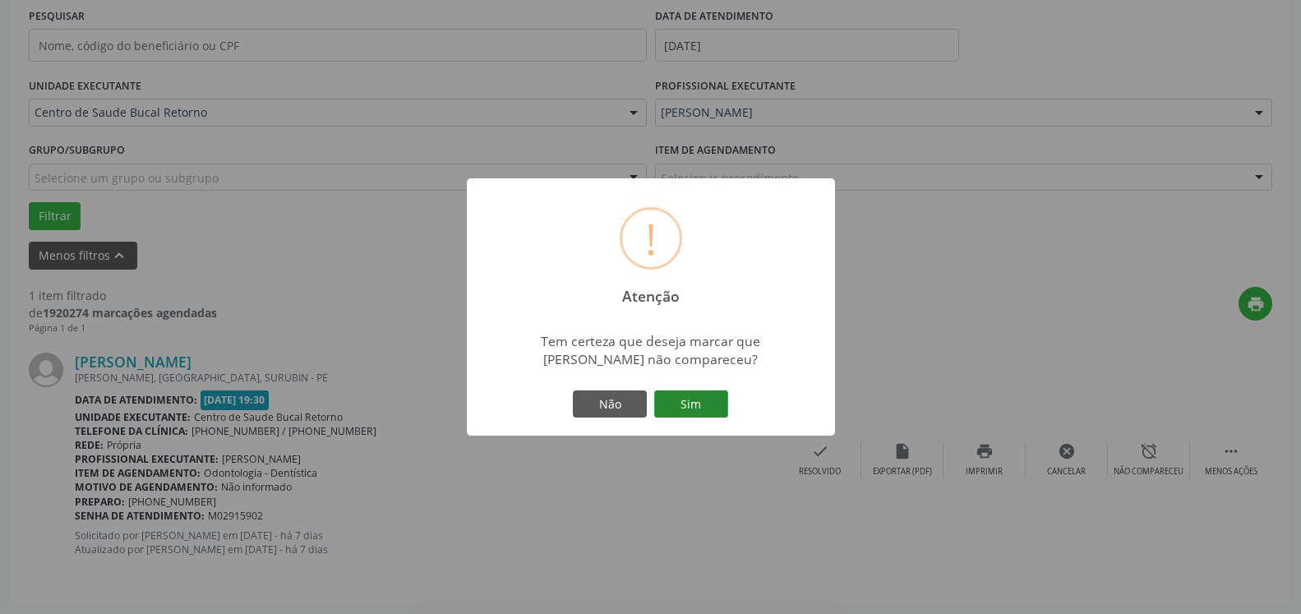
click at [694, 401] on button "Sim" at bounding box center [691, 404] width 74 height 28
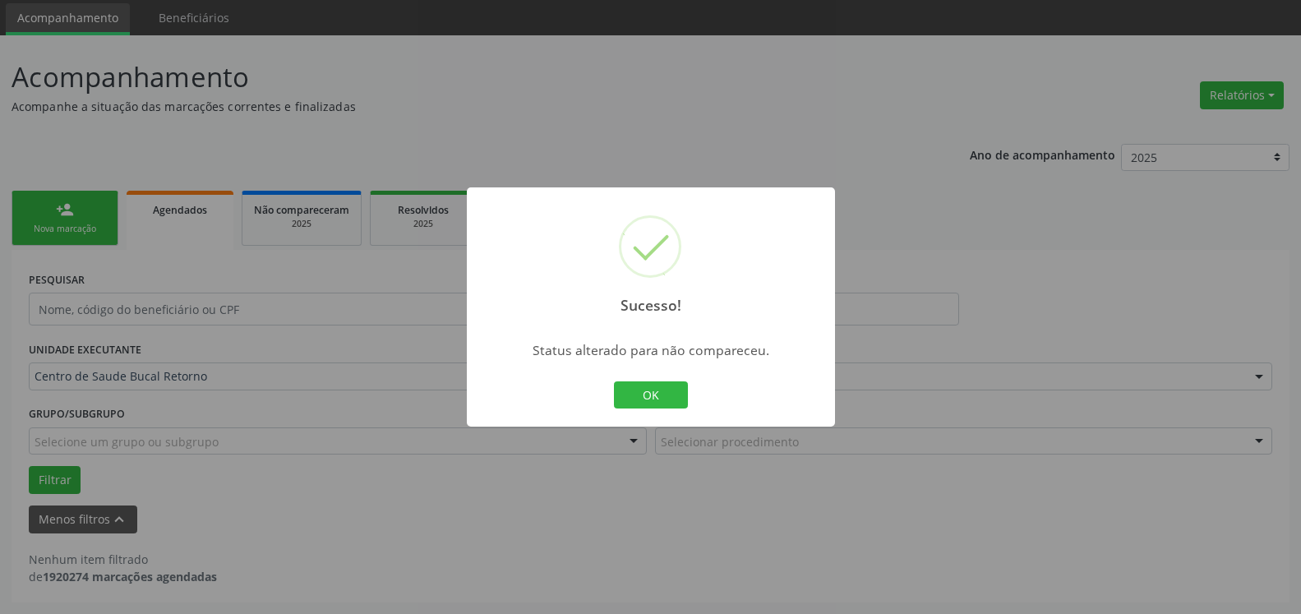
scroll to position [55, 0]
click at [656, 392] on button "OK" at bounding box center [651, 395] width 74 height 28
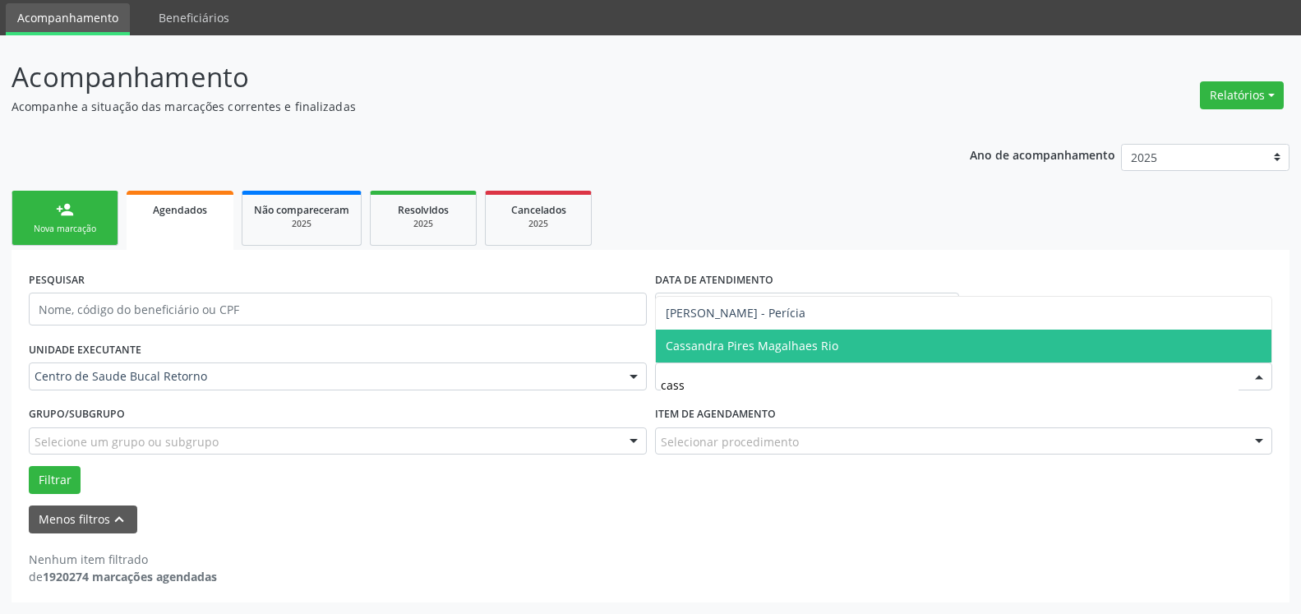
click at [802, 355] on span "Cassandra Pires Magalhaes Rio" at bounding box center [964, 346] width 616 height 33
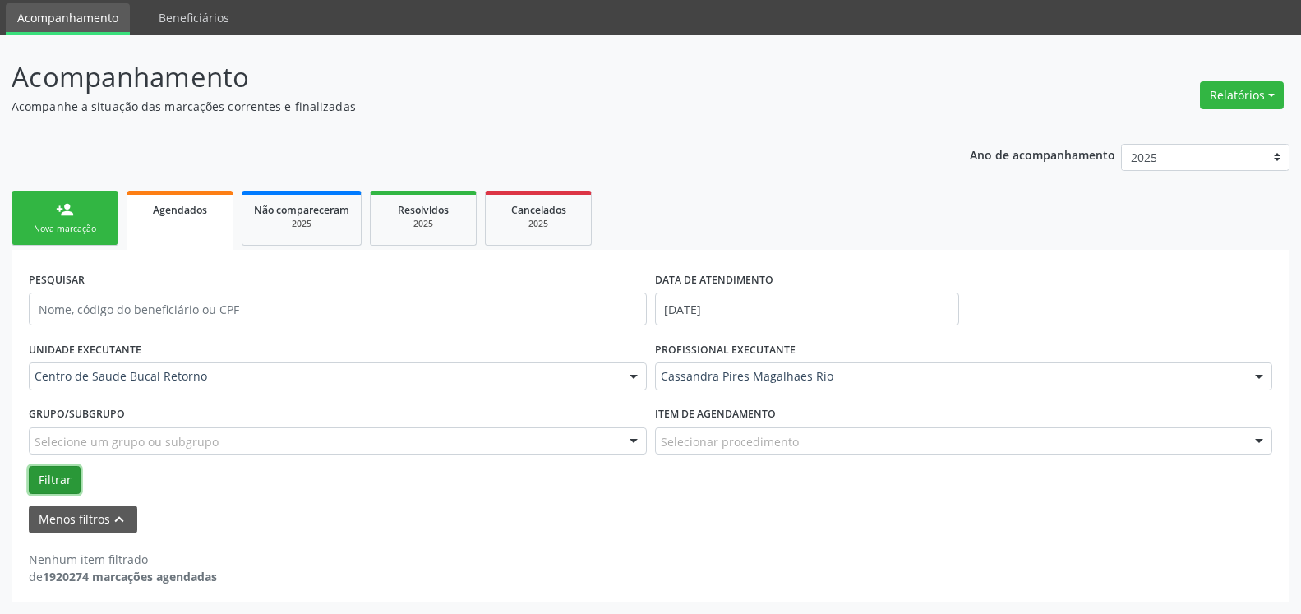
click at [67, 474] on button "Filtrar" at bounding box center [55, 480] width 52 height 28
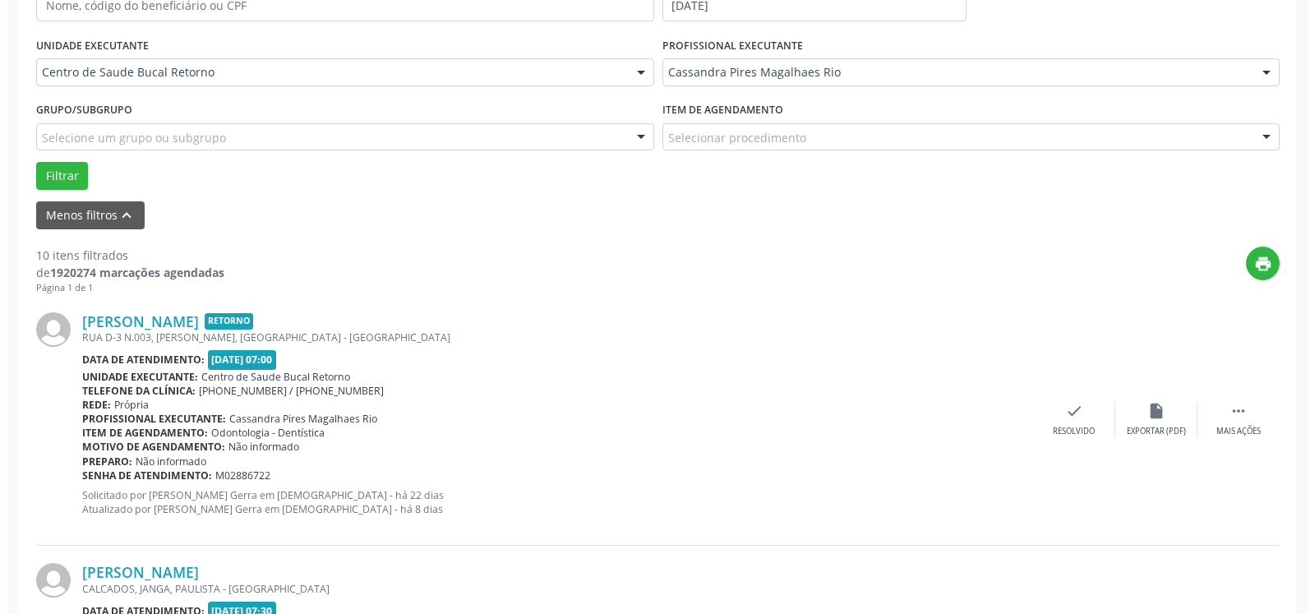
scroll to position [474, 0]
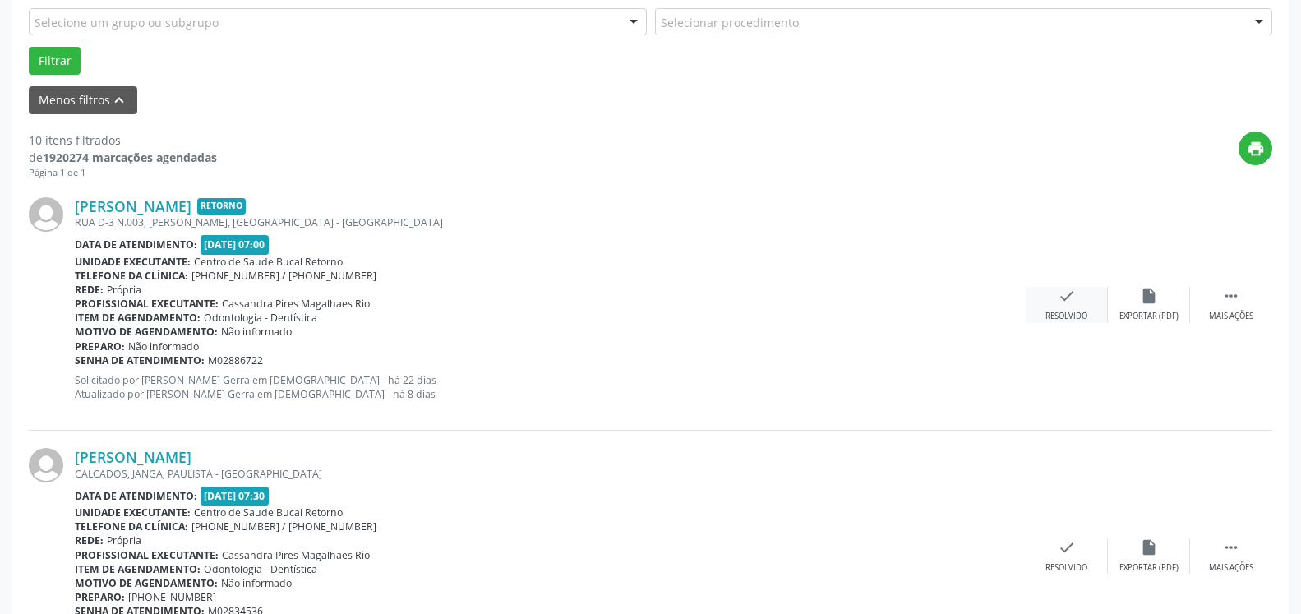
click at [1062, 305] on icon "check" at bounding box center [1067, 296] width 18 height 18
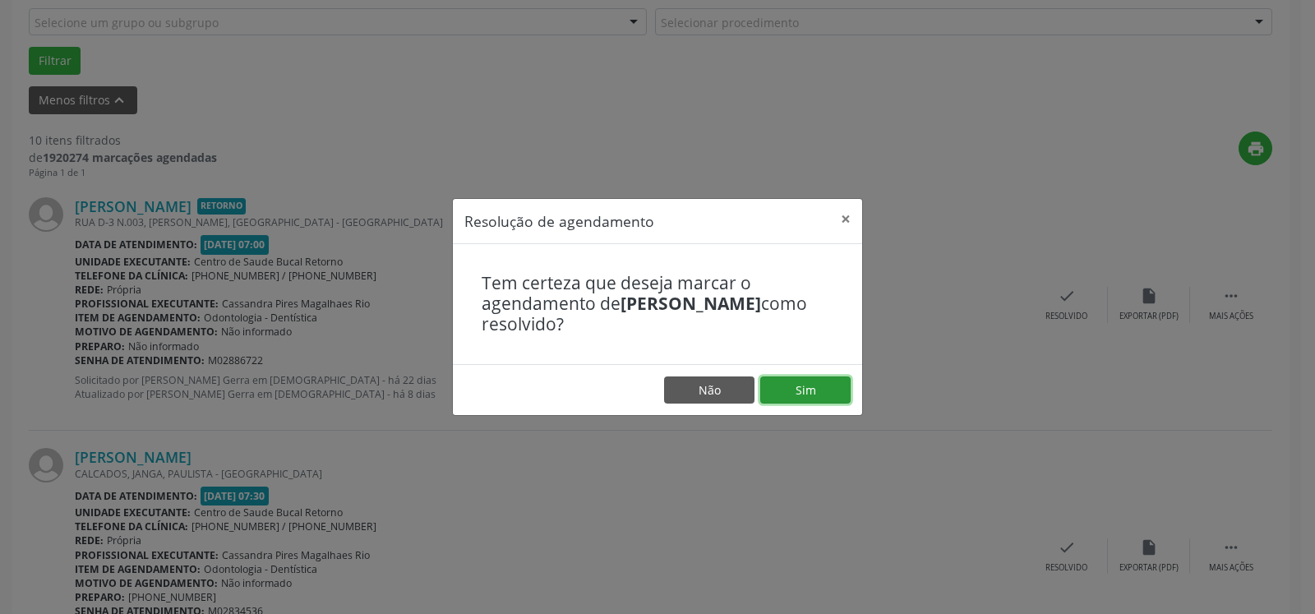
click at [836, 389] on button "Sim" at bounding box center [805, 390] width 90 height 28
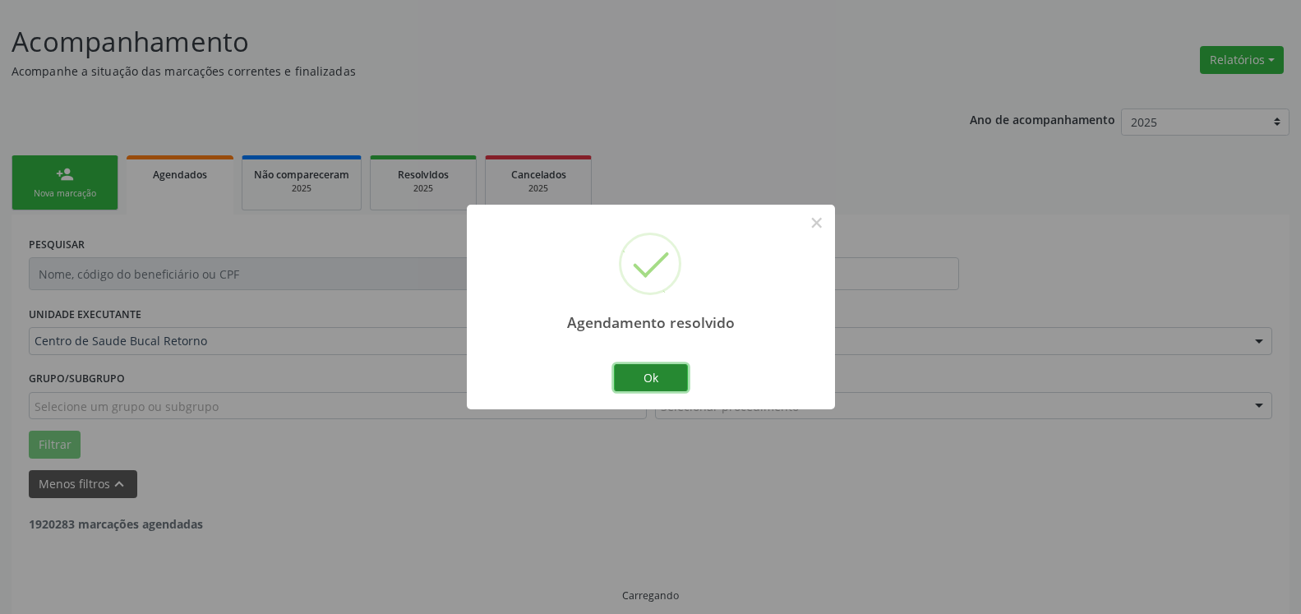
click at [643, 369] on button "Ok" at bounding box center [651, 378] width 74 height 28
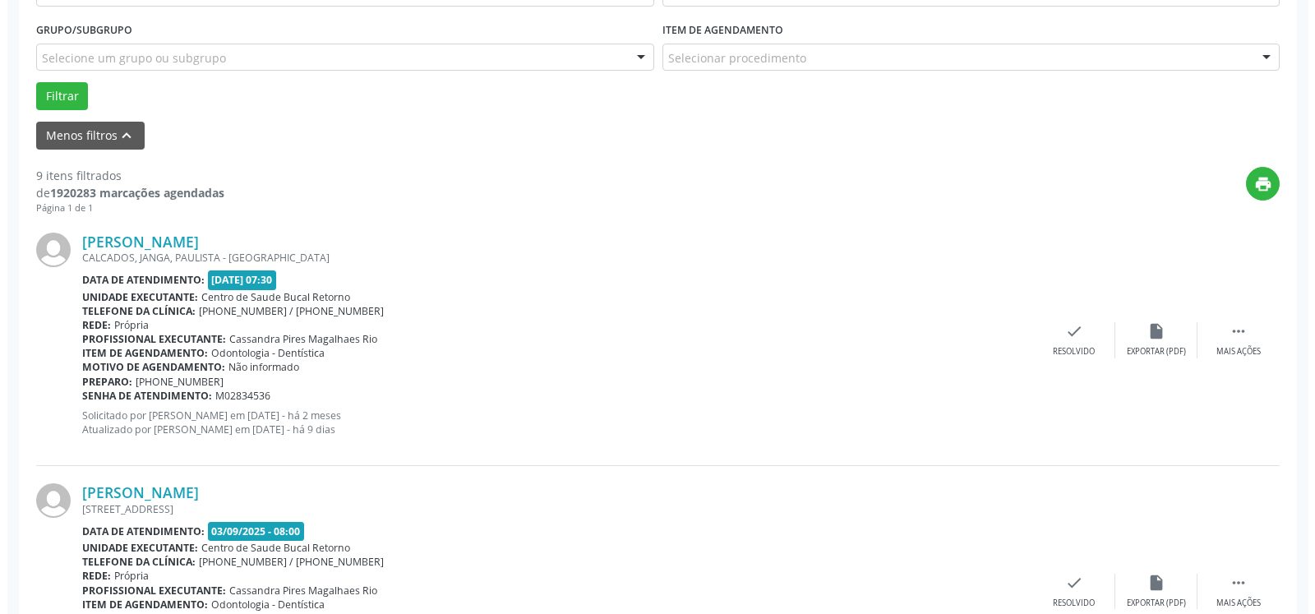
scroll to position [510, 0]
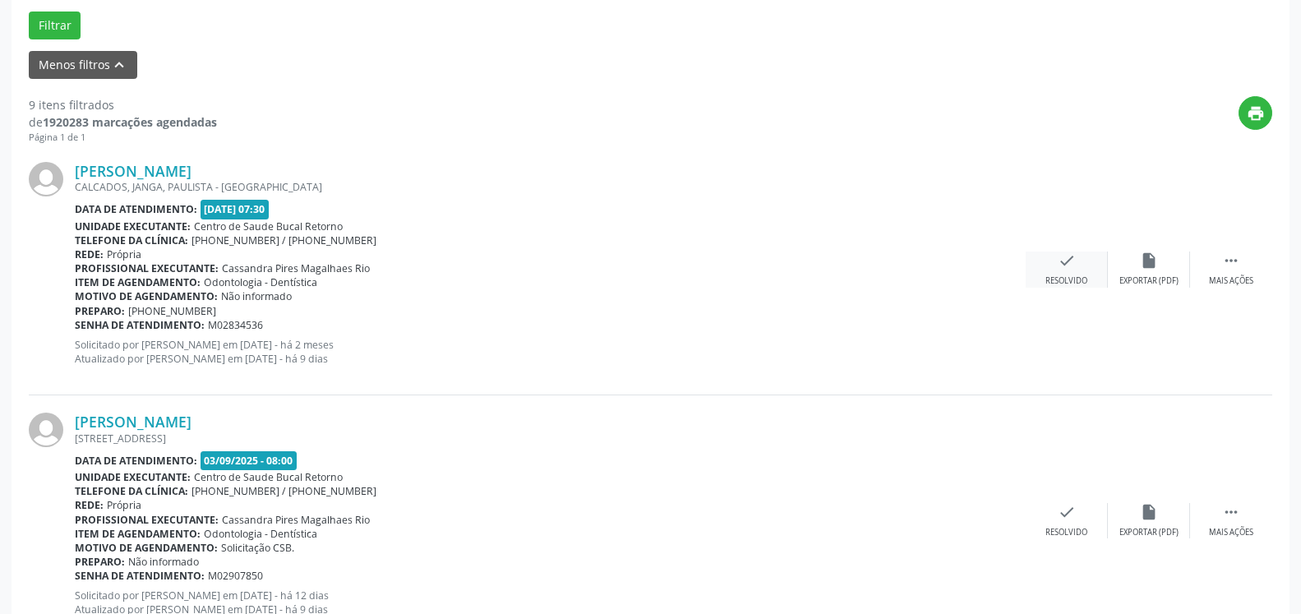
click at [1058, 276] on div "Resolvido" at bounding box center [1066, 281] width 42 height 12
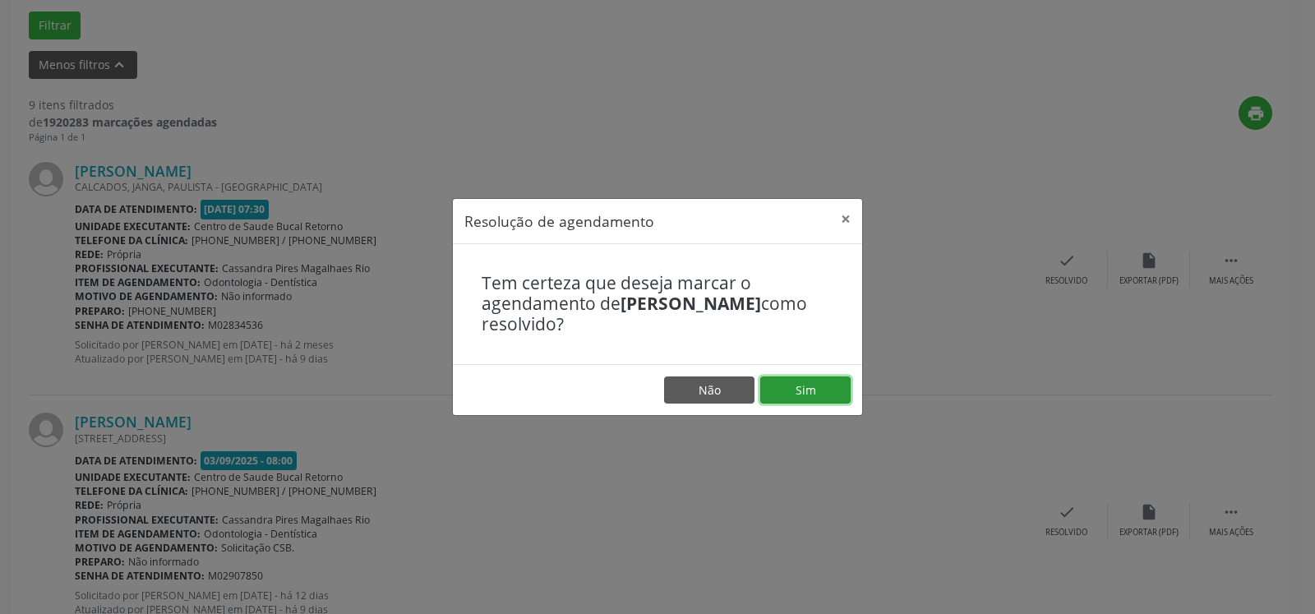
click at [814, 396] on button "Sim" at bounding box center [805, 390] width 90 height 28
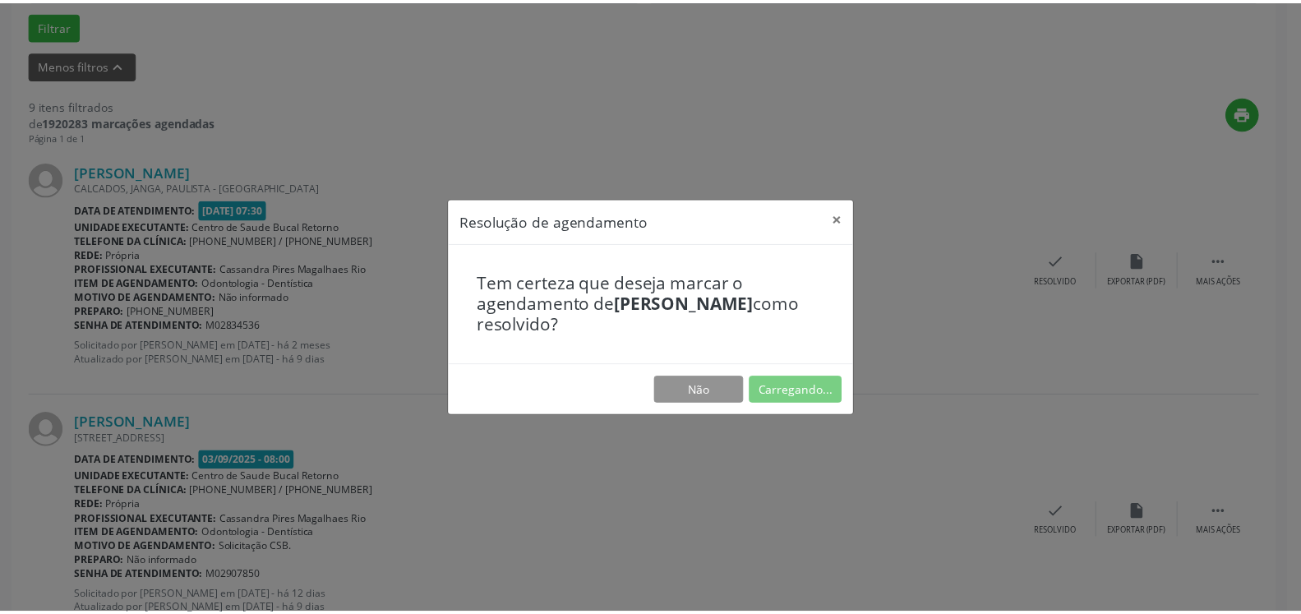
scroll to position [90, 0]
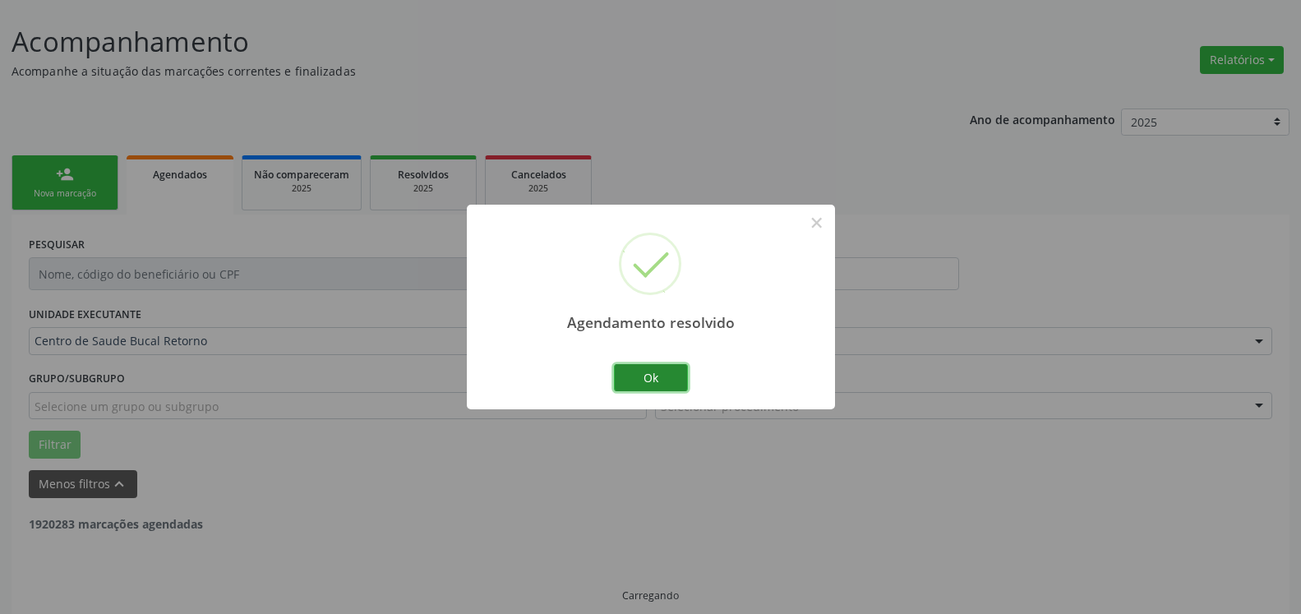
click at [663, 373] on button "Ok" at bounding box center [651, 378] width 74 height 28
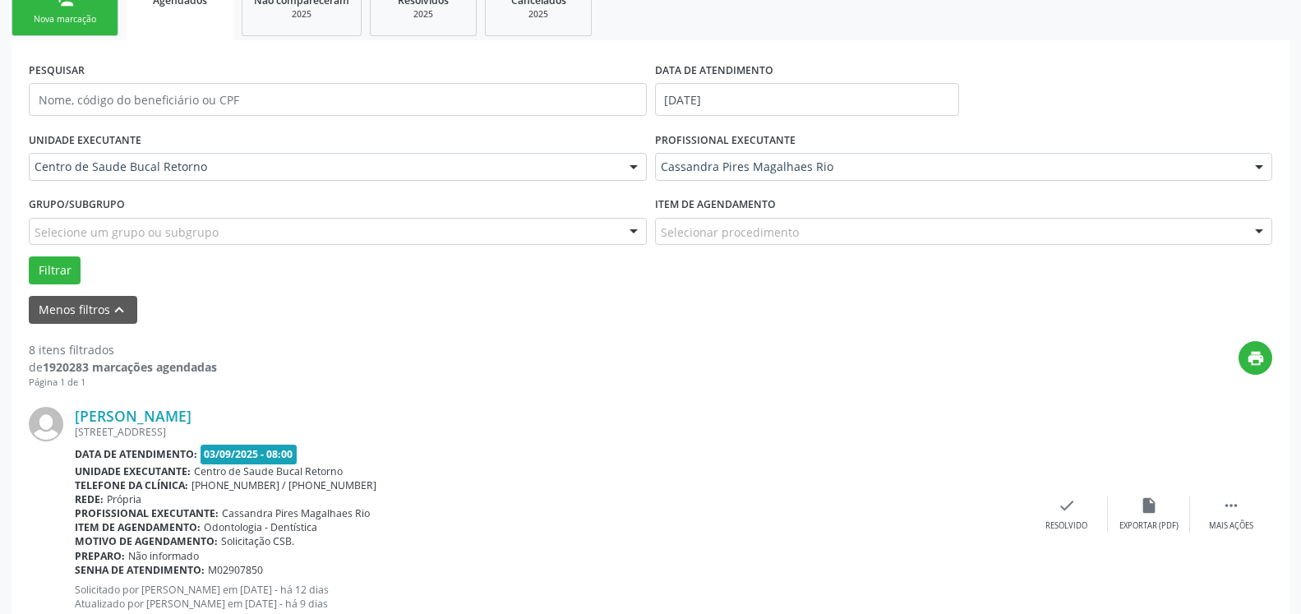
scroll to position [342, 0]
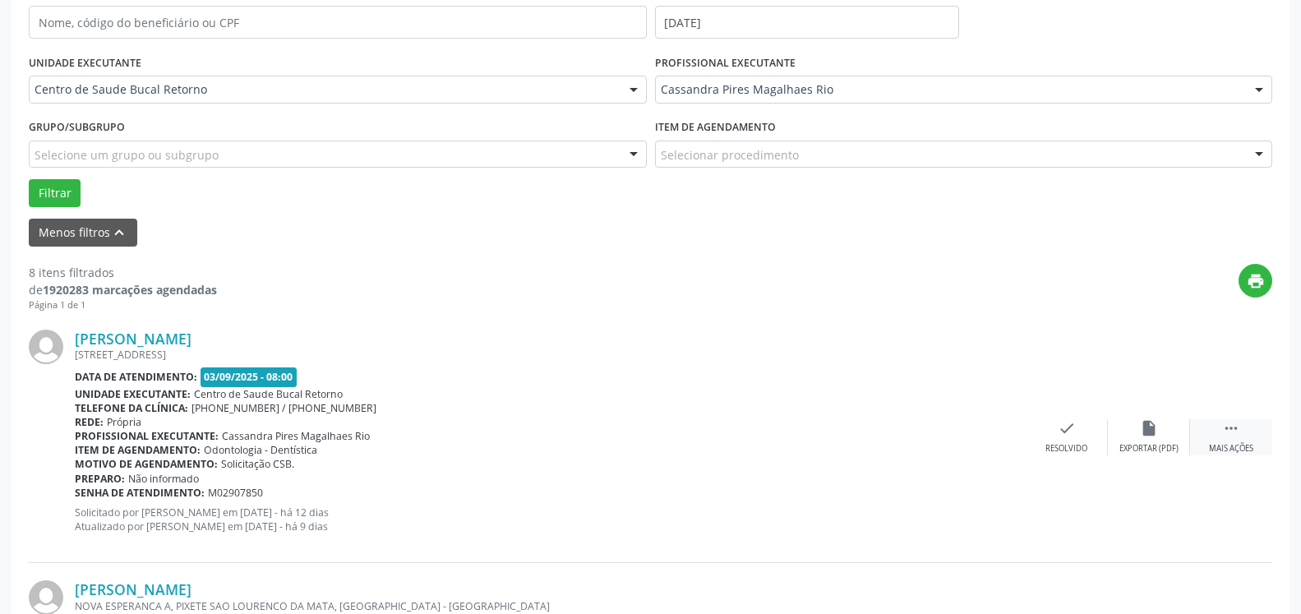
click at [1230, 429] on icon "" at bounding box center [1231, 428] width 18 height 18
click at [1169, 429] on div "alarm_off Não compareceu" at bounding box center [1149, 436] width 82 height 35
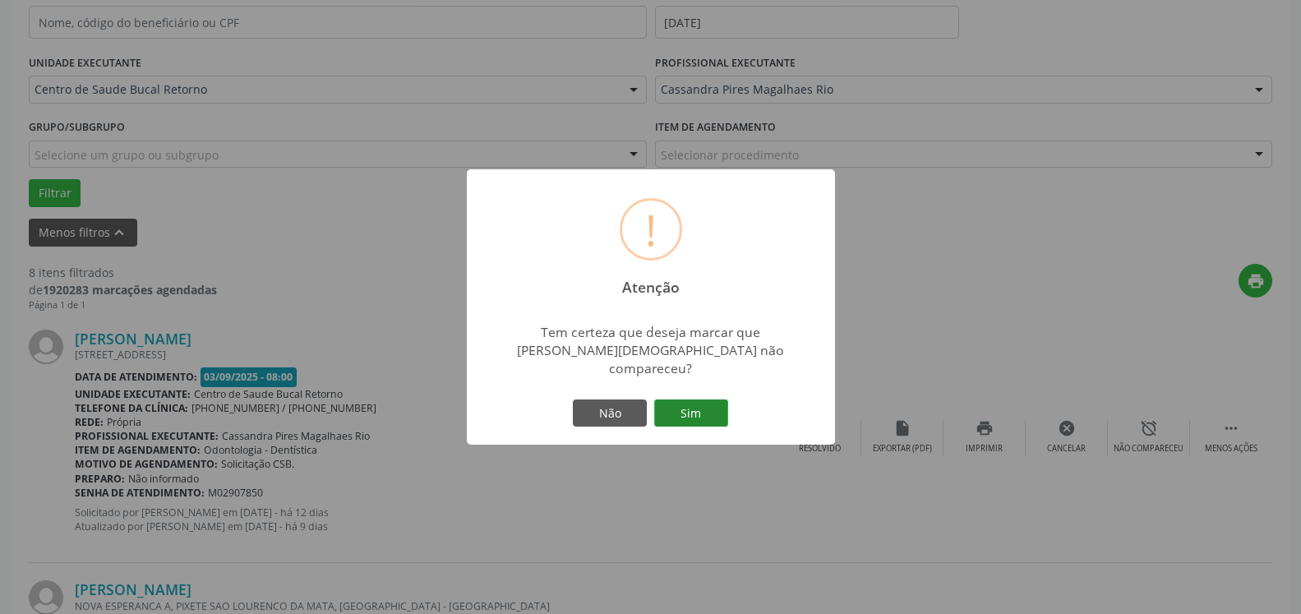
click at [710, 403] on button "Sim" at bounding box center [691, 413] width 74 height 28
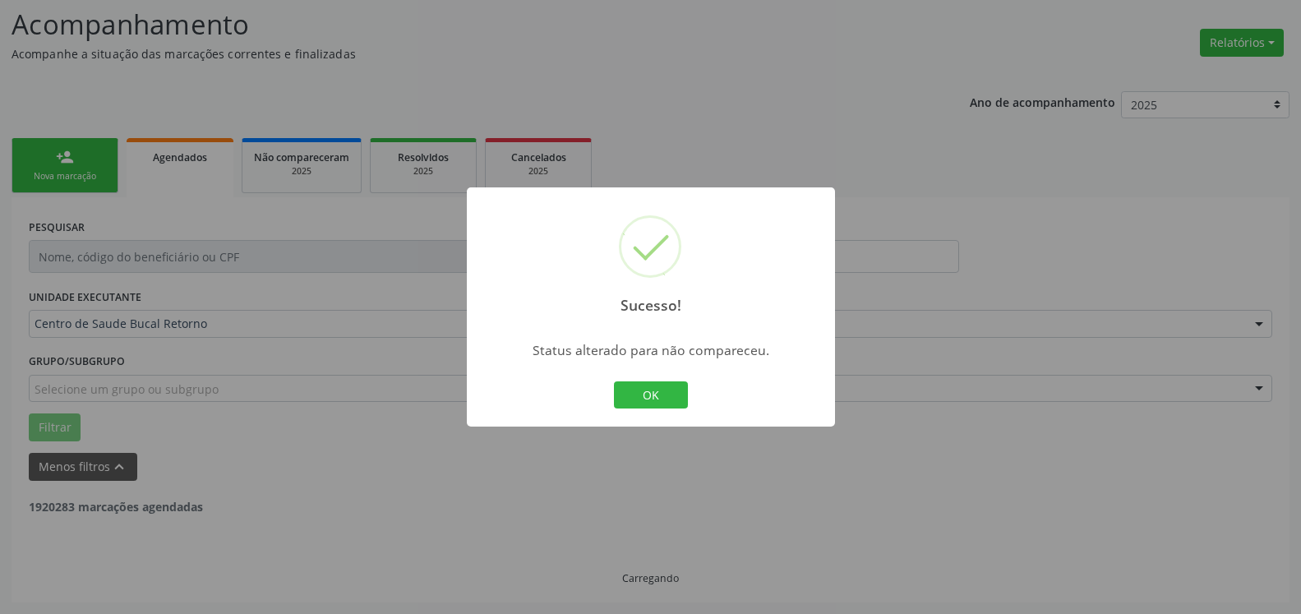
scroll to position [108, 0]
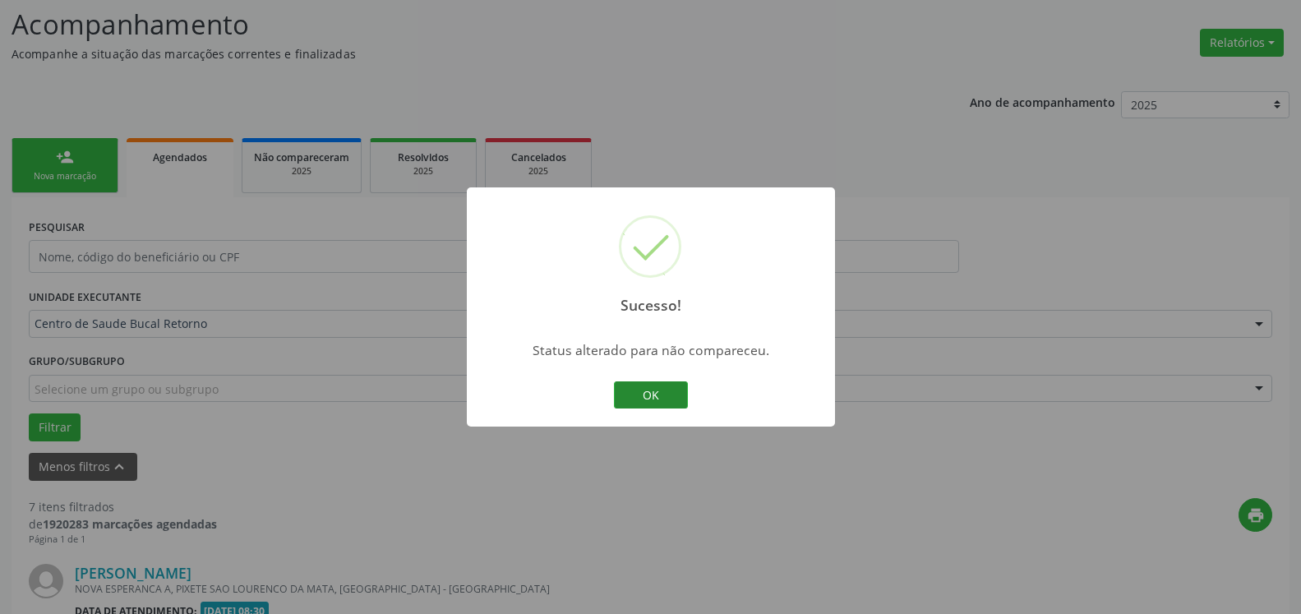
click at [659, 399] on button "OK" at bounding box center [651, 395] width 74 height 28
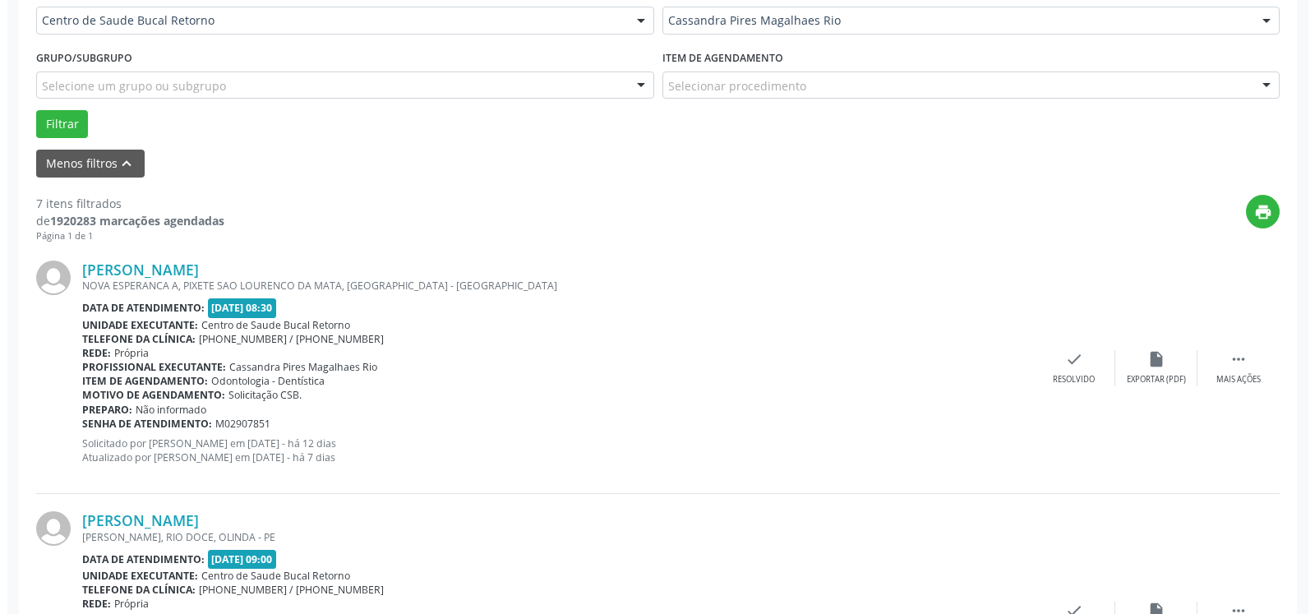
scroll to position [443, 0]
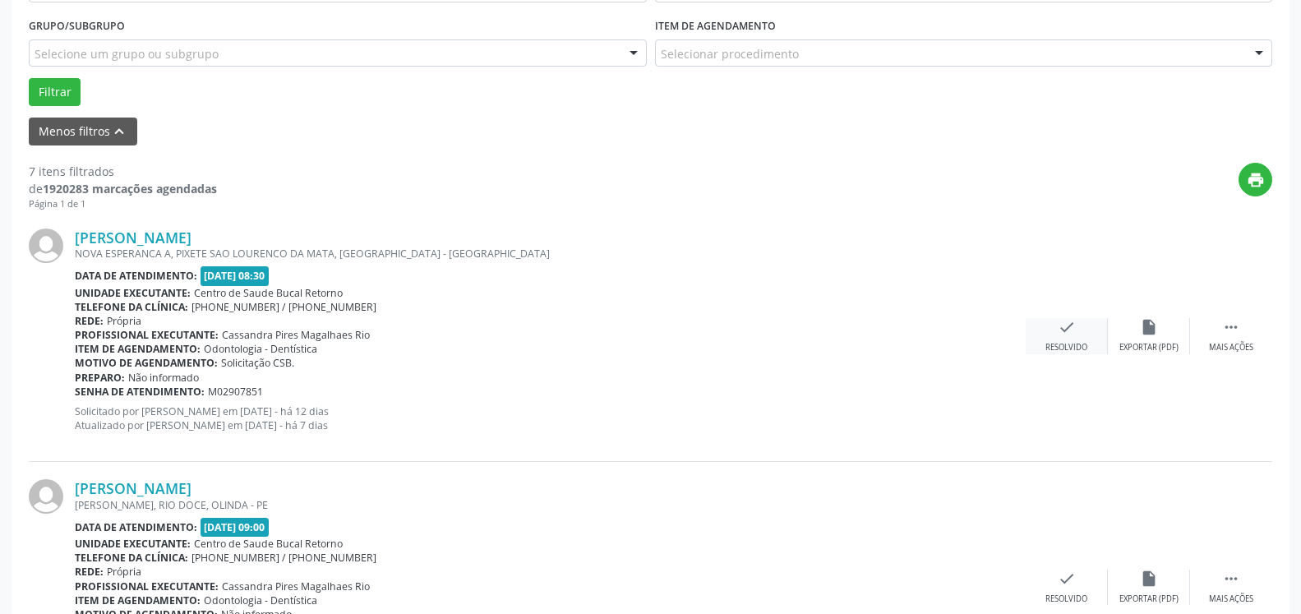
click at [1067, 329] on icon "check" at bounding box center [1067, 327] width 18 height 18
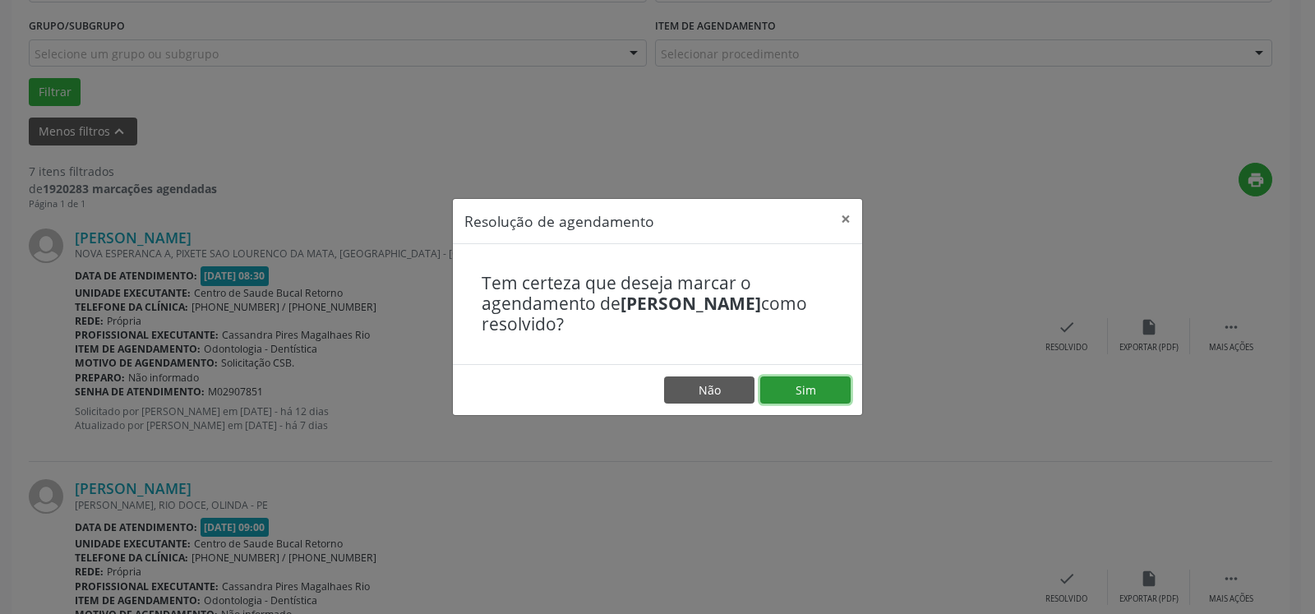
click at [834, 389] on button "Sim" at bounding box center [805, 390] width 90 height 28
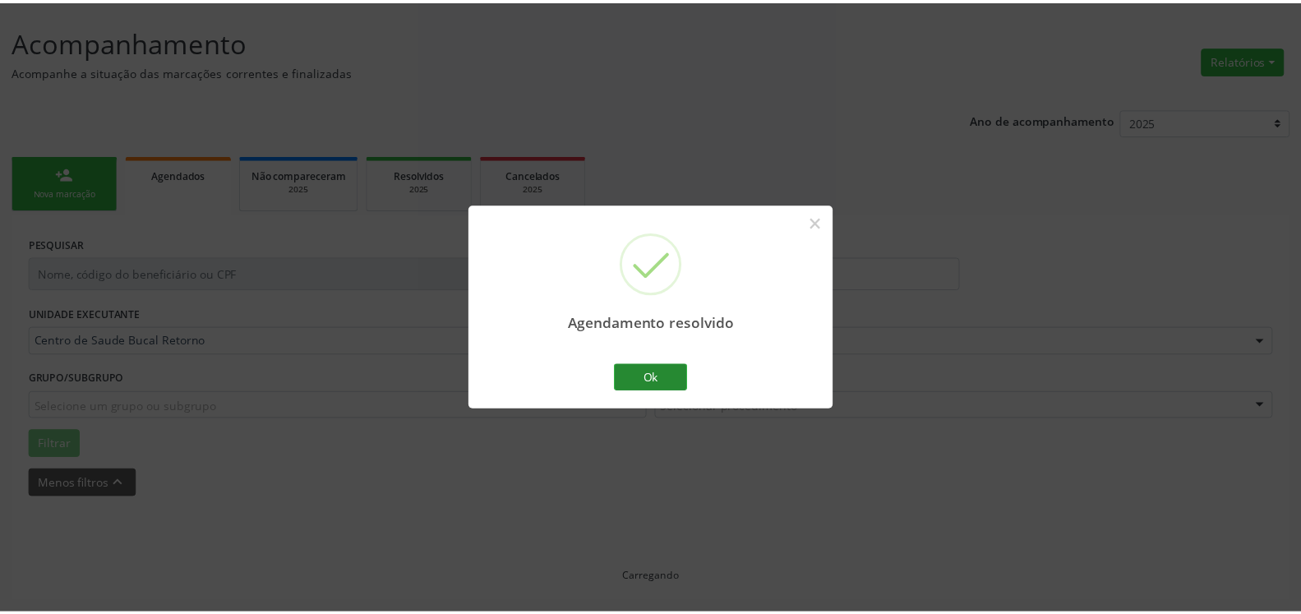
scroll to position [90, 0]
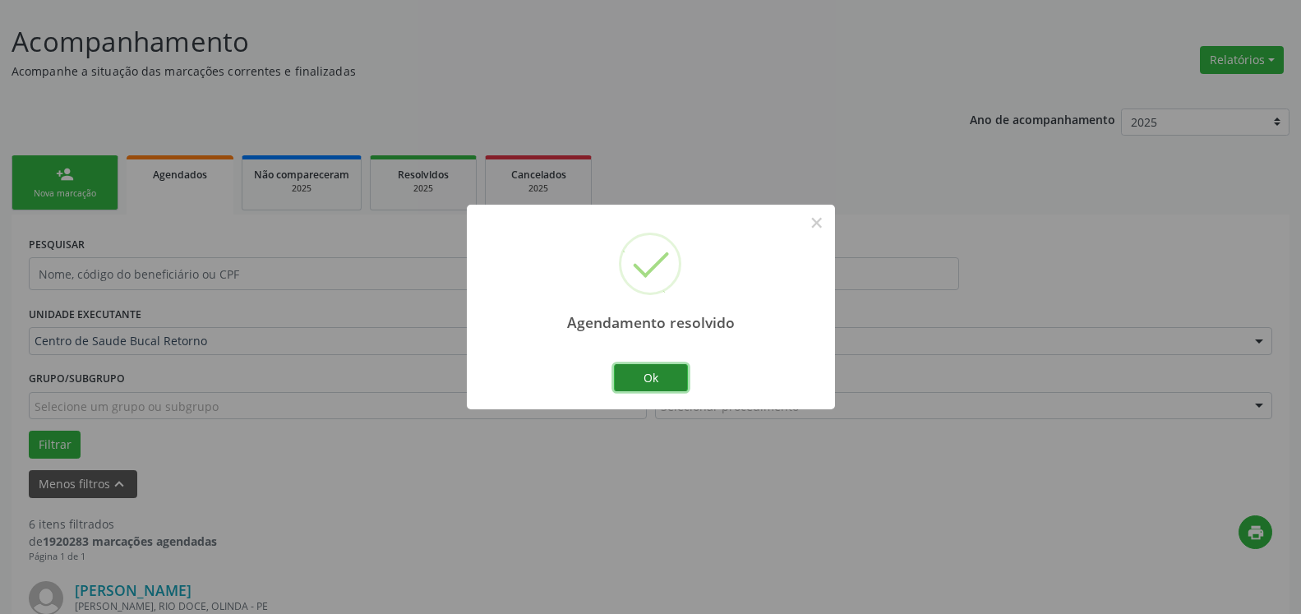
click at [641, 373] on button "Ok" at bounding box center [651, 378] width 74 height 28
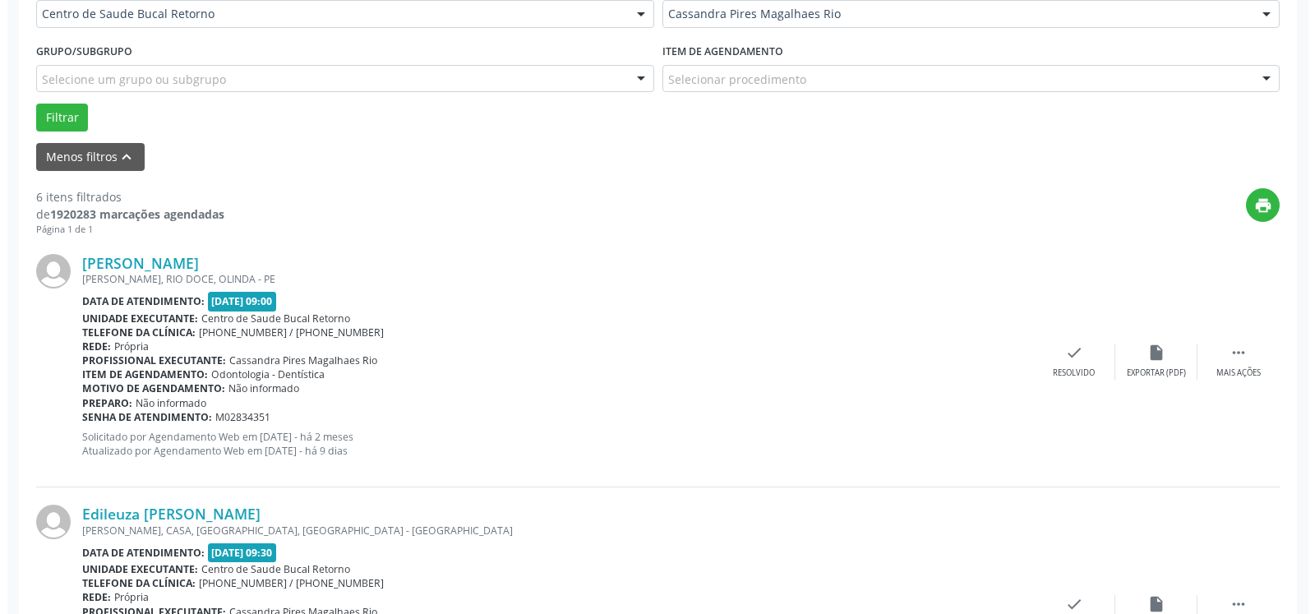
scroll to position [426, 0]
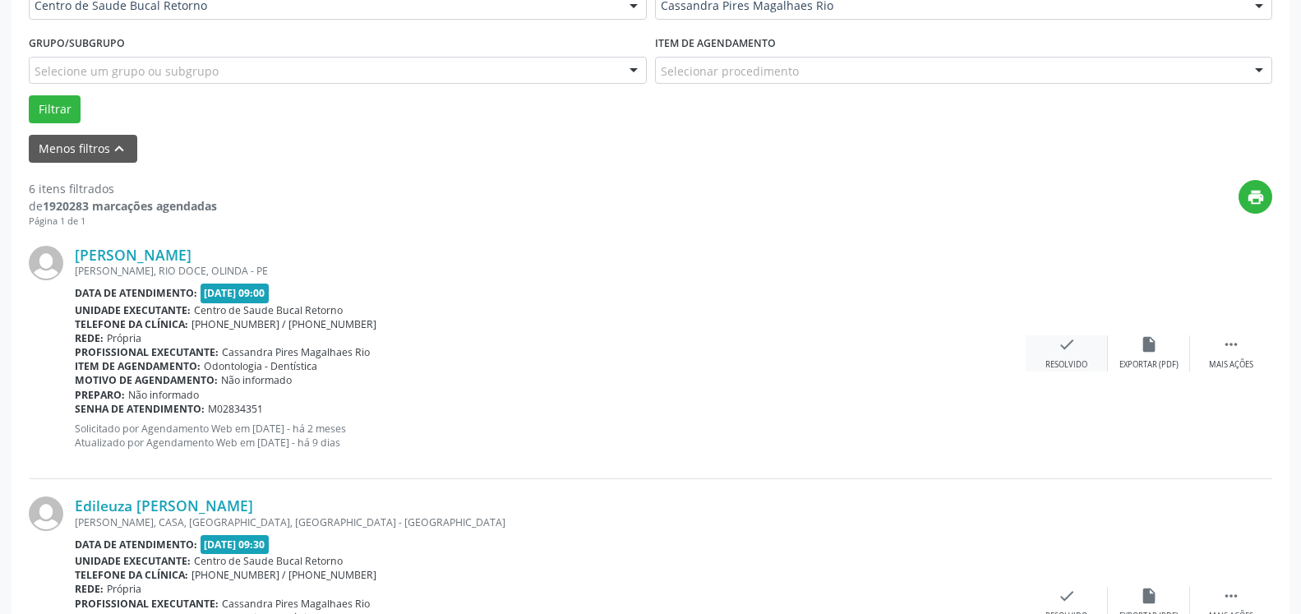
click at [1068, 363] on div "Resolvido" at bounding box center [1066, 365] width 42 height 12
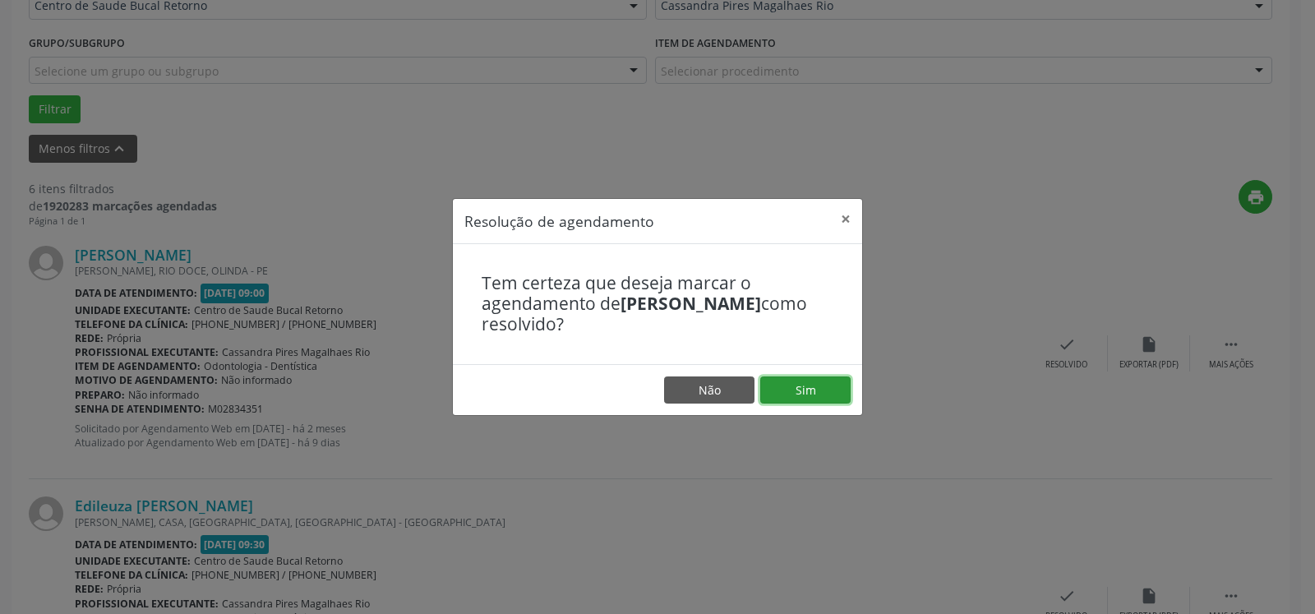
click at [839, 382] on button "Sim" at bounding box center [805, 390] width 90 height 28
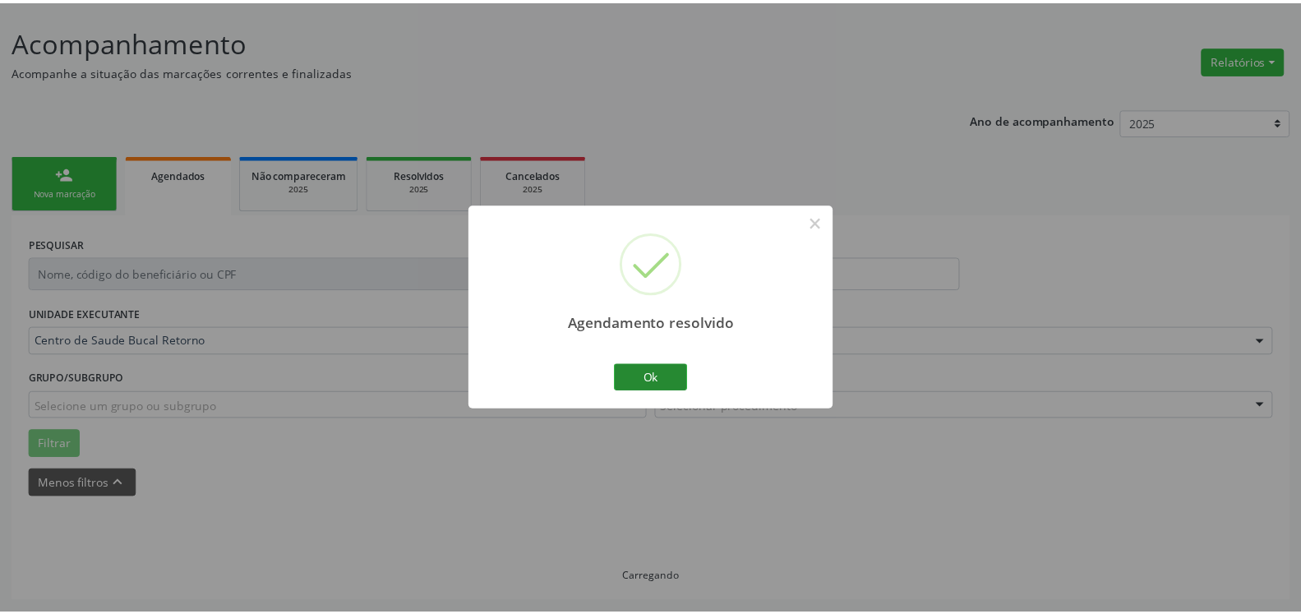
scroll to position [90, 0]
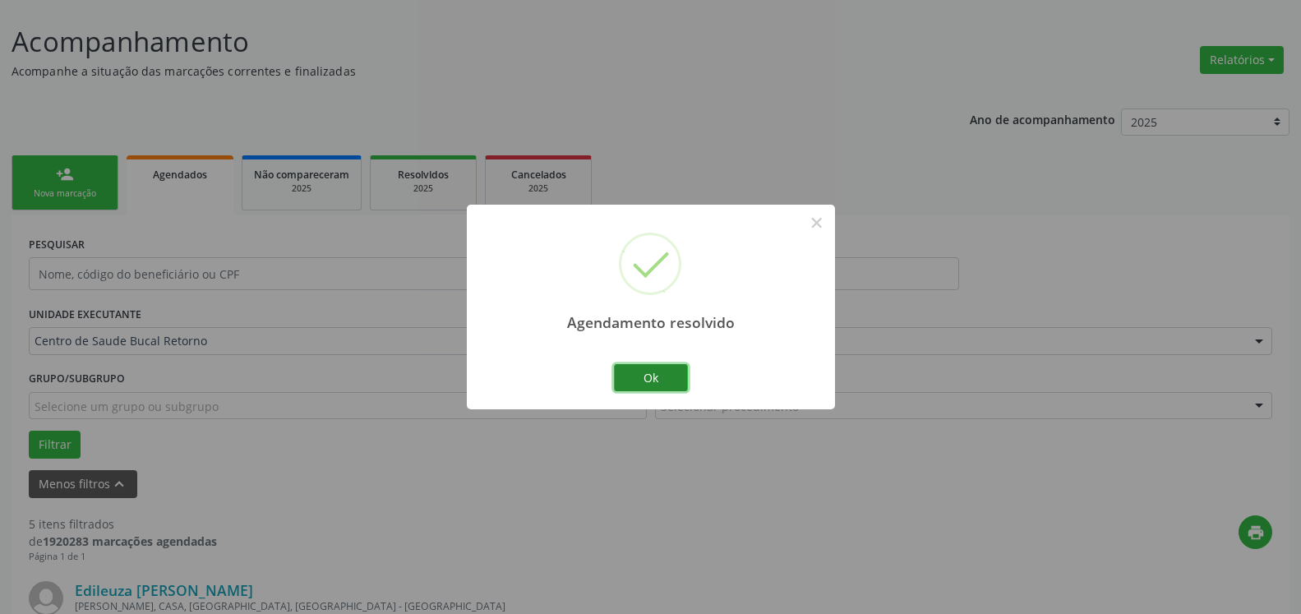
click at [629, 379] on button "Ok" at bounding box center [651, 378] width 74 height 28
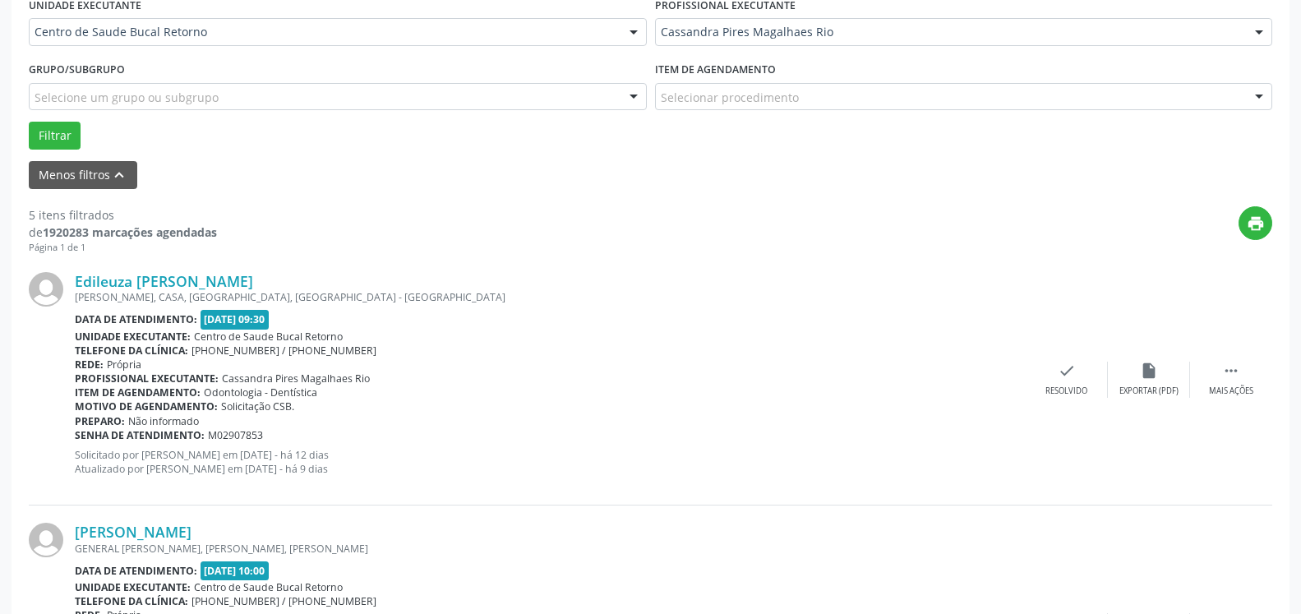
scroll to position [426, 0]
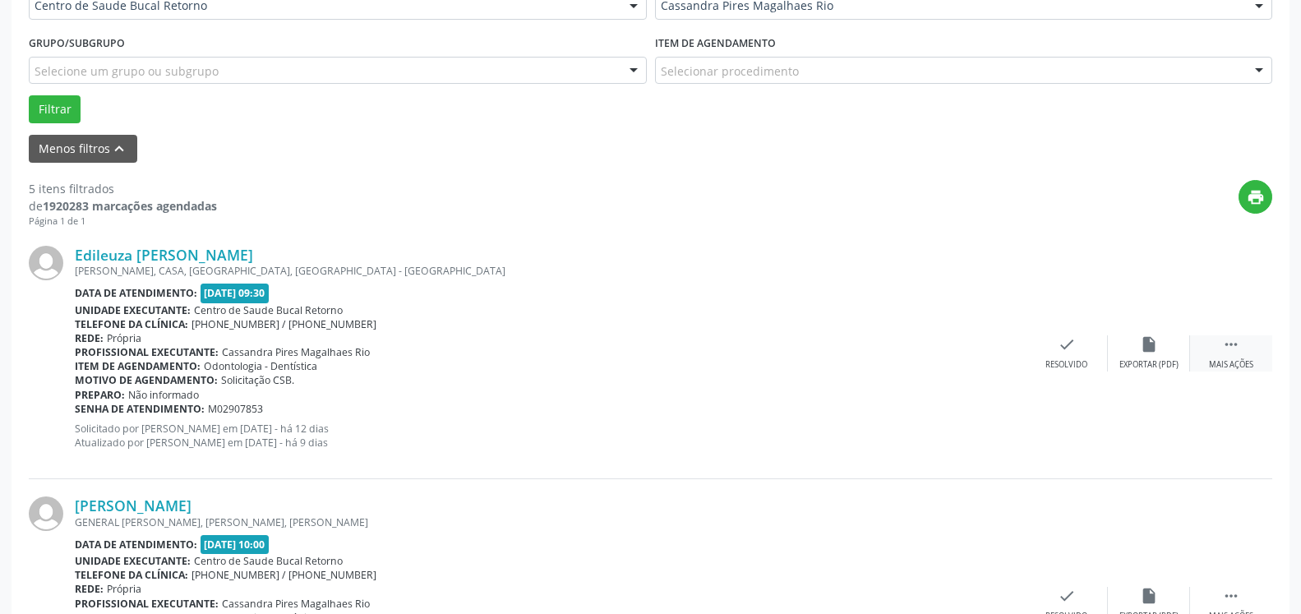
click at [1248, 354] on div " Mais ações" at bounding box center [1231, 352] width 82 height 35
click at [1147, 353] on icon "alarm_off" at bounding box center [1149, 344] width 18 height 18
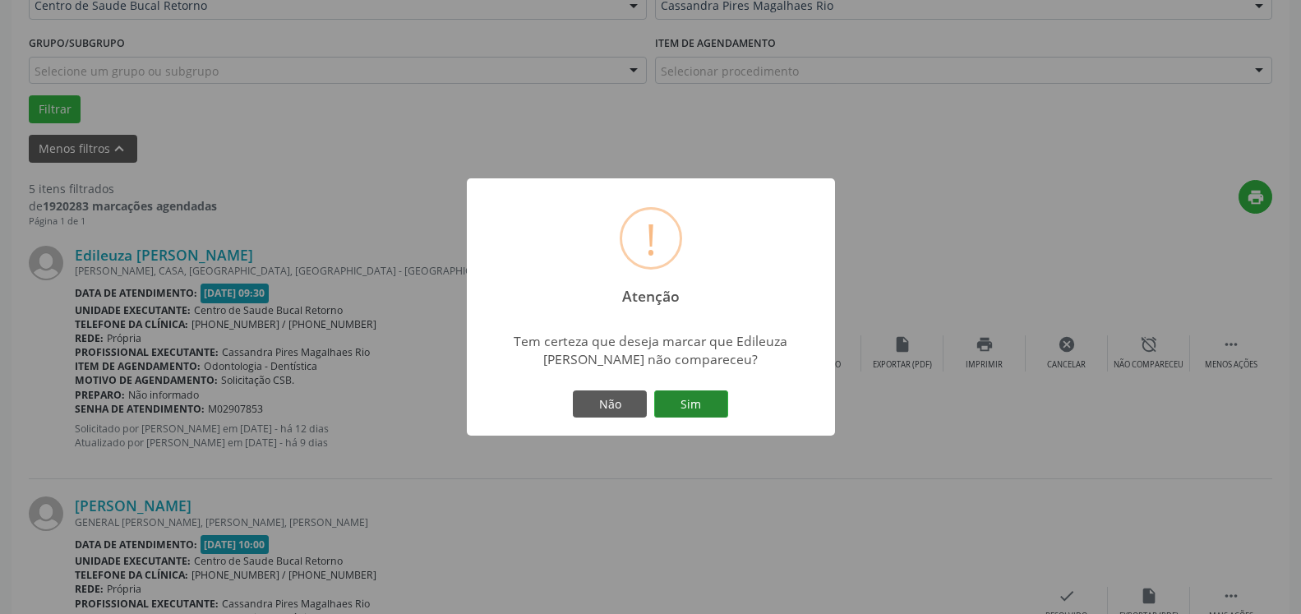
click at [704, 400] on button "Sim" at bounding box center [691, 404] width 74 height 28
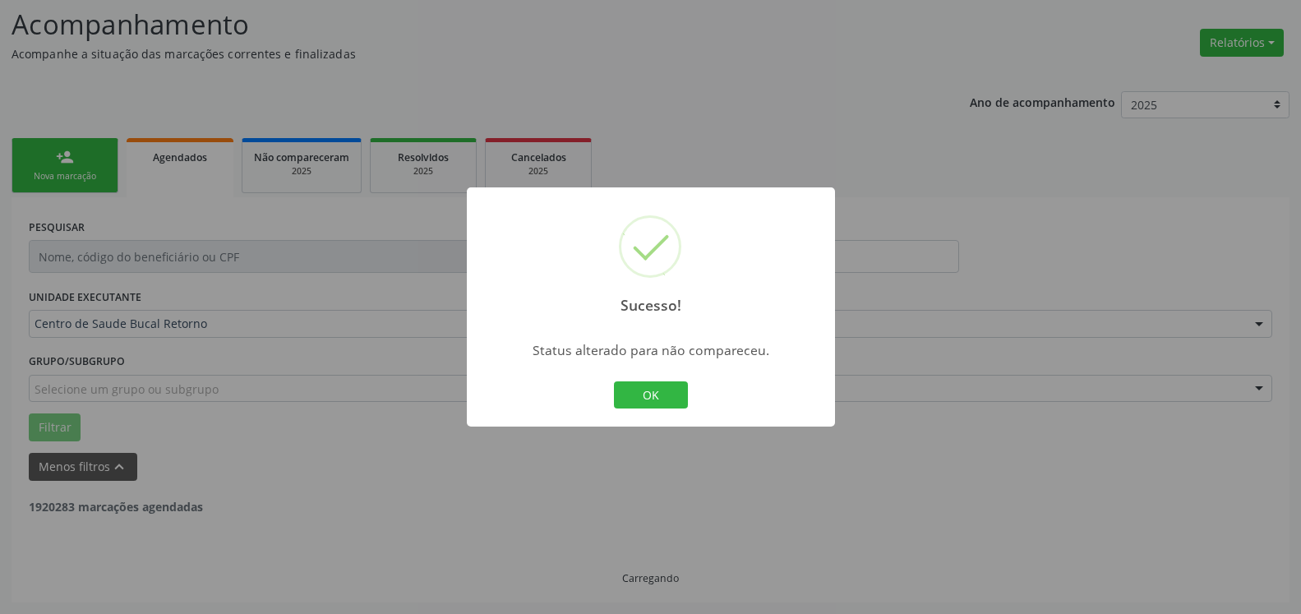
click at [649, 397] on button "OK" at bounding box center [651, 395] width 74 height 28
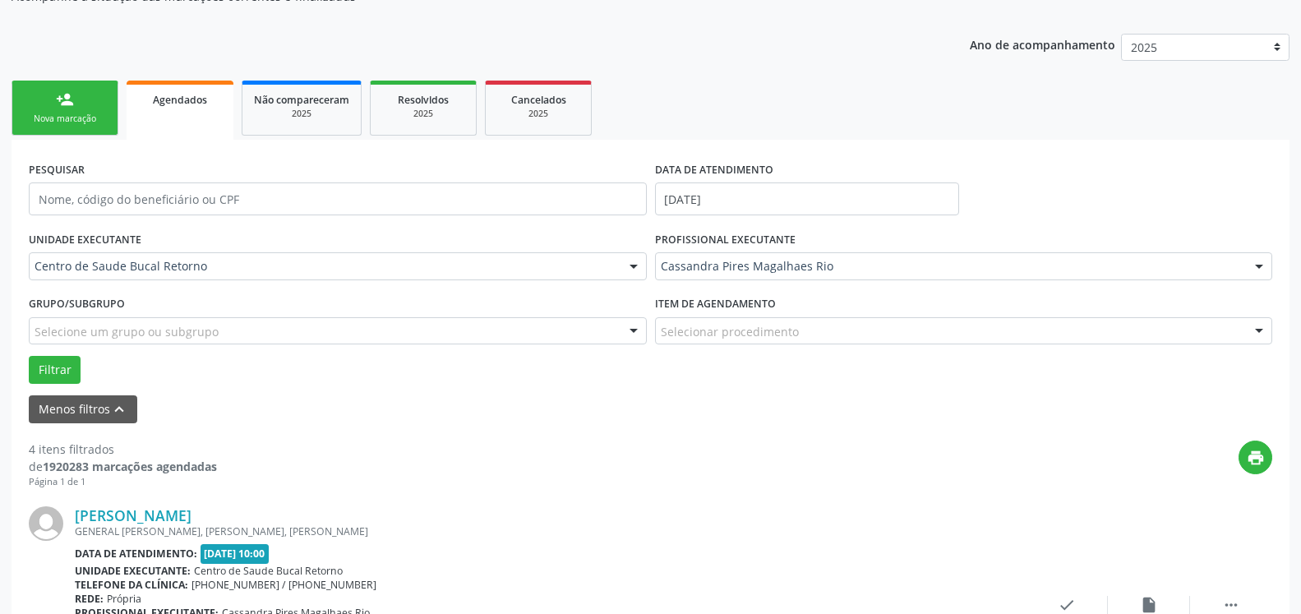
scroll to position [527, 0]
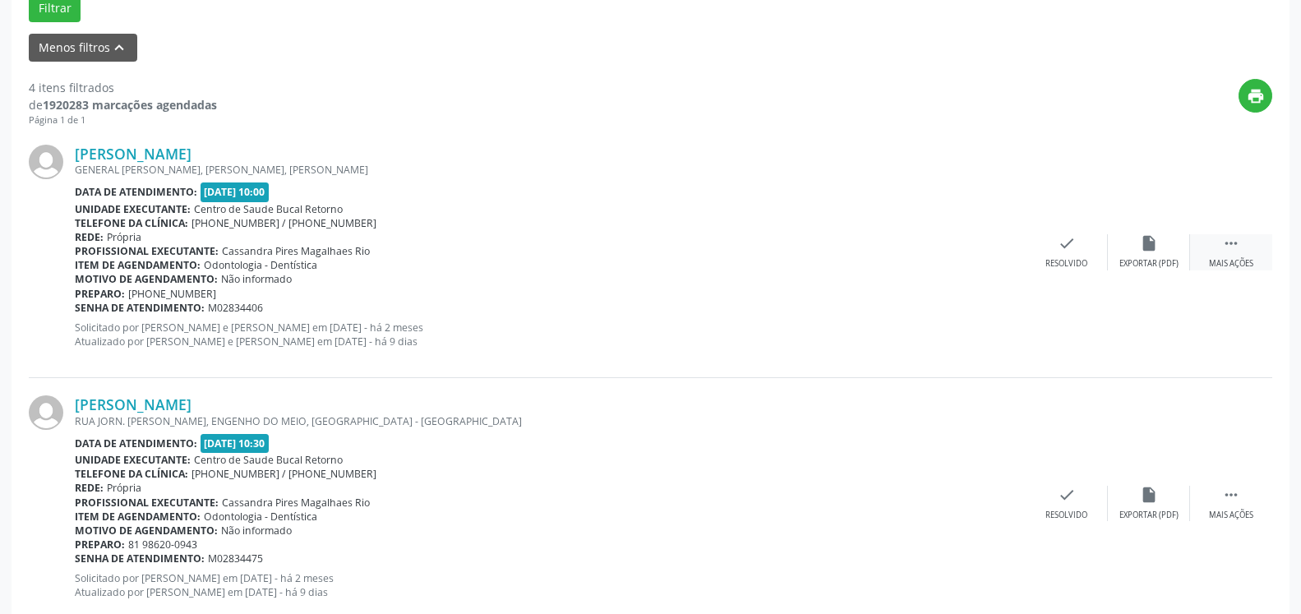
click at [1236, 247] on icon "" at bounding box center [1231, 243] width 18 height 18
click at [1121, 256] on div "alarm_off Não compareceu" at bounding box center [1149, 251] width 82 height 35
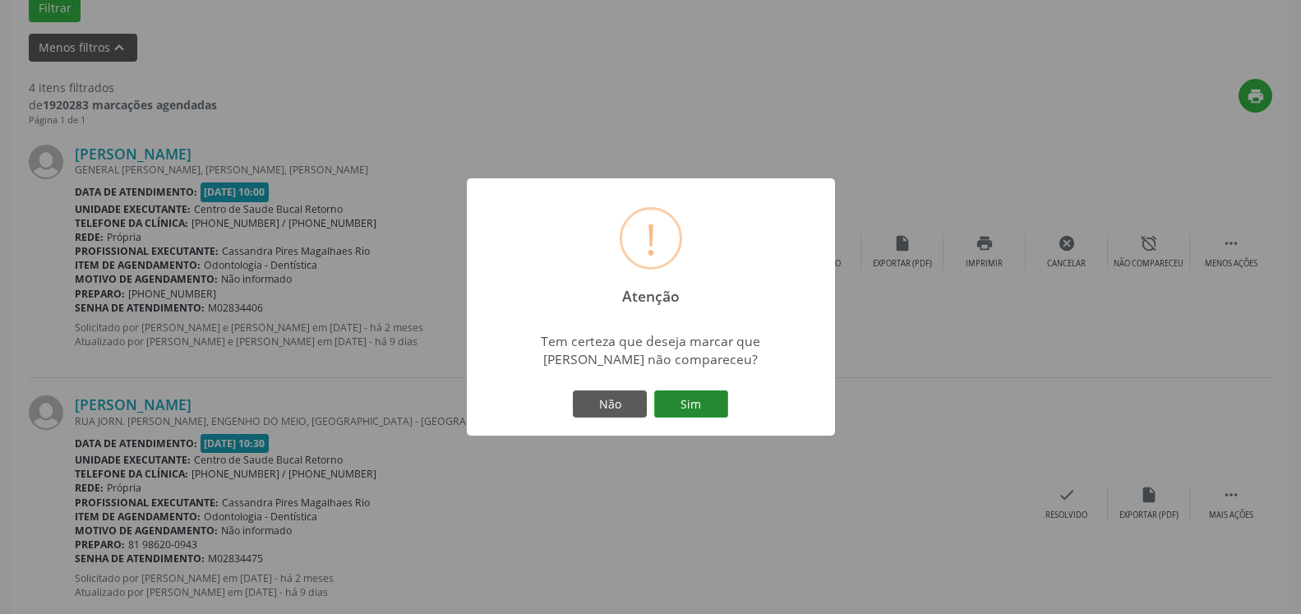
click at [698, 407] on button "Sim" at bounding box center [691, 404] width 74 height 28
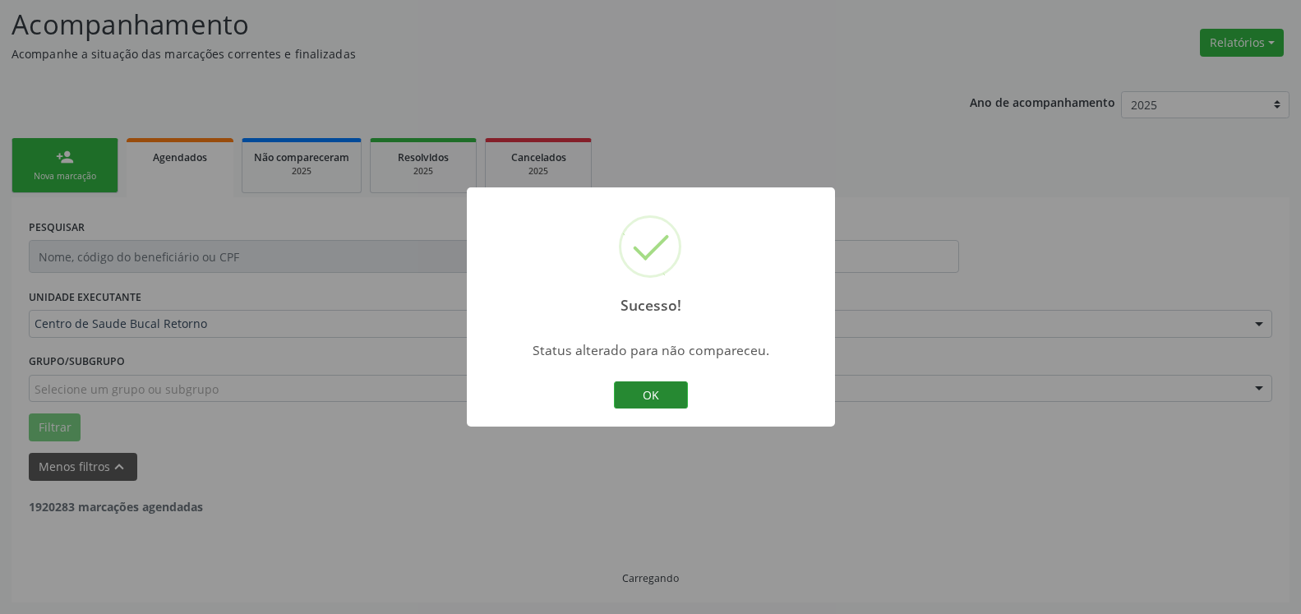
click at [653, 388] on button "OK" at bounding box center [651, 395] width 74 height 28
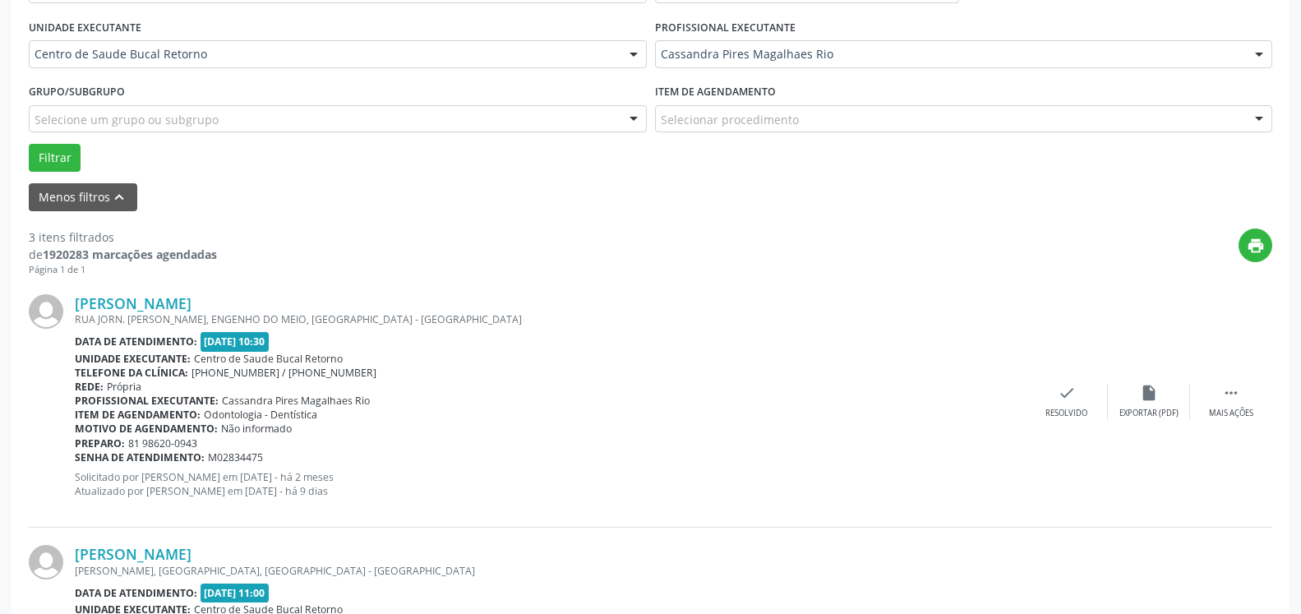
scroll to position [443, 0]
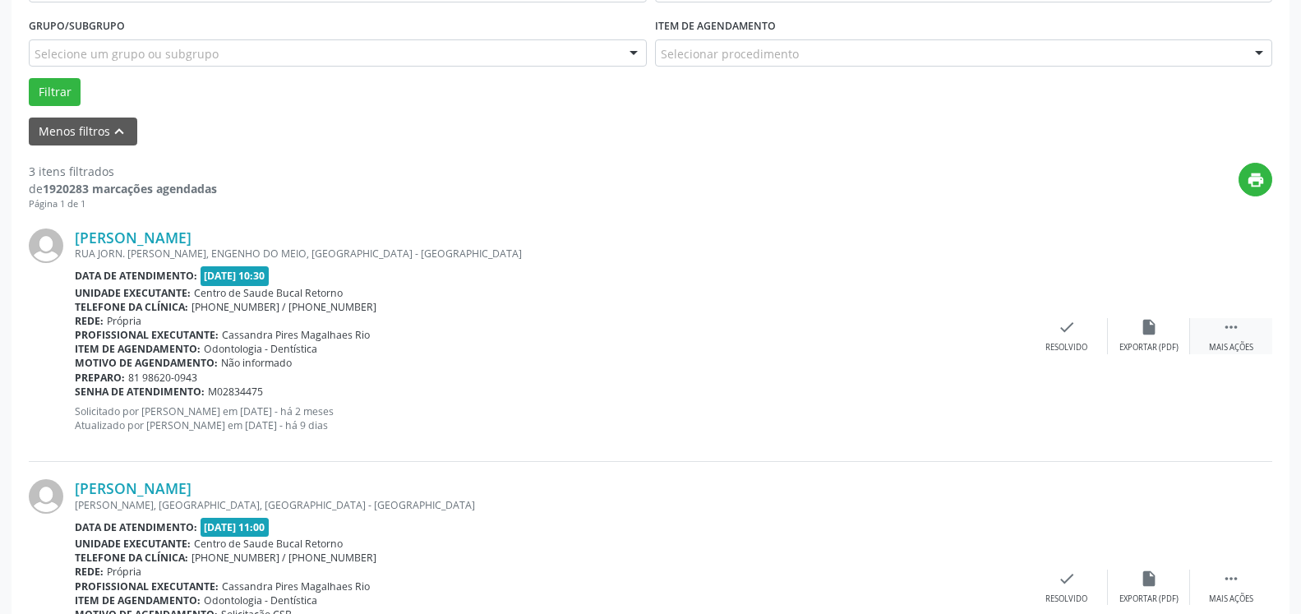
click at [1233, 327] on icon "" at bounding box center [1231, 327] width 18 height 18
click at [1147, 331] on icon "alarm_off" at bounding box center [1149, 327] width 18 height 18
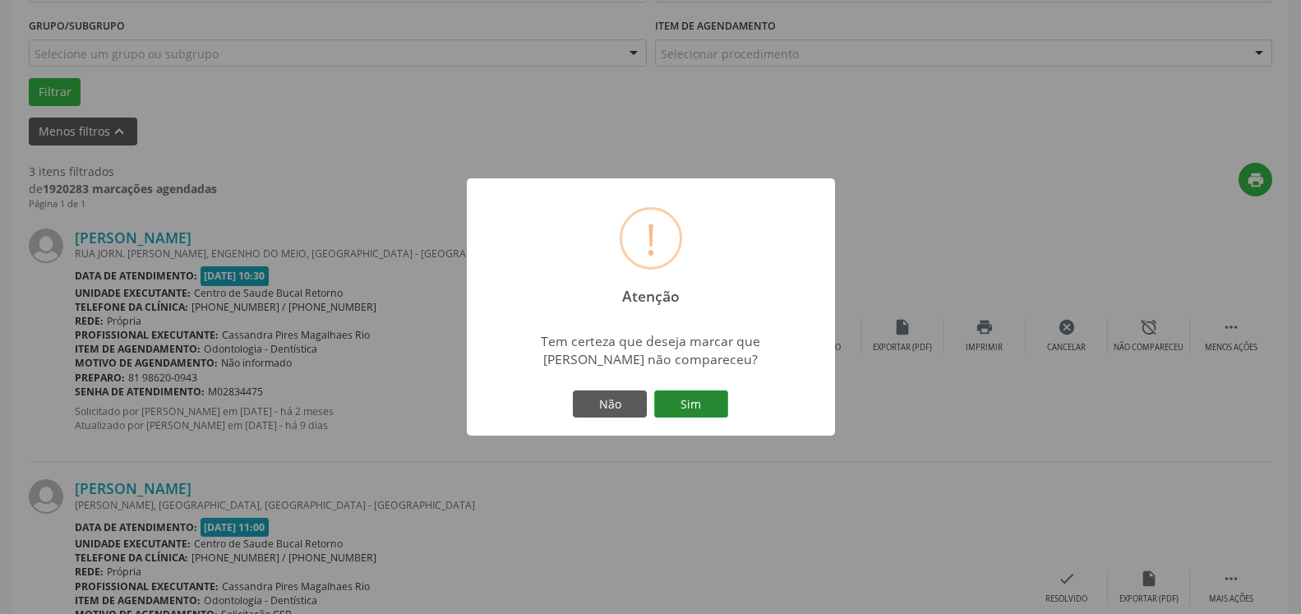
click at [699, 402] on button "Sim" at bounding box center [691, 404] width 74 height 28
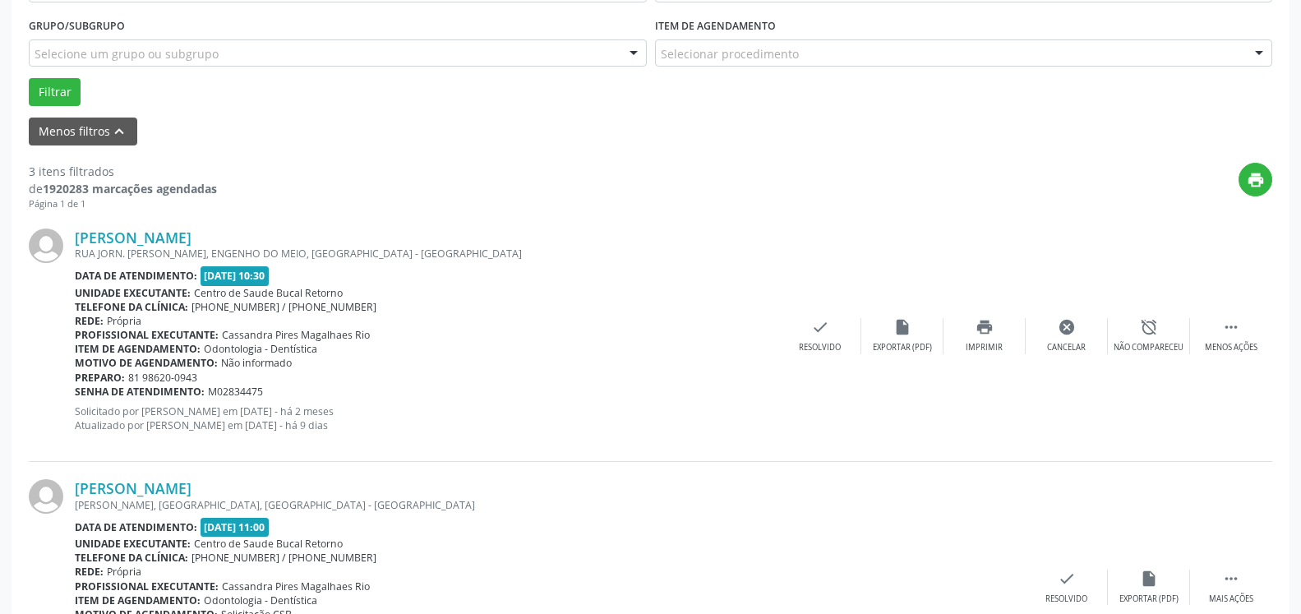
scroll to position [108, 0]
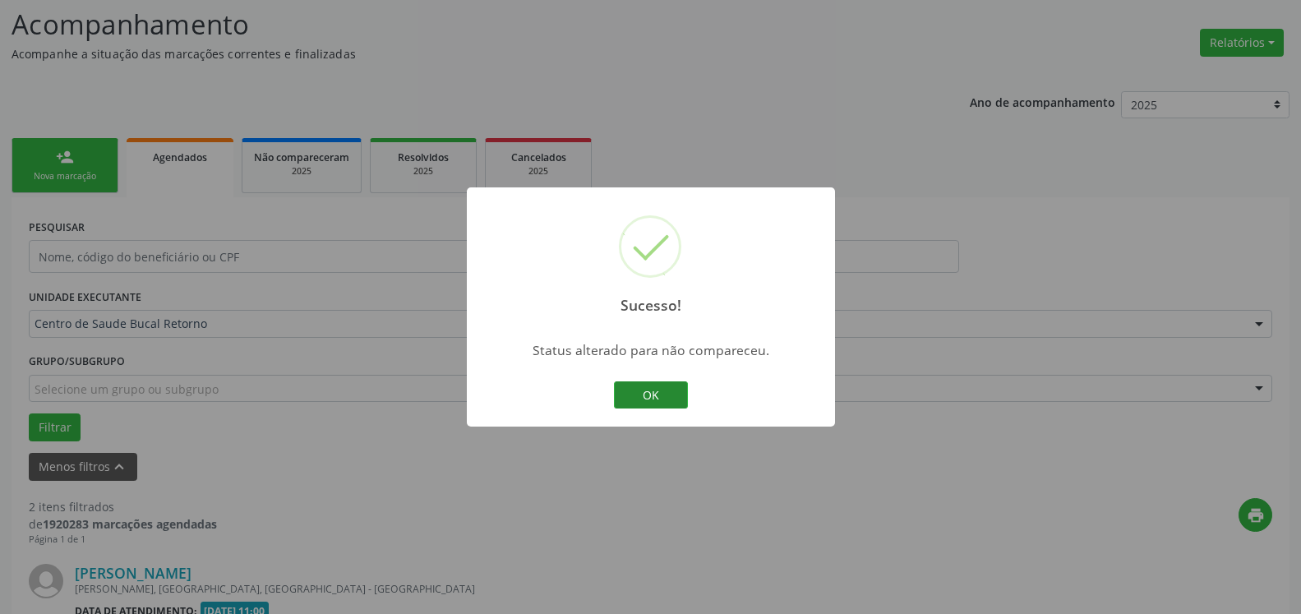
click at [651, 403] on button "OK" at bounding box center [651, 395] width 74 height 28
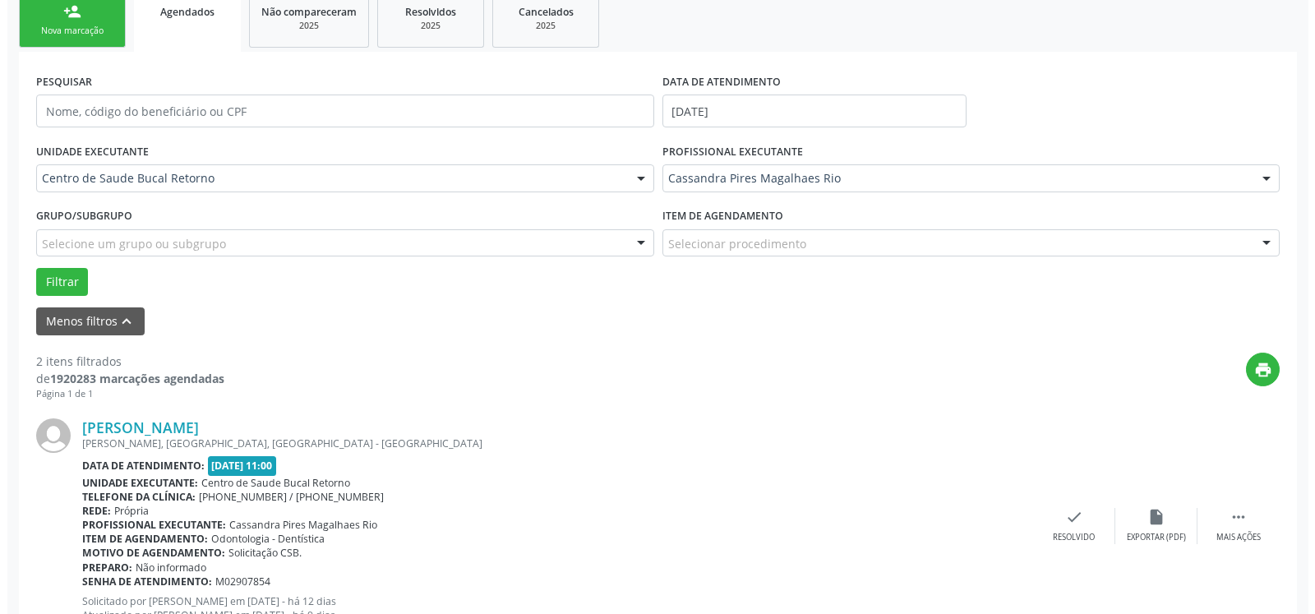
scroll to position [443, 0]
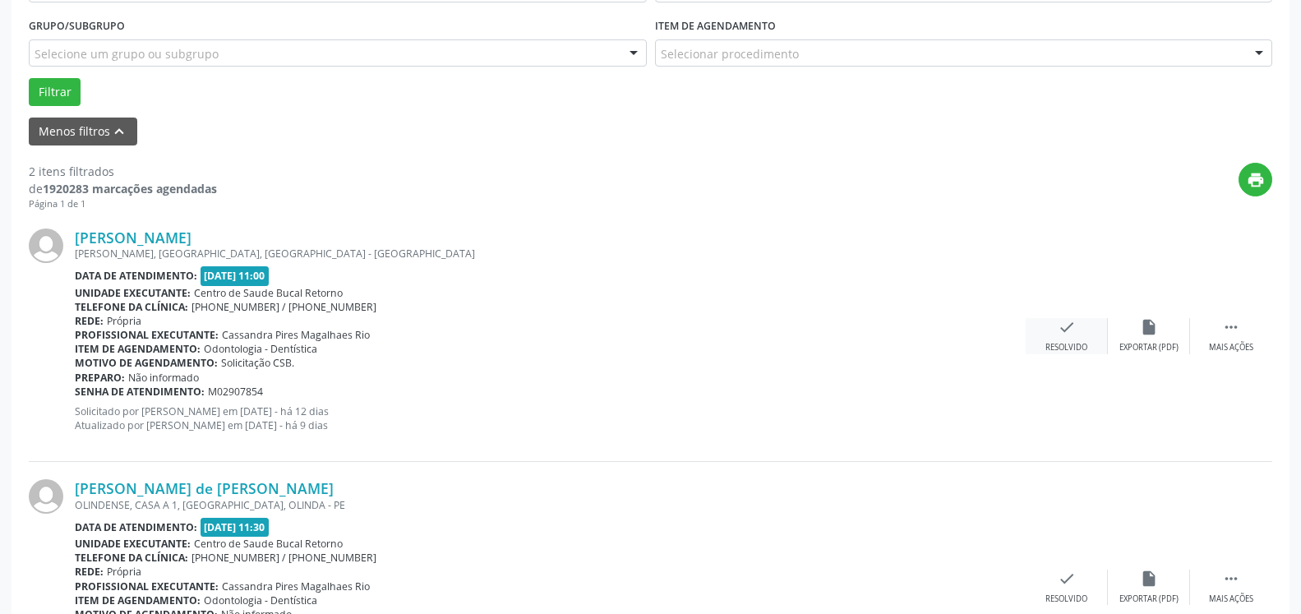
click at [1055, 340] on div "check Resolvido" at bounding box center [1067, 335] width 82 height 35
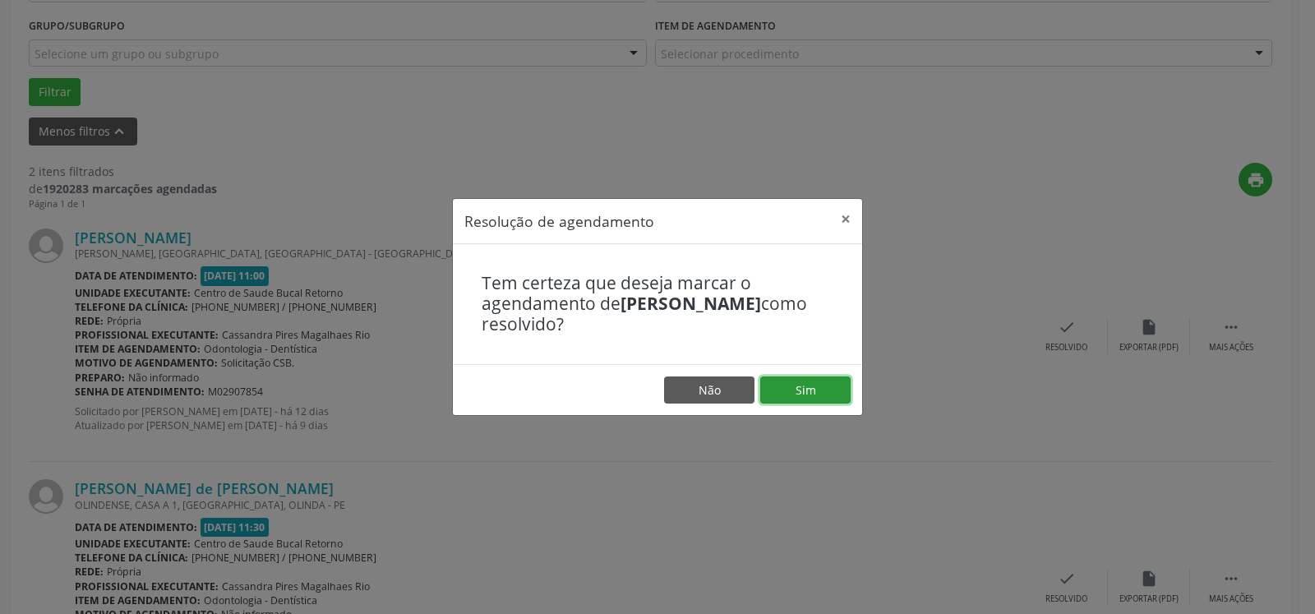
click at [832, 385] on button "Sim" at bounding box center [805, 390] width 90 height 28
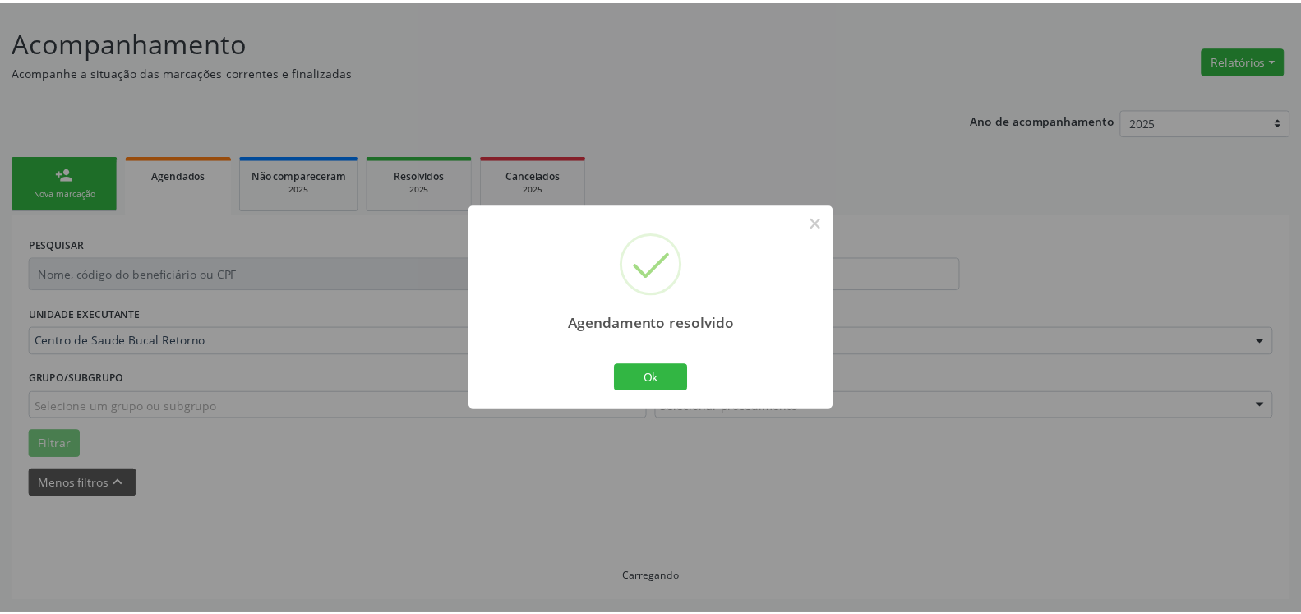
scroll to position [90, 0]
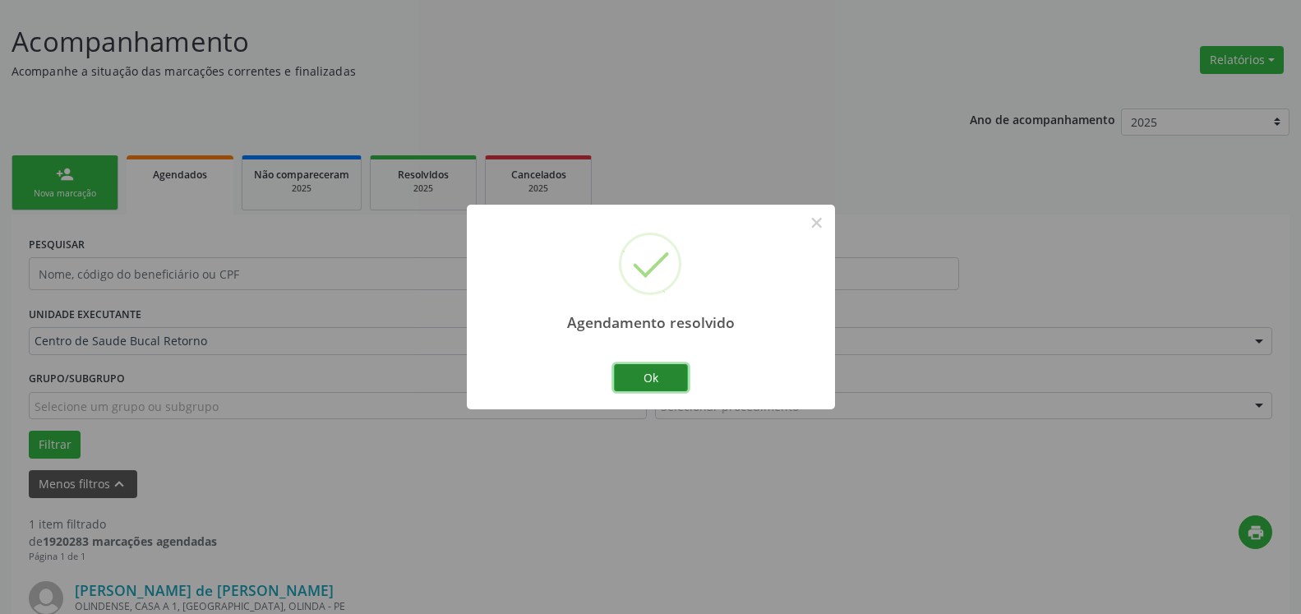
click at [648, 380] on button "Ok" at bounding box center [651, 378] width 74 height 28
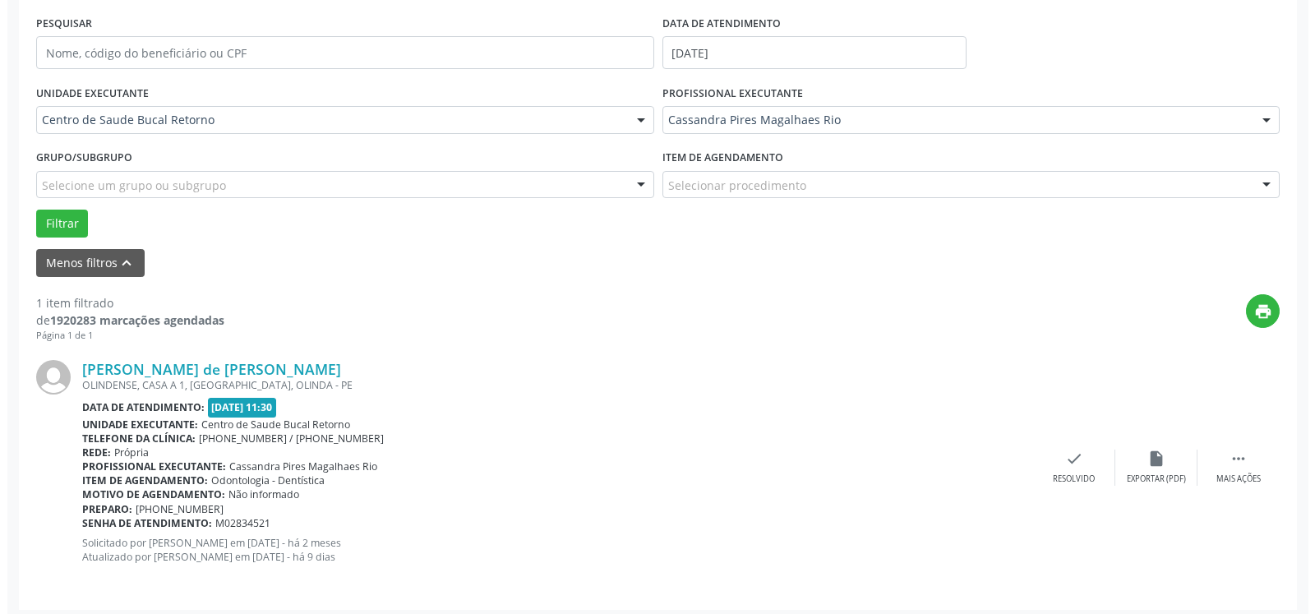
scroll to position [319, 0]
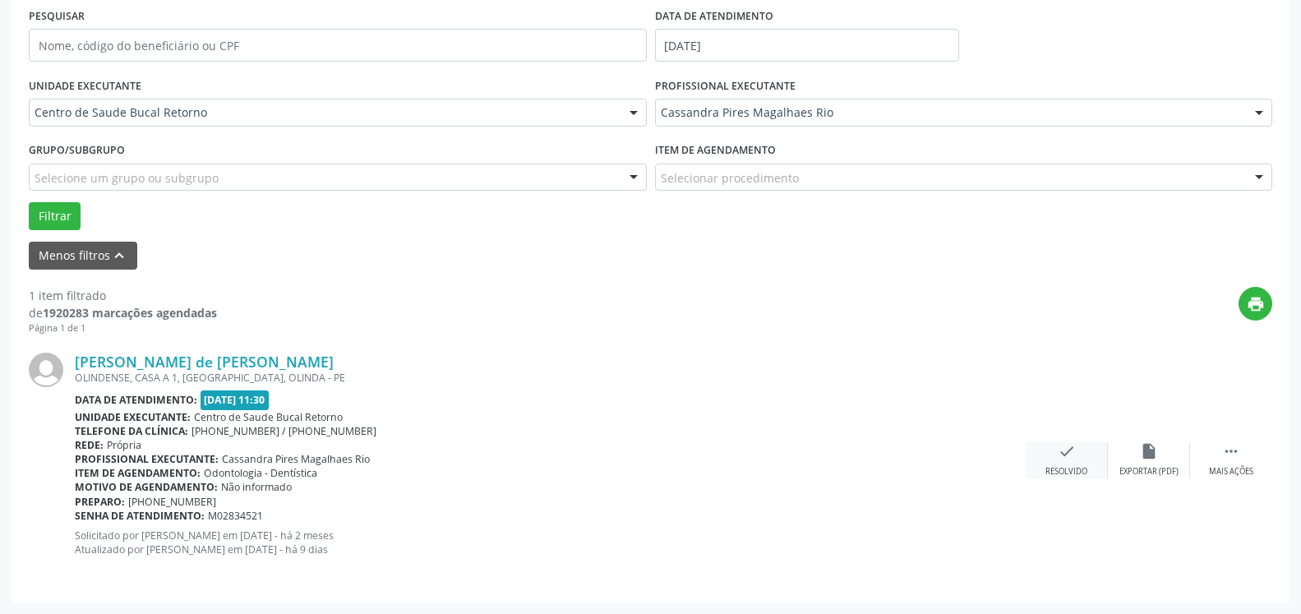
click at [1067, 450] on icon "check" at bounding box center [1067, 451] width 18 height 18
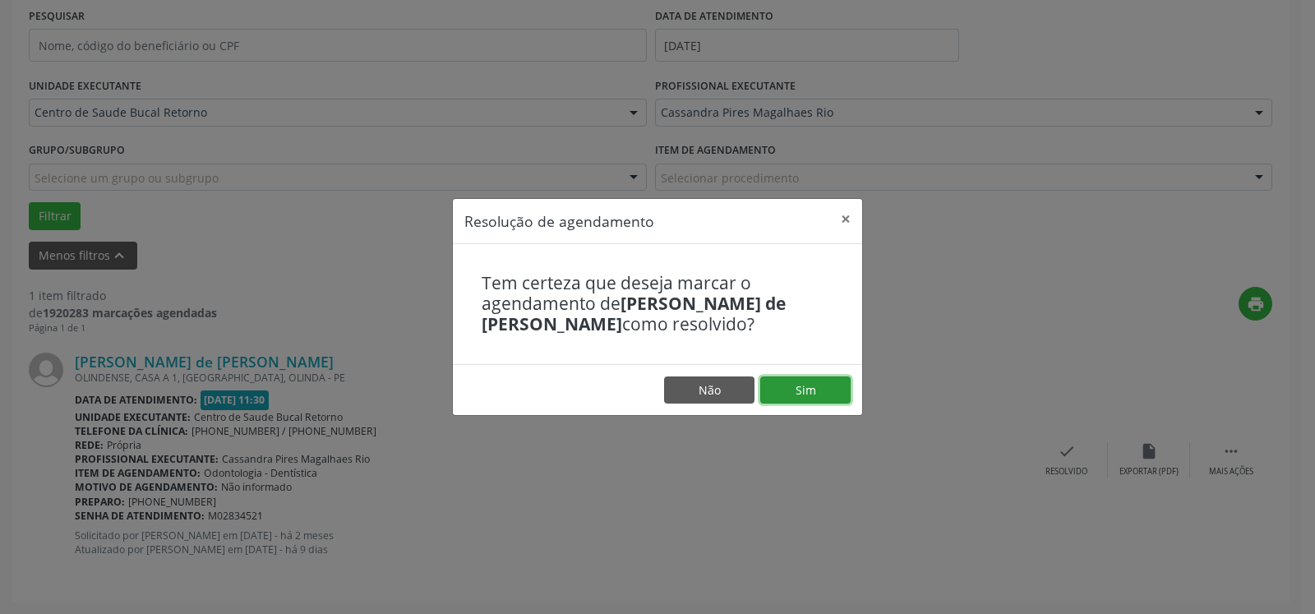
click at [813, 395] on button "Sim" at bounding box center [805, 390] width 90 height 28
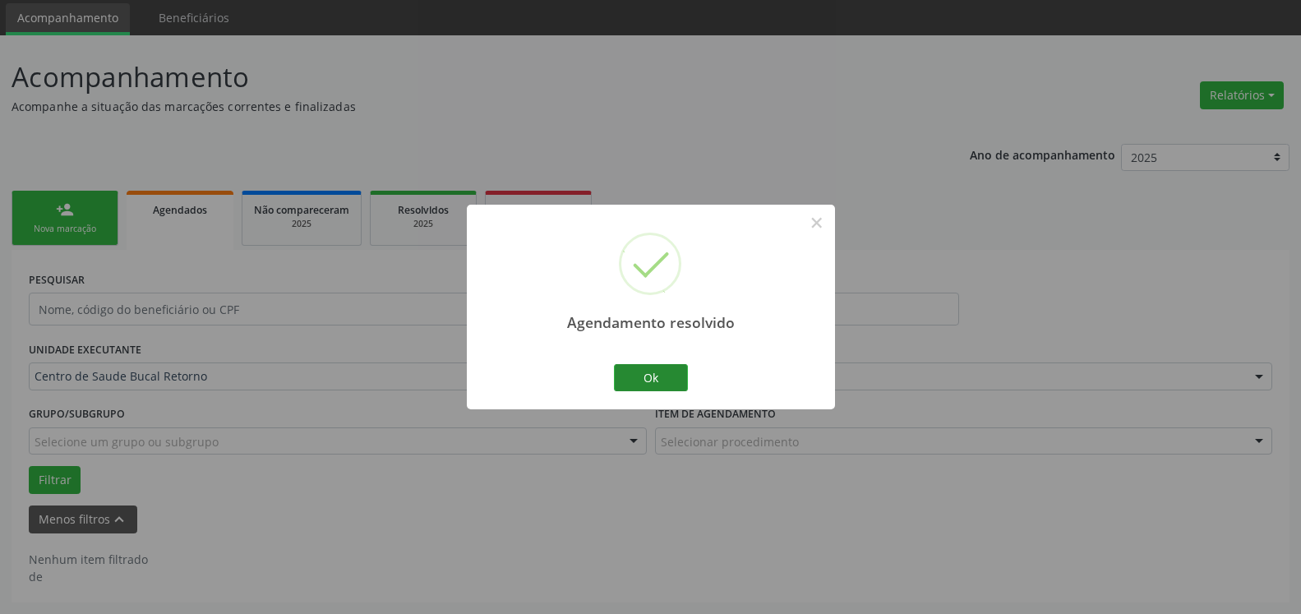
scroll to position [55, 0]
click at [664, 377] on button "Ok" at bounding box center [651, 378] width 74 height 28
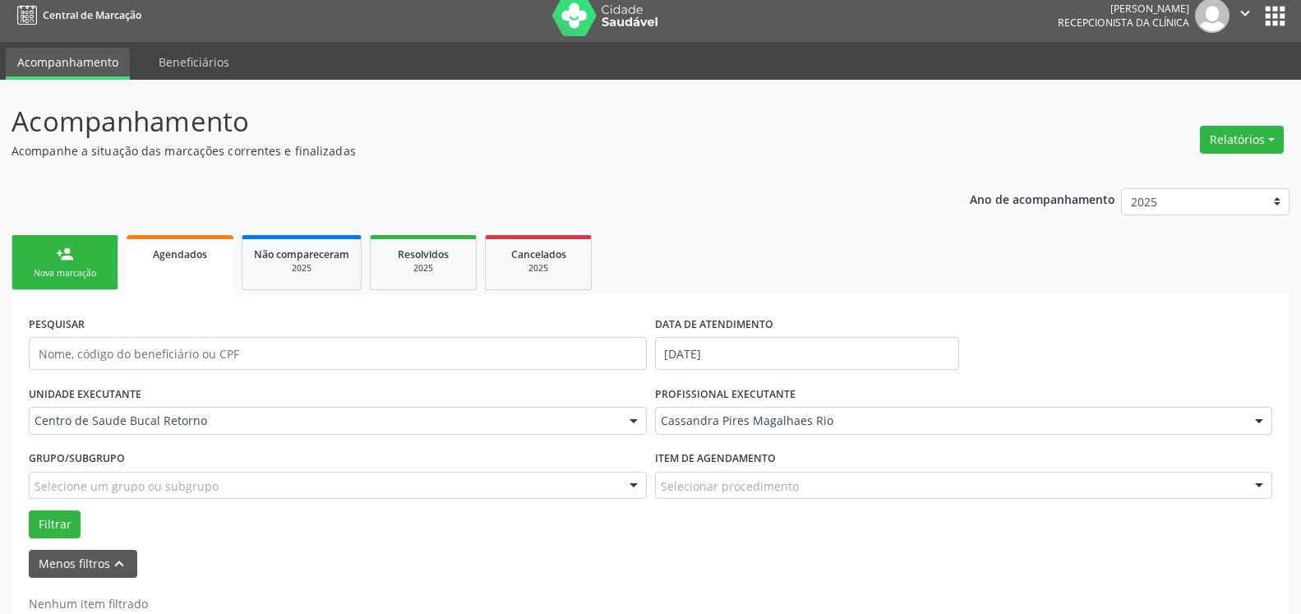
scroll to position [0, 0]
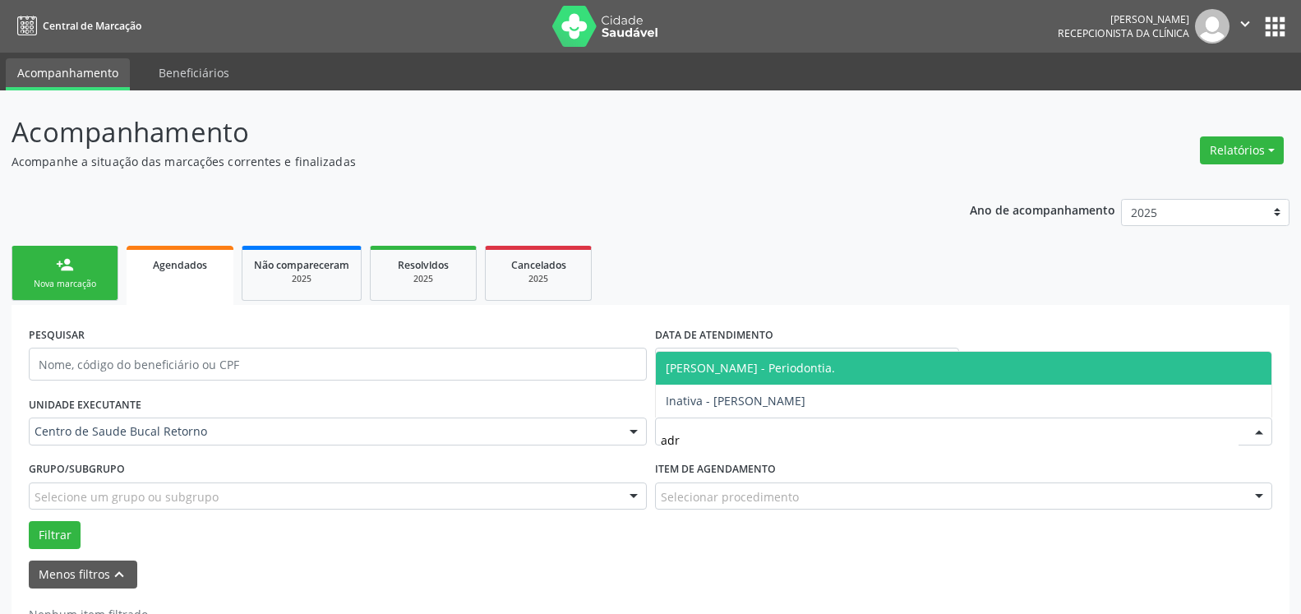
click at [806, 371] on span "[PERSON_NAME] - Periodontia." at bounding box center [750, 368] width 169 height 16
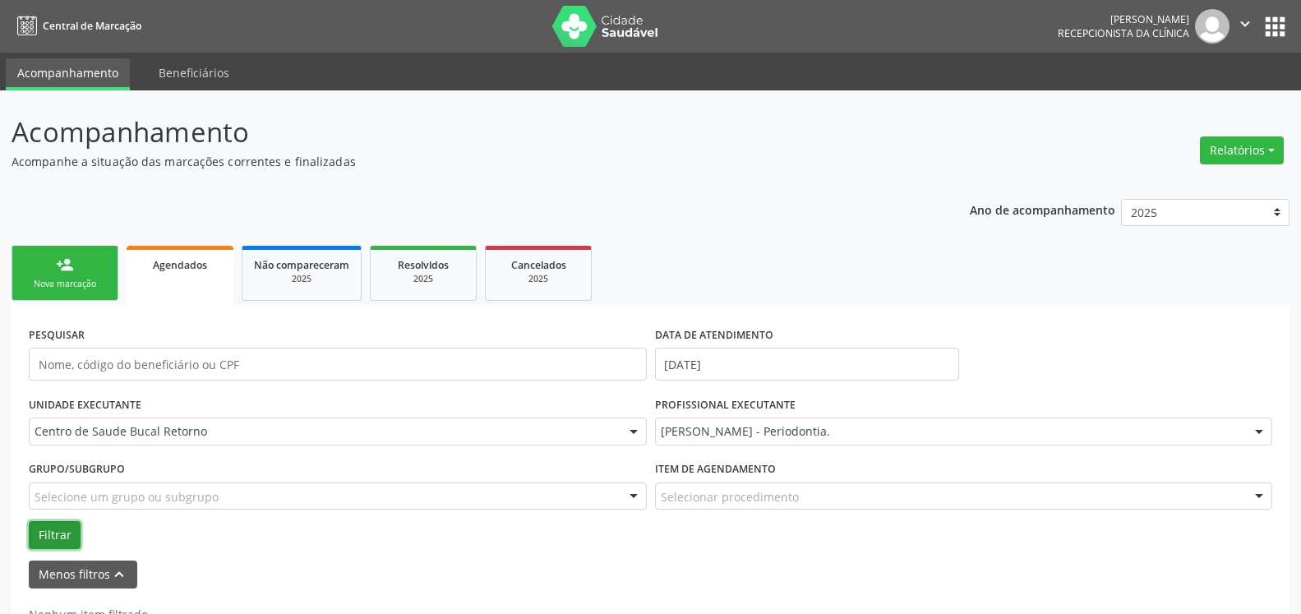
click at [45, 532] on button "Filtrar" at bounding box center [55, 535] width 52 height 28
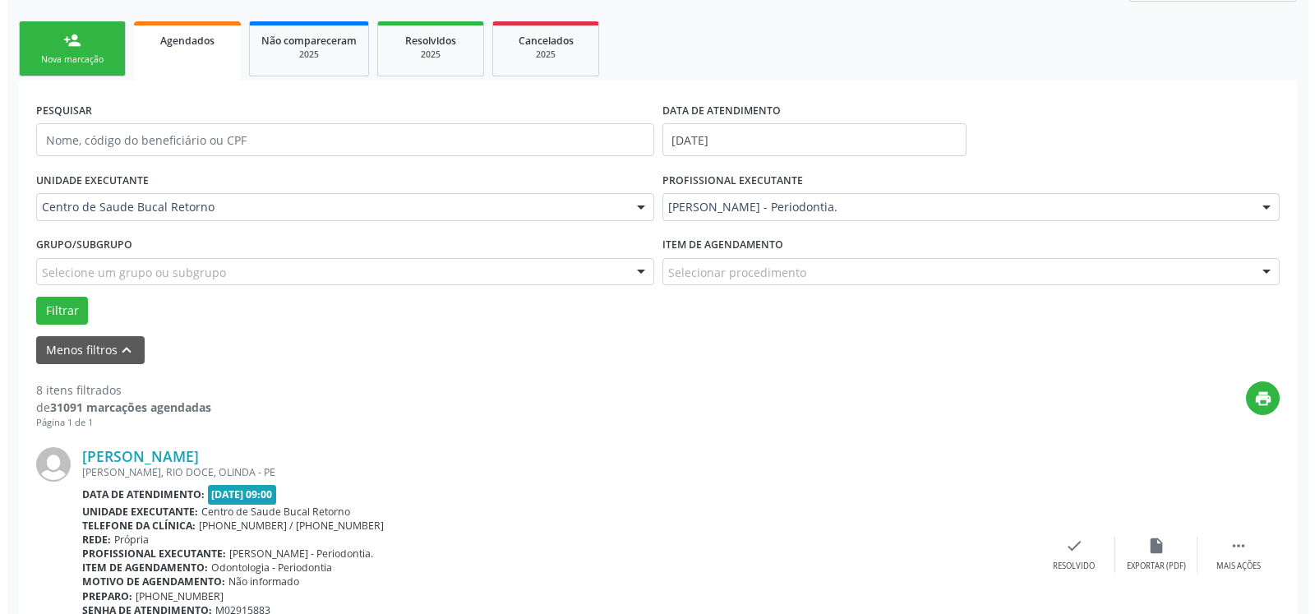
scroll to position [251, 0]
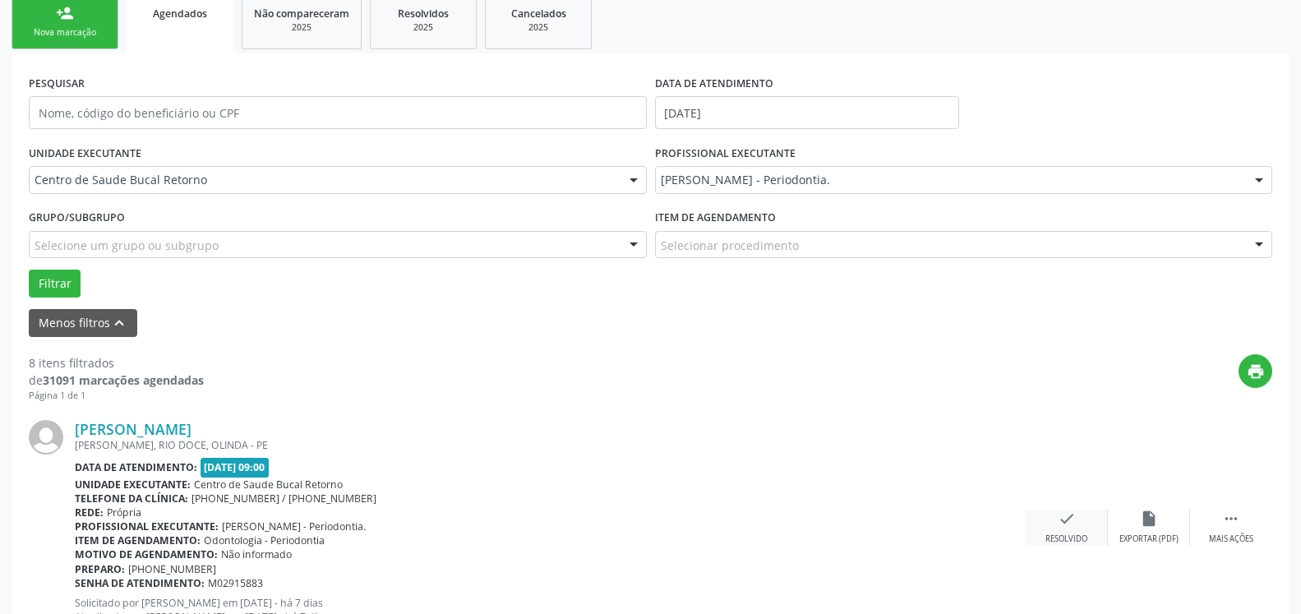
click at [1075, 523] on icon "check" at bounding box center [1067, 519] width 18 height 18
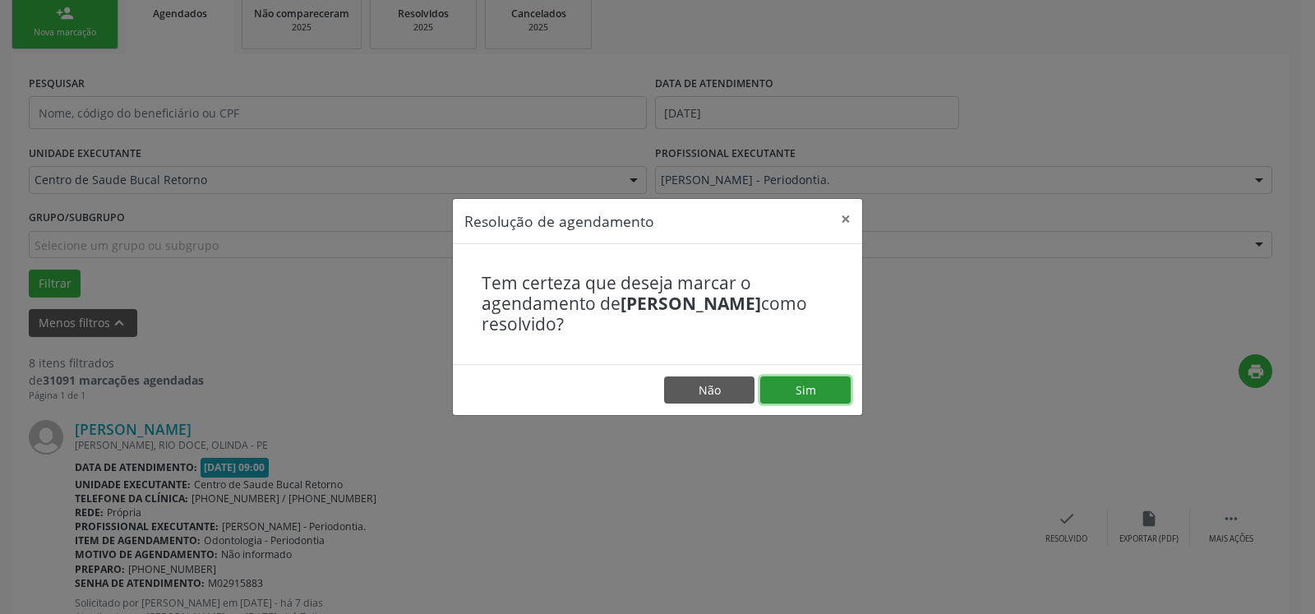
click at [811, 383] on button "Sim" at bounding box center [805, 390] width 90 height 28
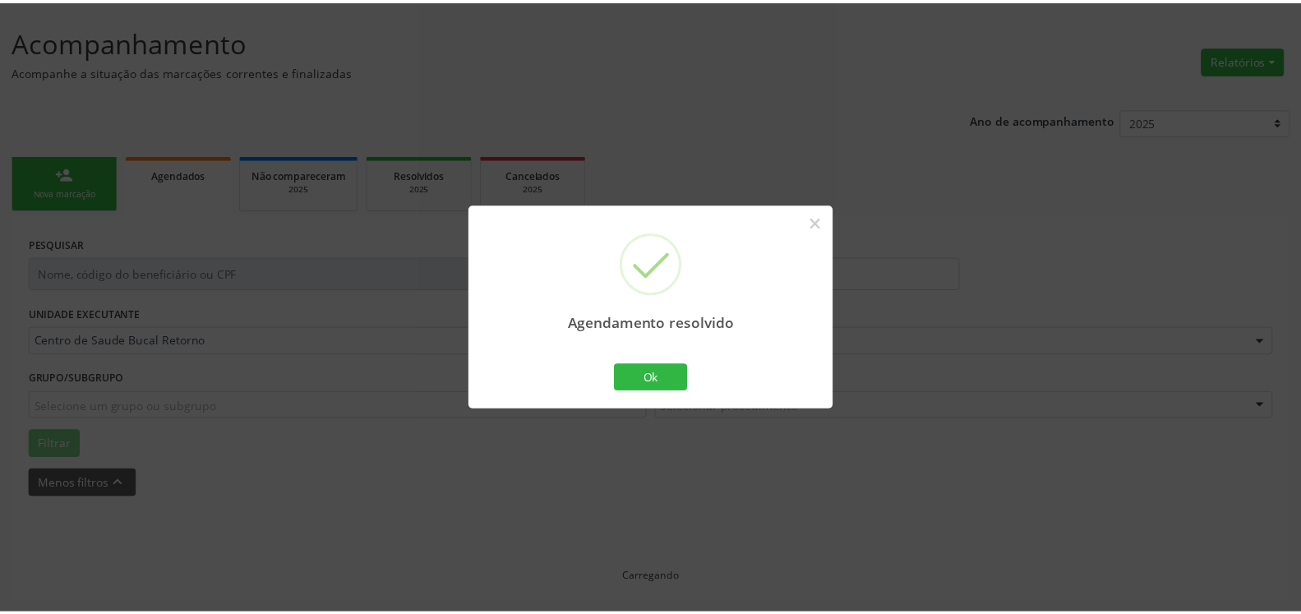
scroll to position [90, 0]
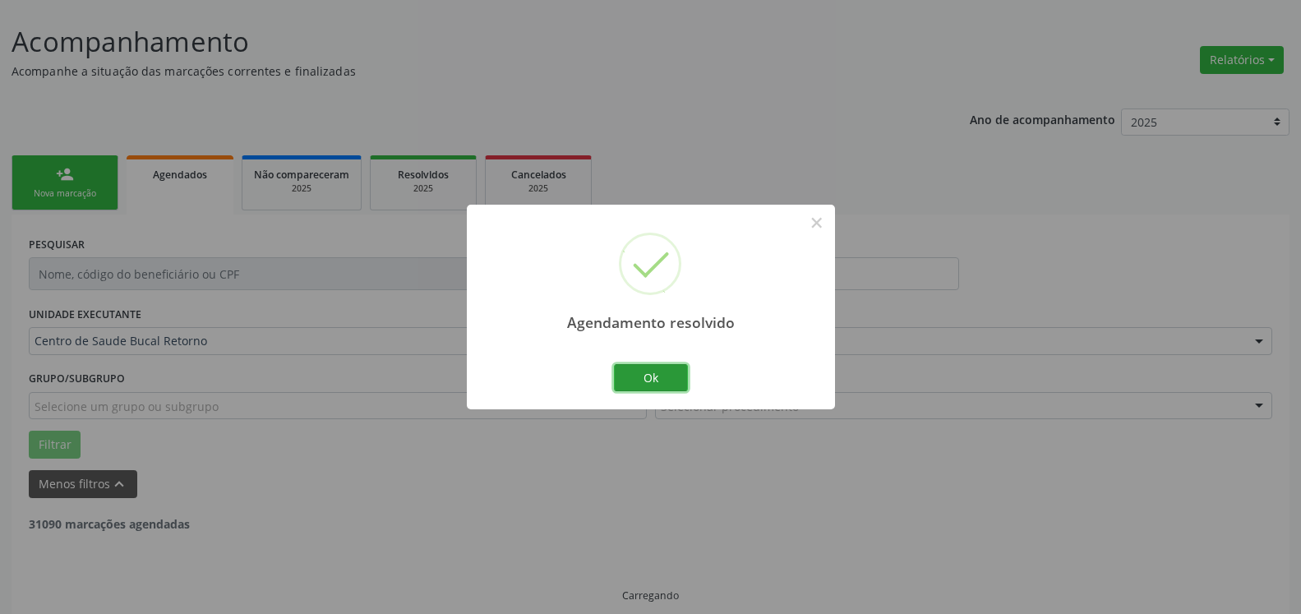
click at [664, 382] on button "Ok" at bounding box center [651, 378] width 74 height 28
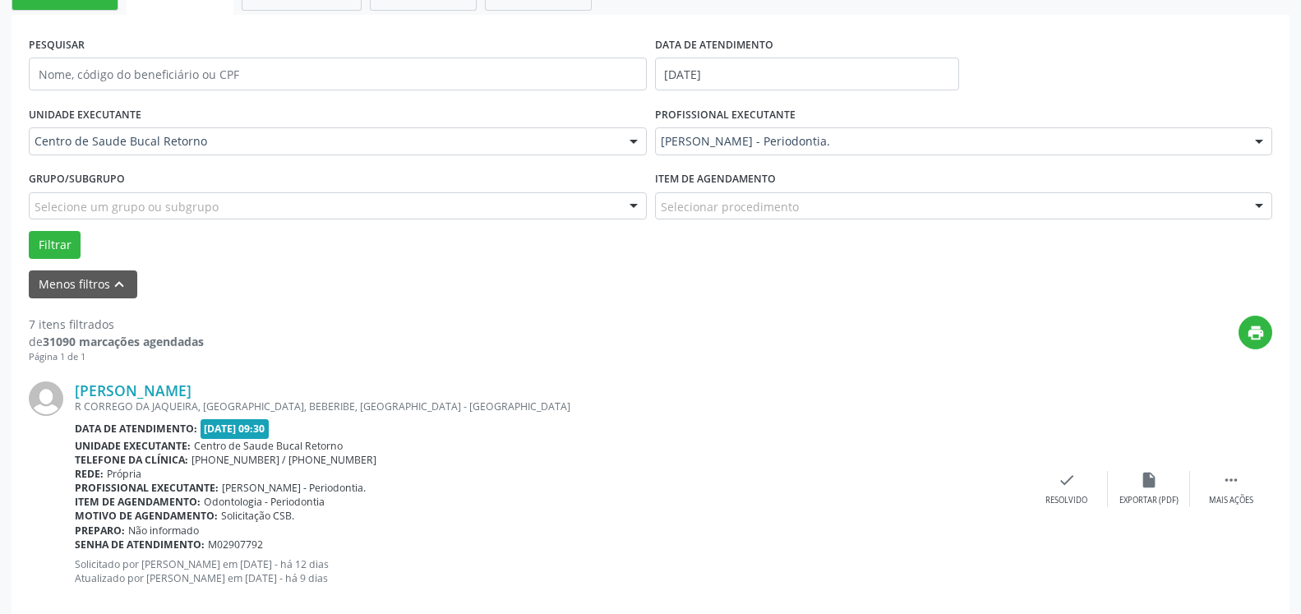
scroll to position [342, 0]
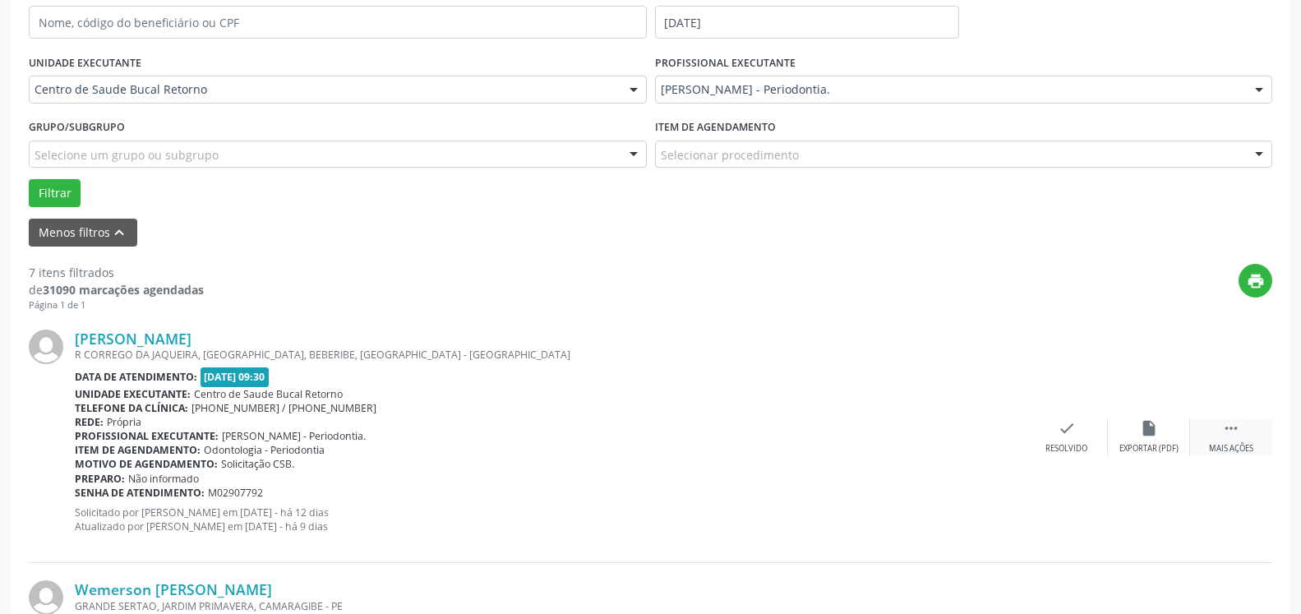
click at [1227, 431] on icon "" at bounding box center [1231, 428] width 18 height 18
click at [1156, 431] on icon "alarm_off" at bounding box center [1149, 428] width 18 height 18
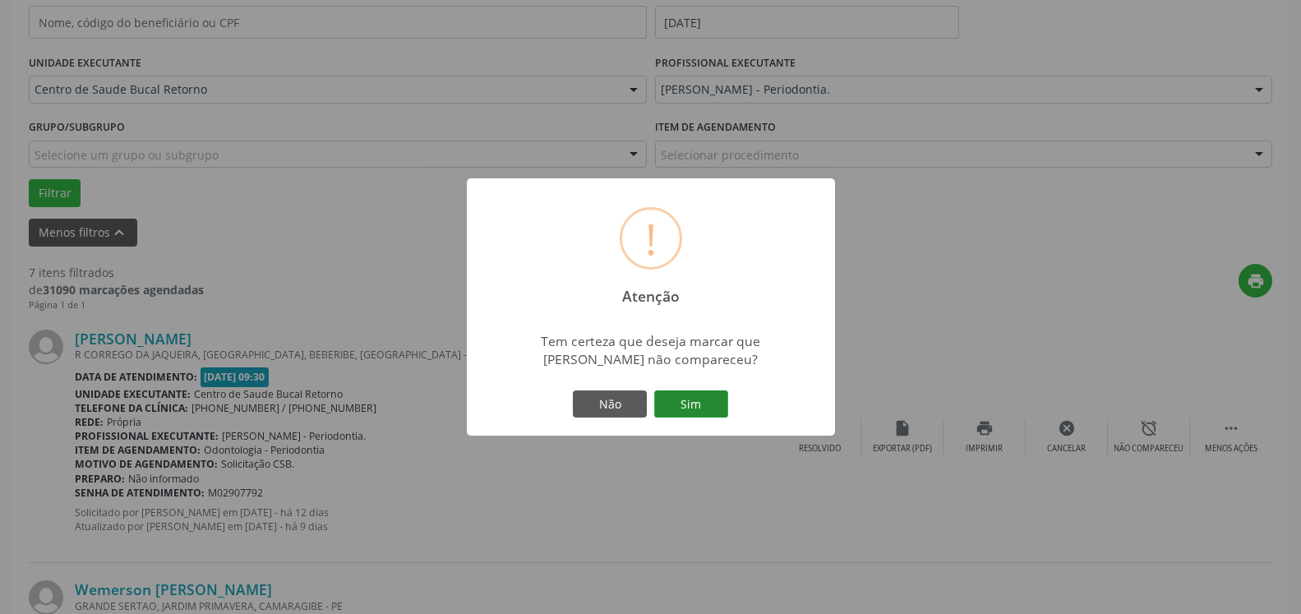
click at [705, 413] on button "Sim" at bounding box center [691, 404] width 74 height 28
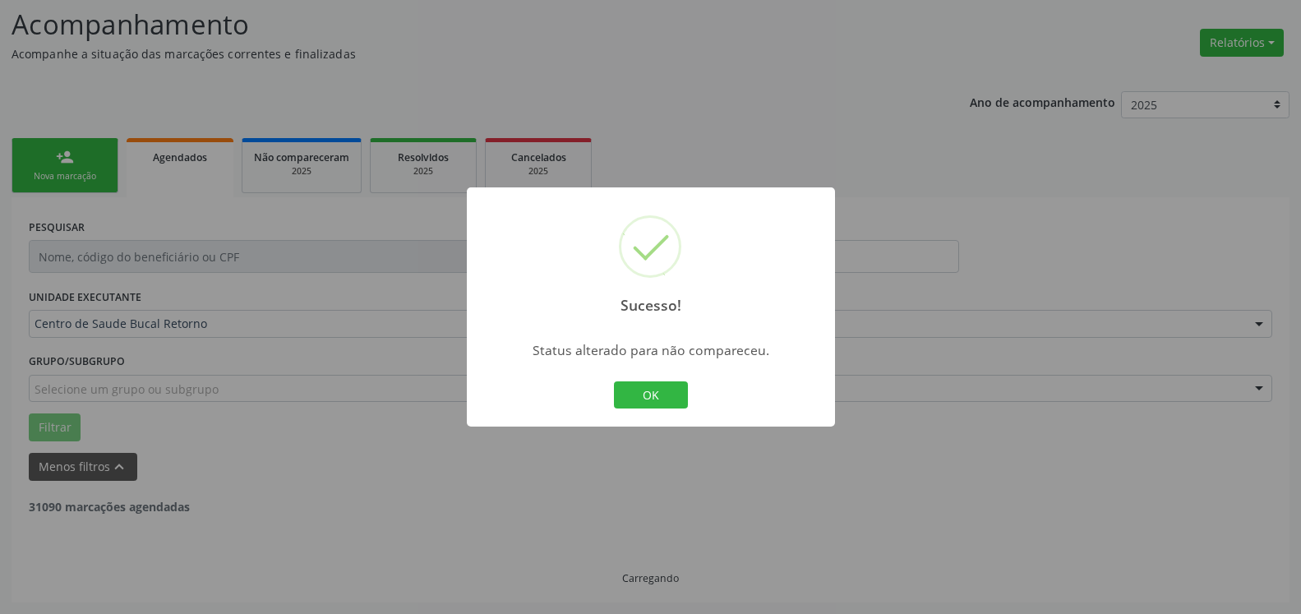
scroll to position [108, 0]
click at [658, 396] on button "OK" at bounding box center [651, 395] width 74 height 28
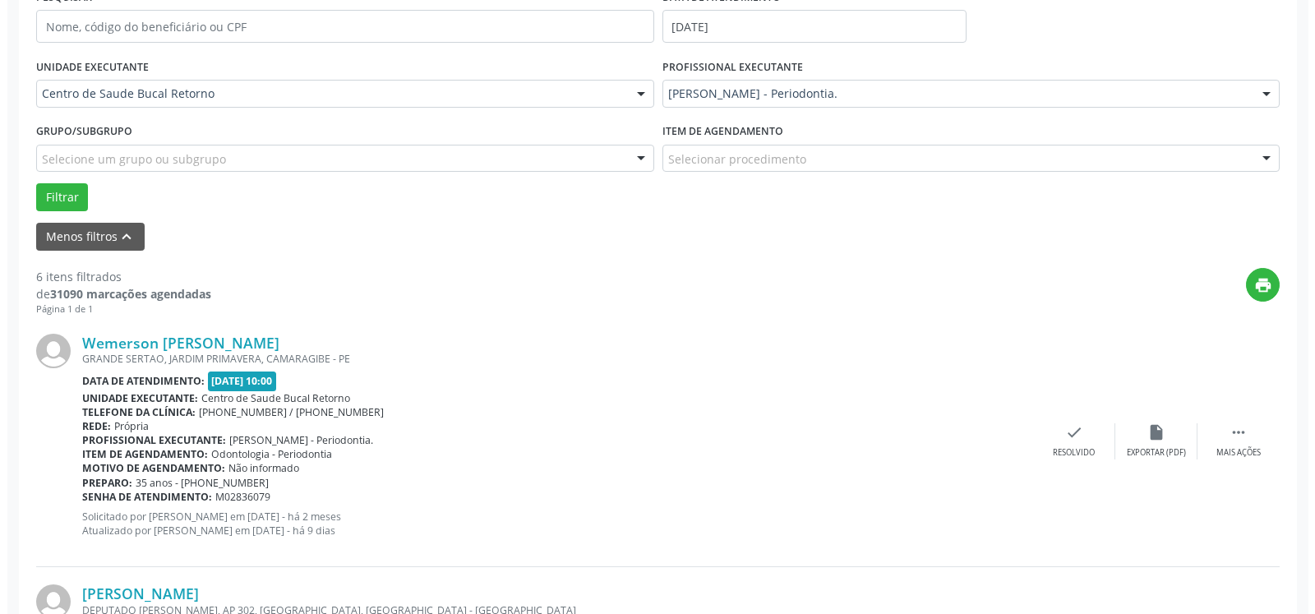
scroll to position [359, 0]
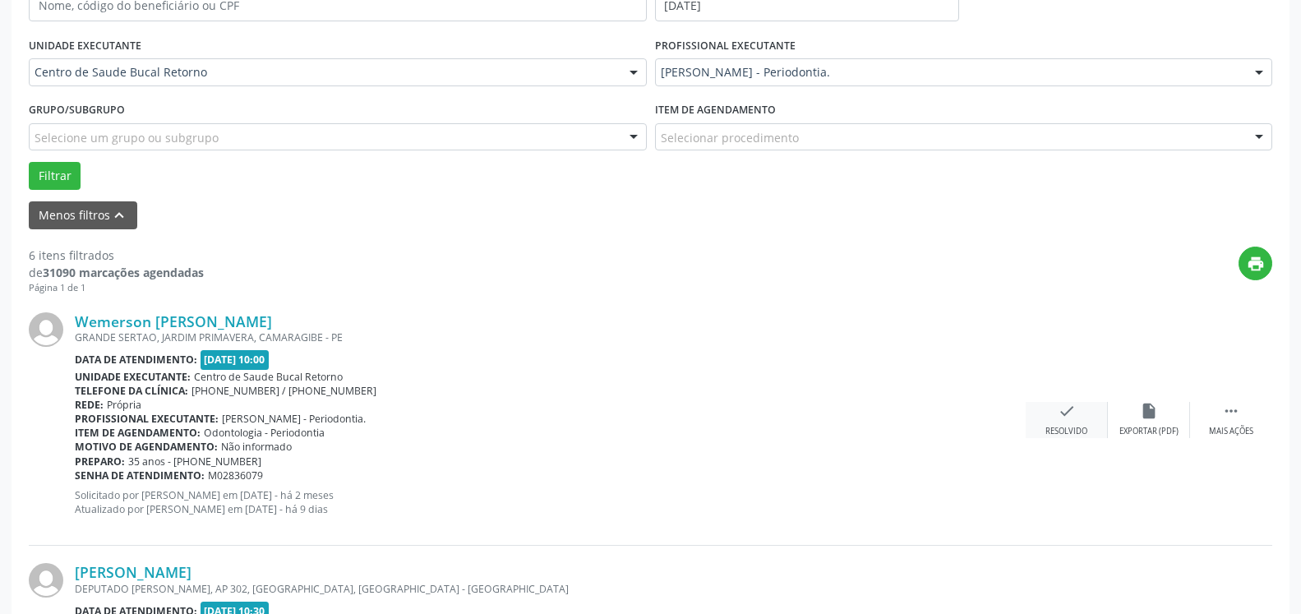
click at [1067, 417] on icon "check" at bounding box center [1067, 411] width 18 height 18
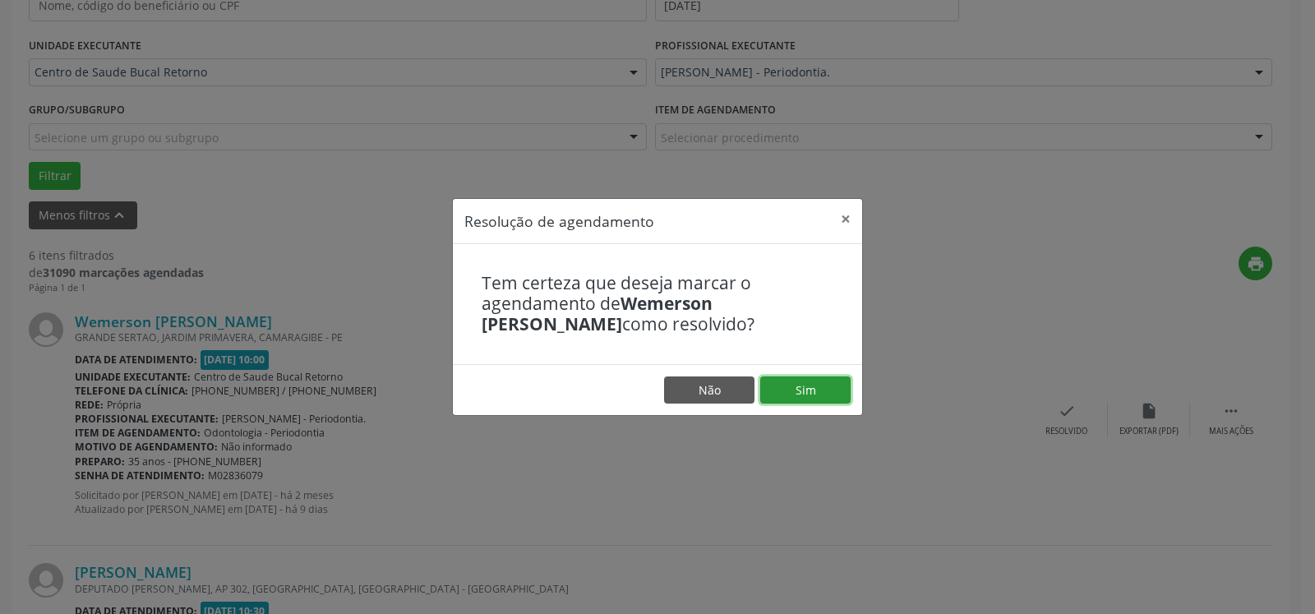
click at [793, 386] on button "Sim" at bounding box center [805, 390] width 90 height 28
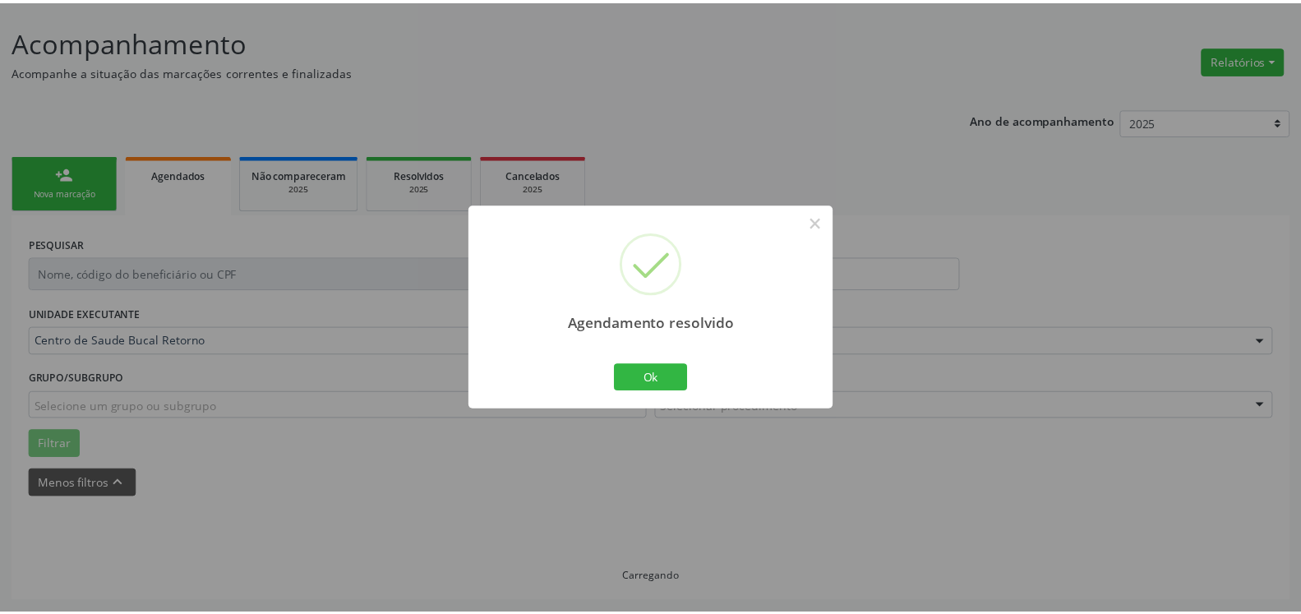
scroll to position [90, 0]
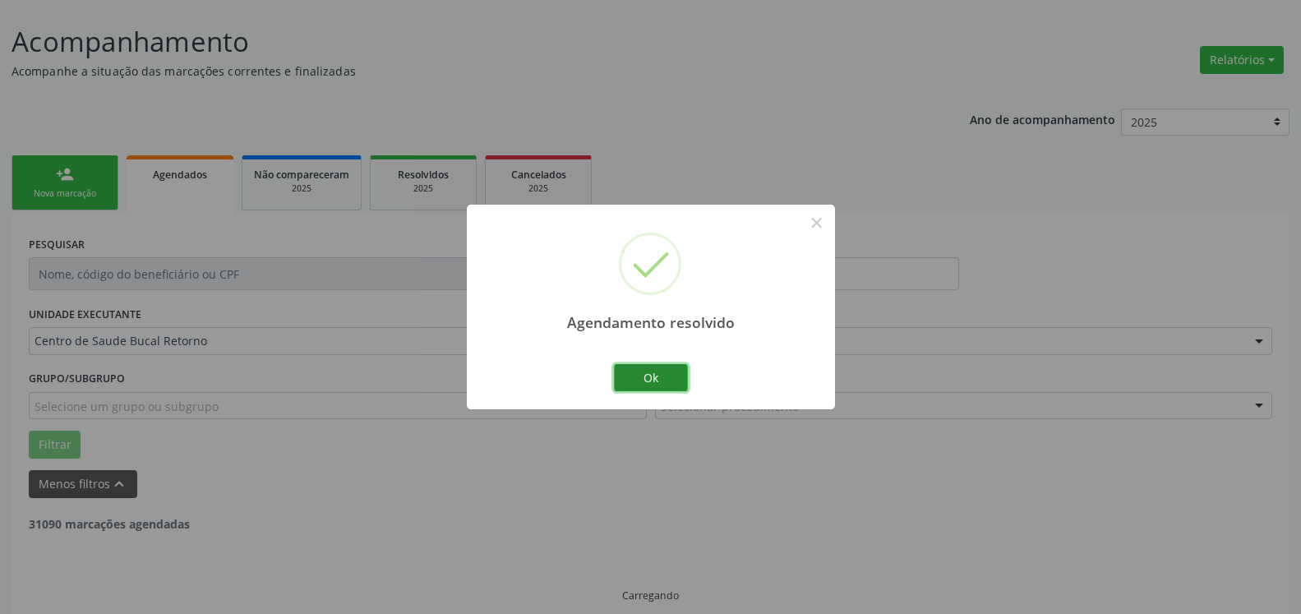
click at [625, 383] on button "Ok" at bounding box center [651, 378] width 74 height 28
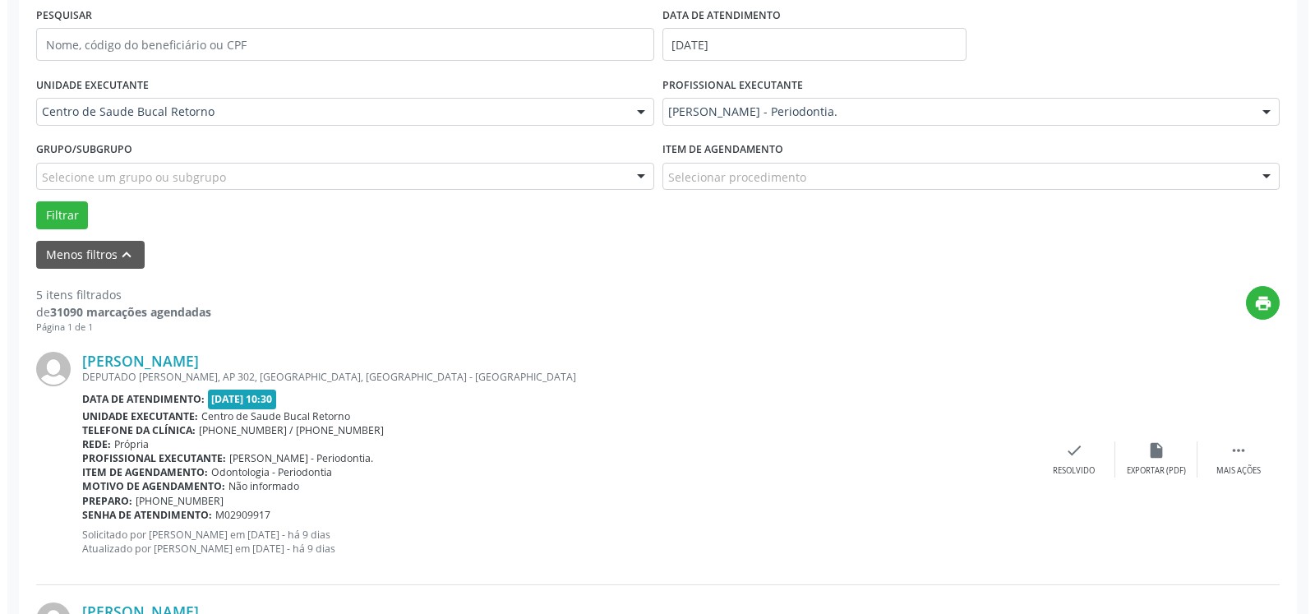
scroll to position [426, 0]
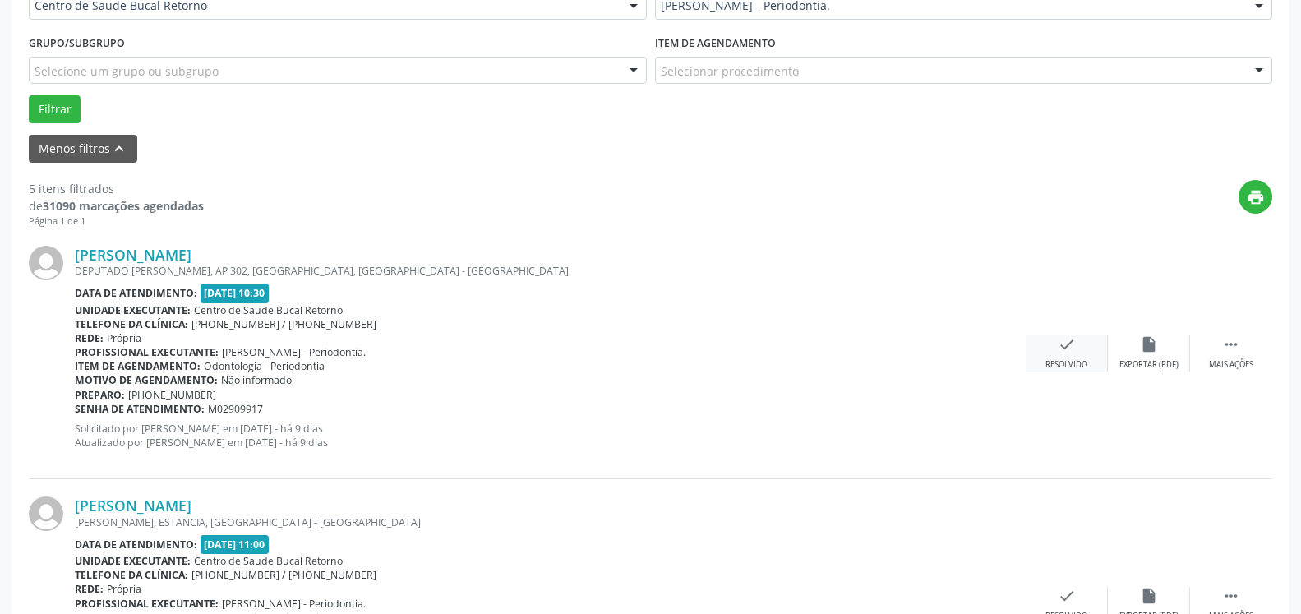
click at [1058, 353] on icon "check" at bounding box center [1067, 344] width 18 height 18
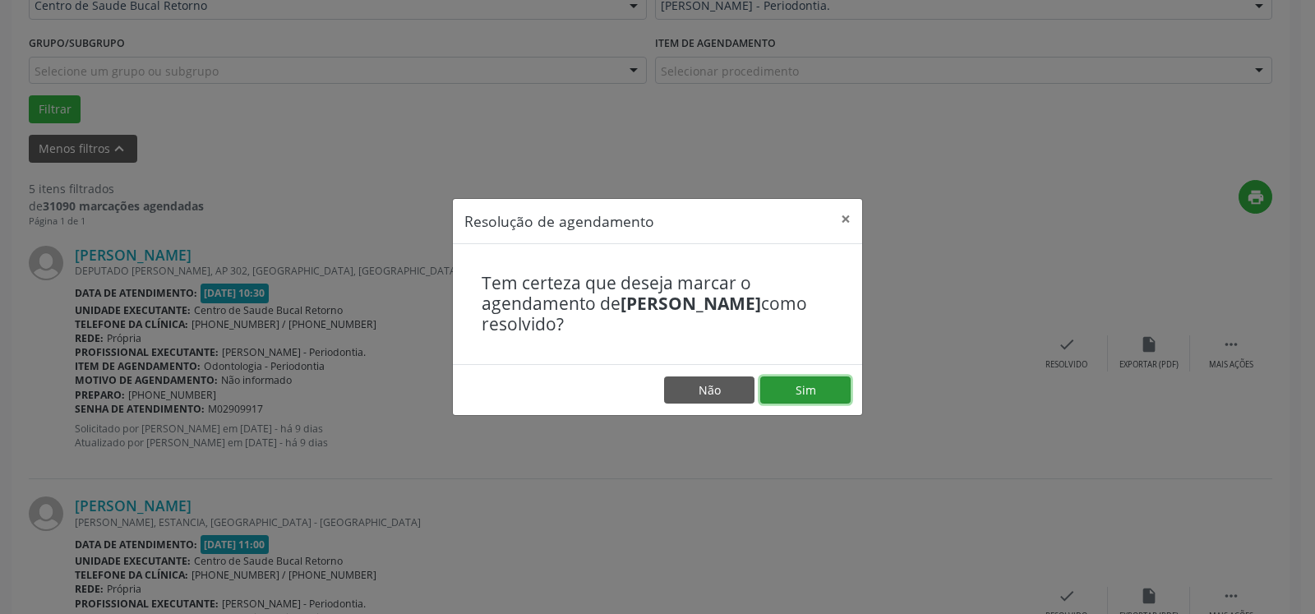
click at [828, 390] on button "Sim" at bounding box center [805, 390] width 90 height 28
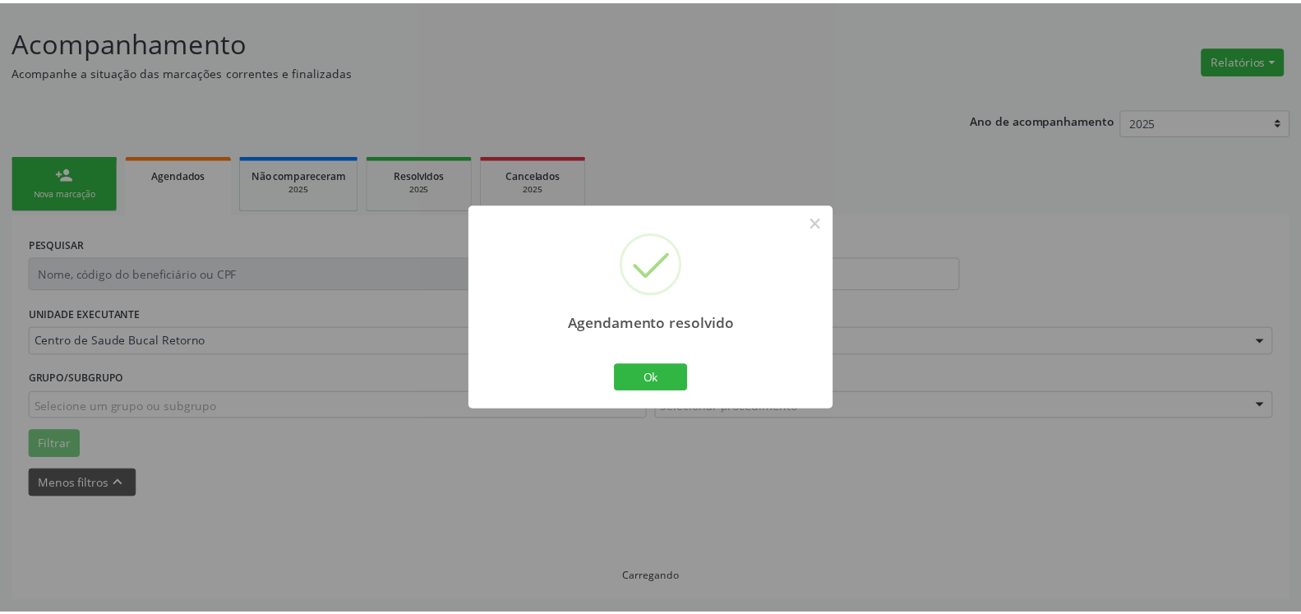
scroll to position [90, 0]
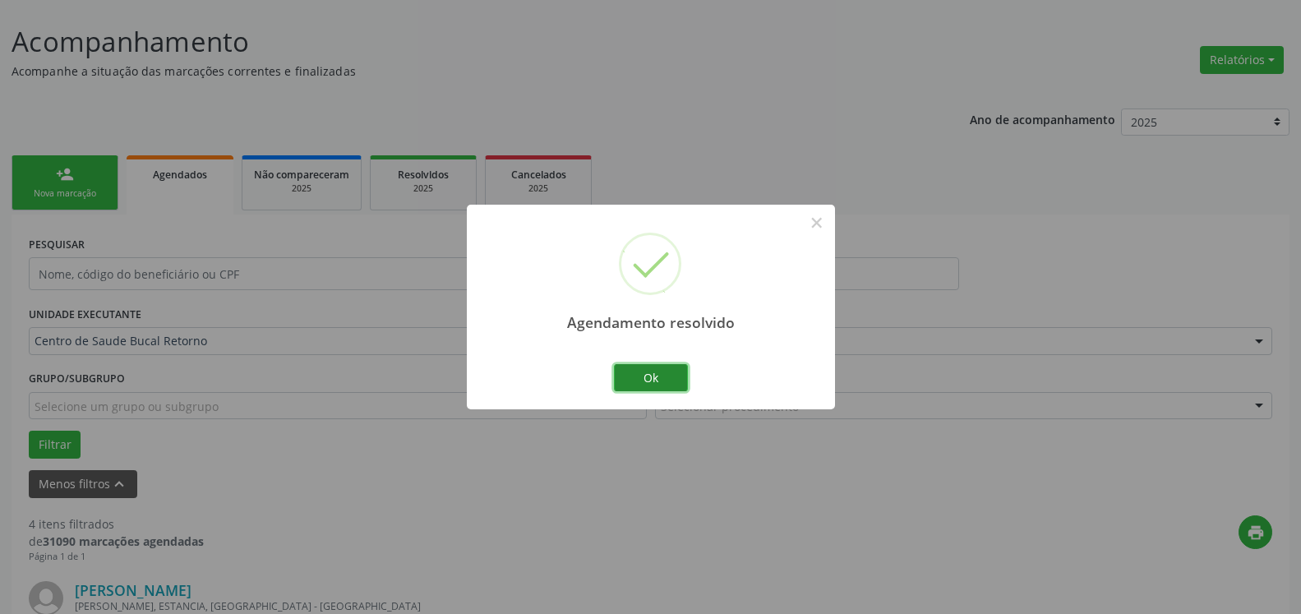
click at [662, 380] on button "Ok" at bounding box center [651, 378] width 74 height 28
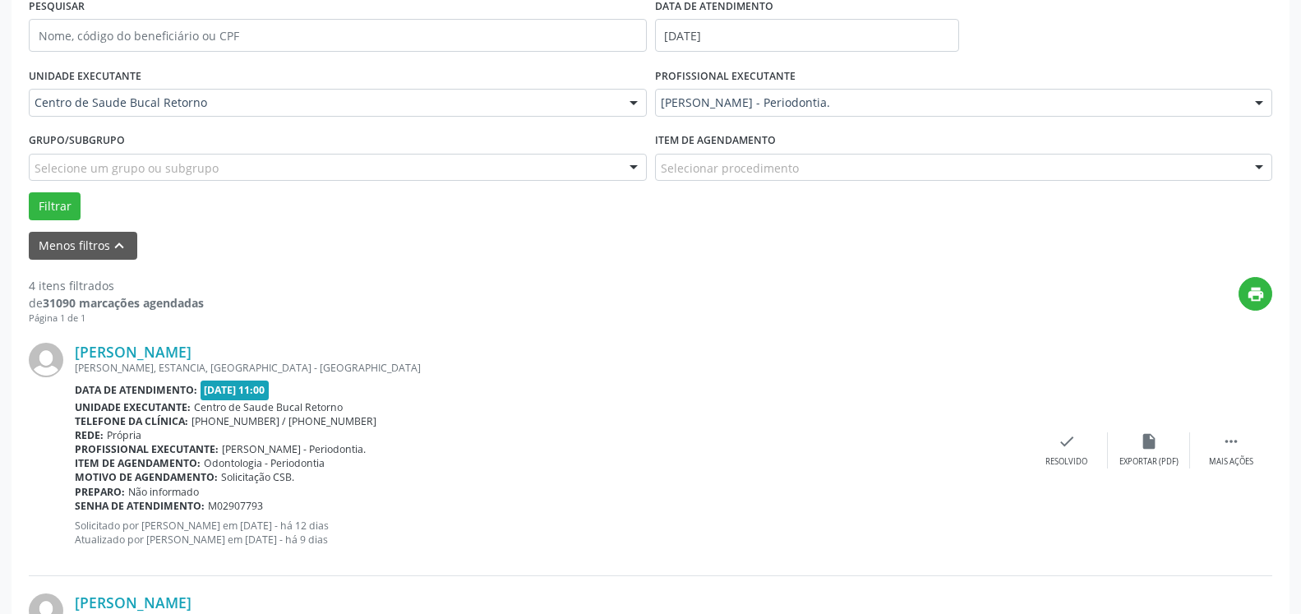
scroll to position [342, 0]
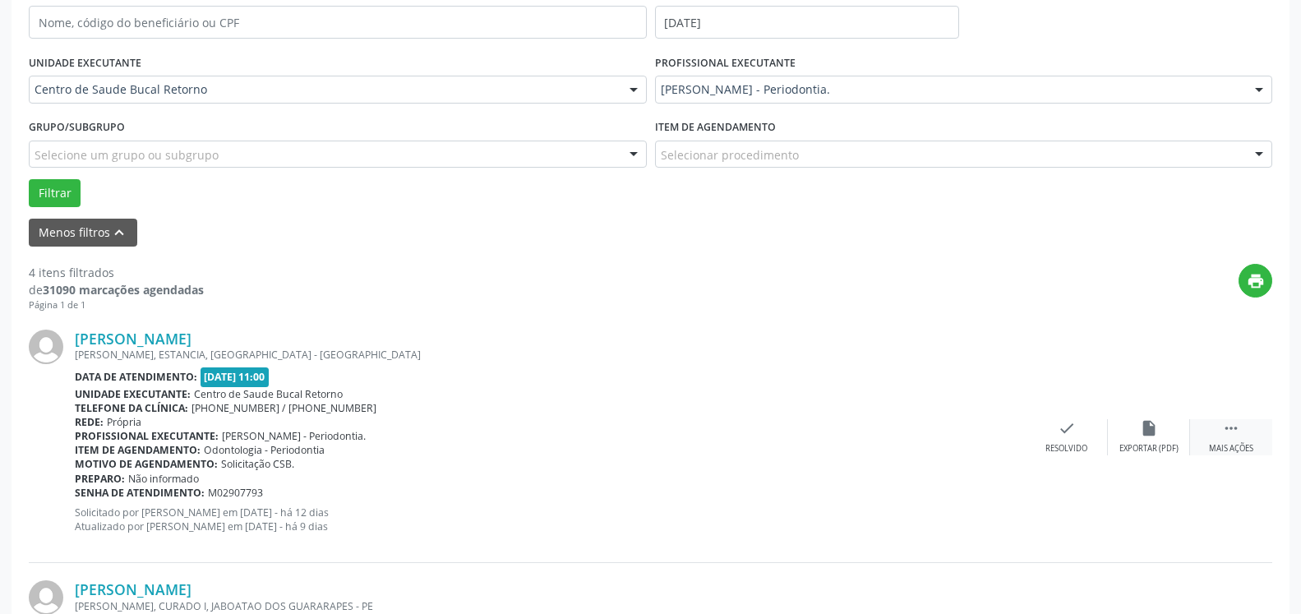
click at [1241, 427] on div " Mais ações" at bounding box center [1231, 436] width 82 height 35
click at [1142, 430] on icon "alarm_off" at bounding box center [1149, 428] width 18 height 18
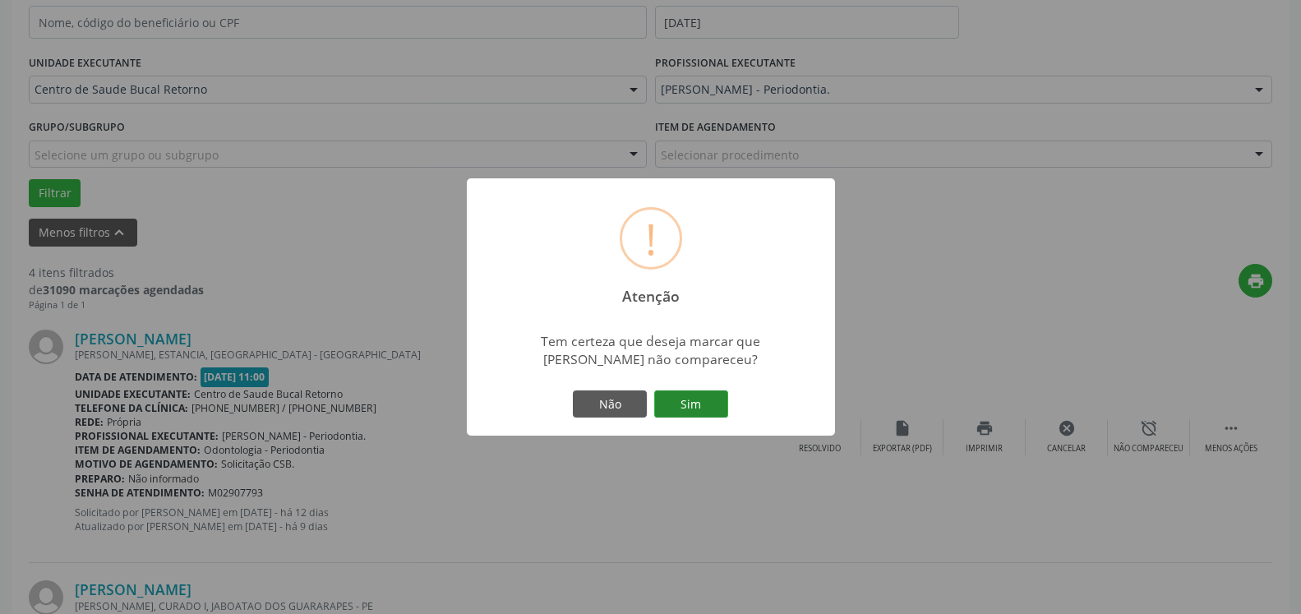
click at [680, 399] on button "Sim" at bounding box center [691, 404] width 74 height 28
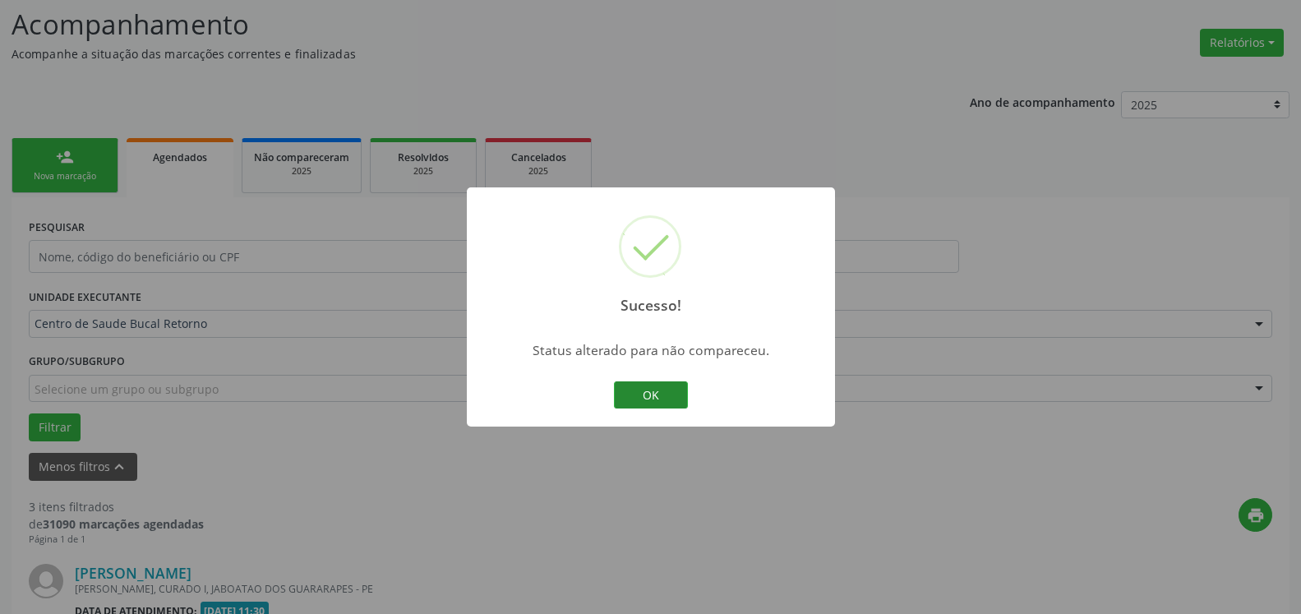
click at [630, 390] on button "OK" at bounding box center [651, 395] width 74 height 28
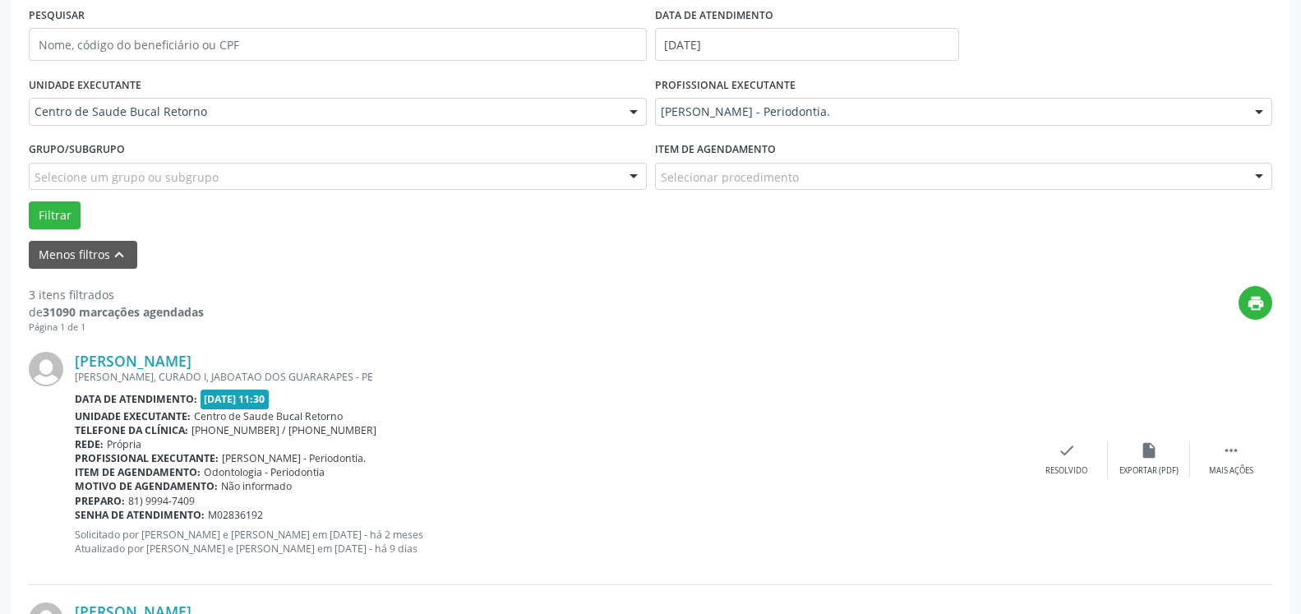
scroll to position [527, 0]
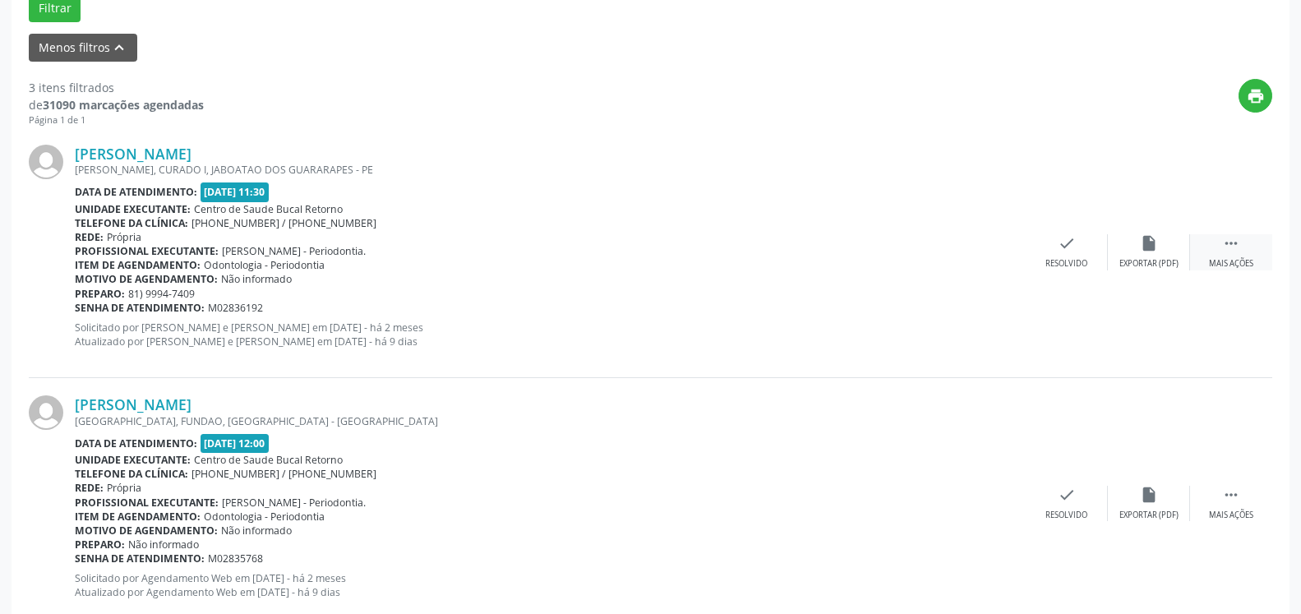
click at [1238, 240] on icon "" at bounding box center [1231, 243] width 18 height 18
click at [1150, 250] on icon "alarm_off" at bounding box center [1149, 243] width 18 height 18
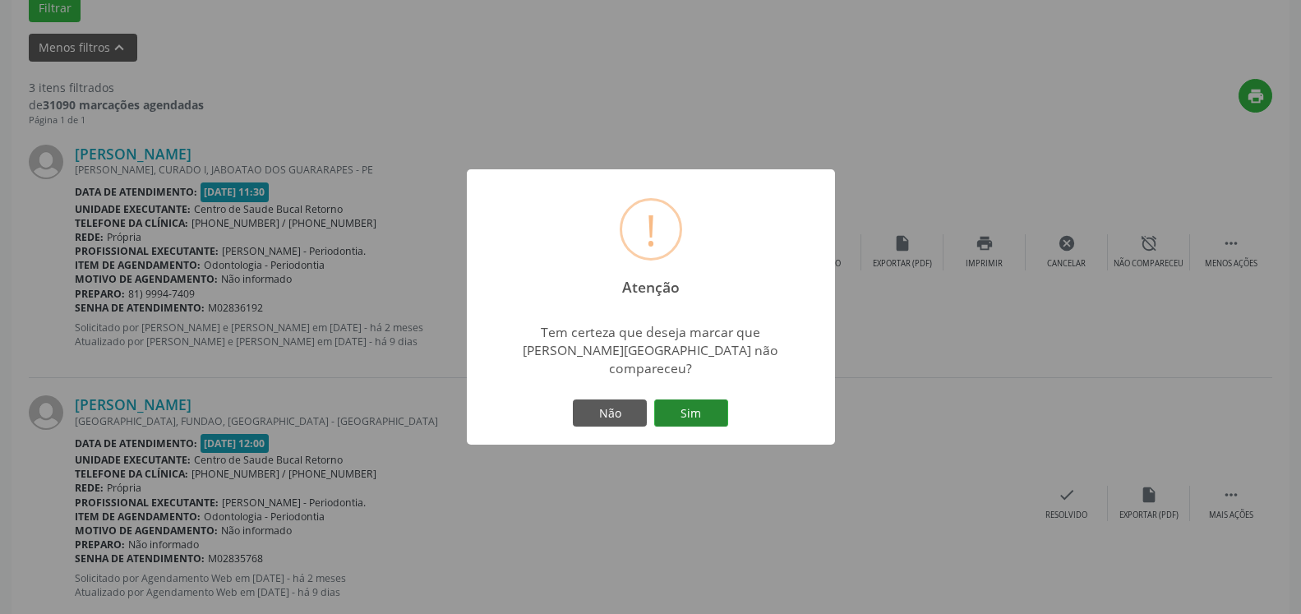
click at [692, 399] on button "Sim" at bounding box center [691, 413] width 74 height 28
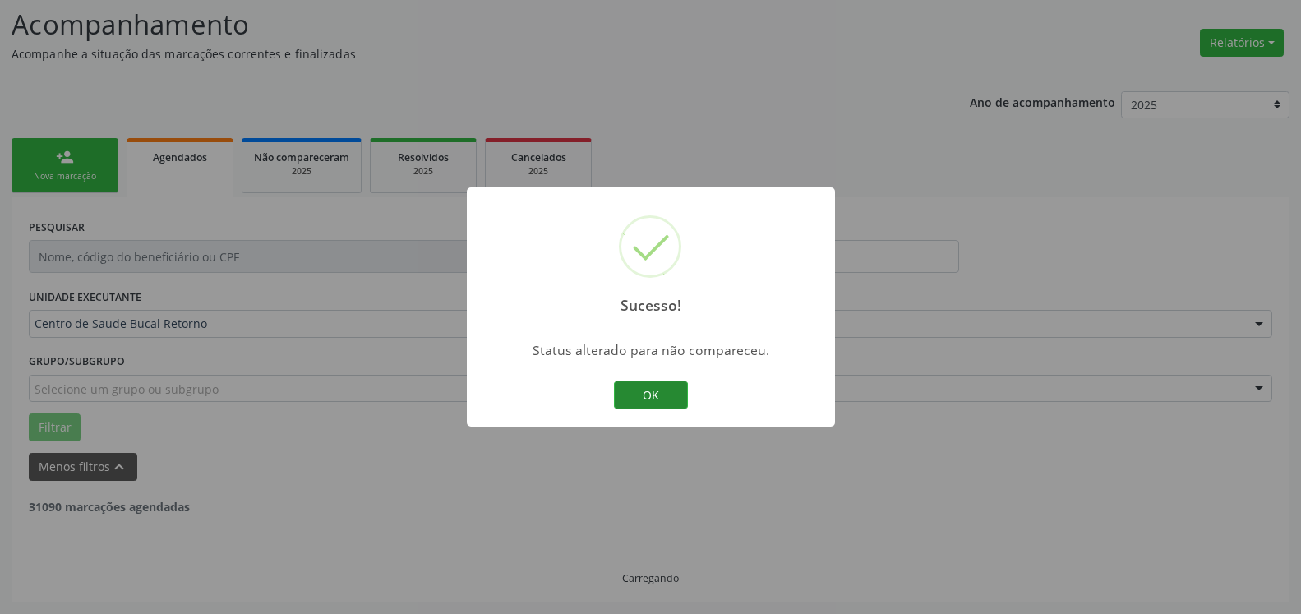
scroll to position [108, 0]
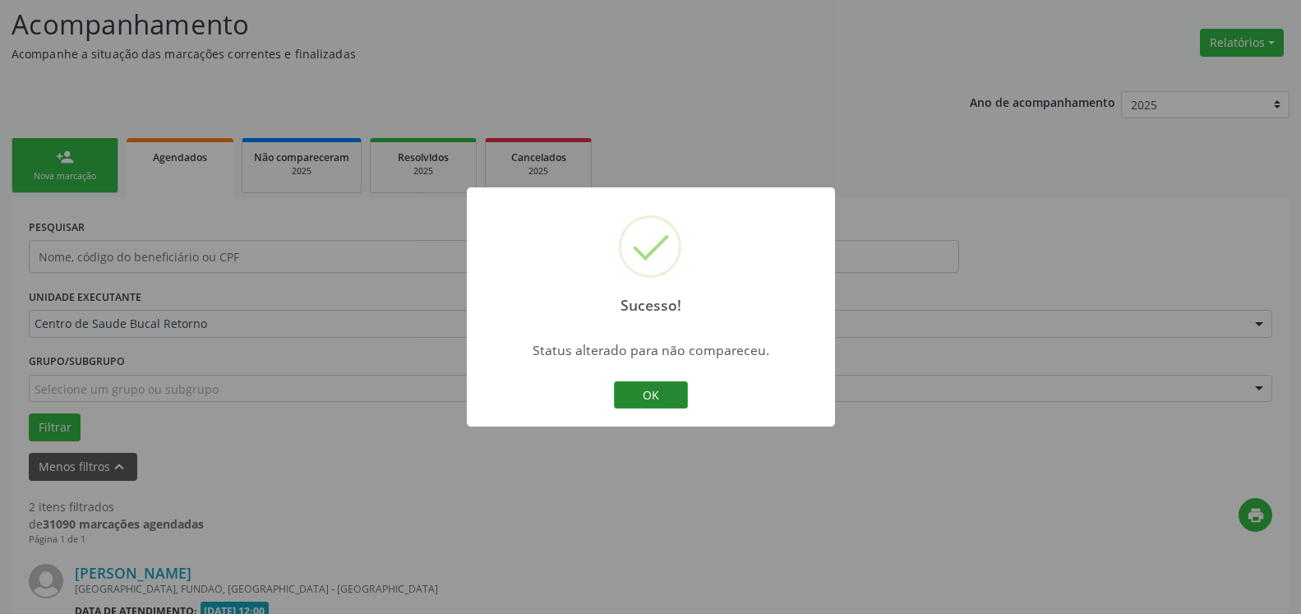
click at [680, 397] on button "OK" at bounding box center [651, 395] width 74 height 28
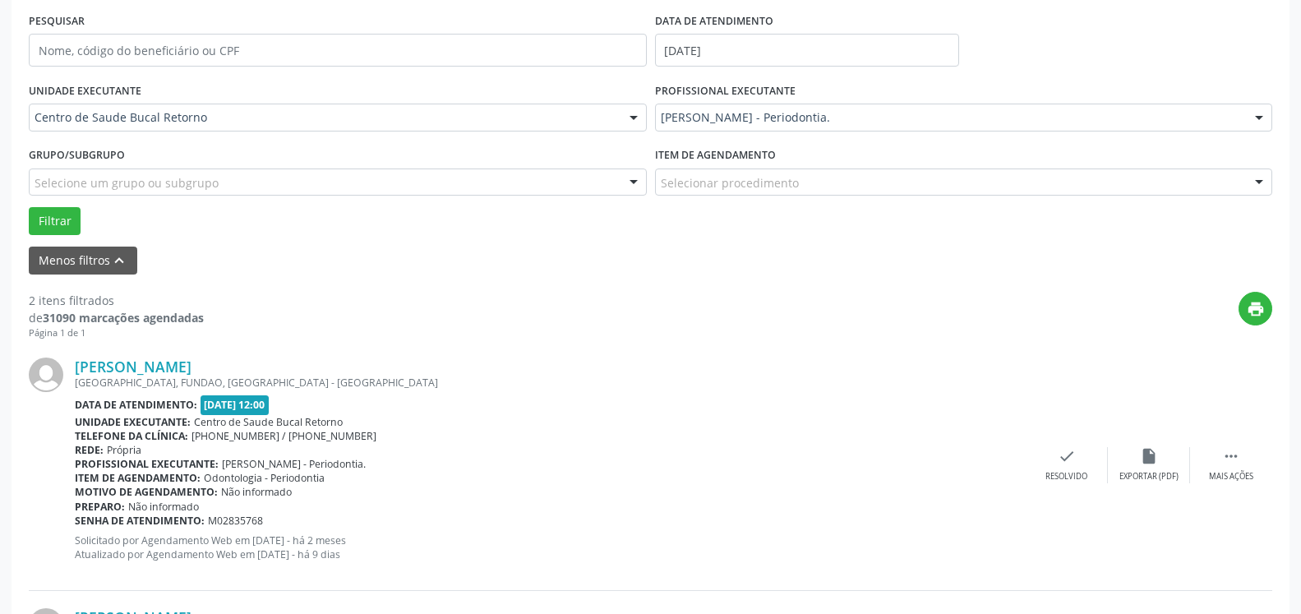
scroll to position [443, 0]
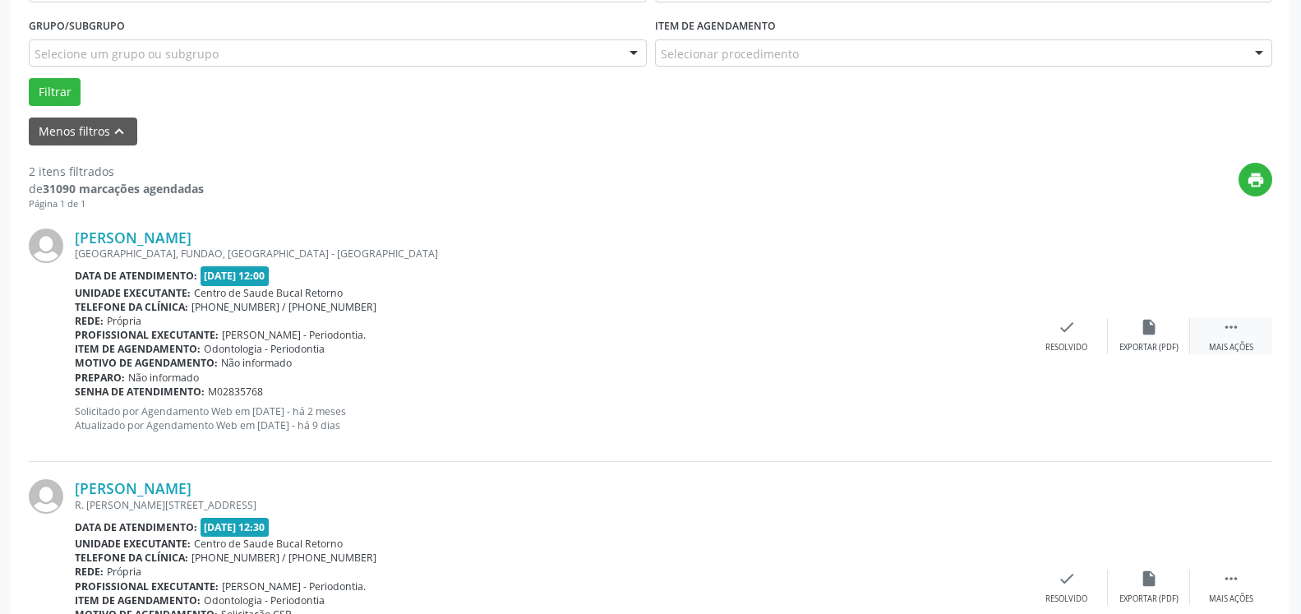
click at [1226, 326] on icon "" at bounding box center [1231, 327] width 18 height 18
click at [1146, 343] on div "Não compareceu" at bounding box center [1149, 348] width 70 height 12
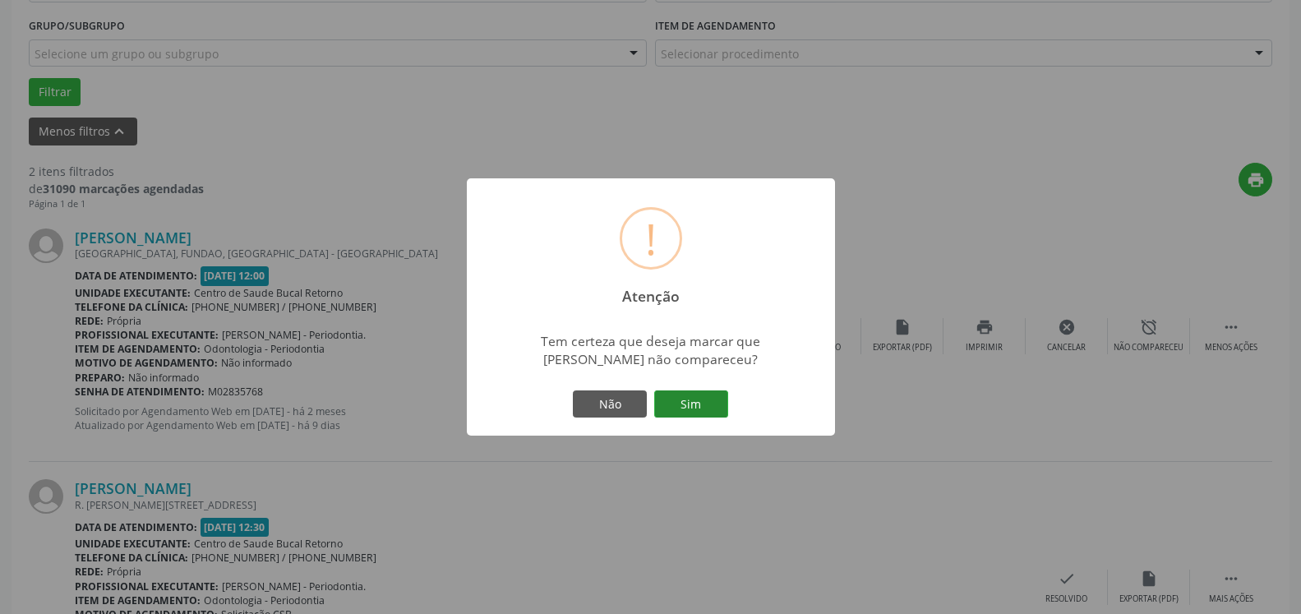
click at [676, 406] on button "Sim" at bounding box center [691, 404] width 74 height 28
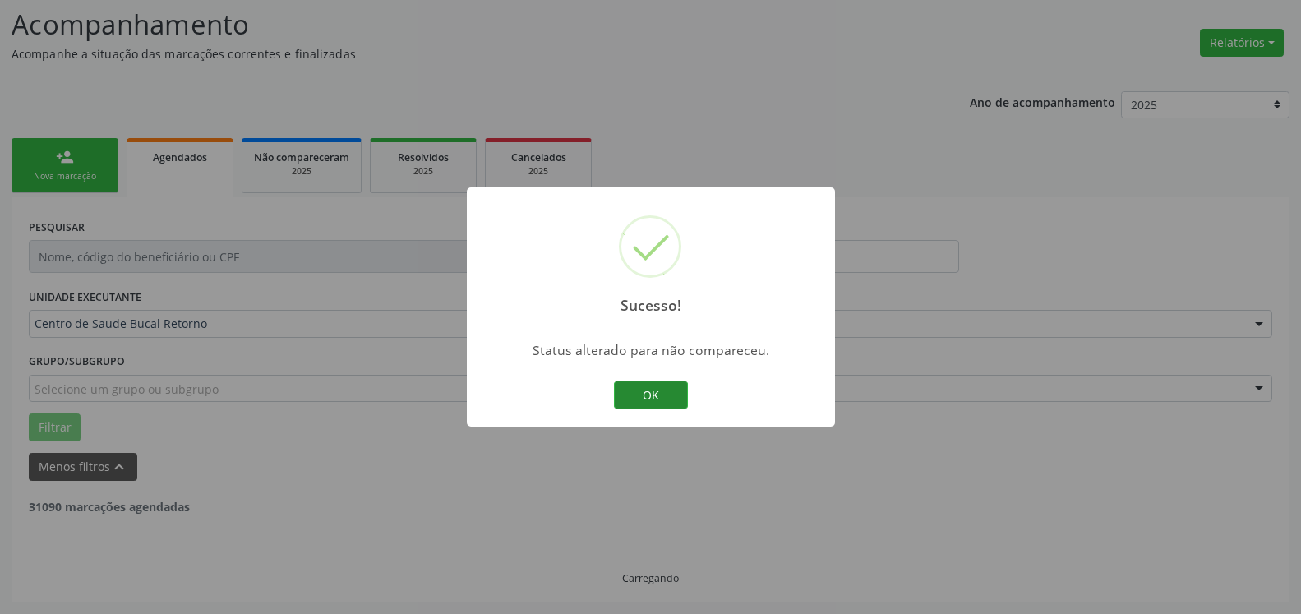
scroll to position [108, 0]
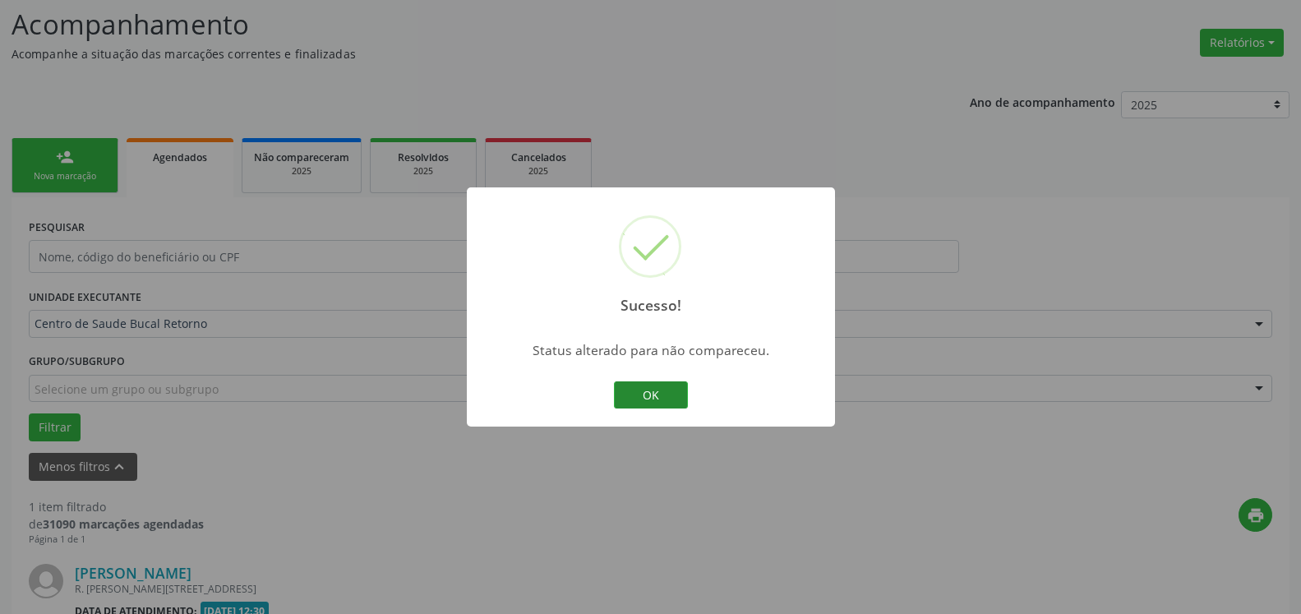
click at [667, 400] on button "OK" at bounding box center [651, 395] width 74 height 28
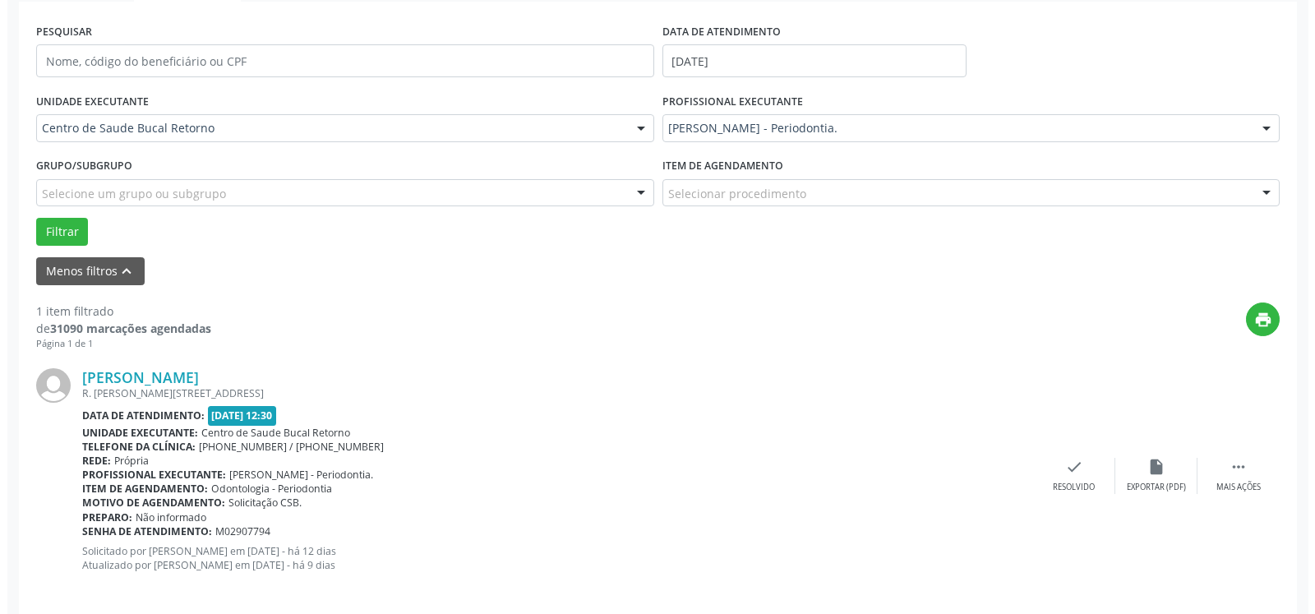
scroll to position [319, 0]
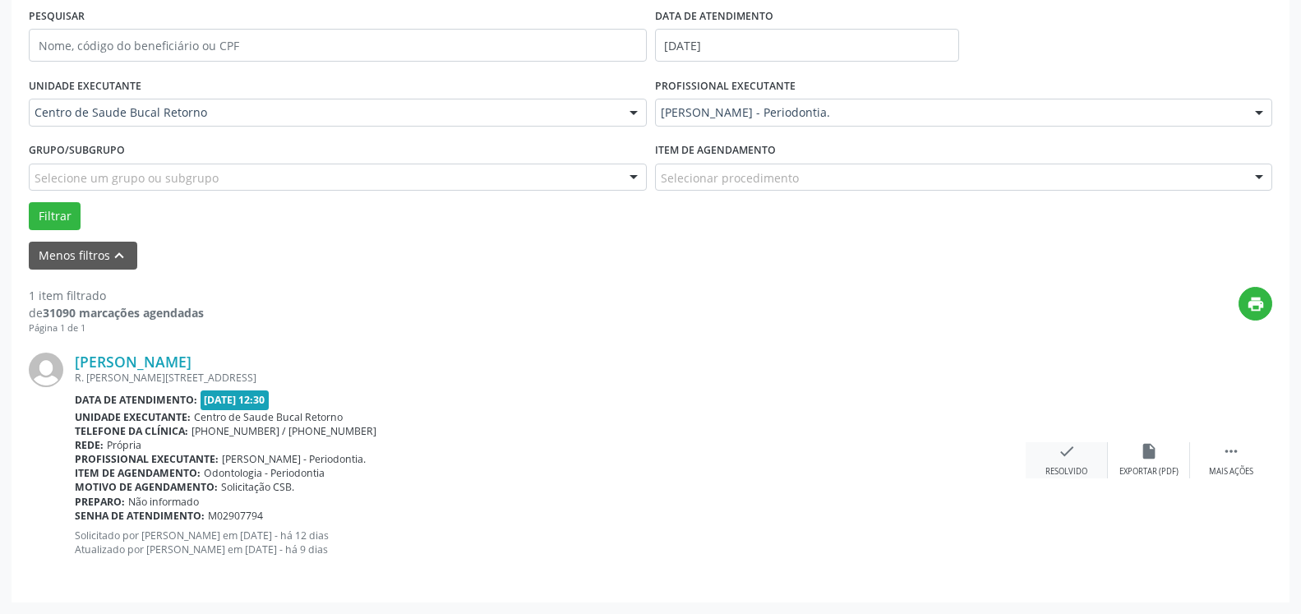
click at [1069, 460] on icon "check" at bounding box center [1067, 451] width 18 height 18
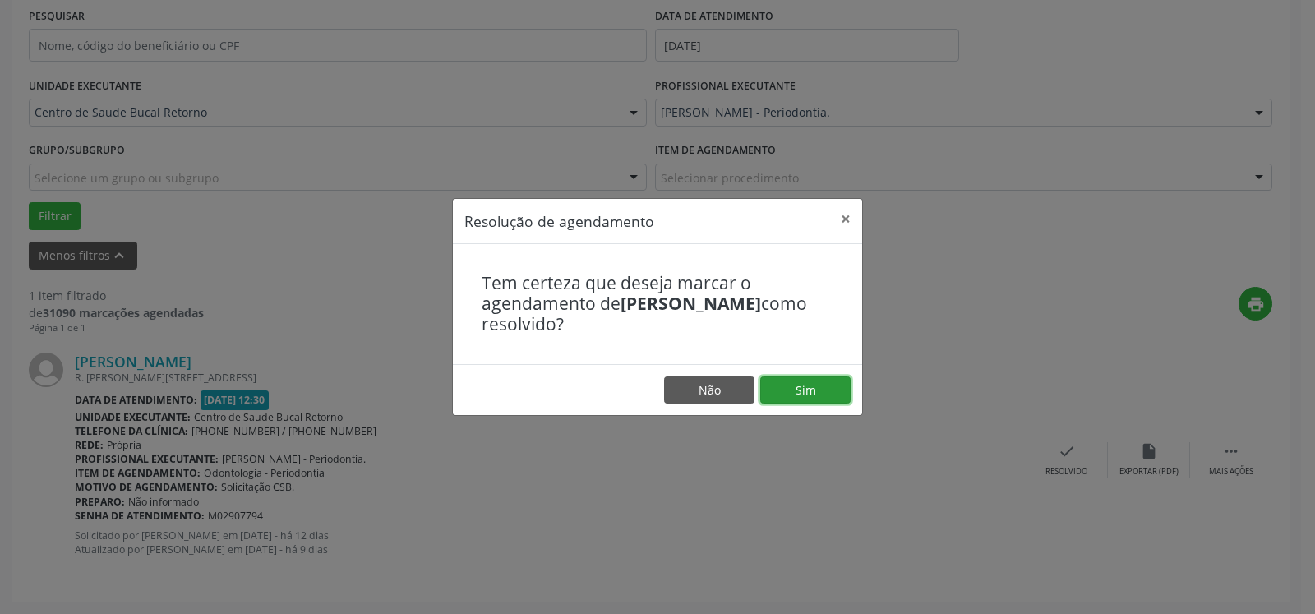
click at [809, 389] on button "Sim" at bounding box center [805, 390] width 90 height 28
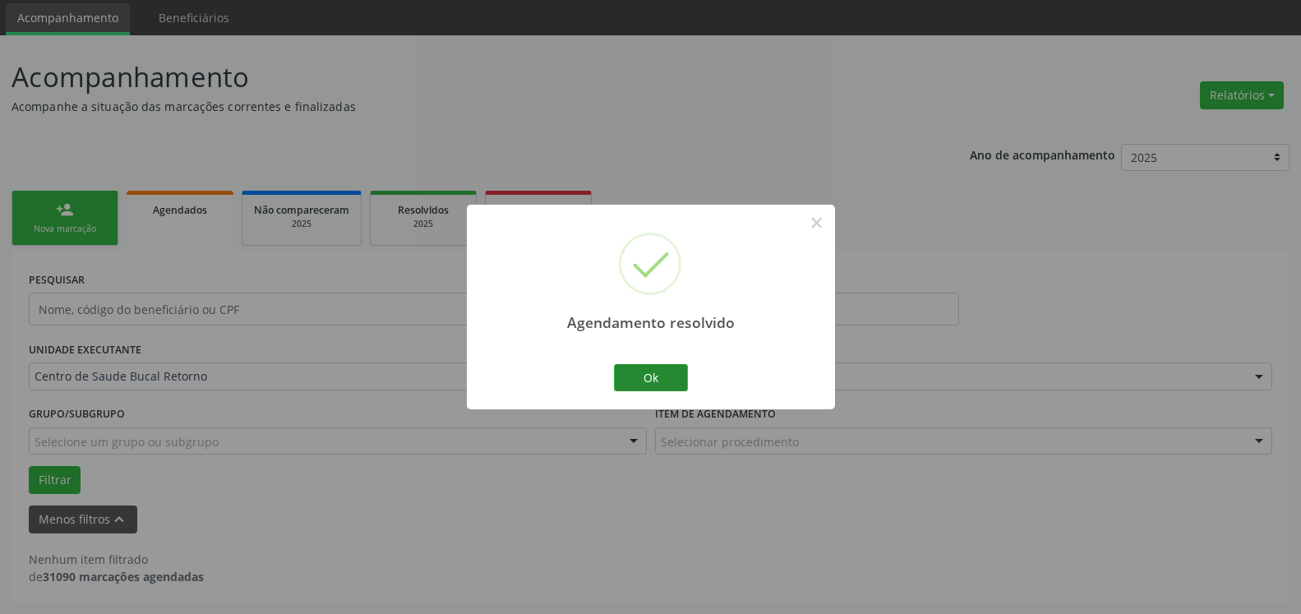
scroll to position [55, 0]
click at [659, 380] on button "Ok" at bounding box center [651, 378] width 74 height 28
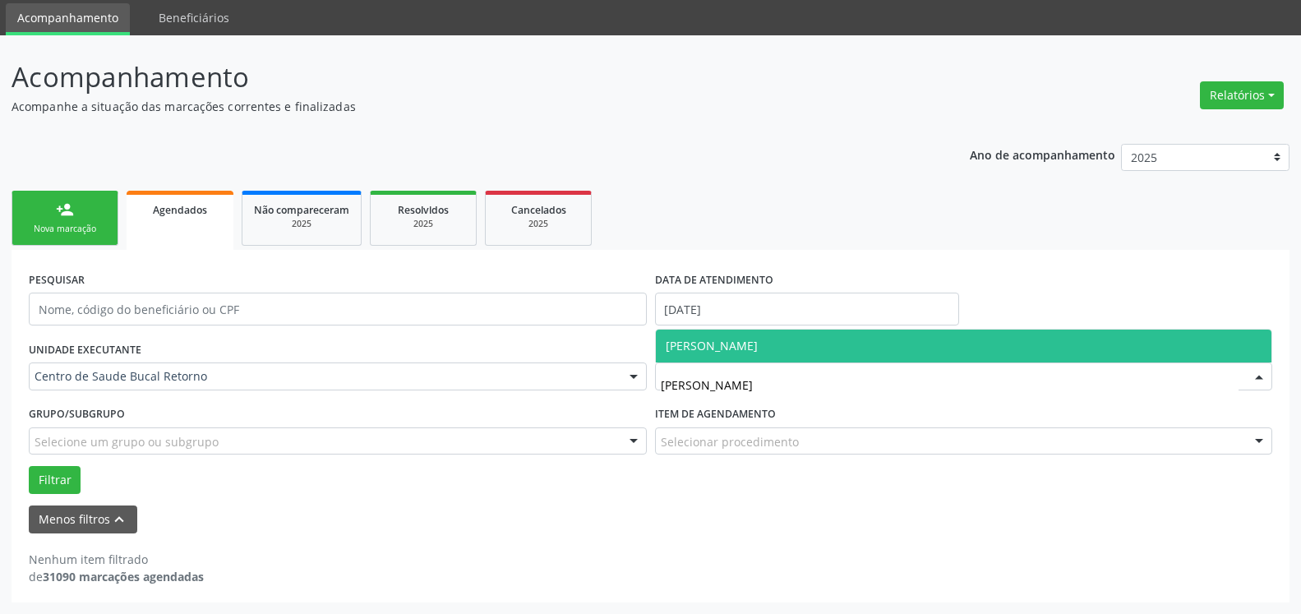
click at [758, 349] on span "[PERSON_NAME]" at bounding box center [712, 346] width 92 height 16
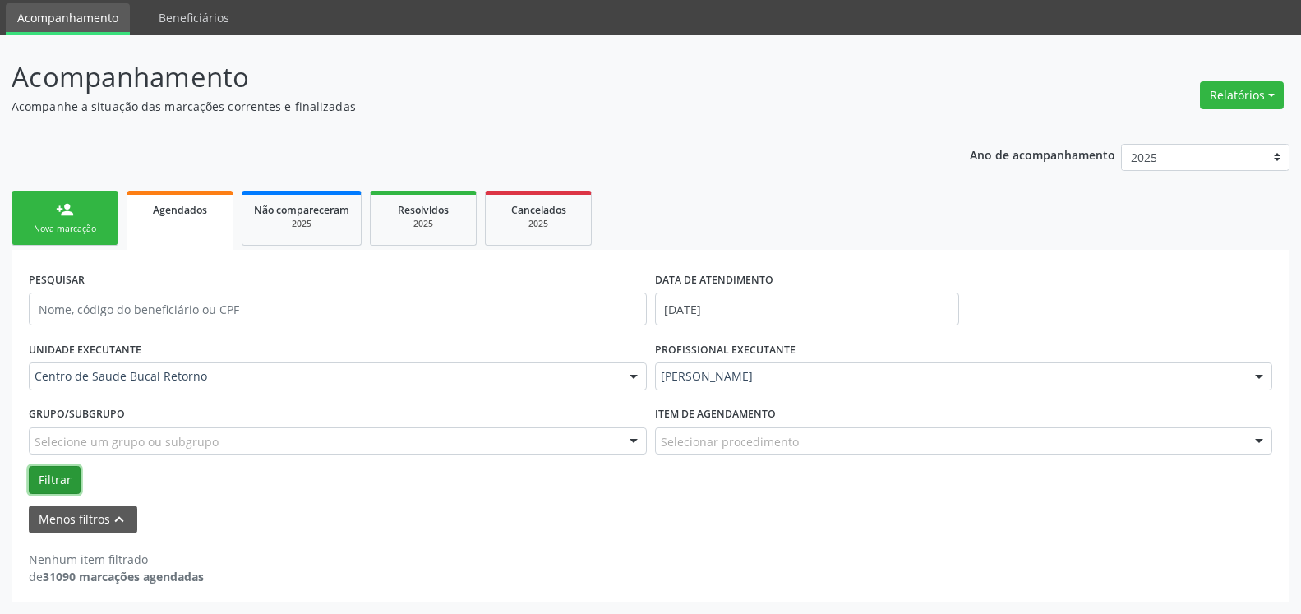
click at [44, 478] on button "Filtrar" at bounding box center [55, 480] width 52 height 28
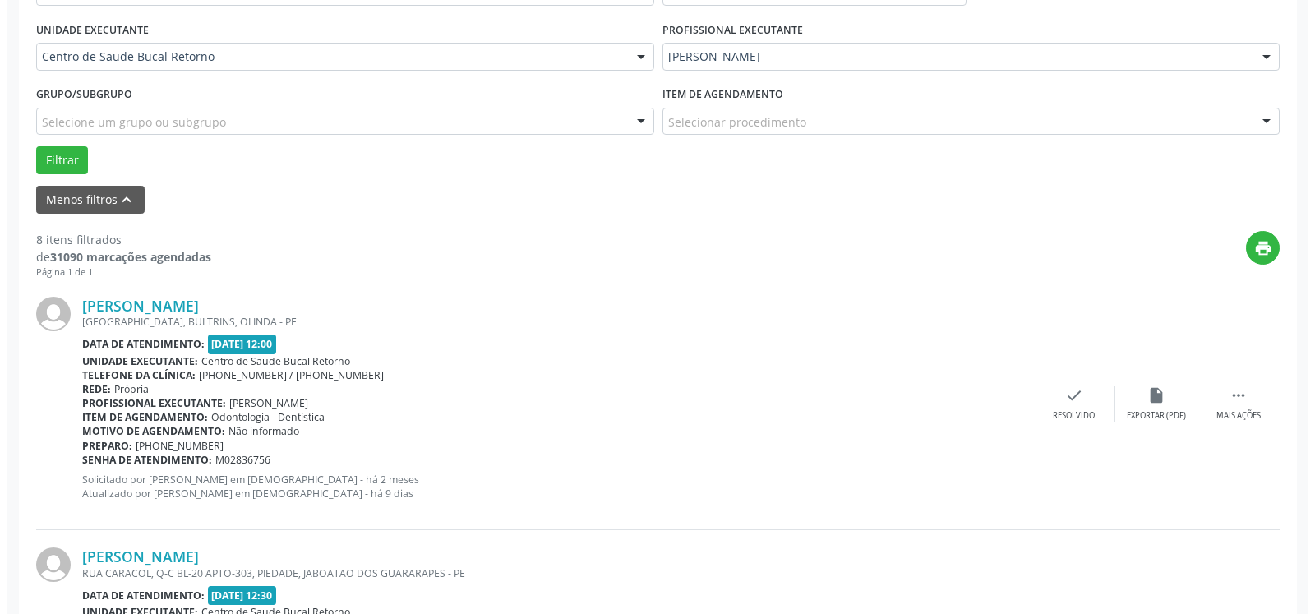
scroll to position [390, 0]
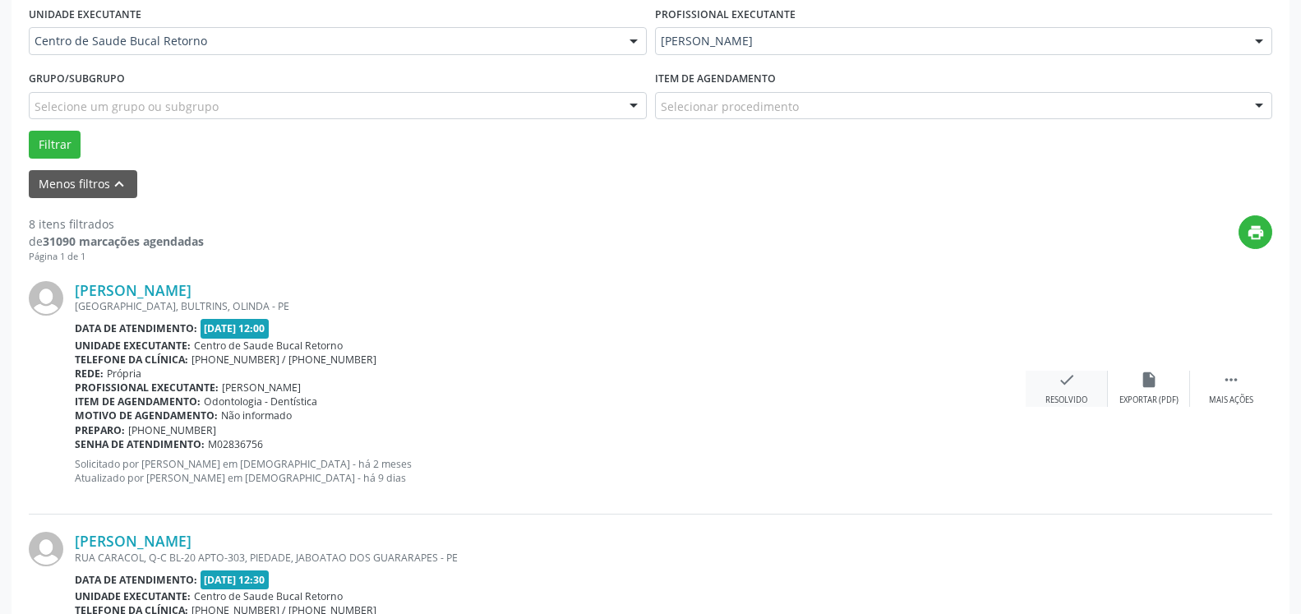
click at [1072, 389] on icon "check" at bounding box center [1067, 380] width 18 height 18
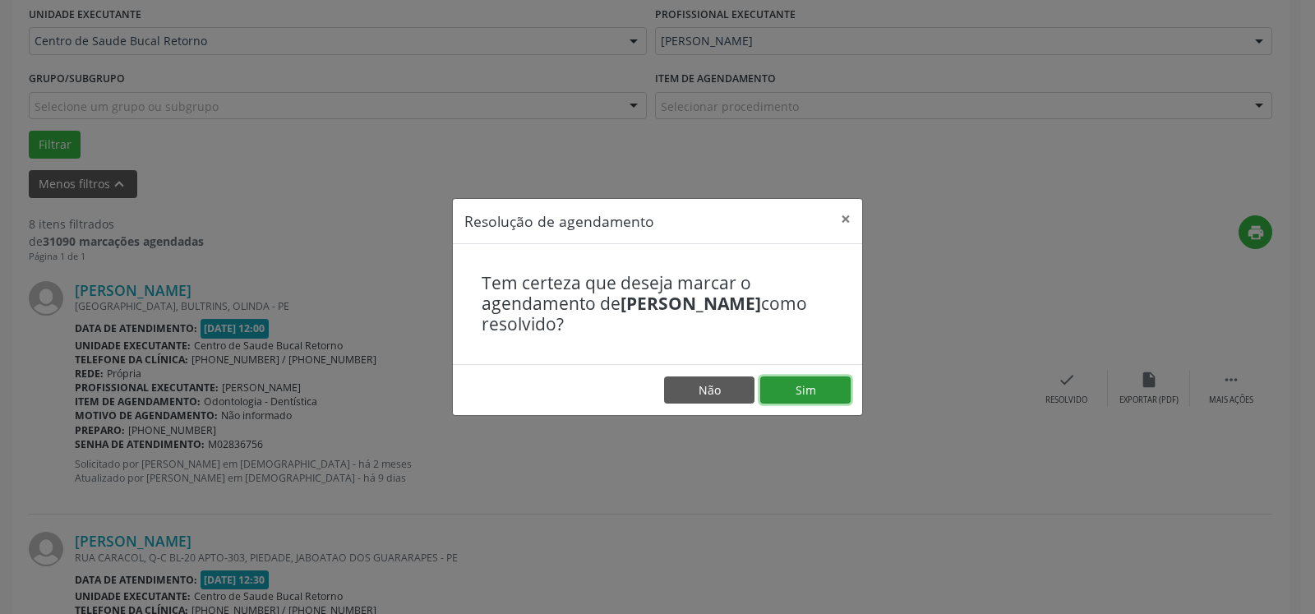
click at [830, 389] on button "Sim" at bounding box center [805, 390] width 90 height 28
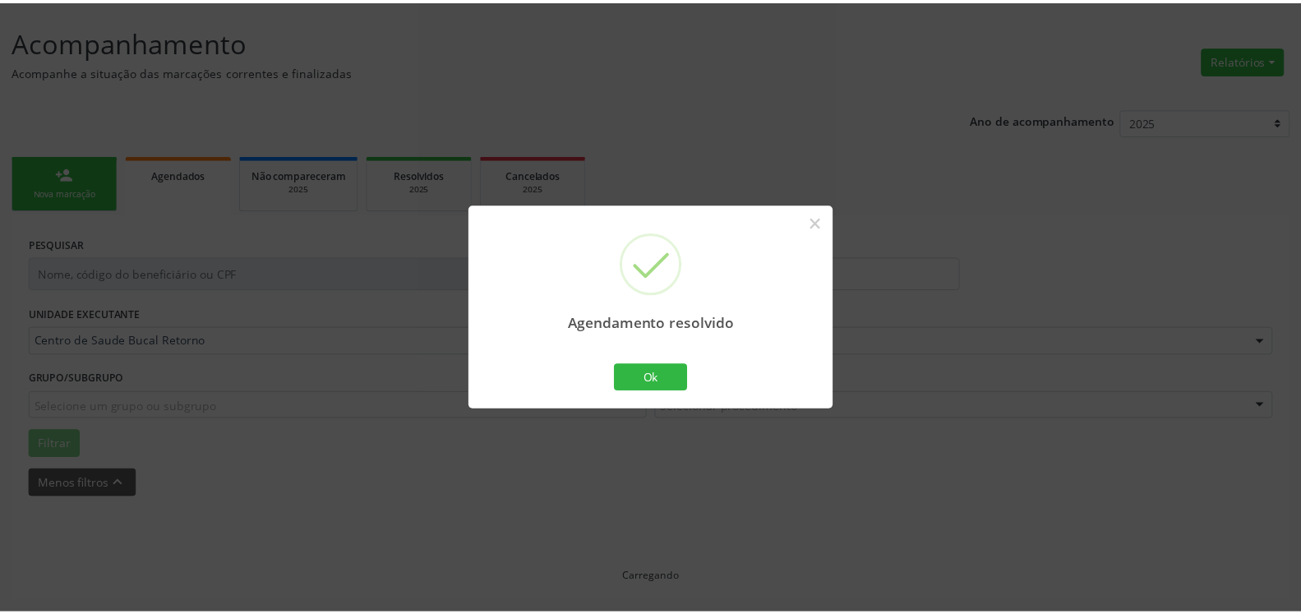
scroll to position [90, 0]
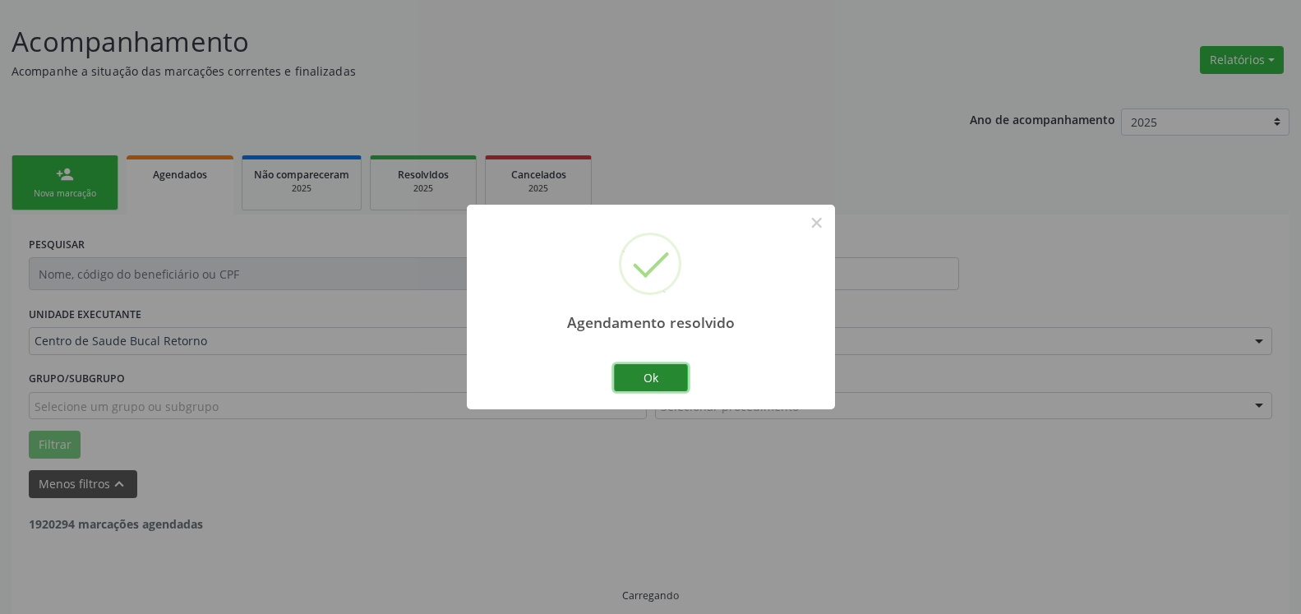
click at [665, 375] on button "Ok" at bounding box center [651, 378] width 74 height 28
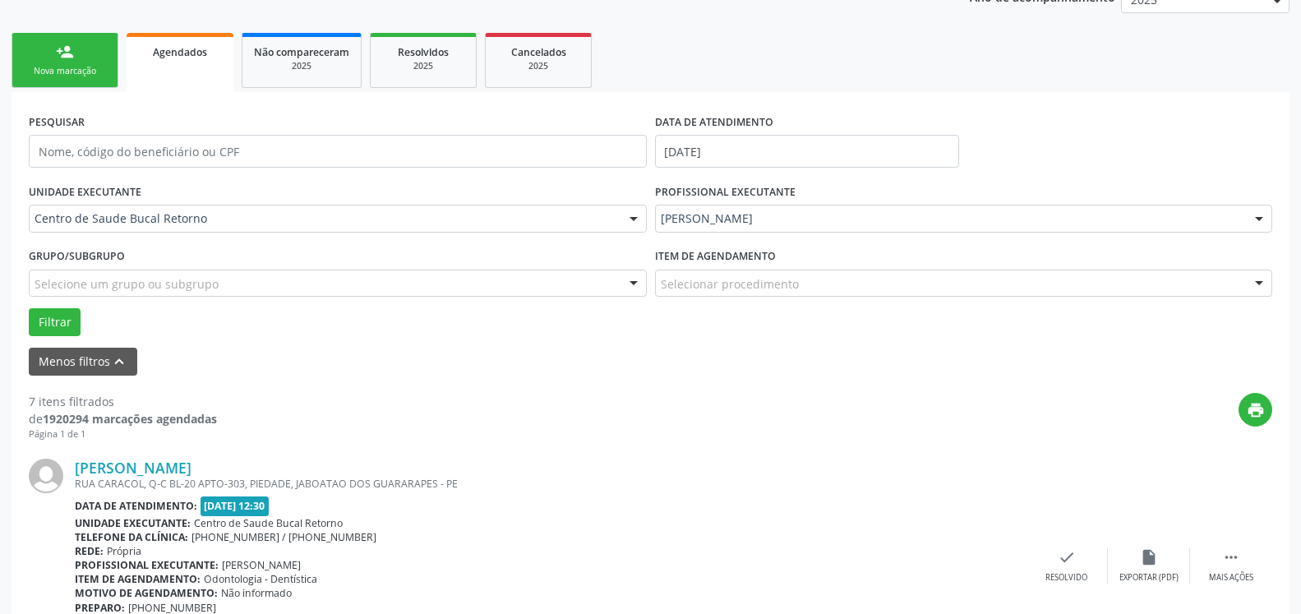
scroll to position [258, 0]
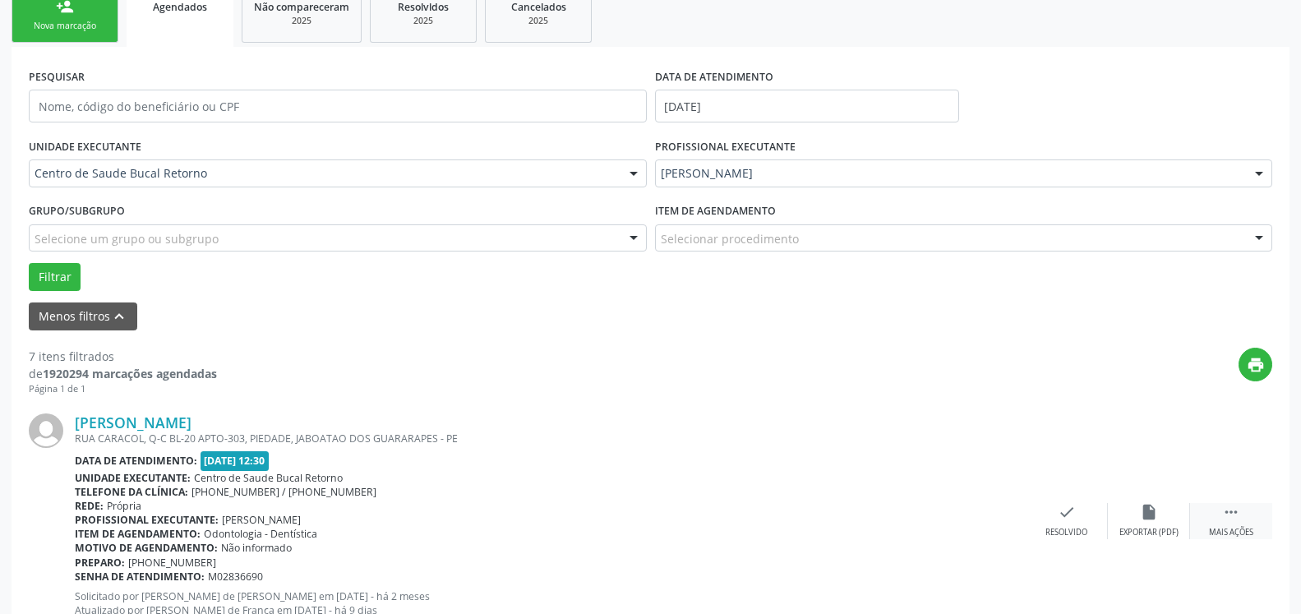
click at [1229, 510] on icon "" at bounding box center [1231, 512] width 18 height 18
click at [1131, 516] on div "alarm_off Não compareceu" at bounding box center [1149, 520] width 82 height 35
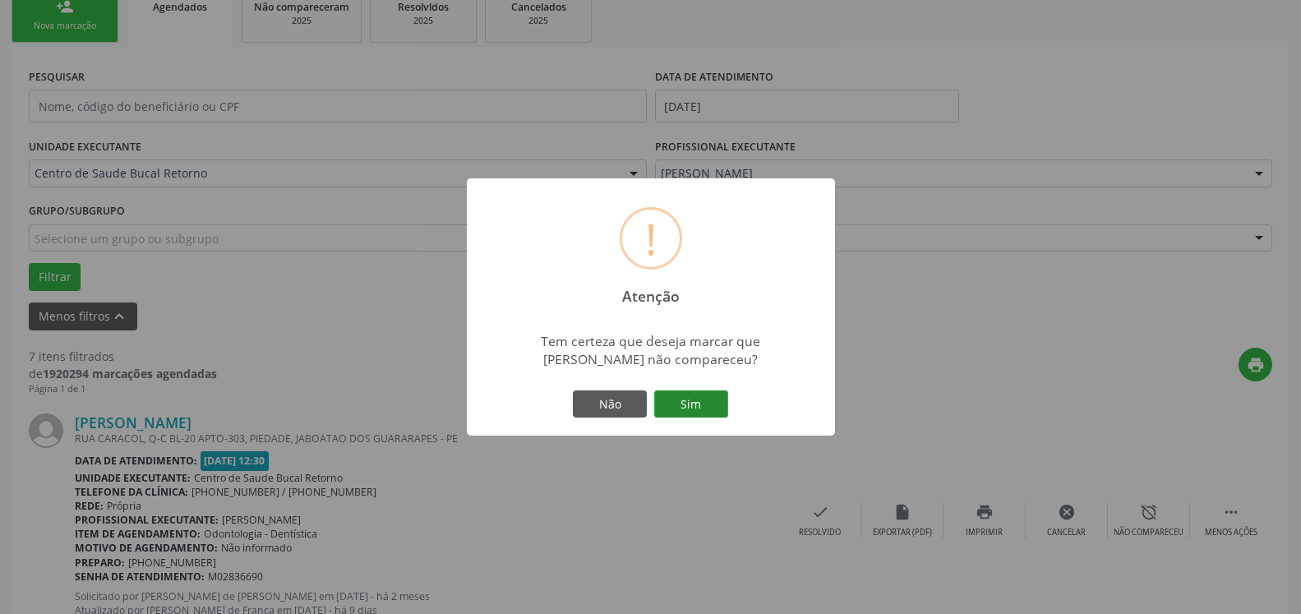
click at [701, 408] on button "Sim" at bounding box center [691, 404] width 74 height 28
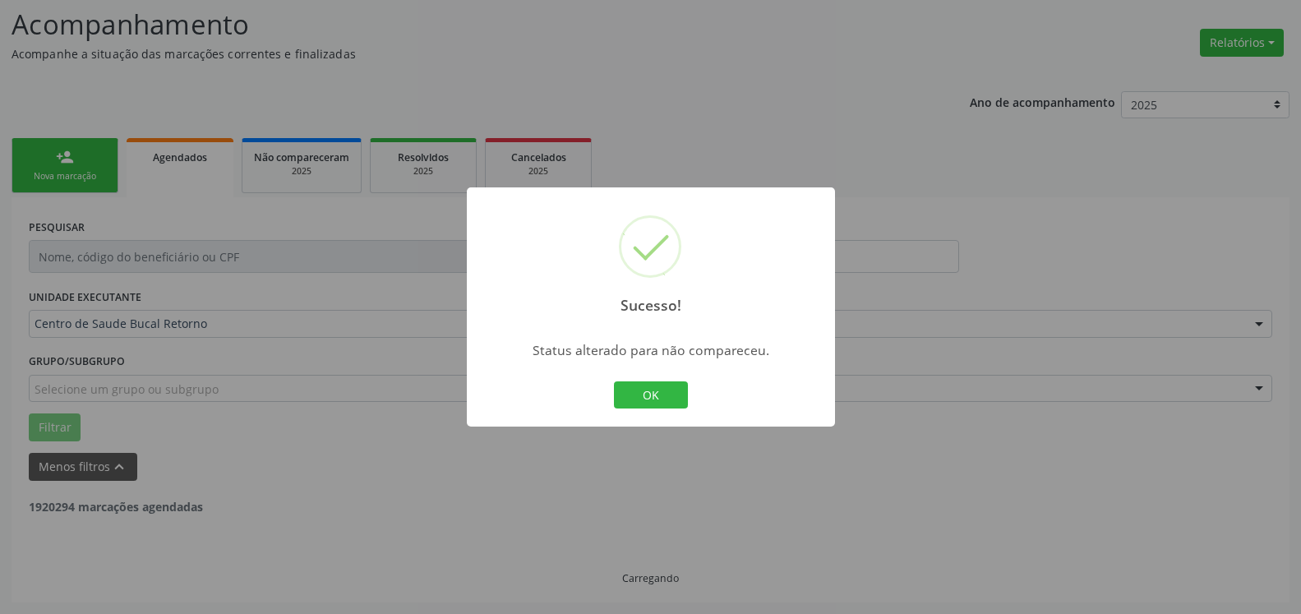
scroll to position [108, 0]
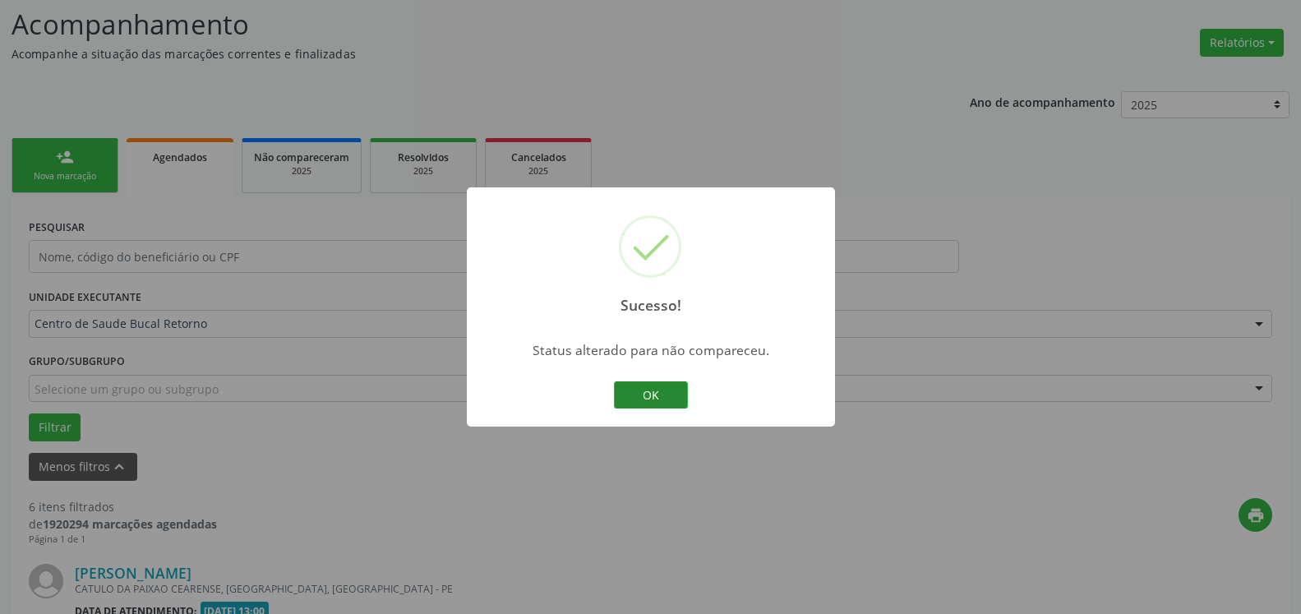
click at [661, 399] on button "OK" at bounding box center [651, 395] width 74 height 28
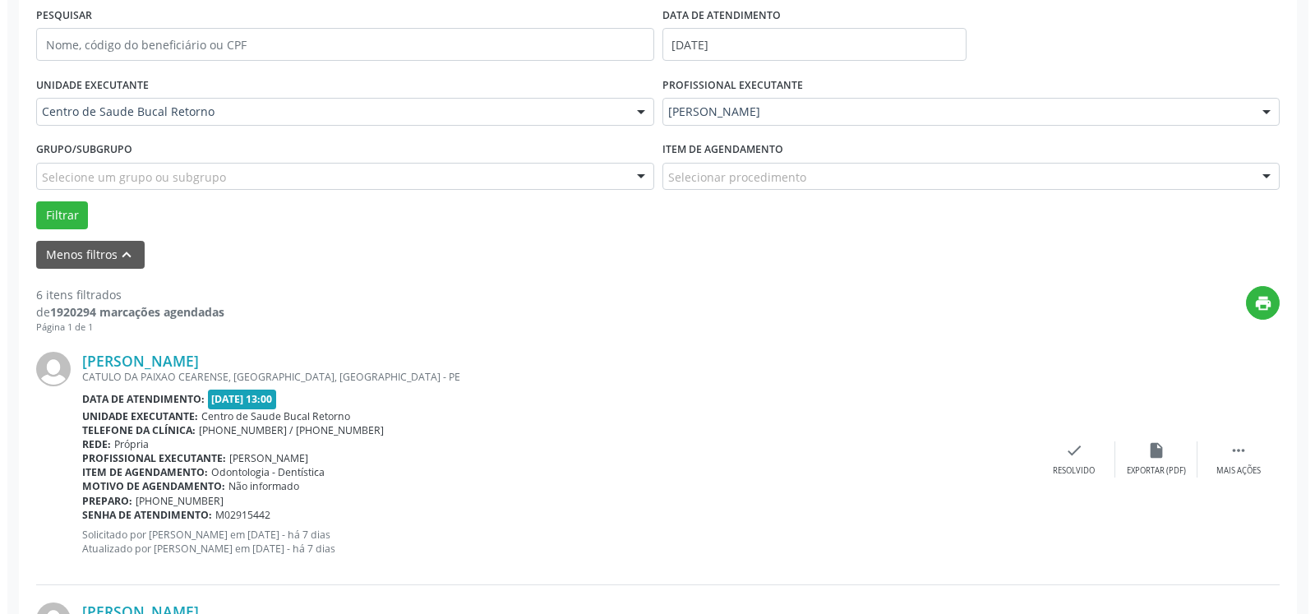
scroll to position [359, 0]
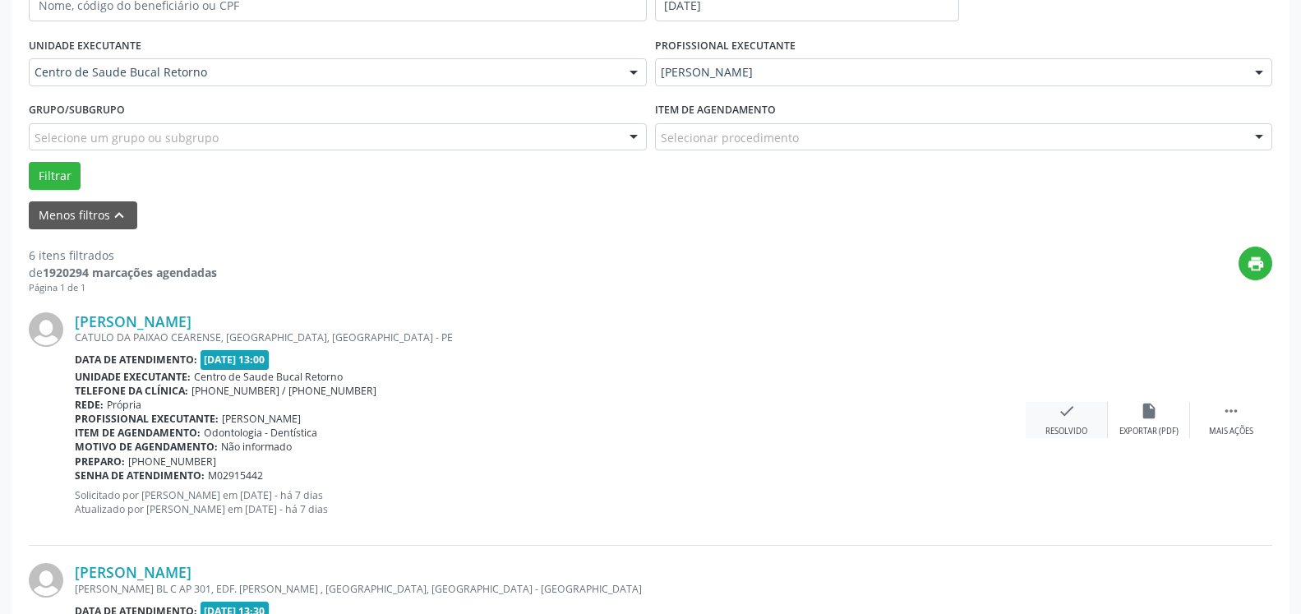
click at [1075, 418] on div "check Resolvido" at bounding box center [1067, 419] width 82 height 35
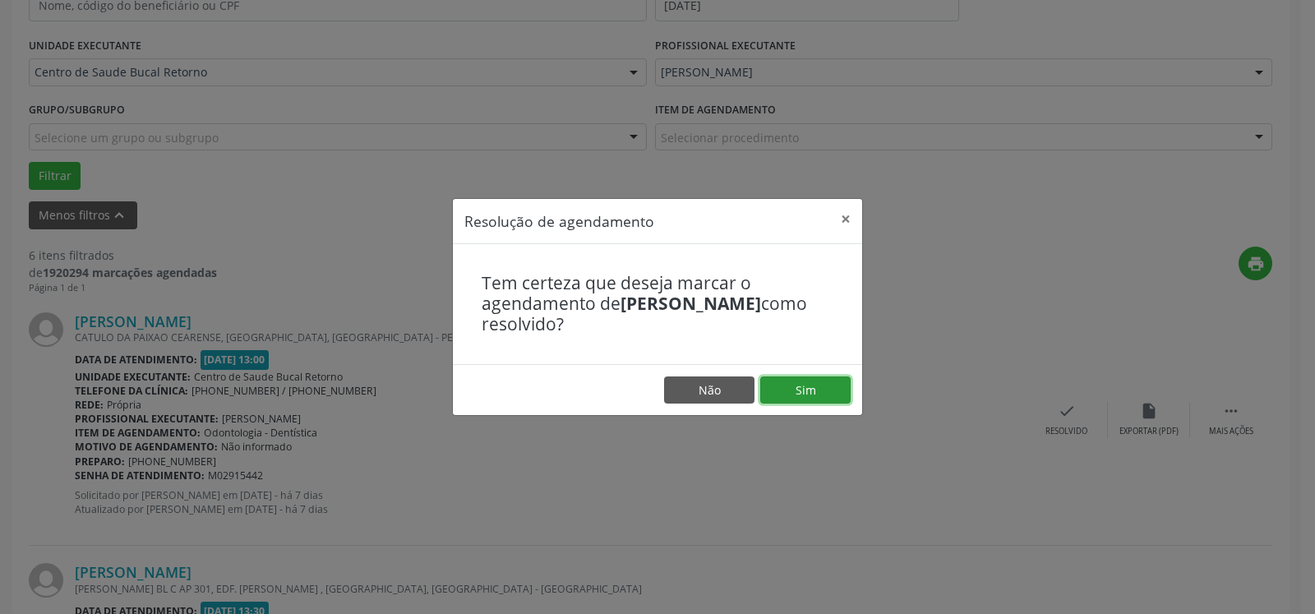
click at [795, 389] on button "Sim" at bounding box center [805, 390] width 90 height 28
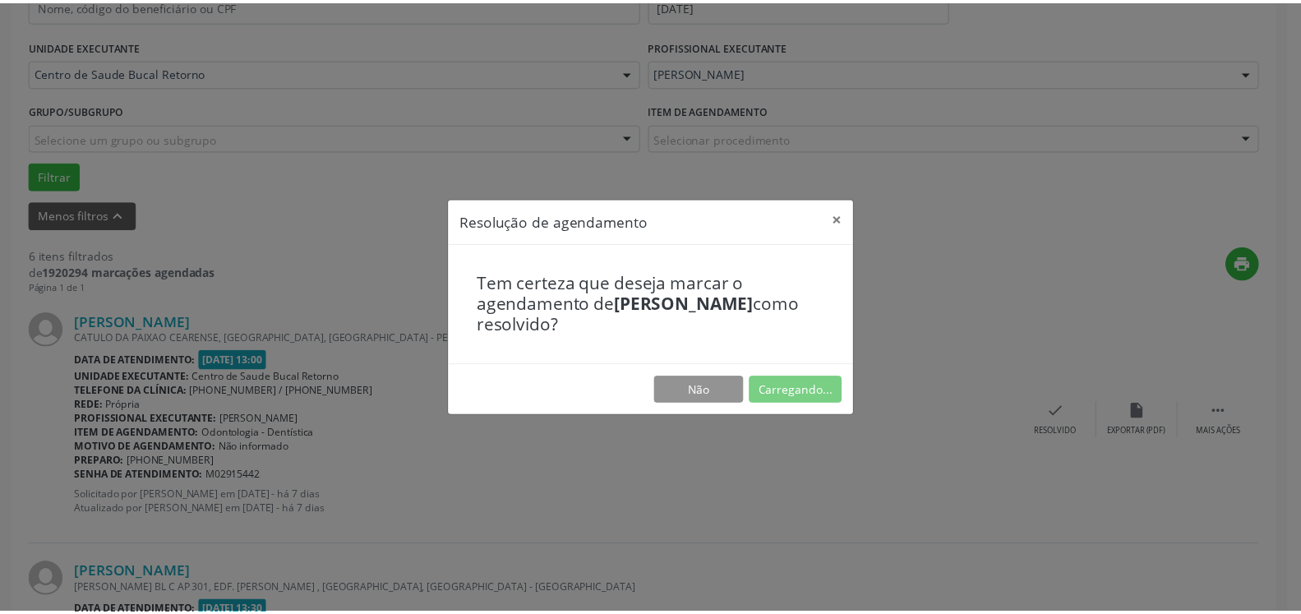
scroll to position [90, 0]
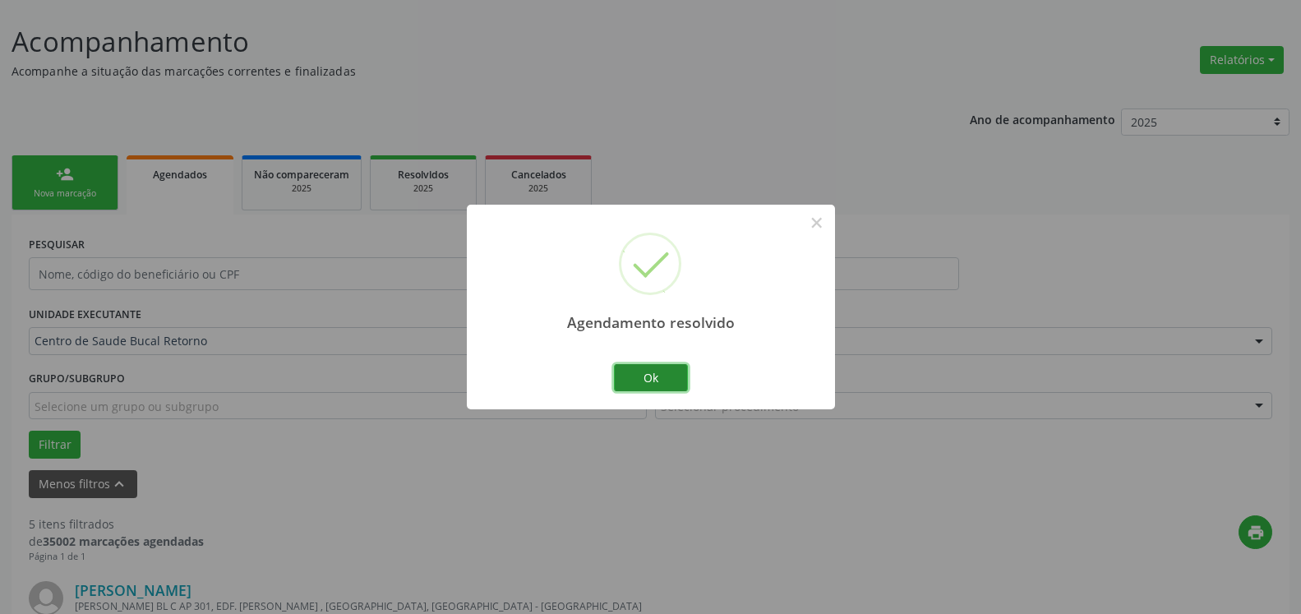
click at [662, 380] on button "Ok" at bounding box center [651, 378] width 74 height 28
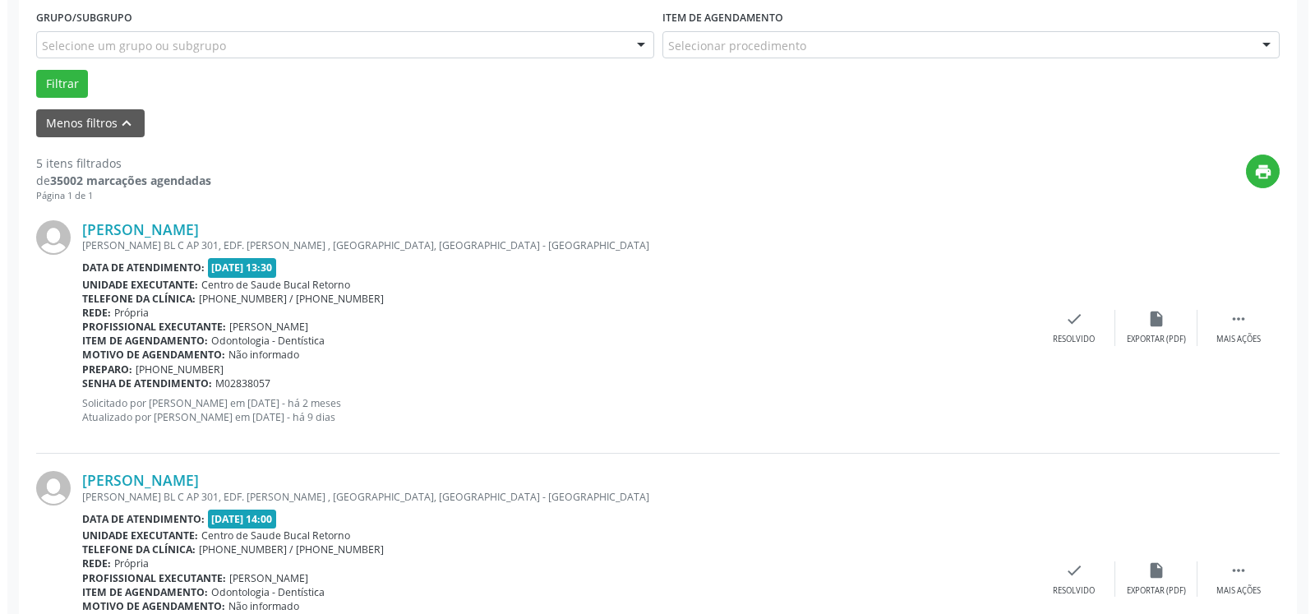
scroll to position [510, 0]
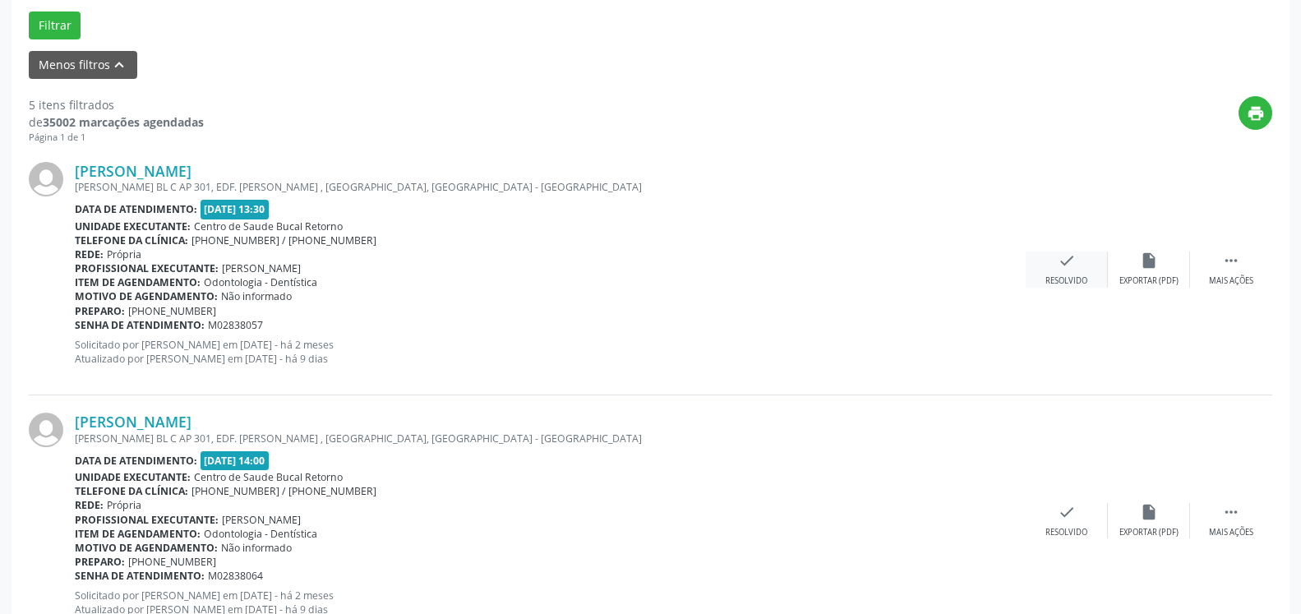
click at [1077, 264] on div "check Resolvido" at bounding box center [1067, 268] width 82 height 35
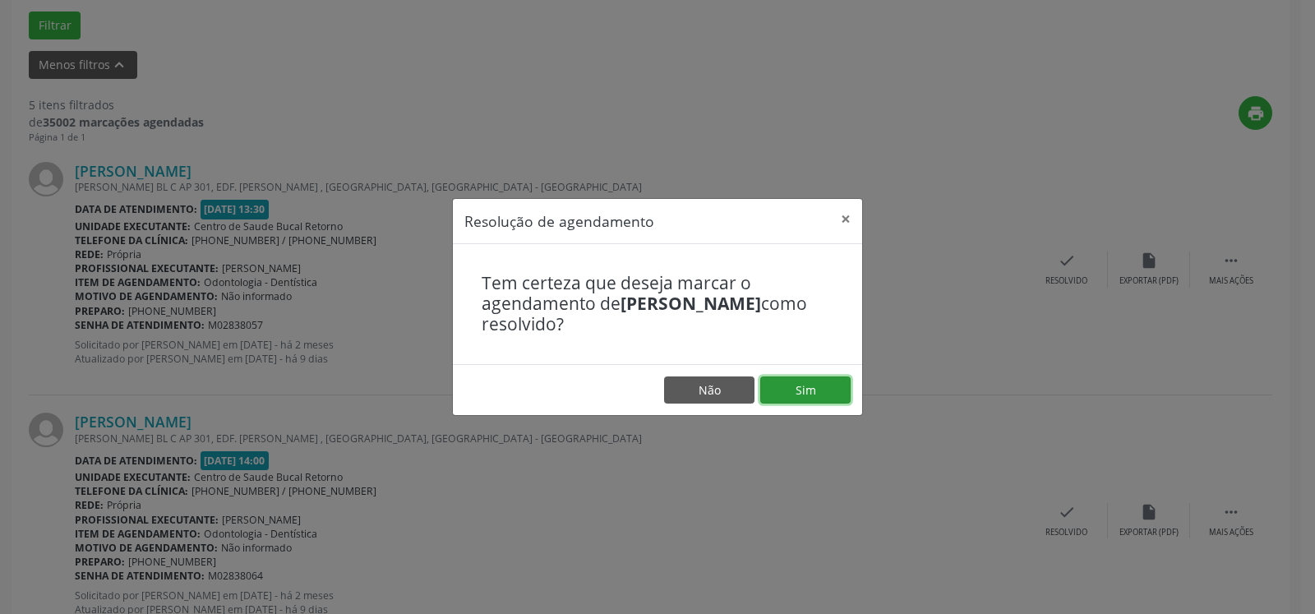
click at [815, 401] on button "Sim" at bounding box center [805, 390] width 90 height 28
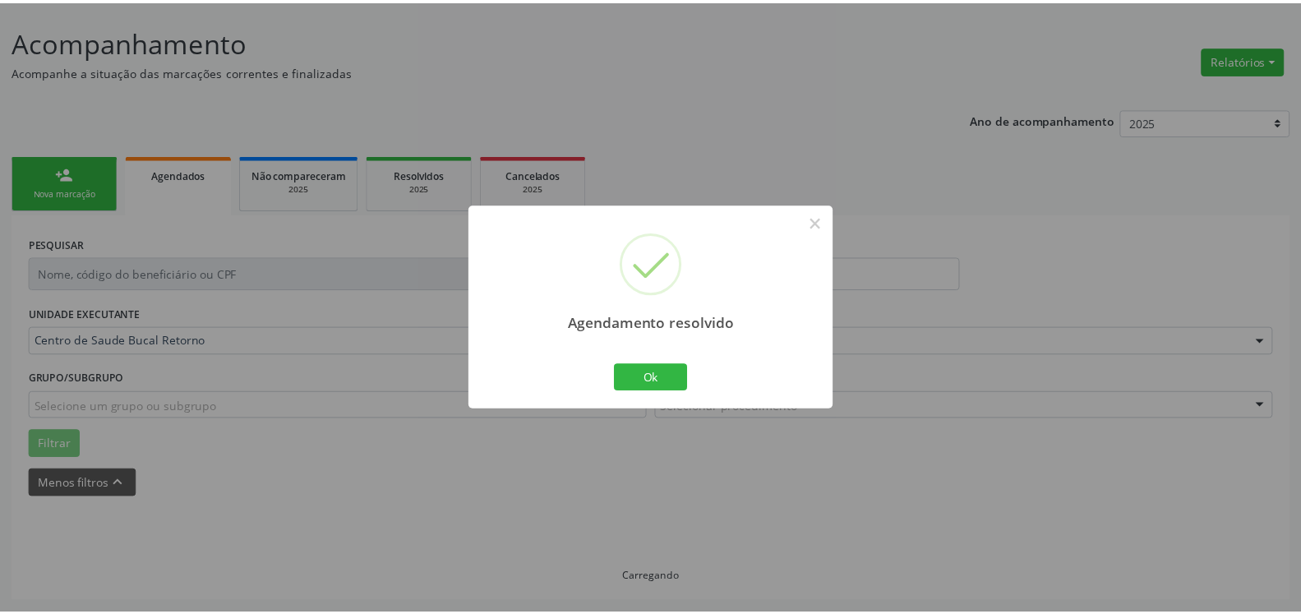
scroll to position [90, 0]
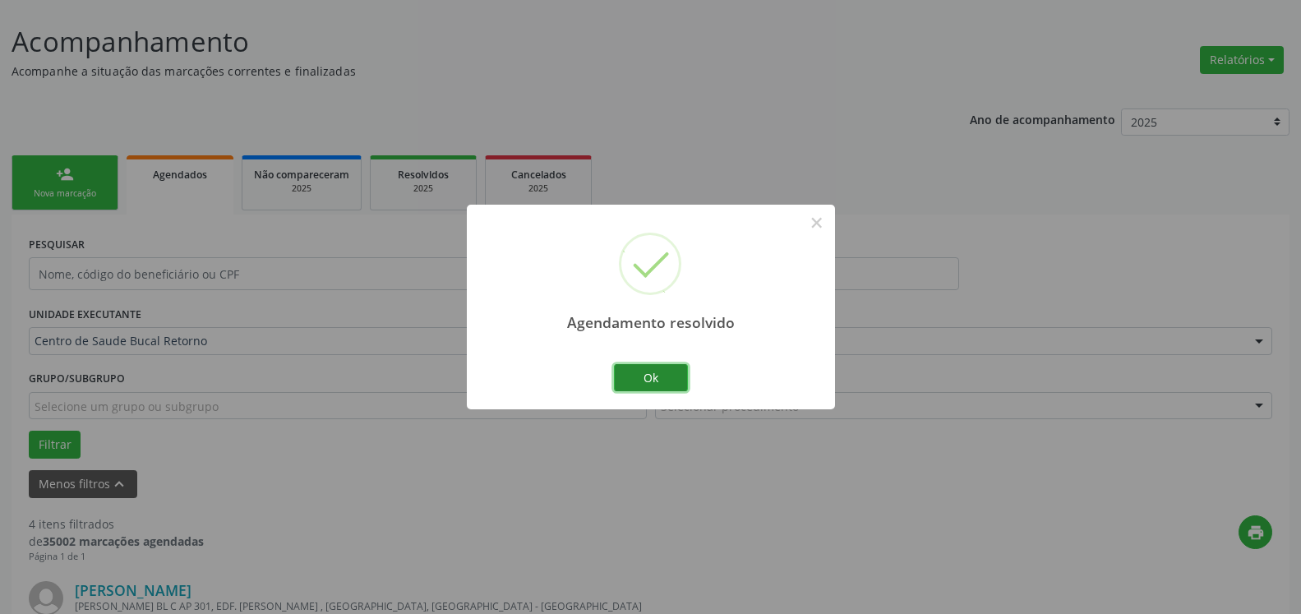
click at [653, 377] on button "Ok" at bounding box center [651, 378] width 74 height 28
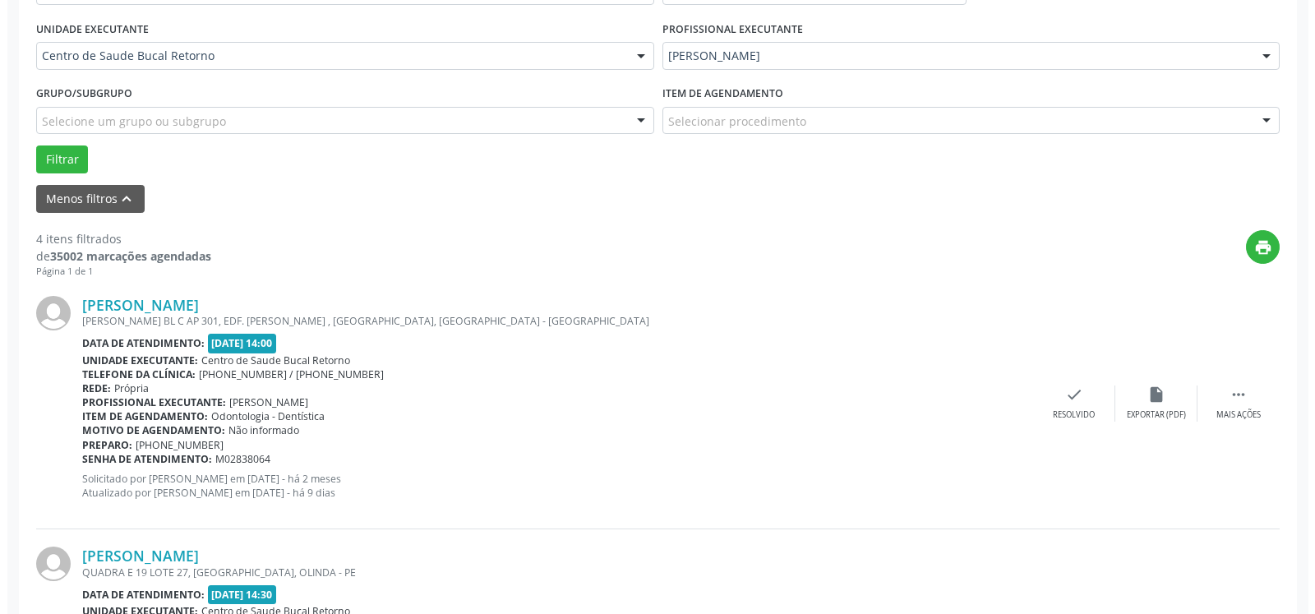
scroll to position [510, 0]
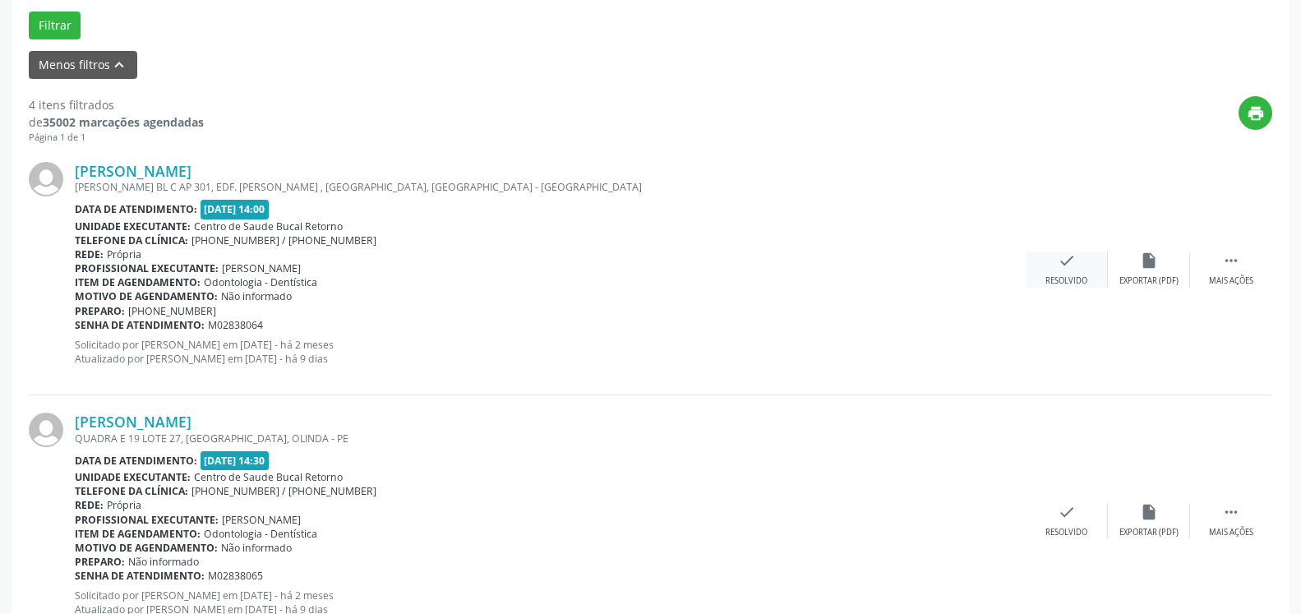
click at [1076, 260] on div "check Resolvido" at bounding box center [1067, 268] width 82 height 35
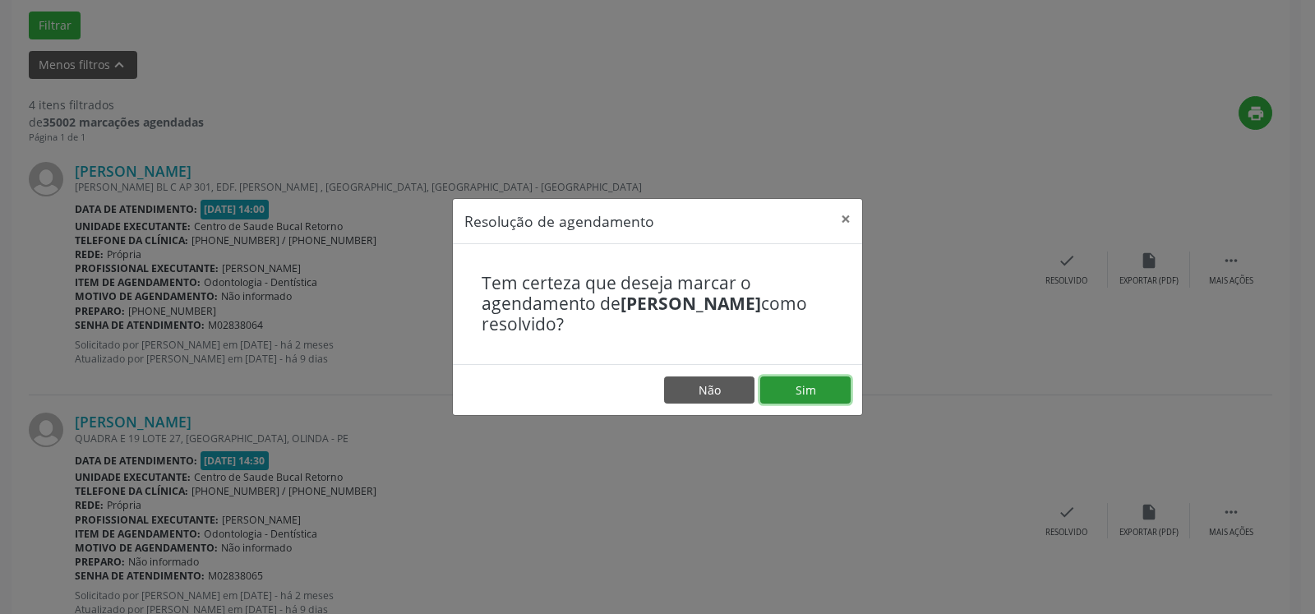
click at [804, 385] on button "Sim" at bounding box center [805, 390] width 90 height 28
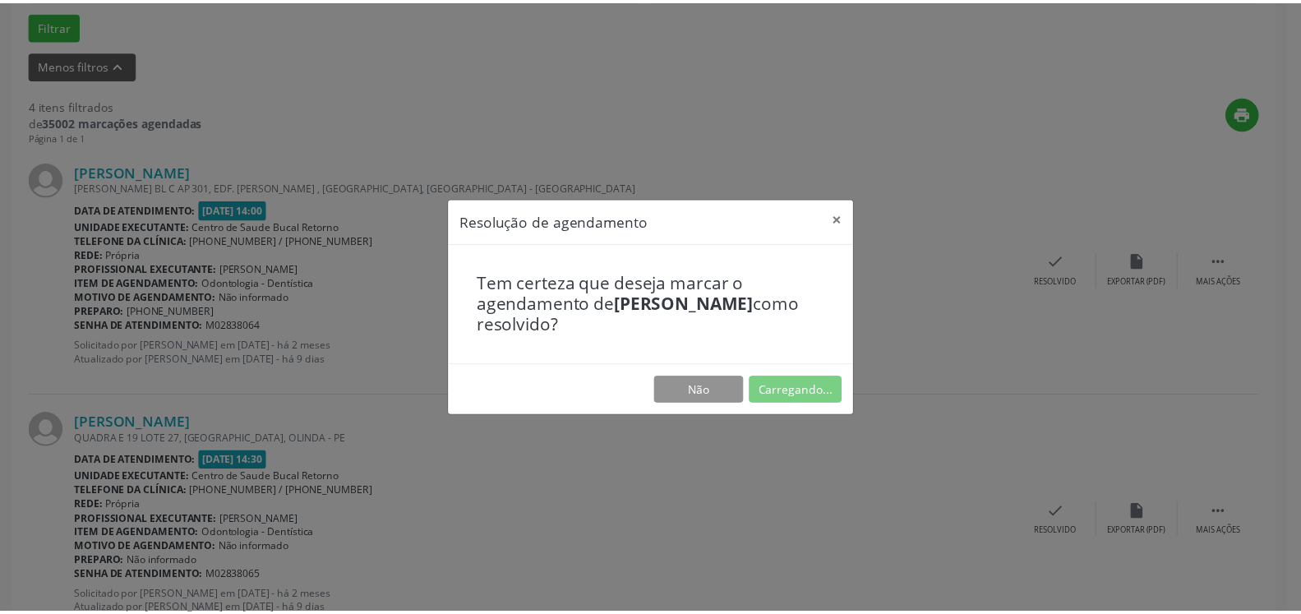
scroll to position [90, 0]
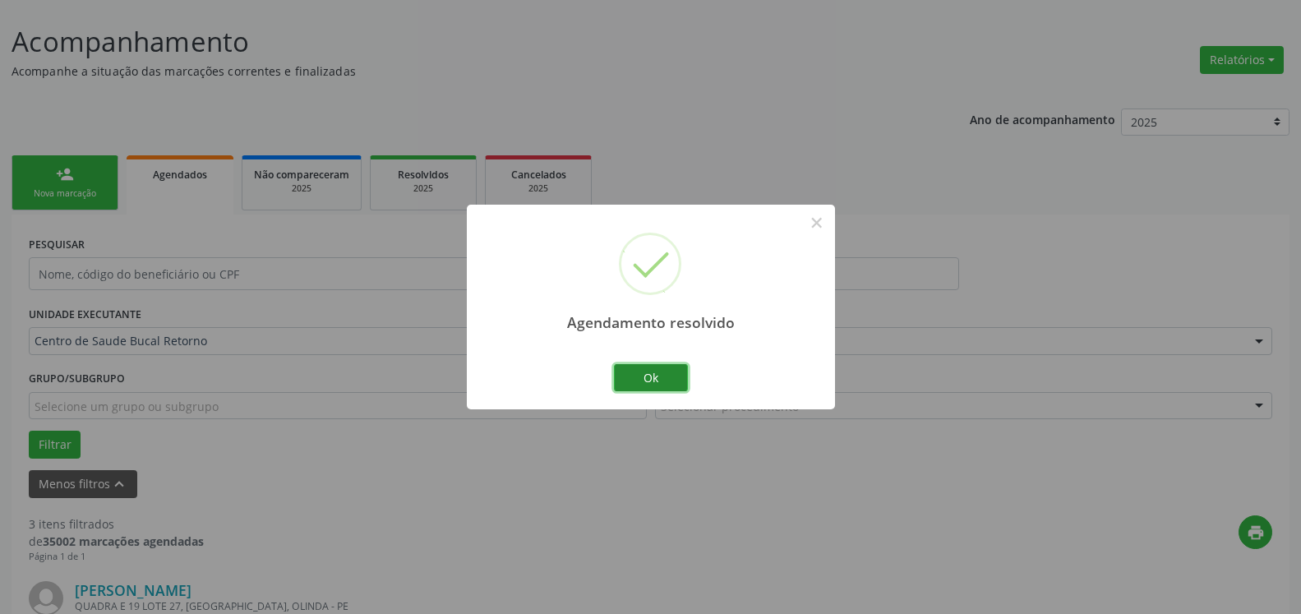
click at [655, 379] on button "Ok" at bounding box center [651, 378] width 74 height 28
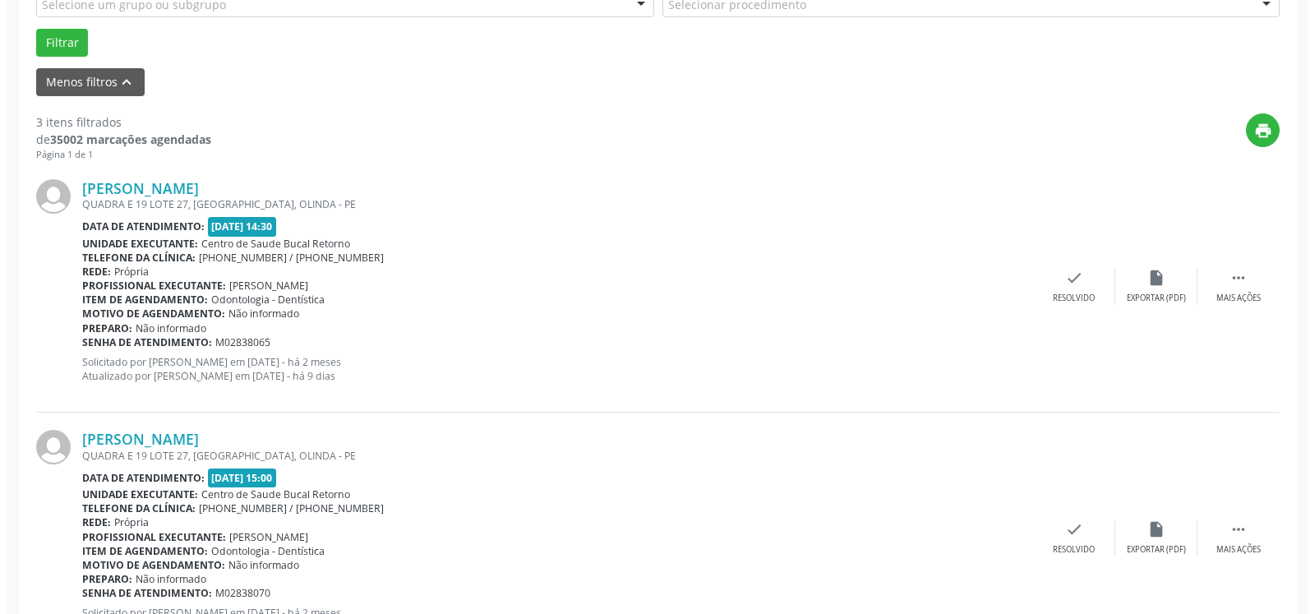
scroll to position [510, 0]
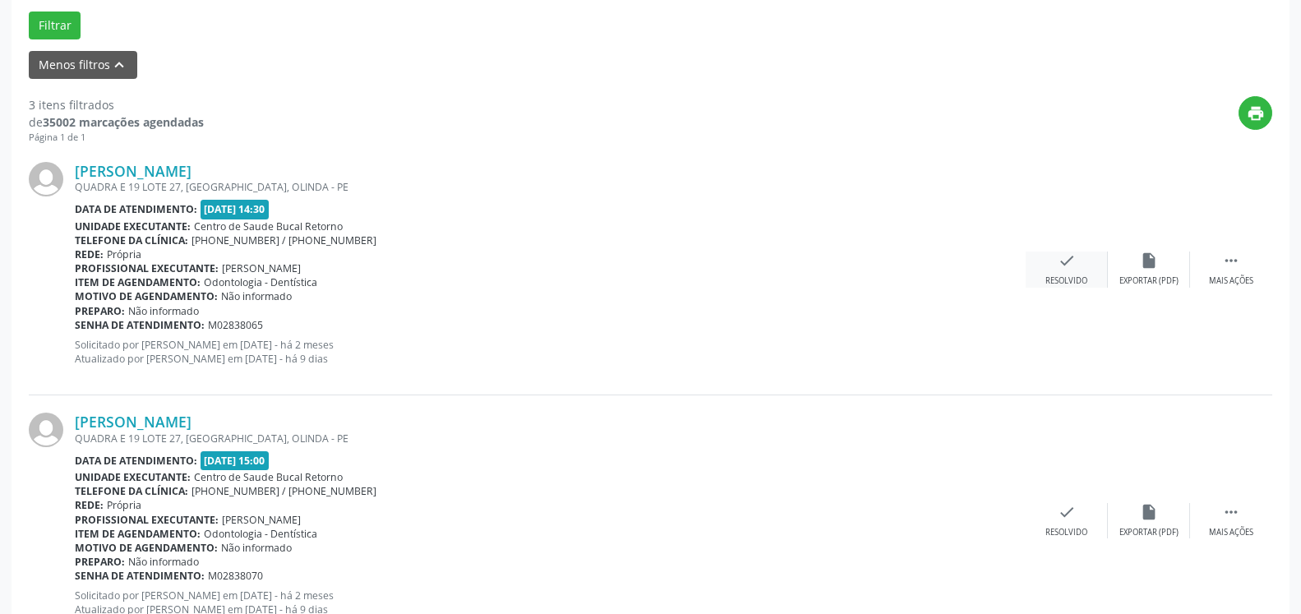
click at [1063, 260] on icon "check" at bounding box center [1067, 260] width 18 height 18
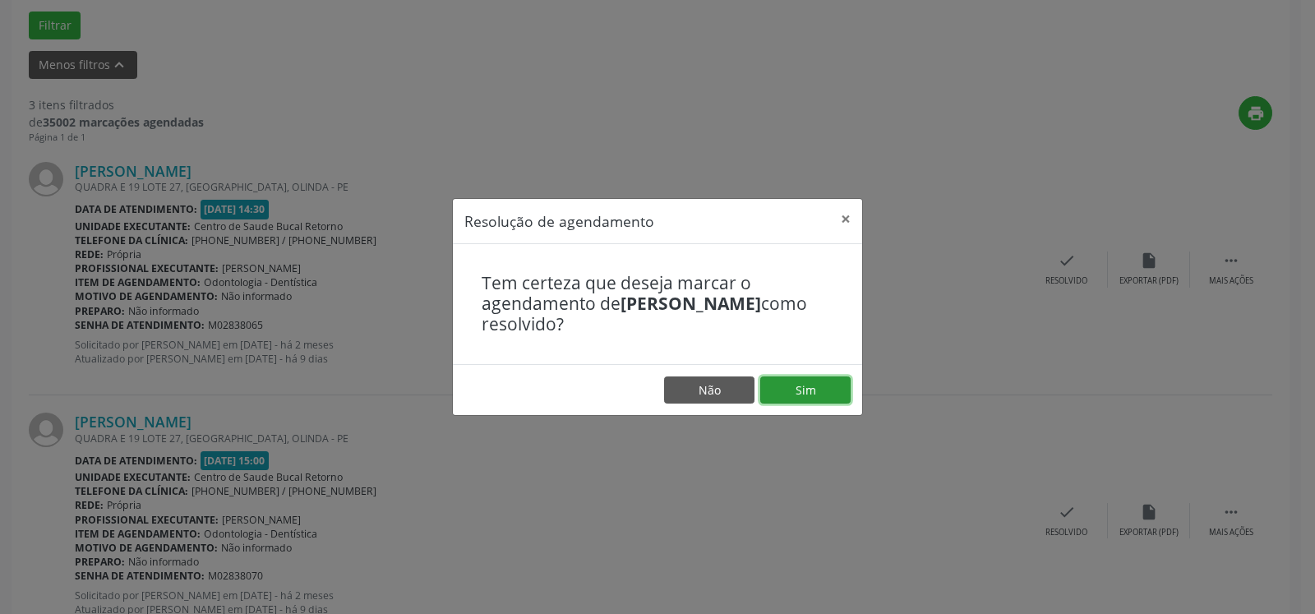
click at [800, 397] on button "Sim" at bounding box center [805, 390] width 90 height 28
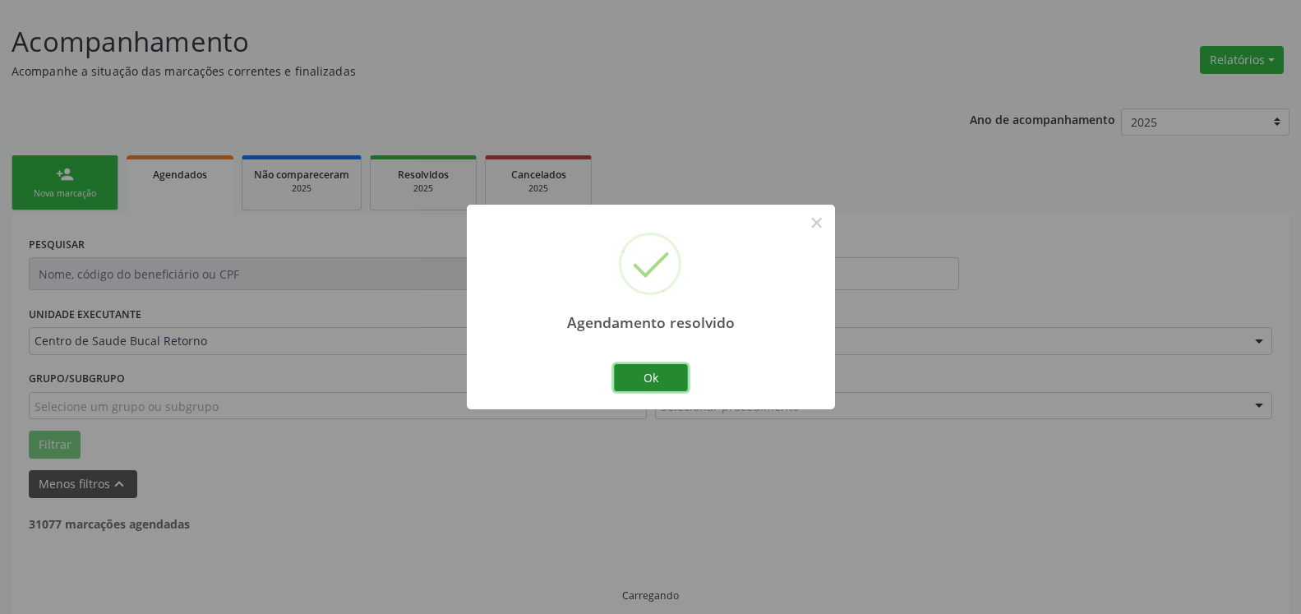
click at [666, 380] on button "Ok" at bounding box center [651, 378] width 74 height 28
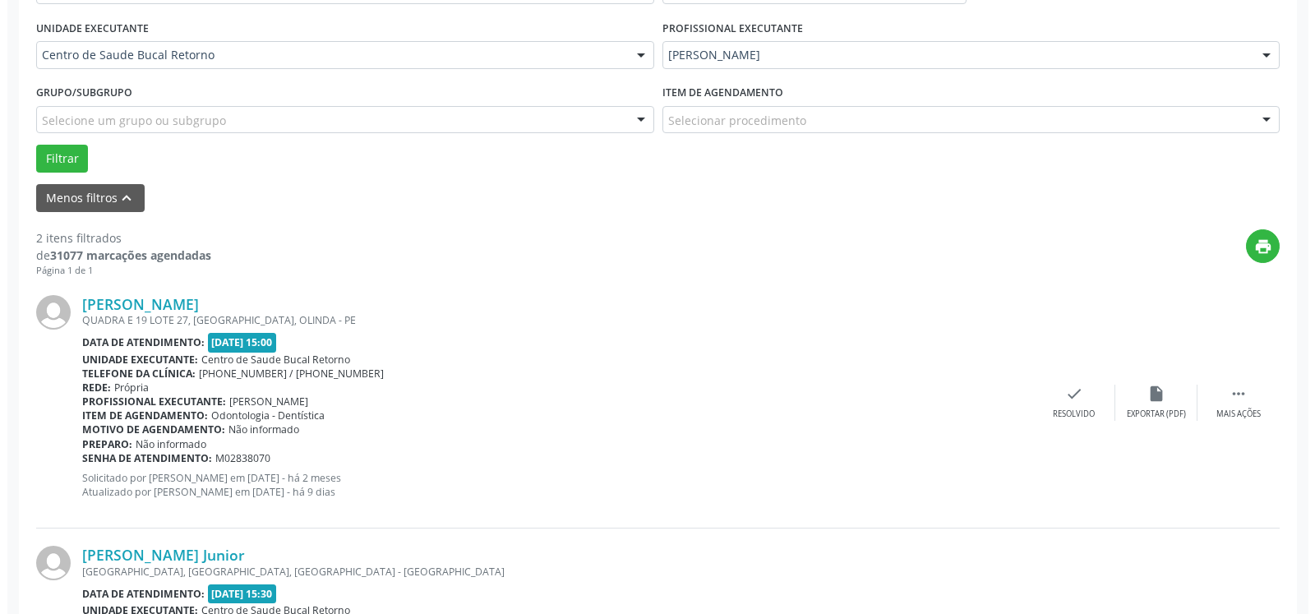
scroll to position [426, 0]
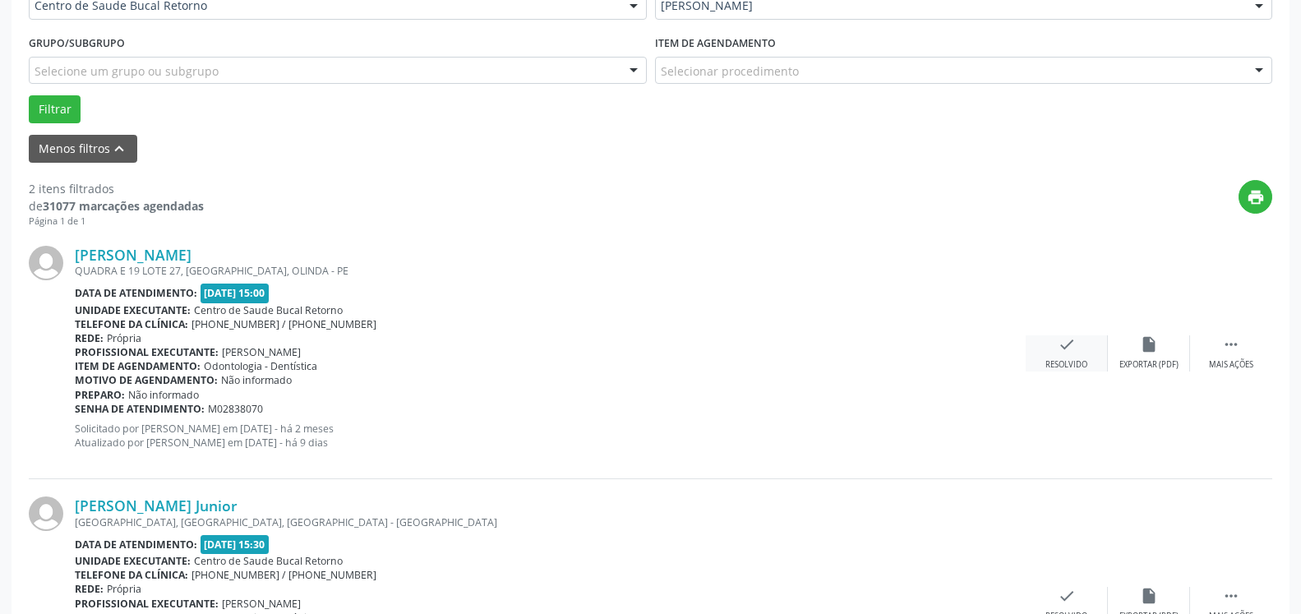
click at [1076, 346] on div "check Resolvido" at bounding box center [1067, 352] width 82 height 35
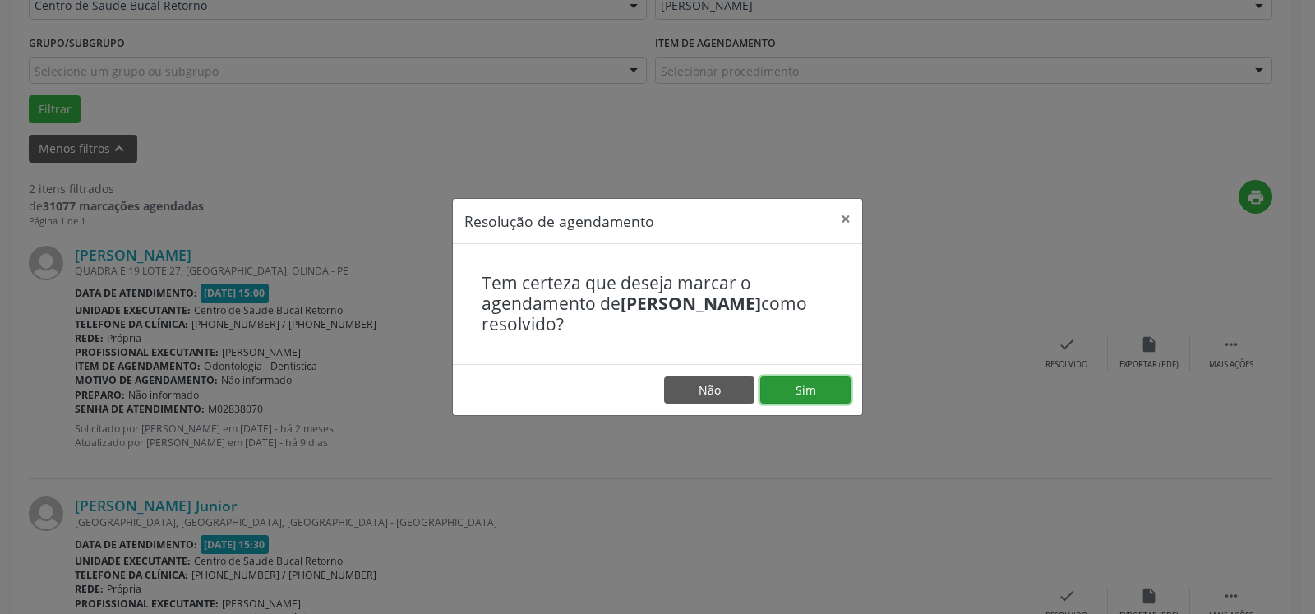
click at [825, 390] on button "Sim" at bounding box center [805, 390] width 90 height 28
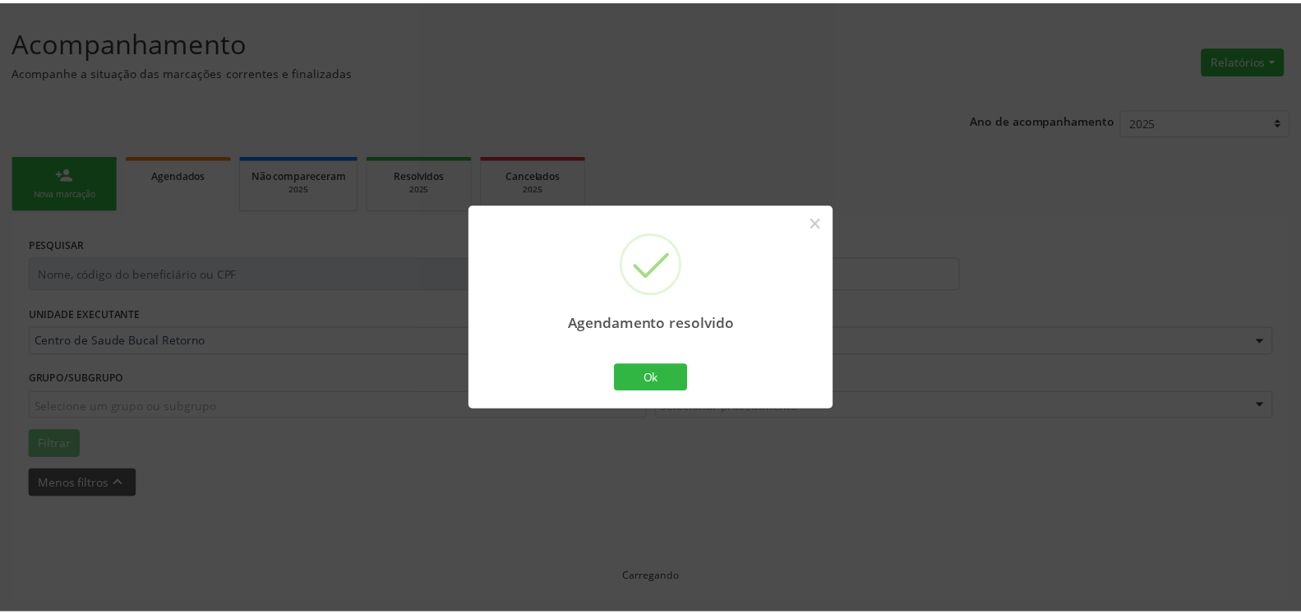
scroll to position [90, 0]
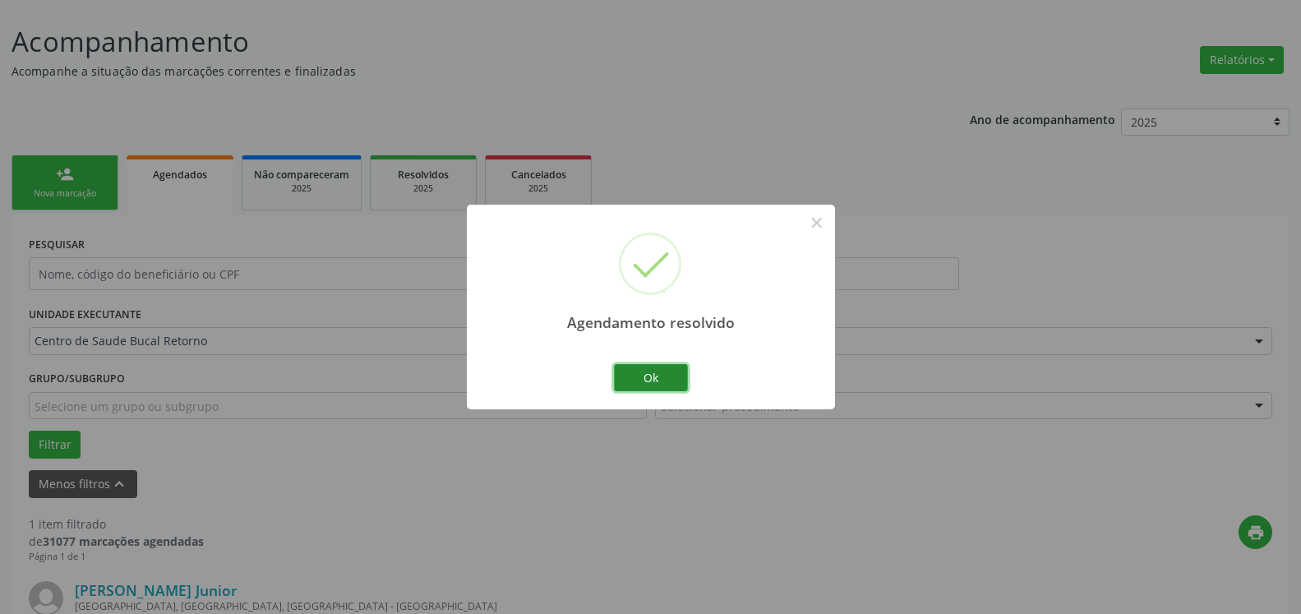
click at [646, 379] on button "Ok" at bounding box center [651, 378] width 74 height 28
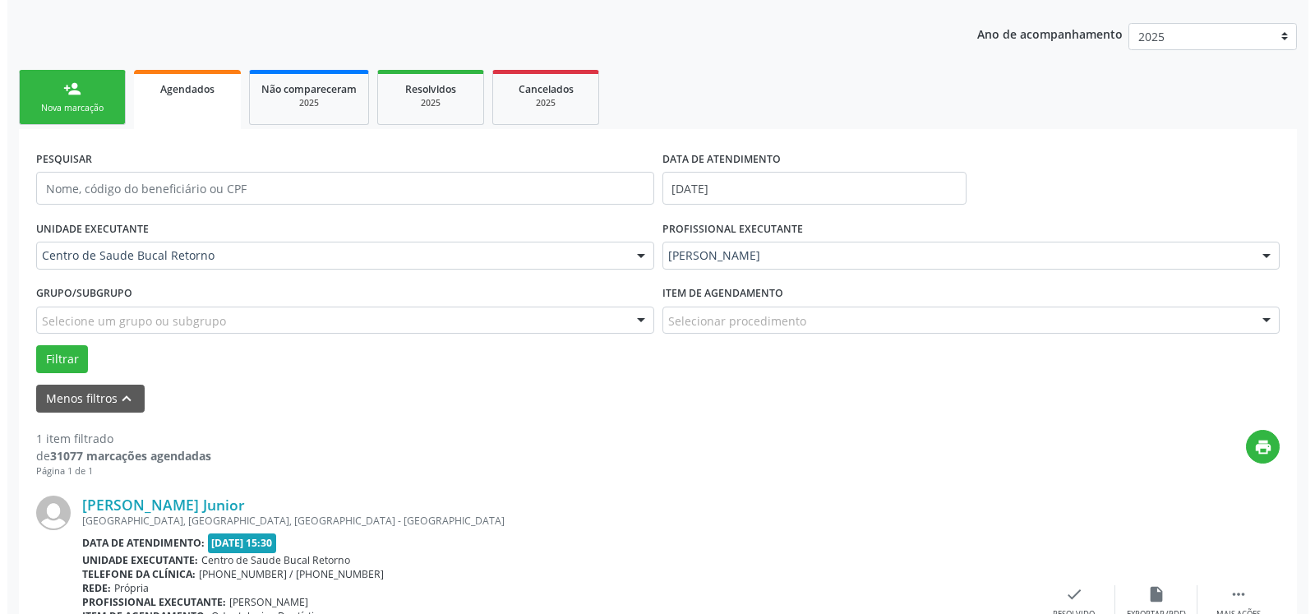
scroll to position [319, 0]
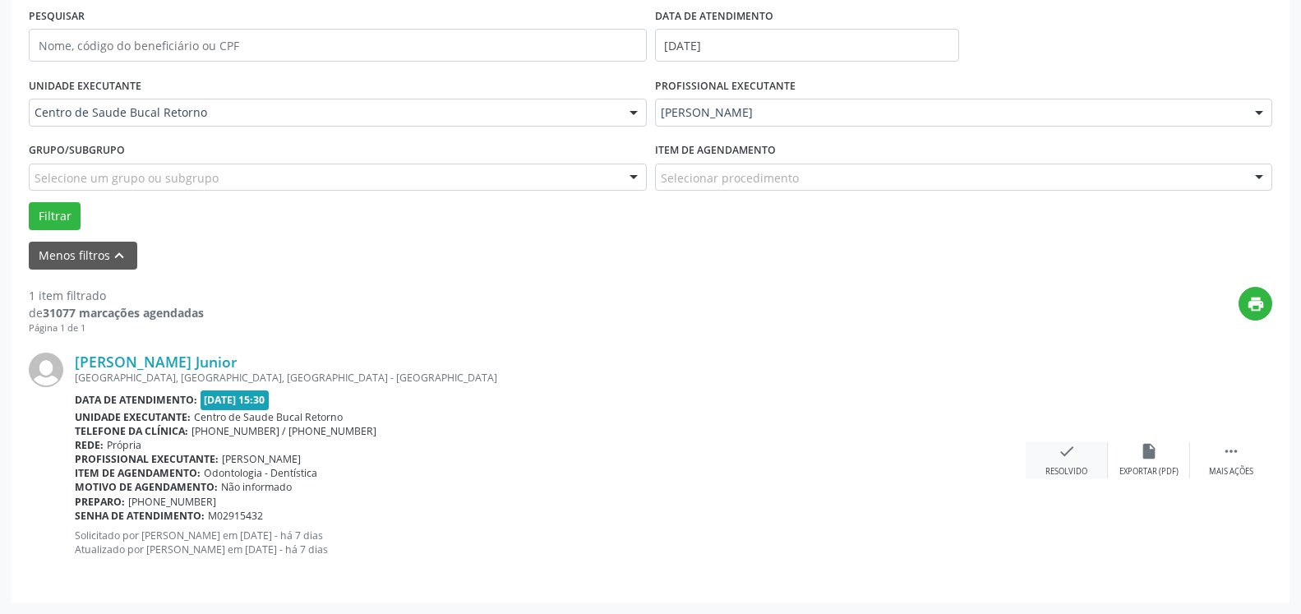
click at [1067, 460] on icon "check" at bounding box center [1067, 451] width 18 height 18
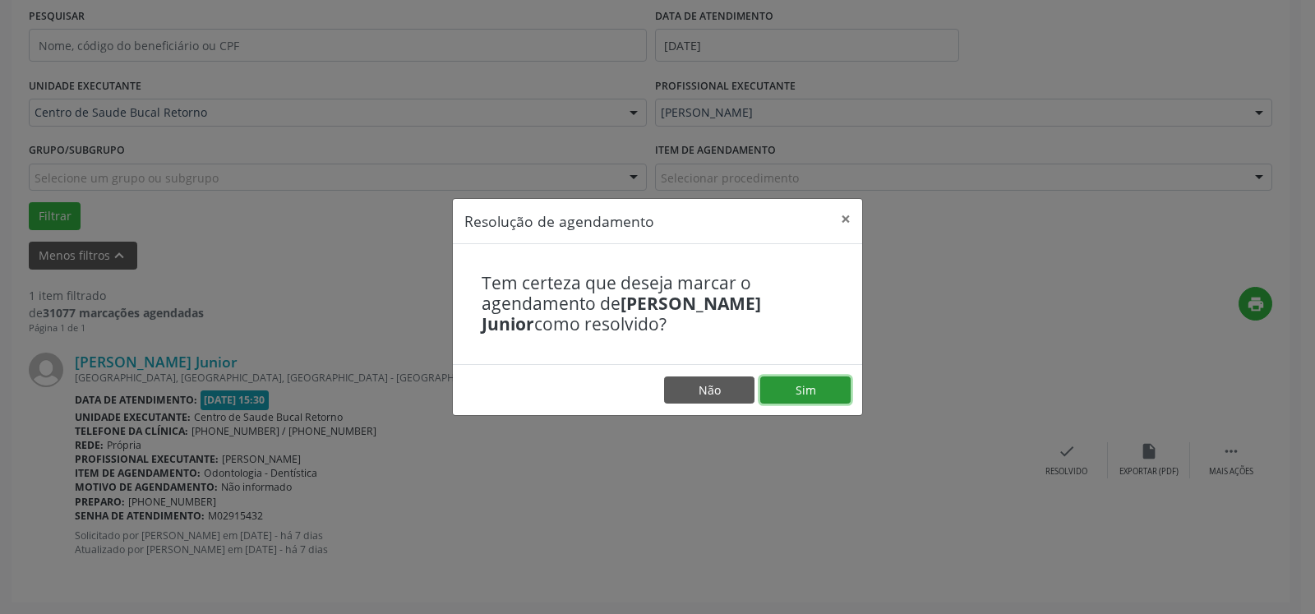
click at [823, 387] on button "Sim" at bounding box center [805, 390] width 90 height 28
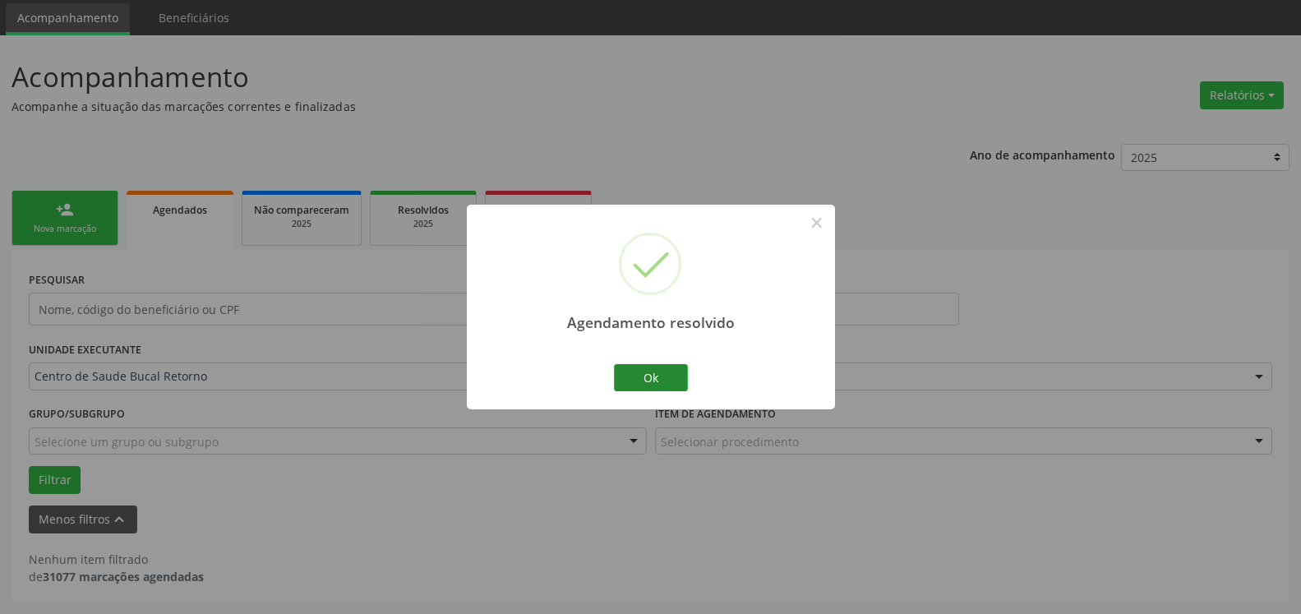
scroll to position [55, 0]
click at [674, 379] on button "Ok" at bounding box center [651, 378] width 74 height 28
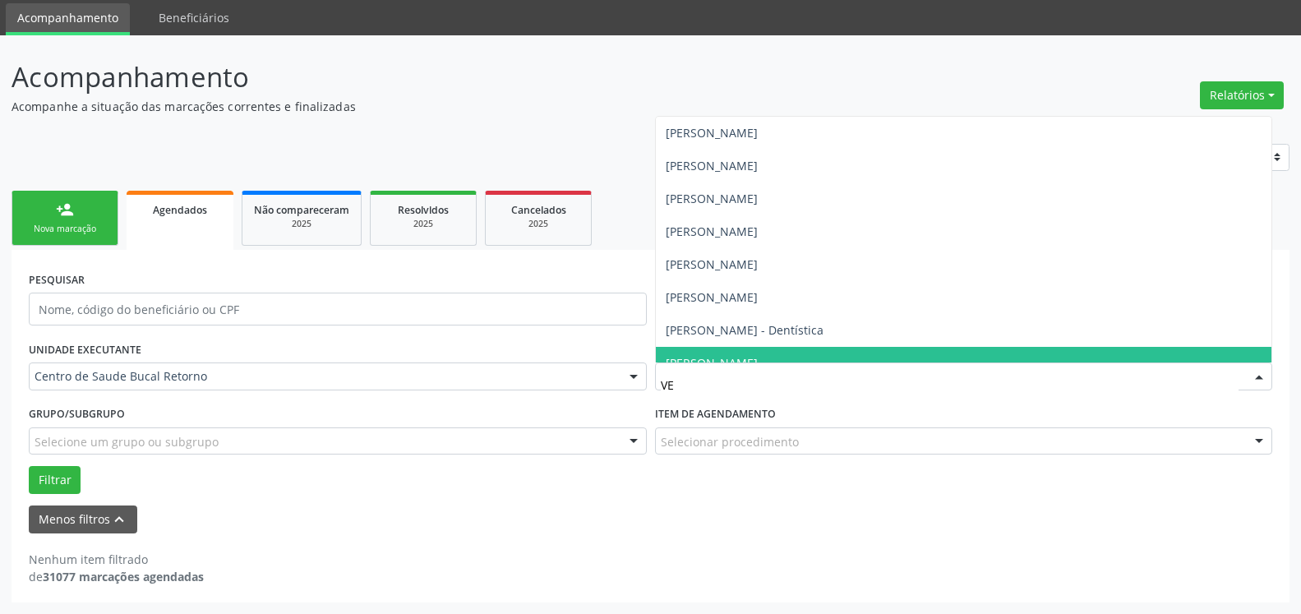
type input "VER"
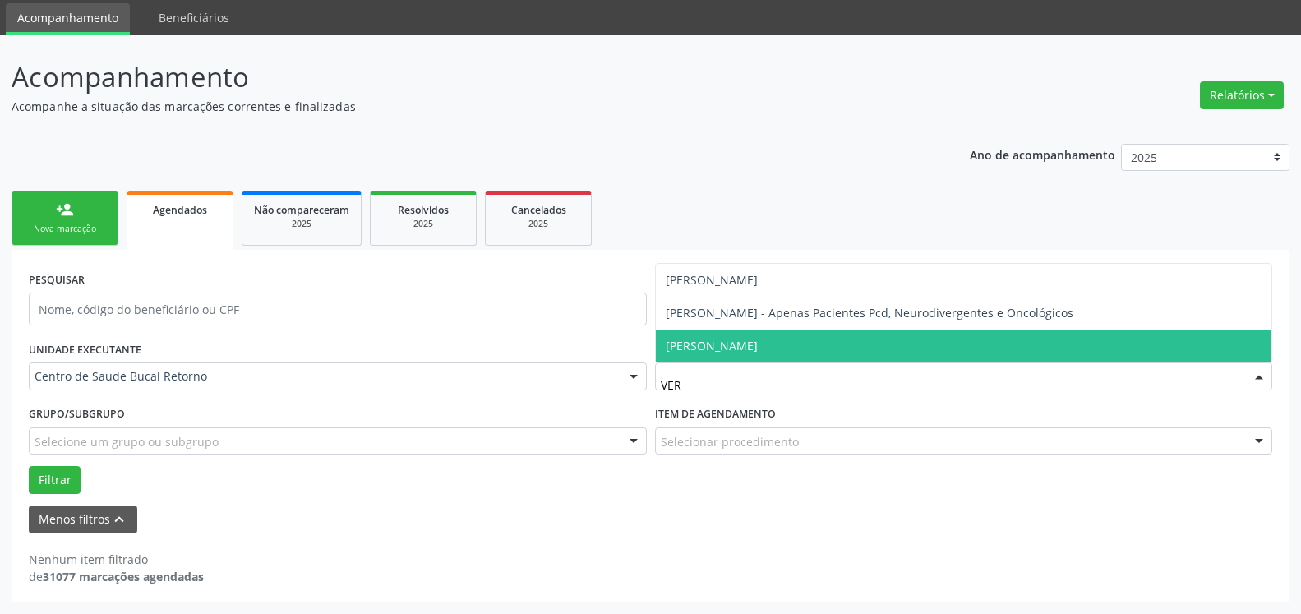
click at [758, 344] on span "[PERSON_NAME]" at bounding box center [712, 346] width 92 height 16
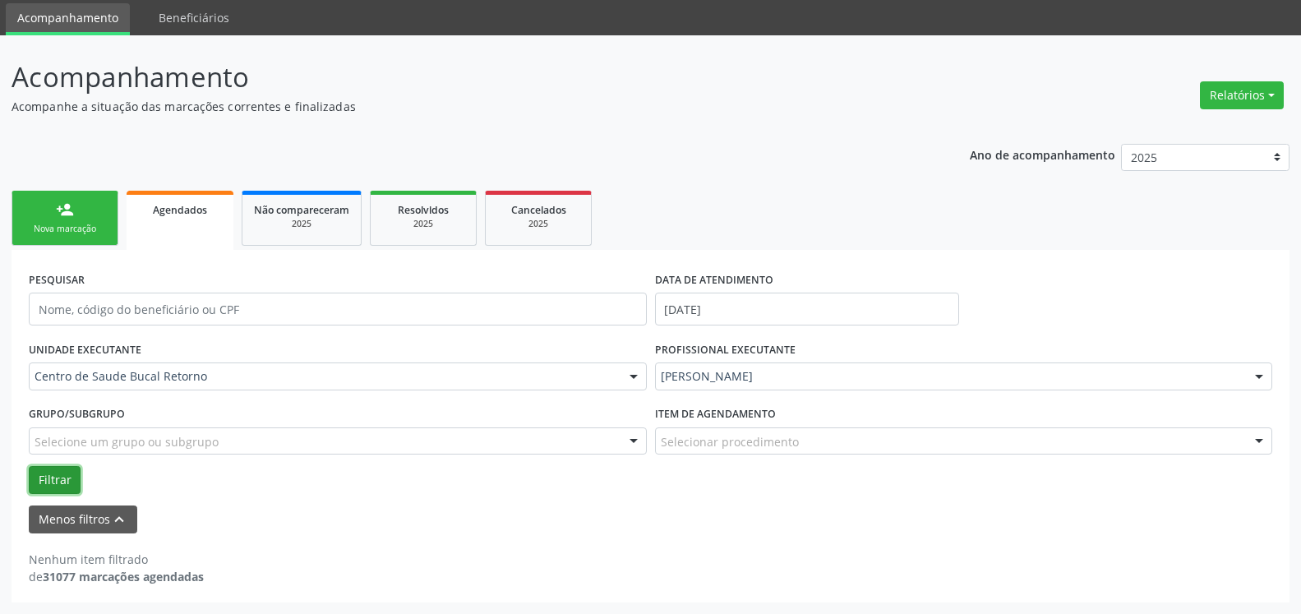
click at [45, 479] on button "Filtrar" at bounding box center [55, 480] width 52 height 28
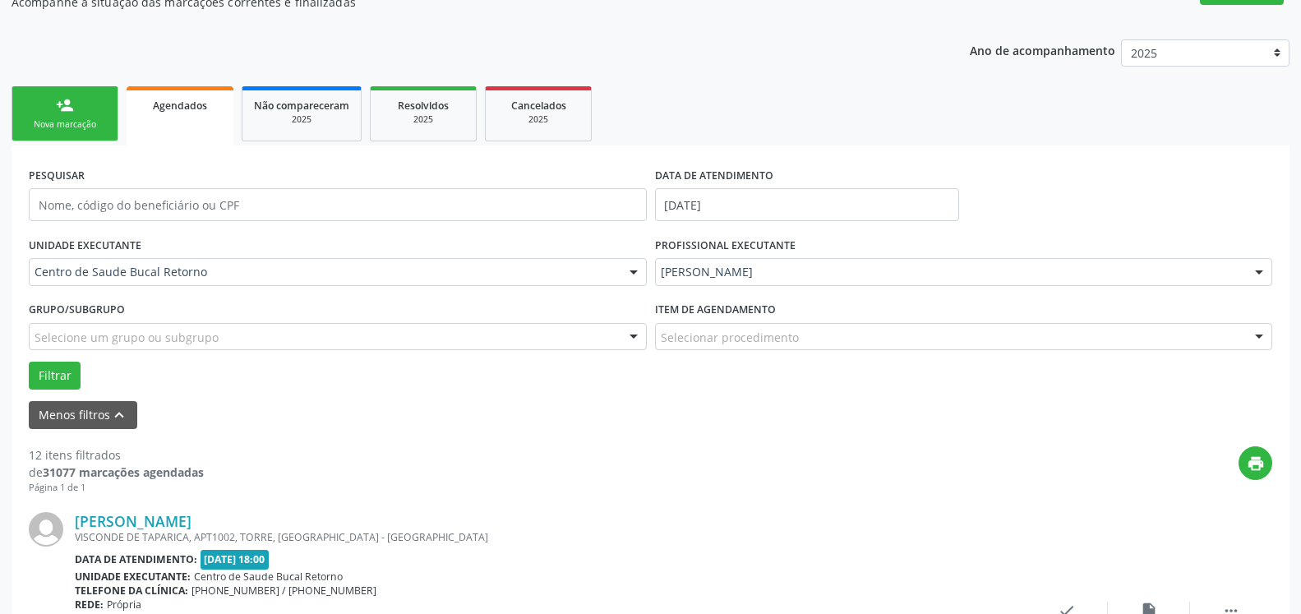
scroll to position [307, 0]
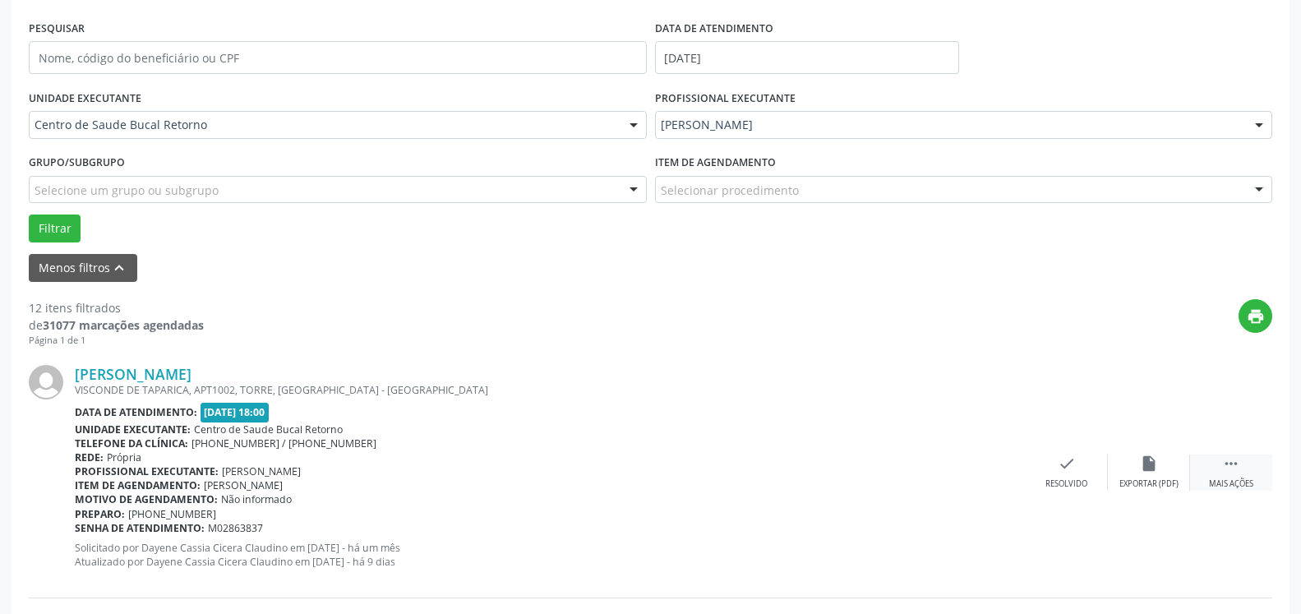
click at [1232, 469] on icon "" at bounding box center [1231, 463] width 18 height 18
click at [1169, 463] on div "alarm_off Não compareceu" at bounding box center [1149, 471] width 82 height 35
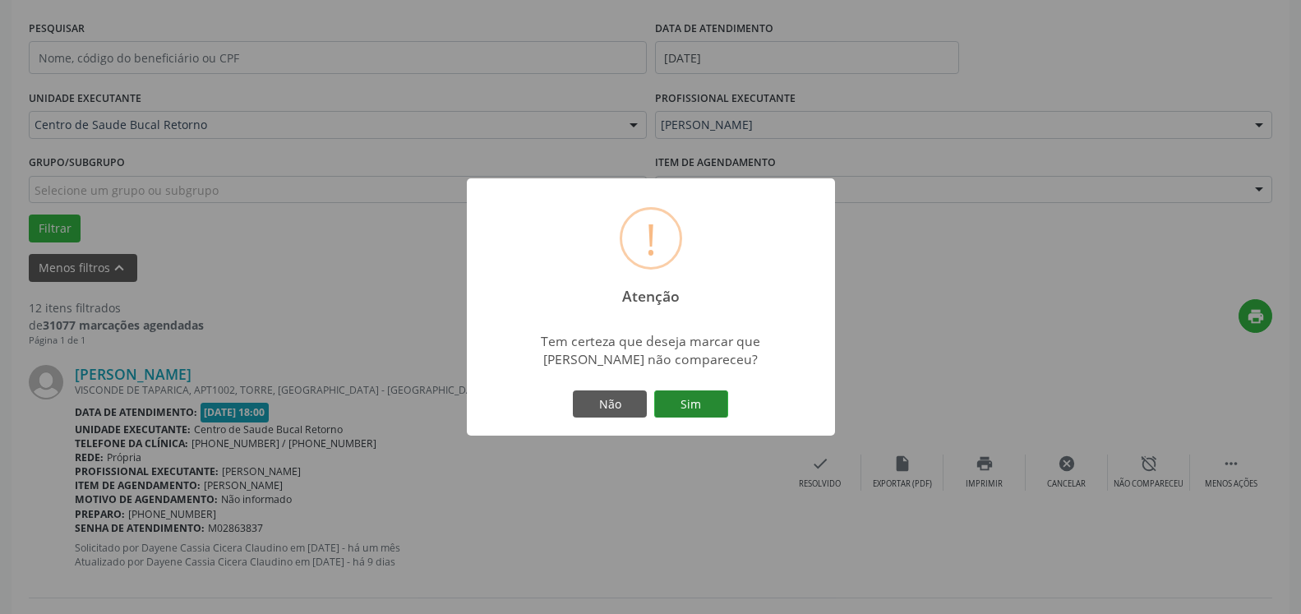
click at [700, 403] on button "Sim" at bounding box center [691, 404] width 74 height 28
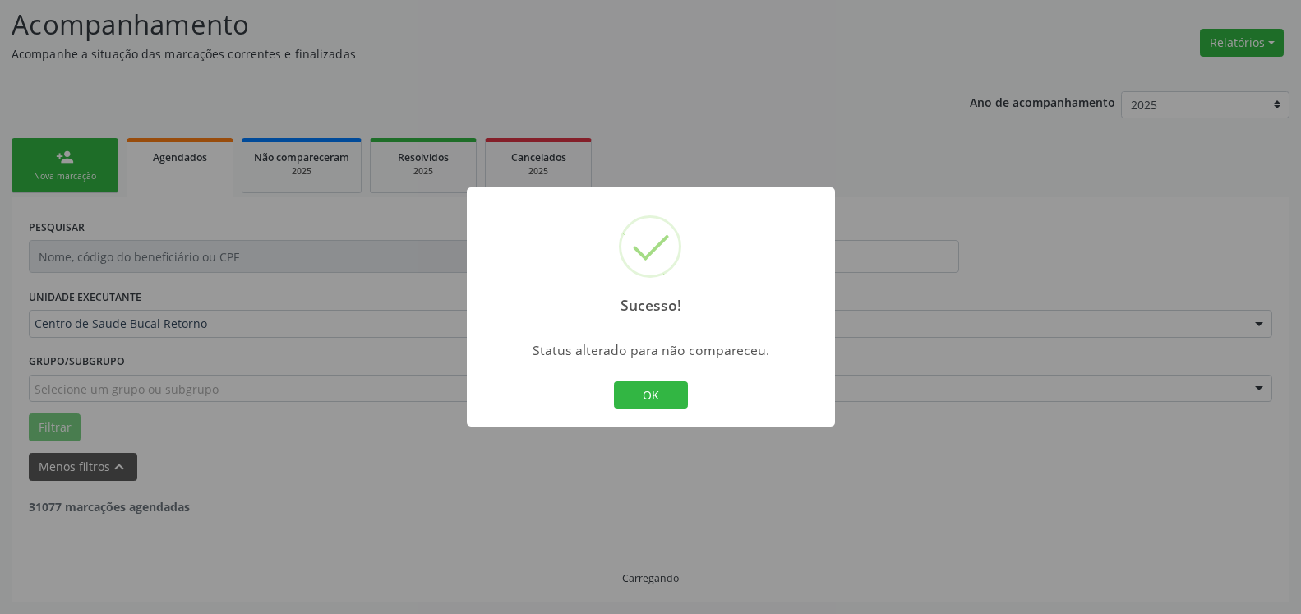
click at [652, 394] on button "OK" at bounding box center [651, 395] width 74 height 28
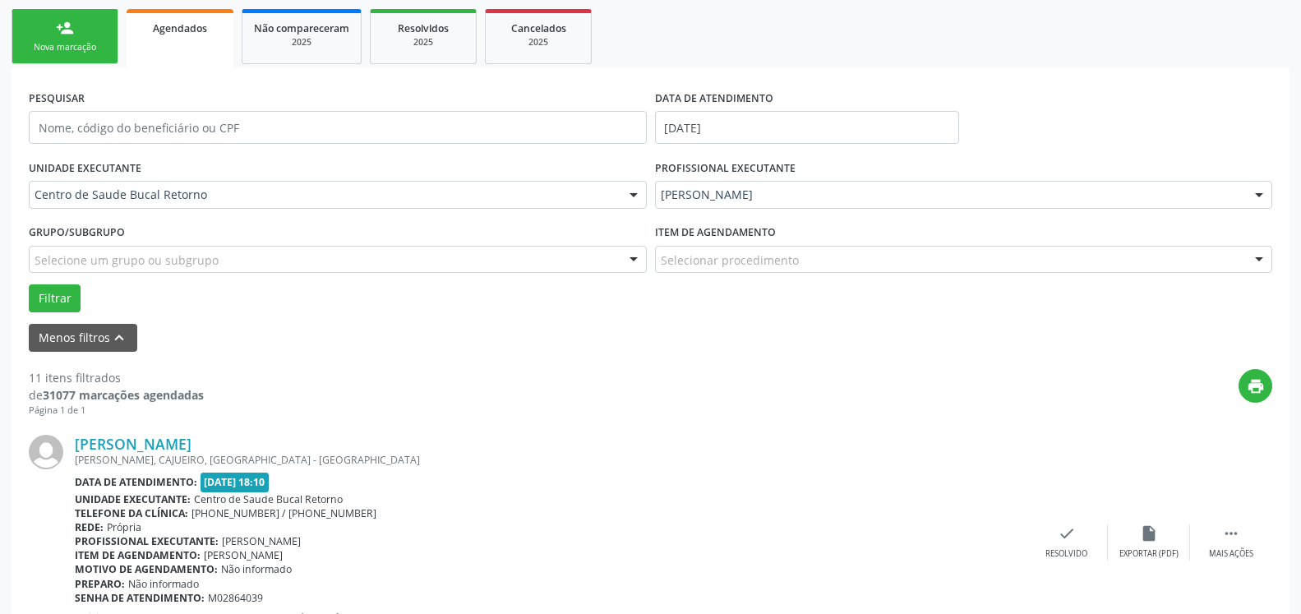
scroll to position [443, 0]
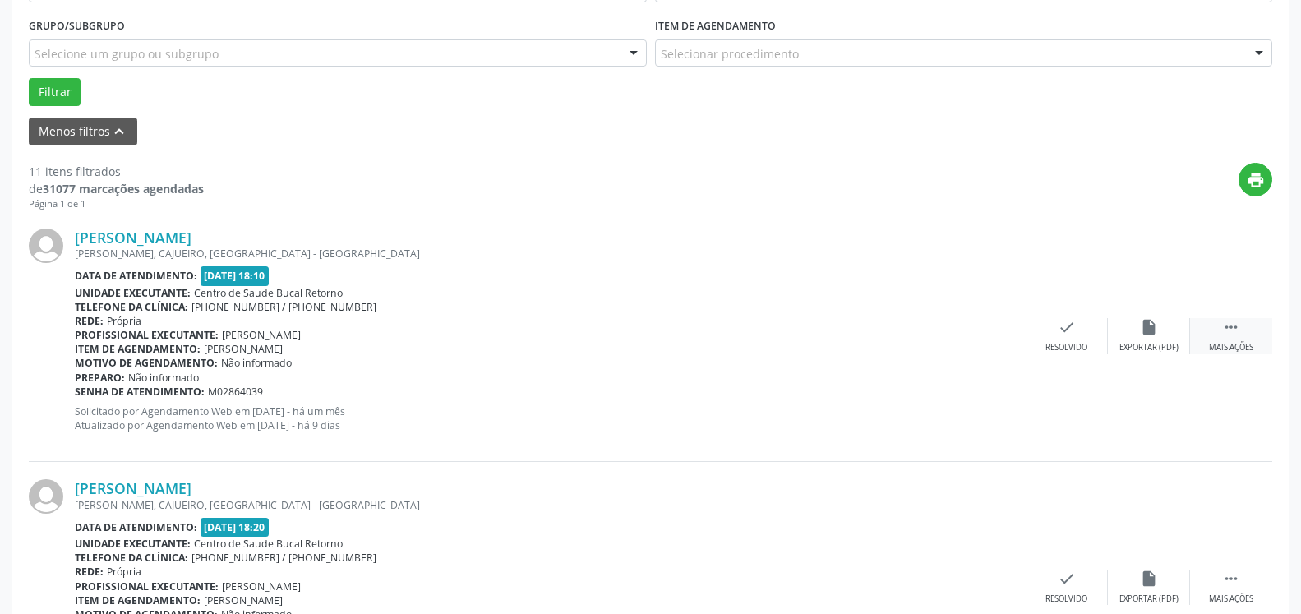
drag, startPoint x: 1242, startPoint y: 340, endPoint x: 1215, endPoint y: 341, distance: 26.3
click at [1240, 341] on div " Mais ações" at bounding box center [1231, 335] width 82 height 35
click at [1166, 339] on div "alarm_off Não compareceu" at bounding box center [1149, 335] width 82 height 35
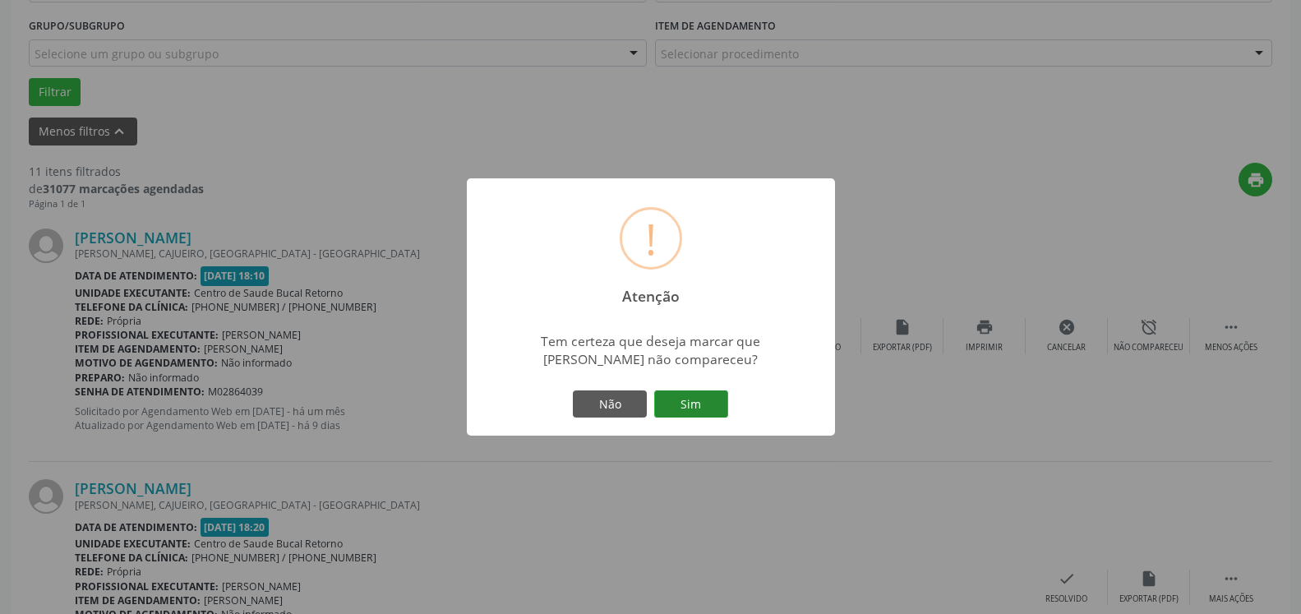
click at [708, 404] on button "Sim" at bounding box center [691, 404] width 74 height 28
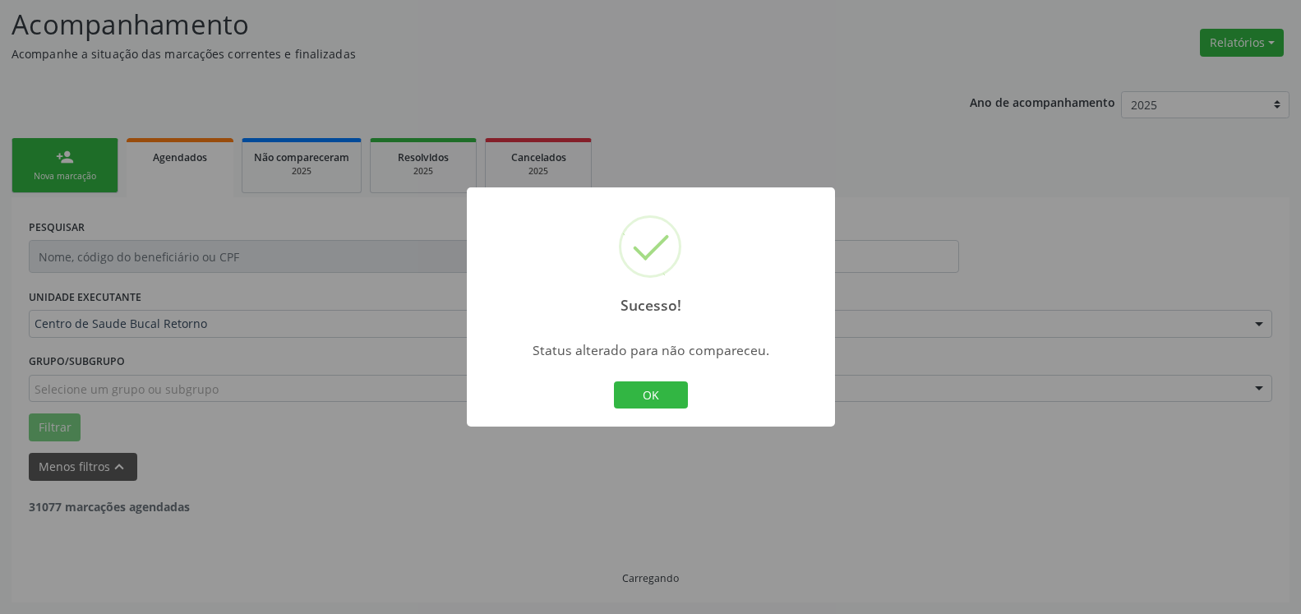
scroll to position [108, 0]
click at [659, 399] on button "OK" at bounding box center [651, 395] width 74 height 28
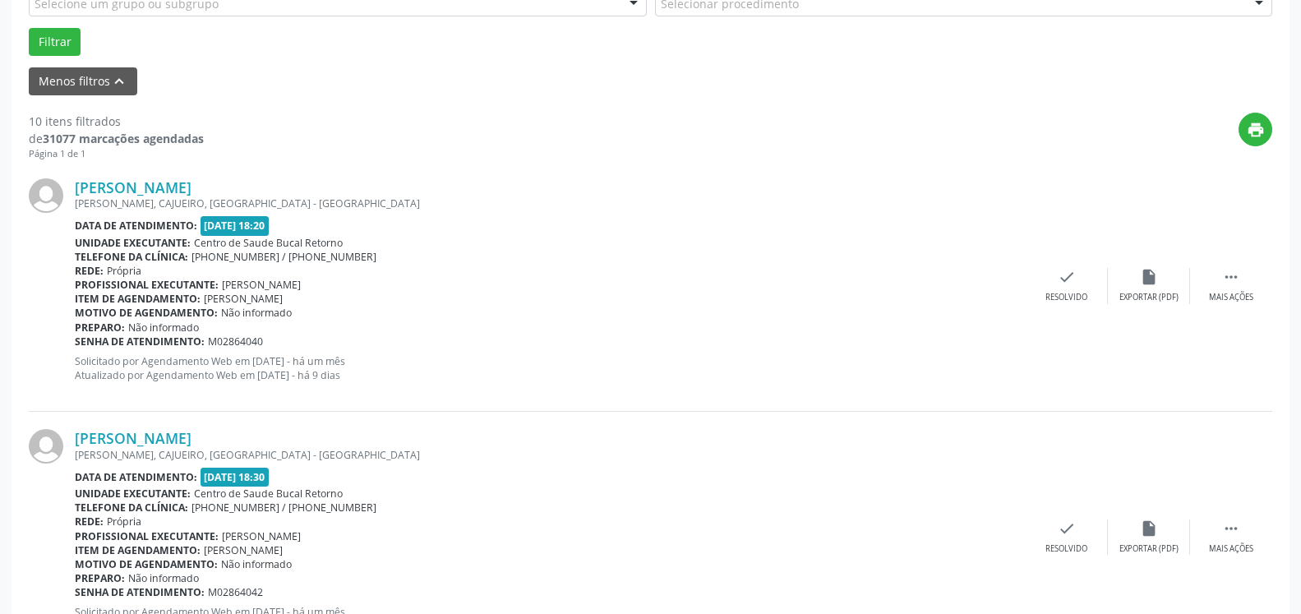
scroll to position [527, 0]
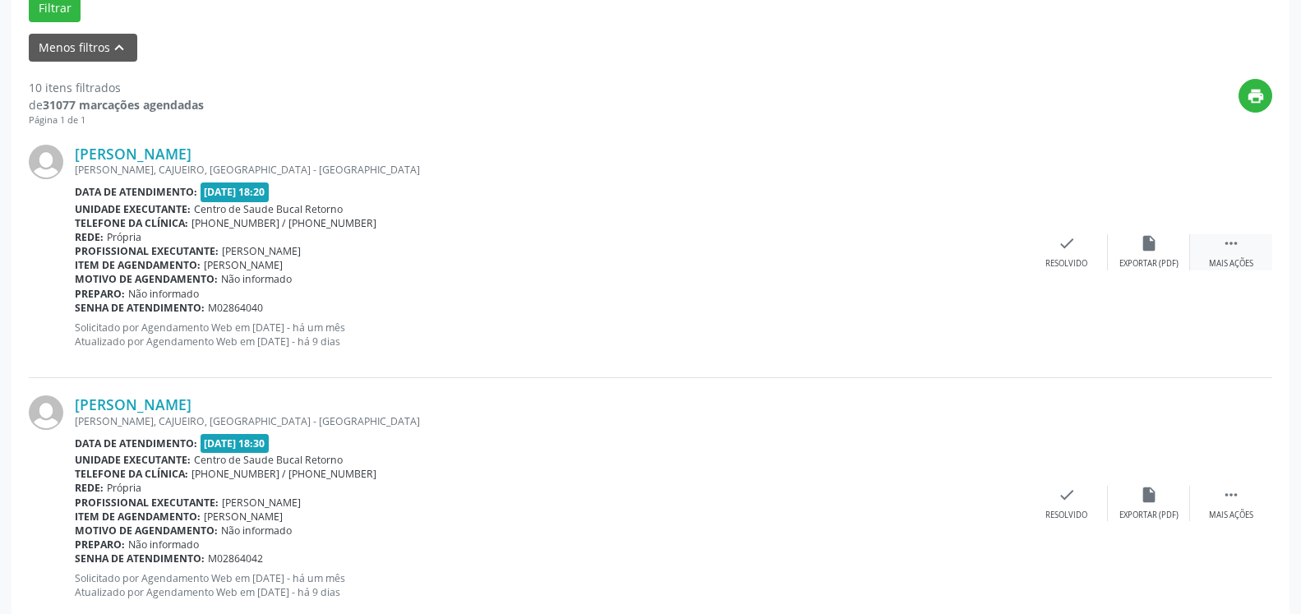
click at [1247, 239] on div " Mais ações" at bounding box center [1231, 251] width 82 height 35
click at [1142, 251] on icon "alarm_off" at bounding box center [1149, 243] width 18 height 18
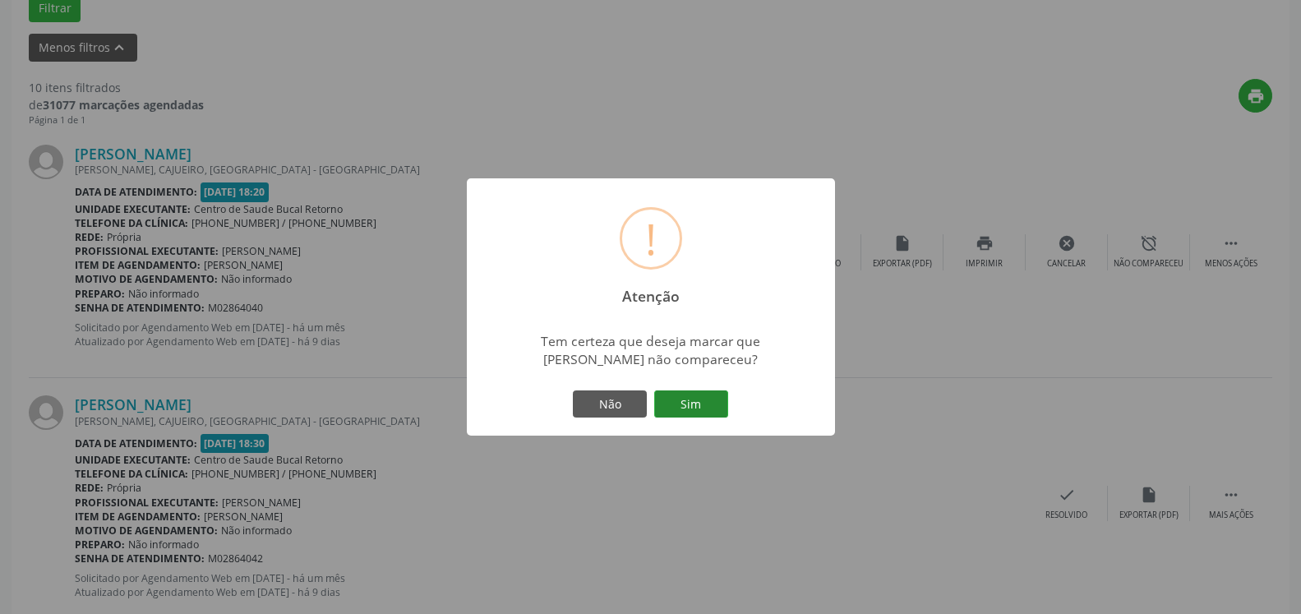
click at [708, 404] on button "Sim" at bounding box center [691, 404] width 74 height 28
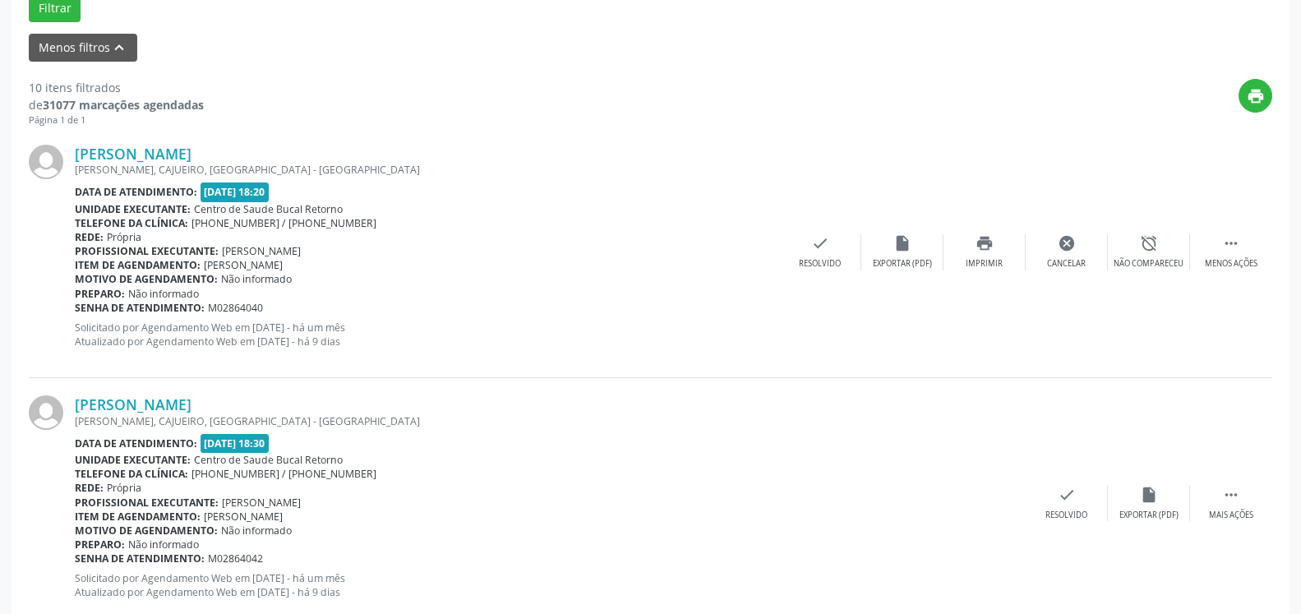
scroll to position [108, 0]
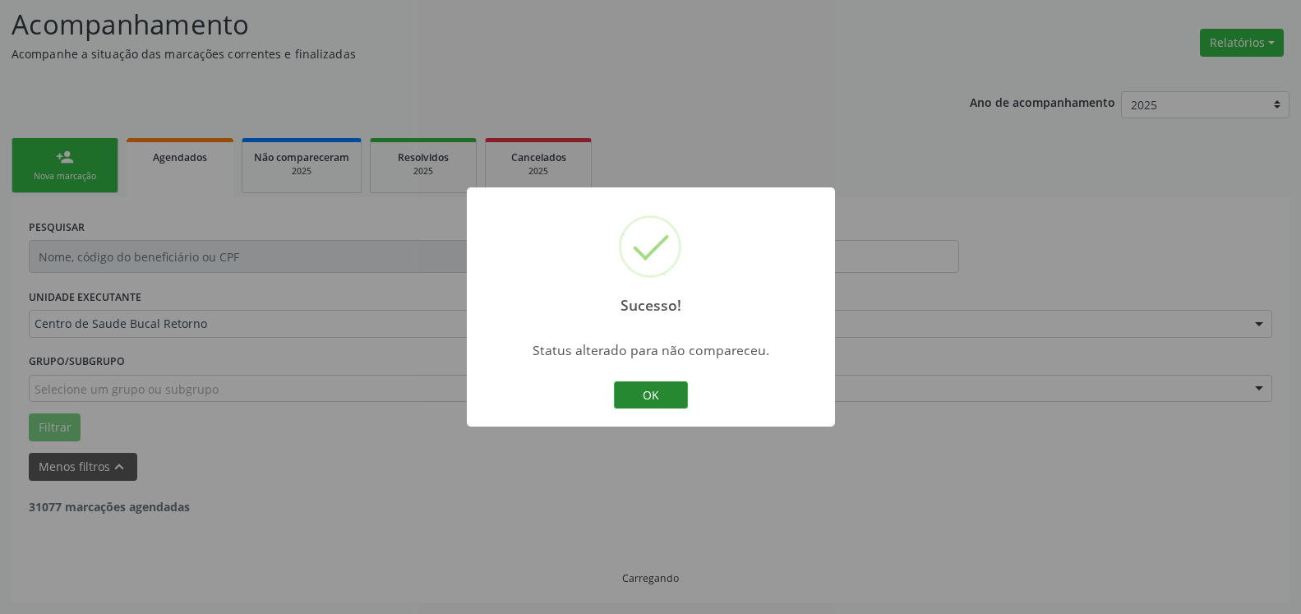
click at [634, 386] on button "OK" at bounding box center [651, 395] width 74 height 28
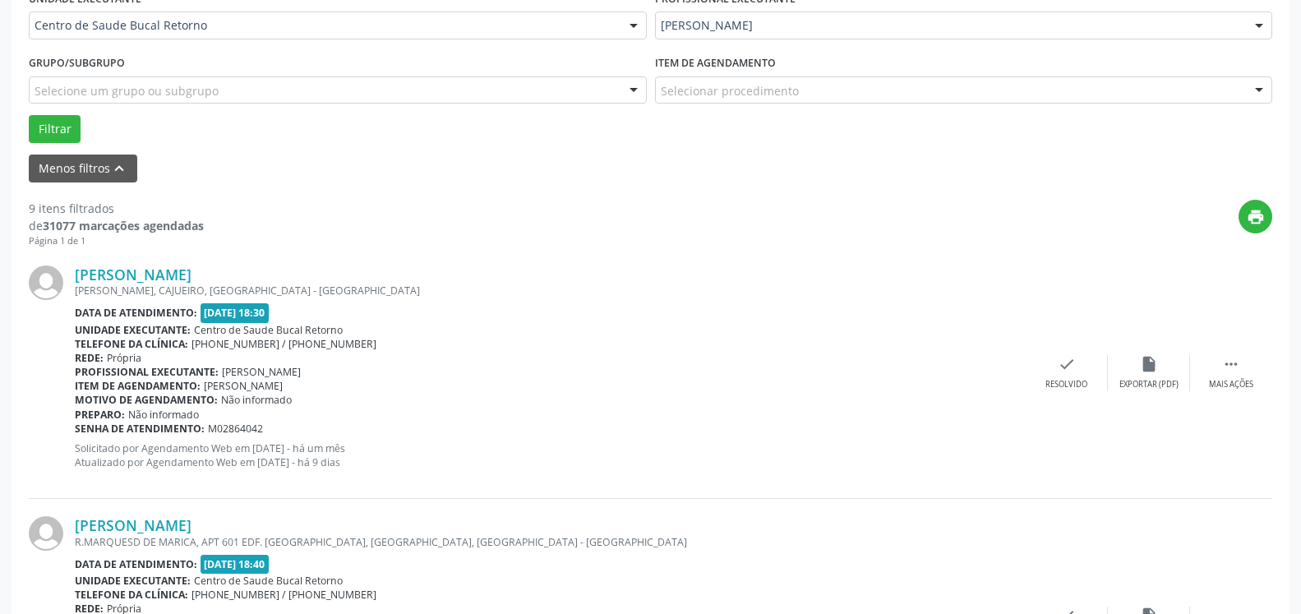
scroll to position [443, 0]
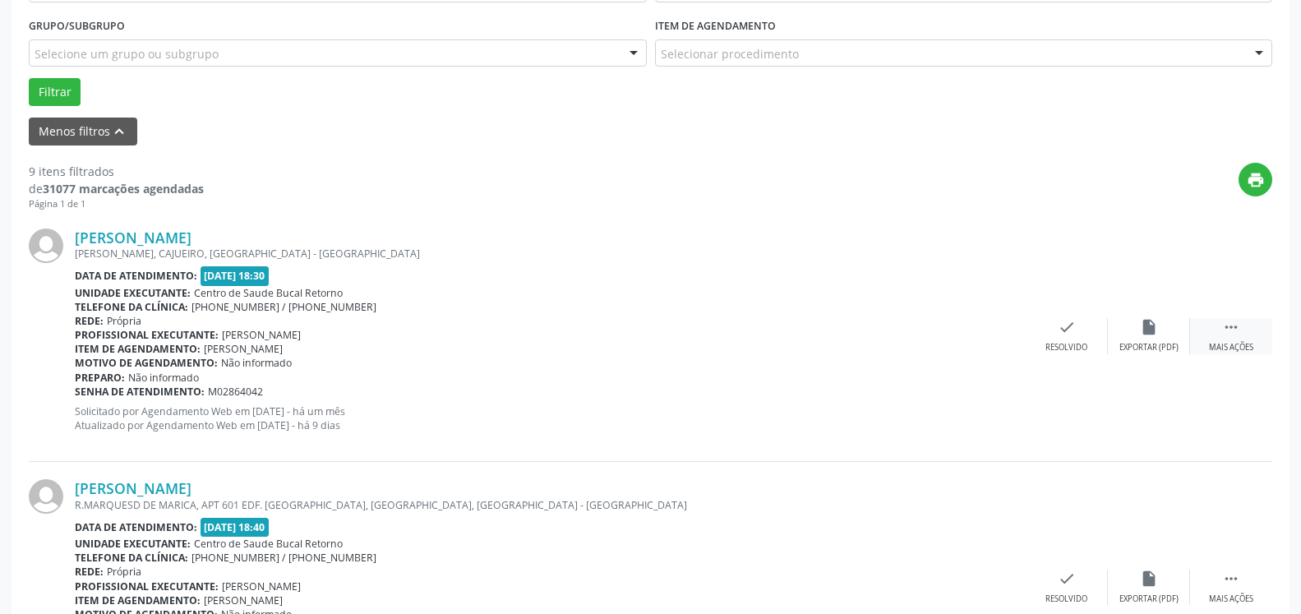
click at [1236, 336] on icon "" at bounding box center [1231, 327] width 18 height 18
click at [1154, 336] on icon "alarm_off" at bounding box center [1149, 327] width 18 height 18
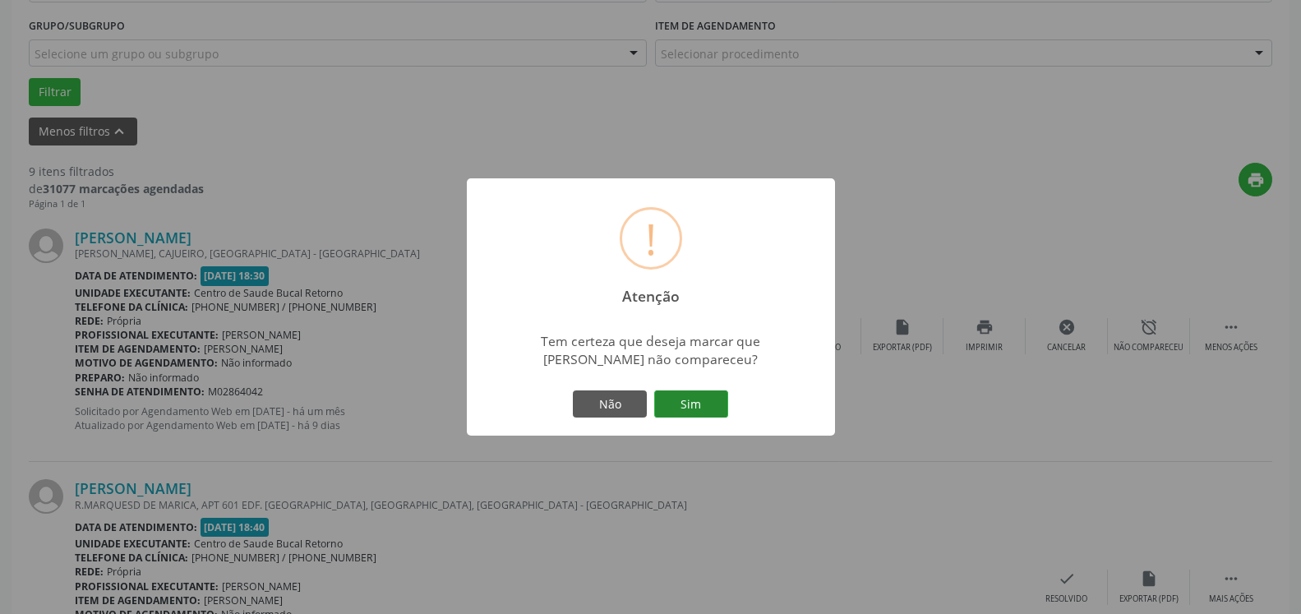
click at [708, 400] on button "Sim" at bounding box center [691, 404] width 74 height 28
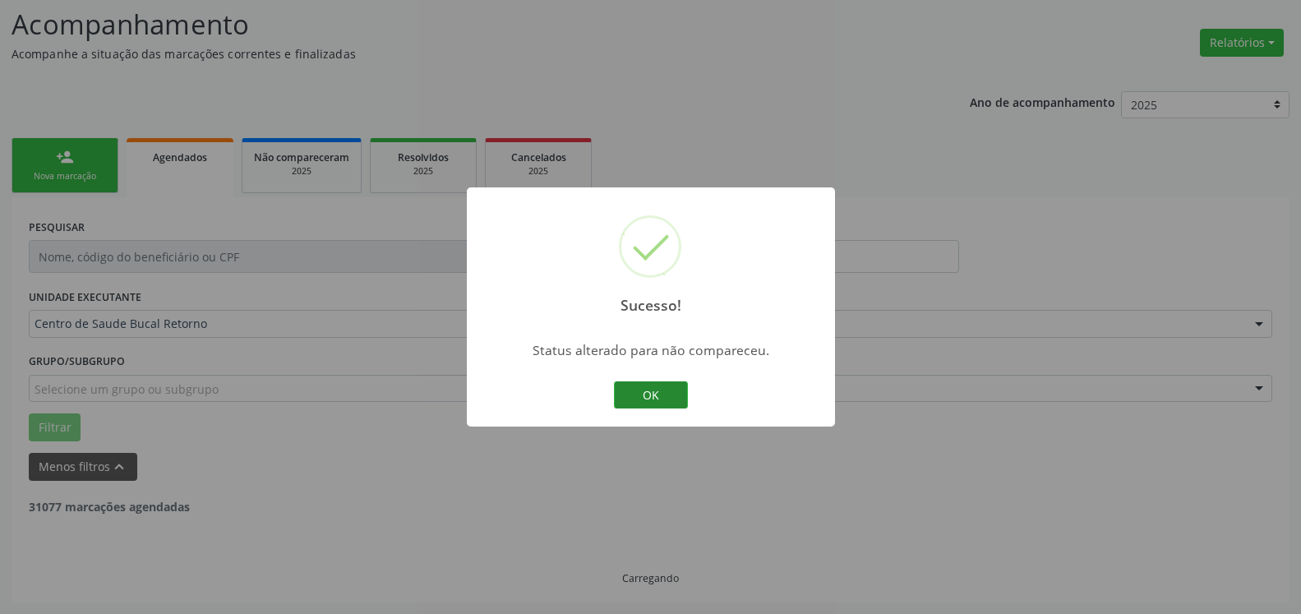
scroll to position [108, 0]
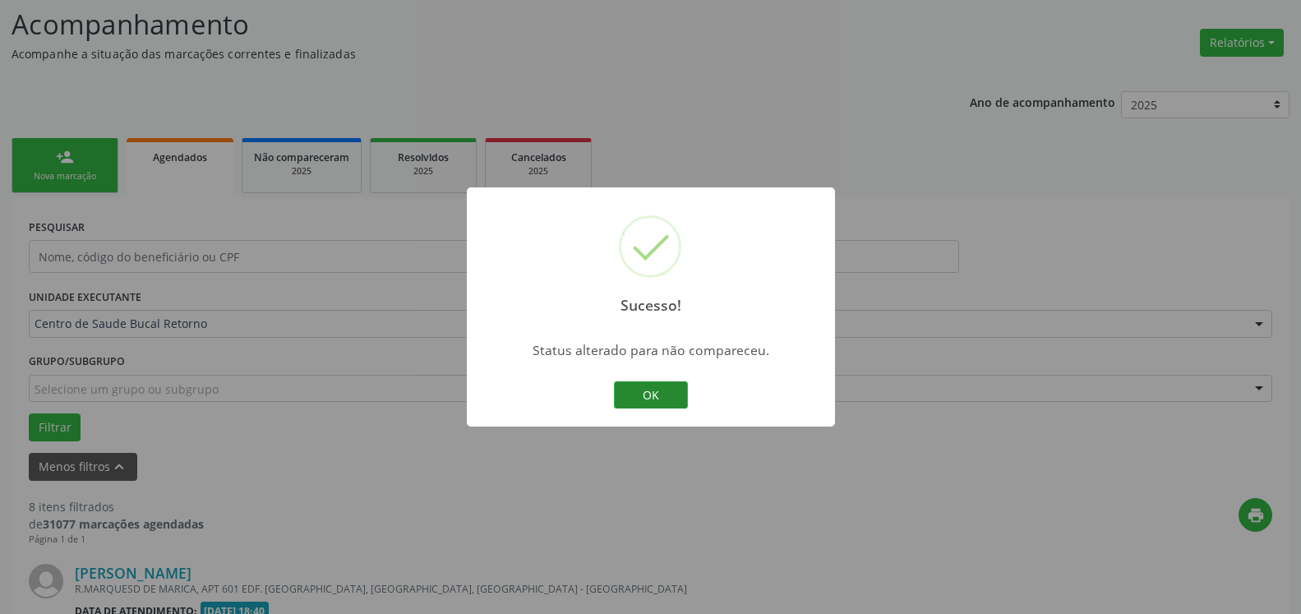
drag, startPoint x: 685, startPoint y: 390, endPoint x: 673, endPoint y: 393, distance: 12.8
click at [673, 392] on button "OK" at bounding box center [651, 395] width 74 height 28
click at [673, 393] on div "Sucesso! × Status alterado para não compareceu. OK Cancel" at bounding box center [650, 307] width 1301 height 614
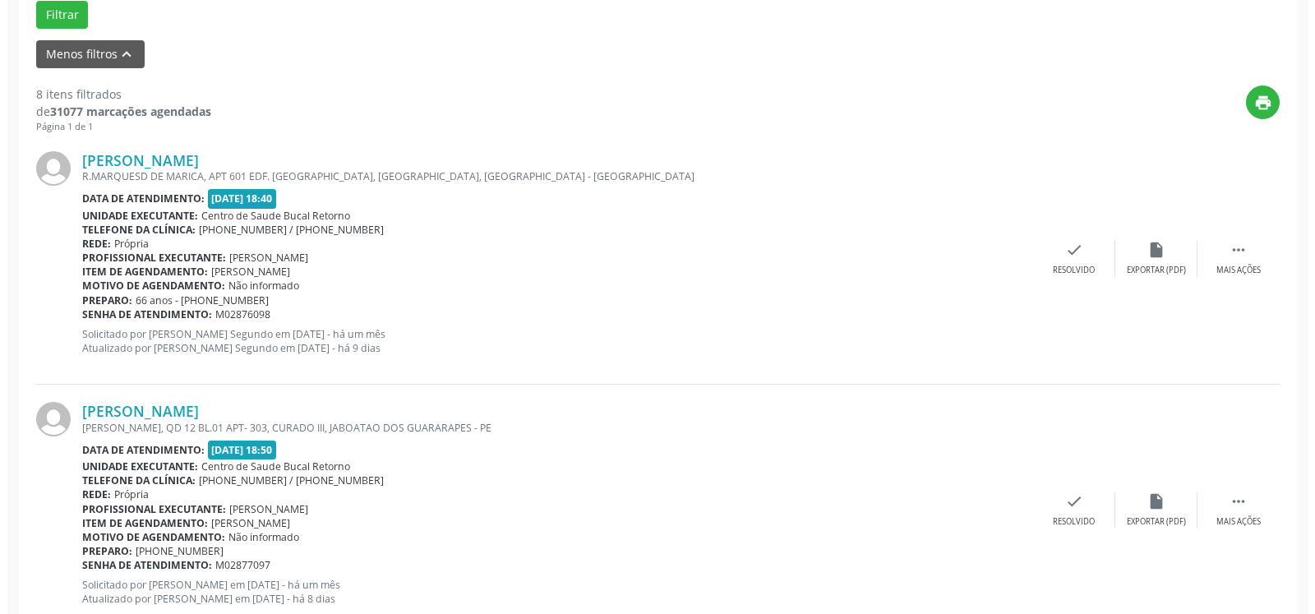
scroll to position [527, 0]
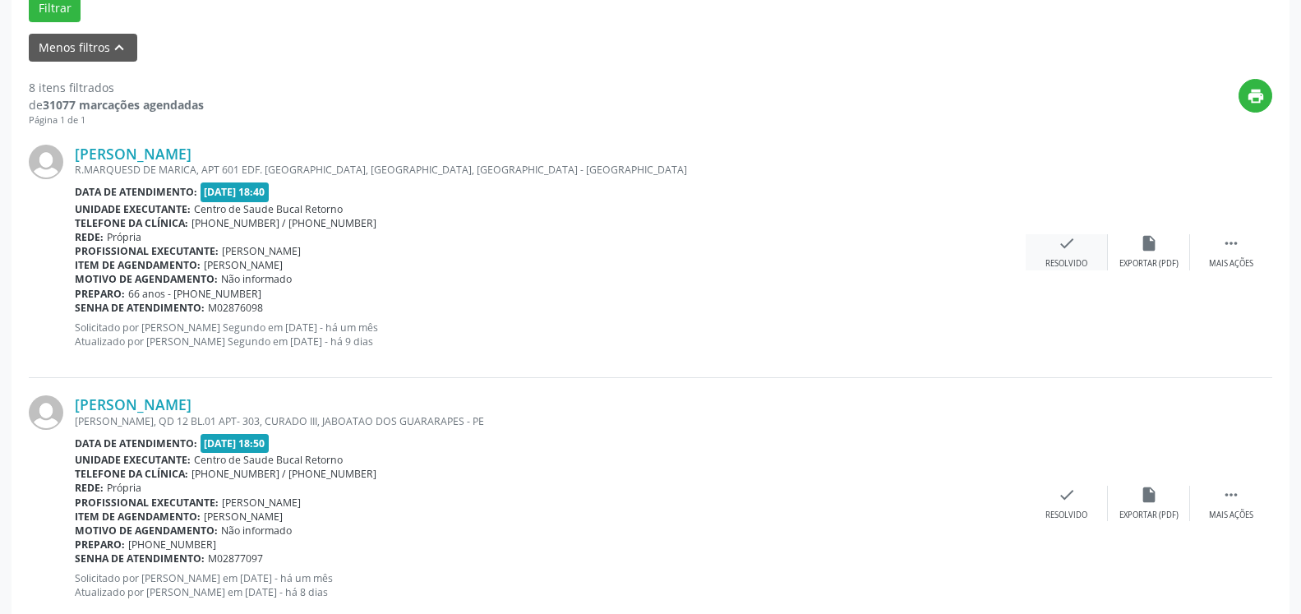
click at [1069, 248] on icon "check" at bounding box center [1067, 243] width 18 height 18
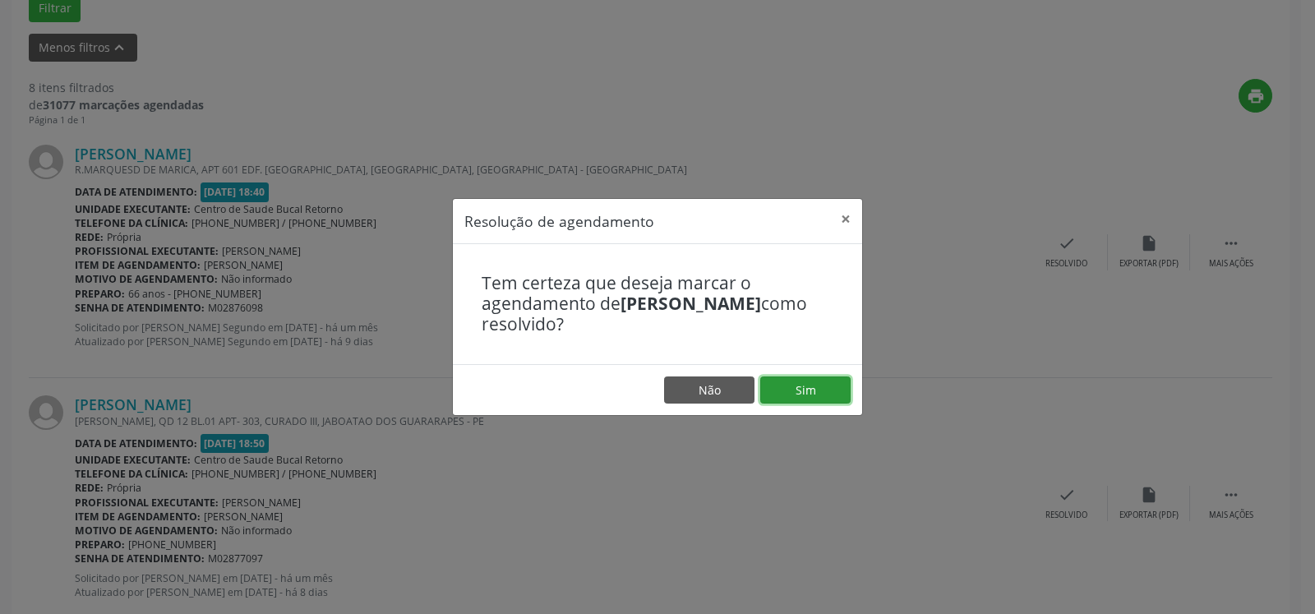
click at [823, 394] on button "Sim" at bounding box center [805, 390] width 90 height 28
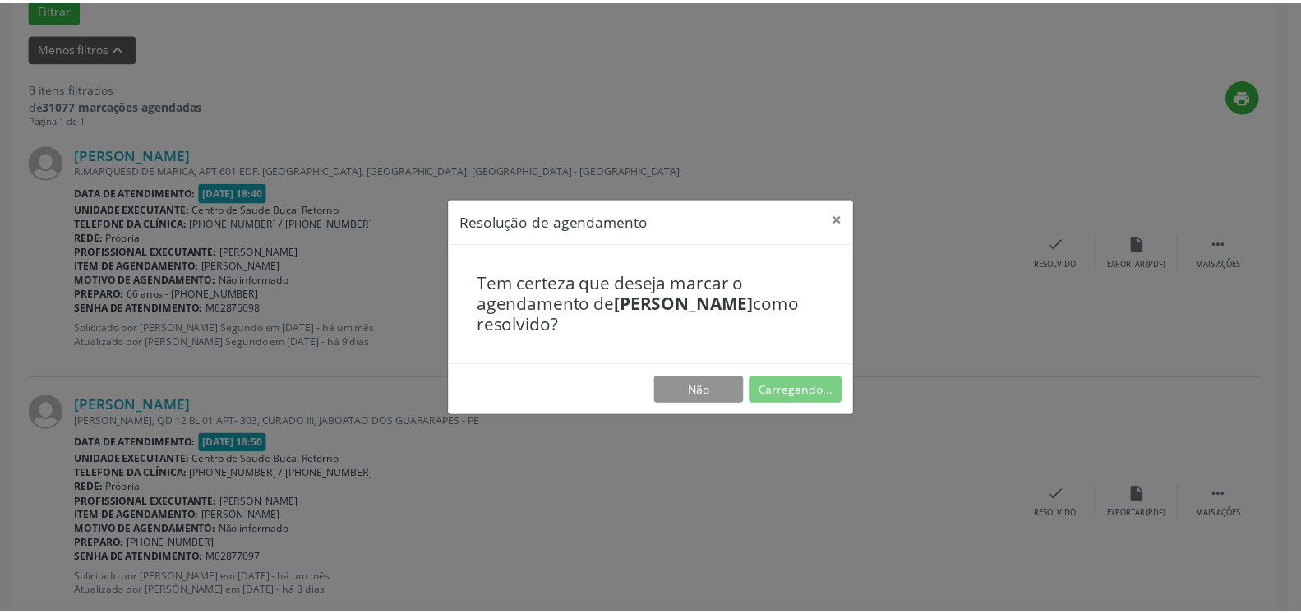
scroll to position [90, 0]
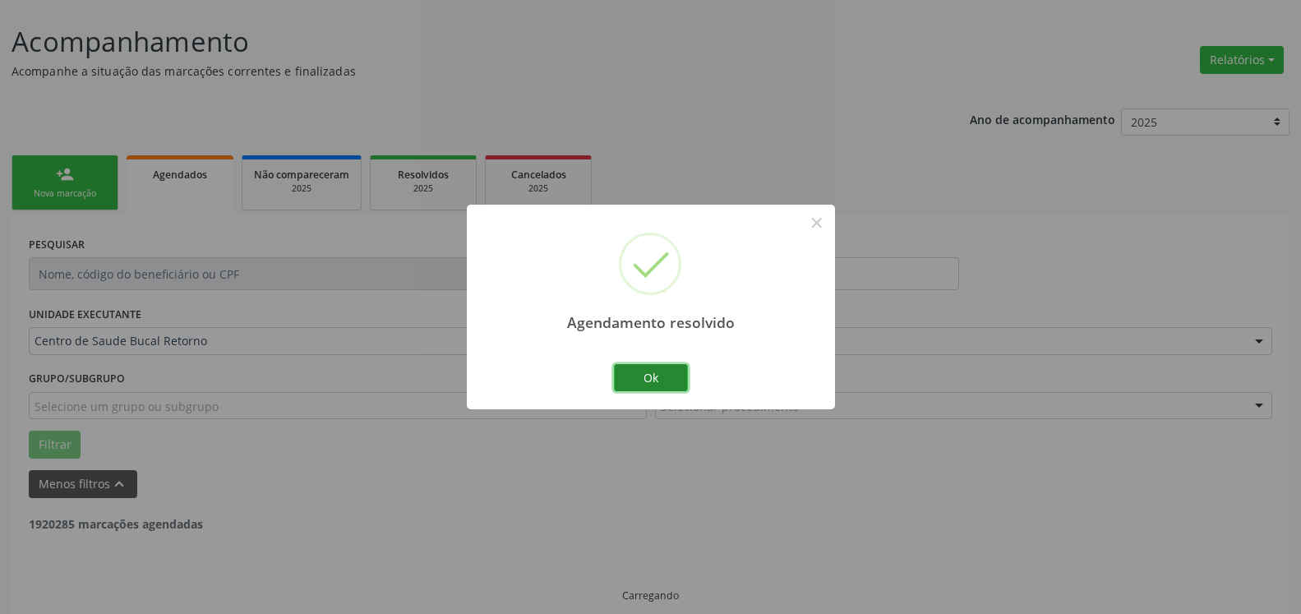
click at [662, 383] on button "Ok" at bounding box center [651, 378] width 74 height 28
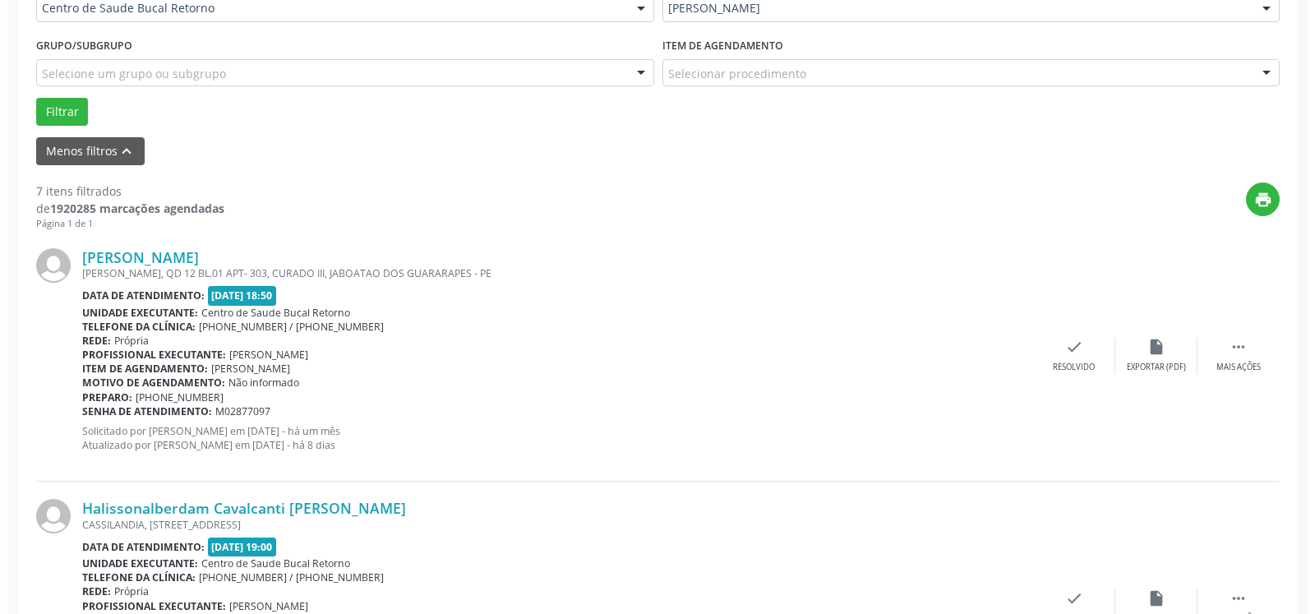
scroll to position [426, 0]
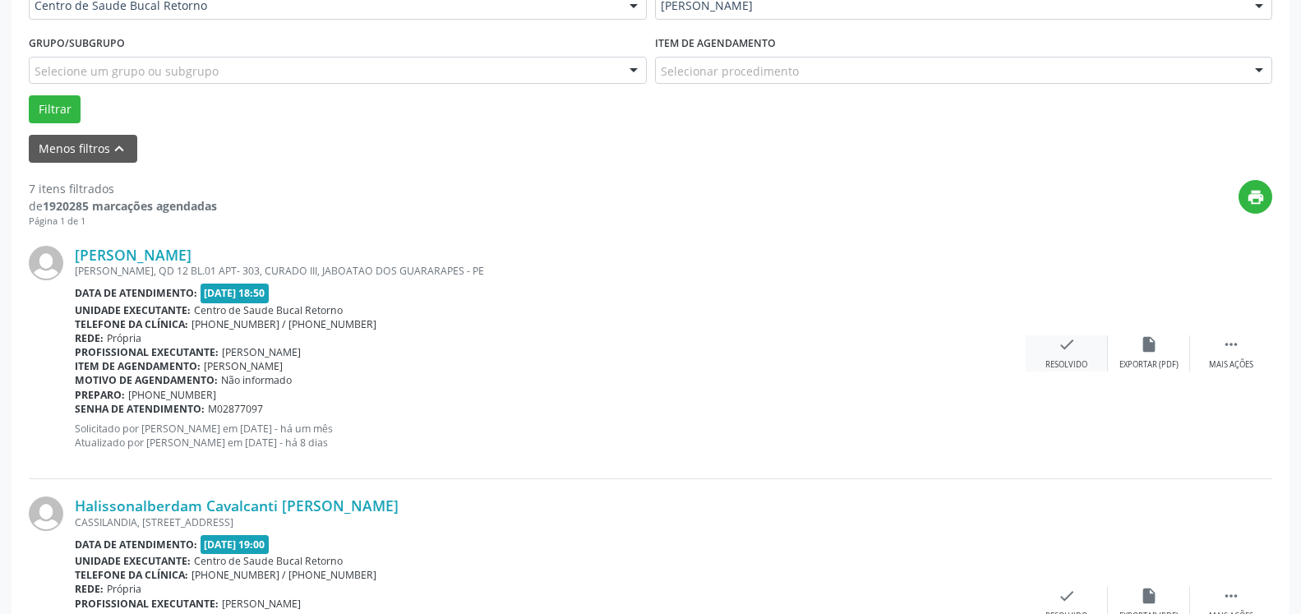
click at [1065, 358] on div "check Resolvido" at bounding box center [1067, 352] width 82 height 35
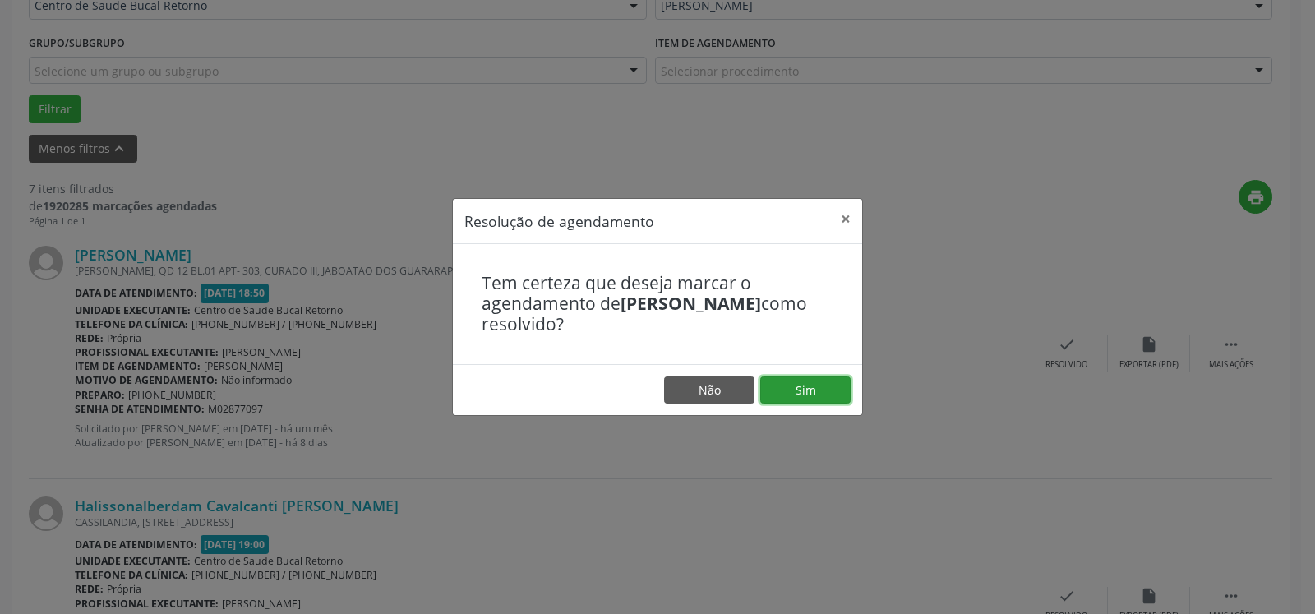
click at [835, 384] on button "Sim" at bounding box center [805, 390] width 90 height 28
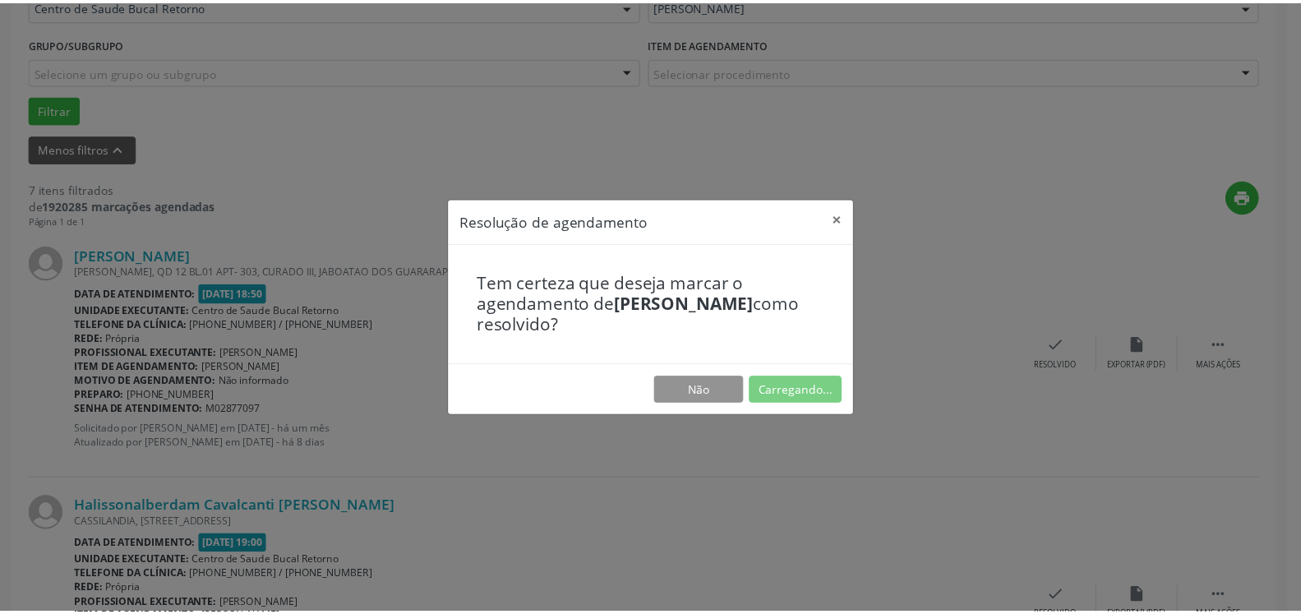
scroll to position [90, 0]
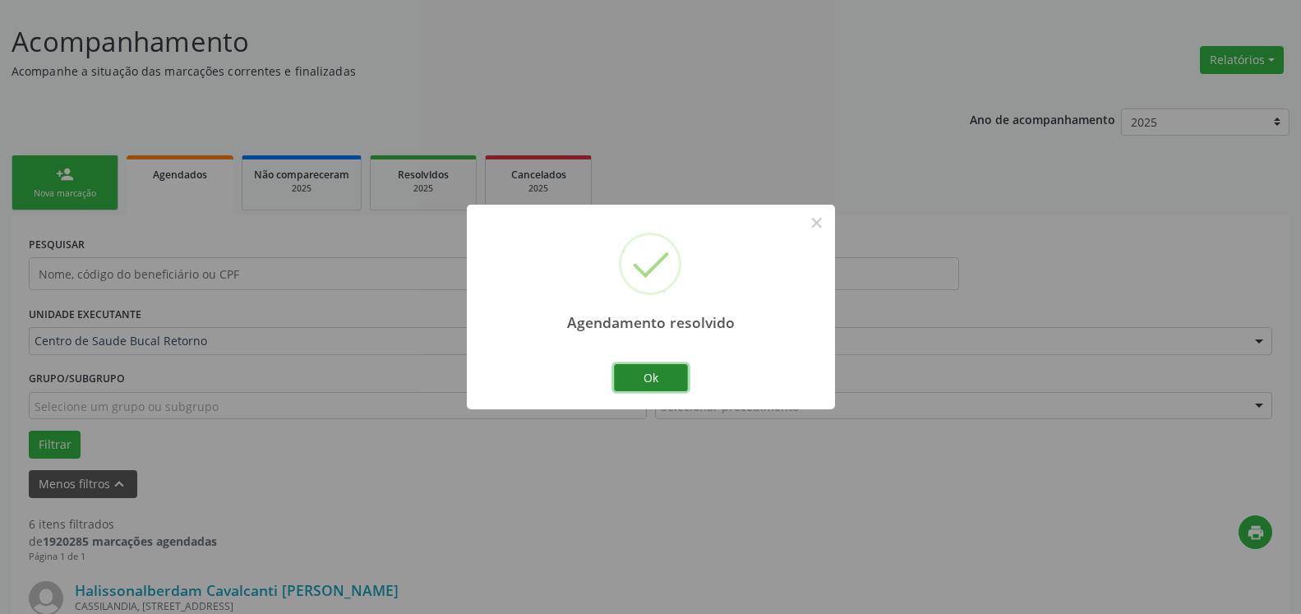
click at [646, 385] on button "Ok" at bounding box center [651, 378] width 74 height 28
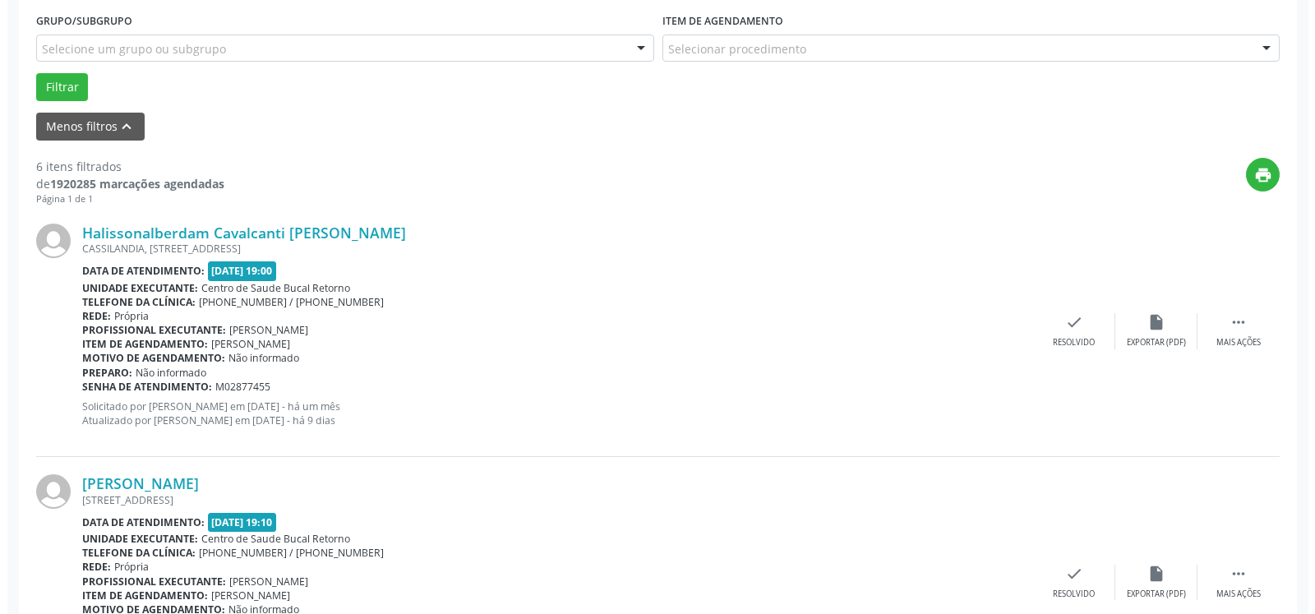
scroll to position [510, 0]
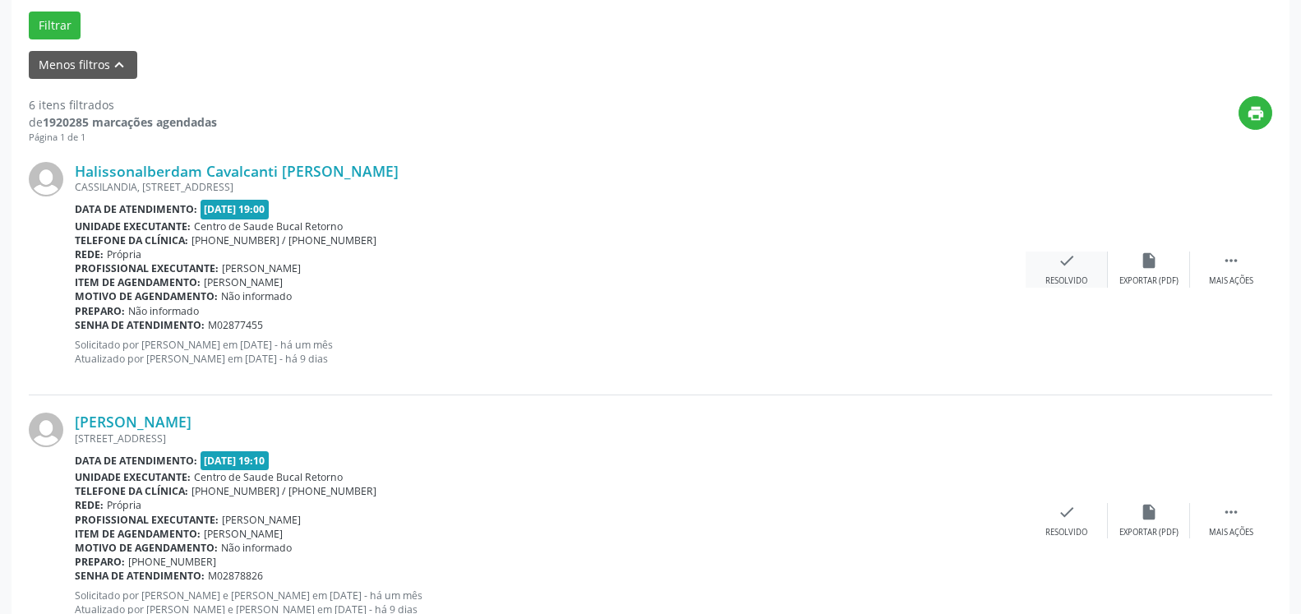
click at [1063, 259] on icon "check" at bounding box center [1067, 260] width 18 height 18
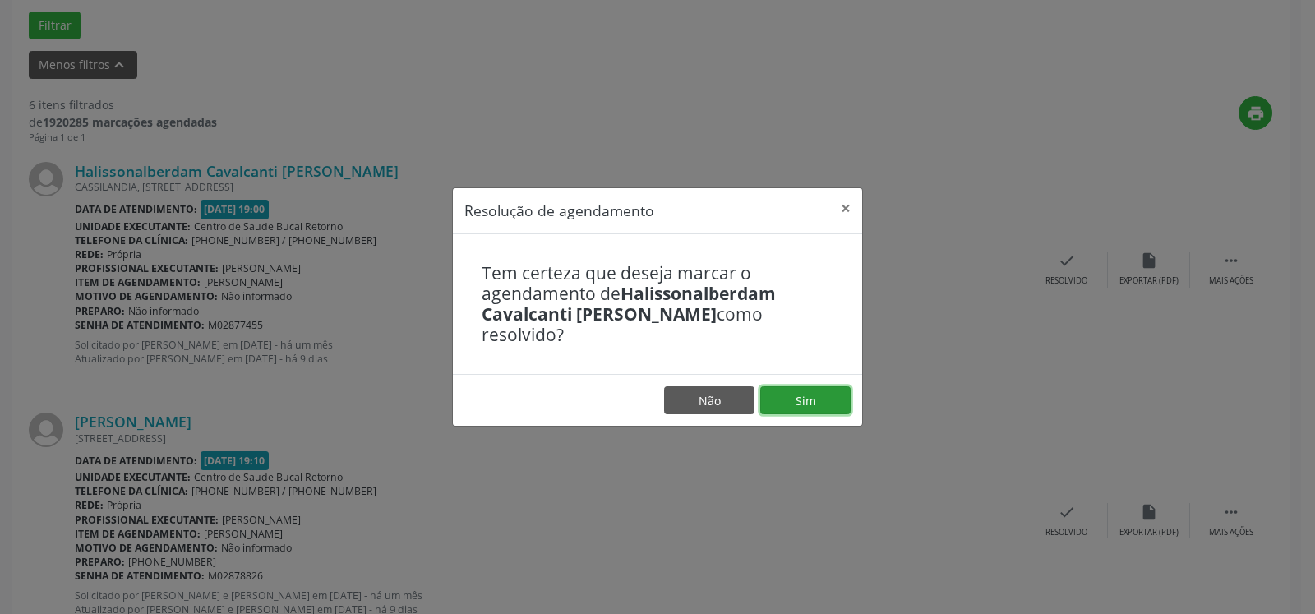
drag, startPoint x: 796, startPoint y: 382, endPoint x: 781, endPoint y: 391, distance: 17.3
click at [796, 386] on button "Sim" at bounding box center [805, 400] width 90 height 28
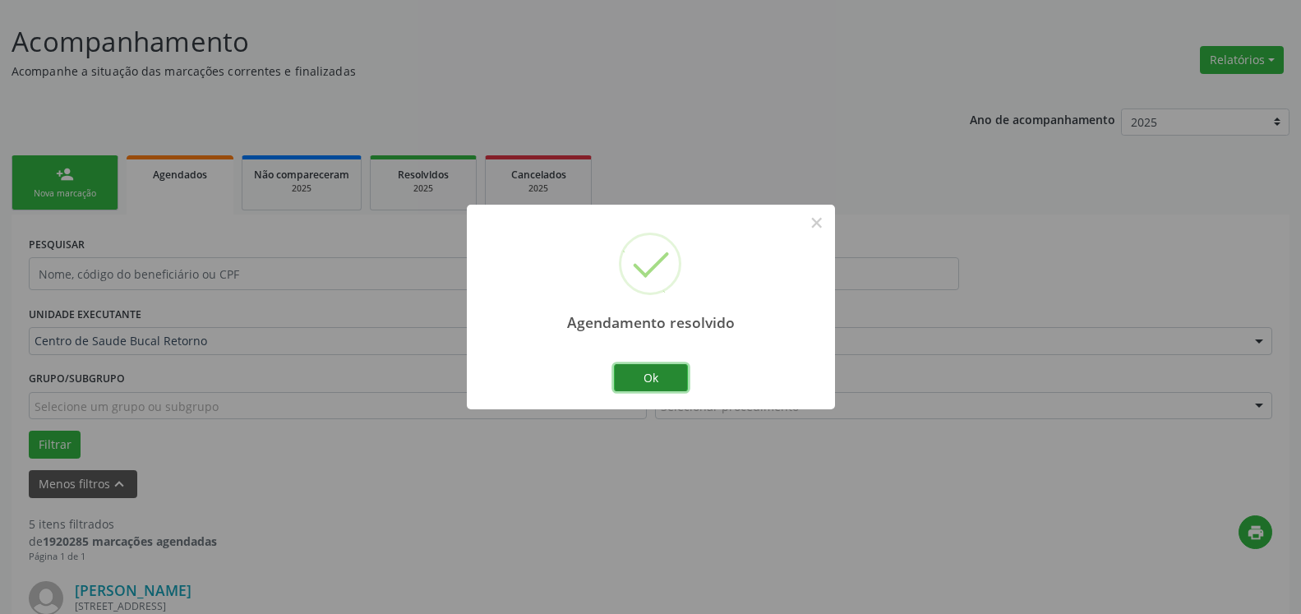
click at [657, 377] on button "Ok" at bounding box center [651, 378] width 74 height 28
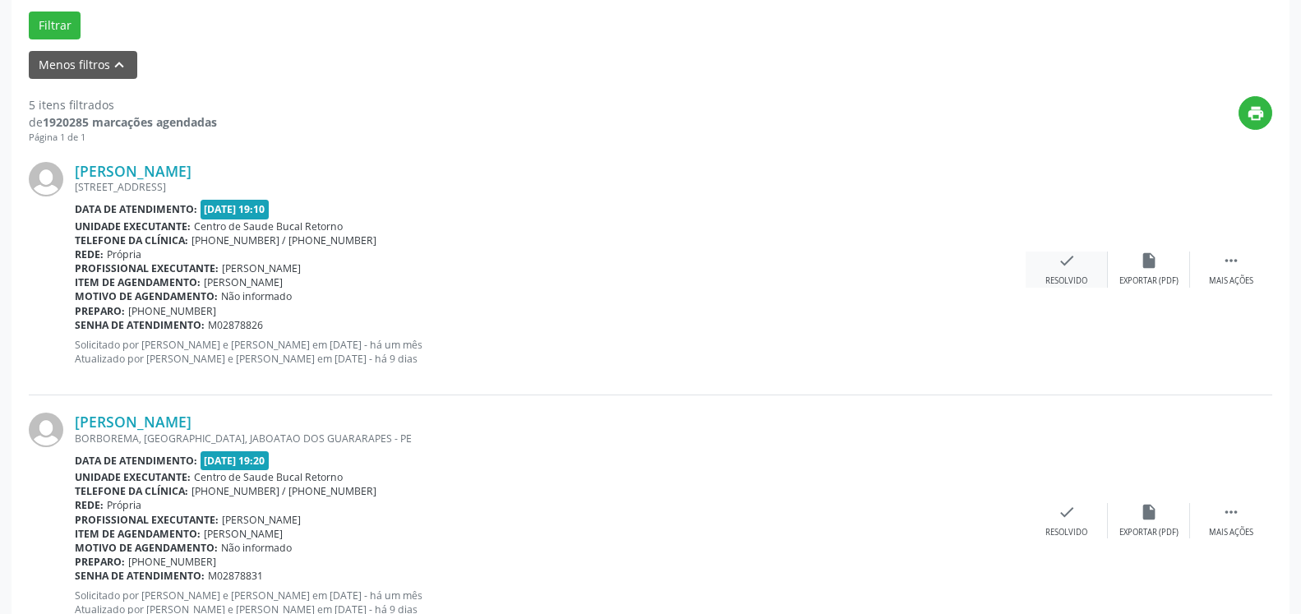
click at [1062, 275] on div "check Resolvido" at bounding box center [1067, 268] width 82 height 35
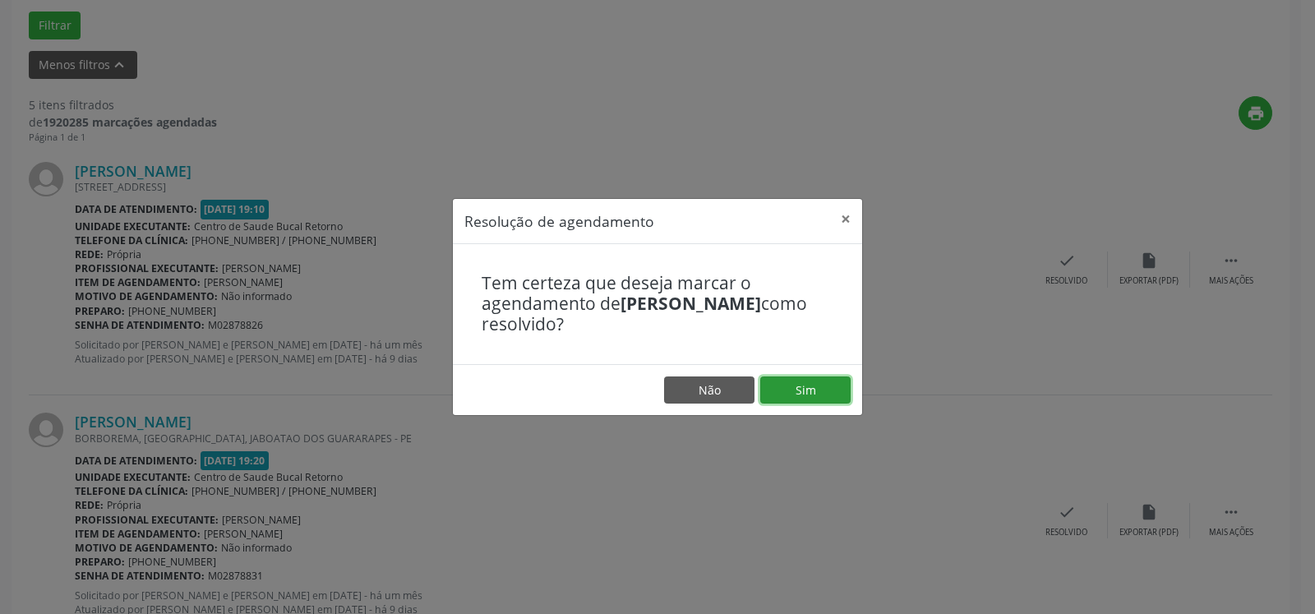
click at [809, 383] on button "Sim" at bounding box center [805, 390] width 90 height 28
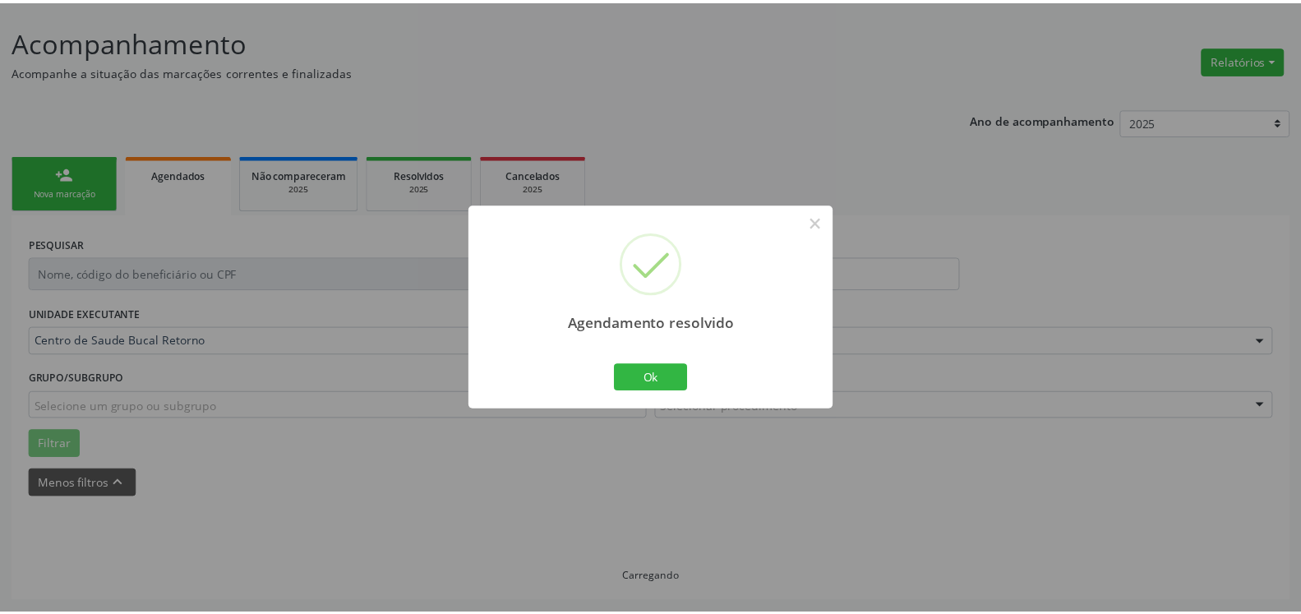
scroll to position [90, 0]
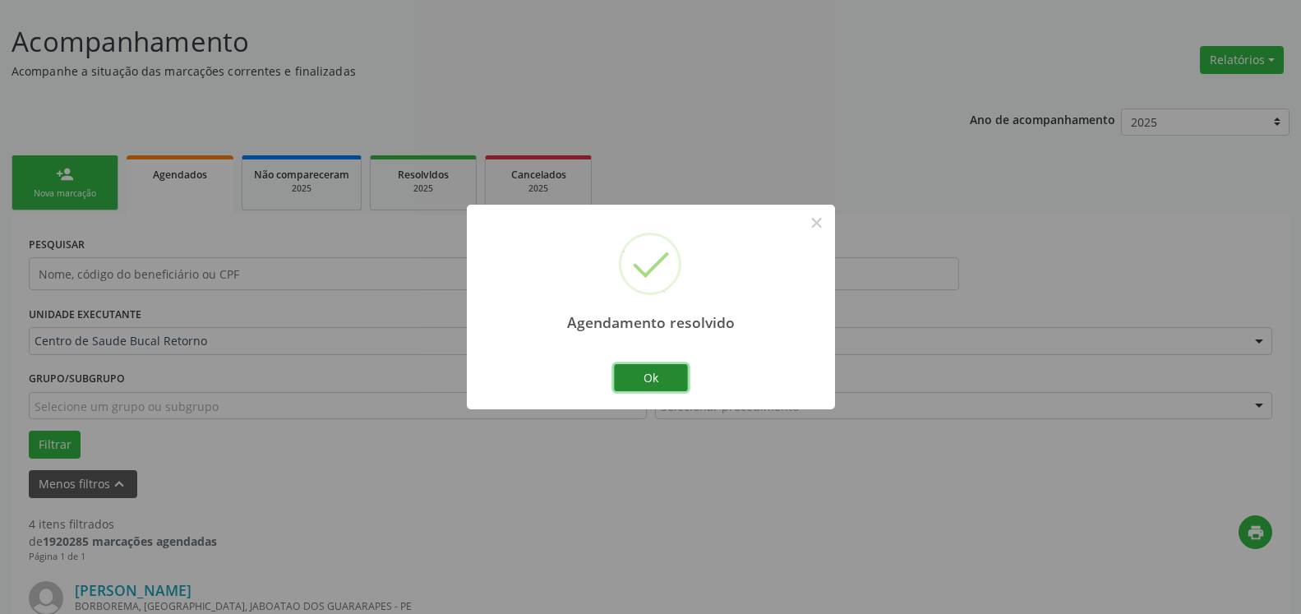
click at [662, 378] on button "Ok" at bounding box center [651, 378] width 74 height 28
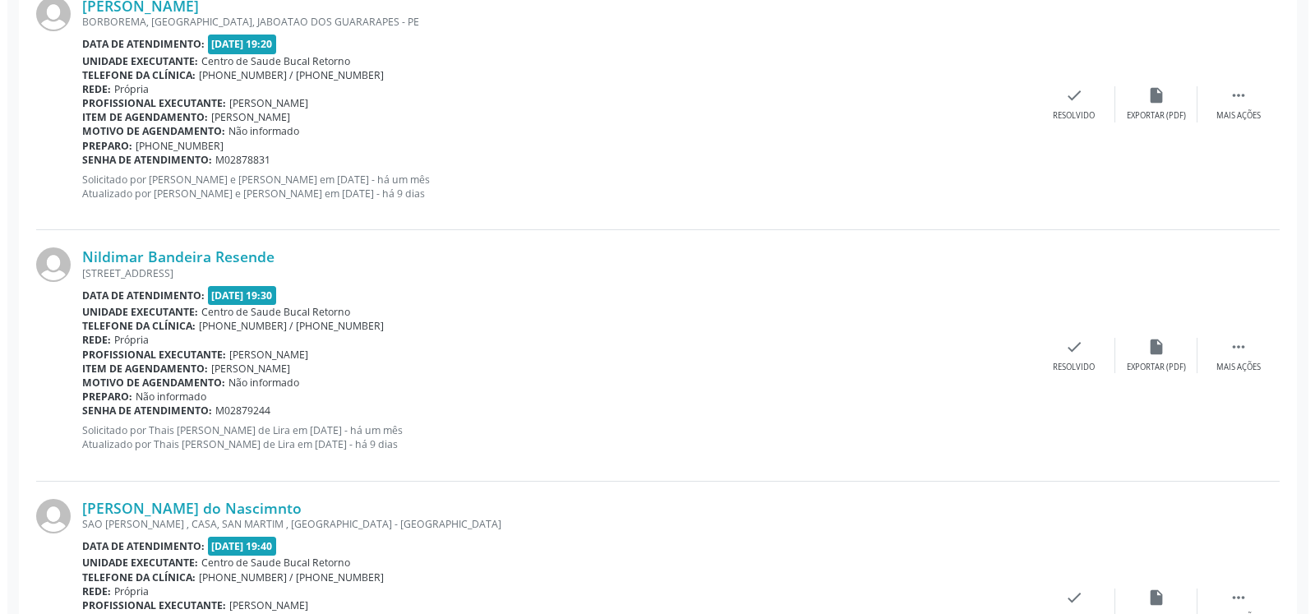
scroll to position [677, 0]
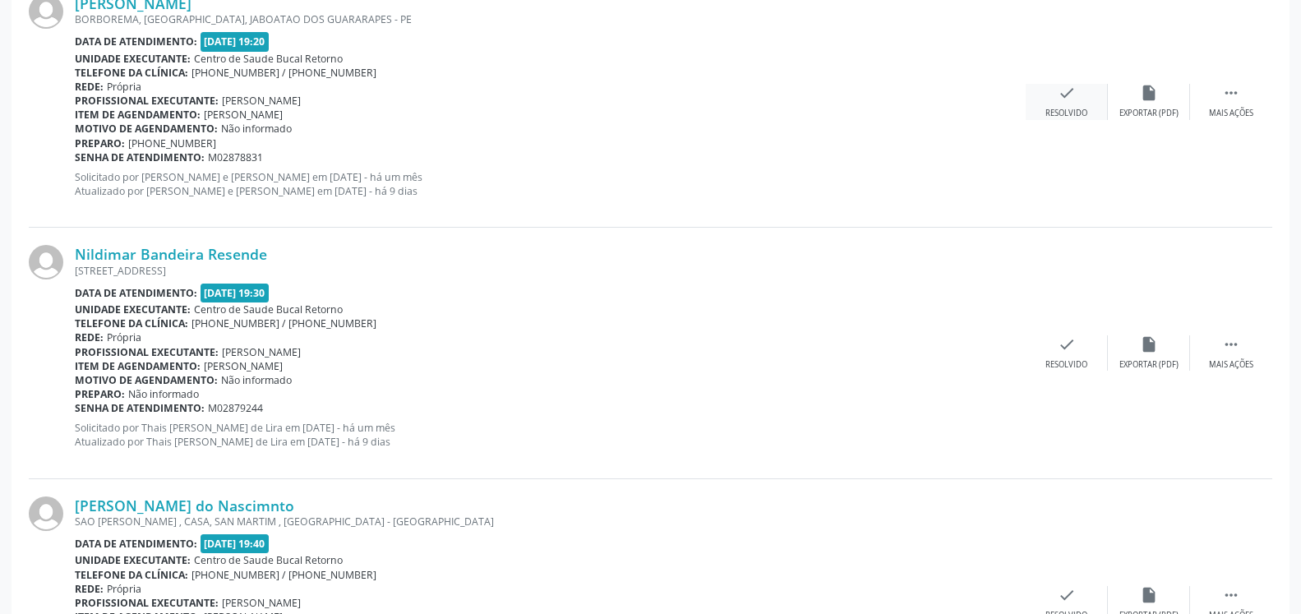
click at [1075, 100] on icon "check" at bounding box center [1067, 93] width 18 height 18
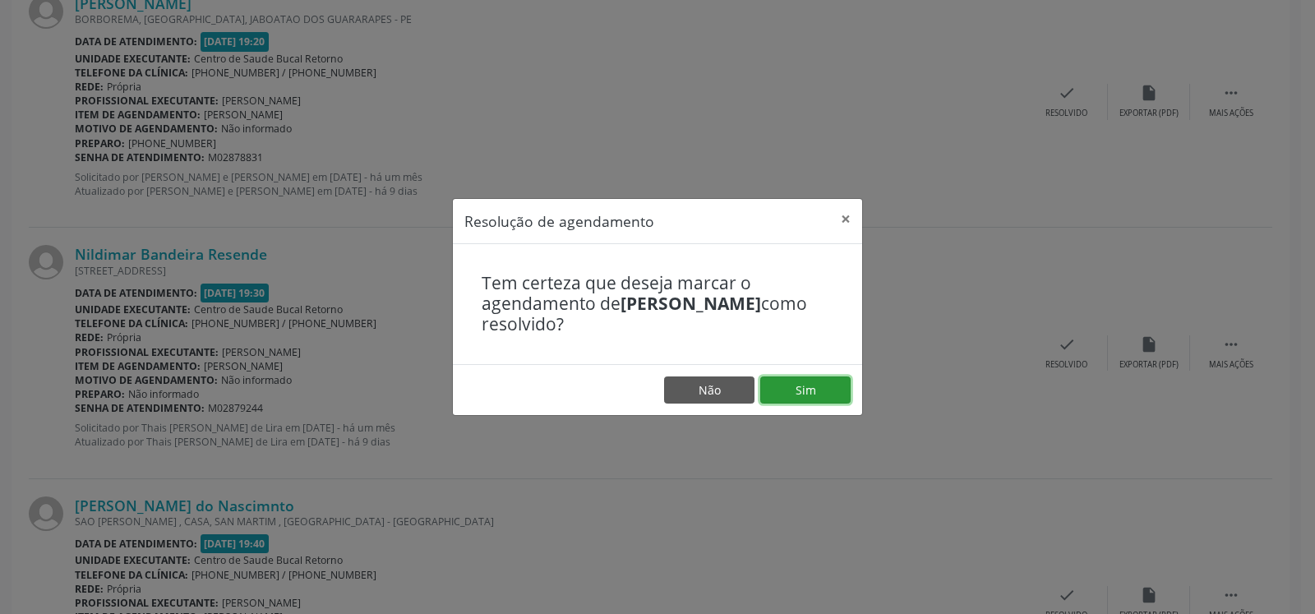
click at [828, 391] on button "Sim" at bounding box center [805, 390] width 90 height 28
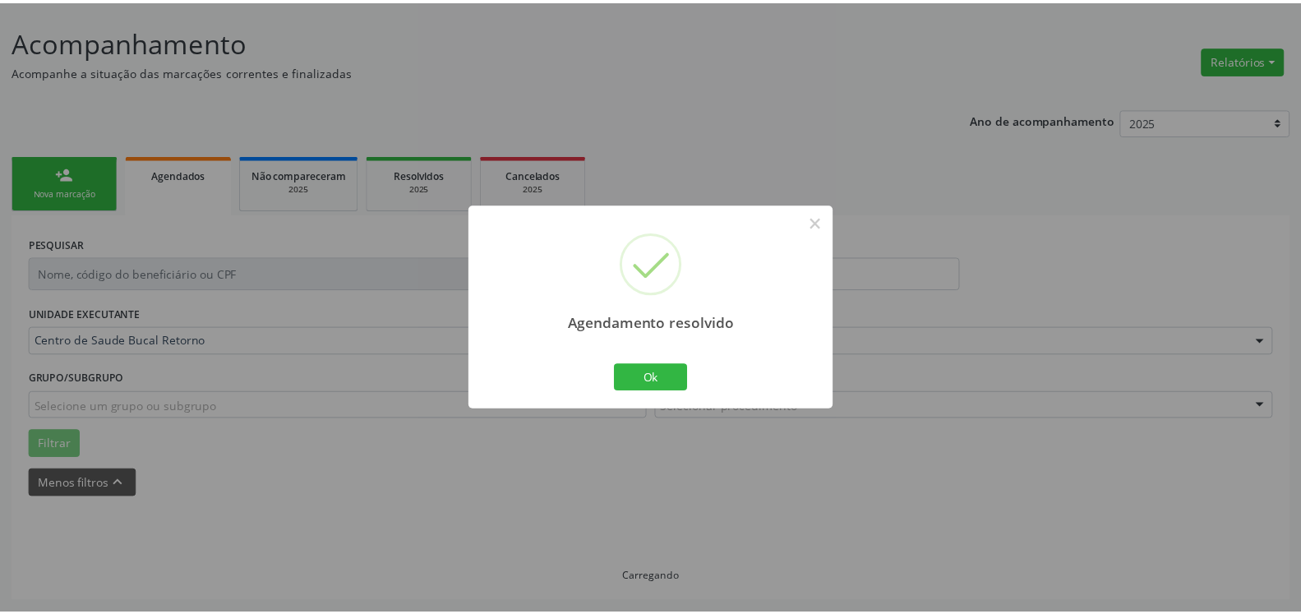
scroll to position [90, 0]
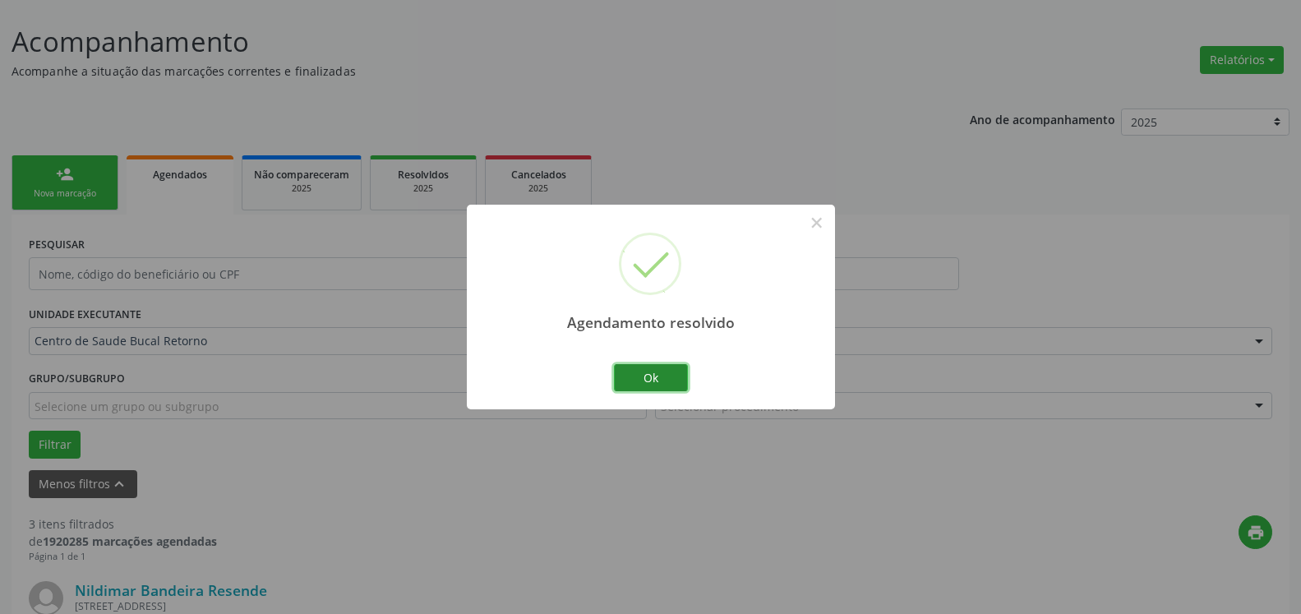
click at [637, 379] on button "Ok" at bounding box center [651, 378] width 74 height 28
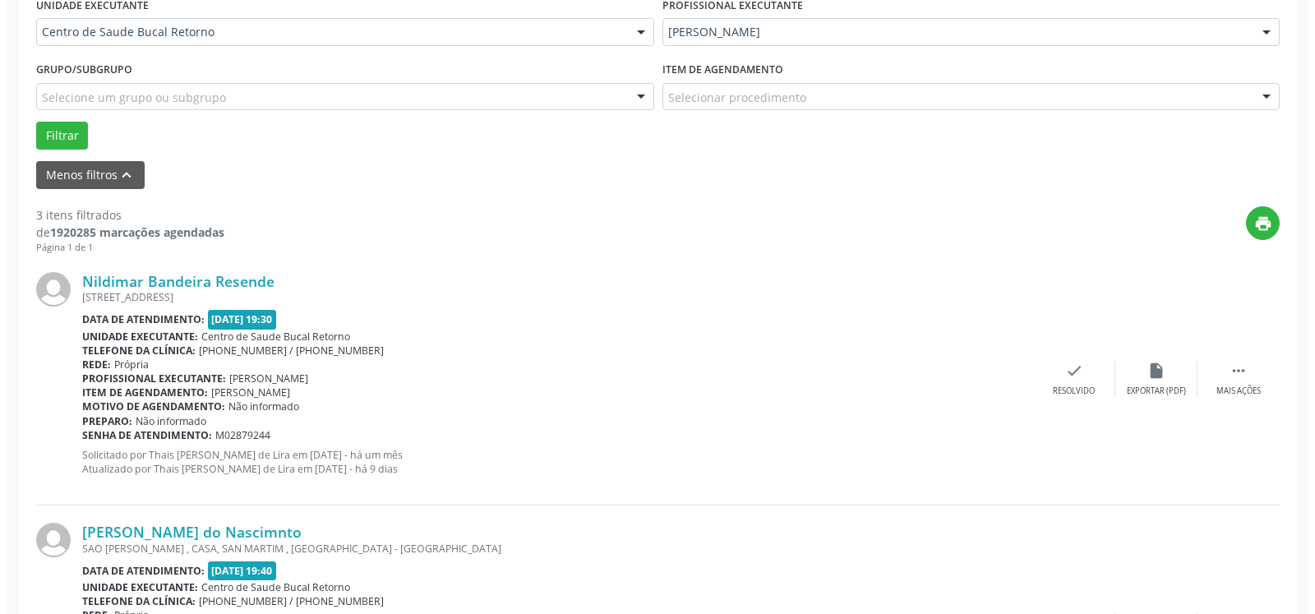
scroll to position [510, 0]
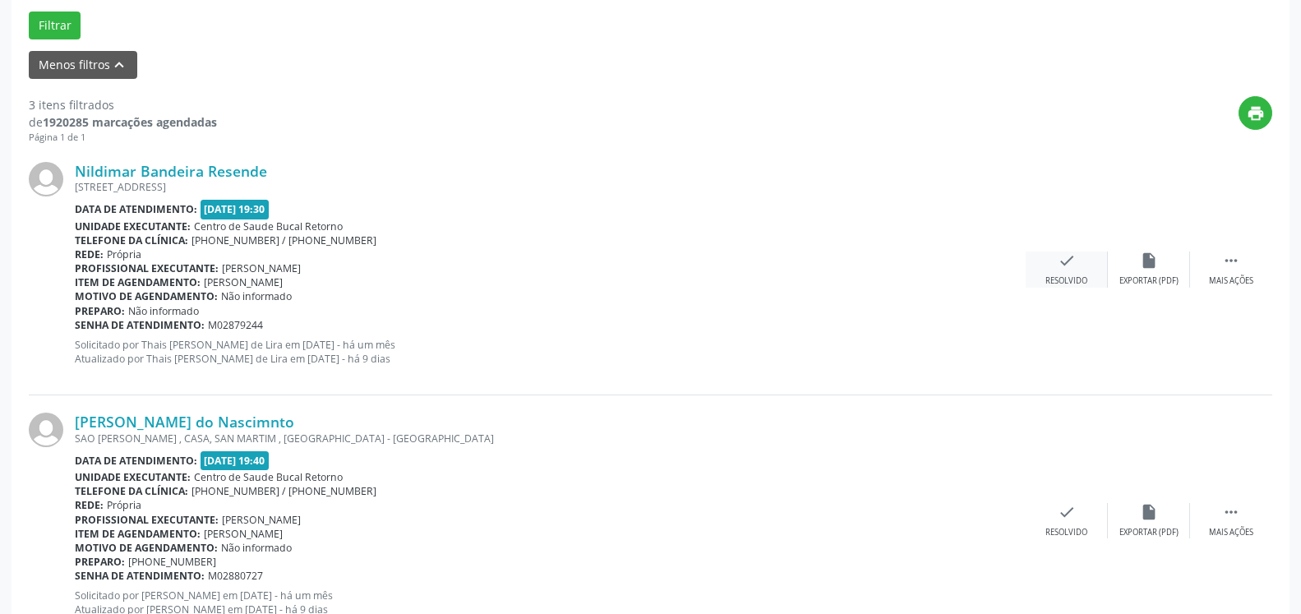
click at [1060, 265] on icon "check" at bounding box center [1067, 260] width 18 height 18
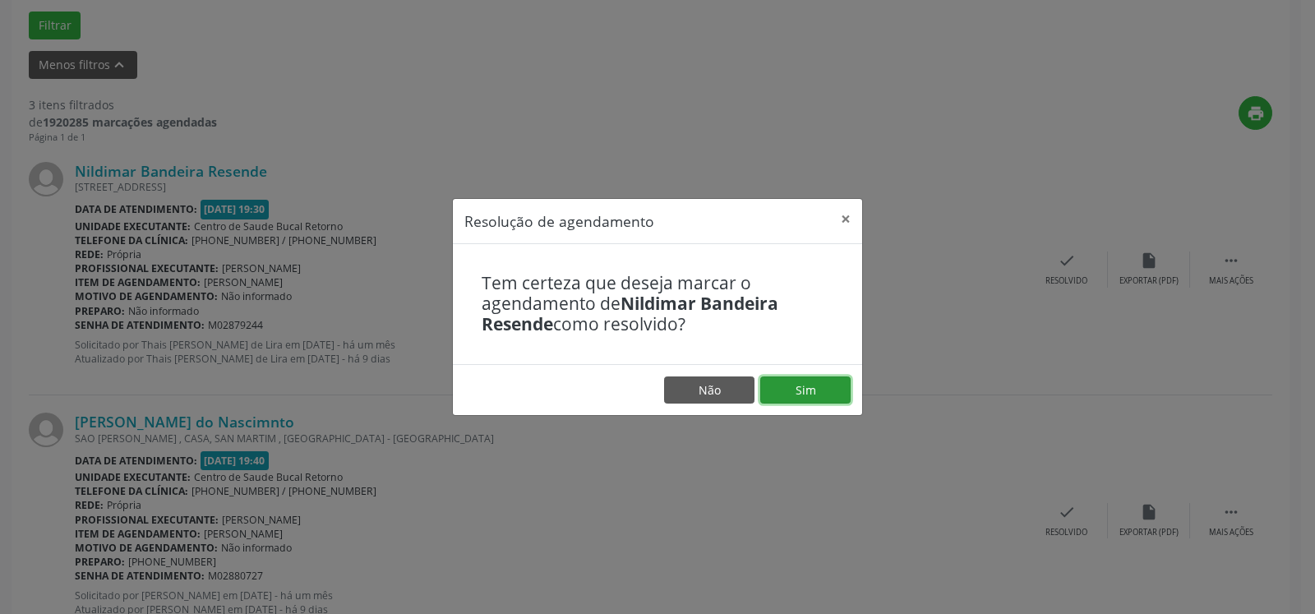
click at [810, 396] on button "Sim" at bounding box center [805, 390] width 90 height 28
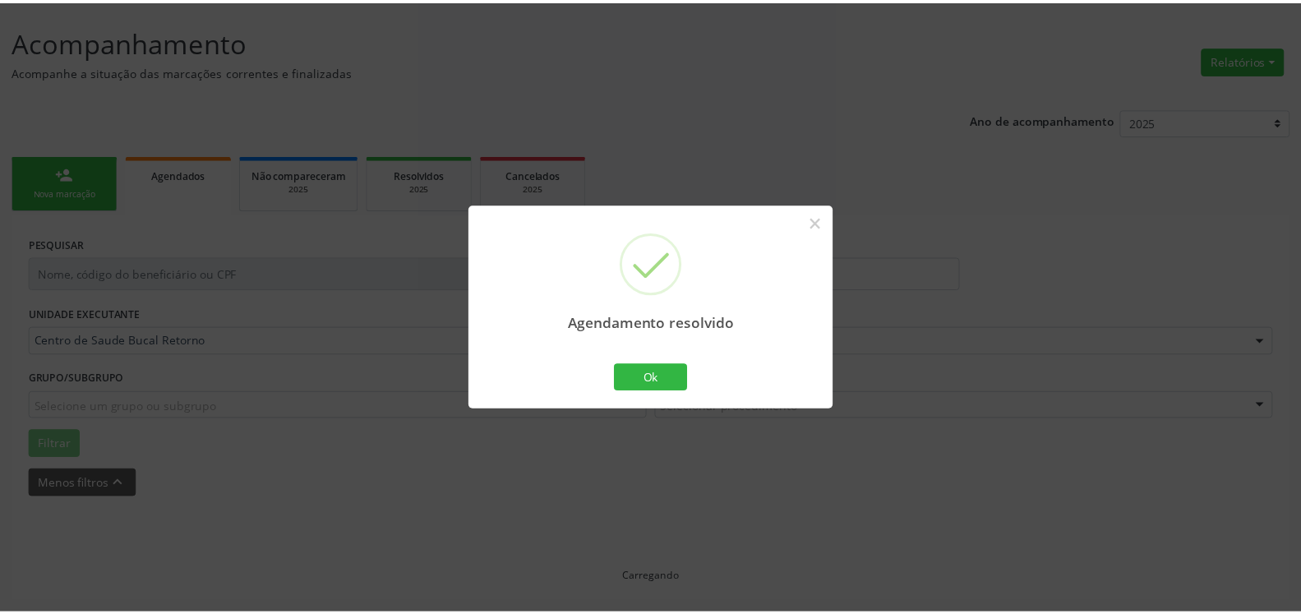
scroll to position [90, 0]
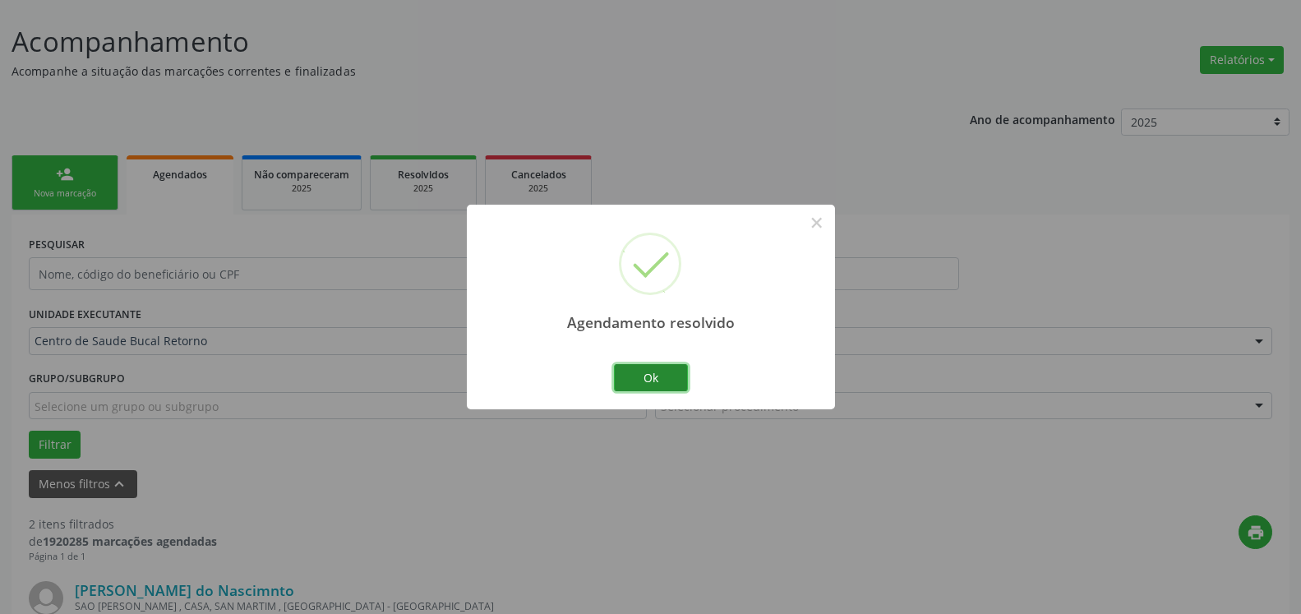
click at [671, 379] on button "Ok" at bounding box center [651, 378] width 74 height 28
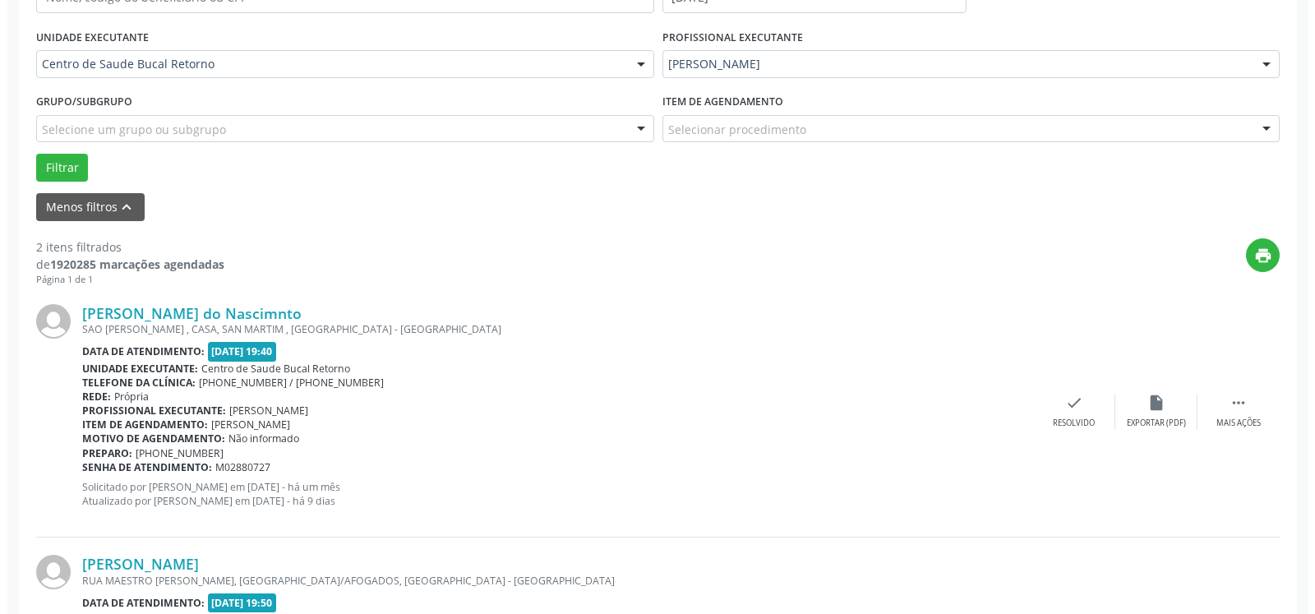
scroll to position [510, 0]
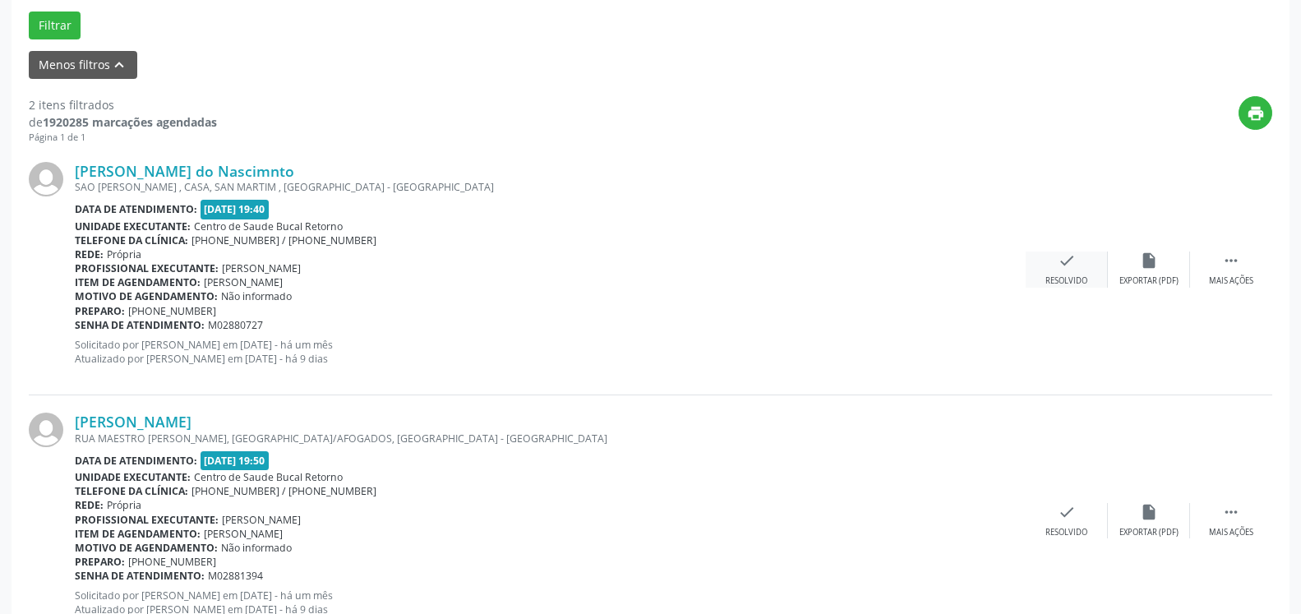
click at [1075, 257] on icon "check" at bounding box center [1067, 260] width 18 height 18
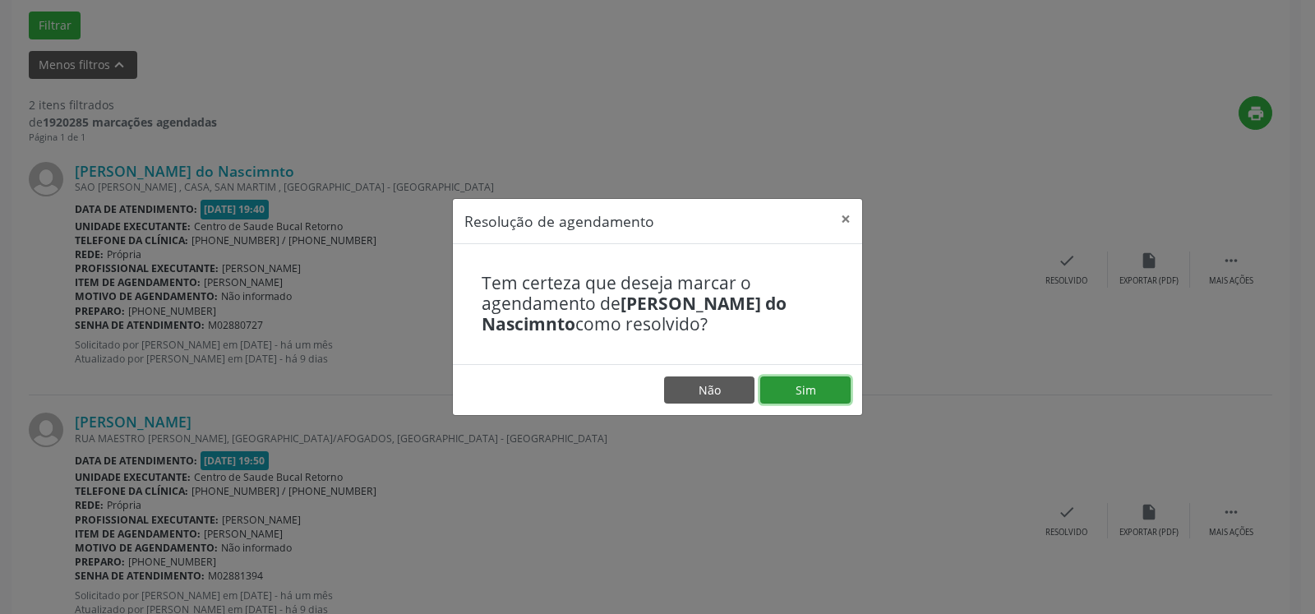
click at [809, 385] on button "Sim" at bounding box center [805, 390] width 90 height 28
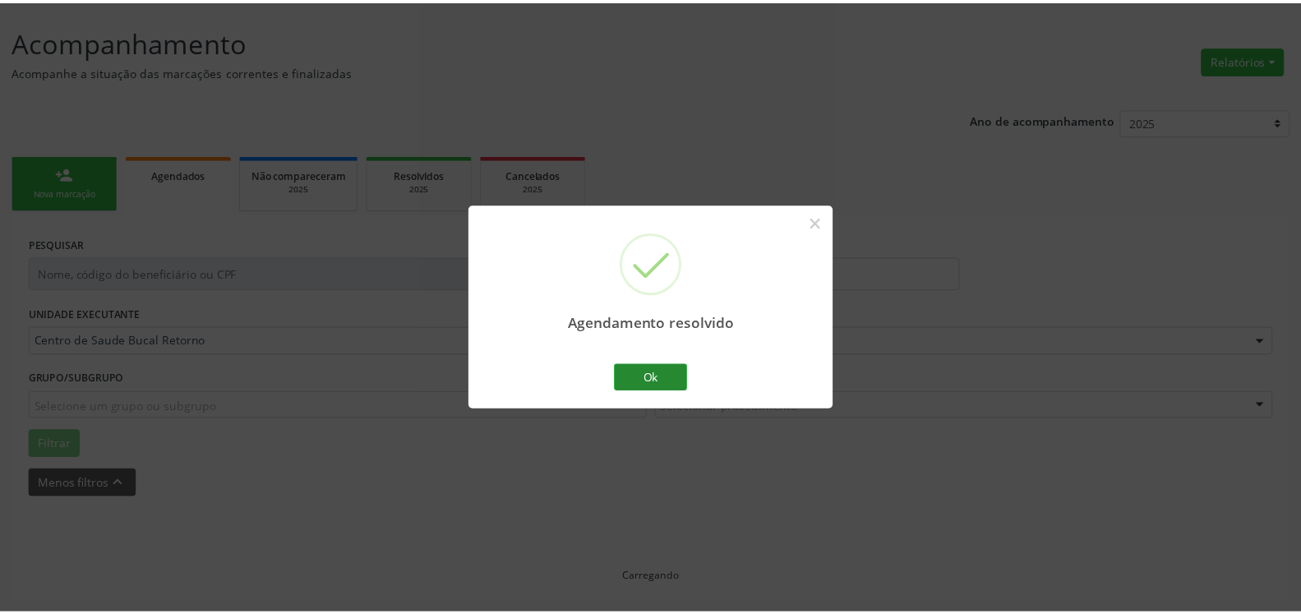
scroll to position [90, 0]
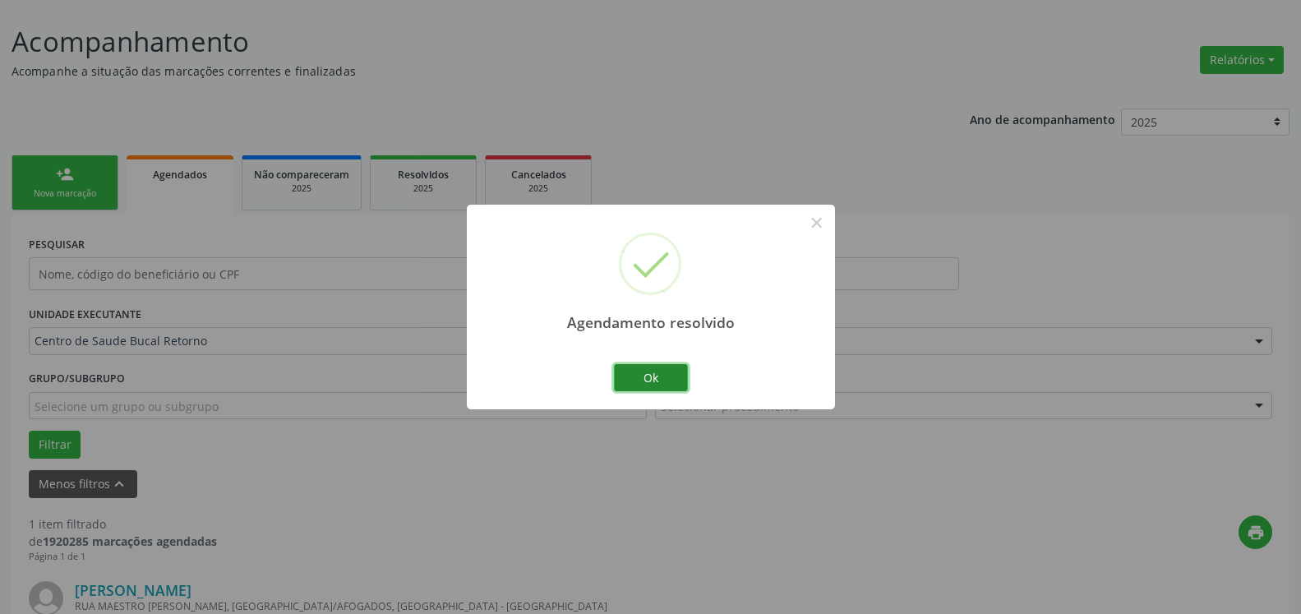
click at [653, 375] on button "Ok" at bounding box center [651, 378] width 74 height 28
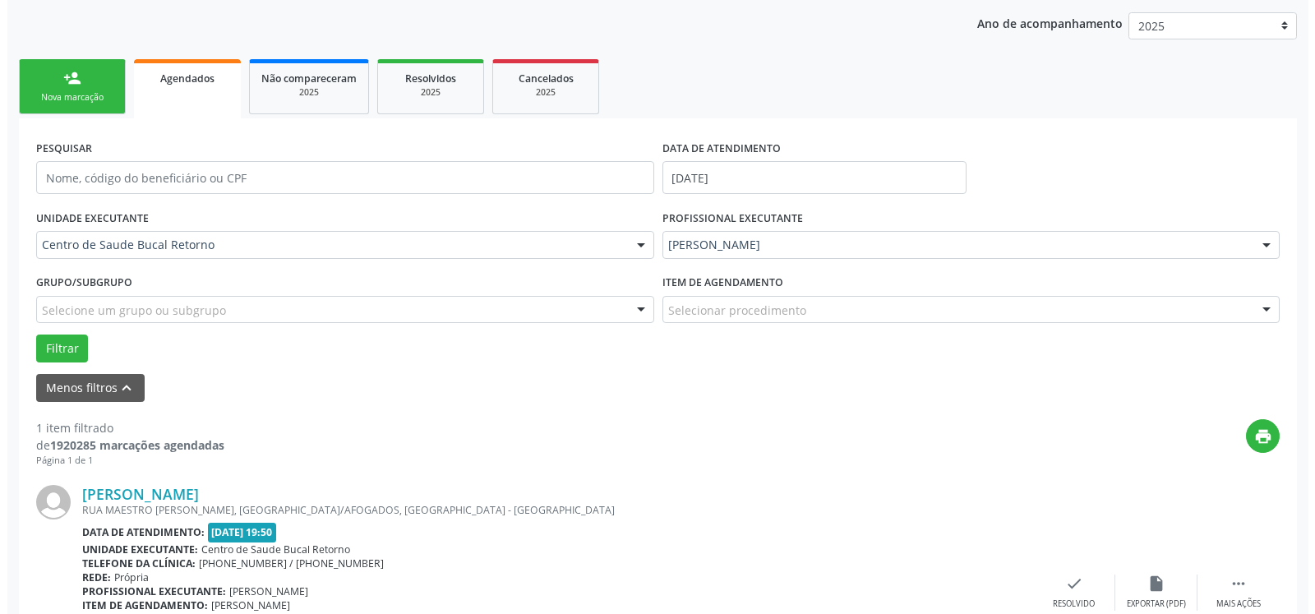
scroll to position [319, 0]
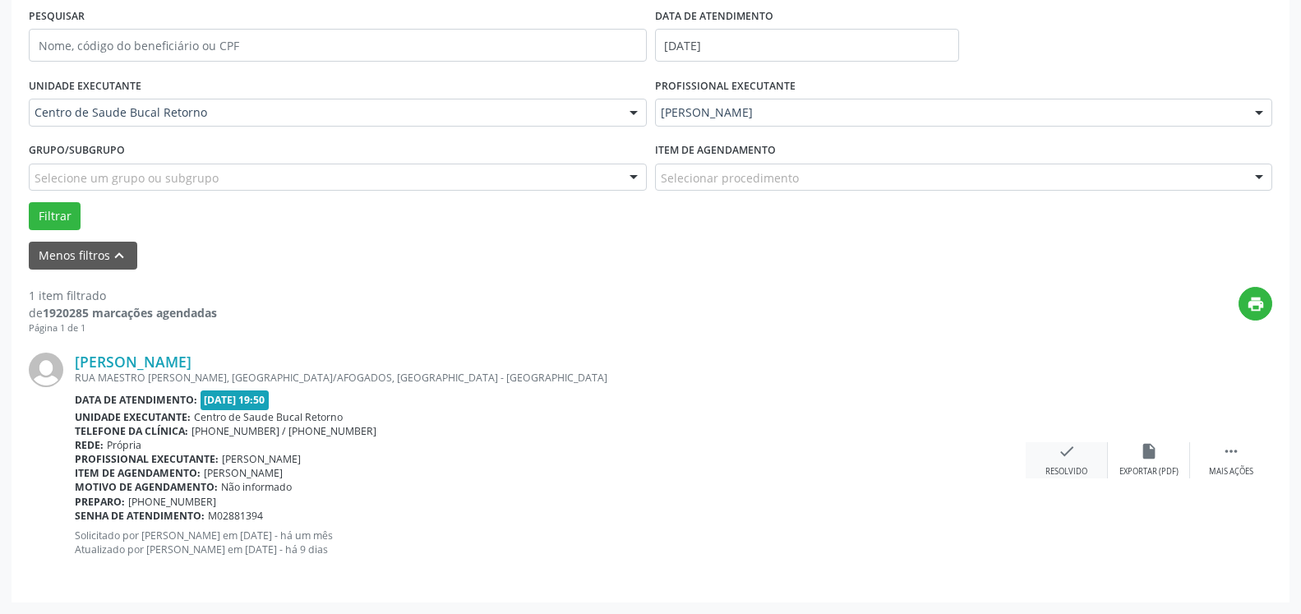
click at [1076, 464] on div "check Resolvido" at bounding box center [1067, 459] width 82 height 35
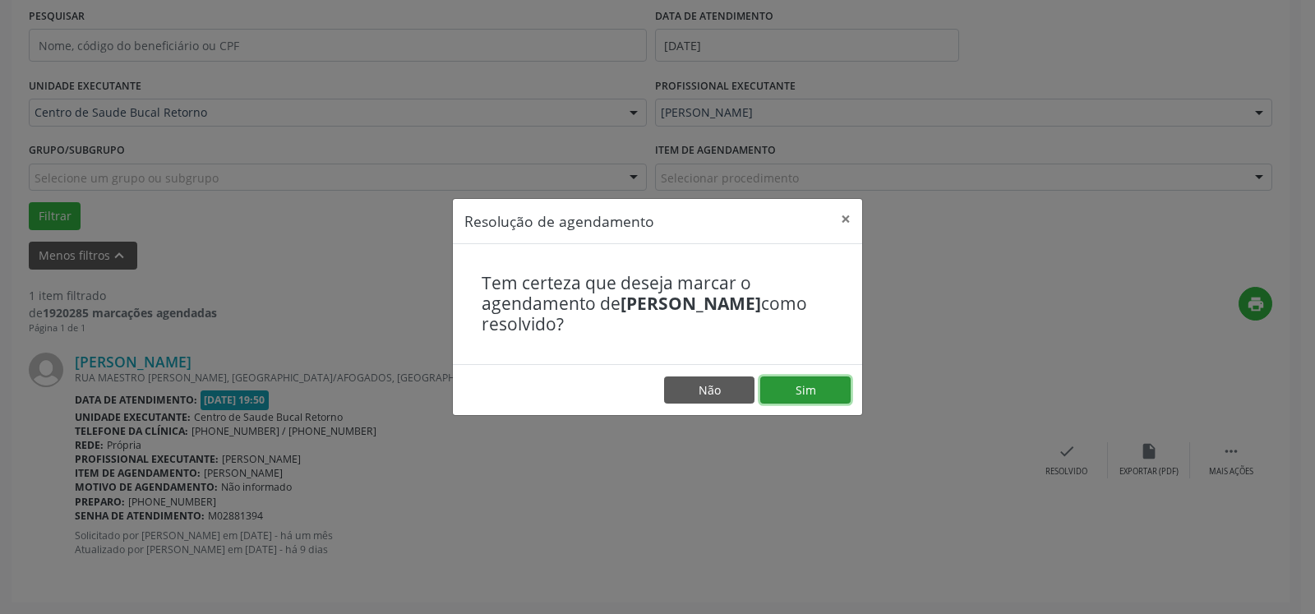
click at [786, 384] on button "Sim" at bounding box center [805, 390] width 90 height 28
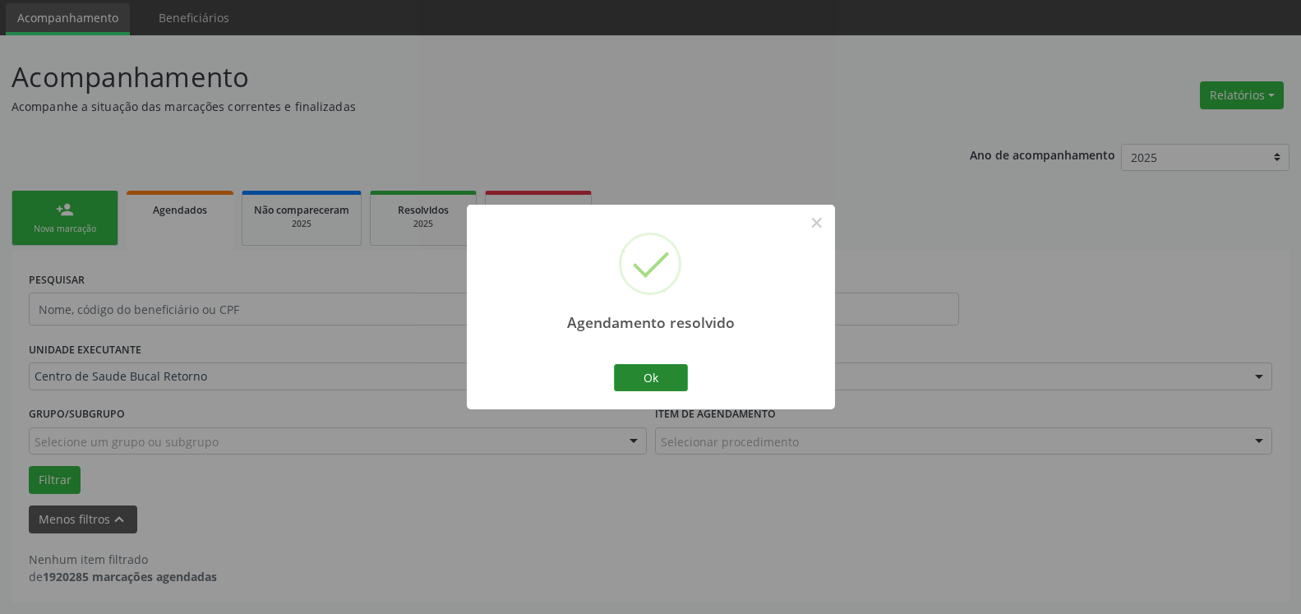
scroll to position [55, 0]
click at [647, 376] on button "Ok" at bounding box center [651, 378] width 74 height 28
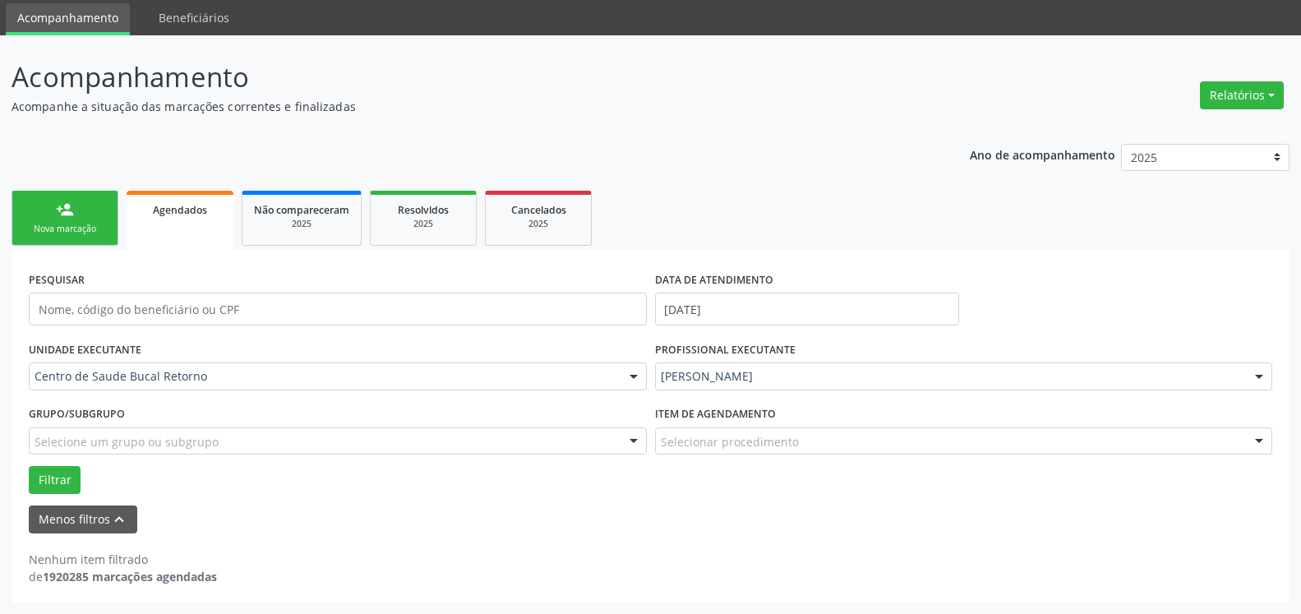
click at [850, 362] on div "PROFISSIONAL EXECUTANTE [PERSON_NAME] Todos os profissionais [PERSON_NAME] - Pe…" at bounding box center [964, 369] width 626 height 64
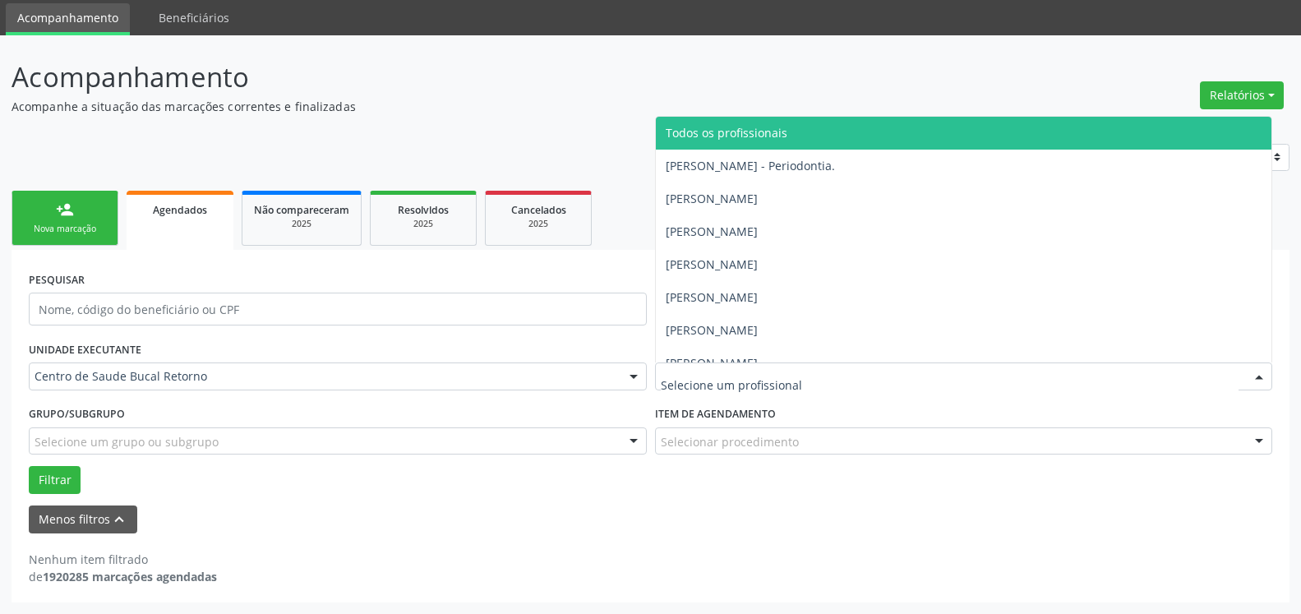
click at [732, 127] on span "Todos os profissionais" at bounding box center [727, 133] width 122 height 16
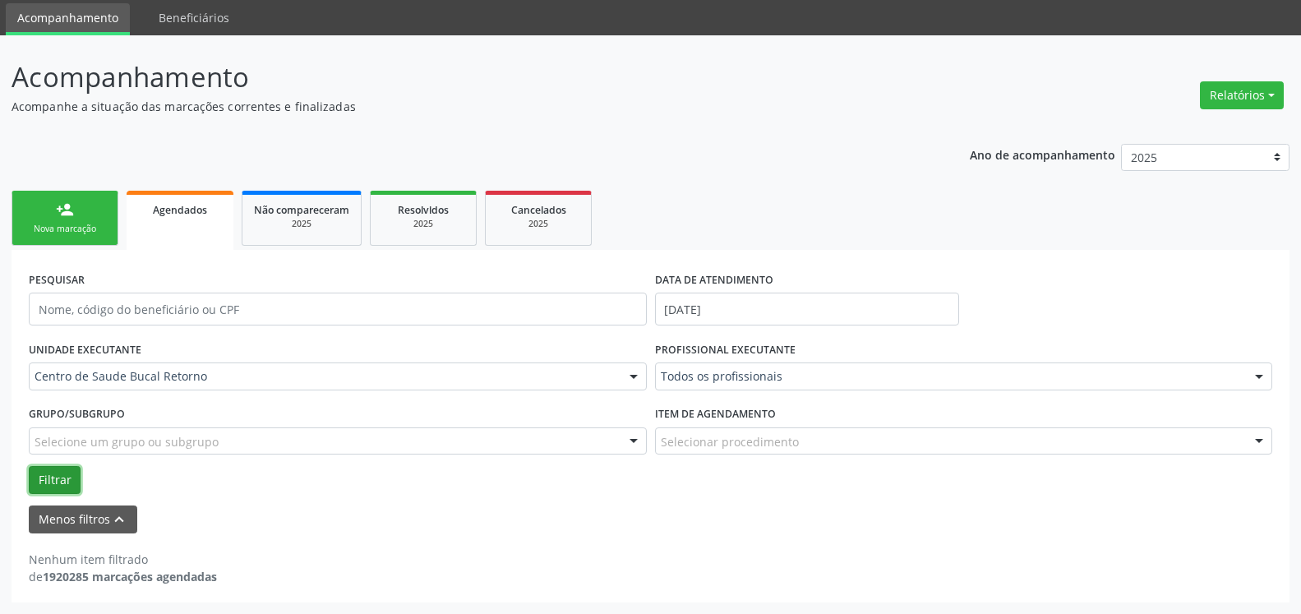
click at [44, 477] on button "Filtrar" at bounding box center [55, 480] width 52 height 28
click at [60, 484] on button "Filtrar" at bounding box center [55, 480] width 52 height 28
click at [1238, 96] on button "Relatórios" at bounding box center [1242, 95] width 84 height 28
click at [1175, 133] on link "Agendamentos" at bounding box center [1196, 130] width 177 height 23
select select "8"
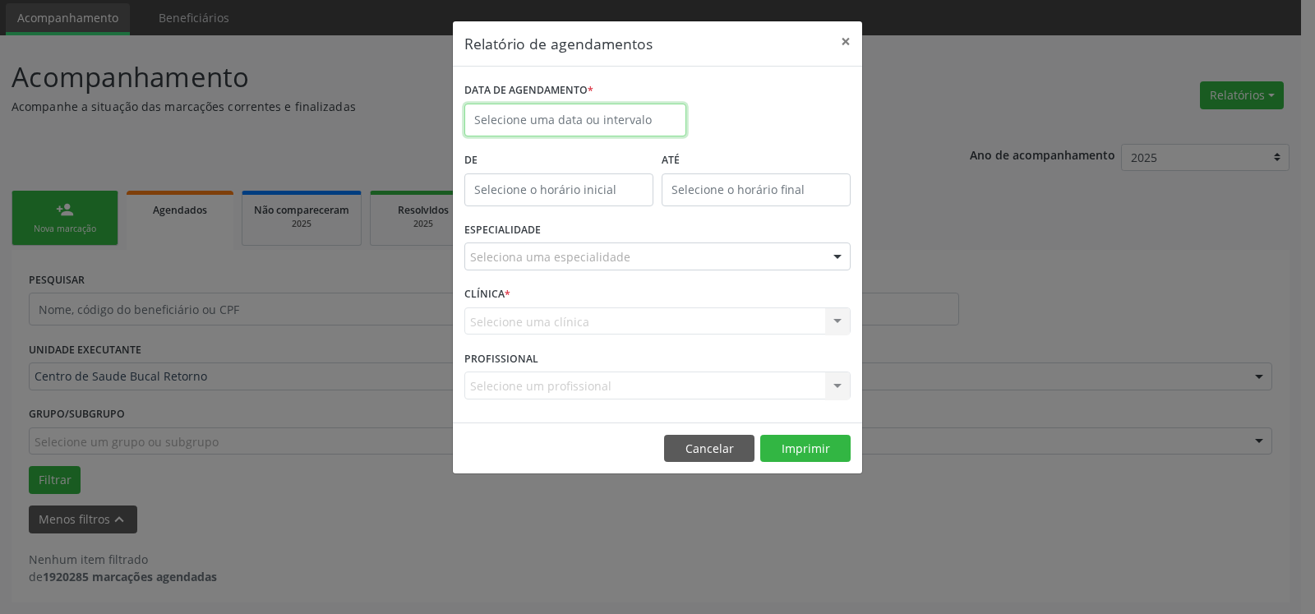
click at [528, 113] on input "text" at bounding box center [575, 120] width 222 height 33
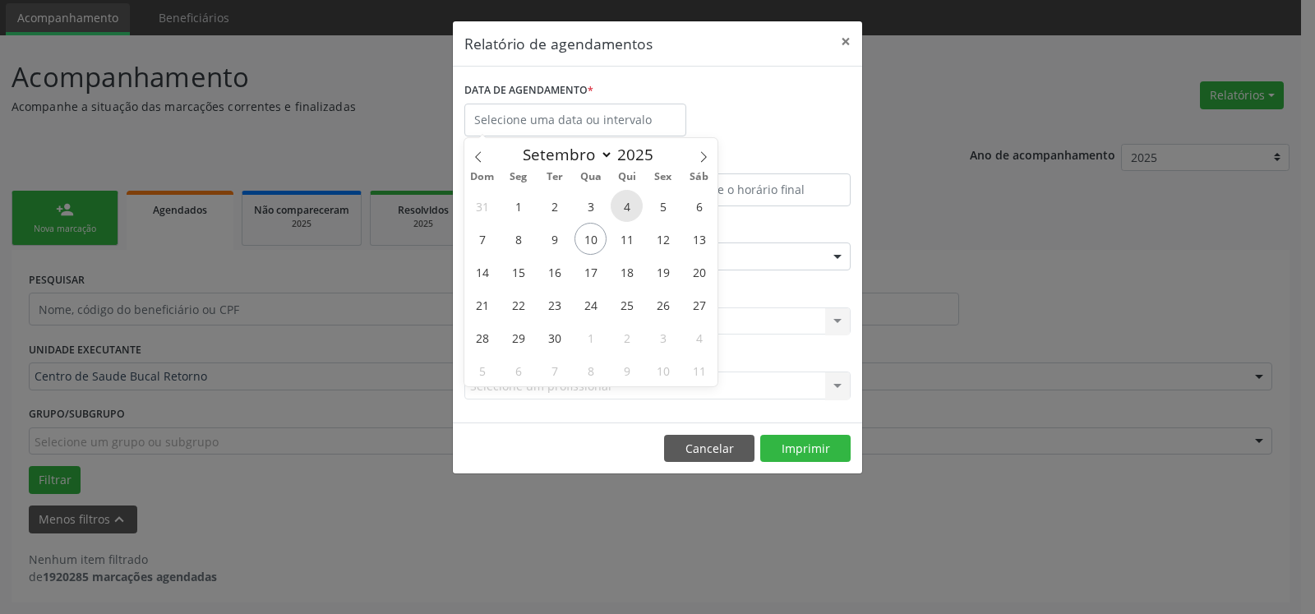
click at [625, 210] on span "4" at bounding box center [627, 206] width 32 height 32
type input "04/09/2025"
click at [625, 210] on span "4" at bounding box center [627, 206] width 32 height 32
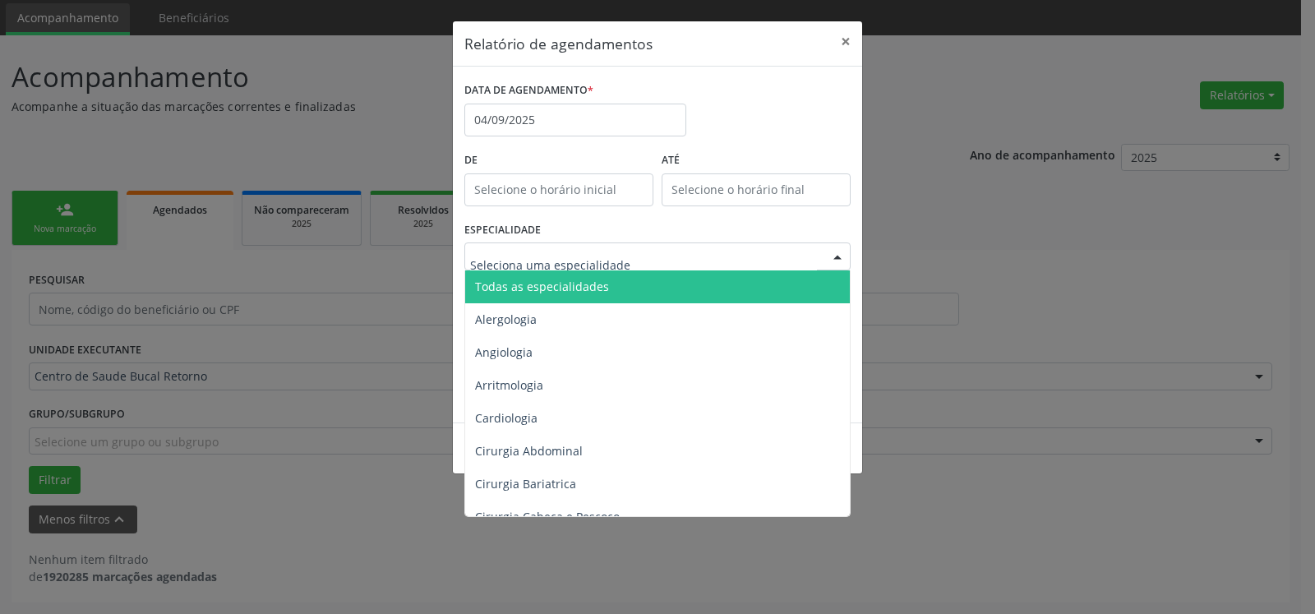
click at [648, 251] on div at bounding box center [657, 256] width 386 height 28
drag, startPoint x: 651, startPoint y: 281, endPoint x: 703, endPoint y: 485, distance: 210.5
click at [651, 284] on span "Todas as especialidades" at bounding box center [658, 286] width 387 height 33
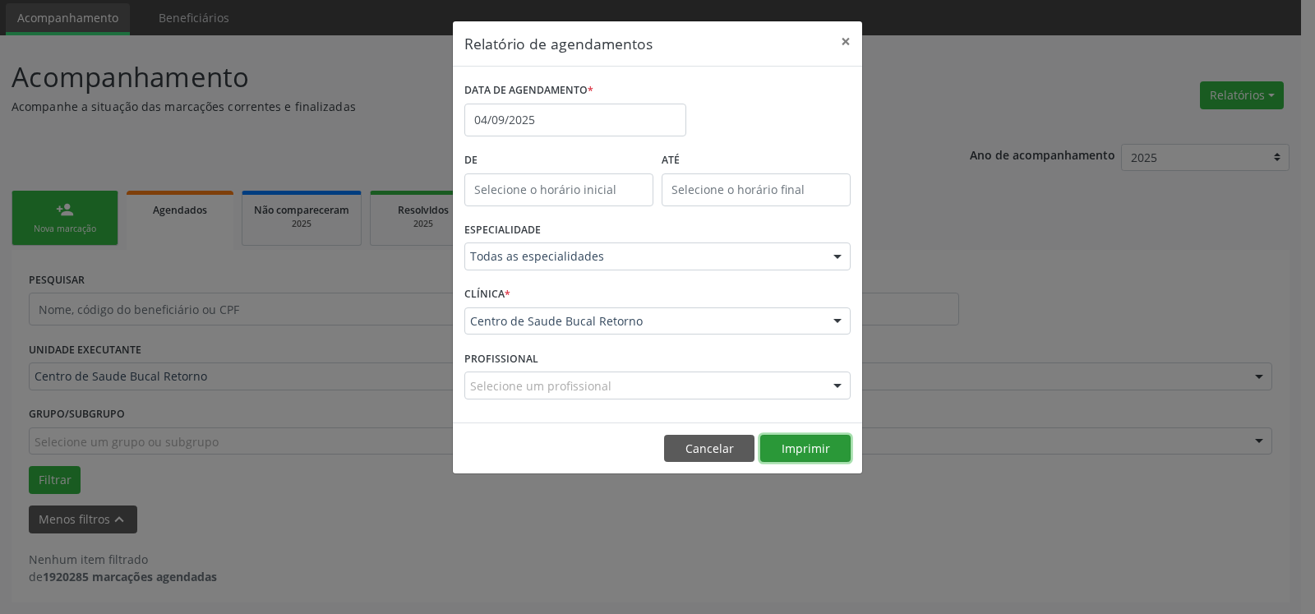
click at [816, 452] on button "Imprimir" at bounding box center [805, 449] width 90 height 28
click at [846, 39] on button "×" at bounding box center [845, 41] width 33 height 40
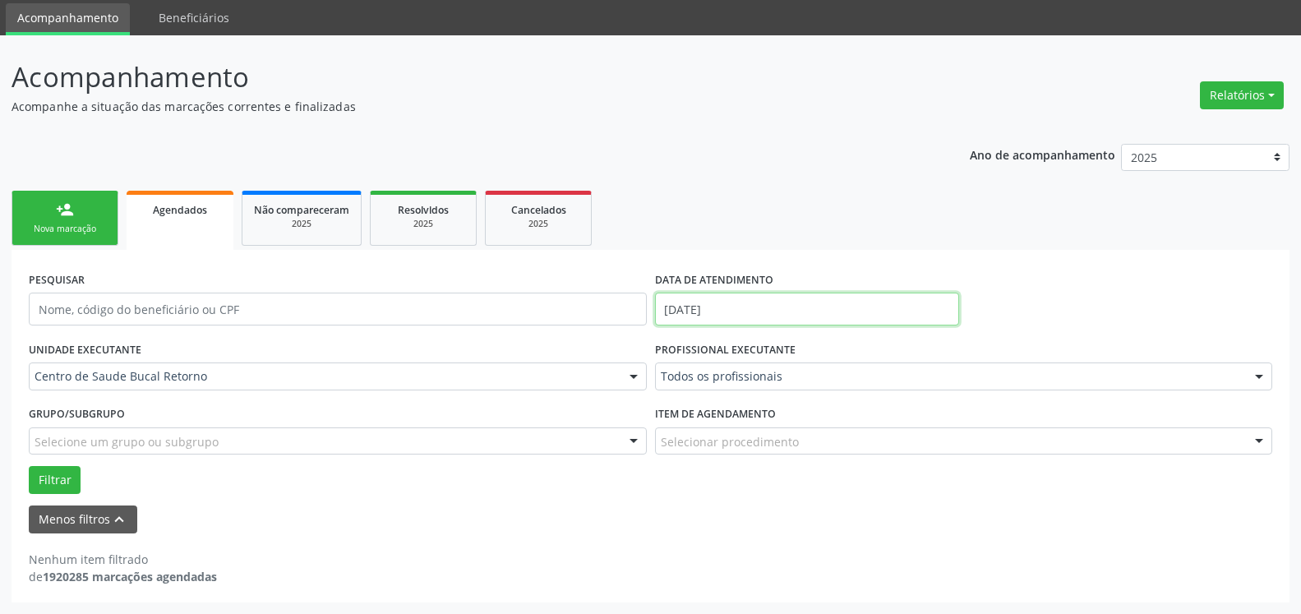
click at [745, 308] on input "[DATE]" at bounding box center [807, 309] width 305 height 33
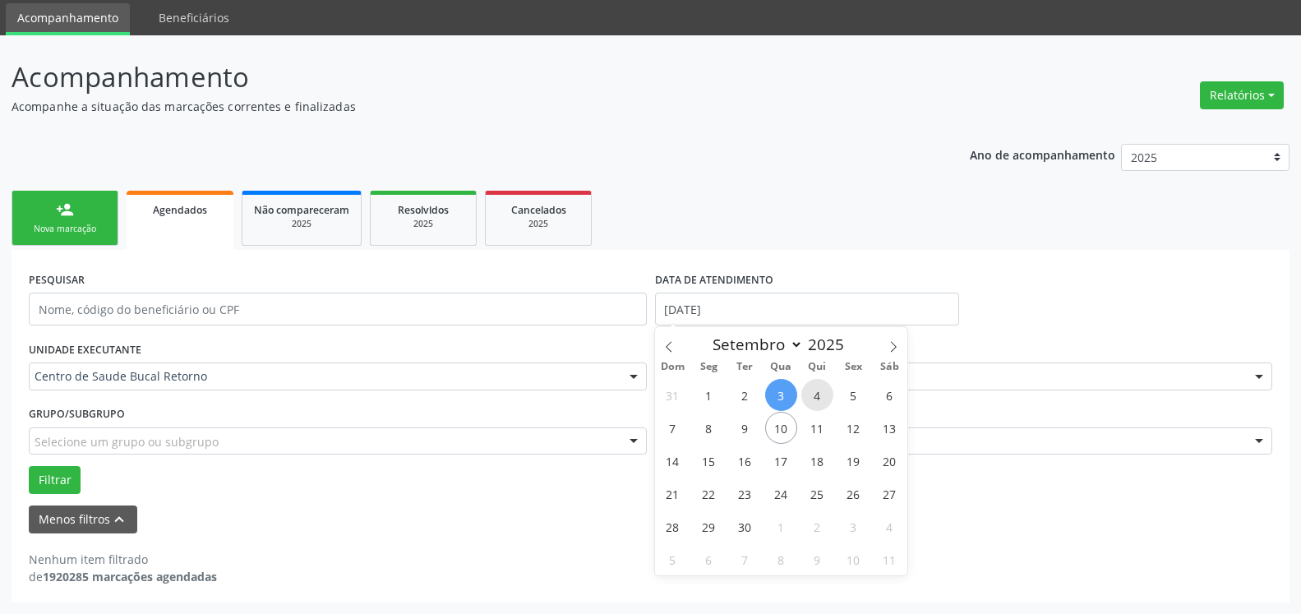
click at [818, 394] on span "4" at bounding box center [817, 395] width 32 height 32
type input "04/09/2025"
click at [818, 394] on span "4" at bounding box center [817, 395] width 32 height 32
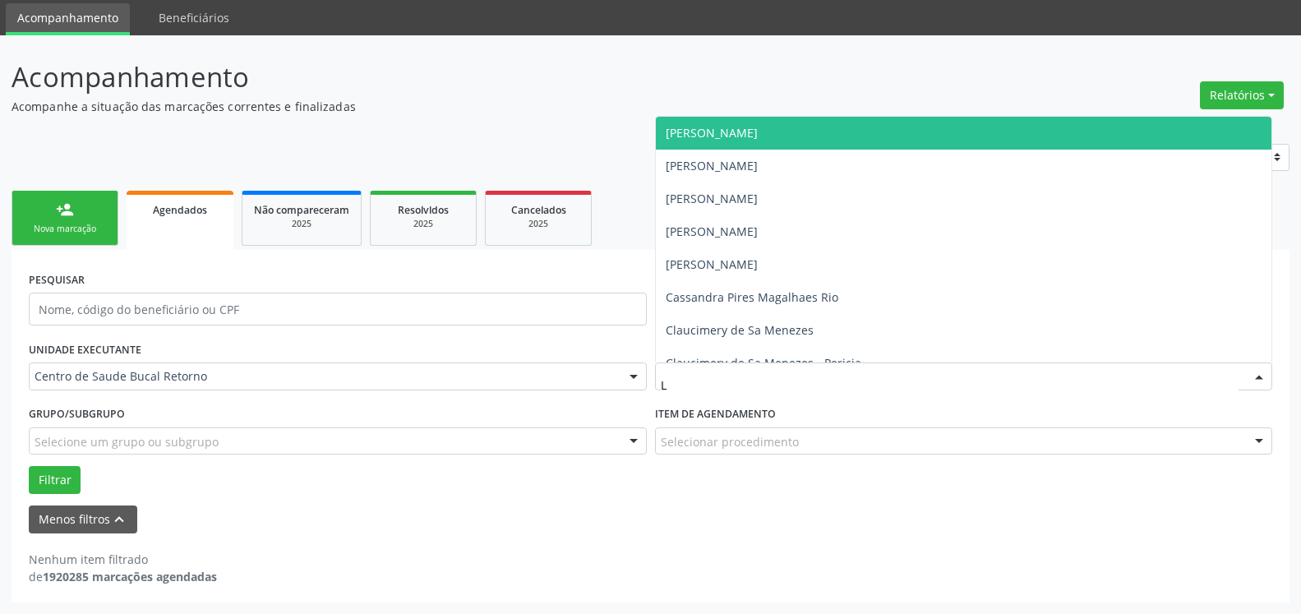
type input "LU"
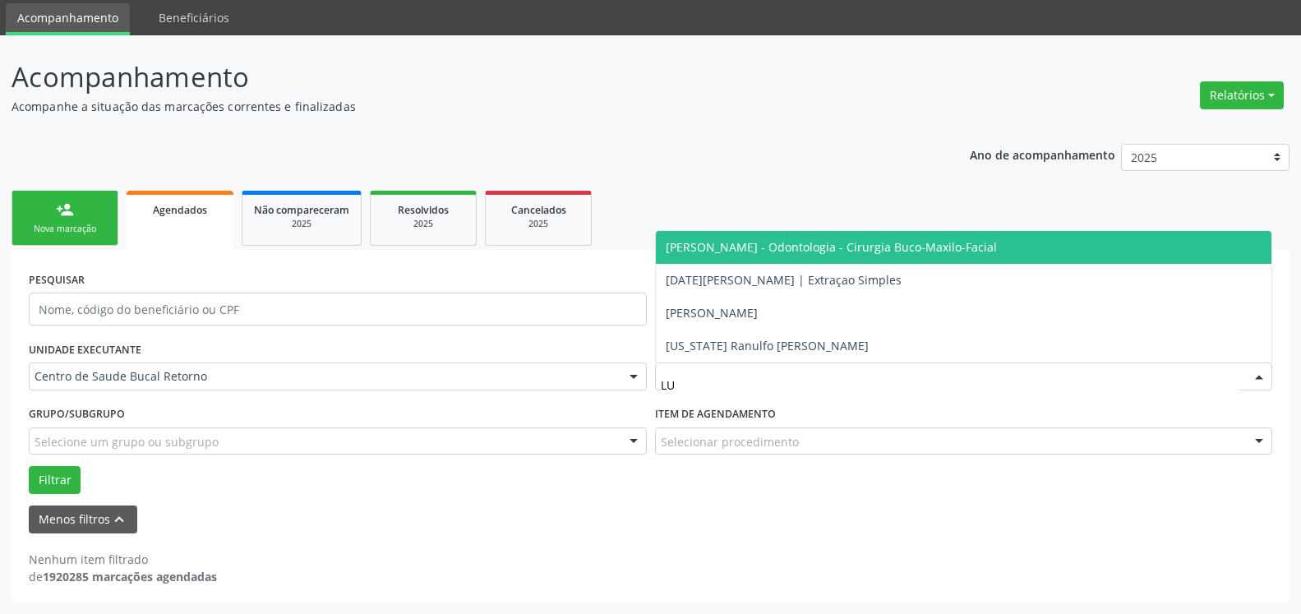
click at [825, 240] on span "[PERSON_NAME] - Odontologia - Cirurgia Buco-Maxilo-Facial" at bounding box center [831, 247] width 331 height 16
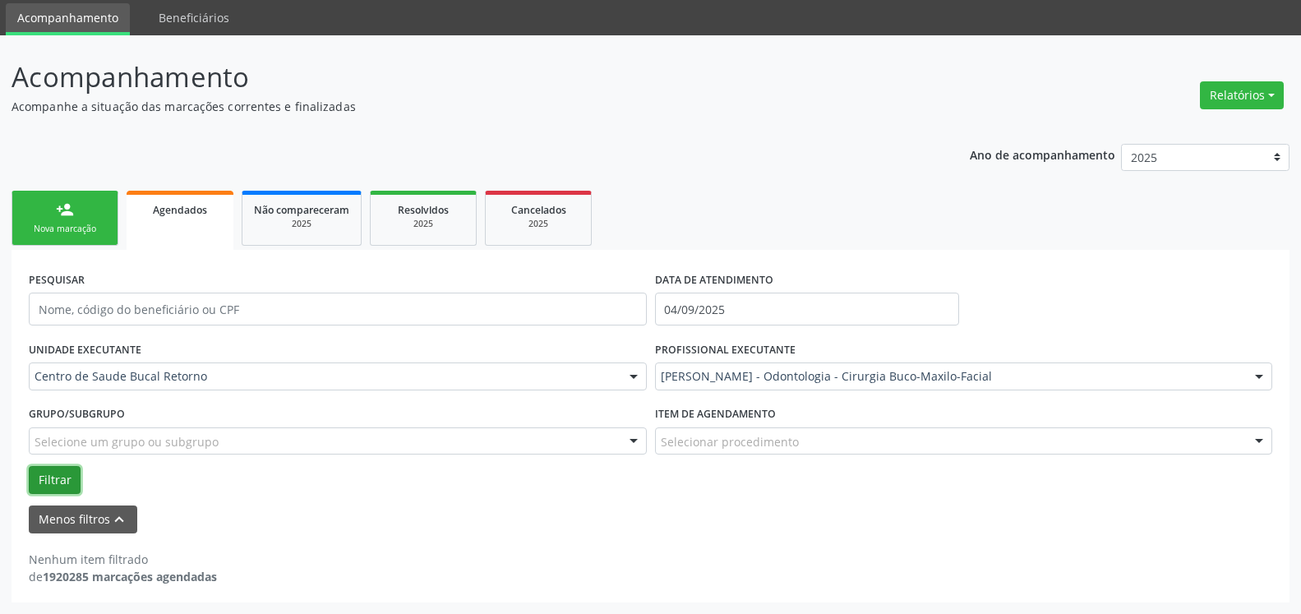
click at [44, 471] on button "Filtrar" at bounding box center [55, 480] width 52 height 28
click at [1247, 97] on button "Relatórios" at bounding box center [1242, 95] width 84 height 28
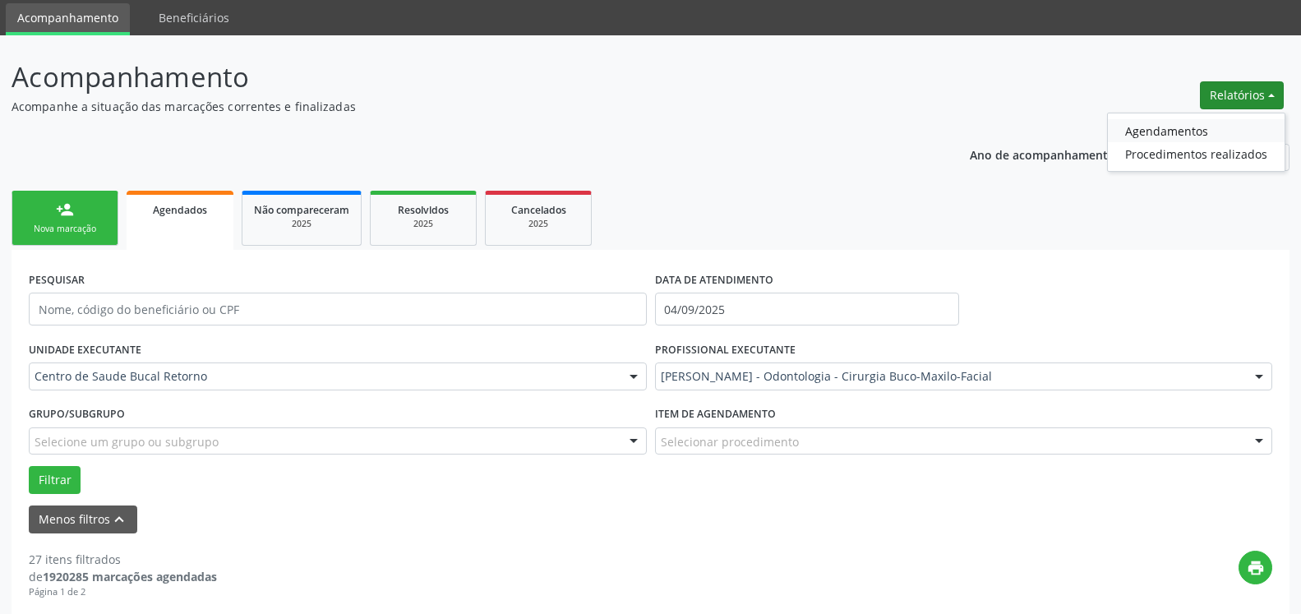
click at [1155, 131] on link "Agendamentos" at bounding box center [1196, 130] width 177 height 23
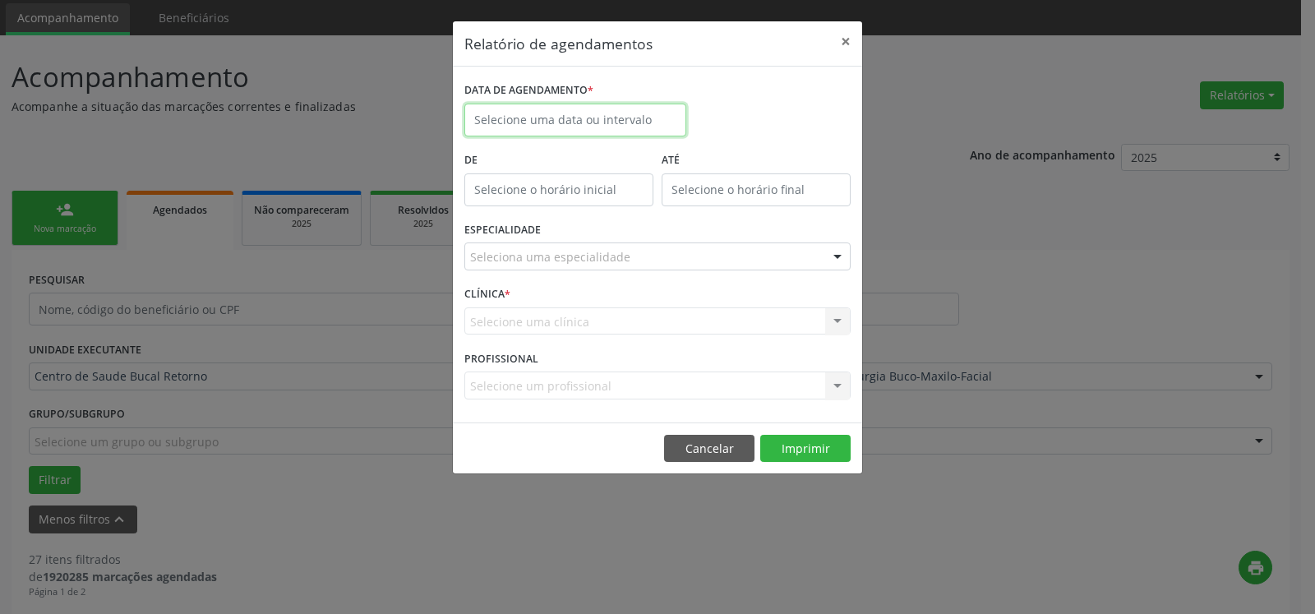
click at [566, 112] on input "text" at bounding box center [575, 120] width 222 height 33
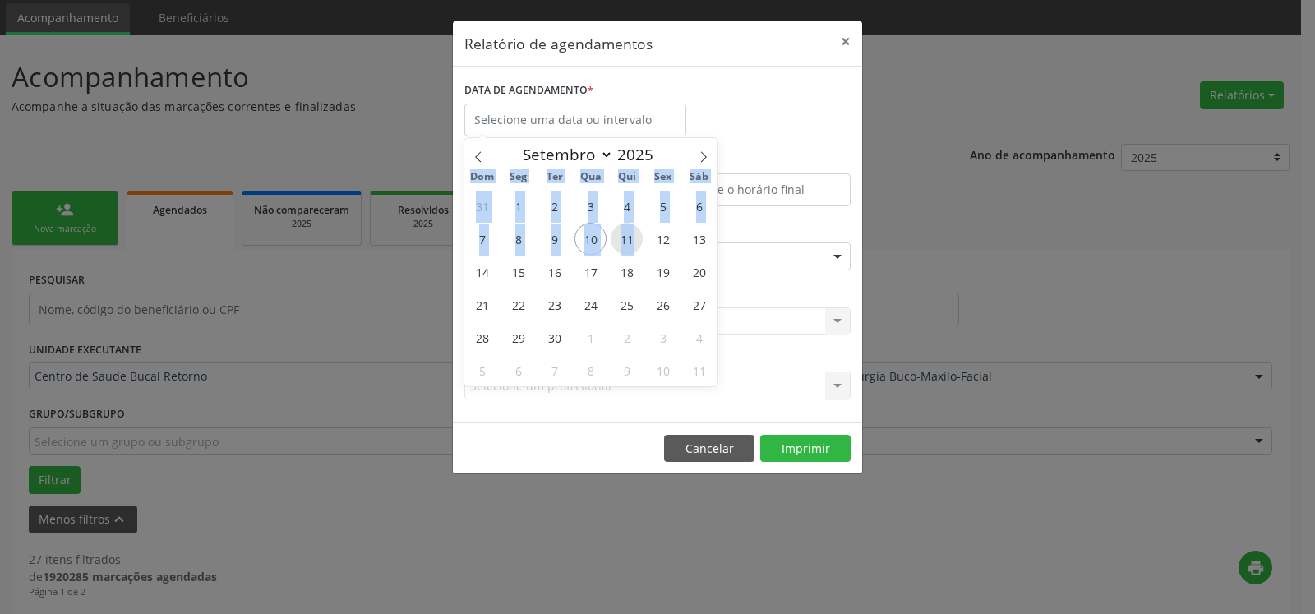
click at [633, 234] on span "11" at bounding box center [627, 239] width 32 height 32
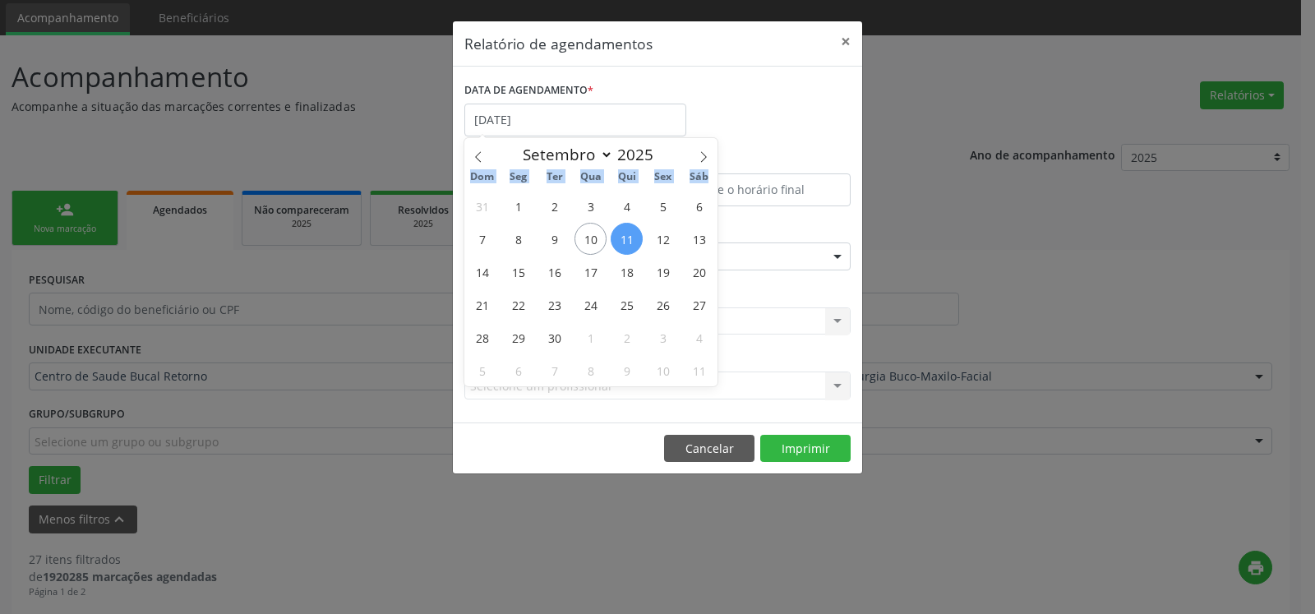
click at [632, 234] on span "11" at bounding box center [627, 239] width 32 height 32
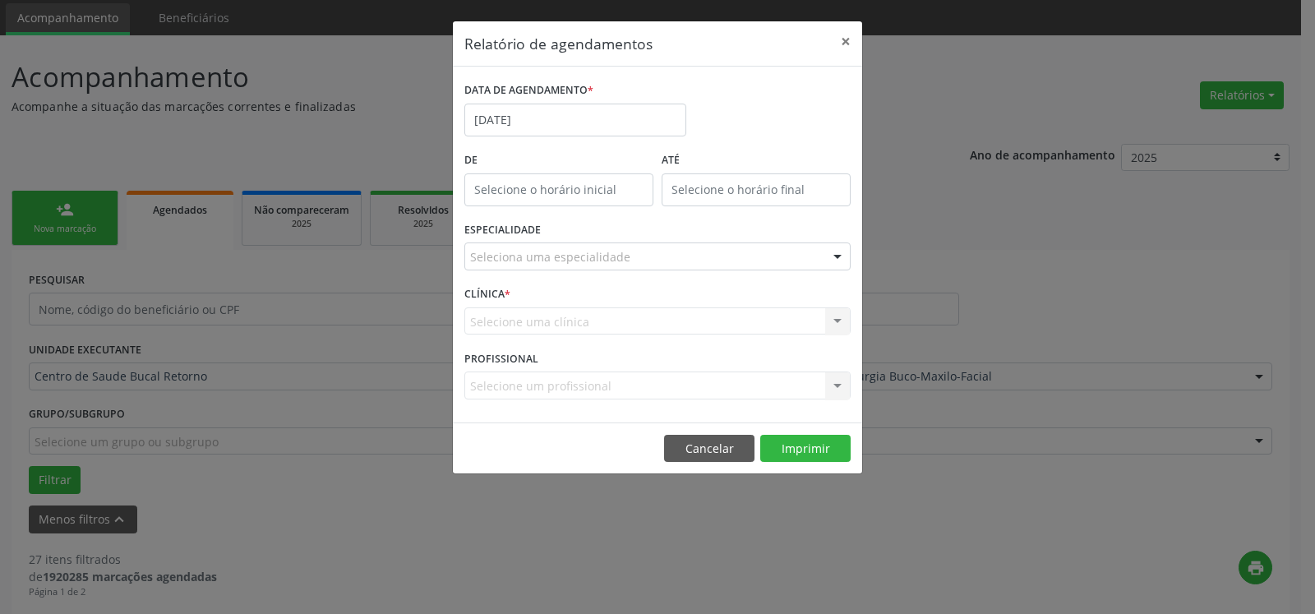
click at [637, 256] on div "Seleciona uma especialidade" at bounding box center [657, 256] width 386 height 28
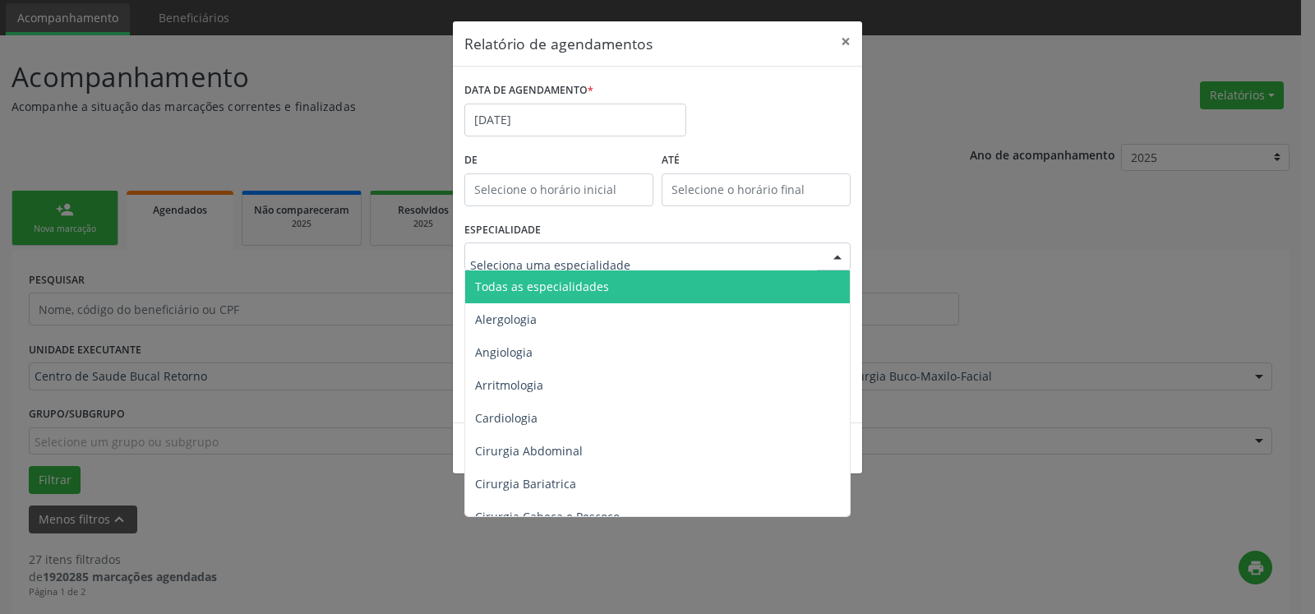
click at [643, 287] on span "Todas as especialidades" at bounding box center [658, 286] width 387 height 33
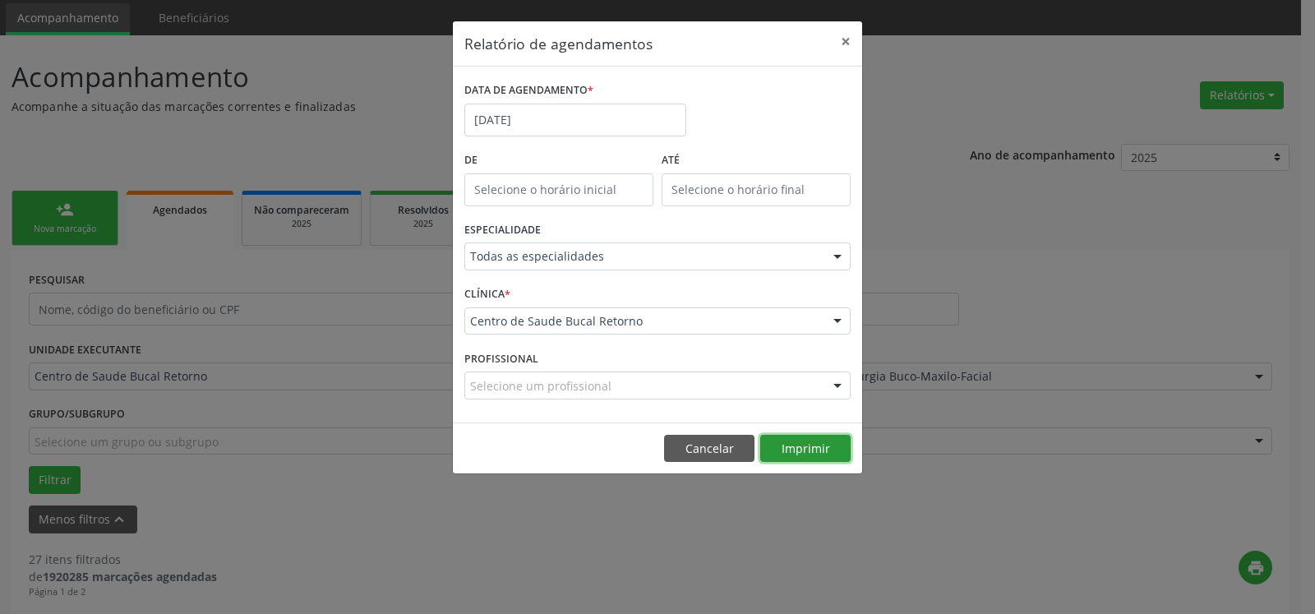
click at [812, 456] on button "Imprimir" at bounding box center [805, 449] width 90 height 28
click at [624, 122] on input "[DATE]" at bounding box center [575, 120] width 222 height 33
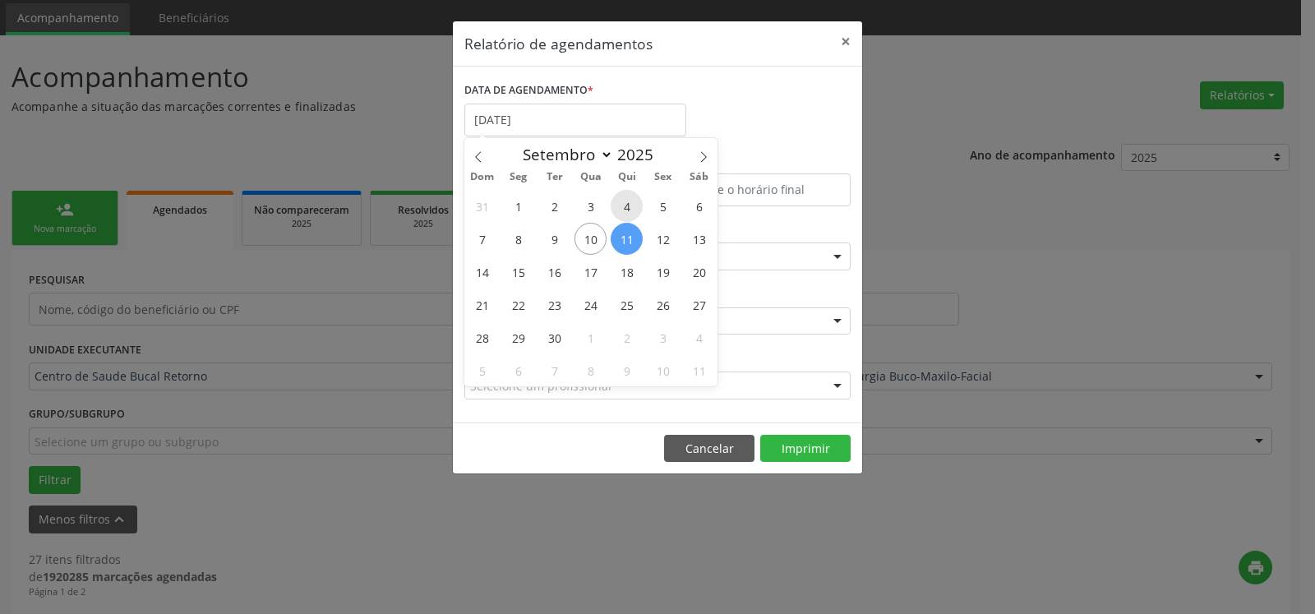
click at [625, 210] on span "4" at bounding box center [627, 206] width 32 height 32
type input "04/09/2025"
click at [625, 210] on span "4" at bounding box center [627, 206] width 32 height 32
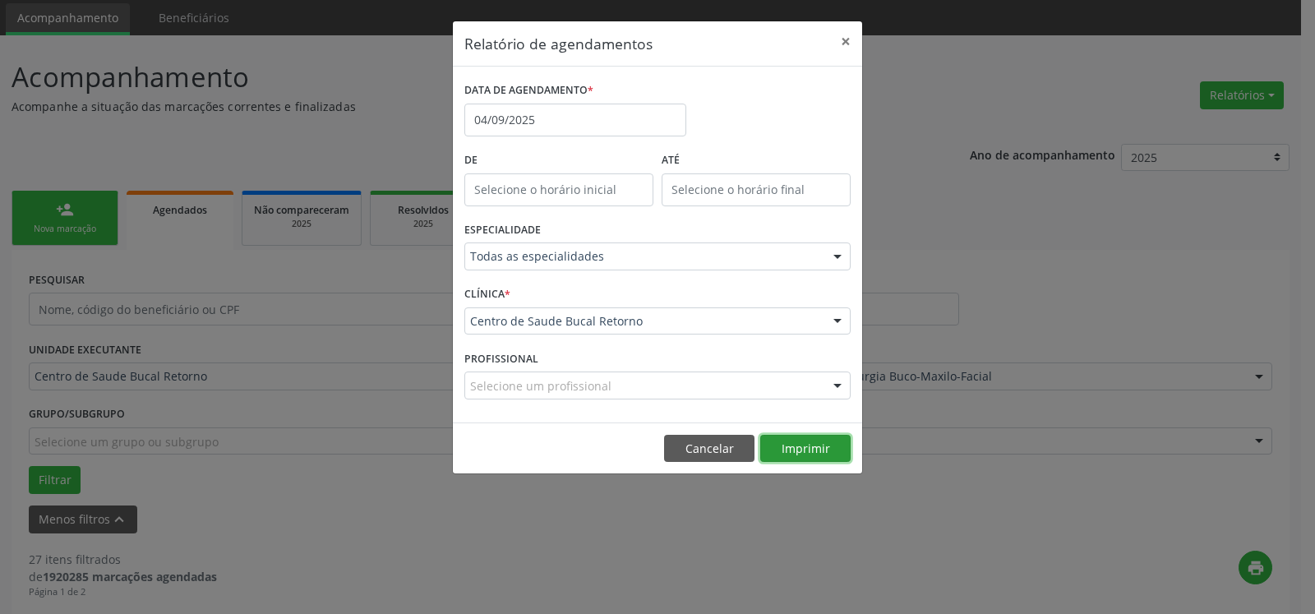
click at [823, 440] on button "Imprimir" at bounding box center [805, 449] width 90 height 28
click at [849, 45] on button "×" at bounding box center [845, 41] width 33 height 40
